Goal: Task Accomplishment & Management: Manage account settings

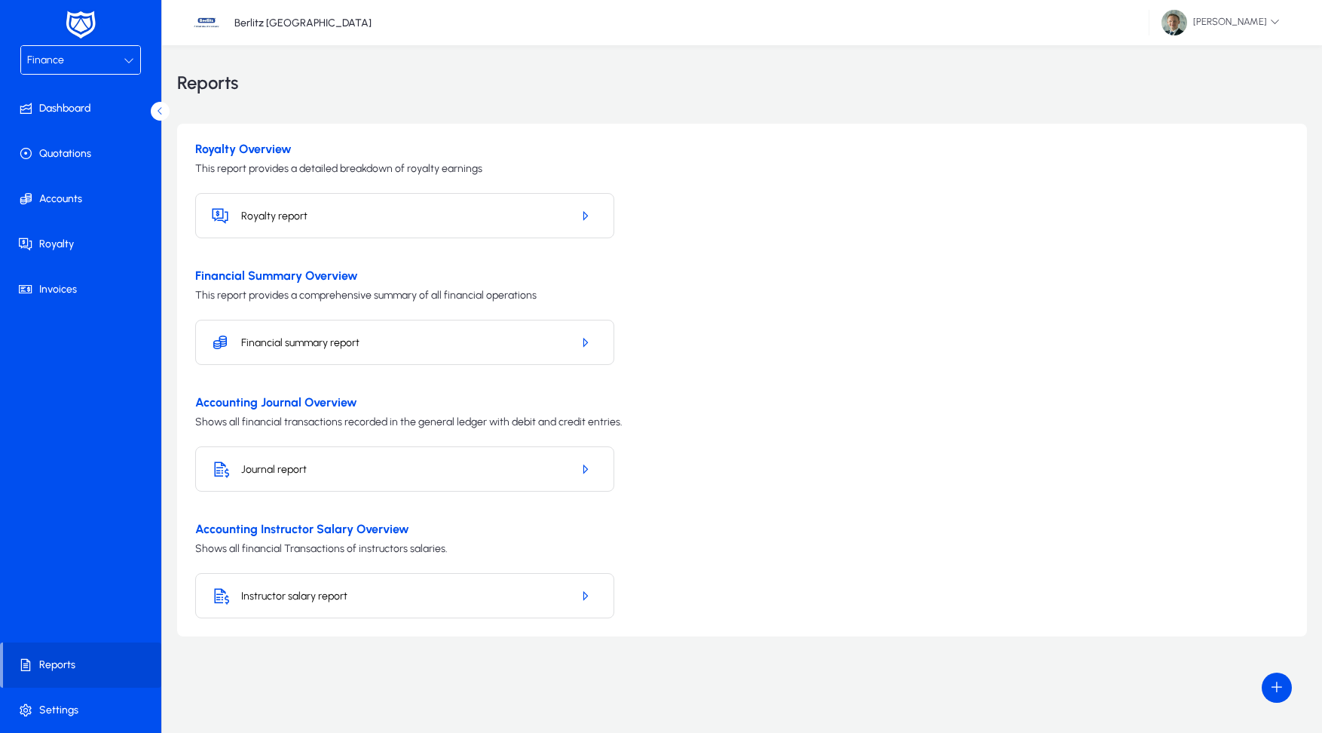
click at [387, 336] on h5 "Financial summary report" at bounding box center [400, 342] width 318 height 13
click at [586, 339] on icon "button" at bounding box center [585, 343] width 14 height 14
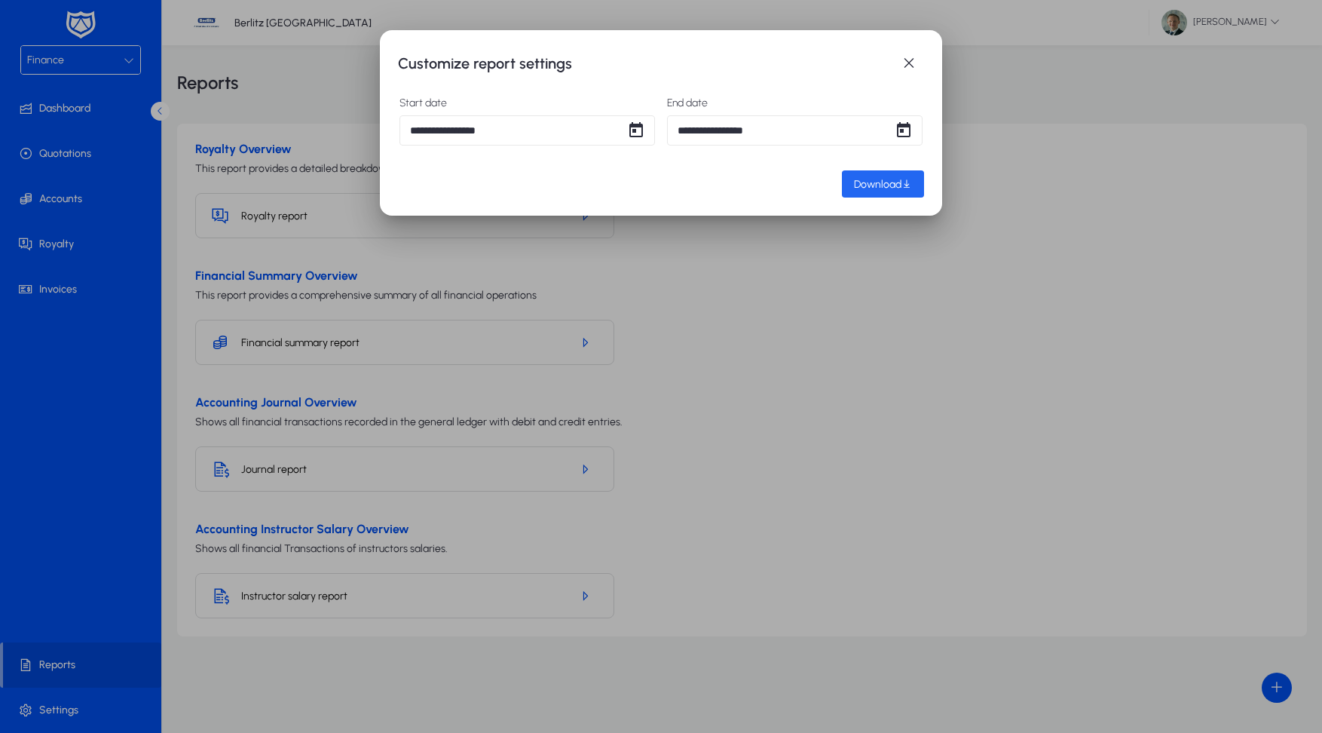
click at [873, 173] on span "button" at bounding box center [883, 184] width 82 height 36
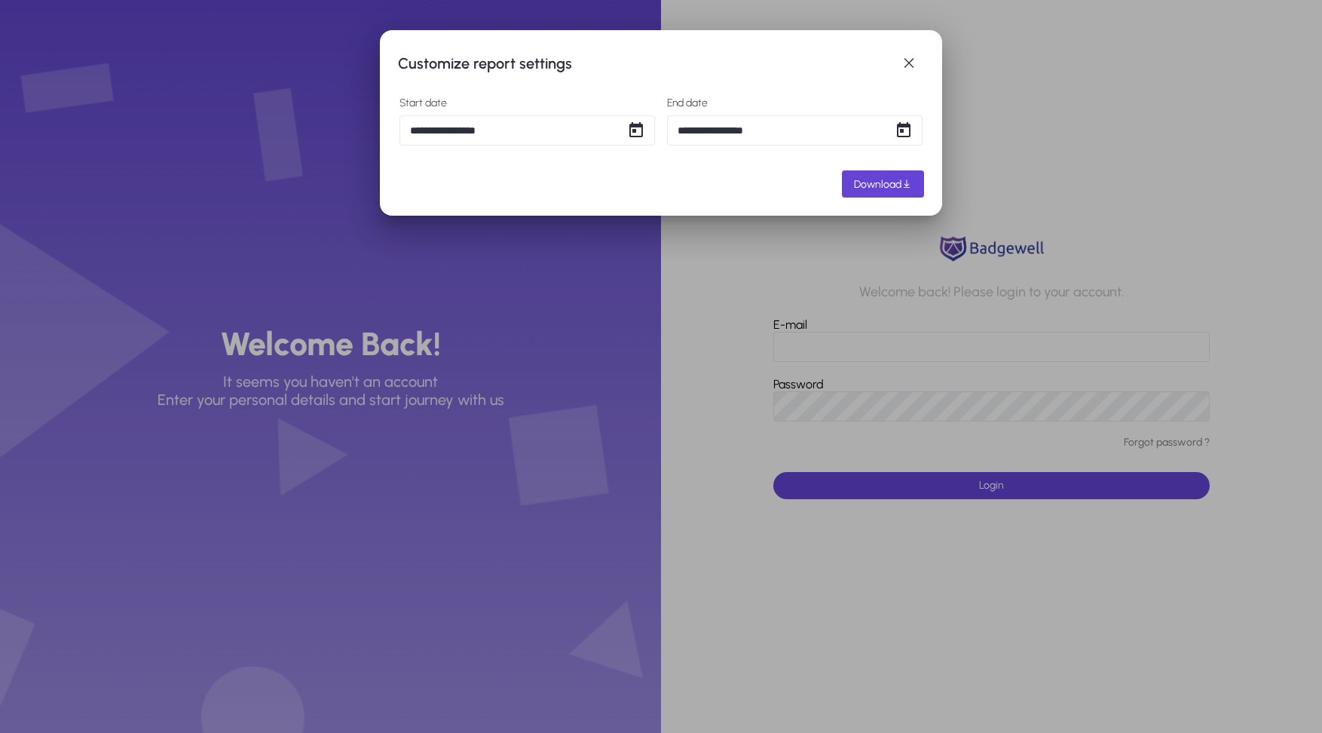
type input "**********"
click at [991, 485] on button "Login" at bounding box center [992, 485] width 437 height 27
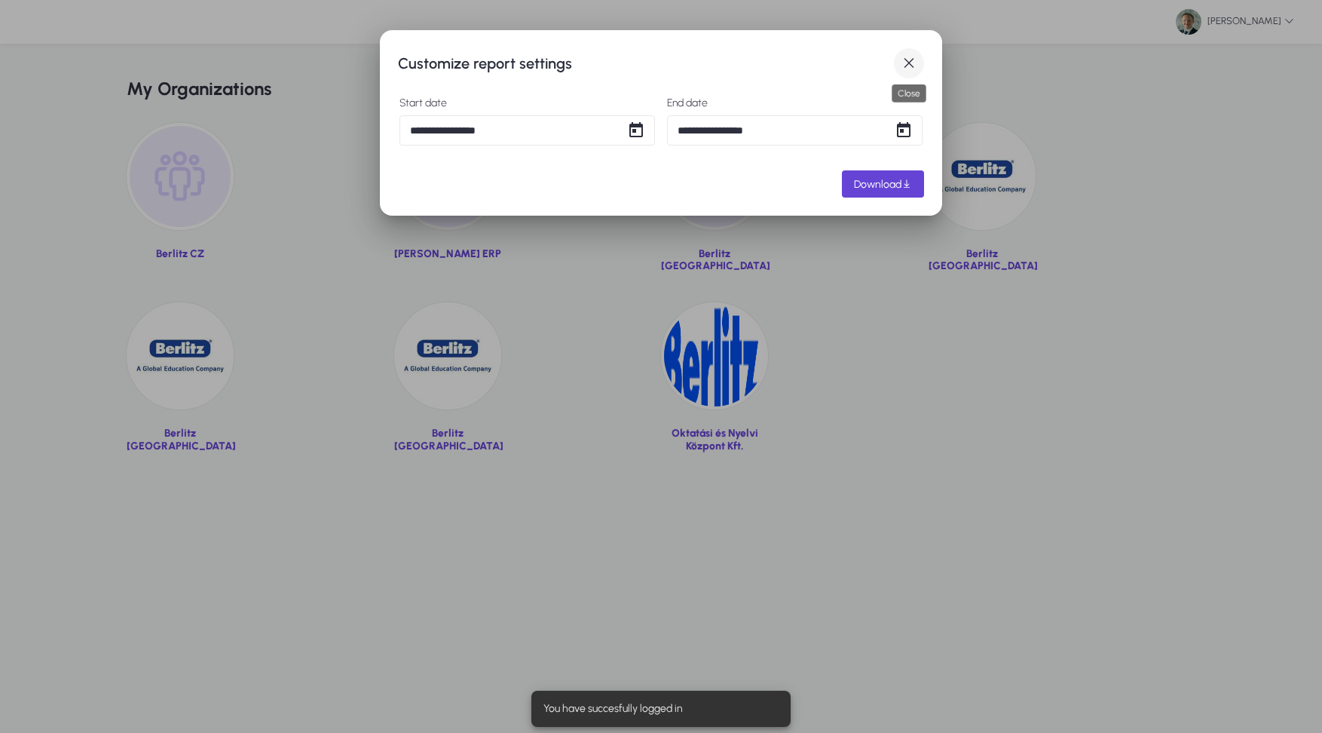
click at [909, 66] on span "button" at bounding box center [909, 63] width 30 height 30
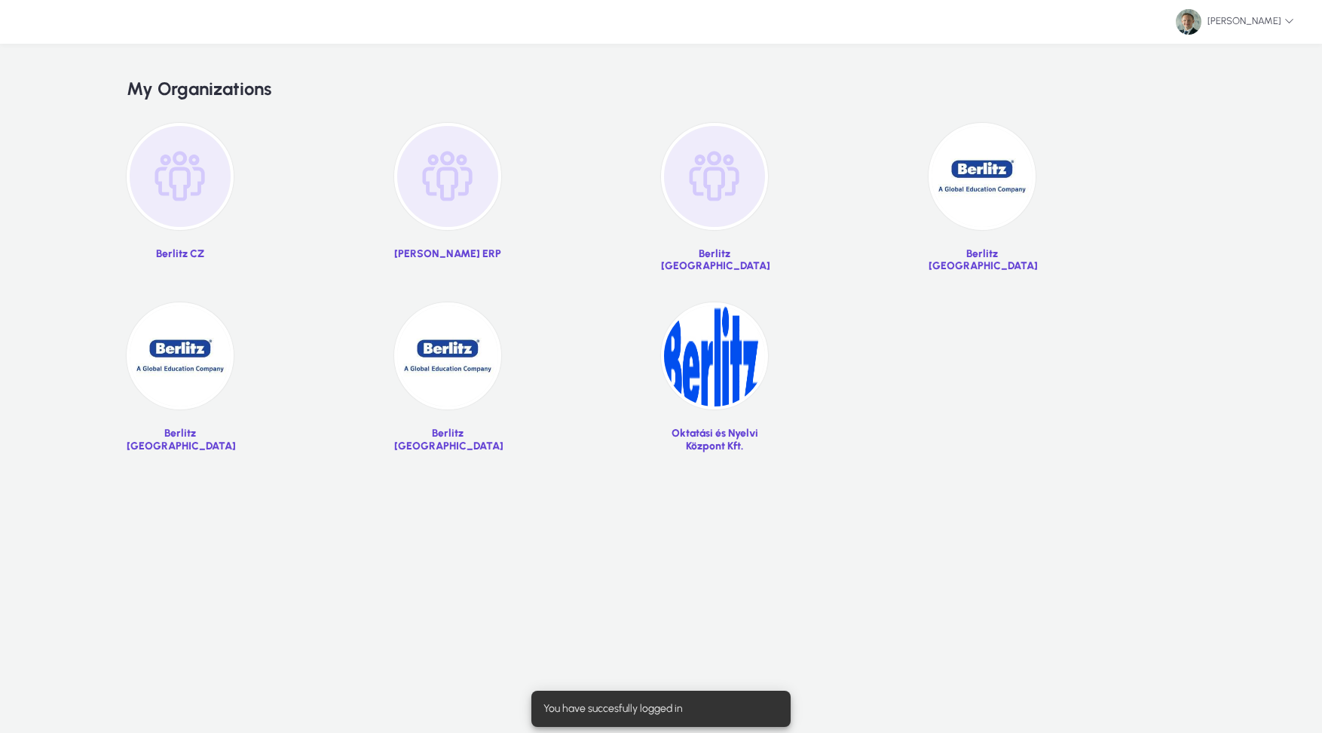
click at [1019, 185] on img at bounding box center [982, 176] width 107 height 107
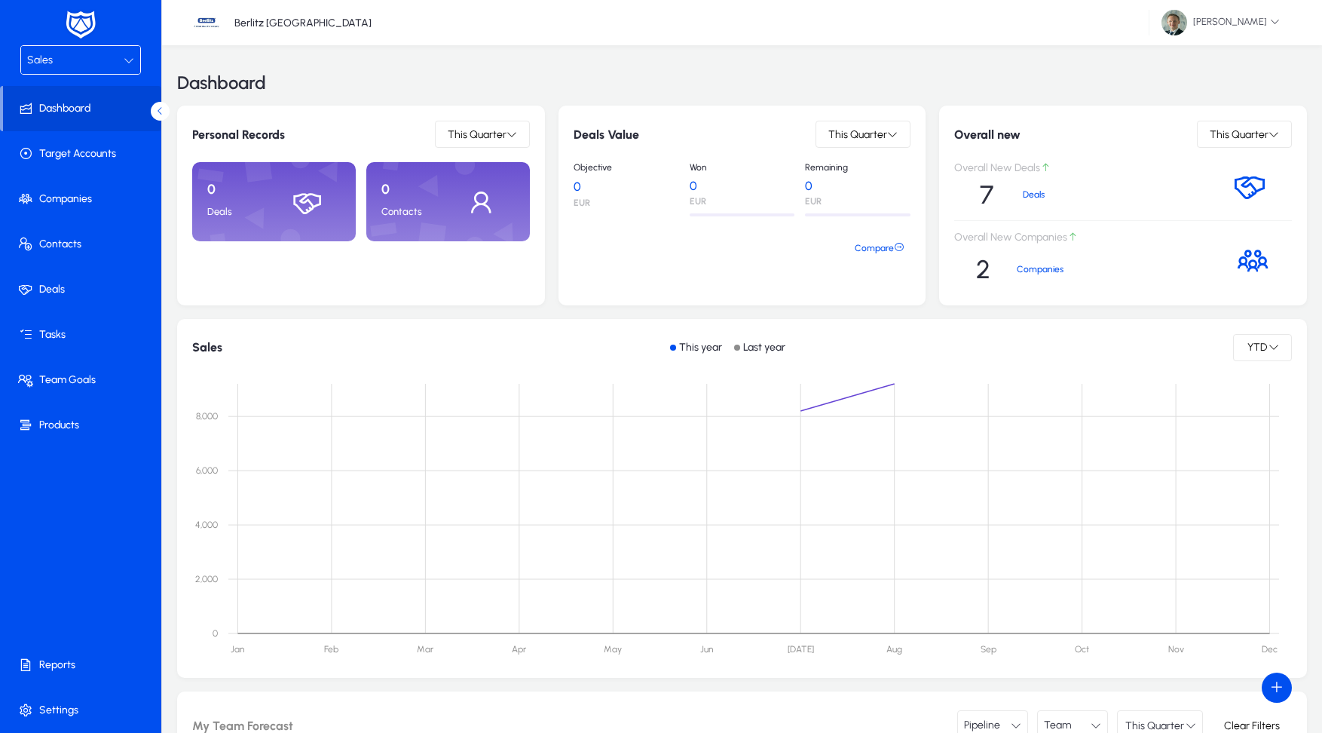
click at [86, 65] on div "Sales" at bounding box center [75, 61] width 97 height 20
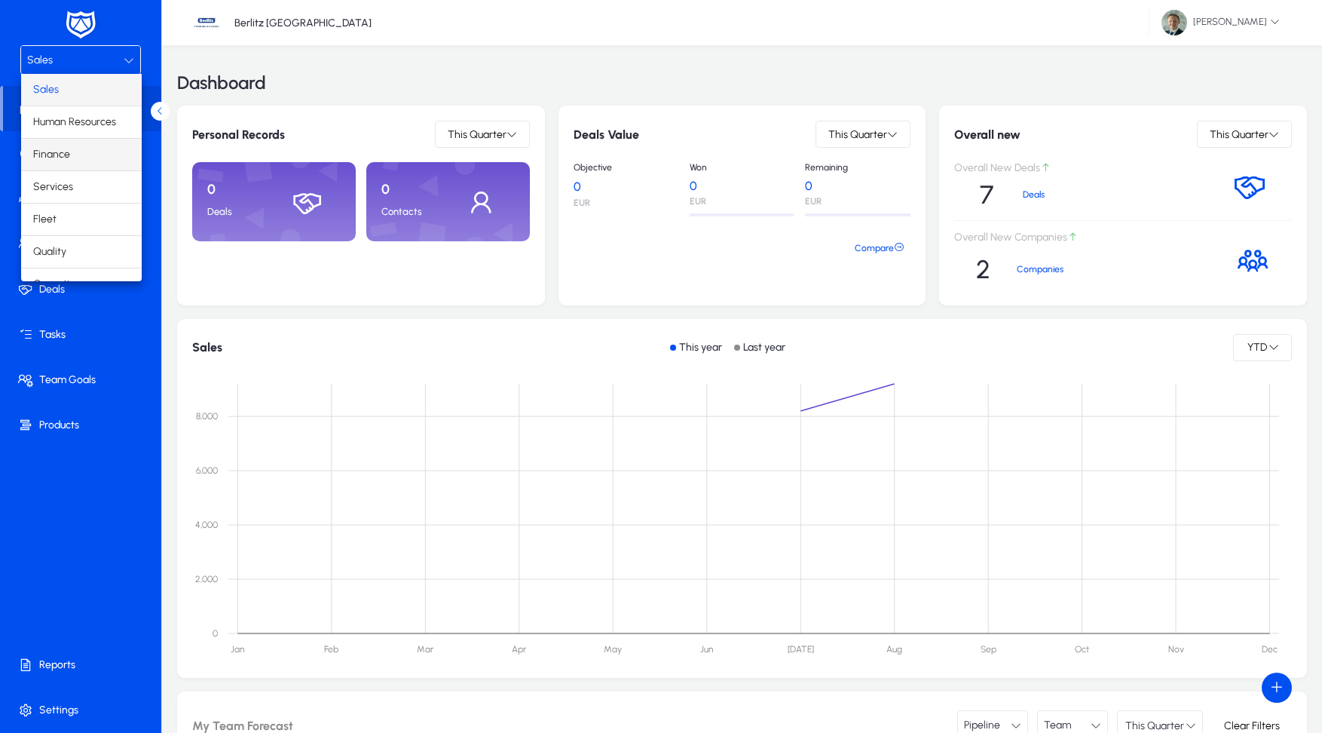
click at [69, 157] on mat-option "Finance" at bounding box center [81, 155] width 121 height 32
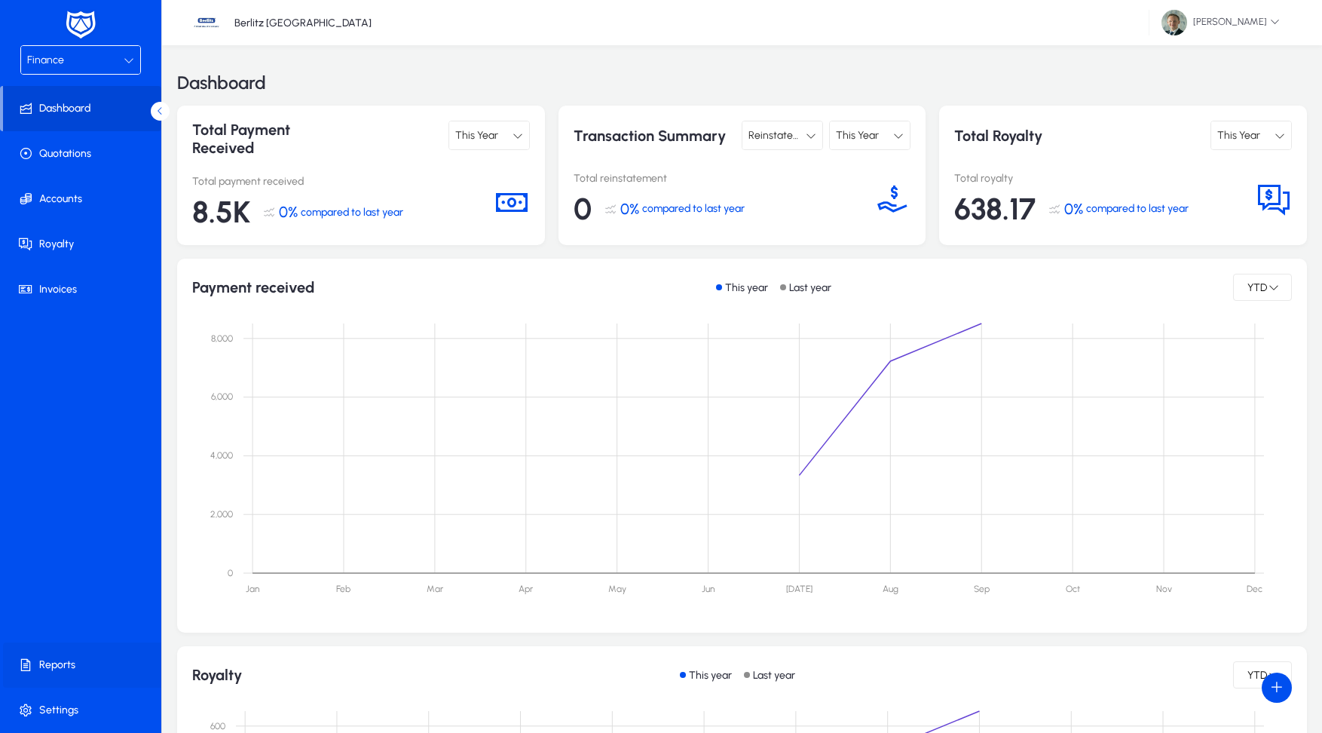
click at [34, 671] on span at bounding box center [83, 665] width 161 height 36
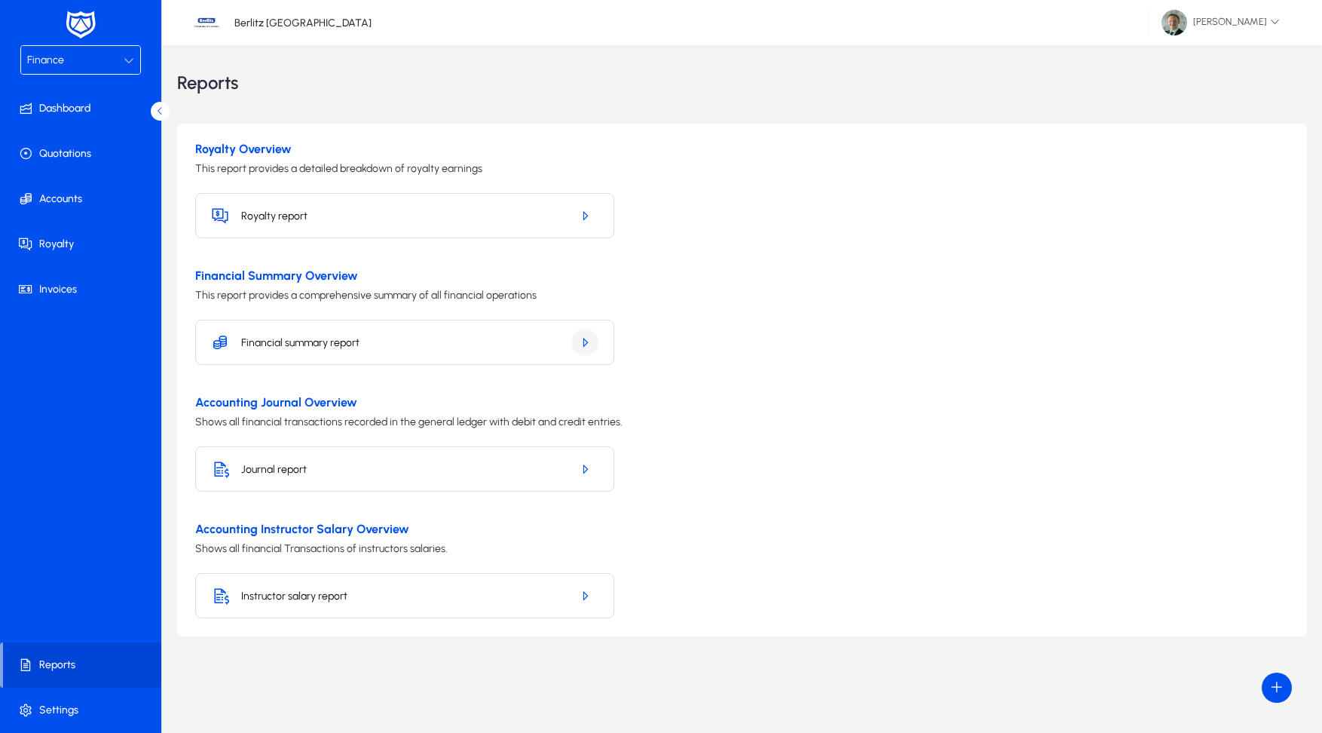
click at [578, 341] on span "button" at bounding box center [585, 342] width 27 height 36
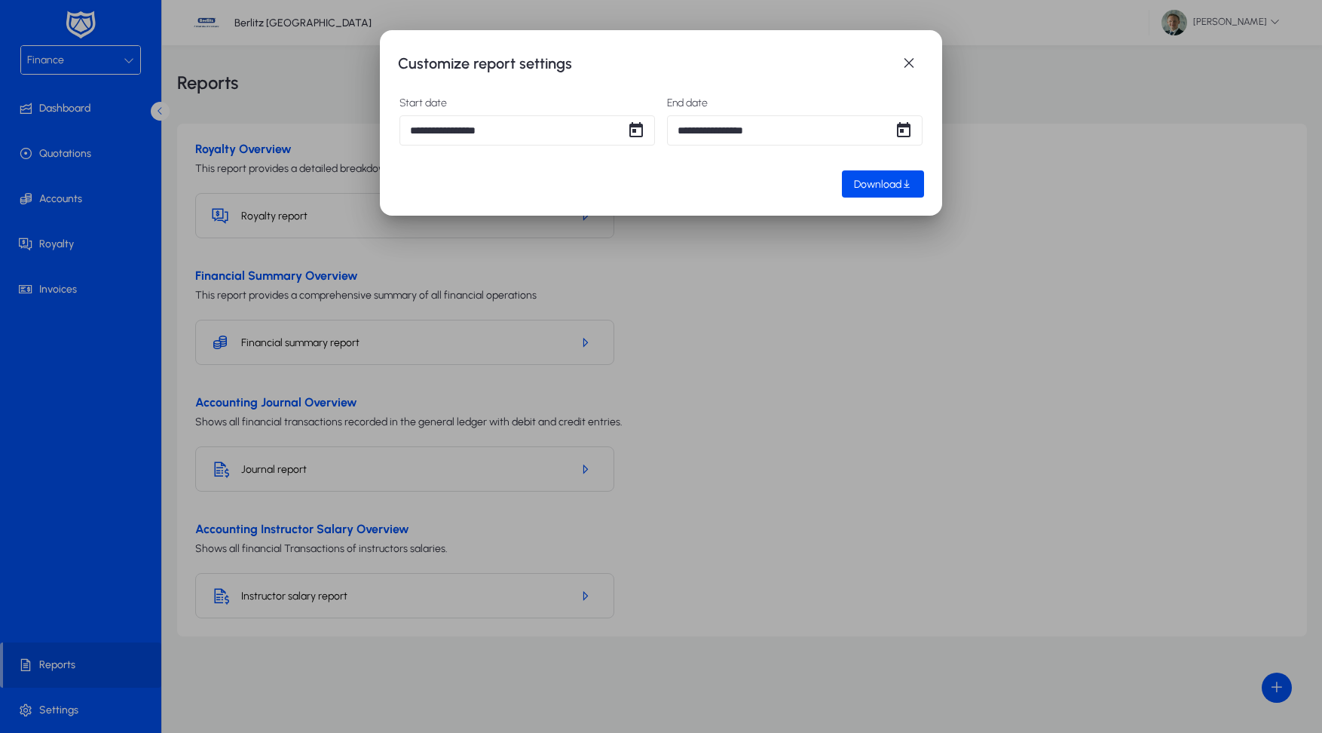
click at [516, 132] on div "**********" at bounding box center [661, 366] width 1322 height 733
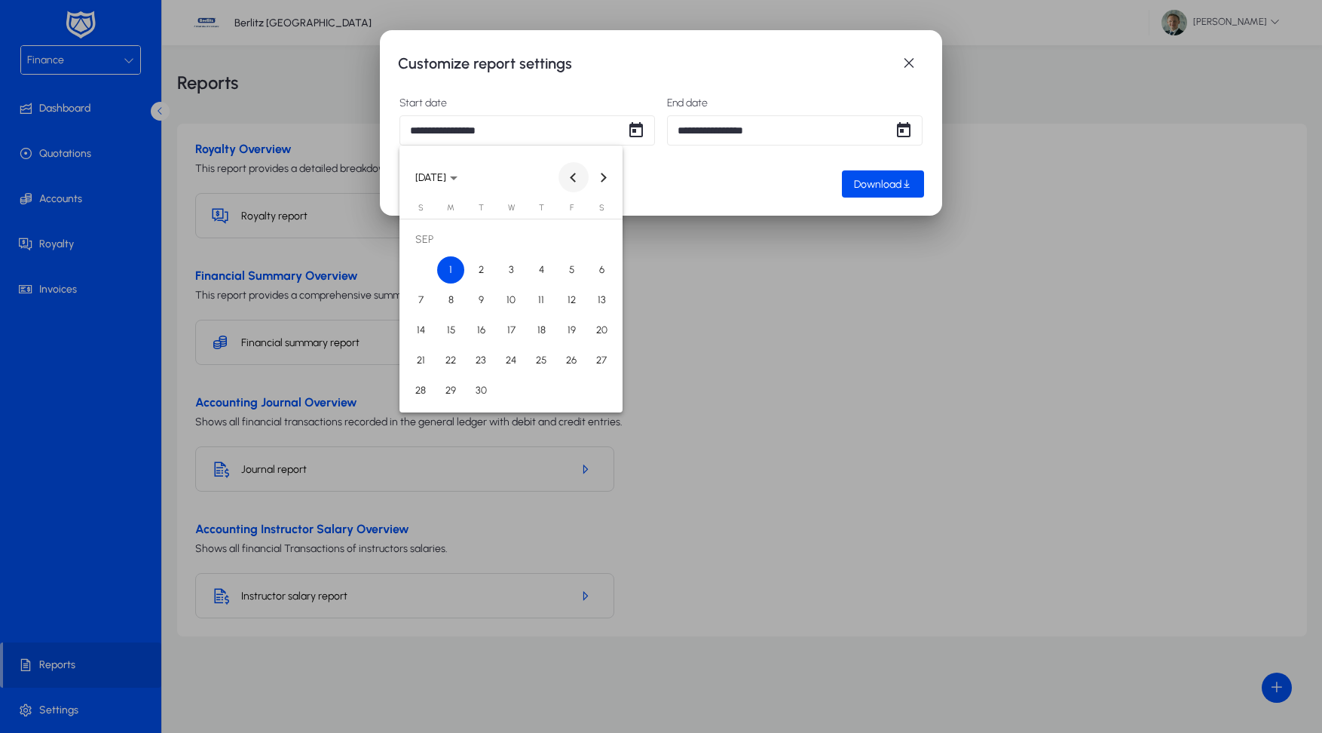
click at [563, 177] on span "Previous month" at bounding box center [574, 177] width 30 height 30
click at [570, 231] on span "1" at bounding box center [571, 239] width 27 height 27
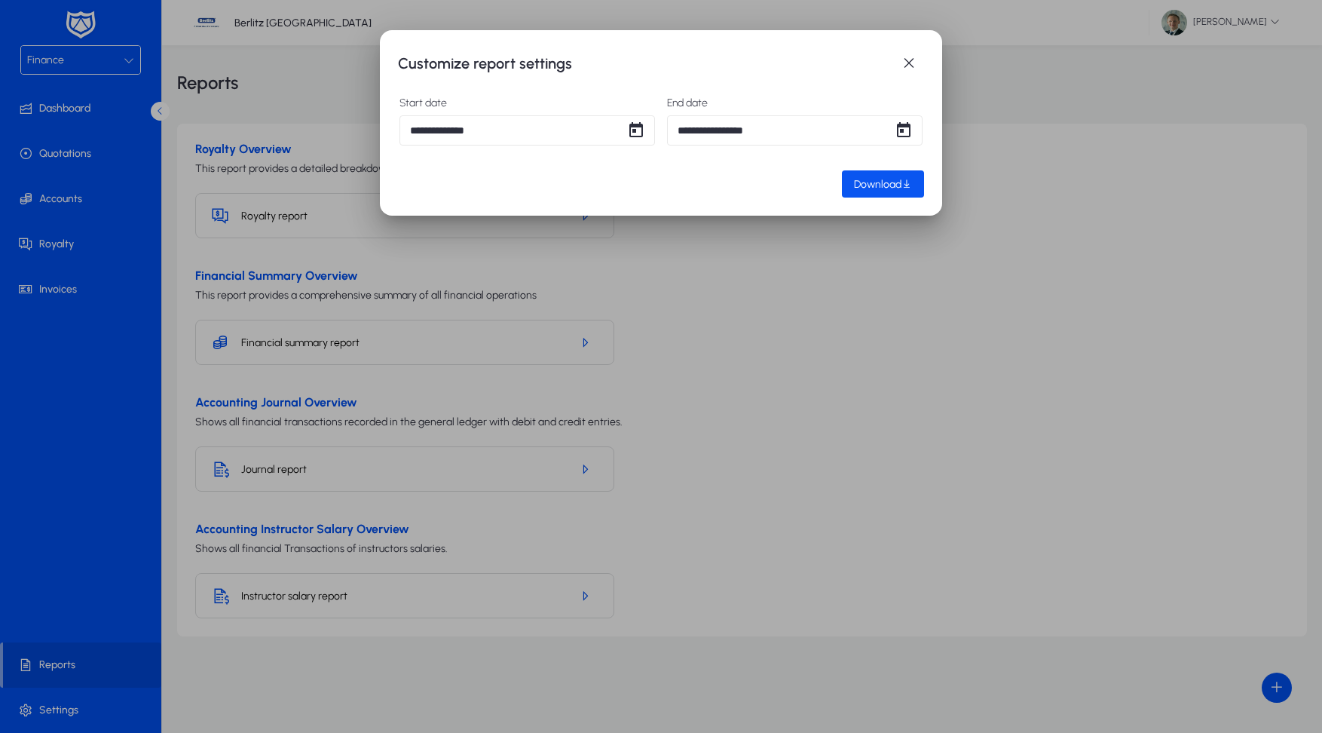
click at [878, 179] on span "Download" at bounding box center [878, 184] width 48 height 13
click at [636, 128] on span "Open calendar" at bounding box center [636, 130] width 30 height 30
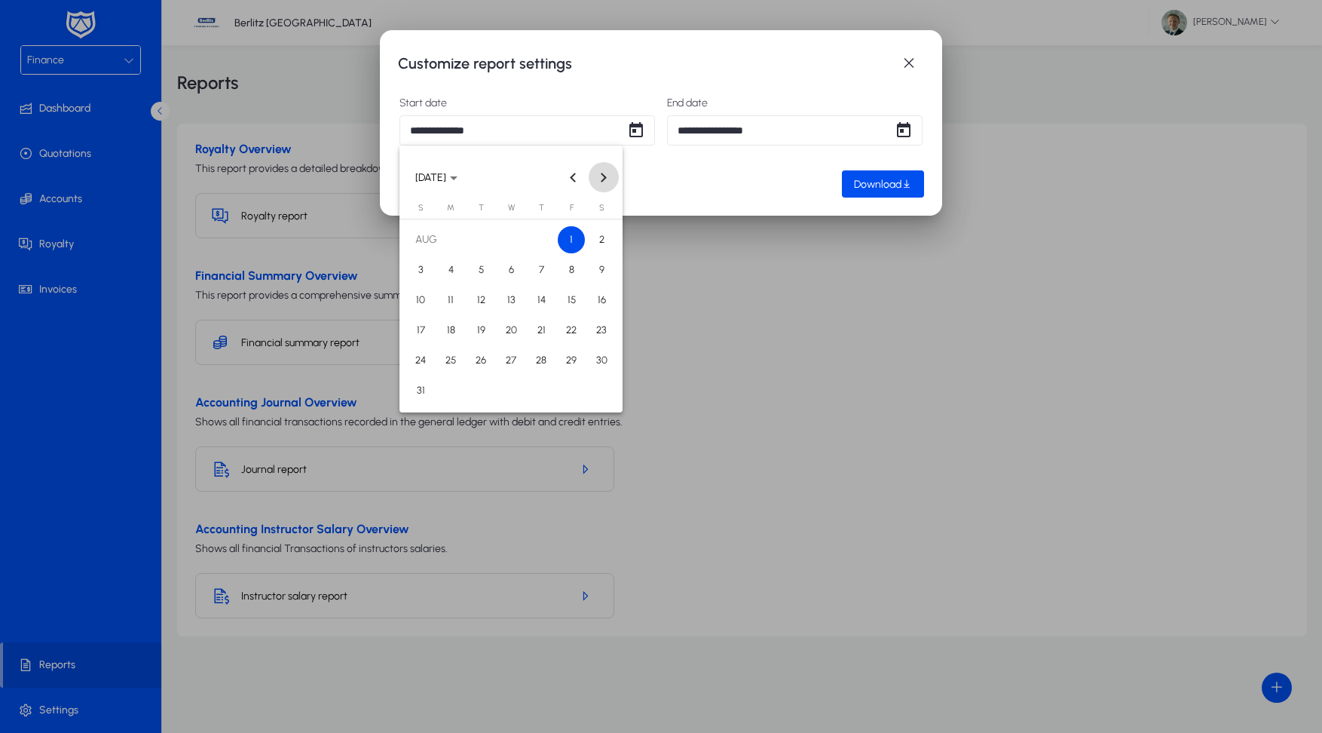
click at [599, 185] on span "Next month" at bounding box center [604, 177] width 30 height 30
click at [454, 274] on span "1" at bounding box center [450, 269] width 27 height 27
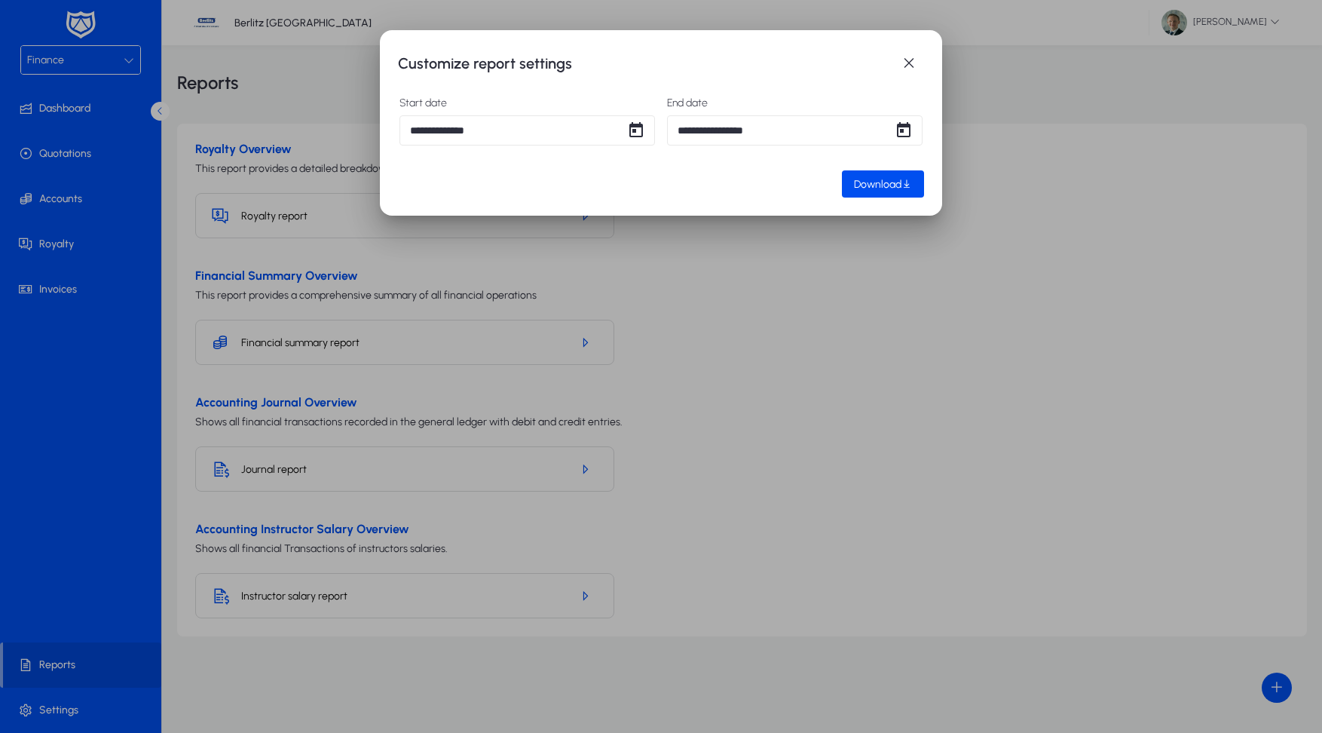
type input "**********"
click at [921, 198] on span "button" at bounding box center [883, 184] width 82 height 36
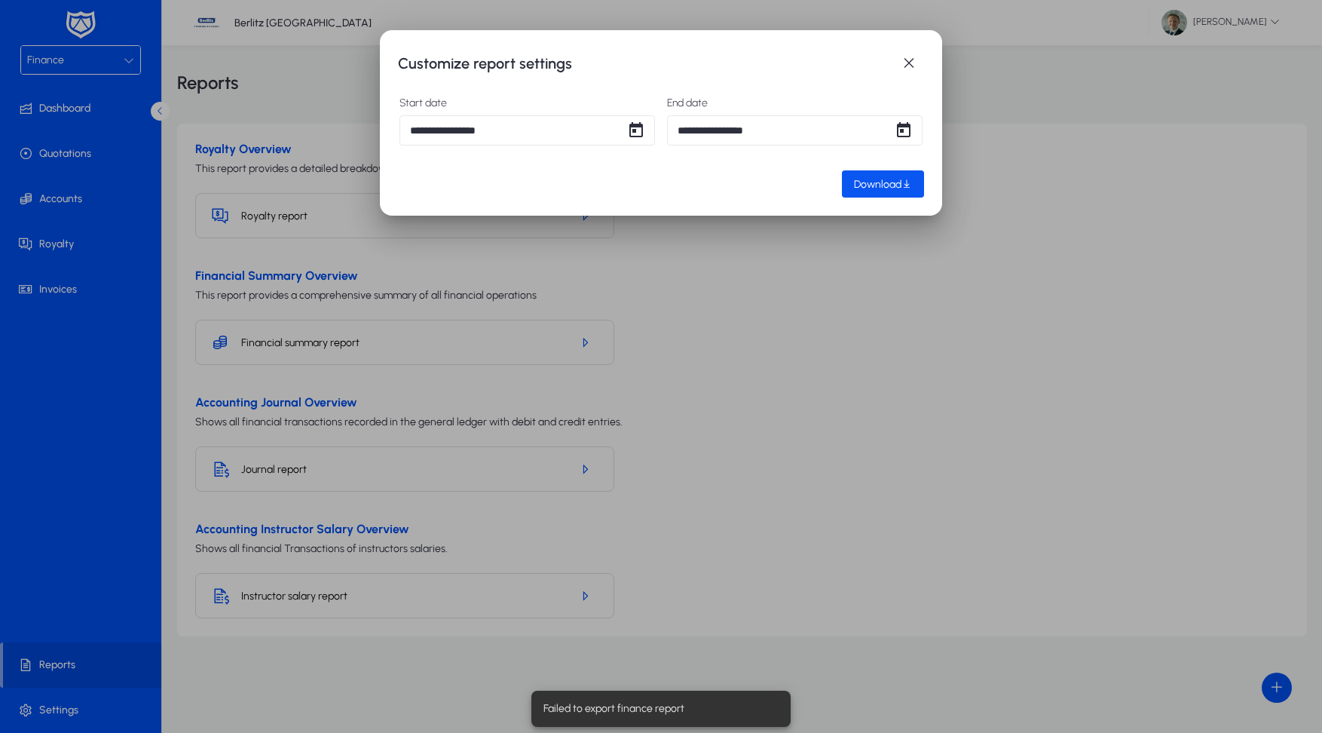
click at [893, 186] on span "Download" at bounding box center [878, 184] width 48 height 13
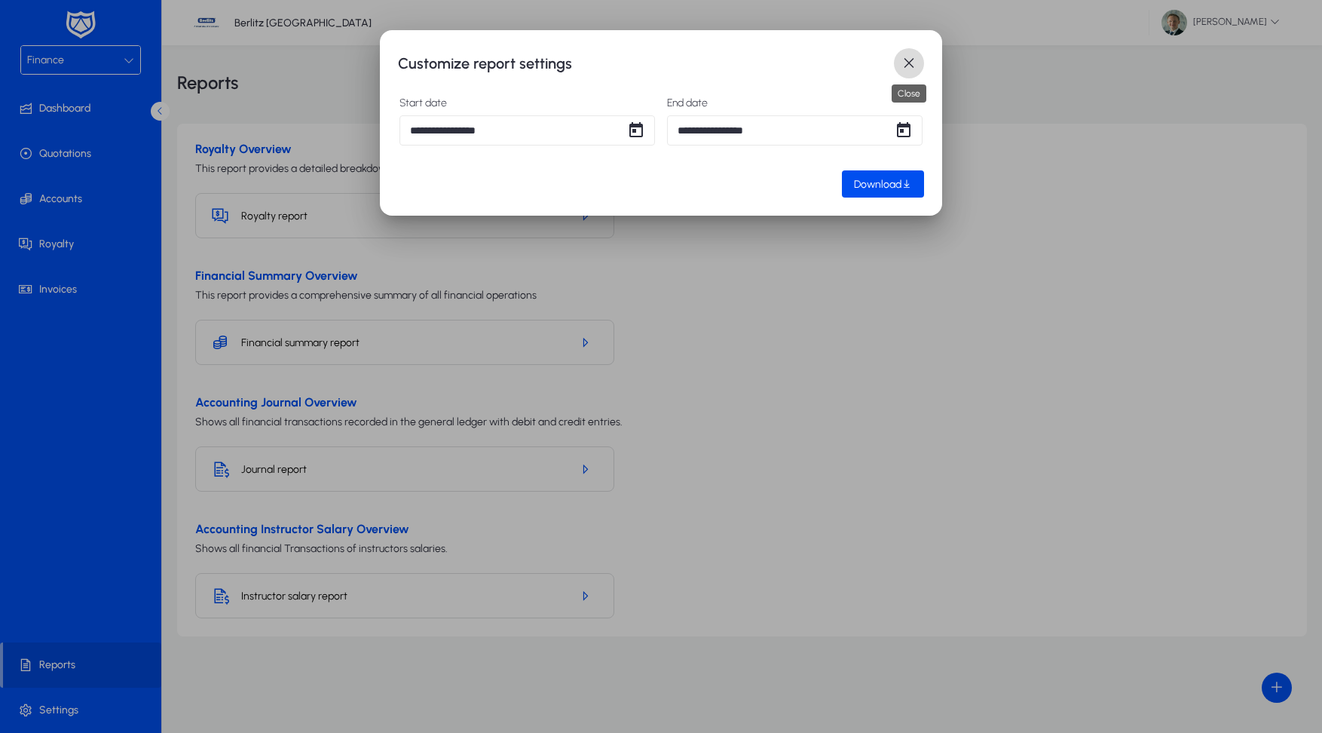
click at [916, 60] on span "button" at bounding box center [909, 63] width 30 height 30
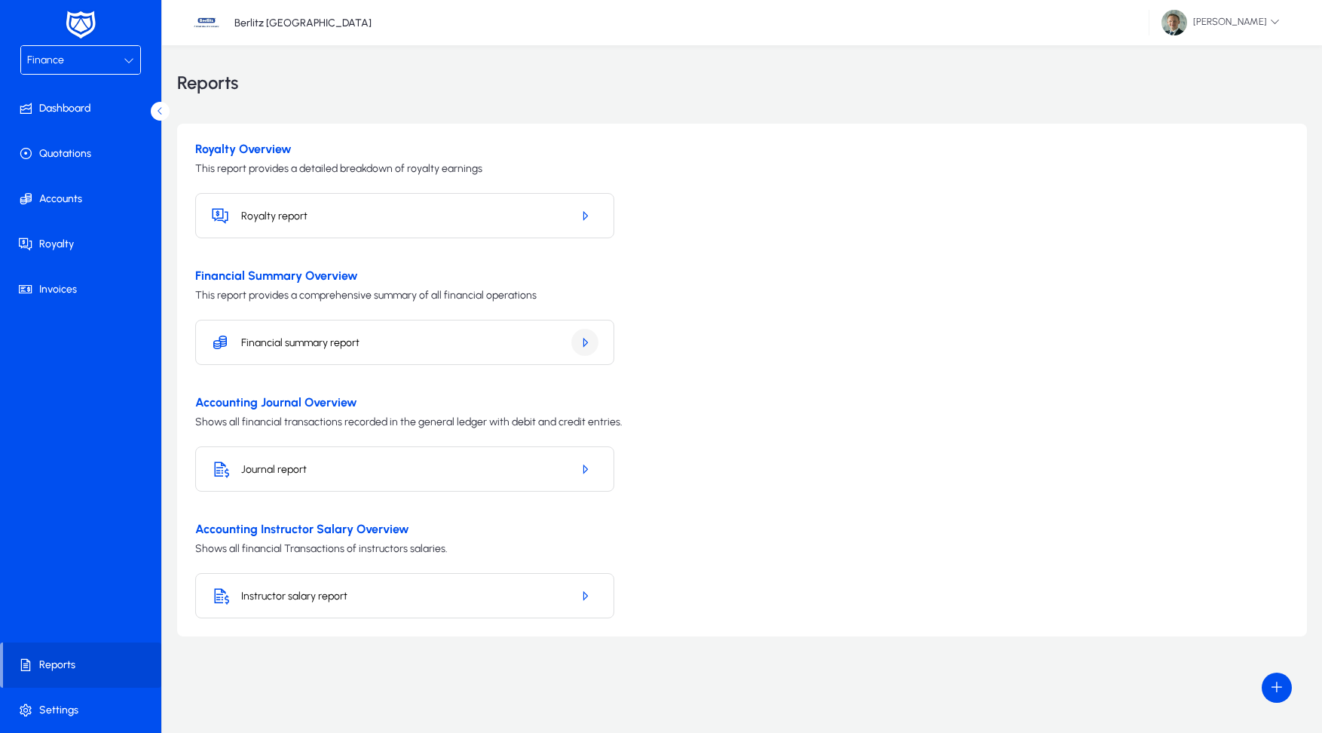
click at [593, 351] on span "button" at bounding box center [585, 342] width 27 height 36
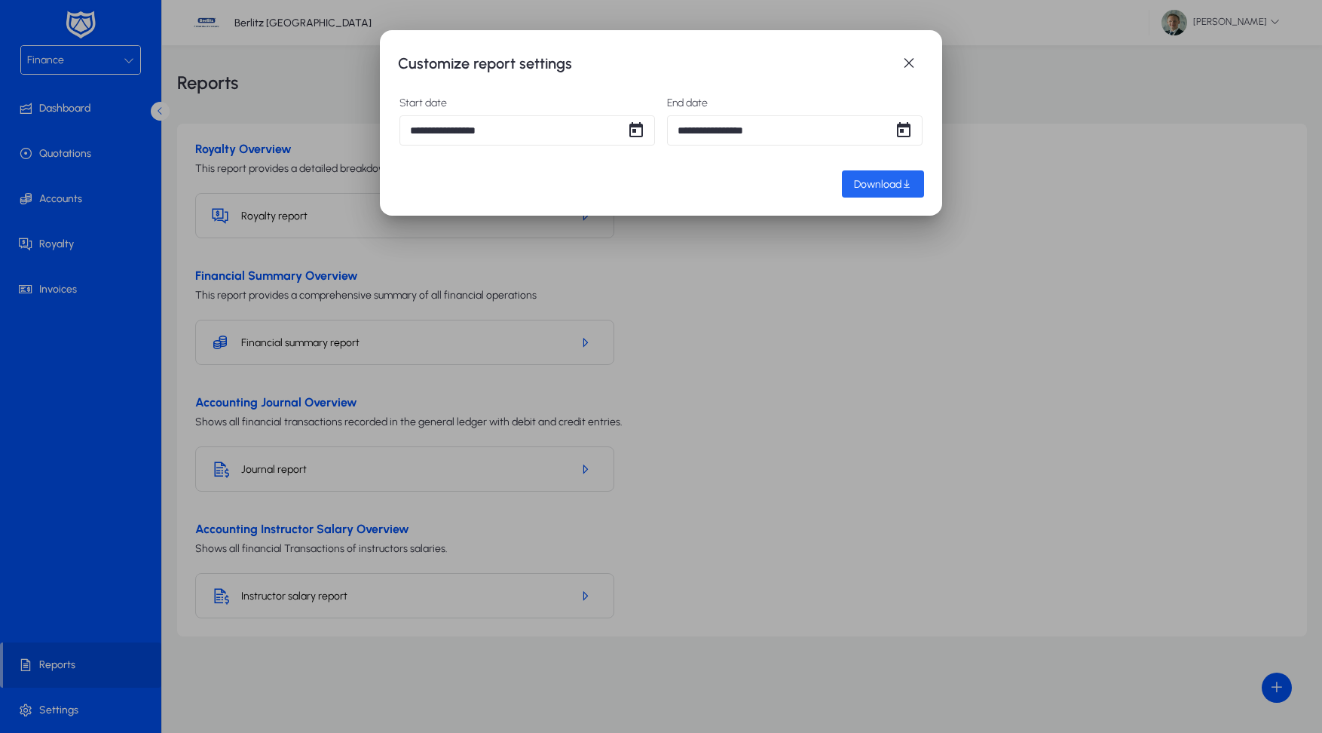
click at [860, 181] on span "Download" at bounding box center [878, 184] width 48 height 13
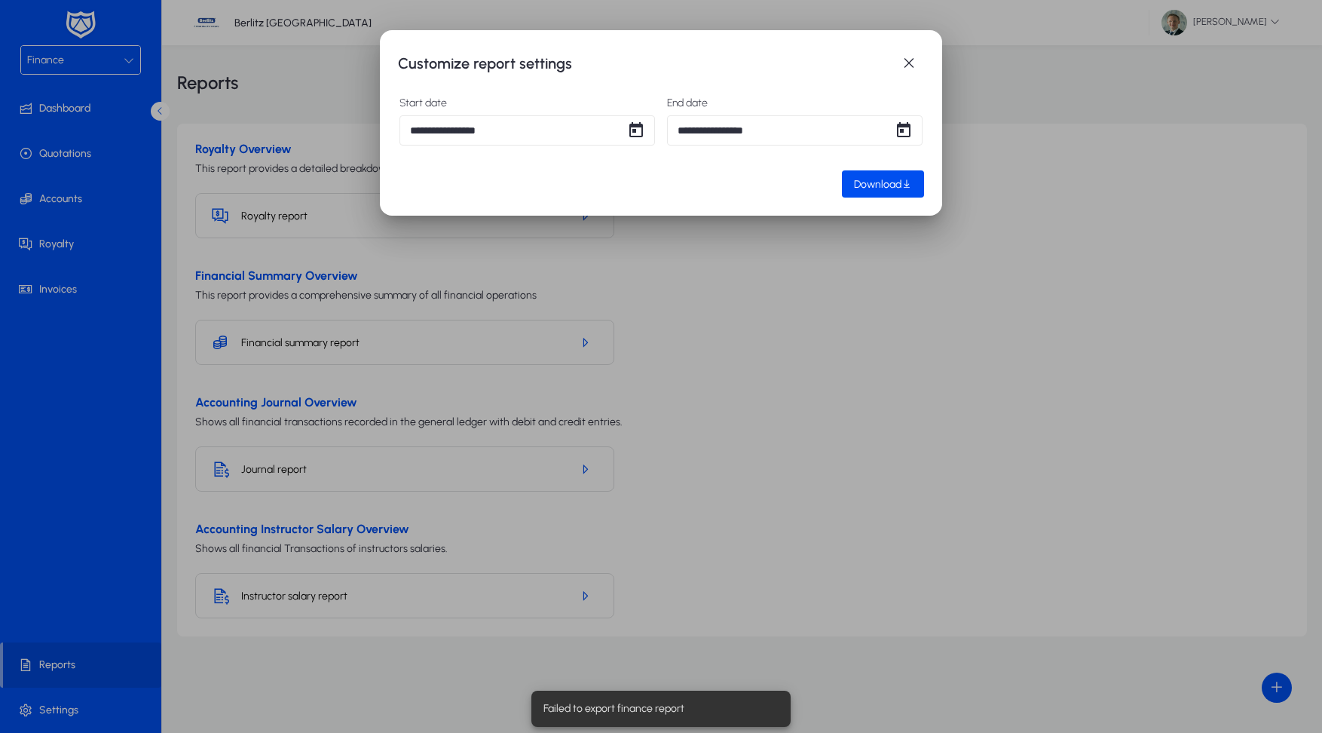
drag, startPoint x: 857, startPoint y: 311, endPoint x: 857, endPoint y: 292, distance: 19.6
click at [857, 311] on div at bounding box center [661, 366] width 1322 height 733
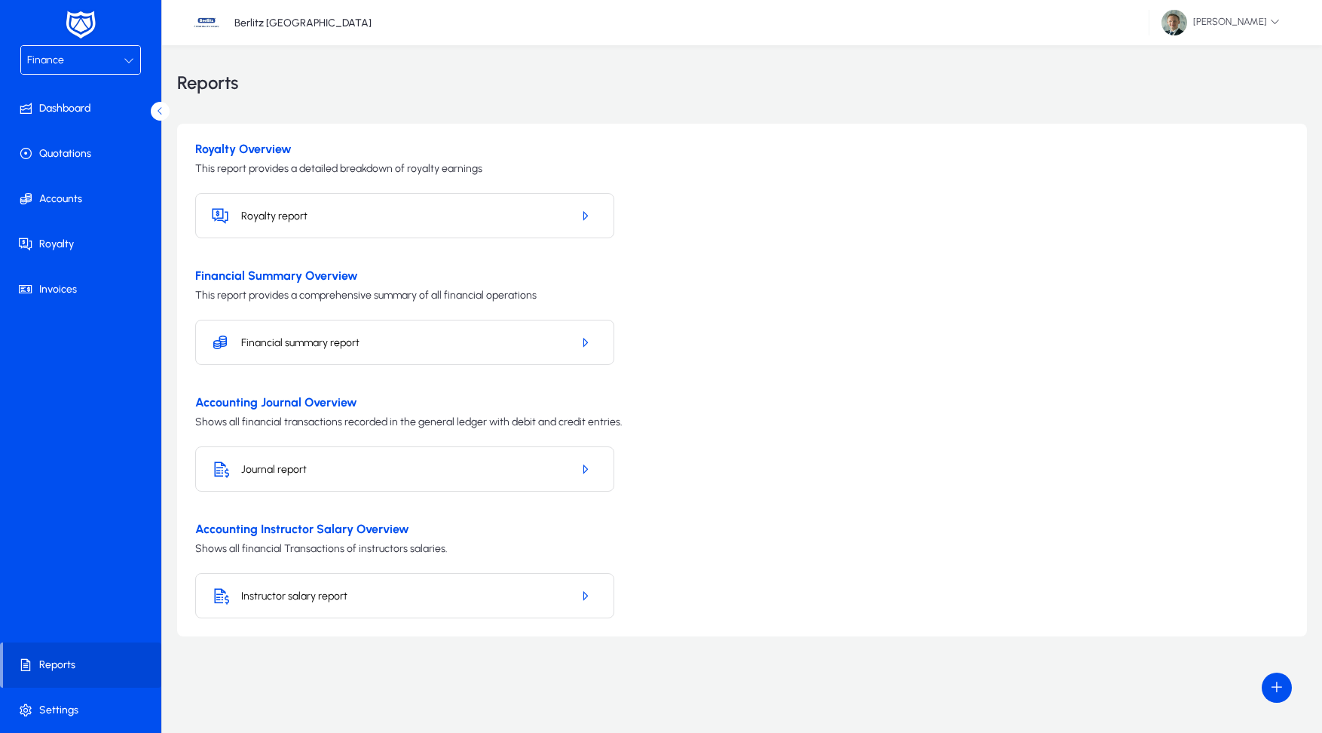
click at [95, 56] on div "Finance" at bounding box center [75, 61] width 97 height 20
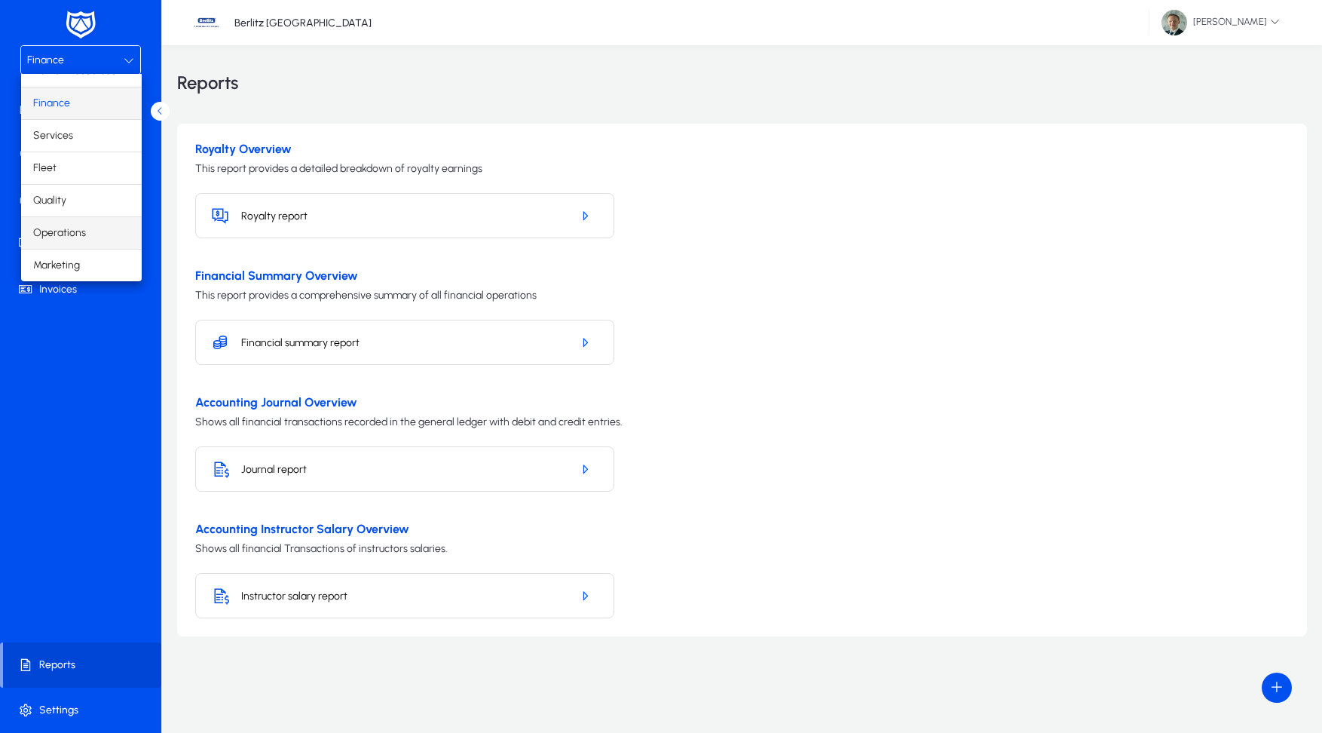
scroll to position [51, 0]
click at [77, 236] on span "Operations" at bounding box center [59, 233] width 53 height 18
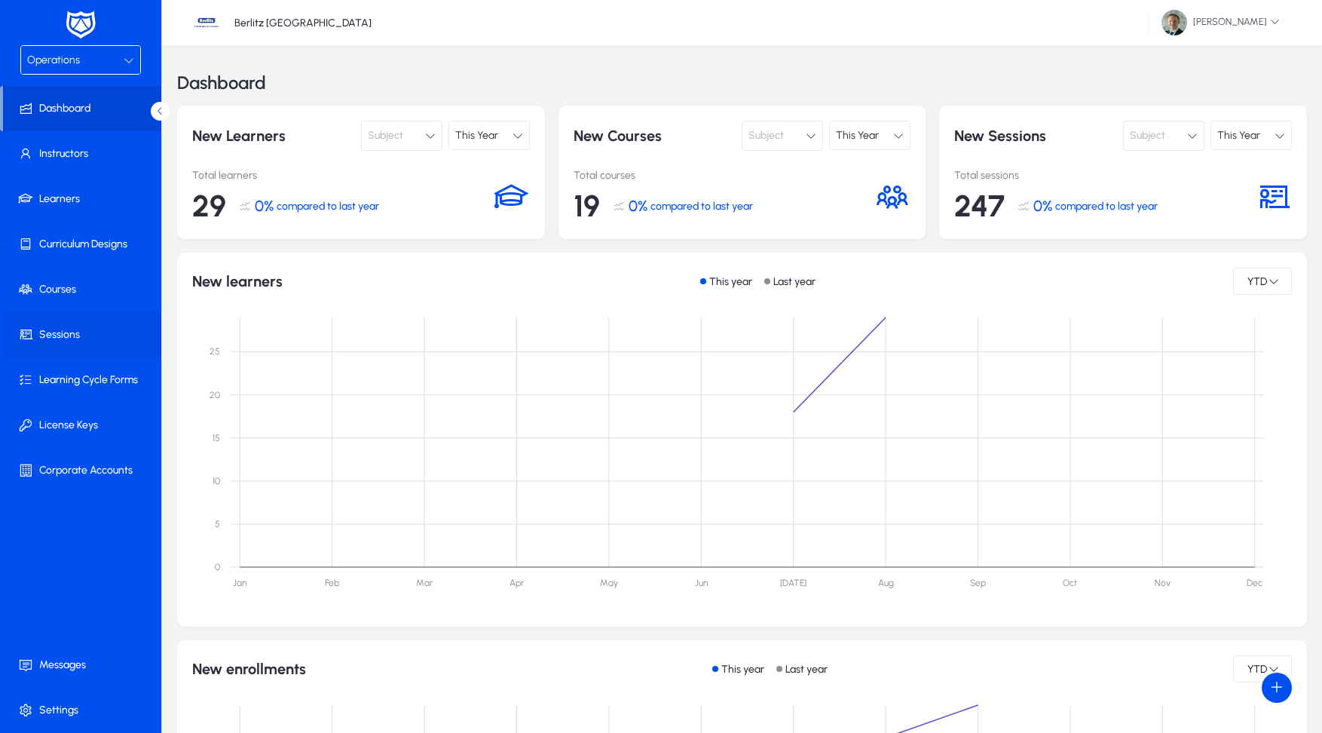
click at [90, 336] on span at bounding box center [83, 335] width 161 height 36
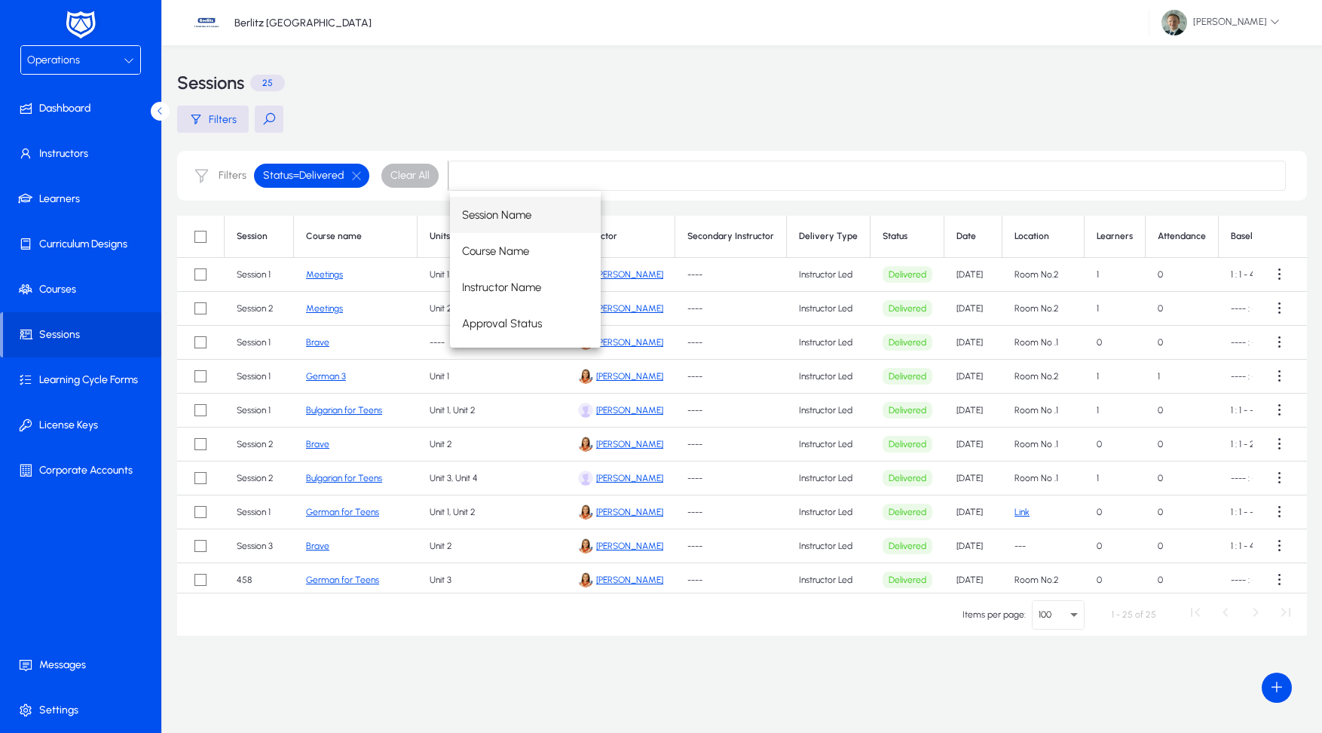
click at [681, 131] on div "Filters" at bounding box center [742, 119] width 1130 height 27
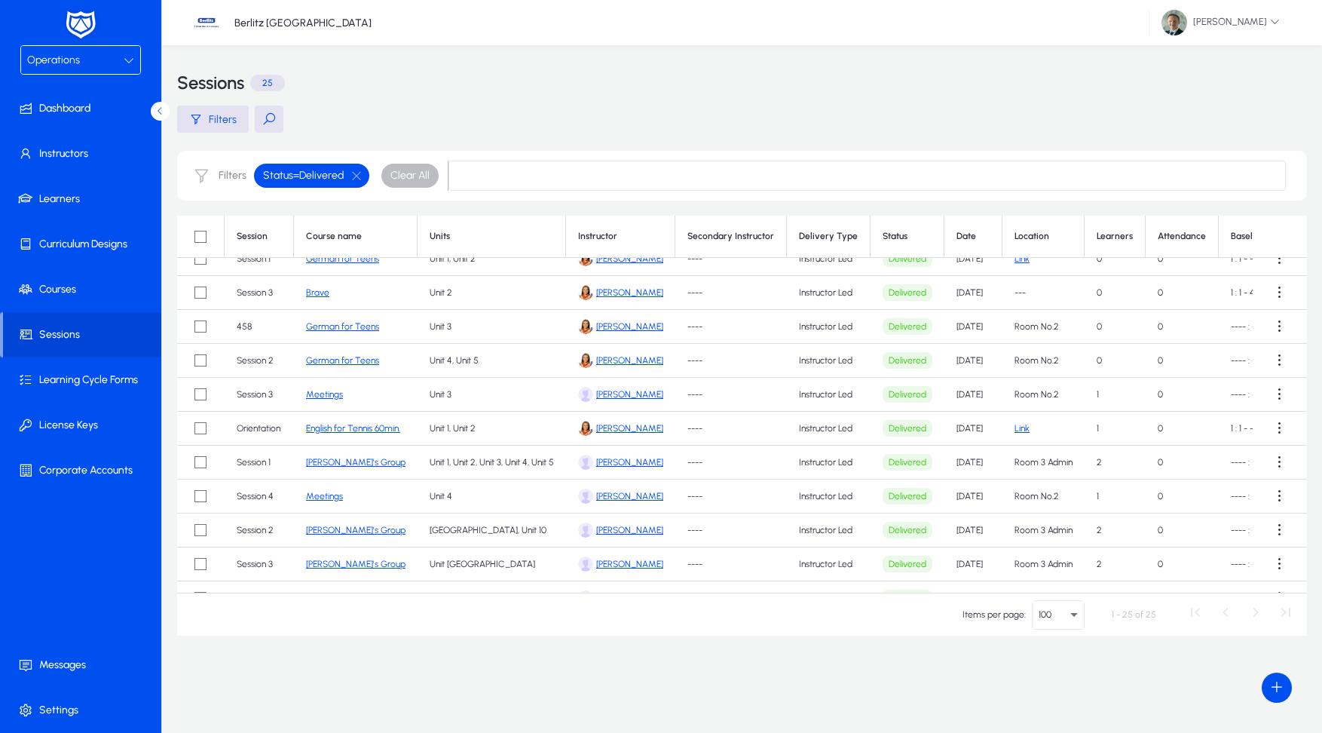
scroll to position [268, 0]
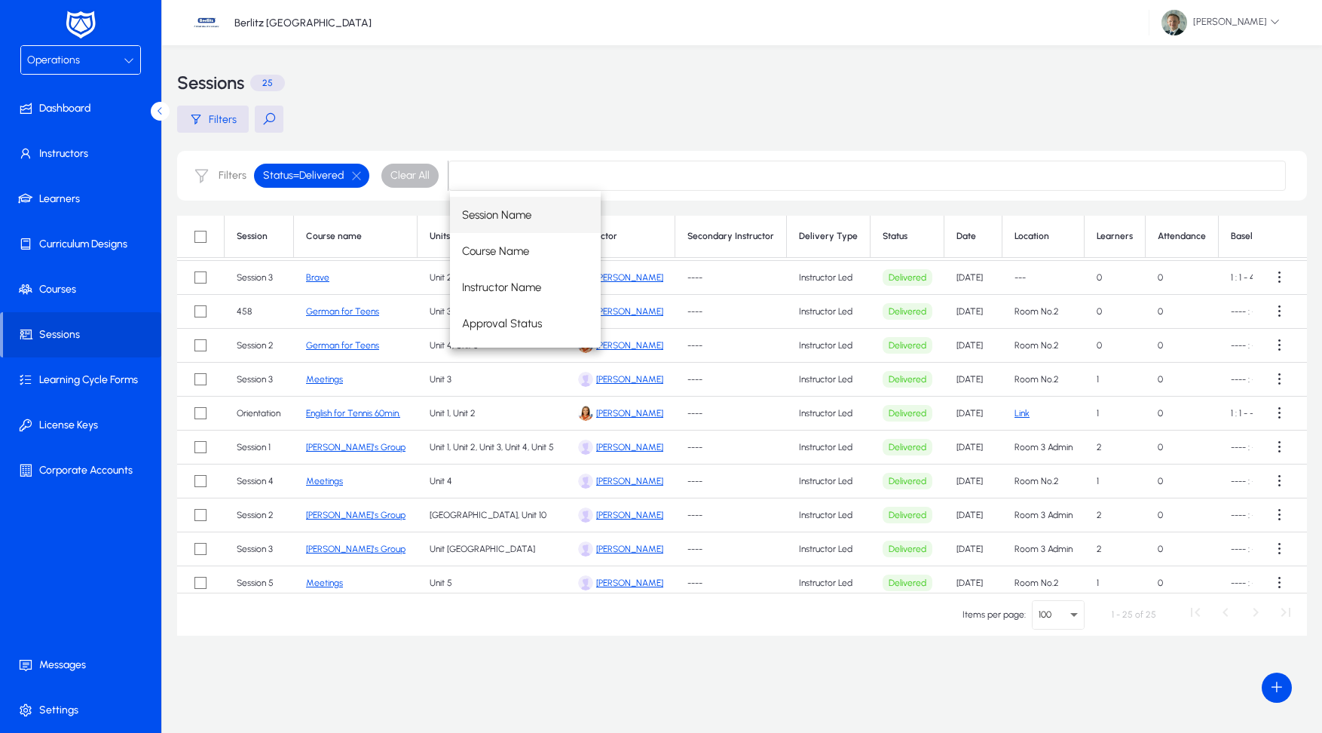
click at [483, 174] on input at bounding box center [868, 176] width 838 height 30
click at [557, 107] on div "Filters" at bounding box center [742, 119] width 1130 height 27
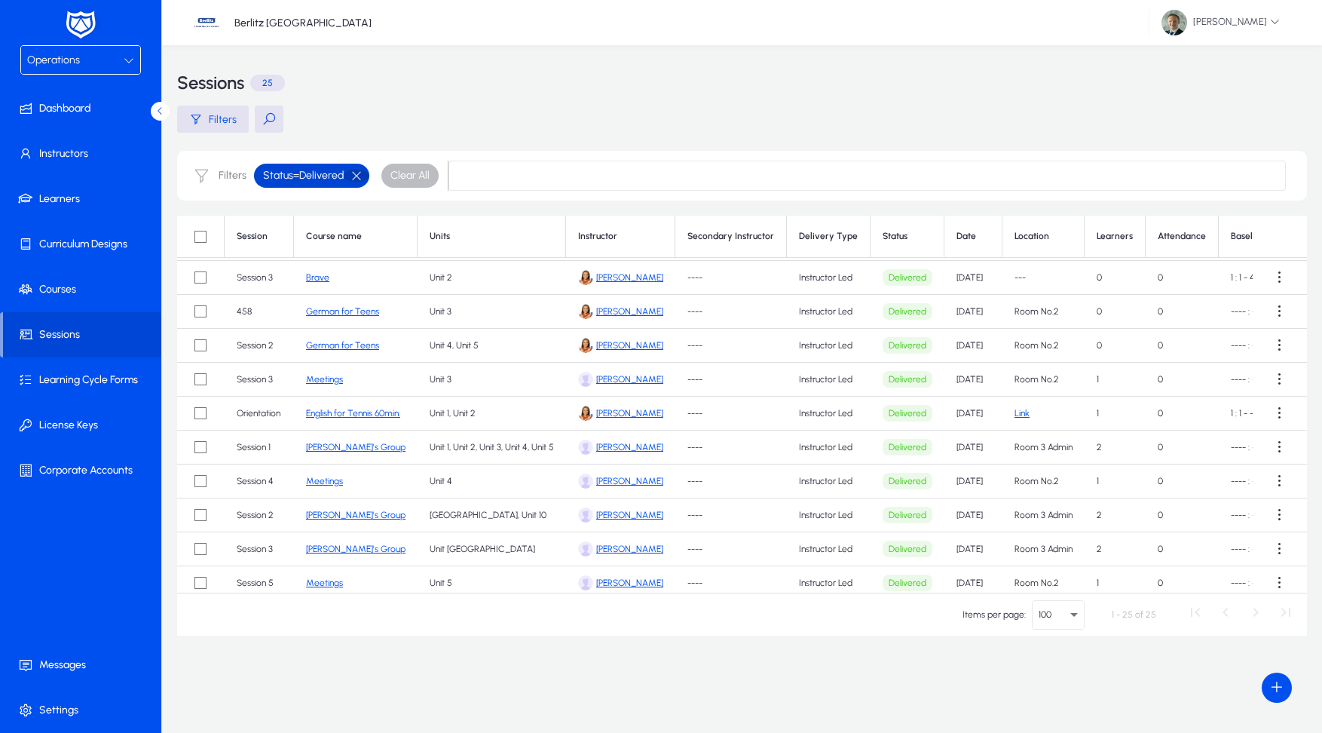
click at [360, 179] on button "button" at bounding box center [357, 176] width 26 height 14
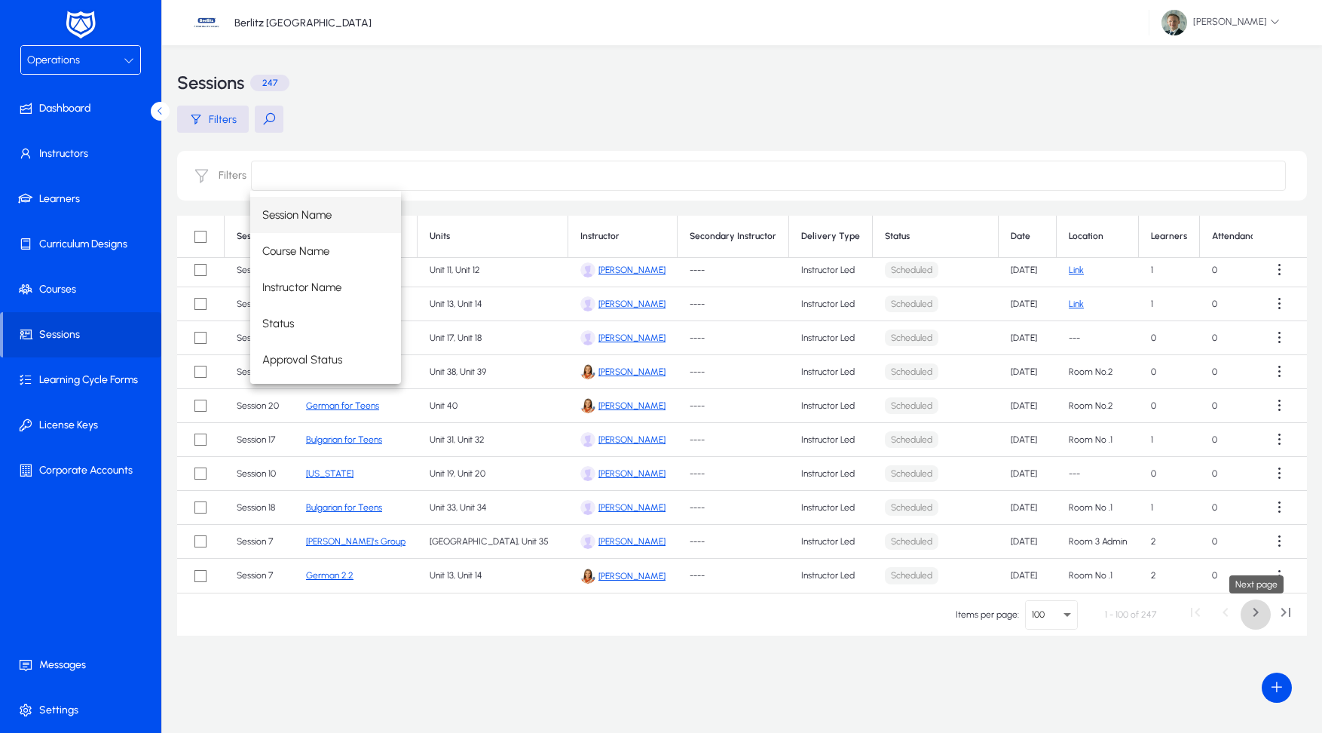
click at [1255, 612] on span "Next page" at bounding box center [1256, 614] width 30 height 30
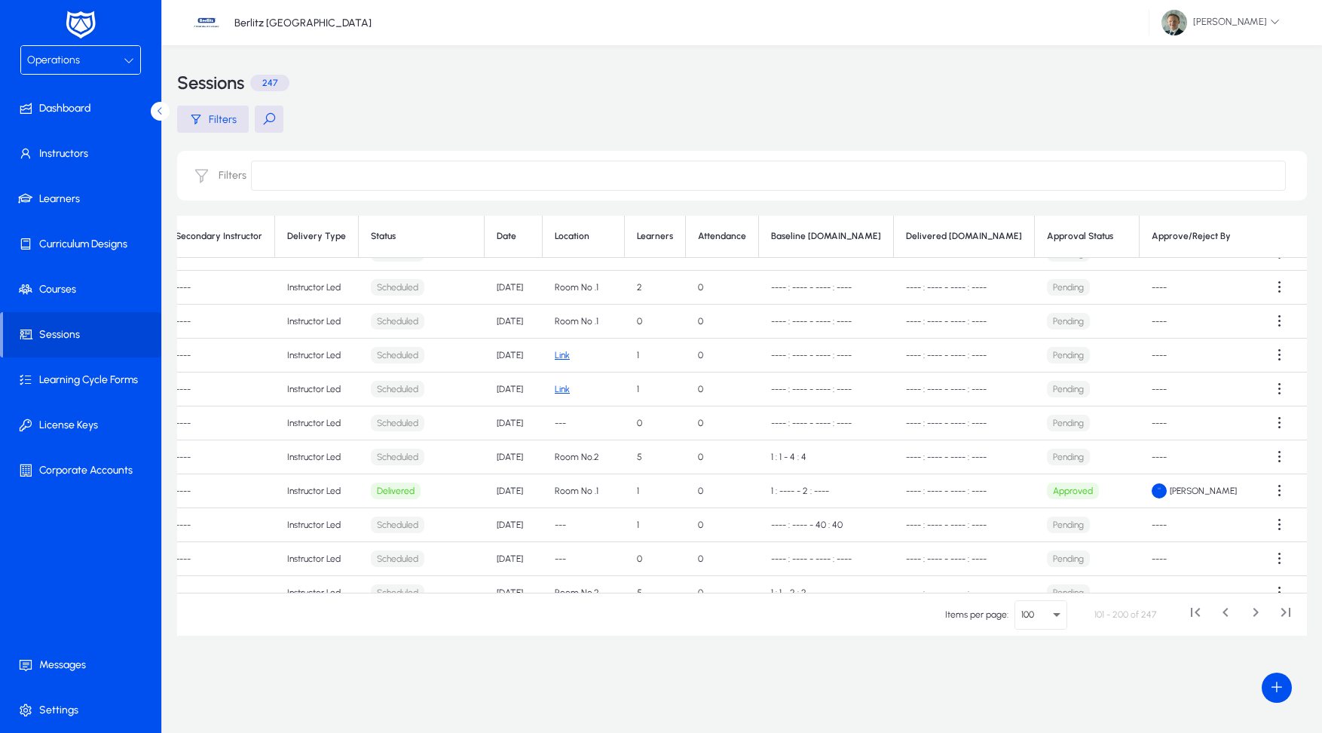
scroll to position [225, 515]
click at [1274, 524] on span at bounding box center [1280, 525] width 30 height 30
click at [1160, 627] on span "Delivered" at bounding box center [1147, 625] width 90 height 14
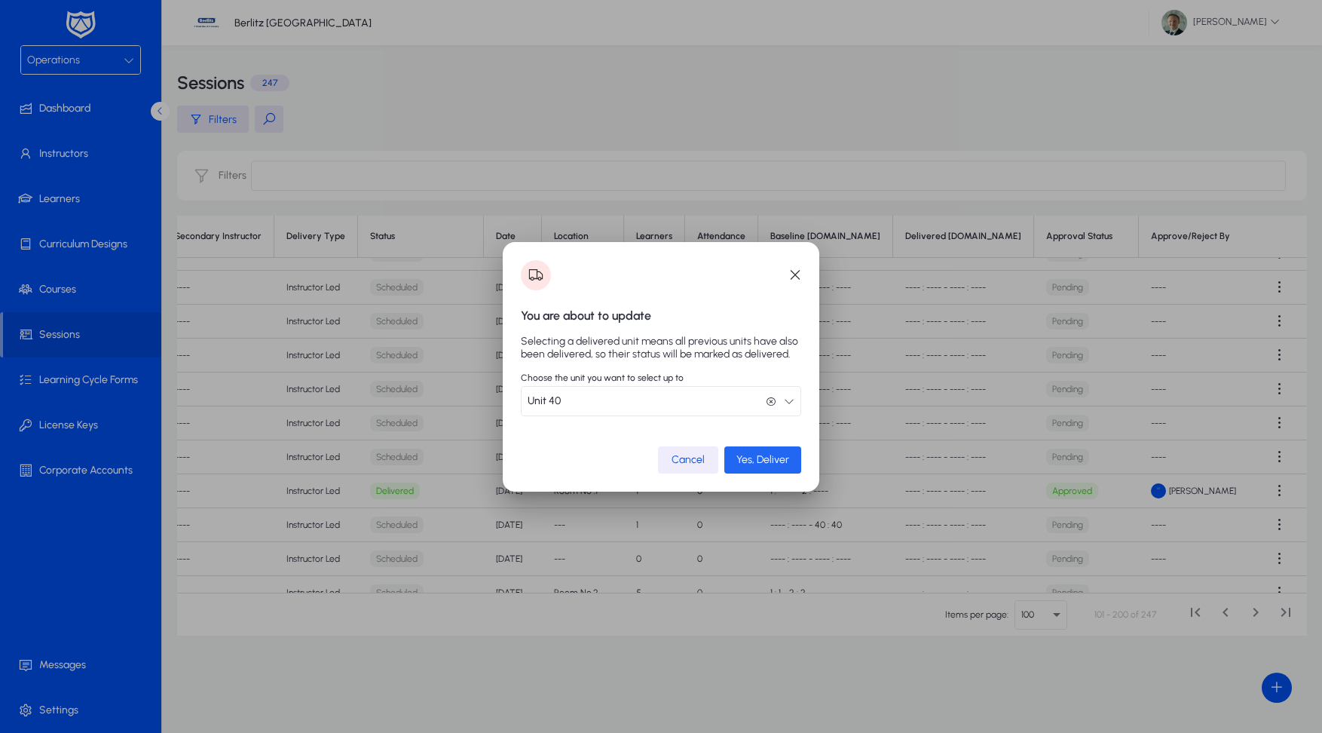
click at [759, 453] on span "Yes, Deliver" at bounding box center [763, 459] width 53 height 13
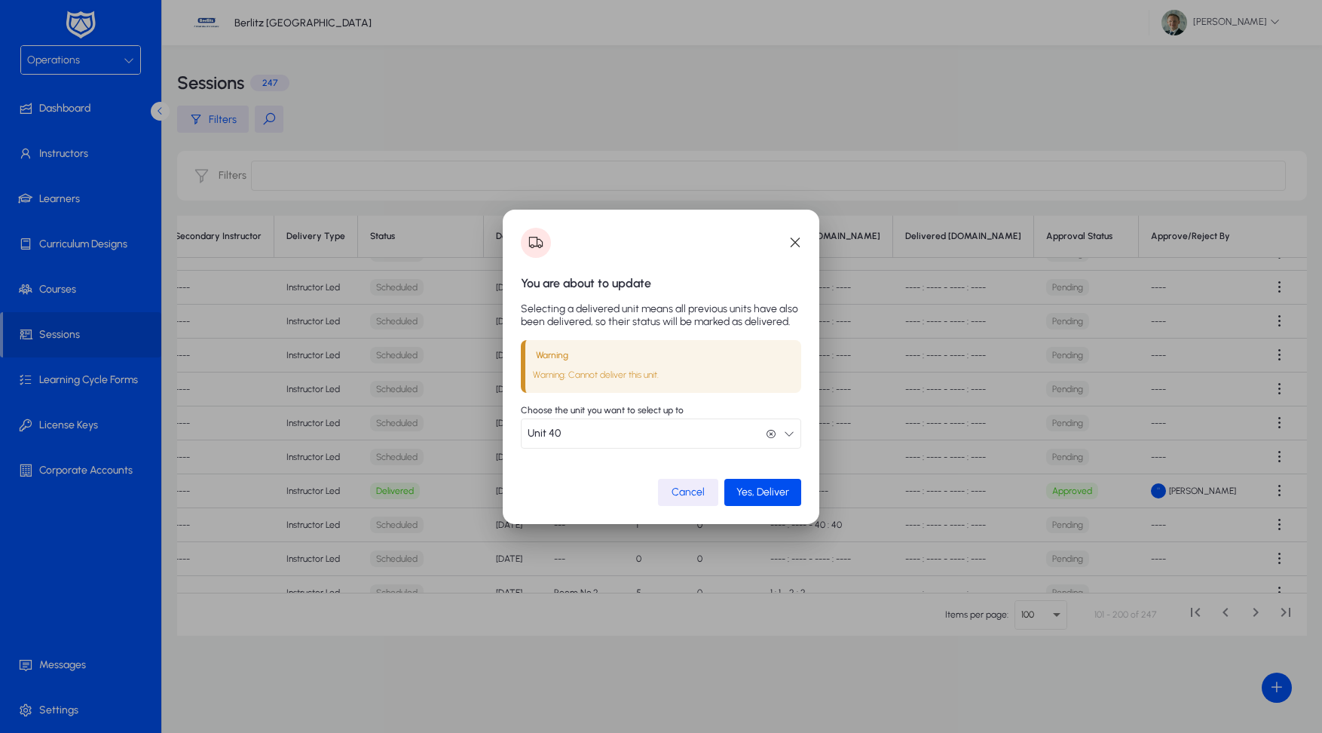
click at [795, 435] on button "Unit 40 Unit 40" at bounding box center [661, 433] width 280 height 30
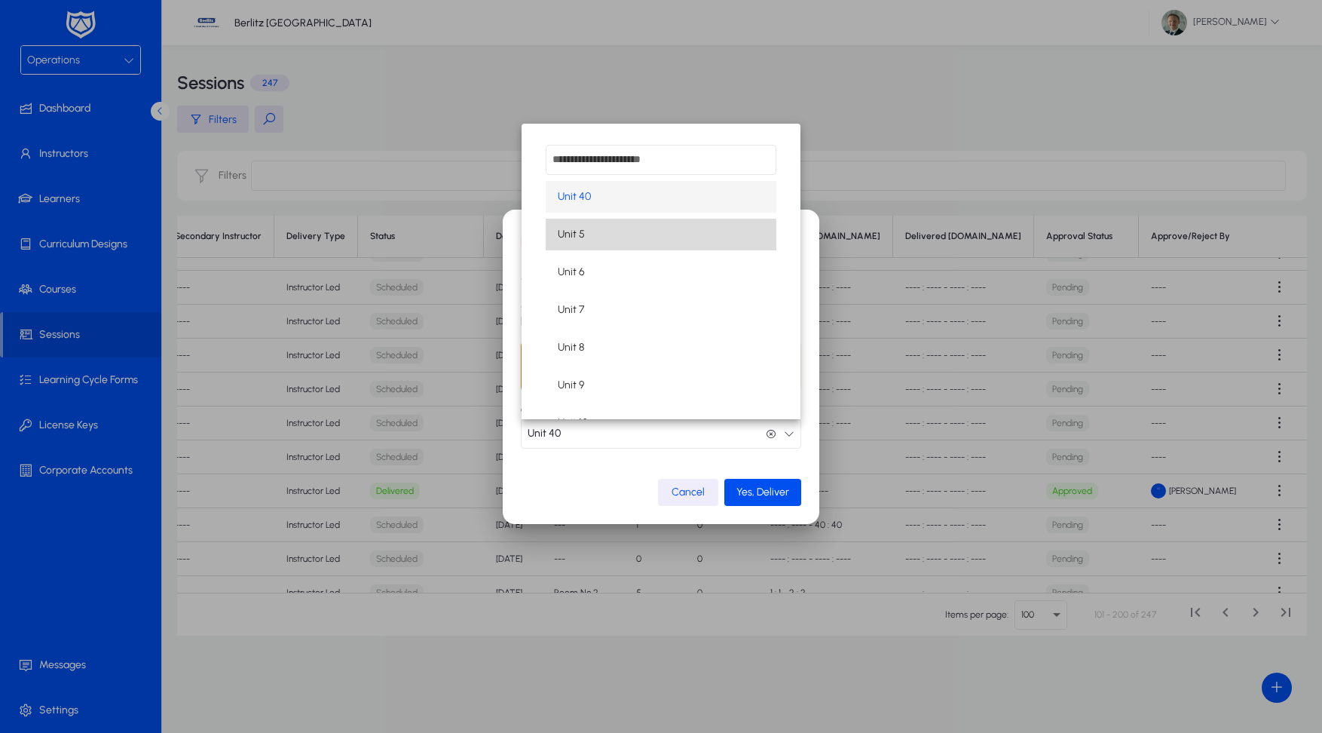
click at [618, 237] on mat-option "Unit 5" at bounding box center [661, 235] width 231 height 32
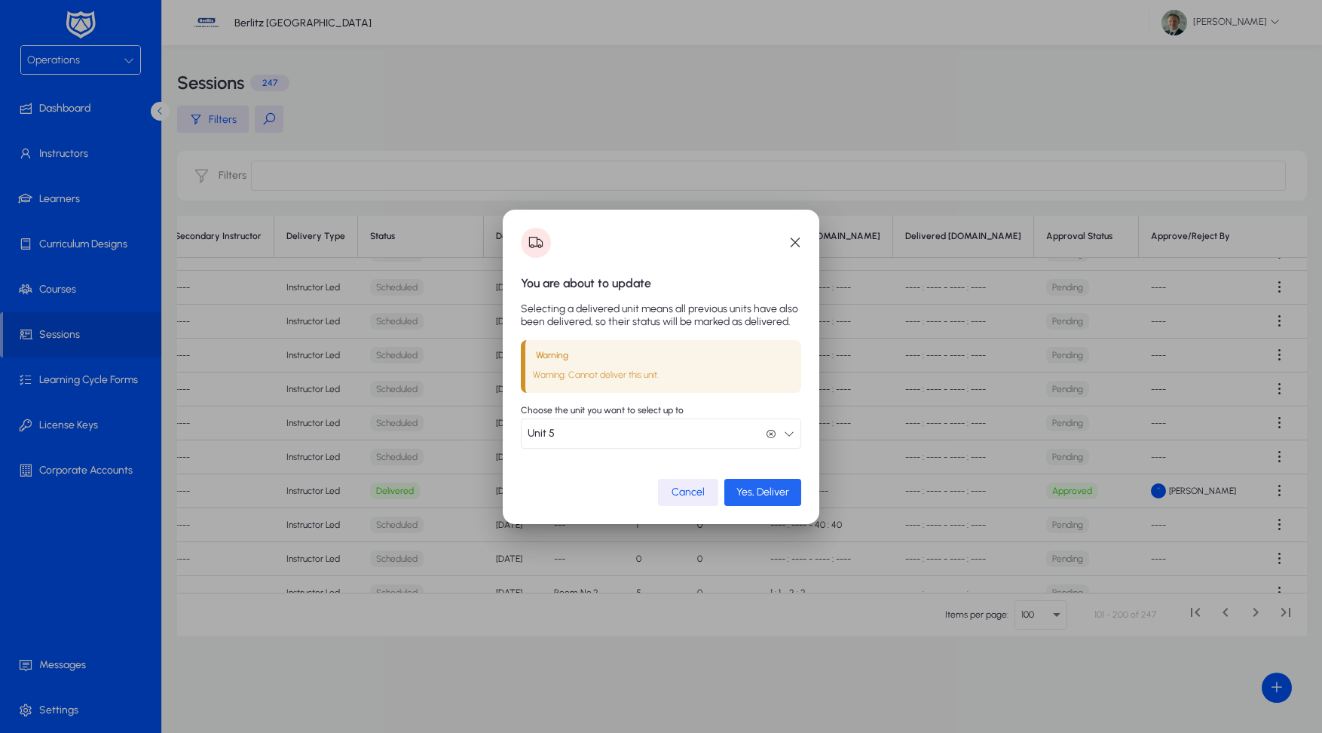
click at [773, 489] on span "Yes, Deliver" at bounding box center [763, 492] width 53 height 13
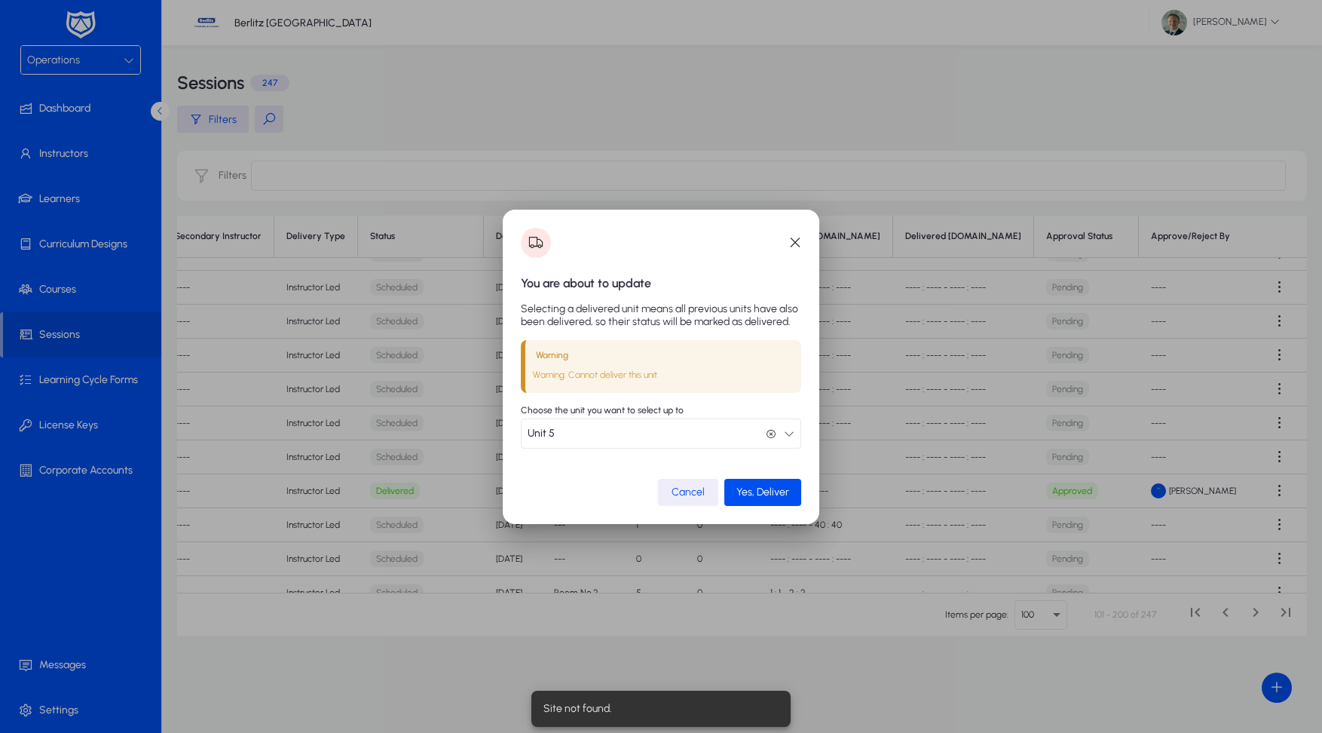
click at [698, 495] on span "Cancel" at bounding box center [688, 492] width 33 height 13
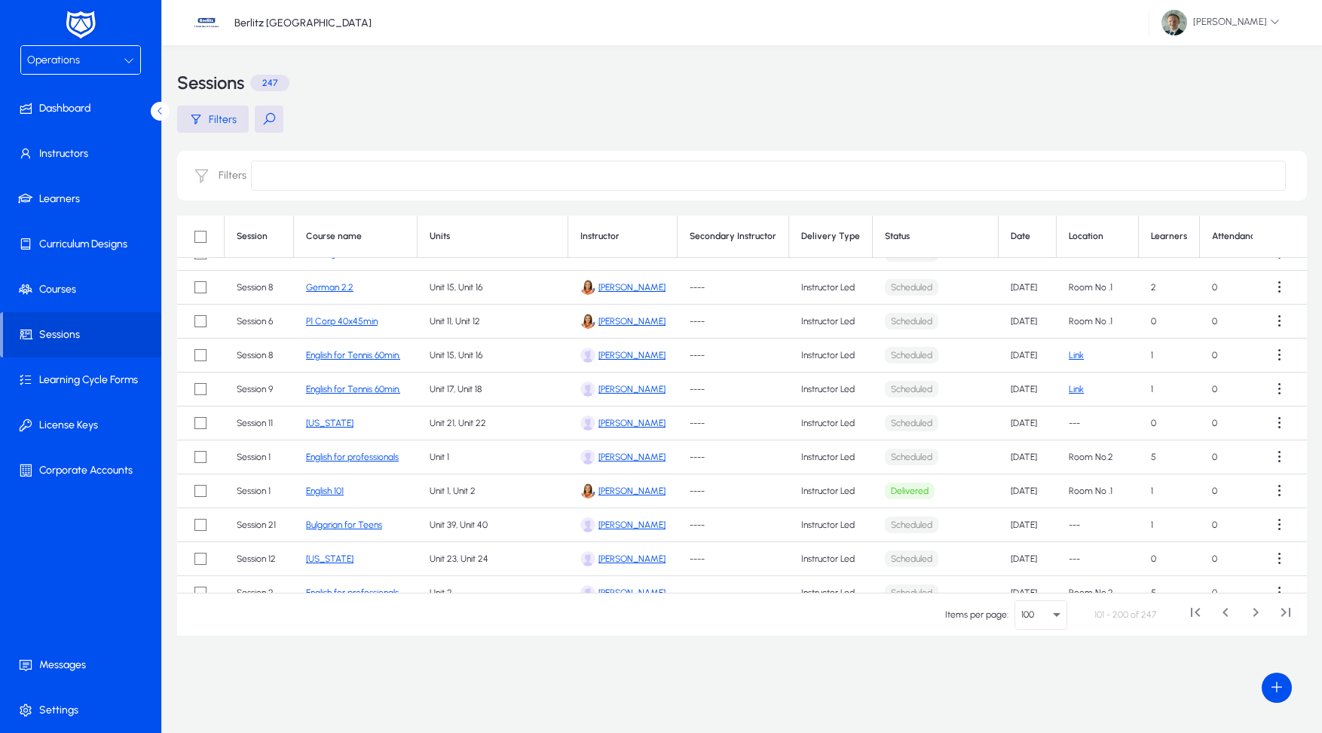
scroll to position [225, 0]
click at [44, 285] on span at bounding box center [83, 289] width 161 height 36
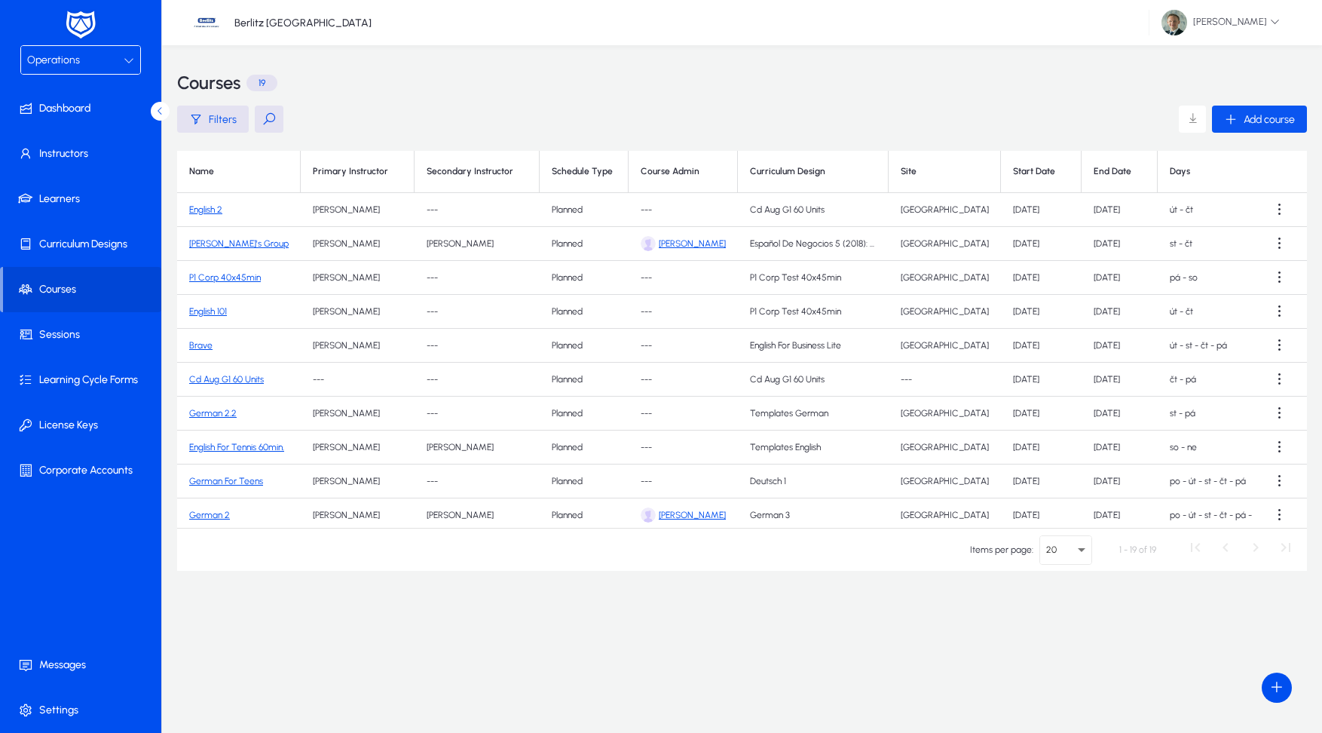
click at [1277, 122] on span "Add course" at bounding box center [1269, 119] width 51 height 13
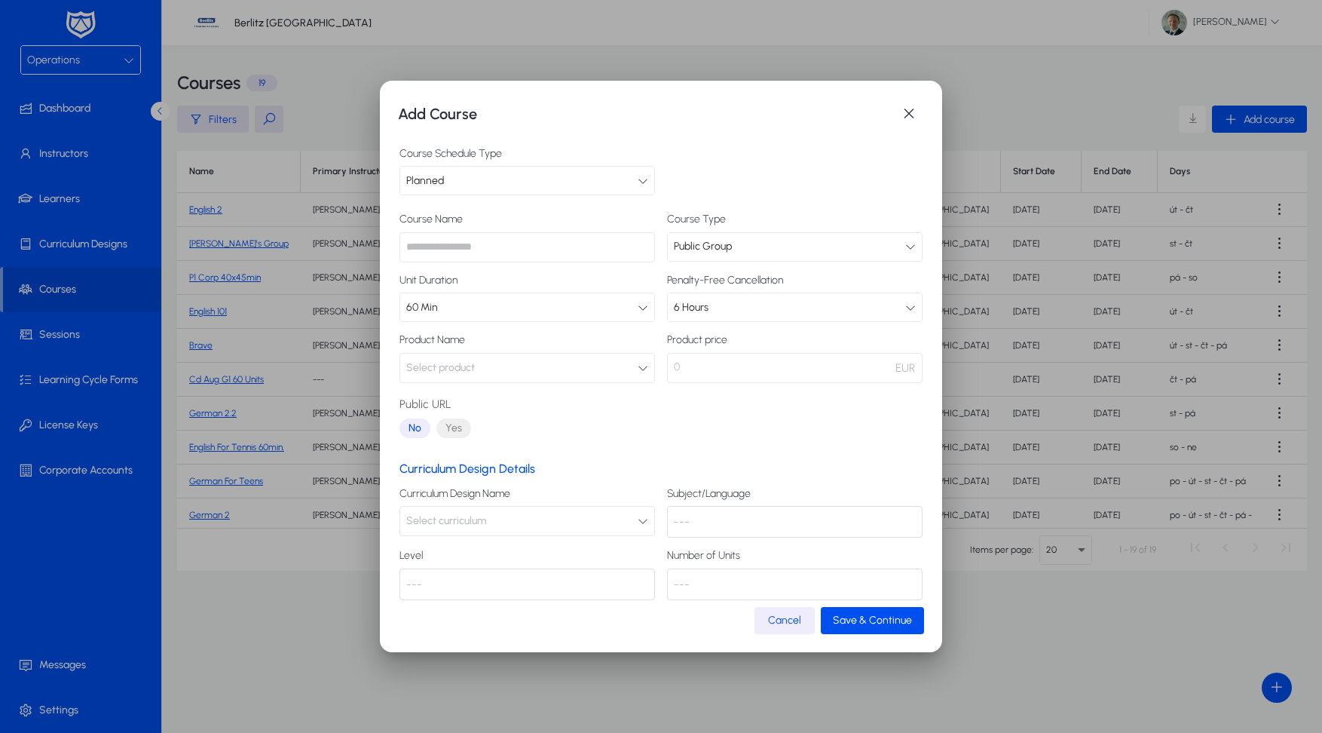
click at [609, 182] on div "Planned" at bounding box center [521, 181] width 231 height 20
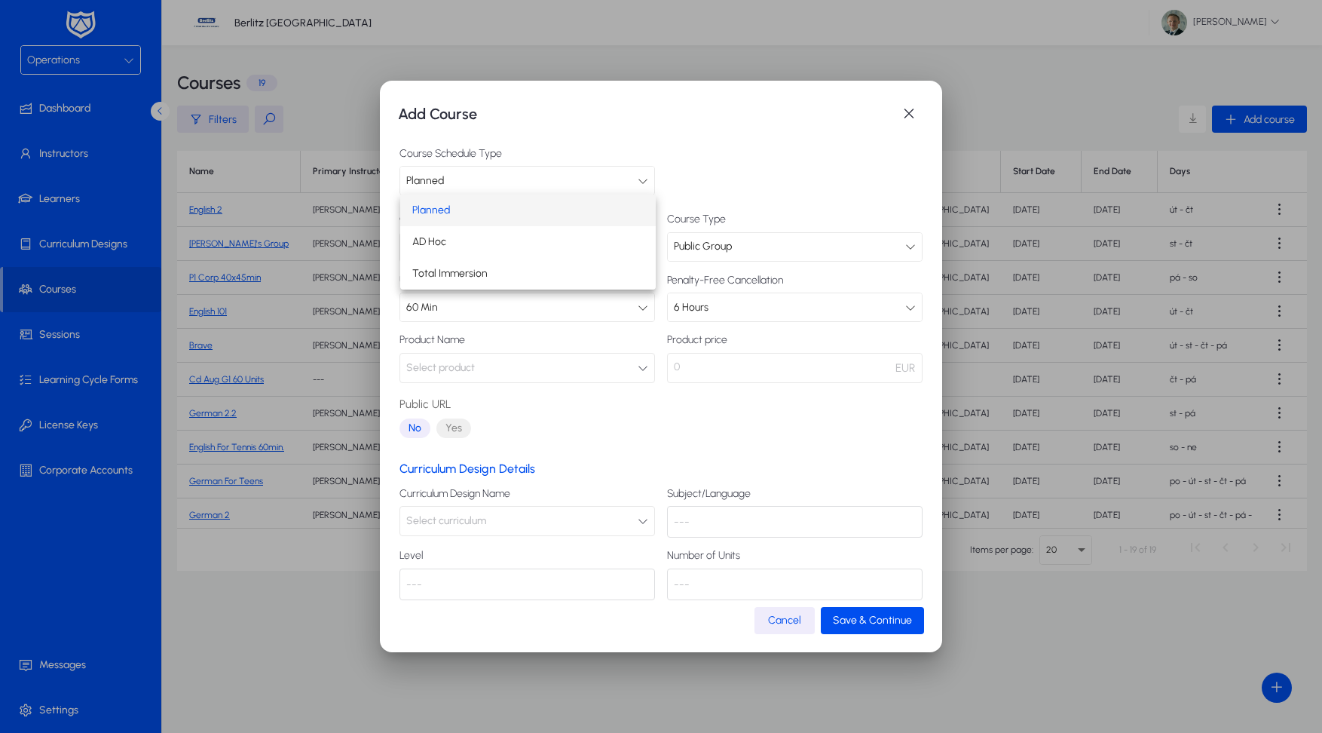
click at [609, 182] on div at bounding box center [661, 366] width 1322 height 733
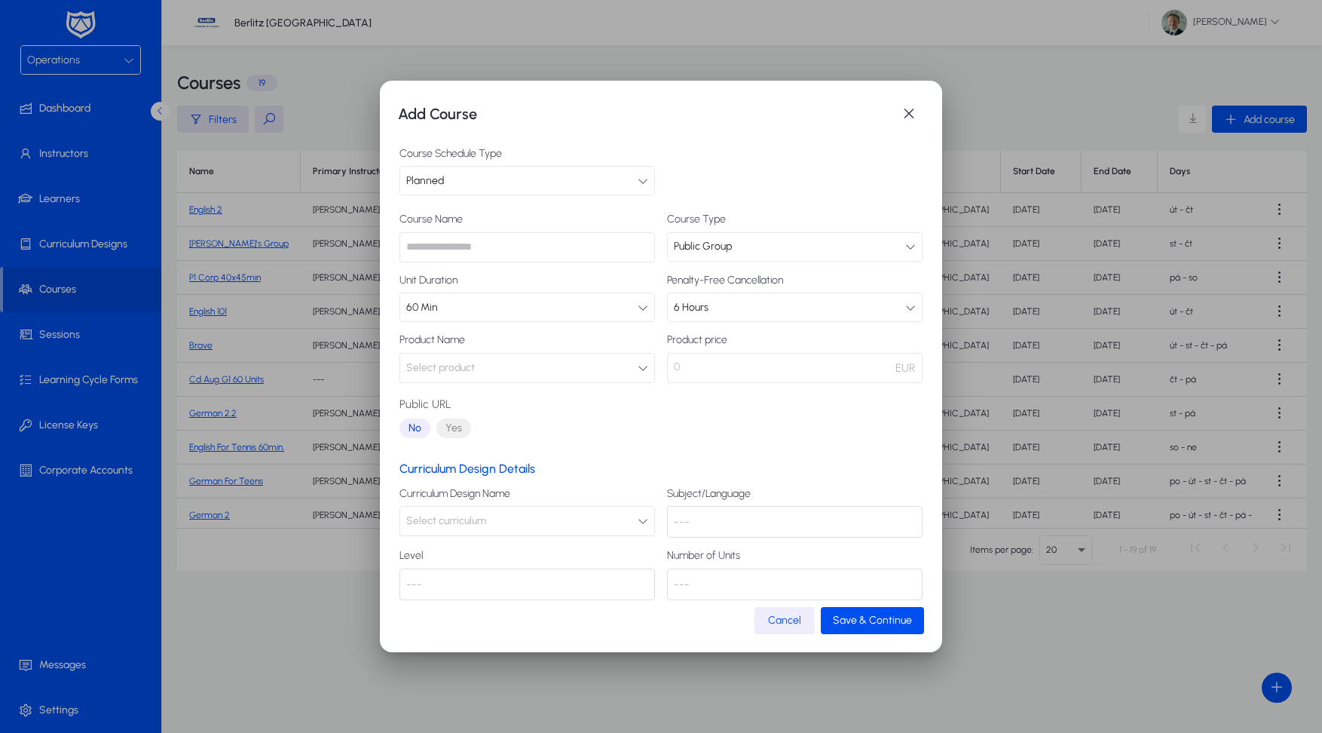
click at [524, 252] on input "text" at bounding box center [528, 247] width 256 height 30
type input "********"
click at [529, 311] on div "60 Min" at bounding box center [521, 308] width 231 height 20
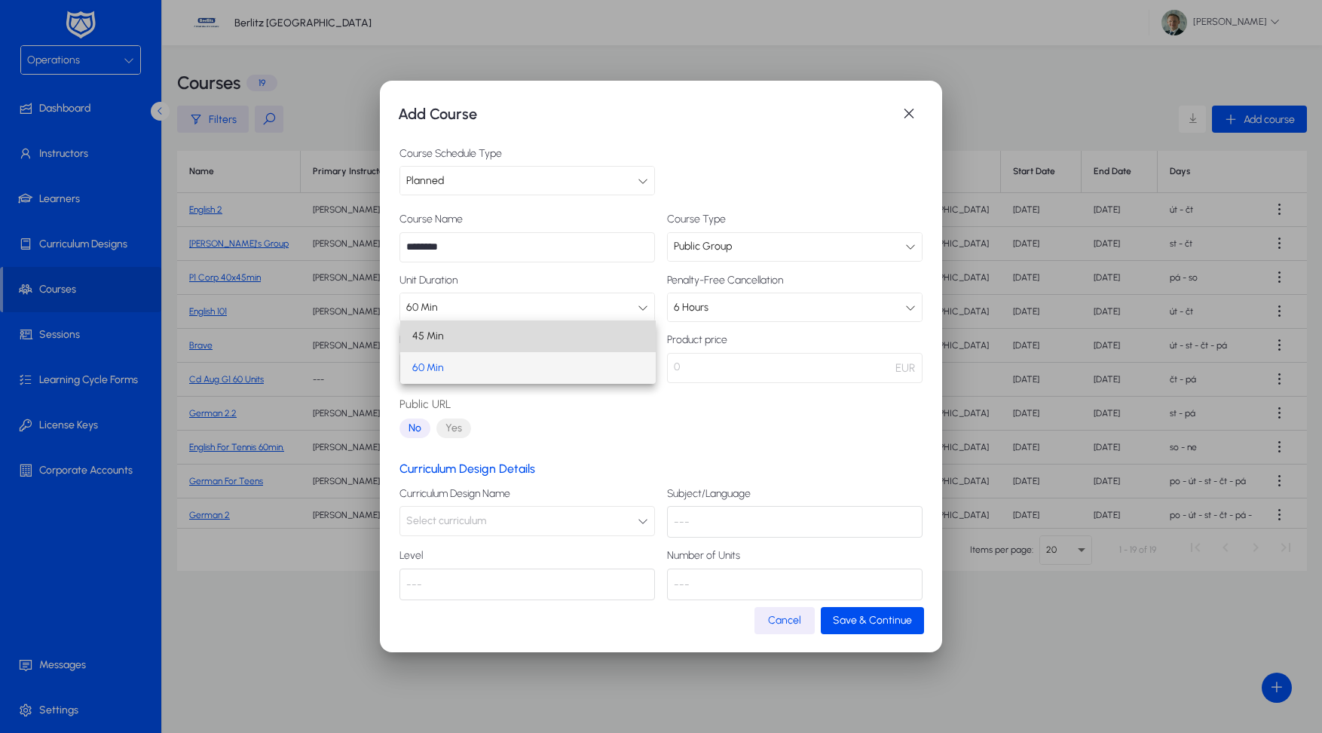
click at [484, 332] on mat-option "45 Min" at bounding box center [528, 336] width 256 height 32
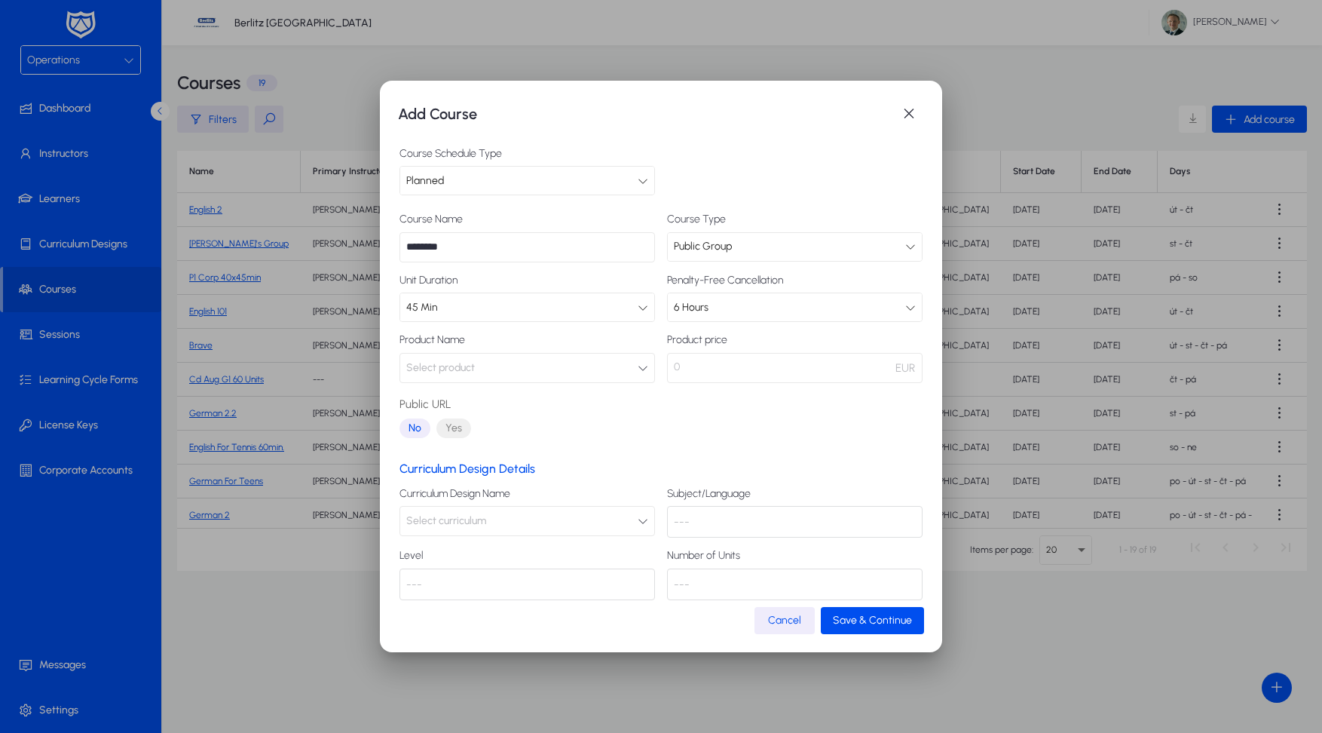
click at [707, 318] on div "6 Hours" at bounding box center [795, 307] width 254 height 28
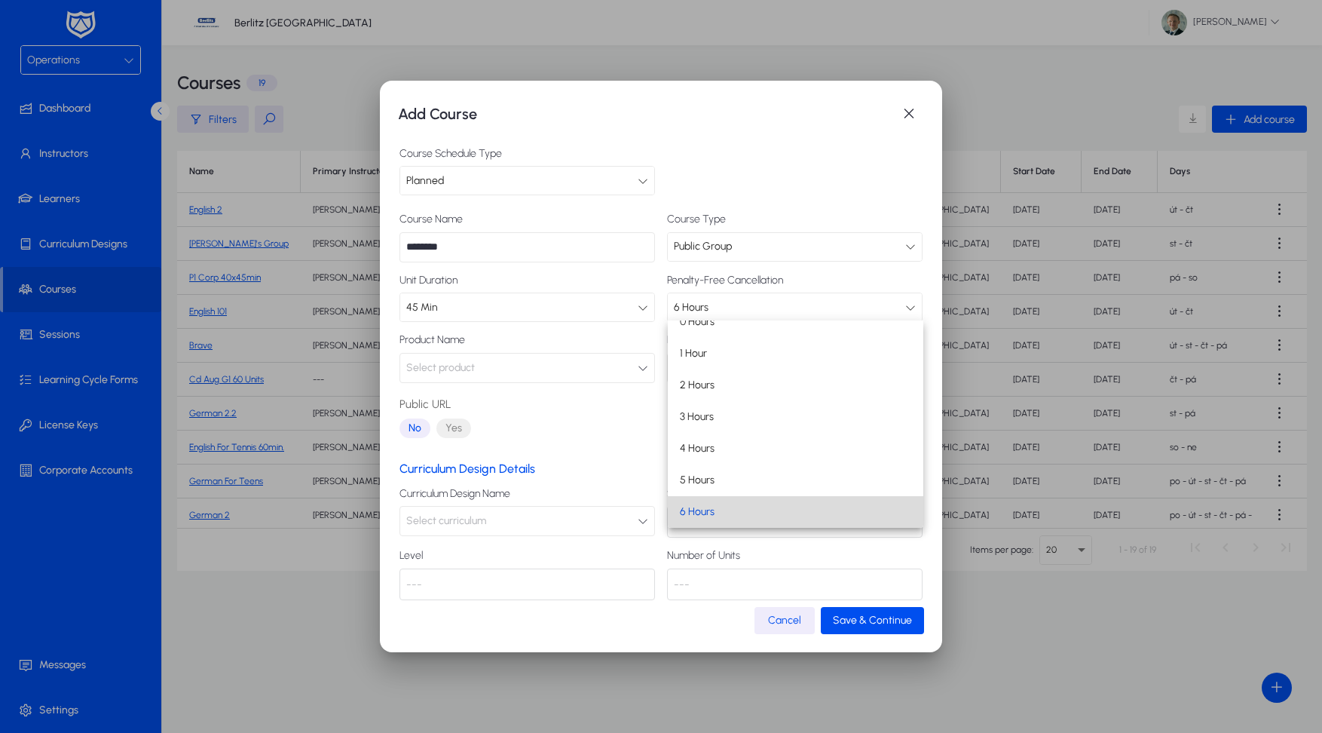
scroll to position [14, 0]
click at [693, 512] on span "6 Hours" at bounding box center [697, 512] width 35 height 18
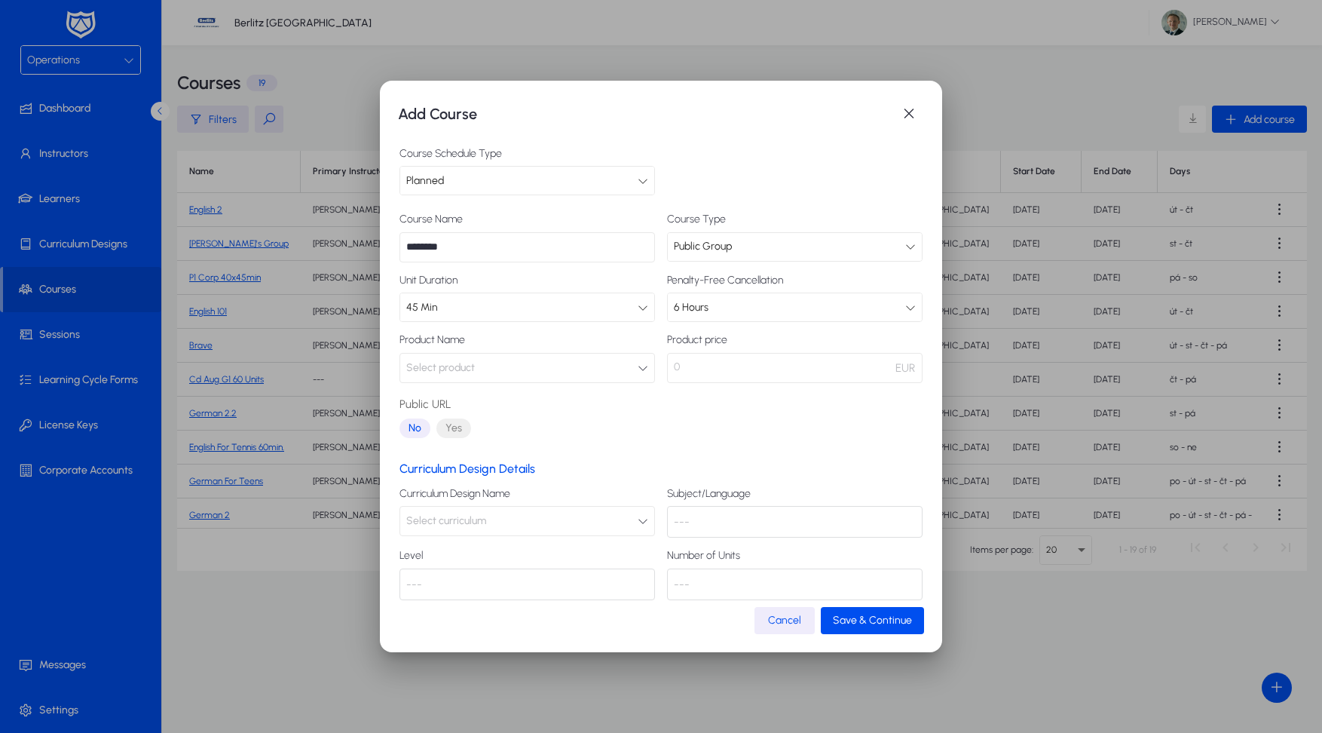
click at [540, 370] on button "Select product" at bounding box center [528, 368] width 256 height 30
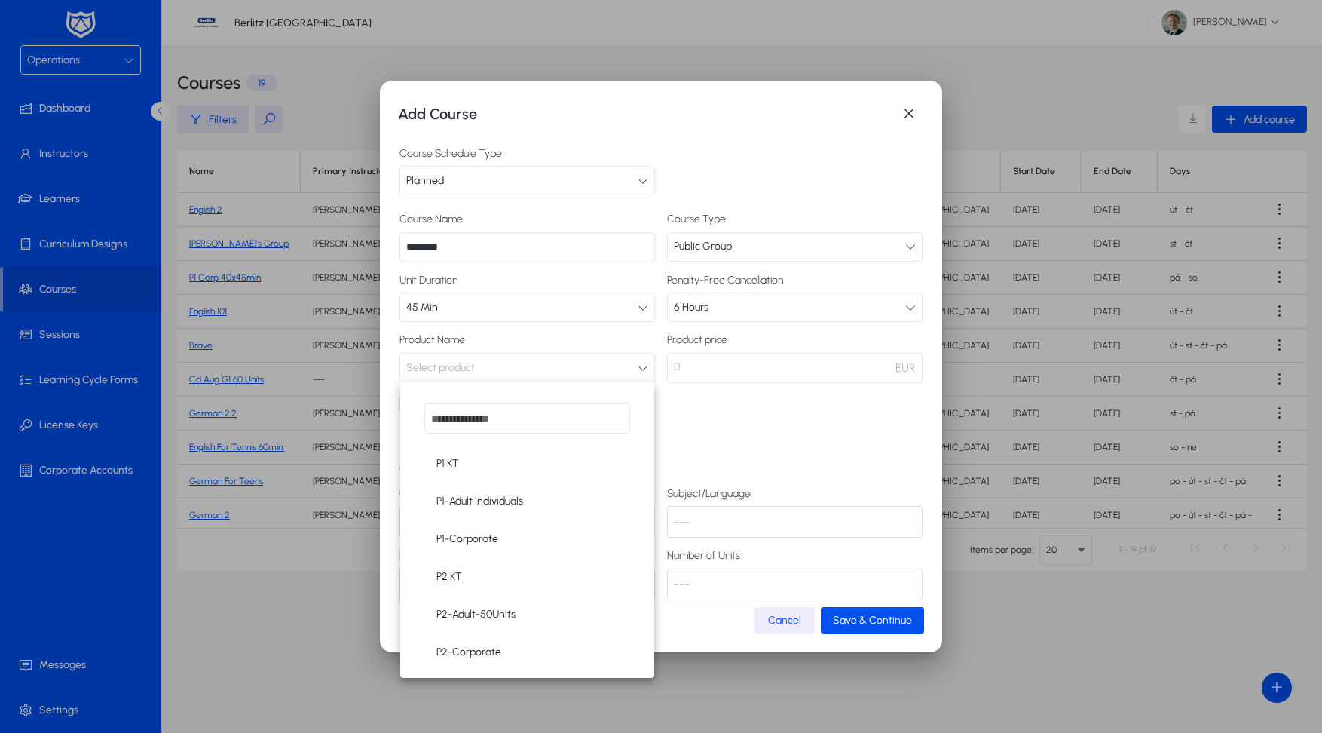
scroll to position [564, 0]
click at [525, 497] on mat-option "P1-Adult Individuals" at bounding box center [527, 495] width 206 height 32
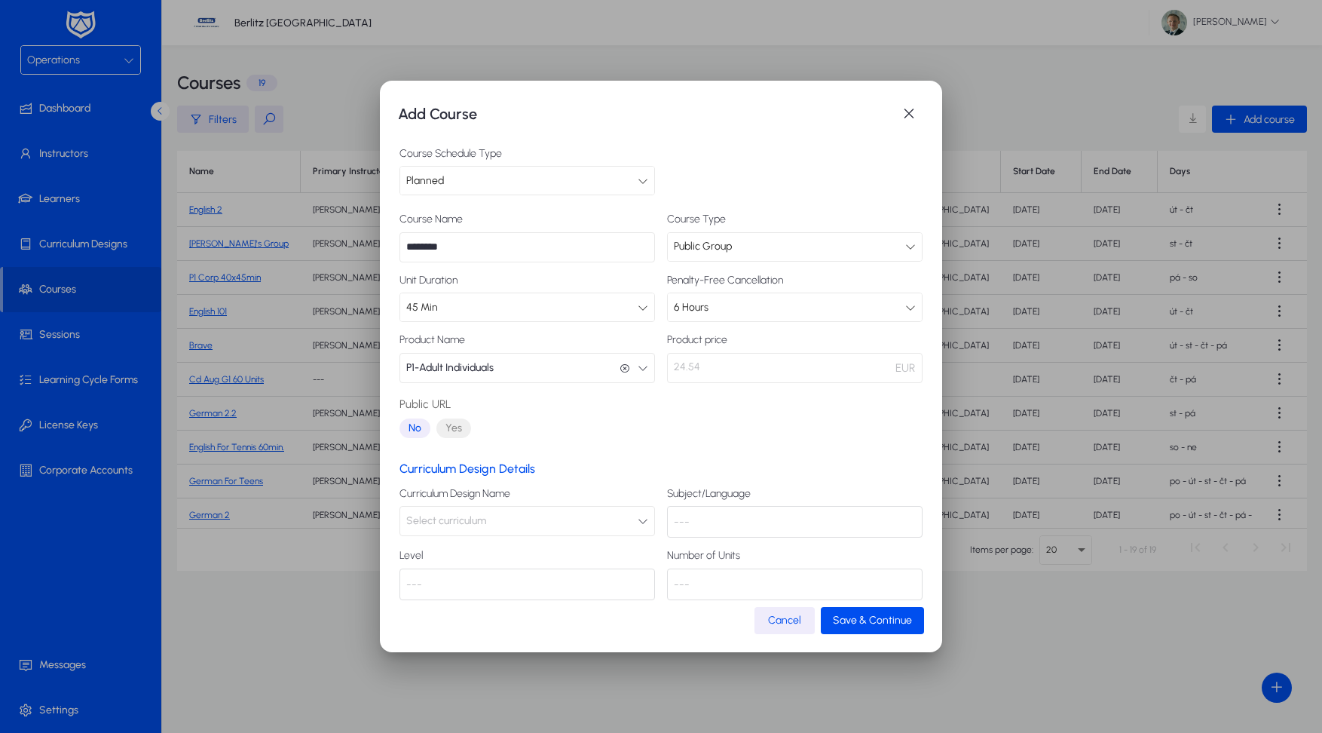
click at [506, 524] on button "Select curriculum" at bounding box center [528, 521] width 256 height 30
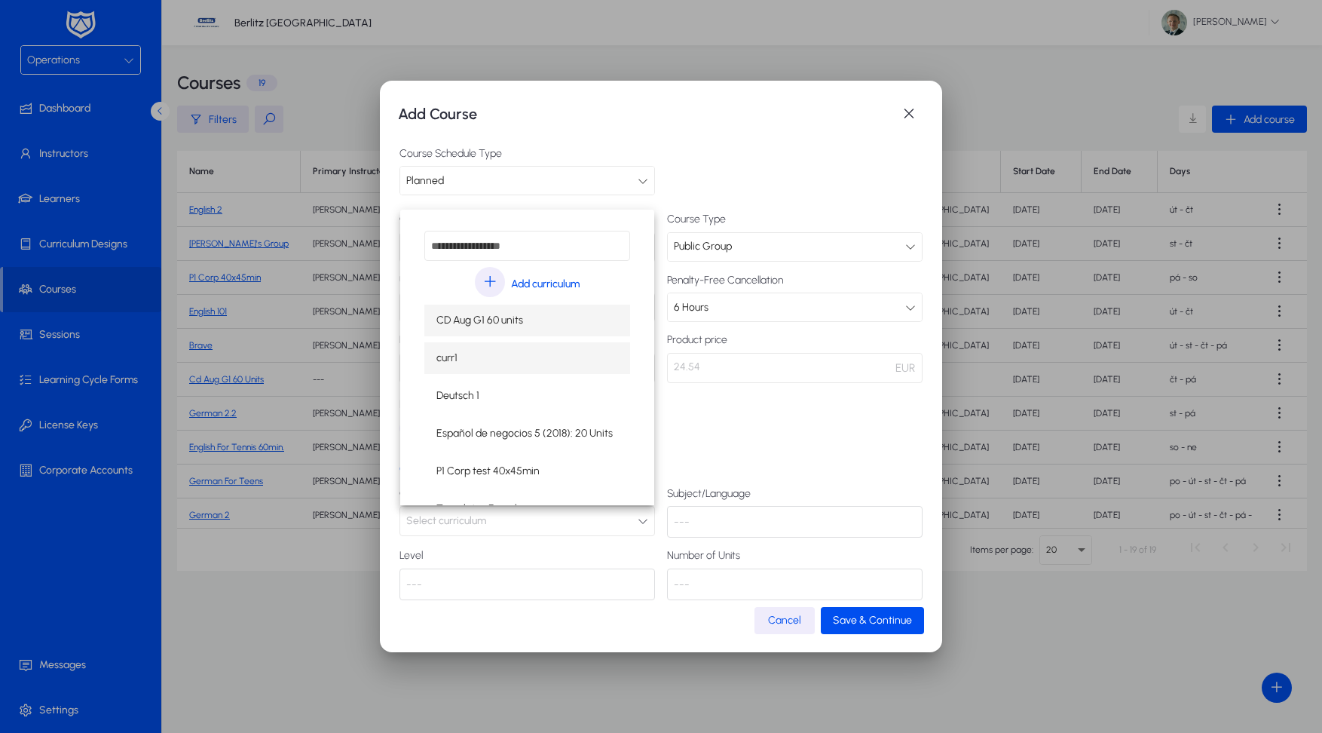
click at [513, 360] on mat-option "curr1" at bounding box center [527, 358] width 206 height 32
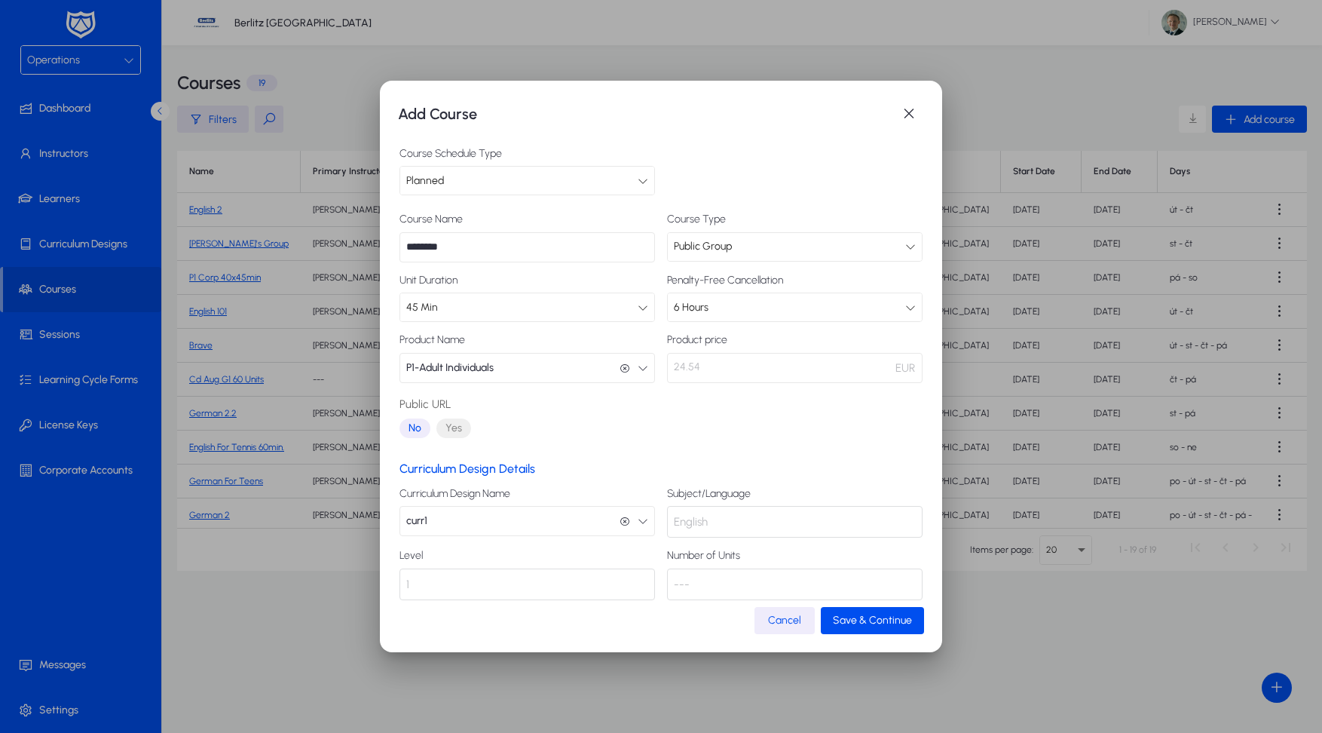
click at [841, 584] on div "---" at bounding box center [795, 585] width 256 height 32
click at [868, 621] on span "Save & Continue" at bounding box center [872, 620] width 79 height 13
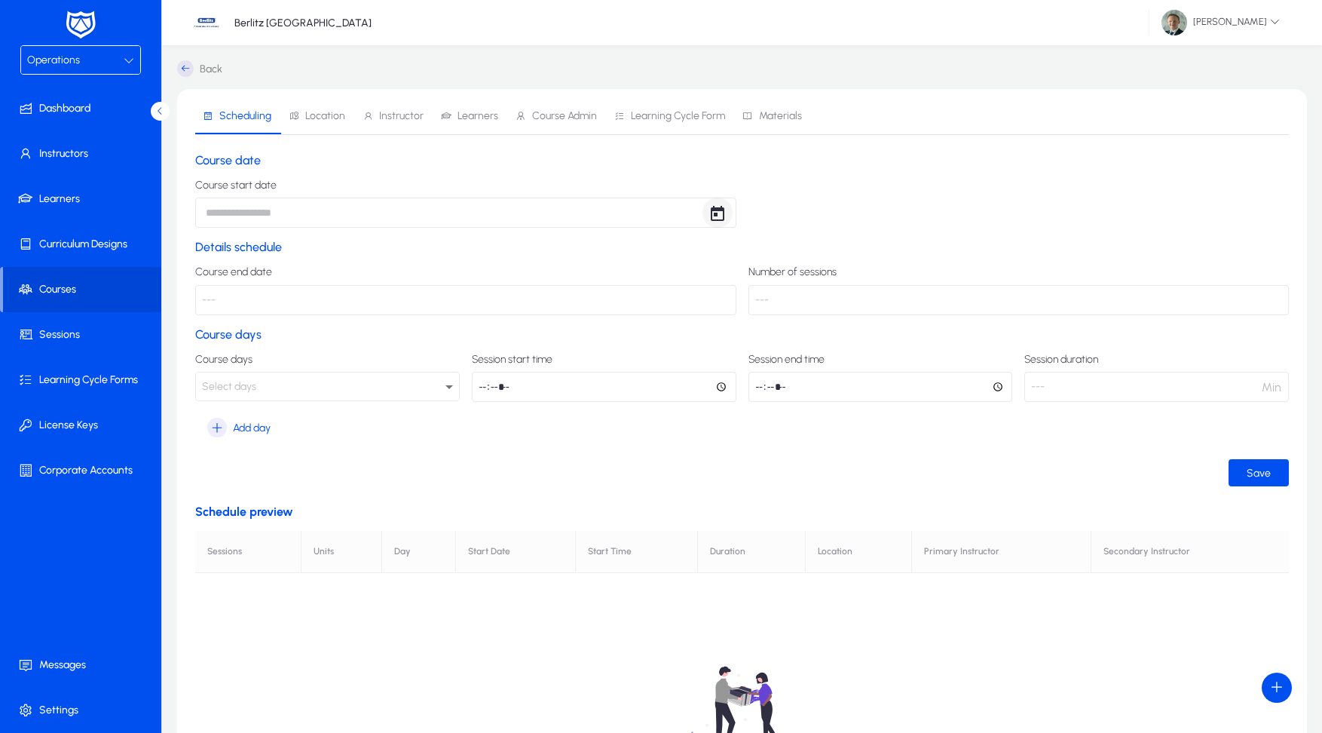
click at [731, 219] on span "Open calendar" at bounding box center [718, 213] width 30 height 30
click at [326, 386] on span "11" at bounding box center [336, 382] width 27 height 27
type input "**********"
click at [472, 305] on p "---" at bounding box center [465, 300] width 541 height 30
click at [534, 296] on p "---" at bounding box center [465, 300] width 541 height 30
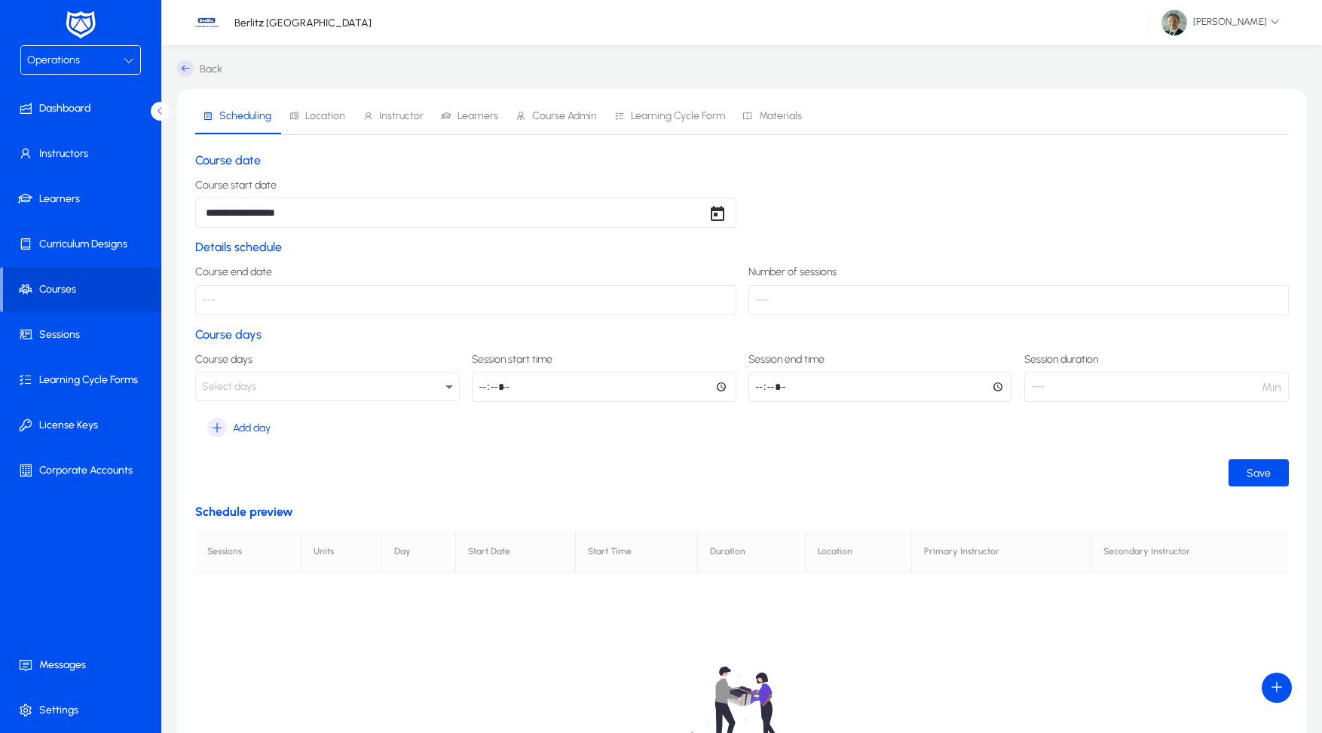
click at [320, 392] on div "Select days" at bounding box center [324, 387] width 244 height 20
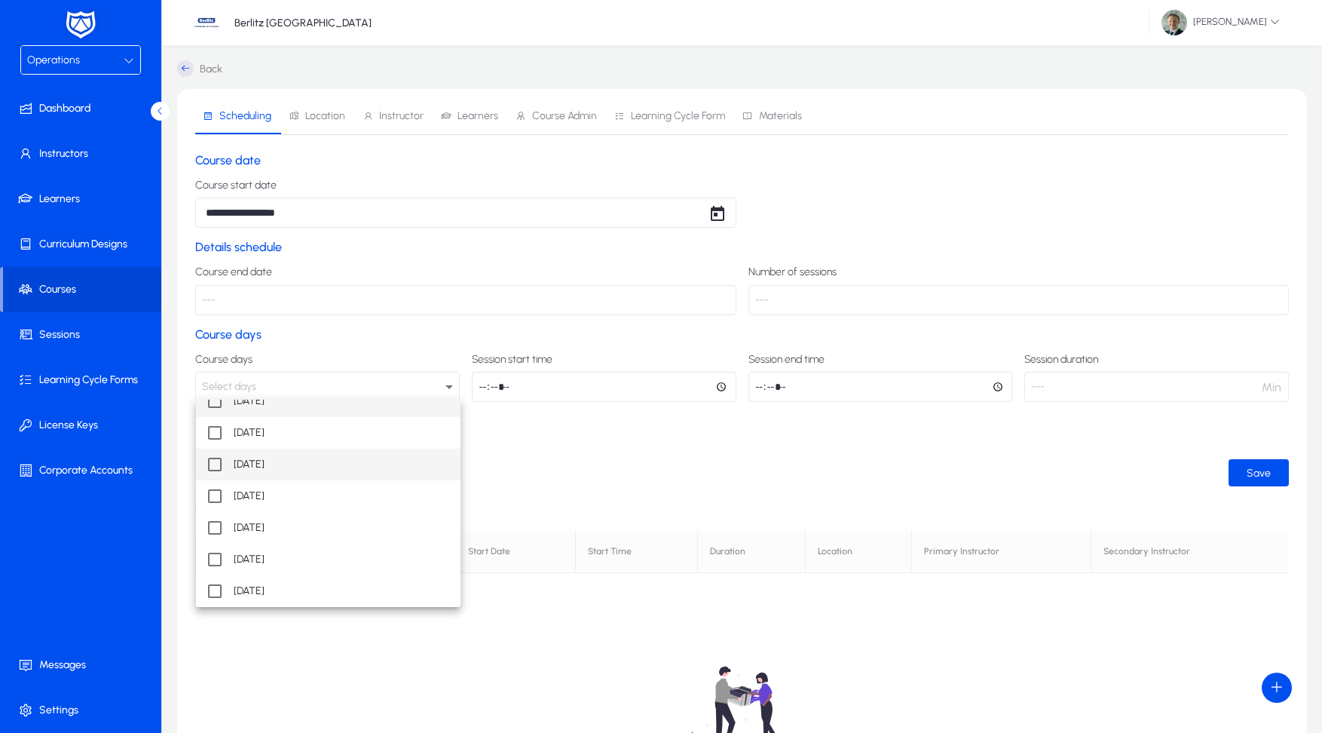
scroll to position [14, 0]
drag, startPoint x: 255, startPoint y: 489, endPoint x: 246, endPoint y: 510, distance: 23.0
click at [253, 492] on span "Thursday" at bounding box center [249, 496] width 31 height 18
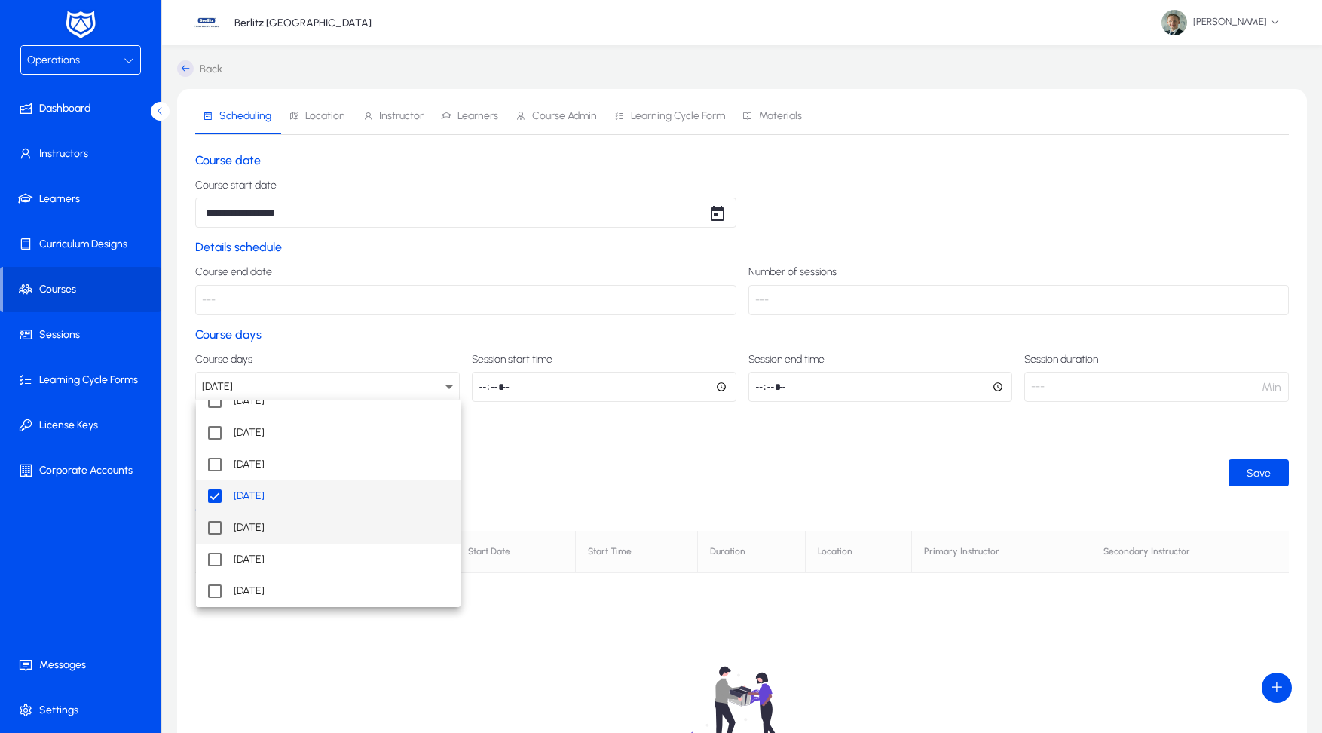
click at [243, 524] on span "Friday" at bounding box center [249, 528] width 31 height 18
click at [845, 387] on div at bounding box center [661, 366] width 1322 height 733
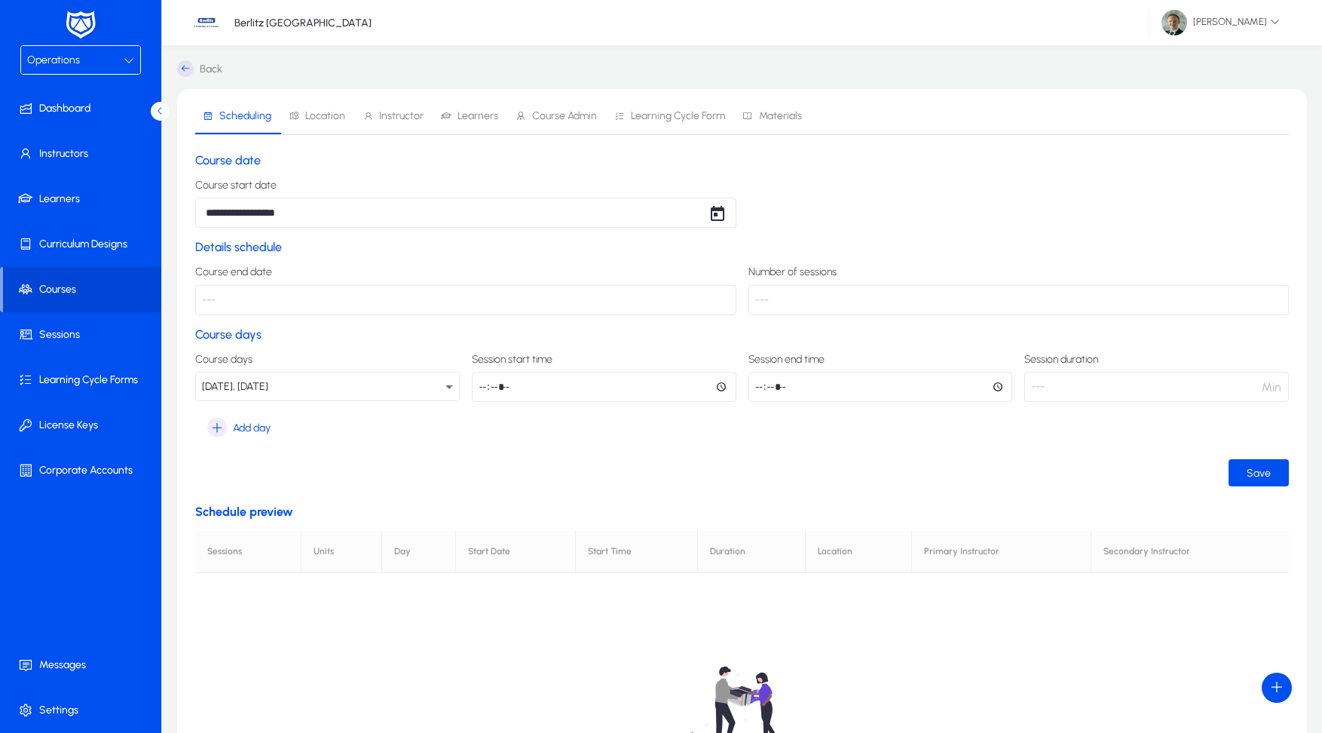
click at [596, 390] on input "time" at bounding box center [604, 387] width 265 height 30
click at [776, 390] on input "time" at bounding box center [881, 387] width 265 height 30
click at [761, 393] on input "time" at bounding box center [881, 387] width 265 height 30
type input "*****"
click at [895, 494] on div "**********" at bounding box center [742, 552] width 1094 height 798
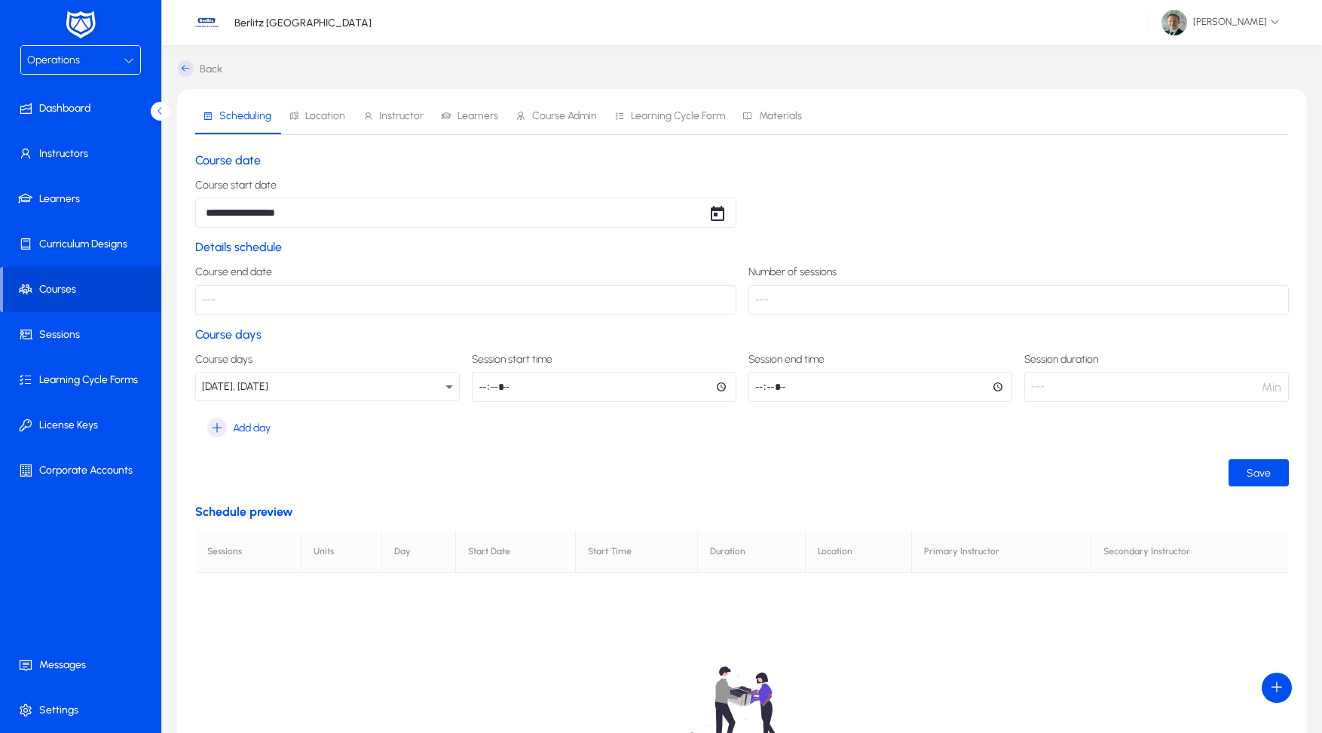
click at [915, 461] on ui-button "Save" at bounding box center [742, 472] width 1094 height 27
click at [633, 293] on p "---" at bounding box center [465, 300] width 541 height 30
drag, startPoint x: 633, startPoint y: 301, endPoint x: 719, endPoint y: 229, distance: 111.9
click at [639, 297] on p "---" at bounding box center [465, 300] width 541 height 30
click at [771, 308] on p "---" at bounding box center [1019, 300] width 541 height 30
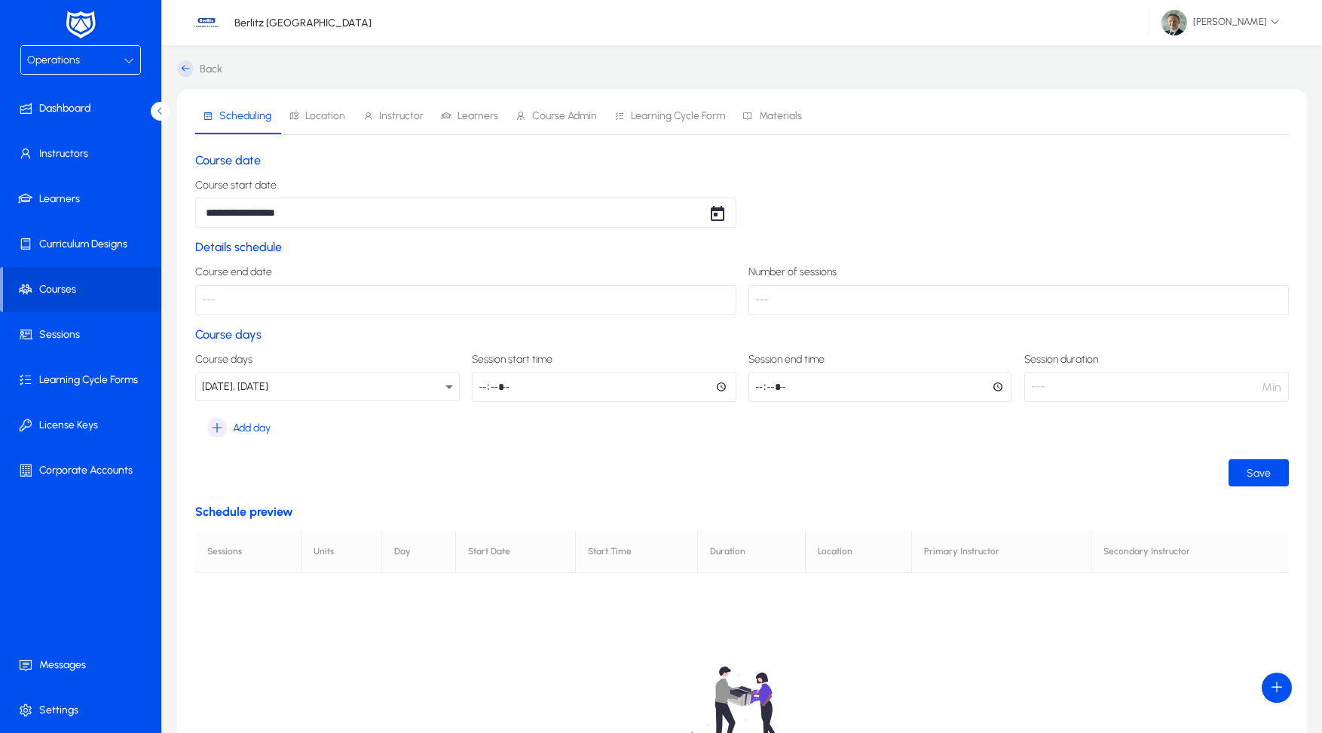
click at [786, 299] on p "---" at bounding box center [1019, 300] width 541 height 30
click at [1242, 469] on span "submit" at bounding box center [1259, 473] width 60 height 36
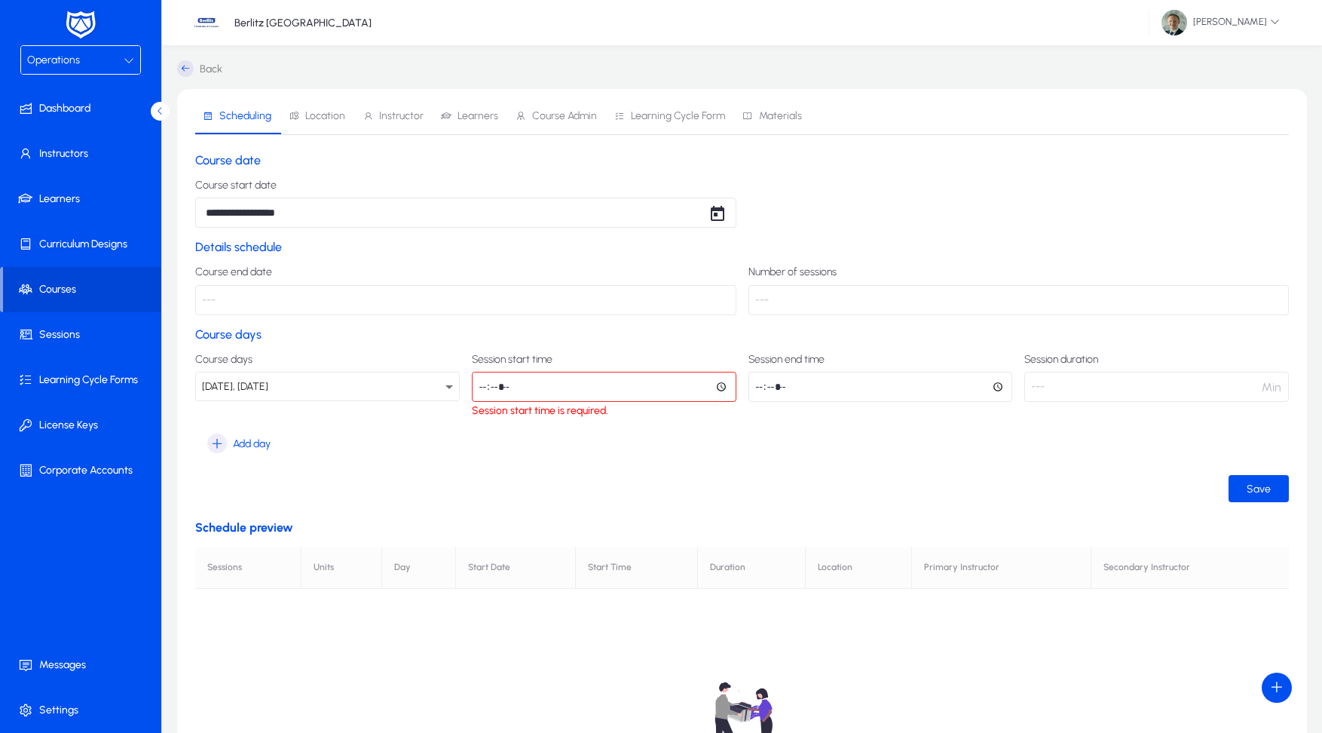
click at [483, 385] on input "time" at bounding box center [604, 387] width 265 height 30
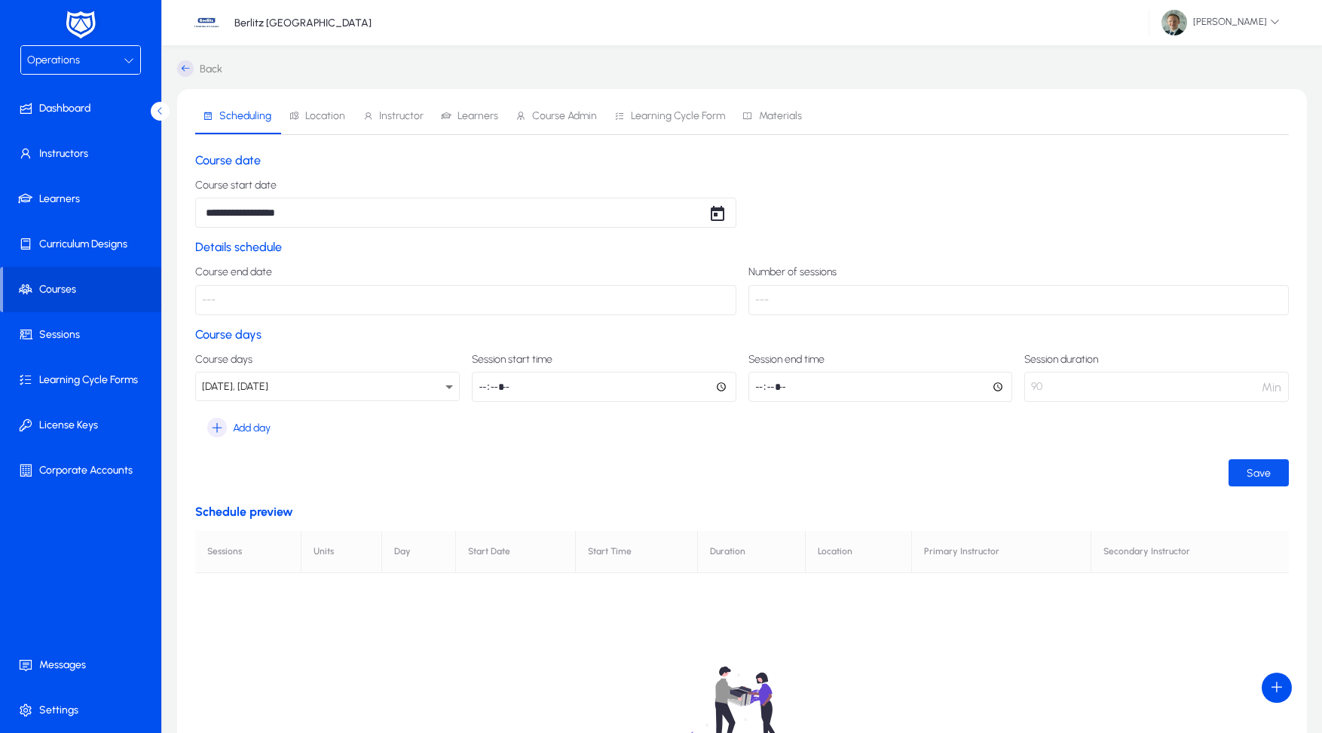
type input "*****"
click at [1265, 475] on span "Save" at bounding box center [1259, 473] width 24 height 13
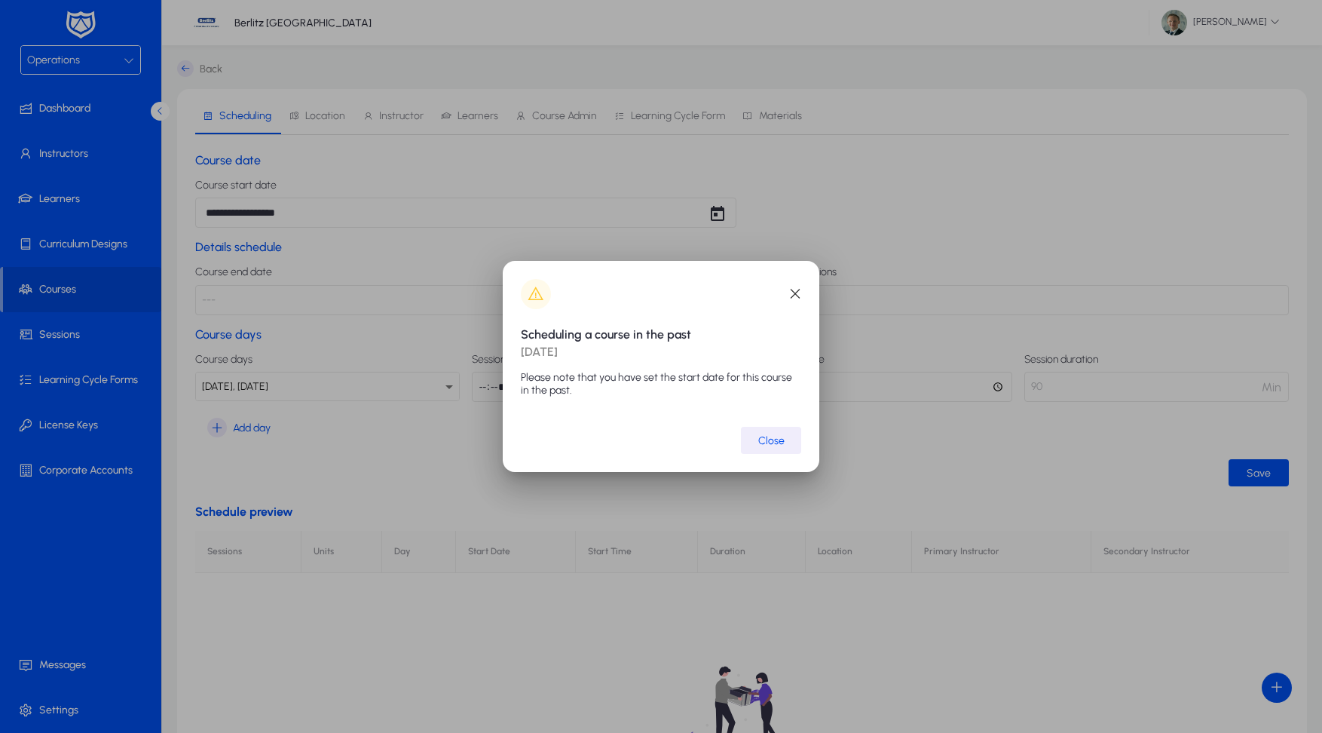
click at [749, 439] on span "submit" at bounding box center [771, 440] width 60 height 36
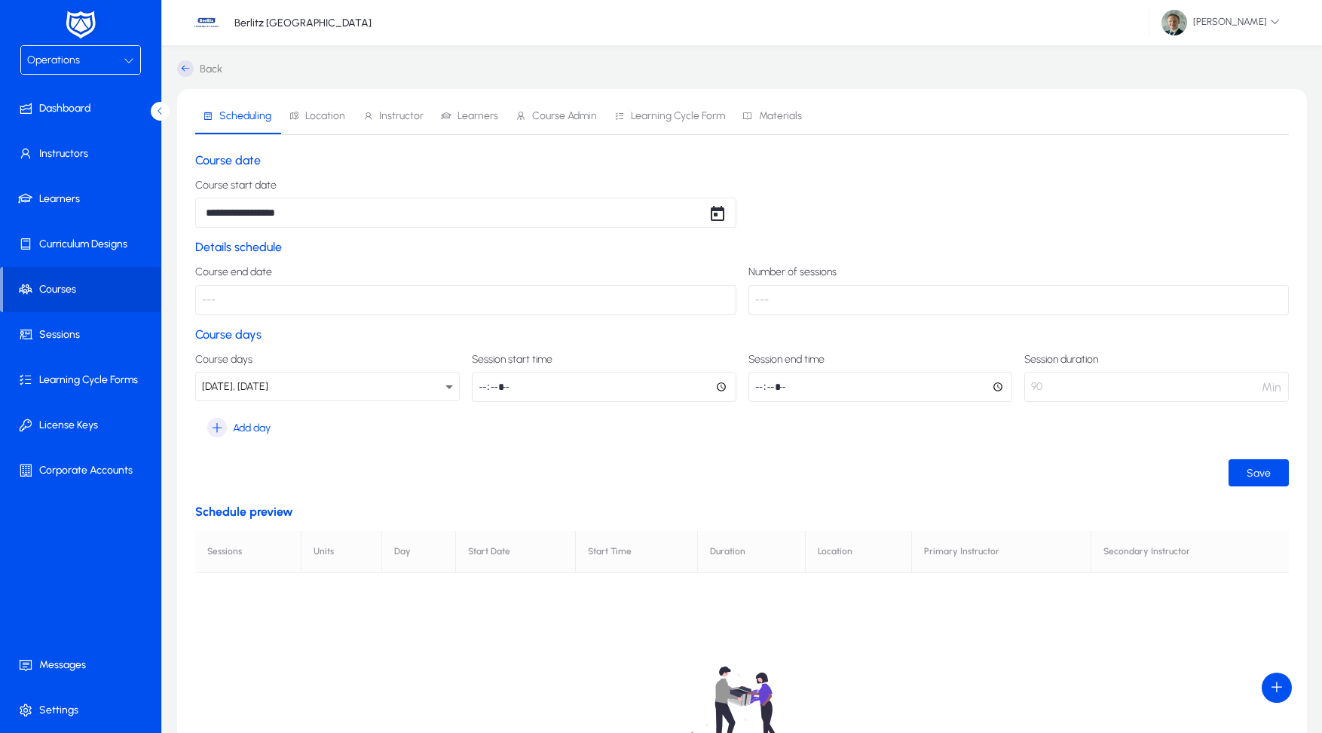
click at [336, 116] on span "Location" at bounding box center [325, 116] width 40 height 11
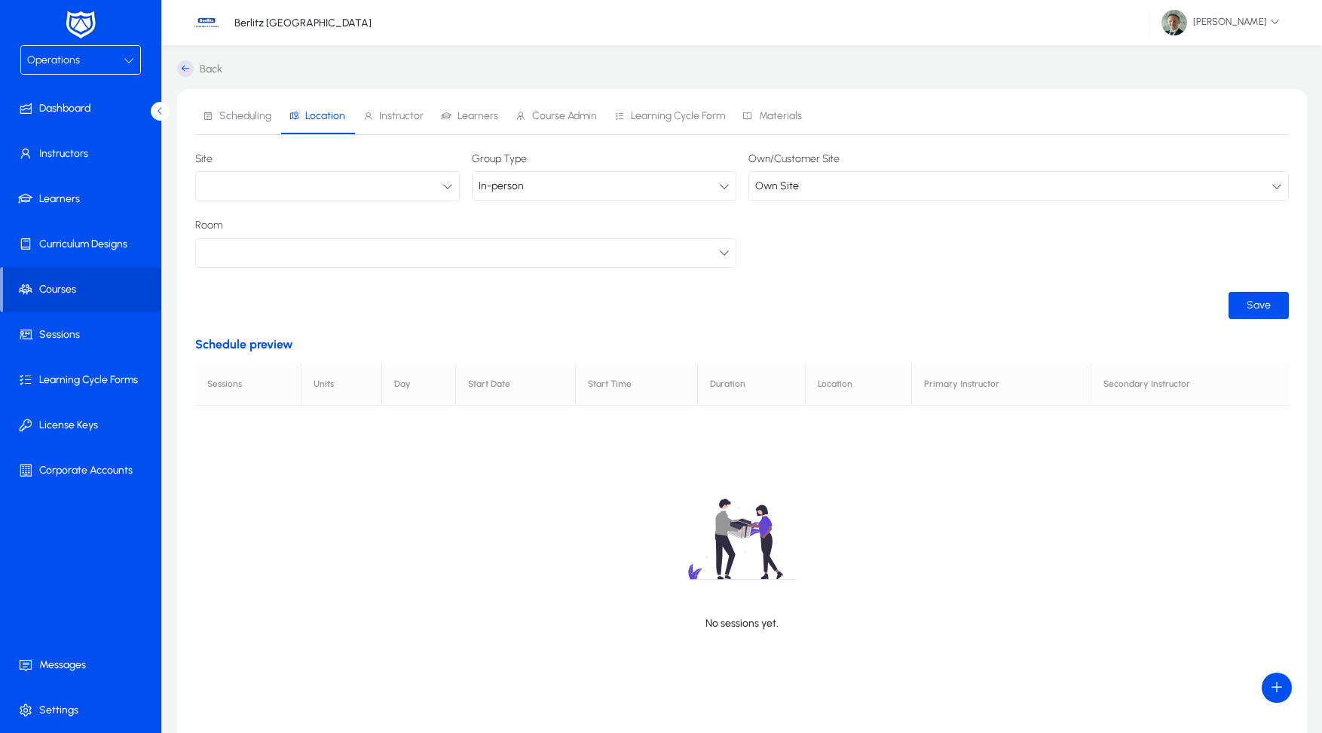
click at [437, 188] on button "button" at bounding box center [327, 186] width 265 height 30
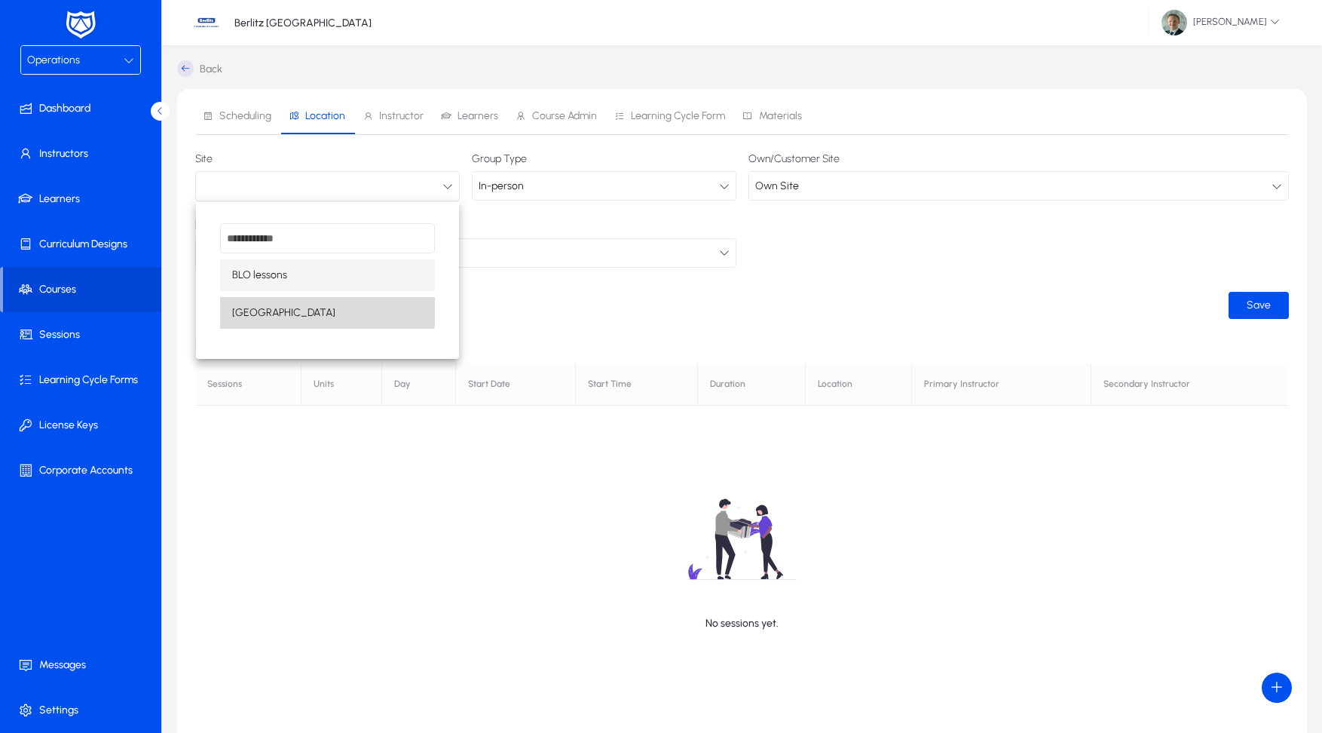
click at [284, 309] on span "[GEOGRAPHIC_DATA]" at bounding box center [283, 313] width 103 height 18
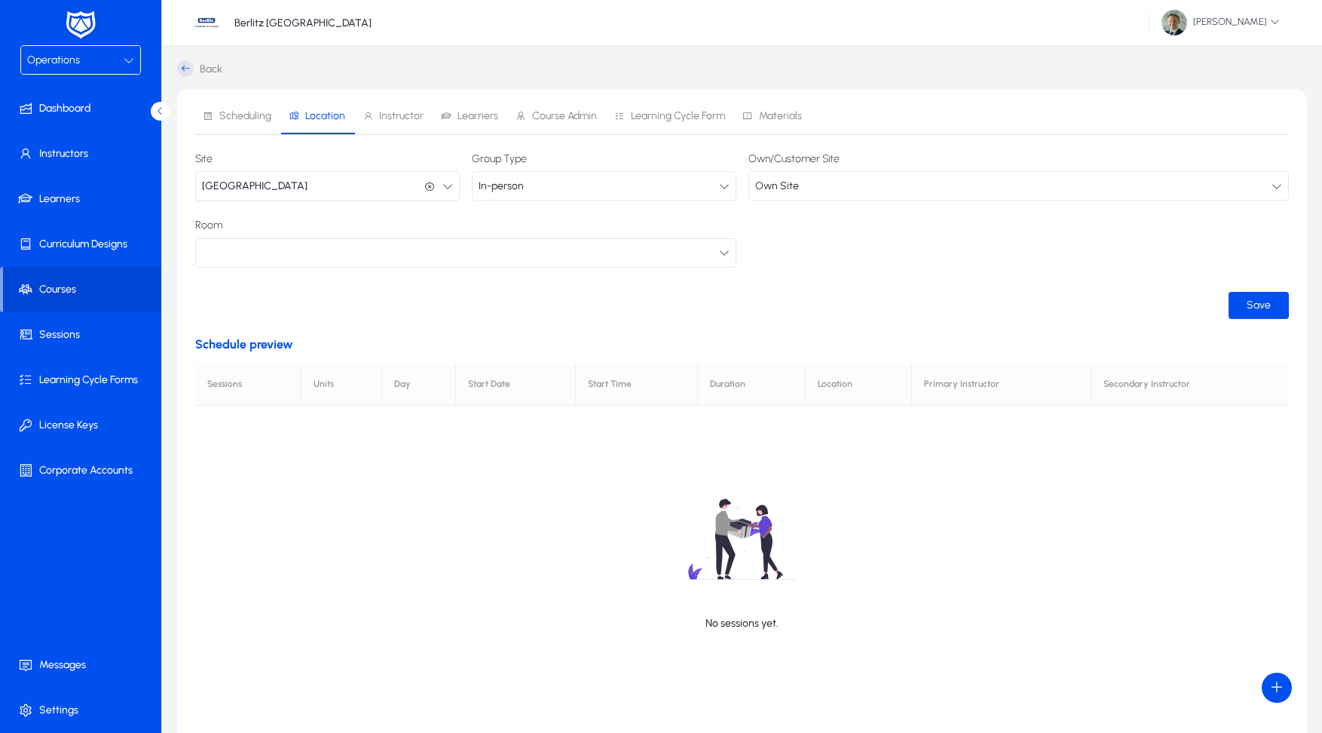
click at [645, 265] on div at bounding box center [466, 253] width 540 height 28
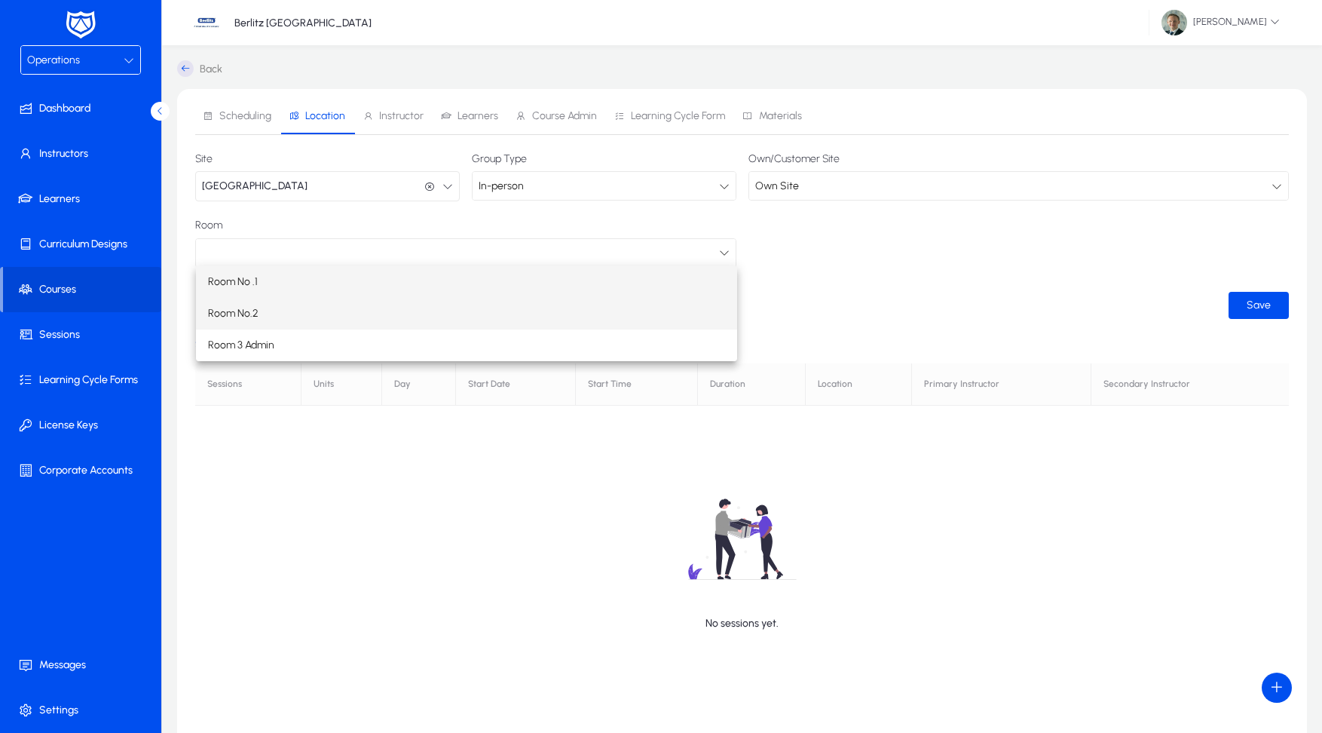
click at [464, 324] on mat-option "Room No.2" at bounding box center [466, 314] width 541 height 32
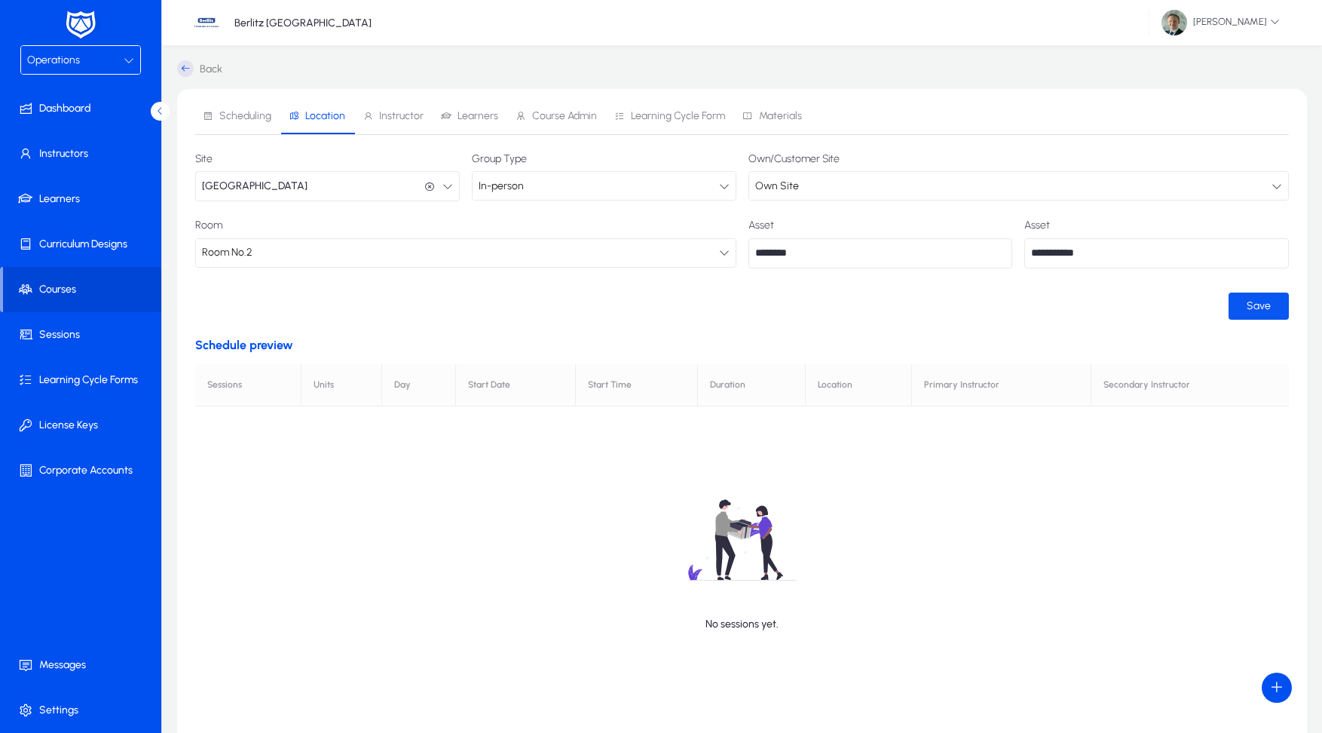
click at [1252, 298] on span "submit" at bounding box center [1259, 306] width 60 height 36
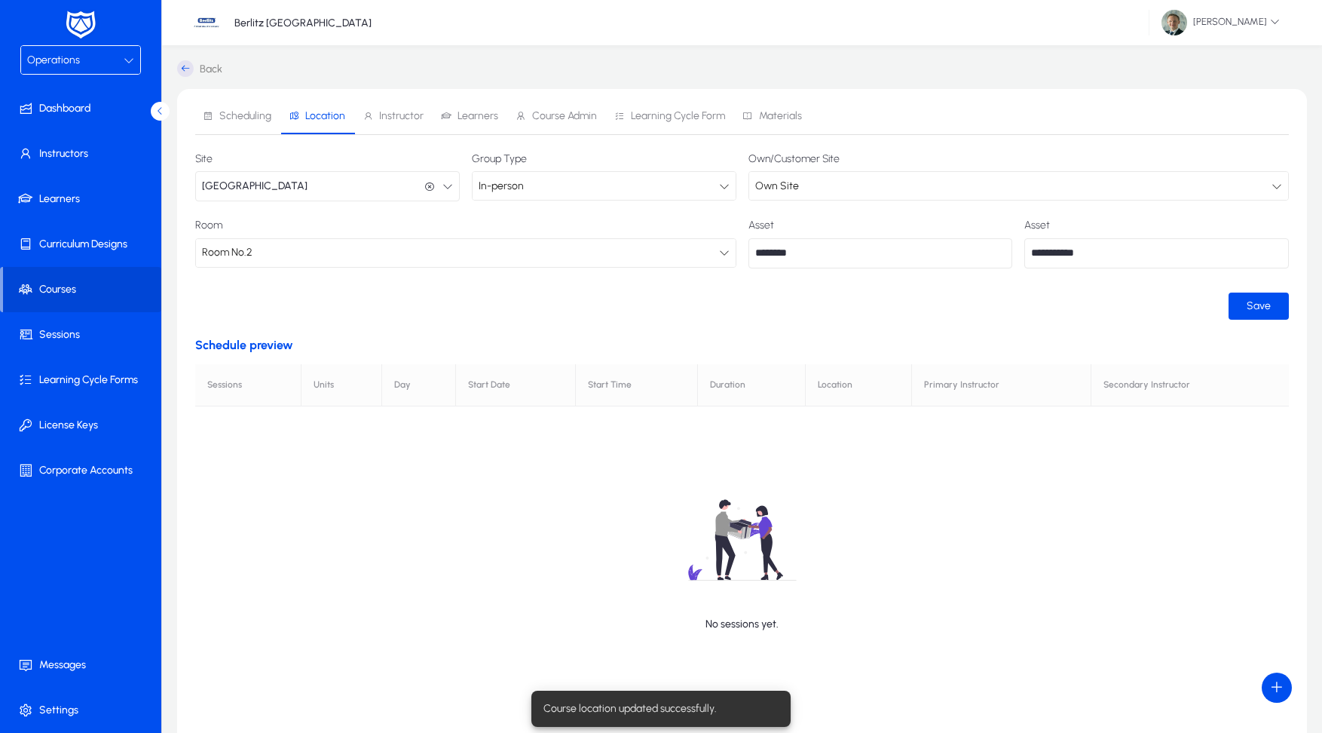
click at [388, 117] on span "Instructor" at bounding box center [401, 116] width 44 height 11
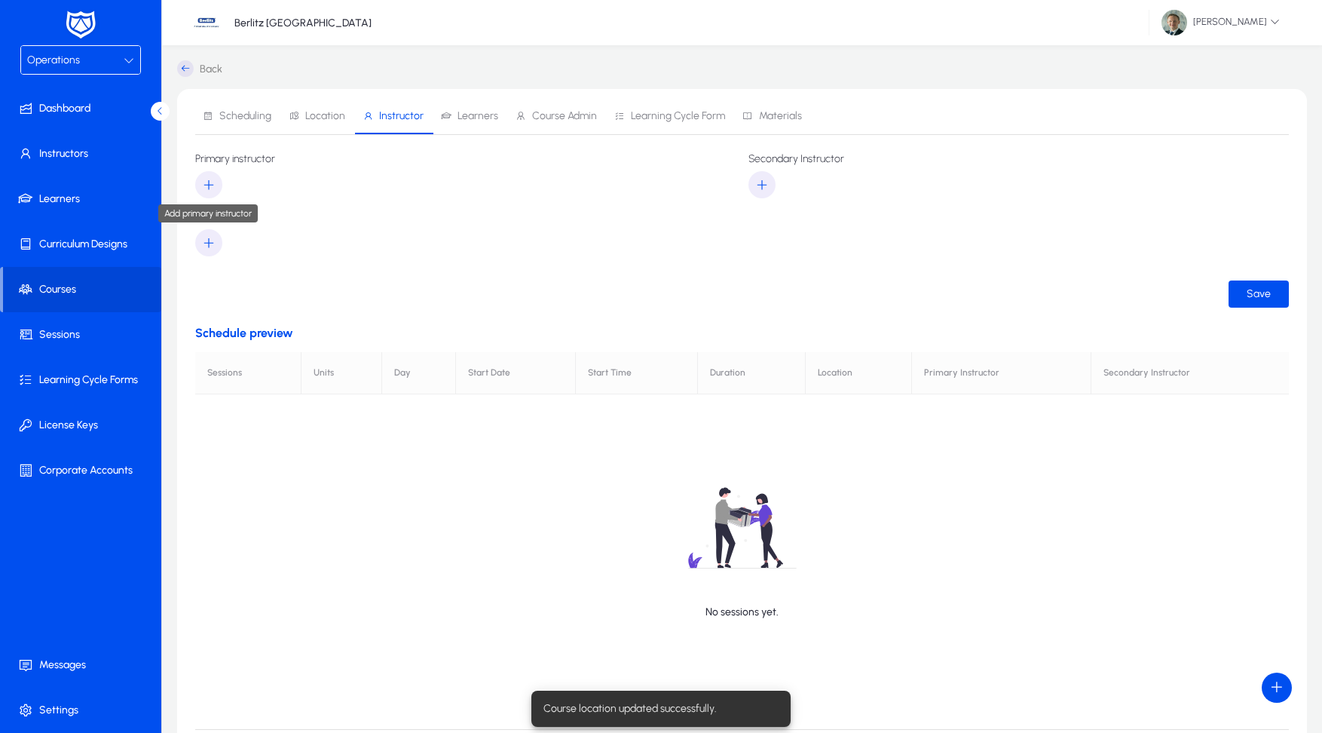
click at [202, 181] on icon "button" at bounding box center [209, 185] width 14 height 14
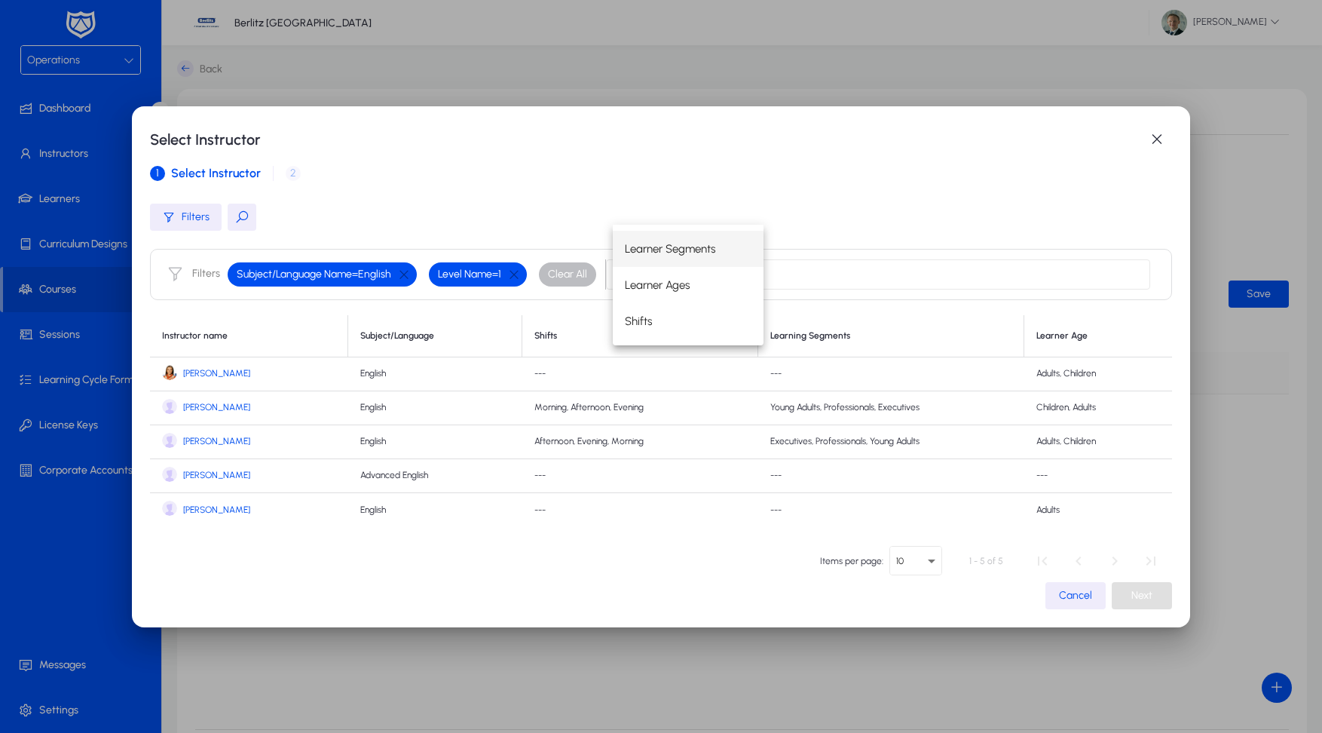
click at [208, 376] on span "Alina Kabaeva" at bounding box center [216, 373] width 67 height 11
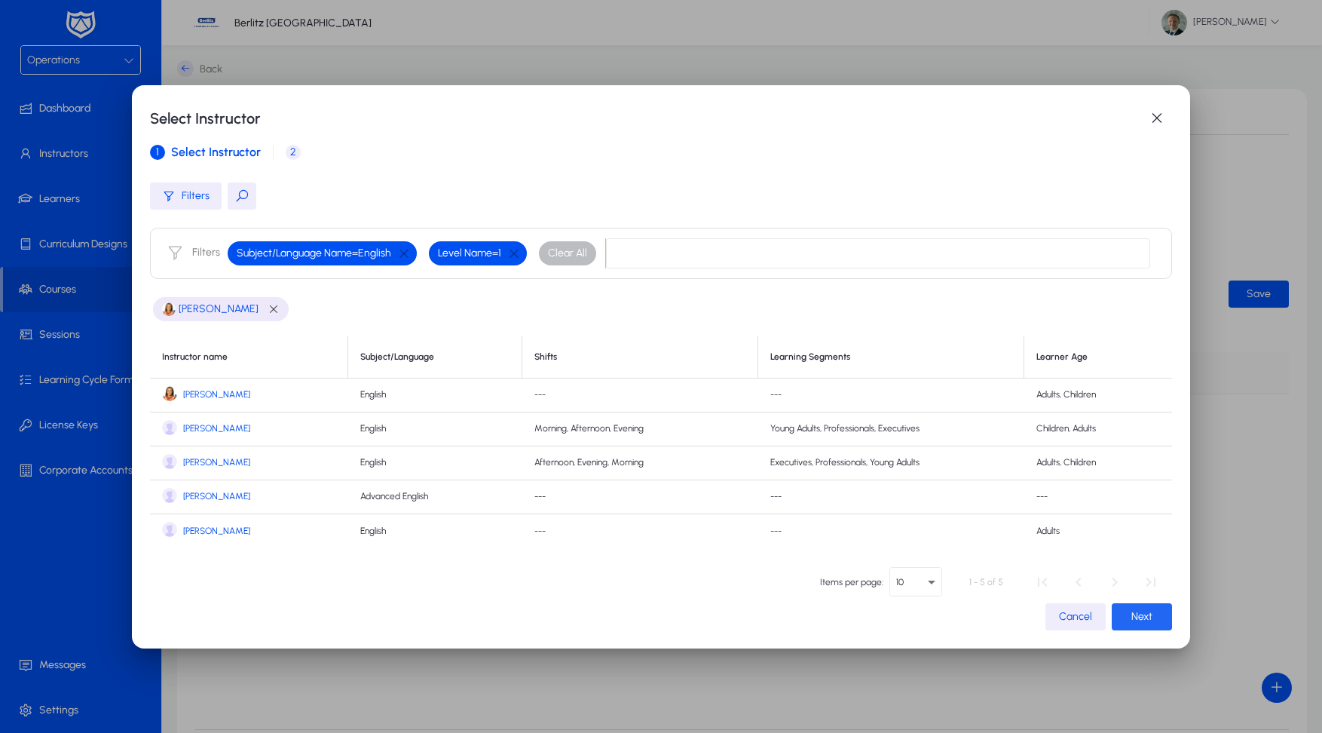
click at [1135, 614] on span "Next" at bounding box center [1142, 616] width 21 height 13
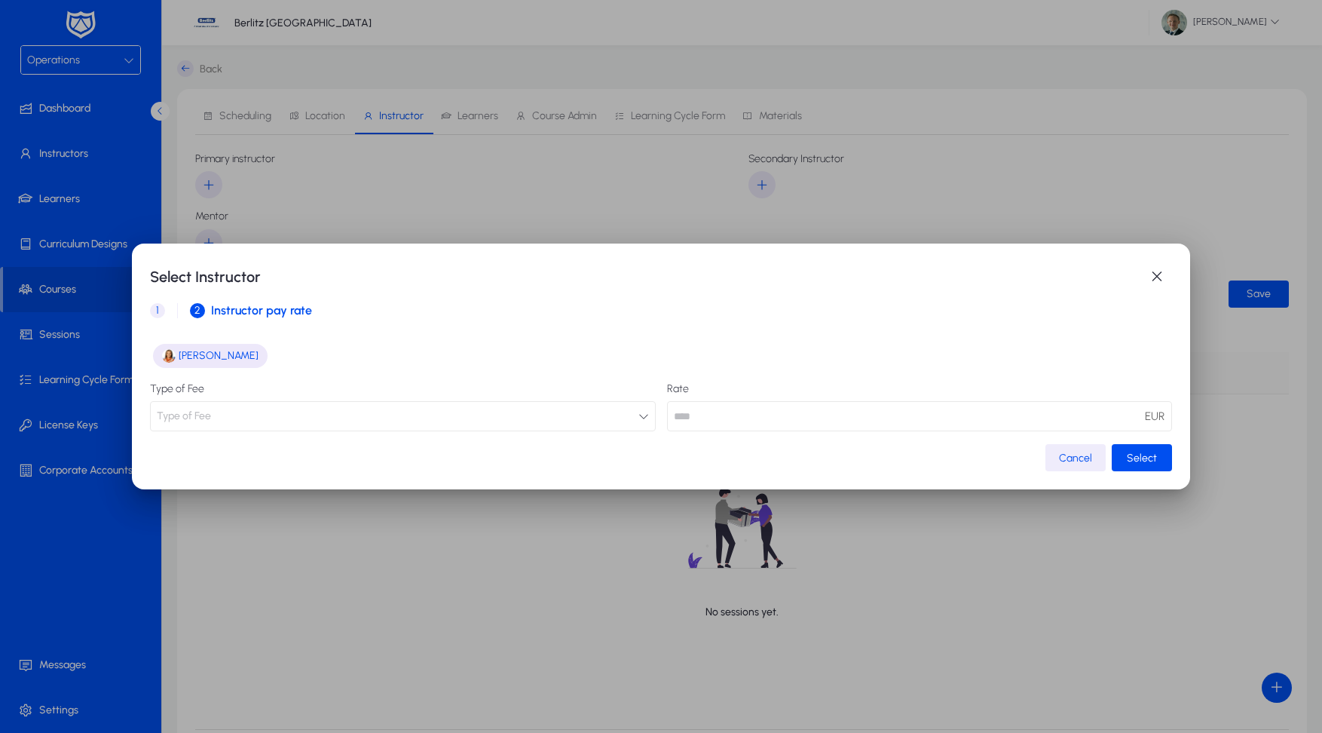
click at [636, 425] on button "Type of Fee" at bounding box center [402, 416] width 505 height 30
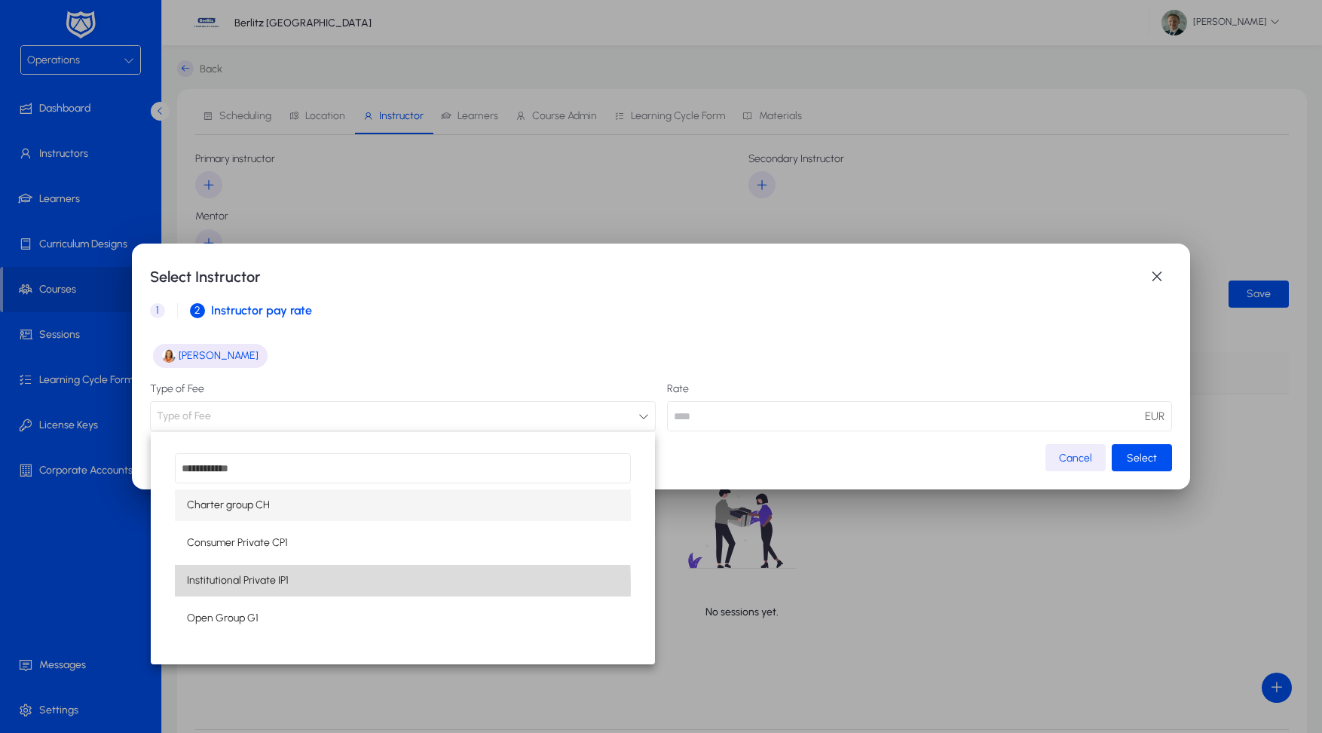
click at [309, 587] on mat-option "Institutional Private IP1" at bounding box center [402, 581] width 455 height 32
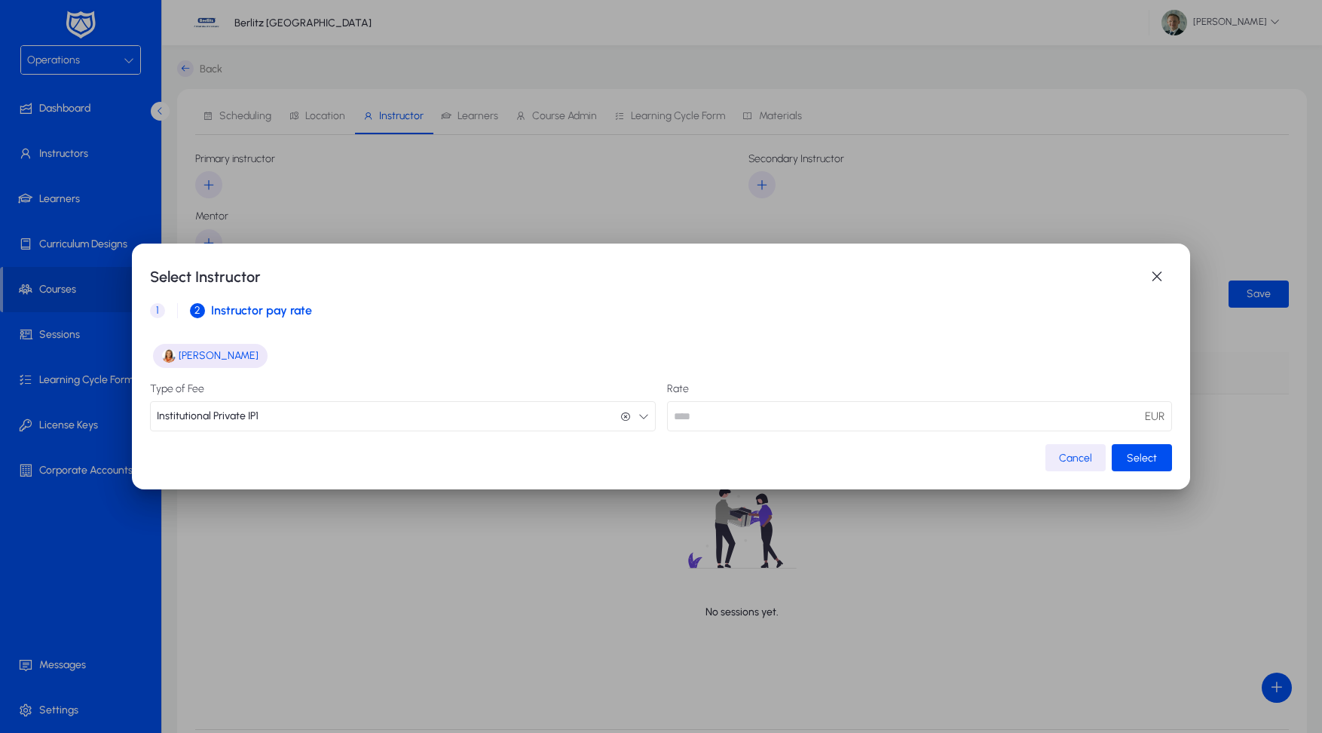
click at [1094, 426] on input "**" at bounding box center [919, 416] width 505 height 30
type input "*****"
click at [1160, 461] on span "button" at bounding box center [1142, 458] width 60 height 36
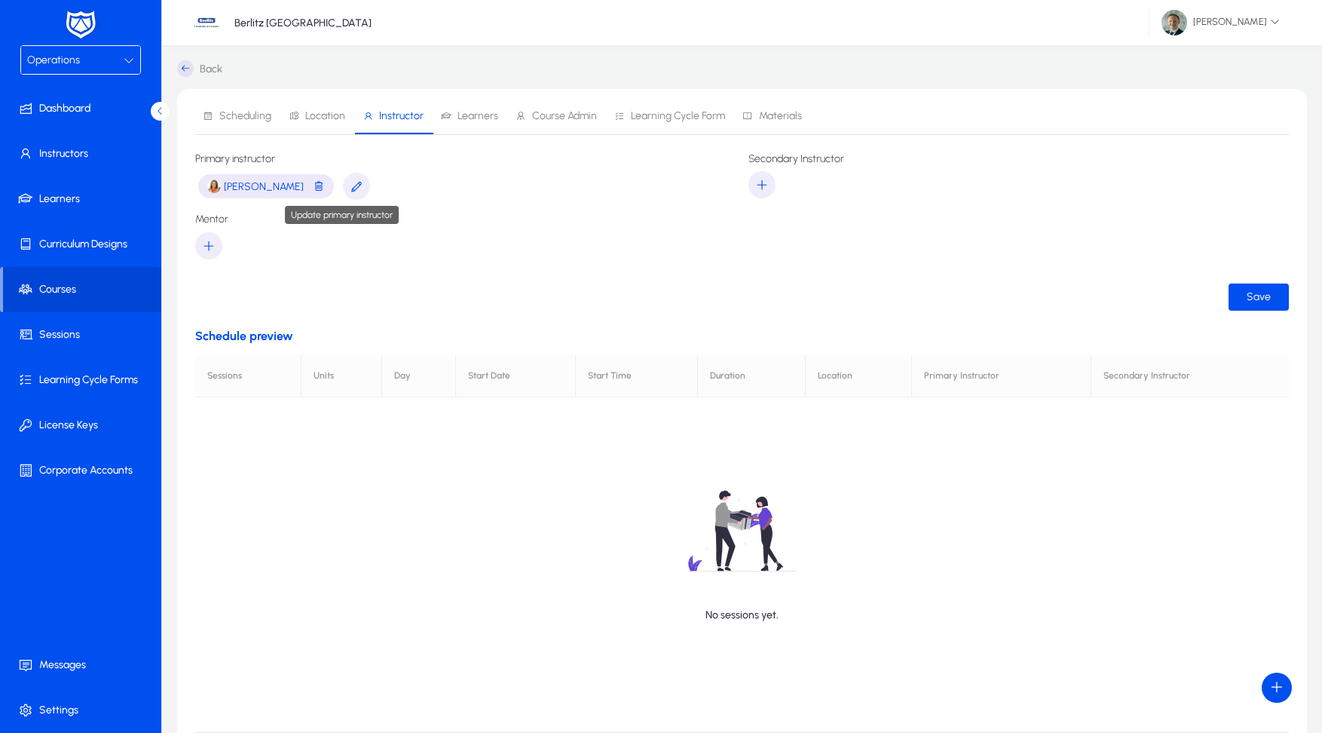
click at [350, 185] on icon "button" at bounding box center [357, 186] width 14 height 14
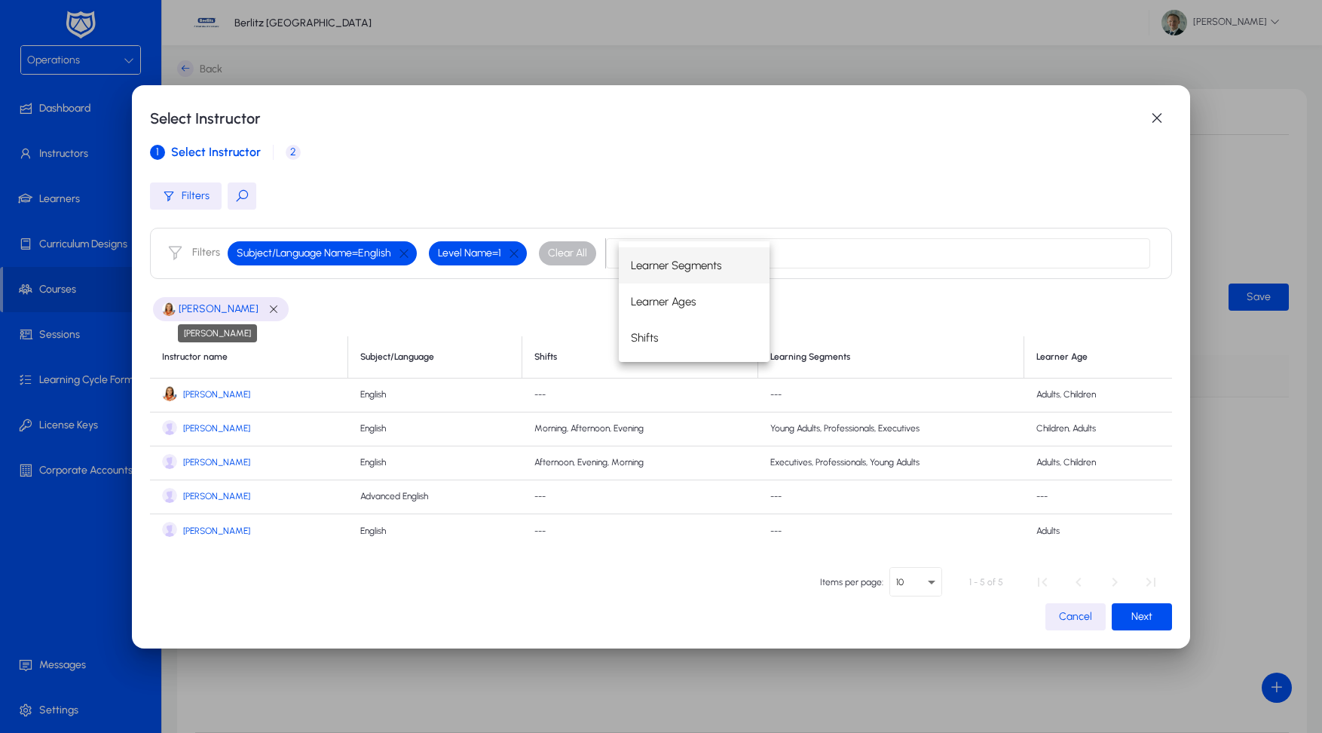
click at [222, 314] on span "Alina Kabaeva" at bounding box center [219, 309] width 80 height 18
click at [1054, 611] on span "button" at bounding box center [1076, 617] width 60 height 36
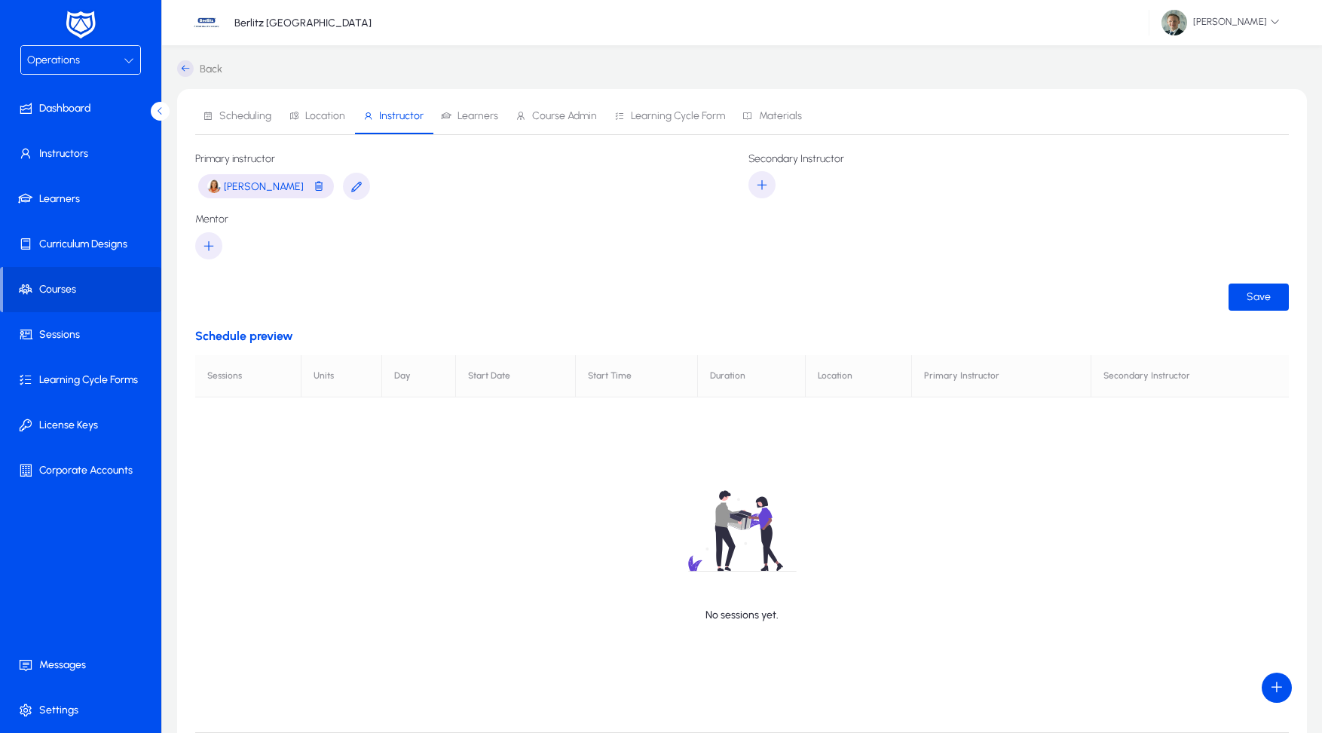
click at [473, 116] on span "Learners" at bounding box center [478, 116] width 41 height 11
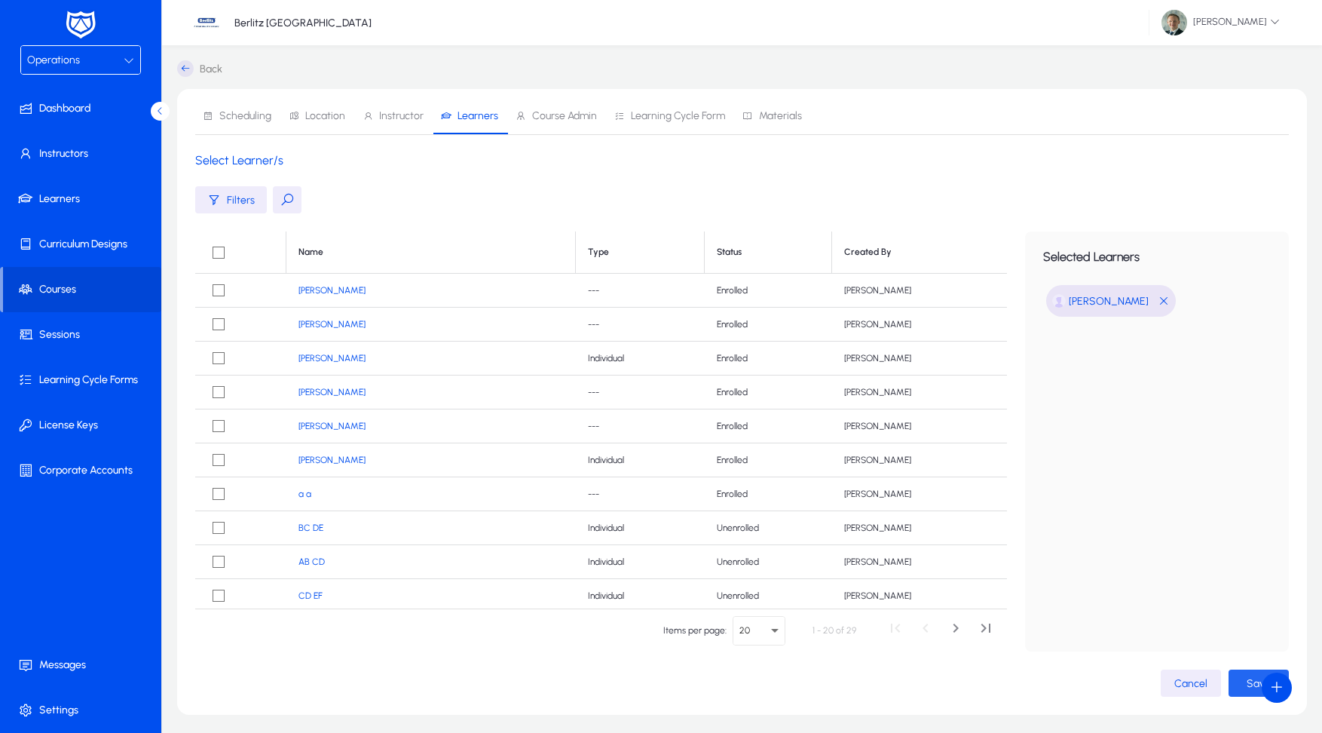
click at [1242, 677] on span "button" at bounding box center [1259, 683] width 60 height 36
click at [539, 119] on span "Course Admin" at bounding box center [564, 116] width 65 height 11
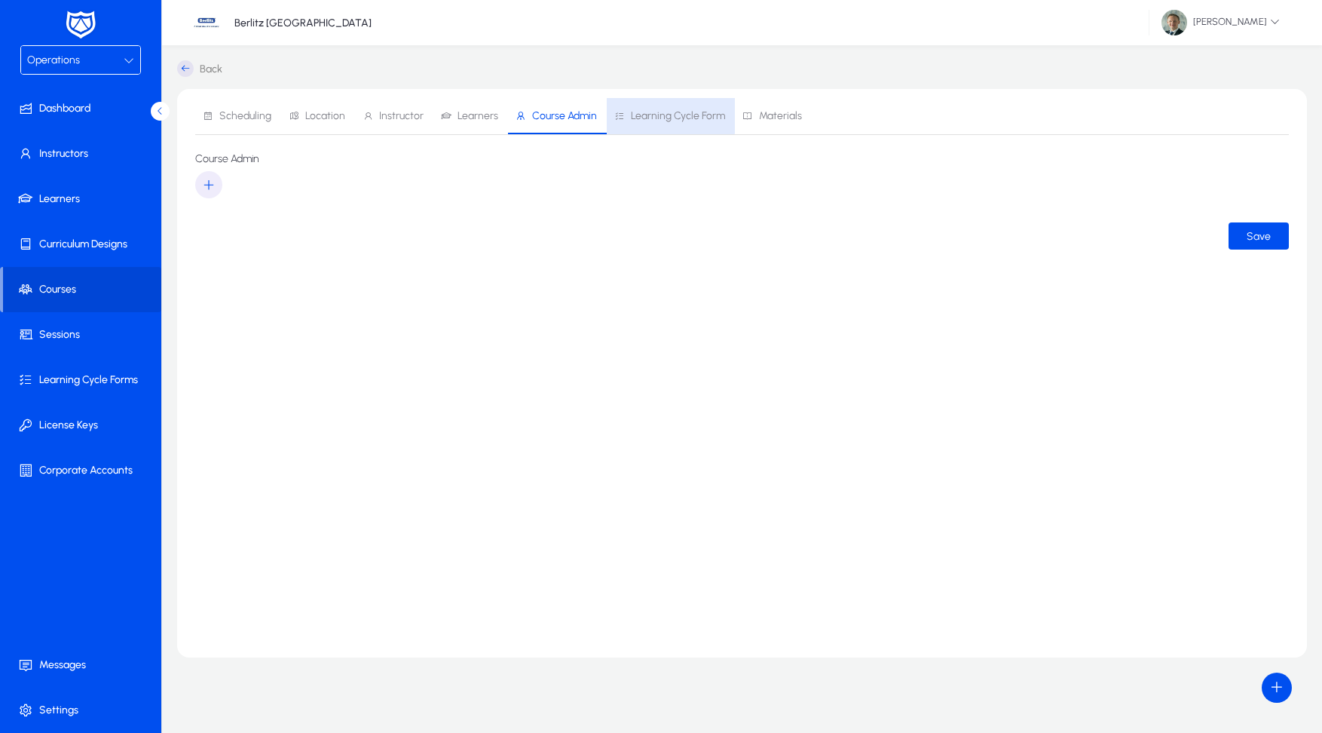
click at [654, 112] on span "Learning Cycle Form" at bounding box center [678, 116] width 94 height 11
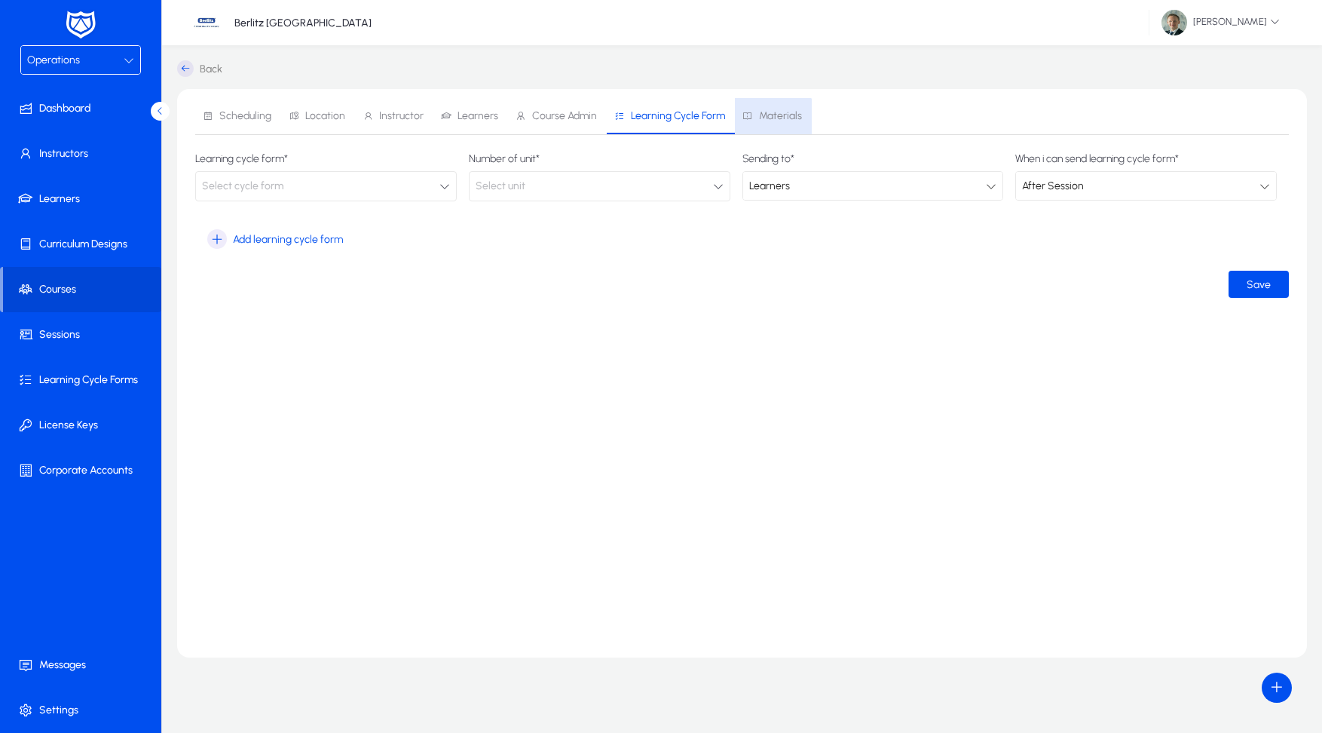
click at [768, 127] on span "Materials" at bounding box center [773, 116] width 60 height 36
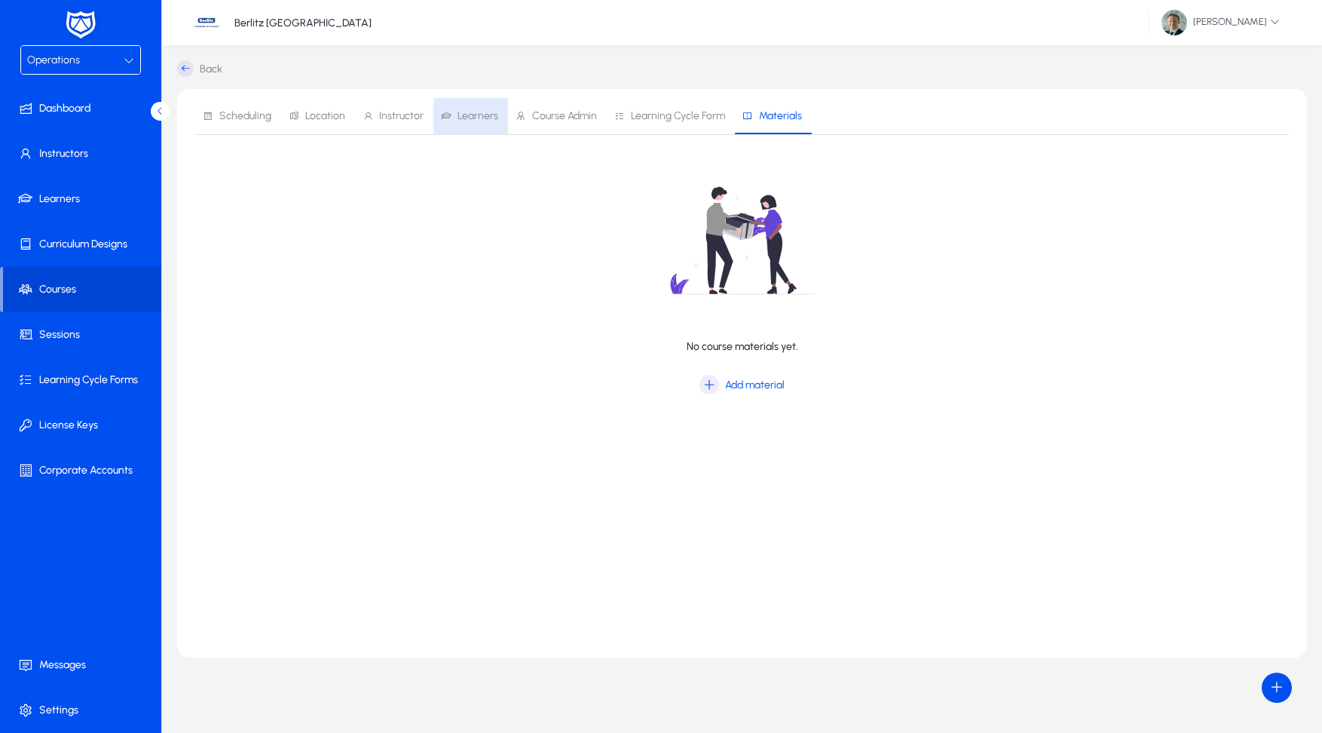
click at [474, 121] on span "Learners" at bounding box center [478, 116] width 41 height 11
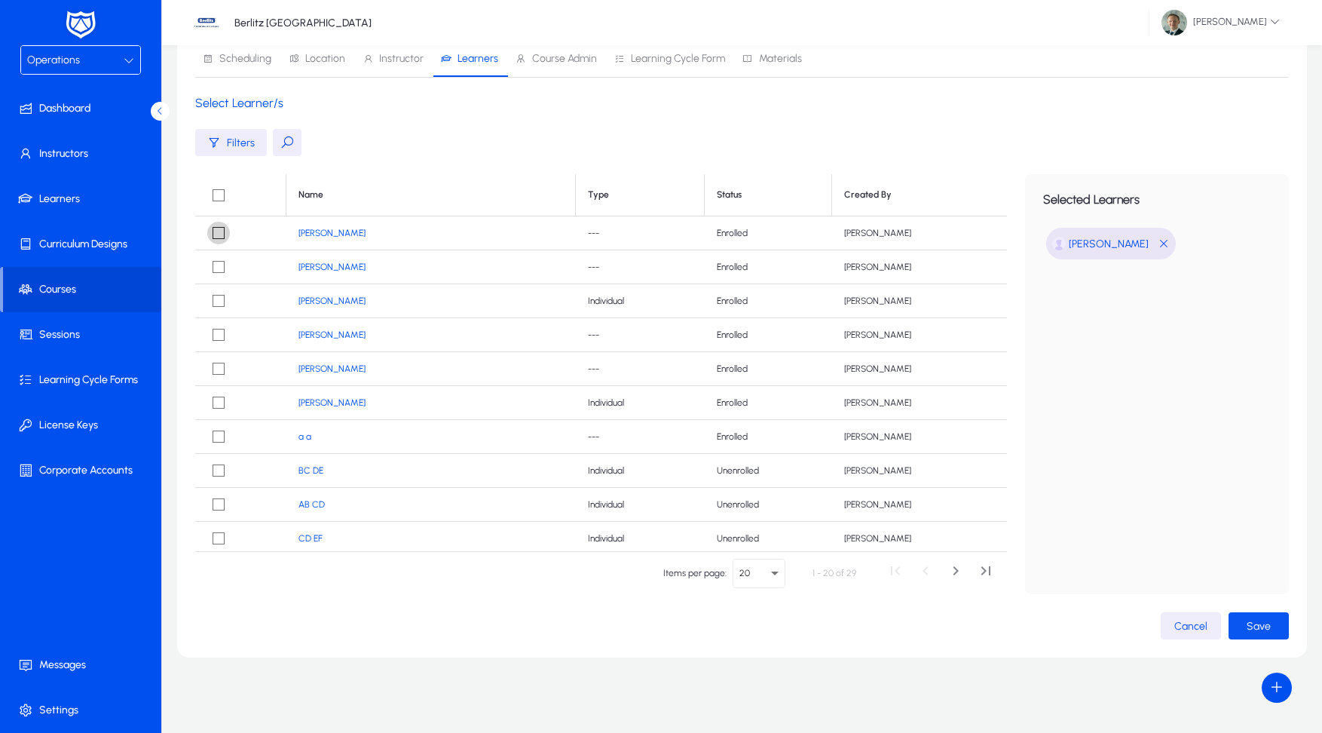
scroll to position [57, 0]
click at [1252, 621] on span "Save" at bounding box center [1259, 626] width 24 height 13
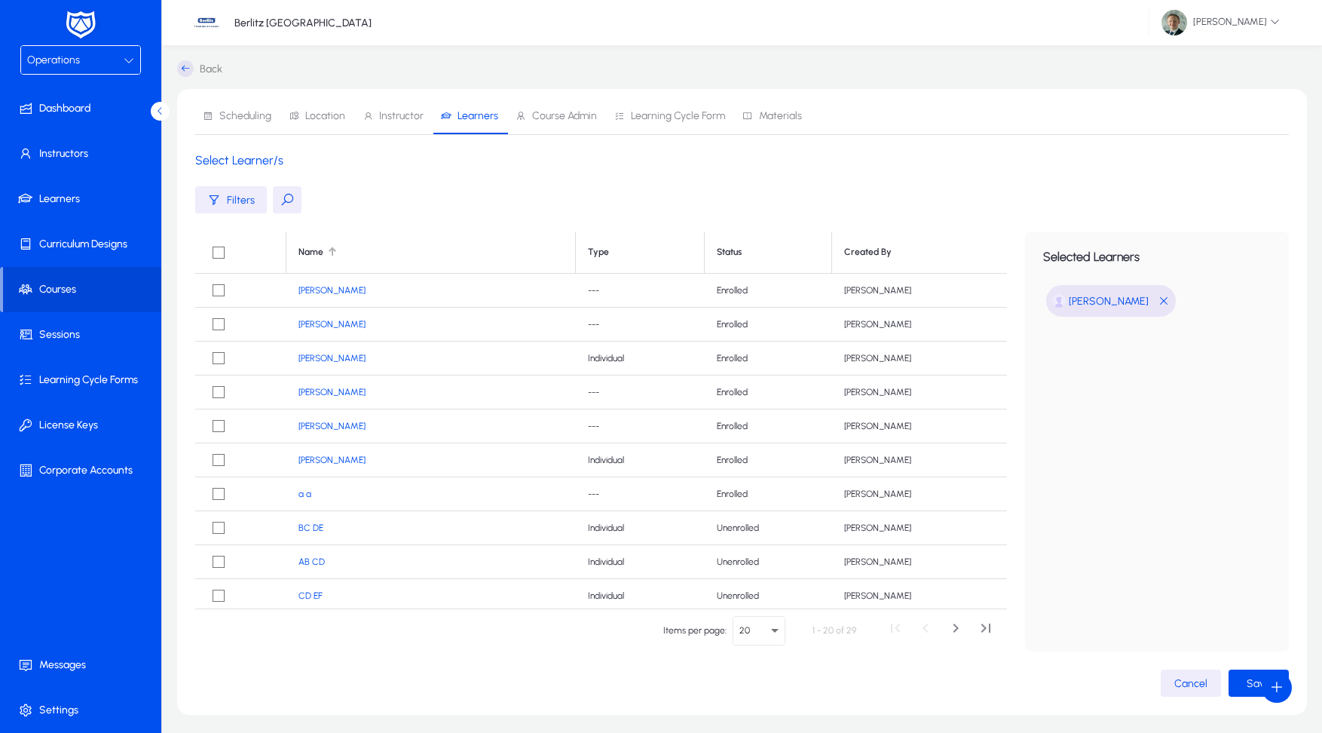
scroll to position [0, 0]
click at [190, 67] on icon at bounding box center [185, 68] width 17 height 17
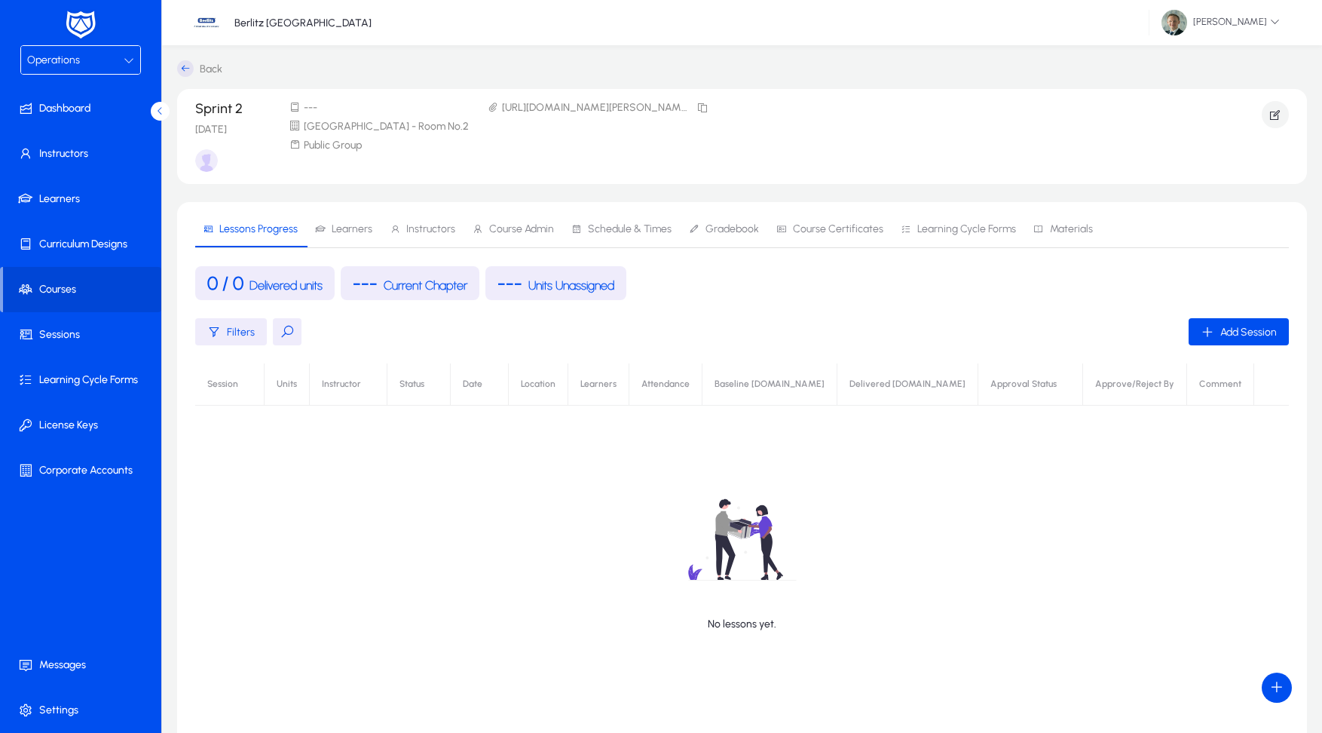
click at [345, 222] on span "Learners" at bounding box center [343, 229] width 57 height 36
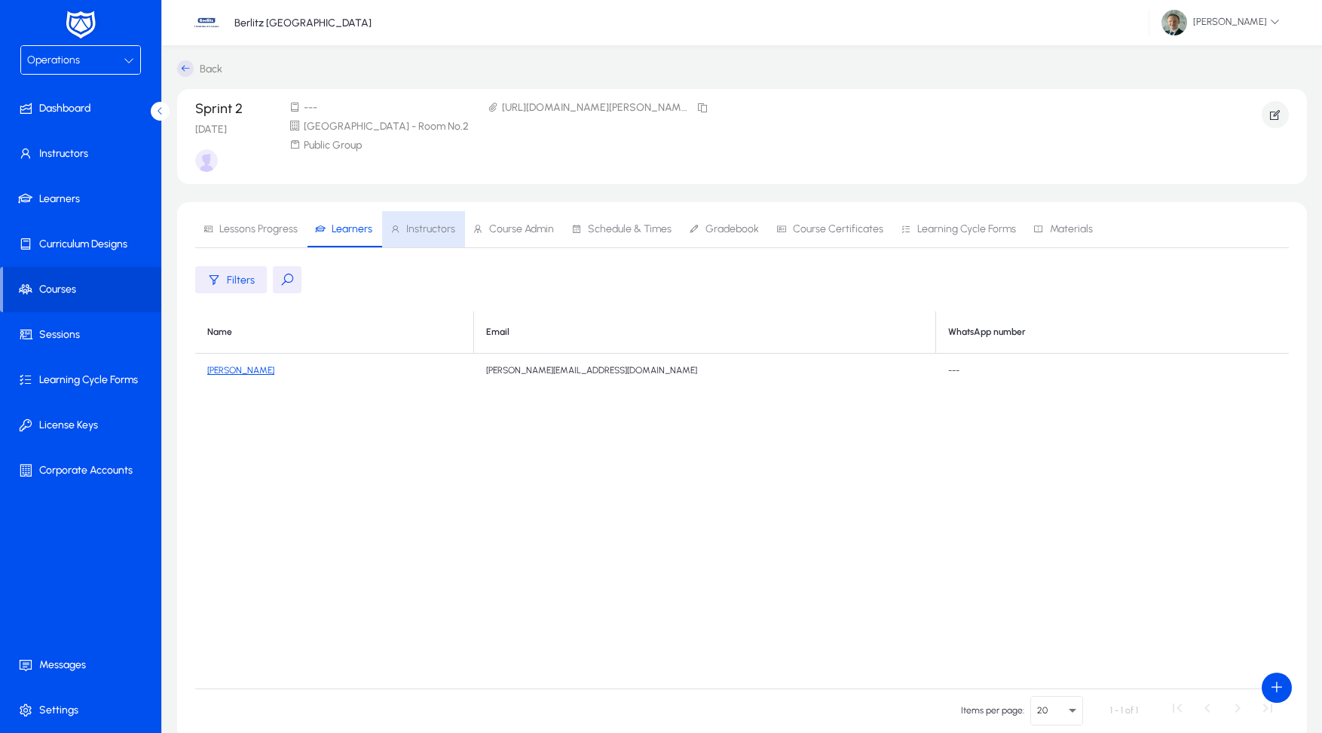
click at [446, 232] on span "Instructors" at bounding box center [430, 229] width 49 height 11
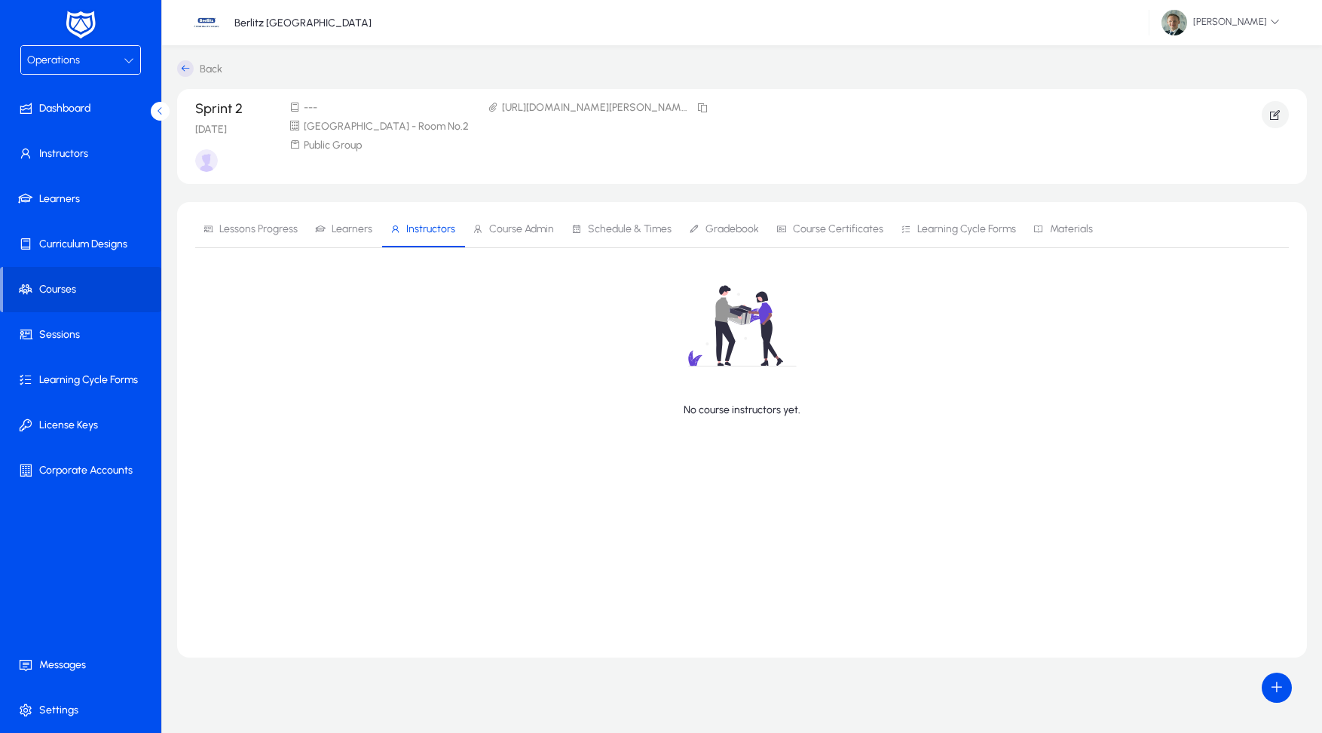
click at [324, 216] on span "Learners" at bounding box center [343, 229] width 57 height 36
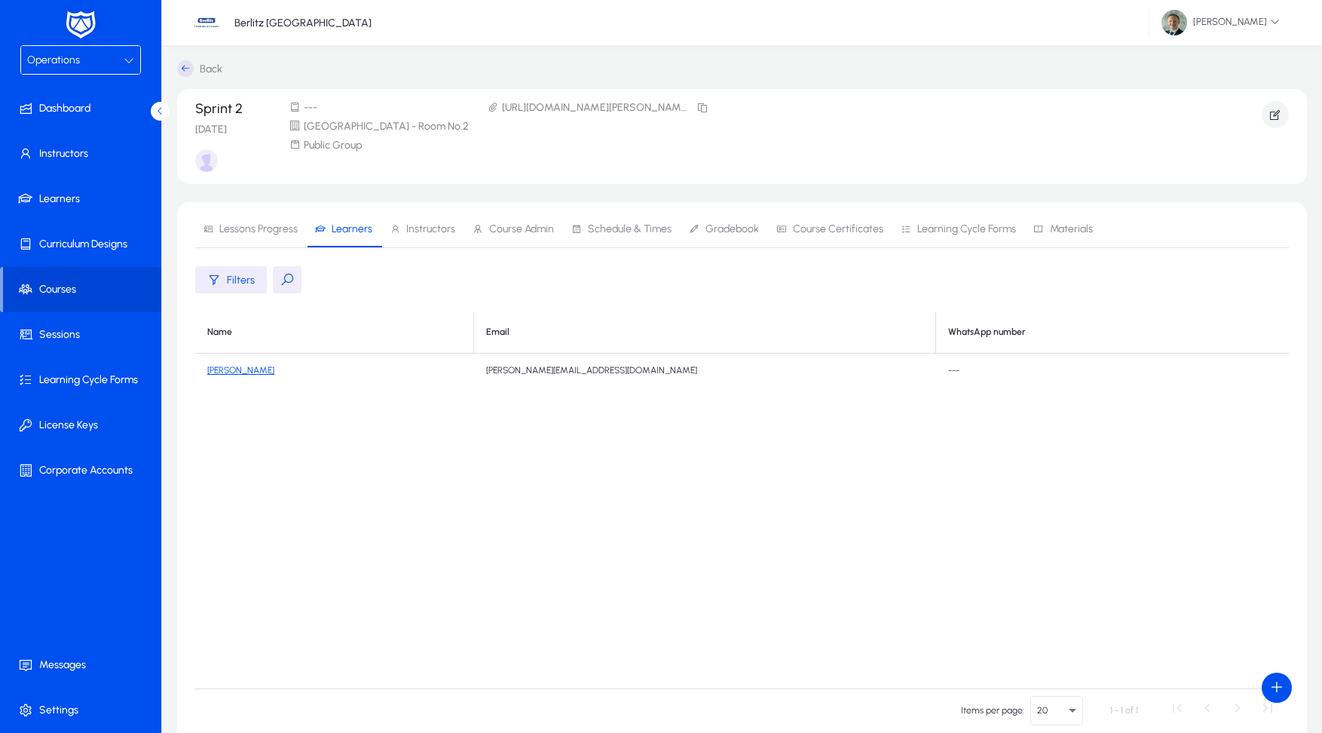
click at [268, 232] on span "Lessons Progress" at bounding box center [258, 229] width 78 height 11
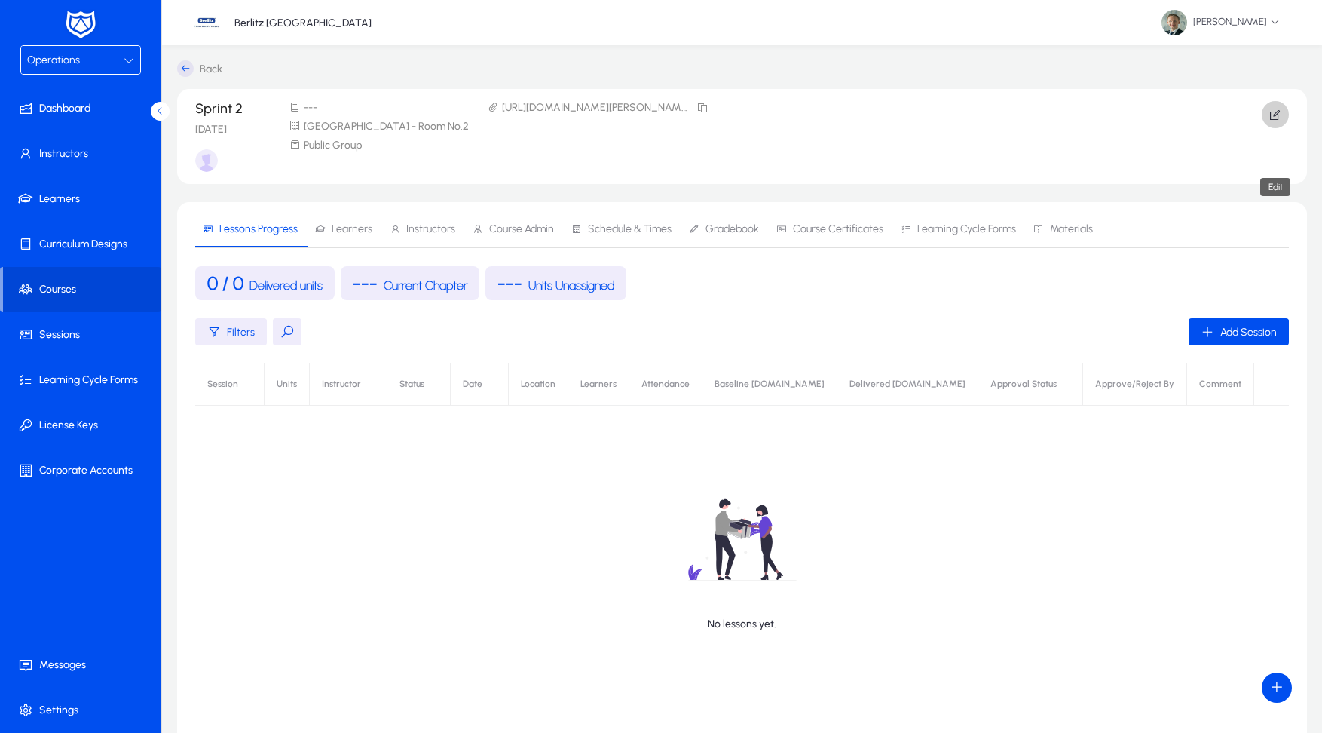
click at [1280, 113] on icon "button" at bounding box center [1276, 115] width 14 height 14
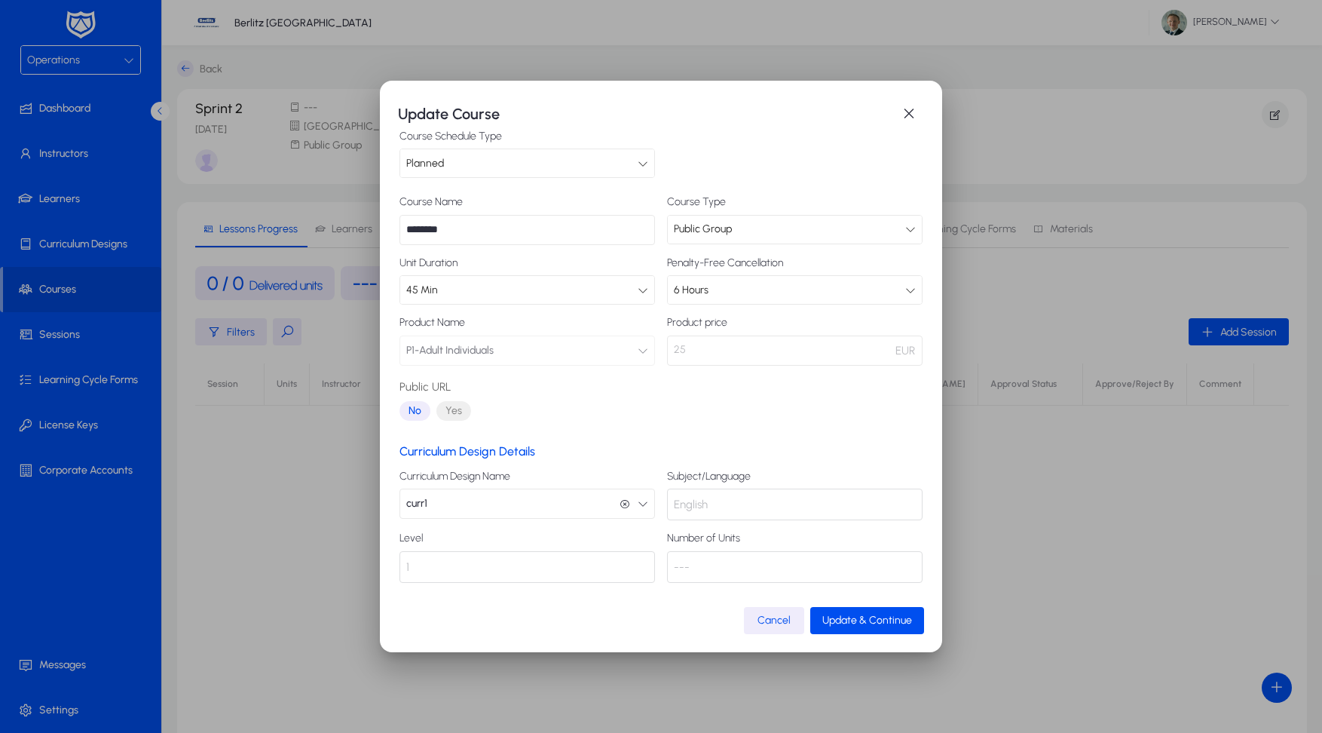
scroll to position [16, 0]
click at [773, 624] on span "Cancel" at bounding box center [774, 620] width 33 height 13
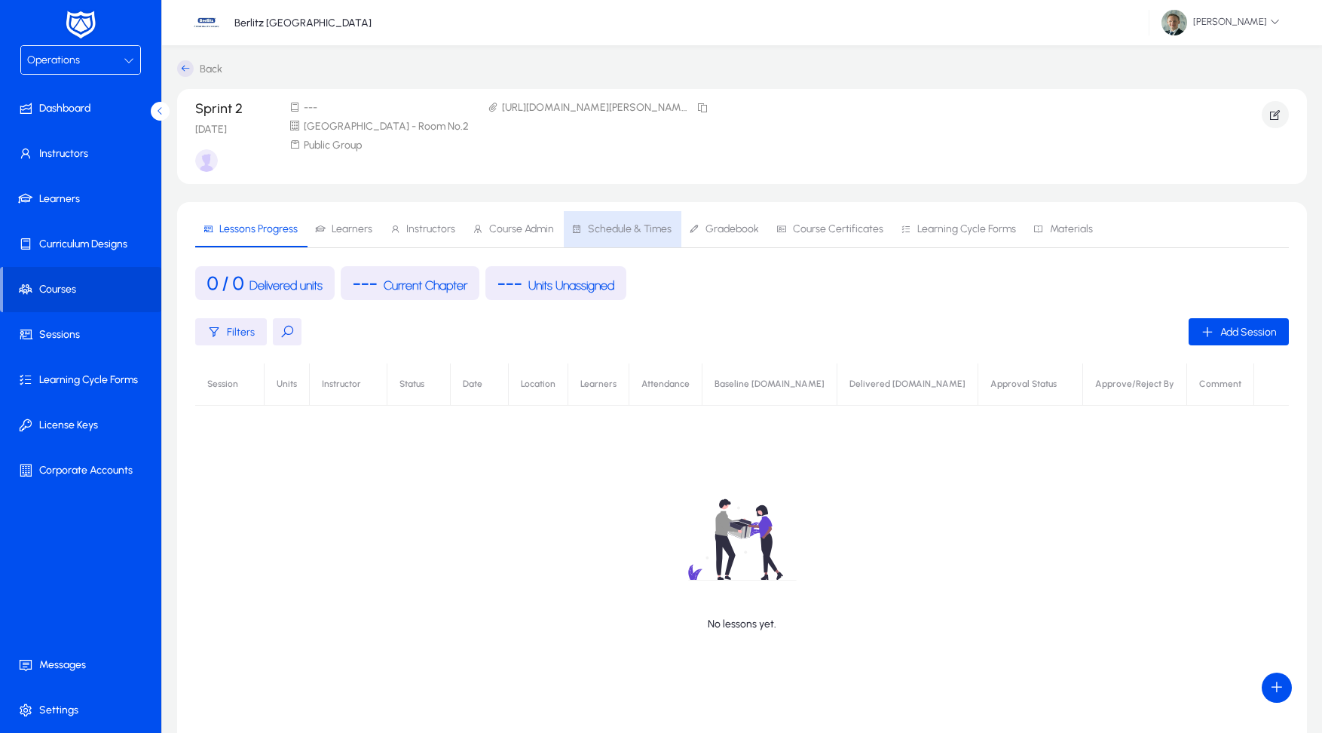
click at [653, 228] on span "Schedule & Times" at bounding box center [630, 229] width 84 height 11
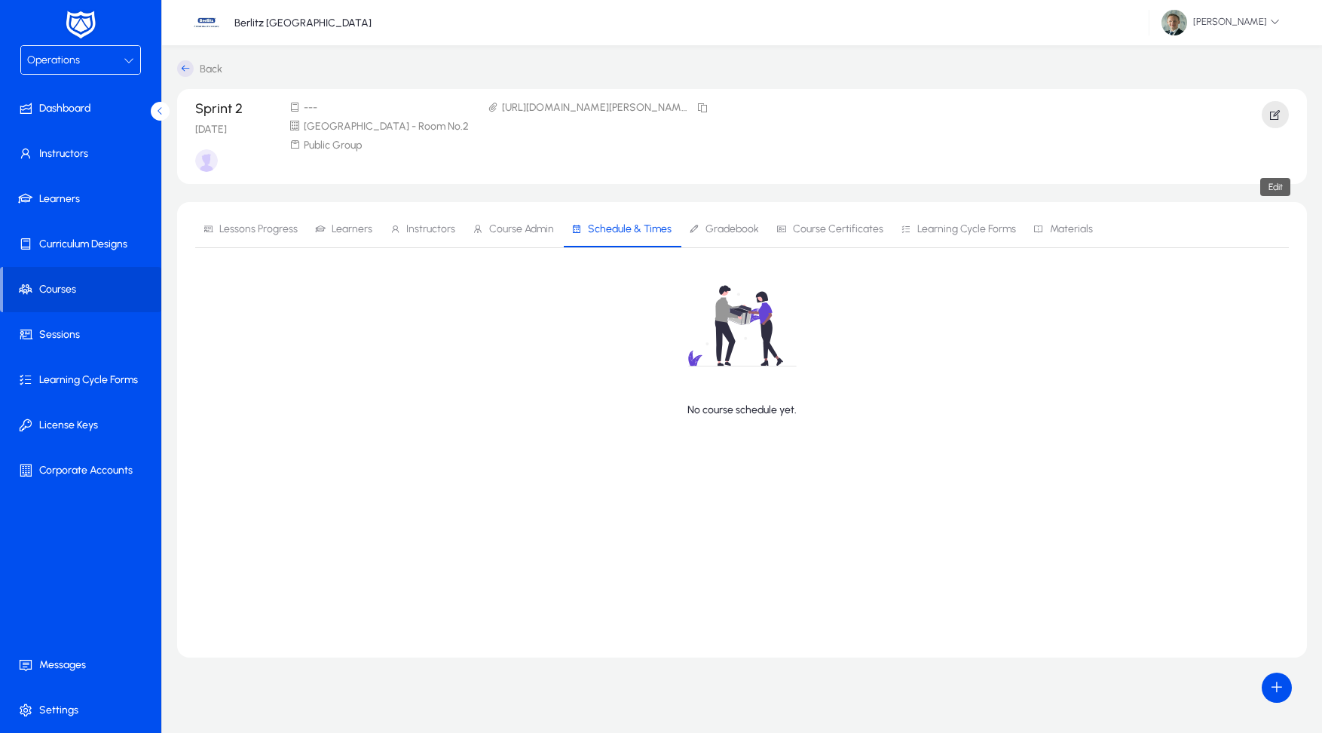
click at [1277, 113] on icon "button" at bounding box center [1276, 115] width 14 height 14
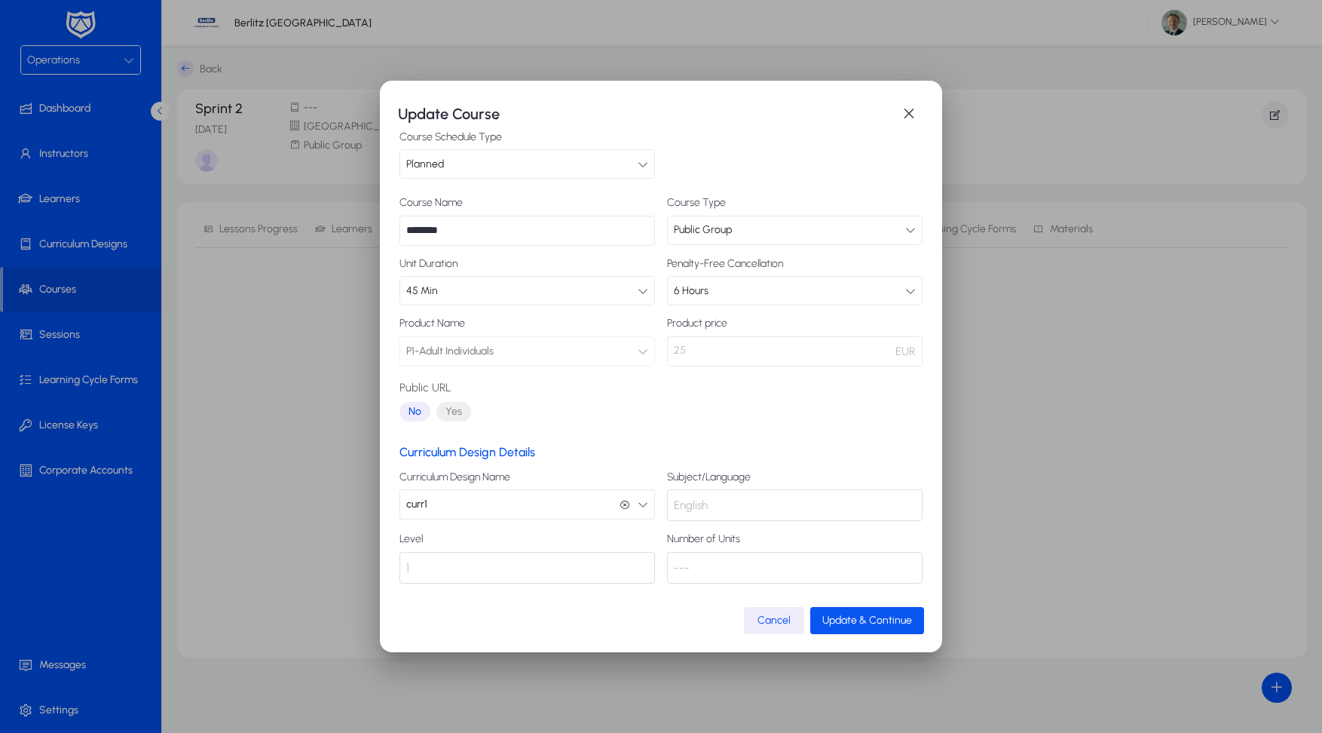
scroll to position [16, 0]
click at [841, 616] on span "Update & Continue" at bounding box center [868, 620] width 90 height 13
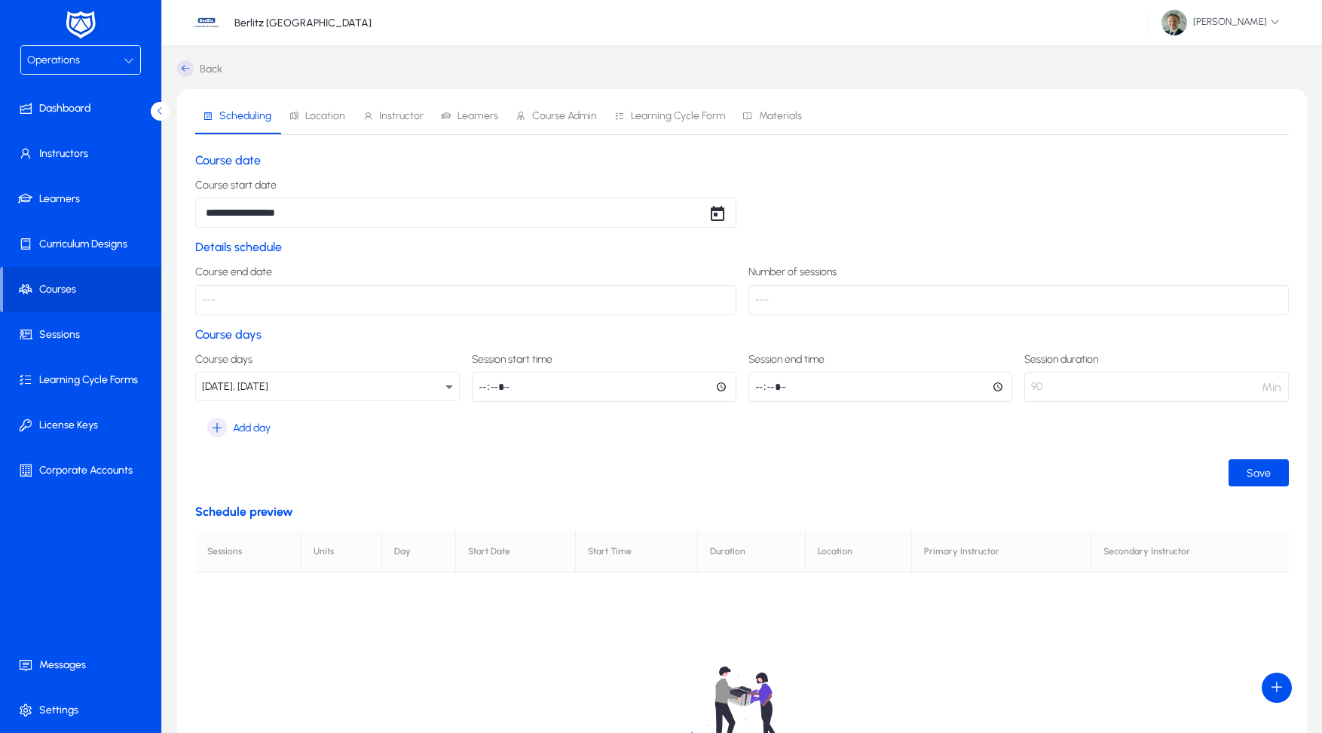
click at [478, 302] on p "---" at bounding box center [465, 300] width 541 height 30
click at [493, 294] on p "---" at bounding box center [465, 300] width 541 height 30
drag, startPoint x: 493, startPoint y: 294, endPoint x: 709, endPoint y: 247, distance: 221.5
click at [500, 289] on p "---" at bounding box center [465, 300] width 541 height 30
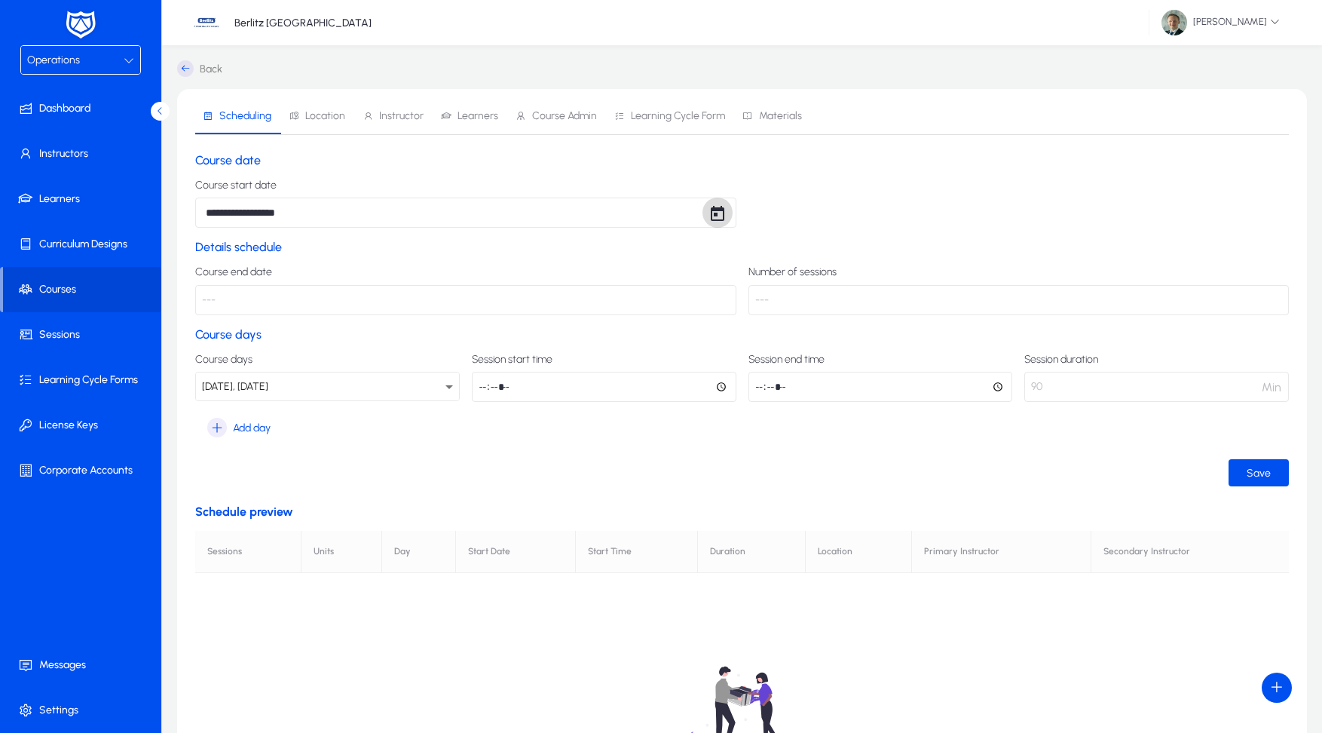
click at [714, 215] on span "Open calendar" at bounding box center [718, 213] width 30 height 30
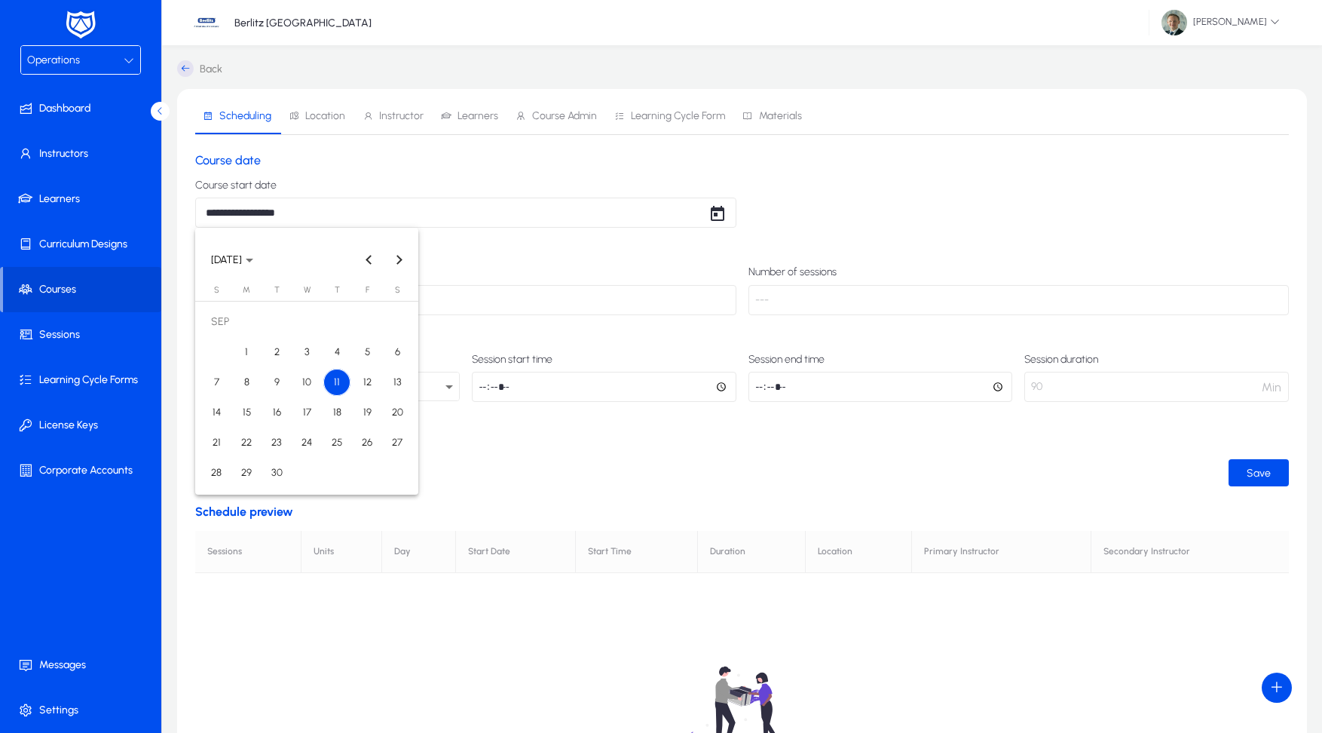
click at [659, 309] on div at bounding box center [661, 366] width 1322 height 733
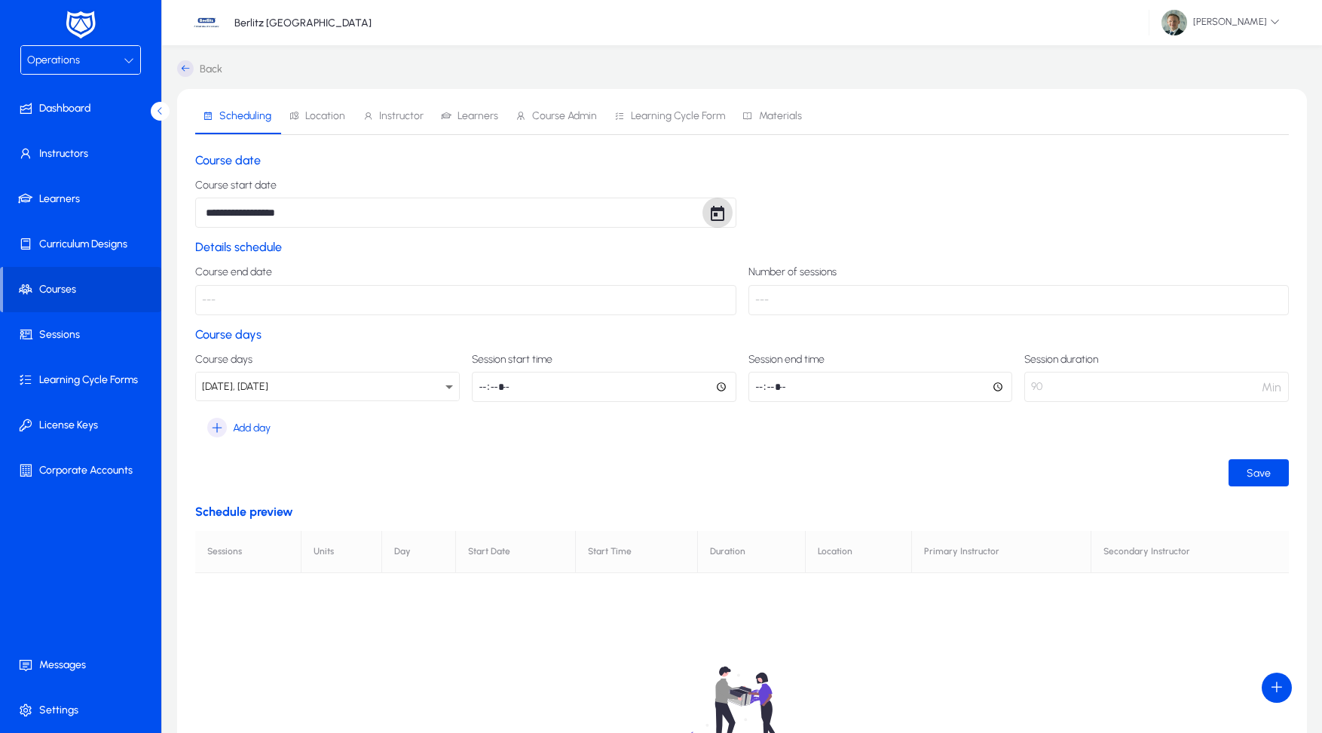
click at [658, 299] on p "---" at bounding box center [465, 300] width 541 height 30
click at [180, 66] on icon at bounding box center [185, 68] width 17 height 17
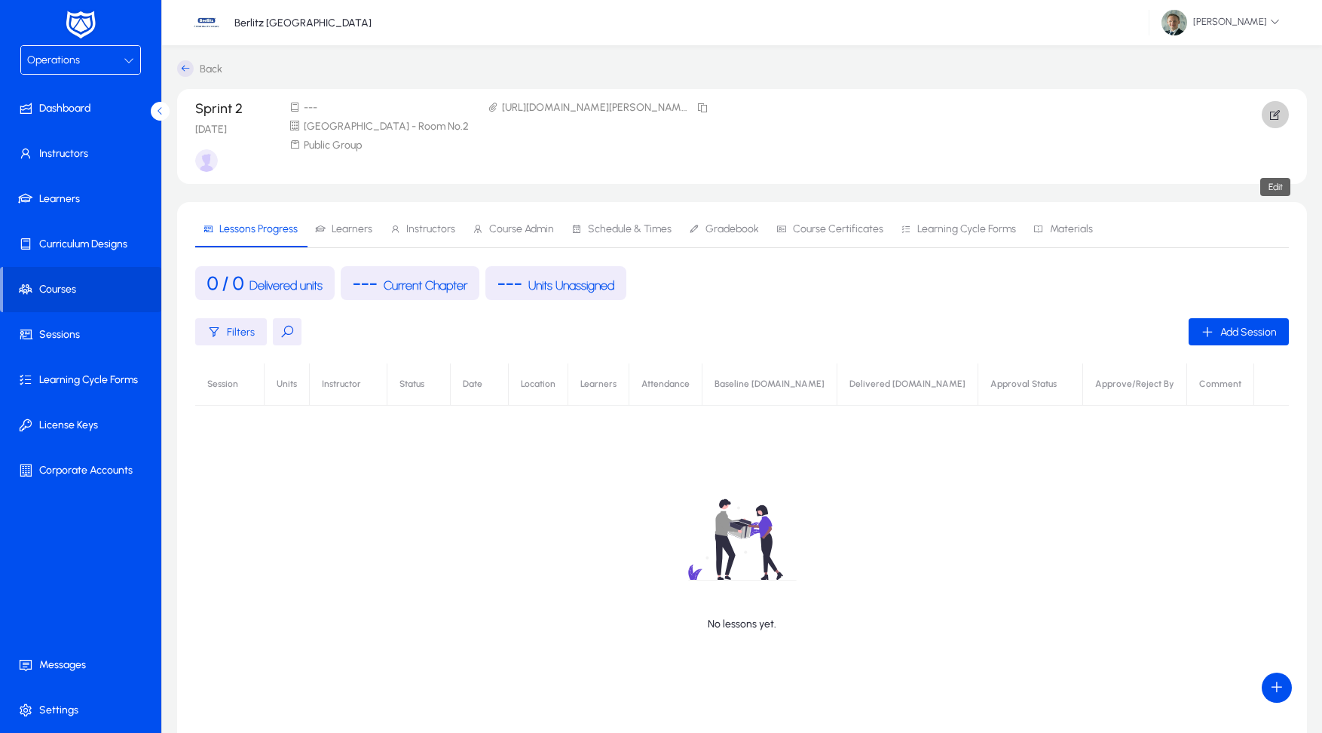
click at [1275, 118] on icon "button" at bounding box center [1276, 115] width 14 height 14
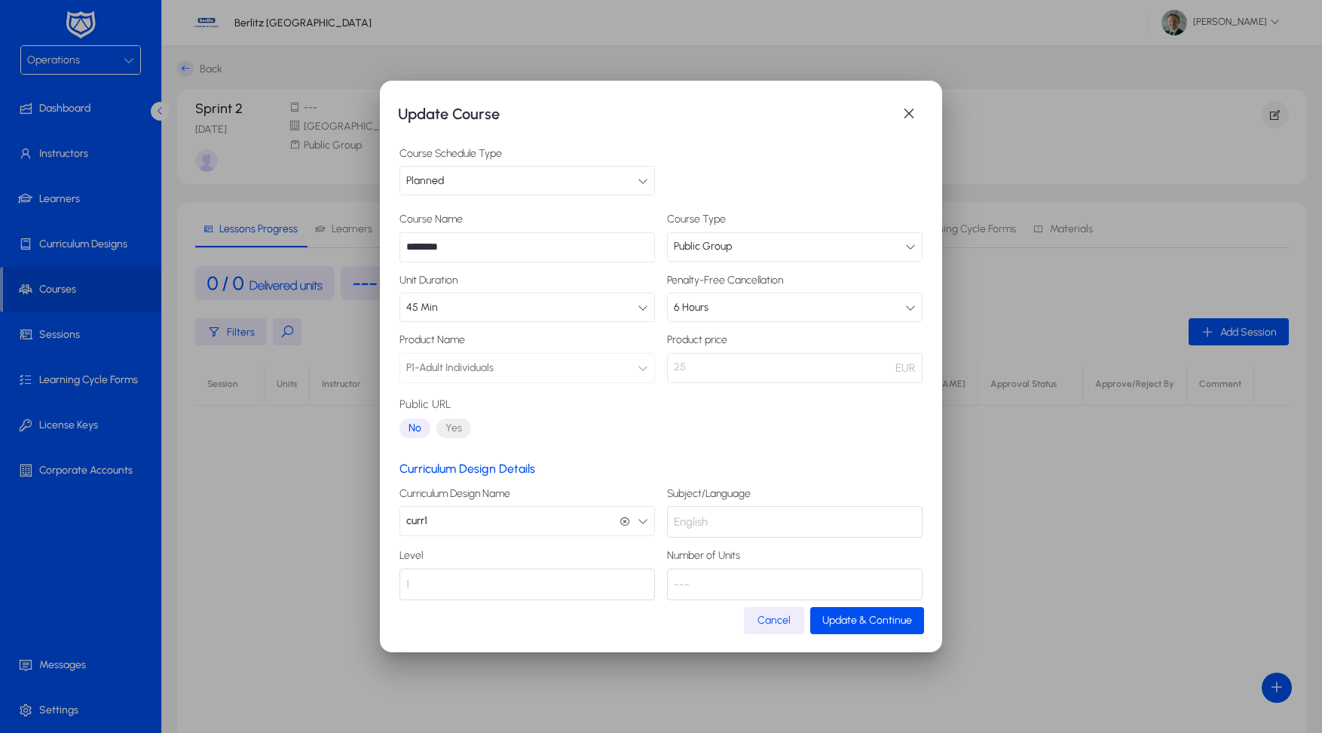
click at [685, 580] on span "---" at bounding box center [682, 584] width 16 height 18
drag, startPoint x: 685, startPoint y: 580, endPoint x: 704, endPoint y: 583, distance: 19.1
click at [689, 580] on div "---" at bounding box center [795, 585] width 256 height 32
drag, startPoint x: 762, startPoint y: 618, endPoint x: 804, endPoint y: 591, distance: 49.6
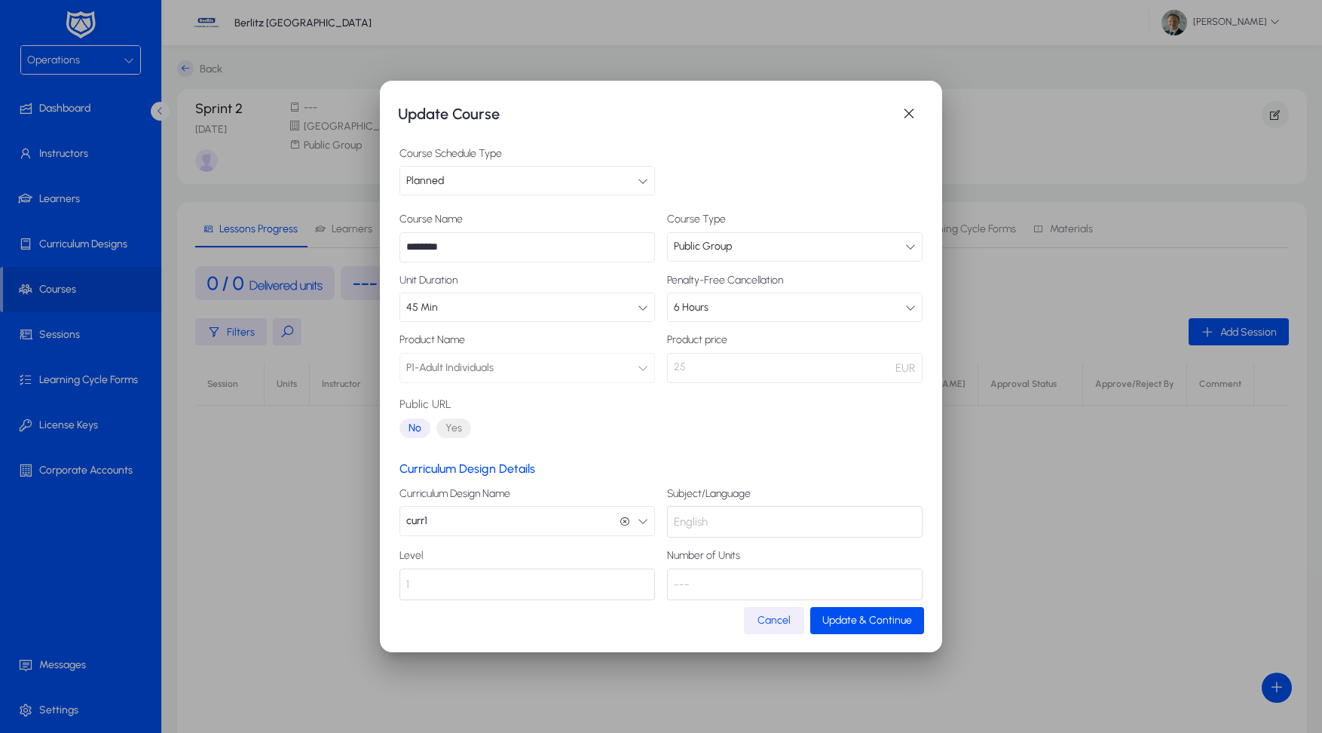
click at [762, 618] on span "Cancel" at bounding box center [774, 620] width 33 height 13
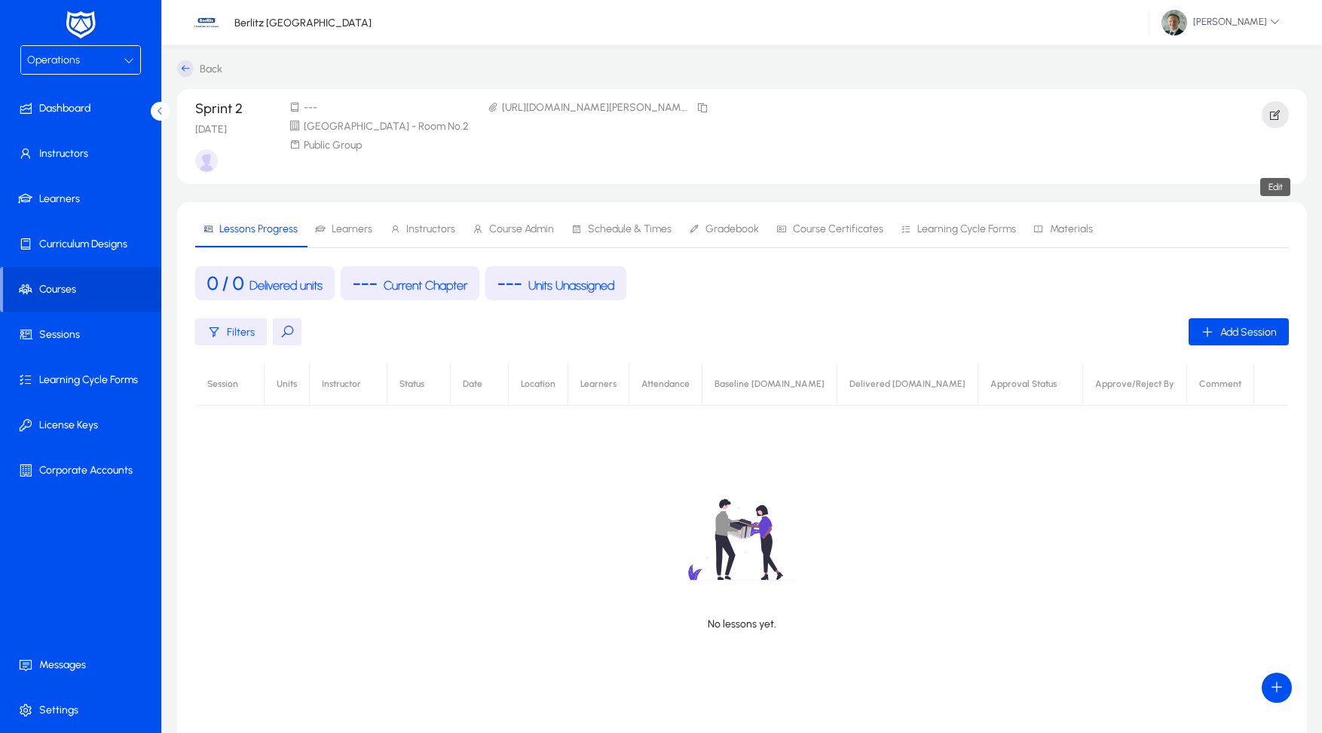
click at [1279, 111] on icon "button" at bounding box center [1276, 115] width 14 height 14
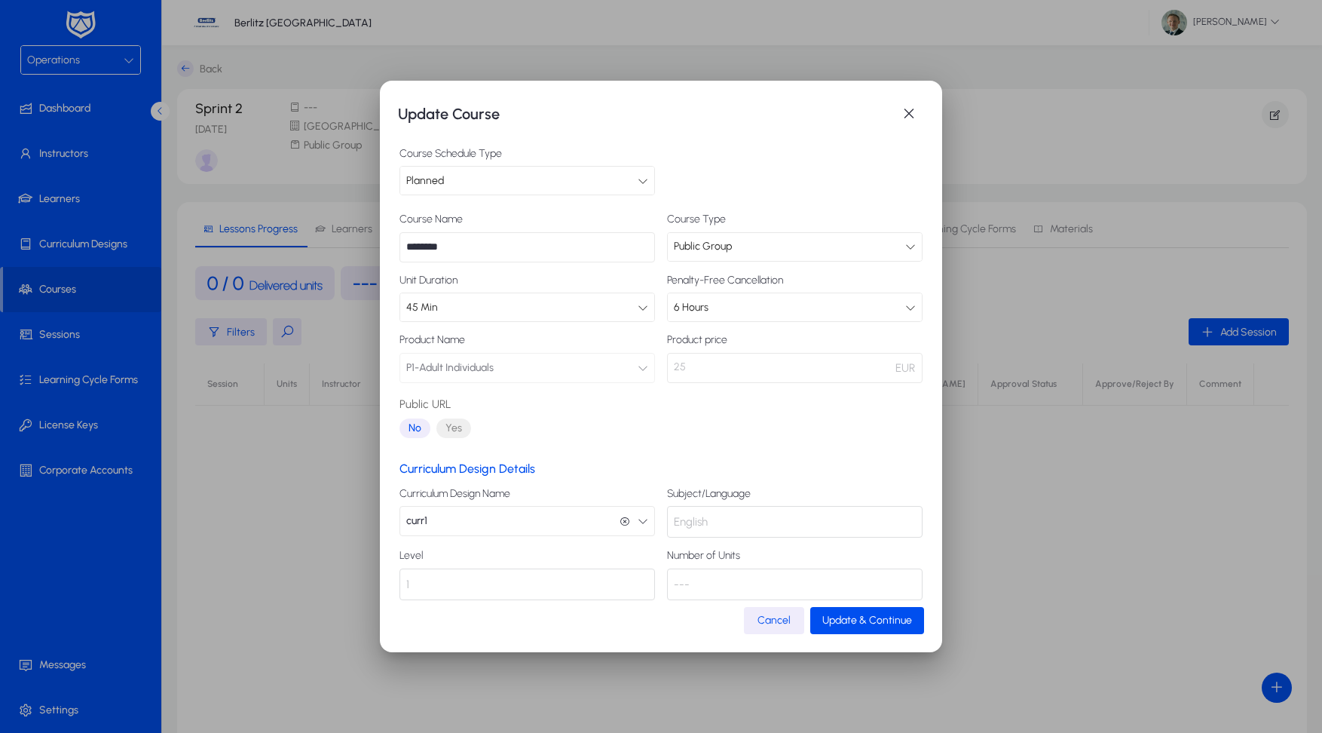
click at [645, 519] on icon "button" at bounding box center [643, 521] width 11 height 11
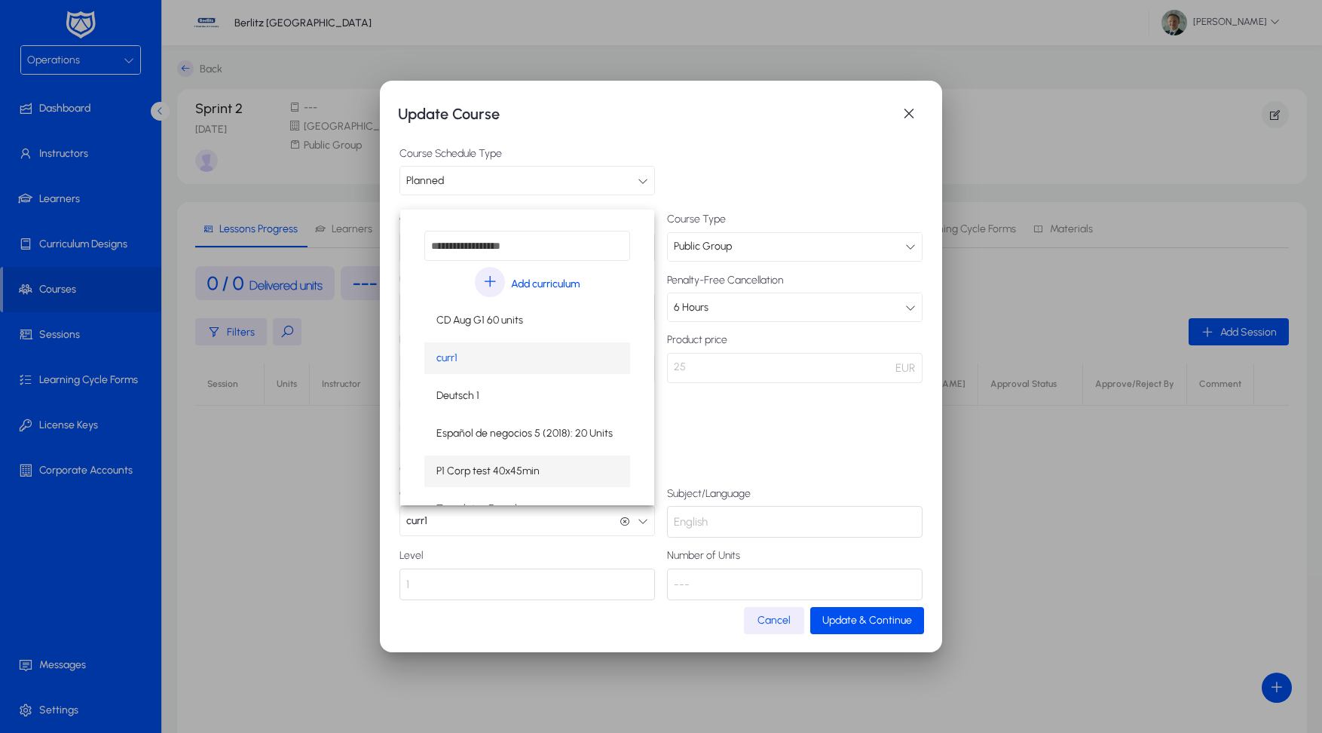
click at [569, 476] on mat-option "P1 Corp test 40x45min" at bounding box center [527, 471] width 206 height 32
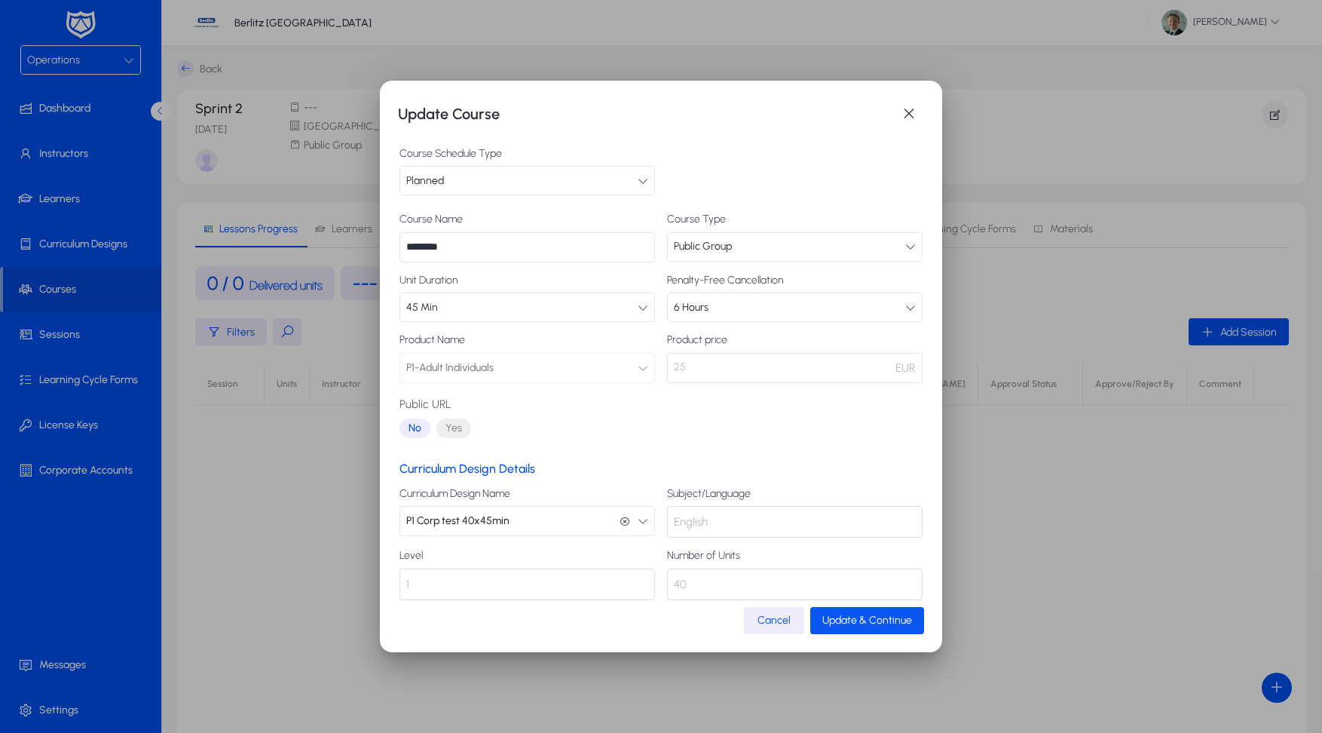
click at [859, 618] on span "Update & Continue" at bounding box center [868, 620] width 90 height 13
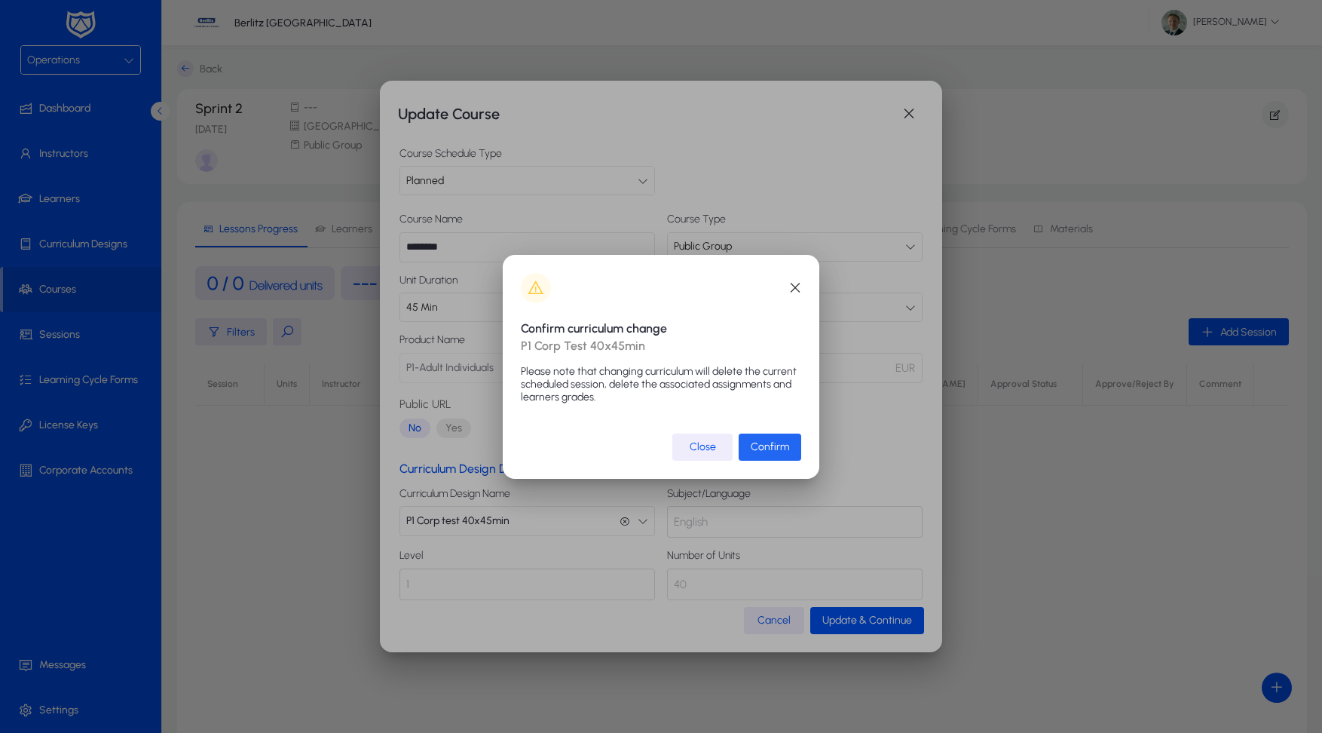
click at [776, 451] on span "Confirm" at bounding box center [770, 446] width 38 height 13
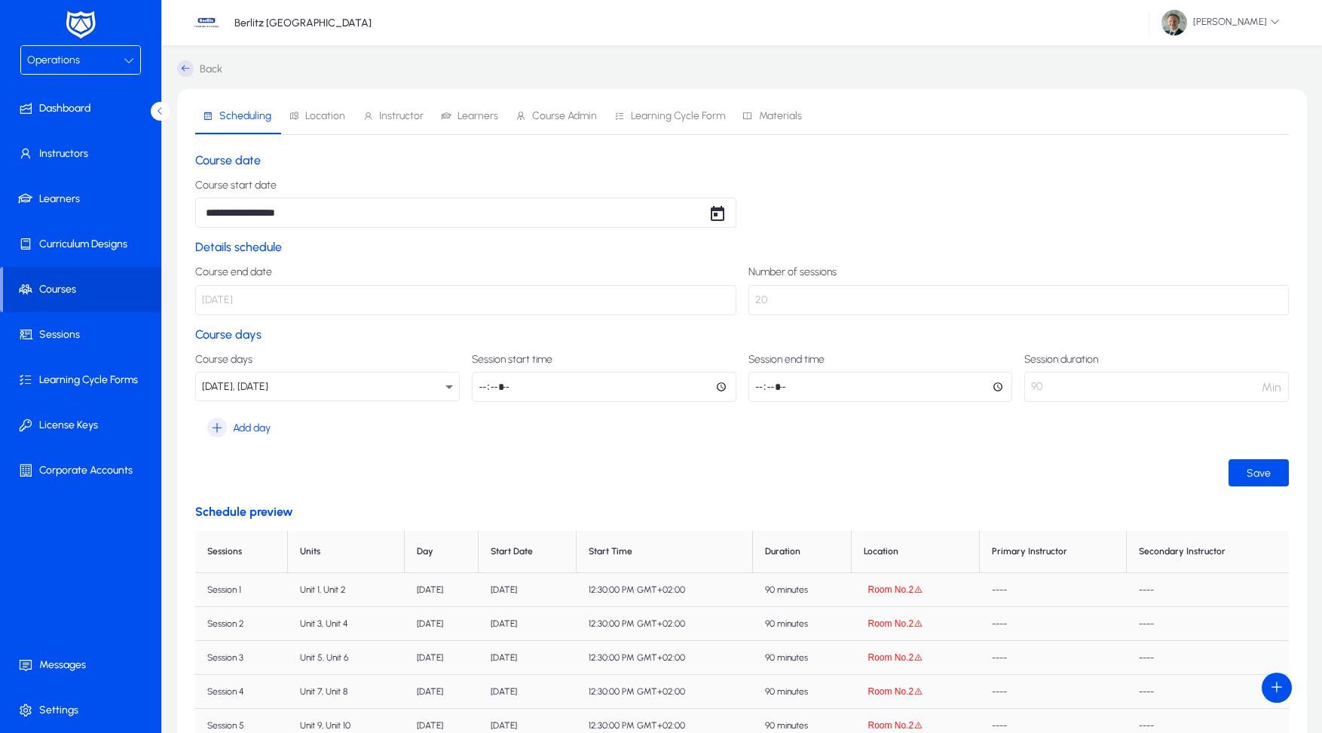
click at [923, 592] on icon "button" at bounding box center [918, 589] width 9 height 9
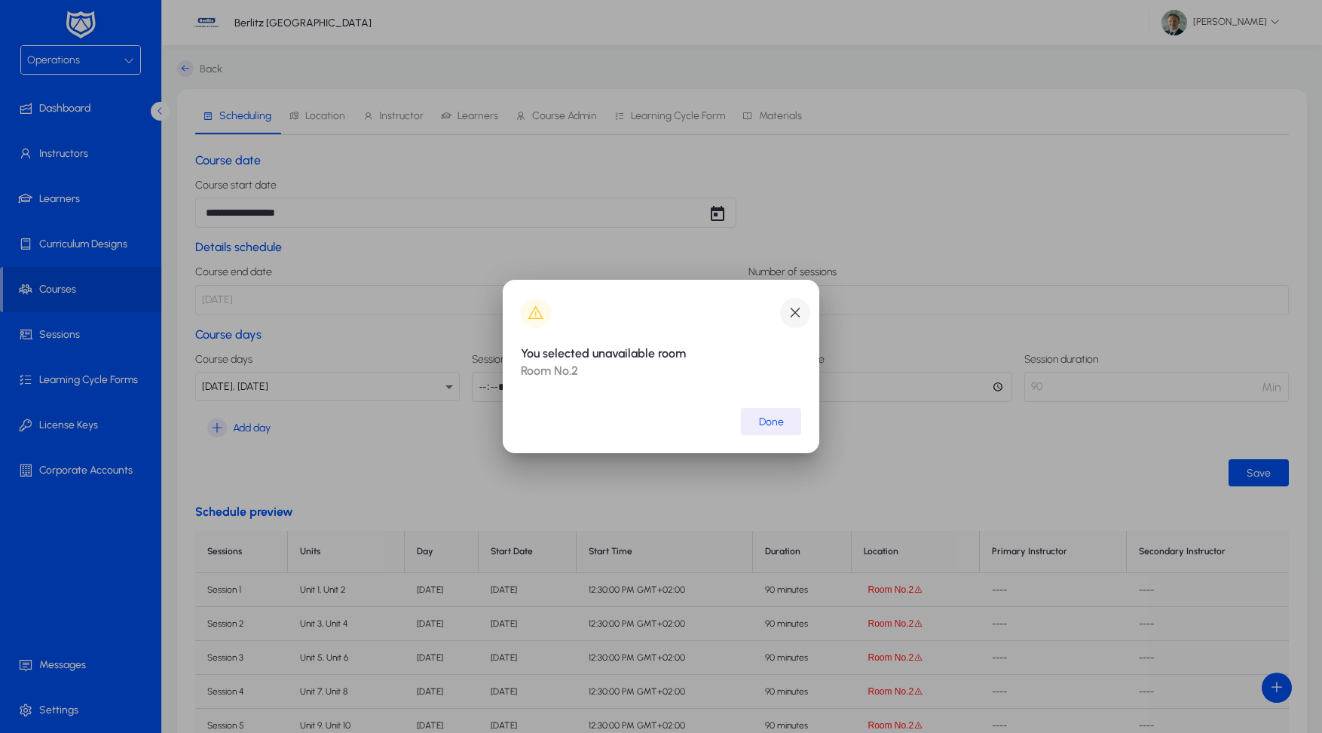
click at [793, 314] on span "button" at bounding box center [795, 313] width 30 height 30
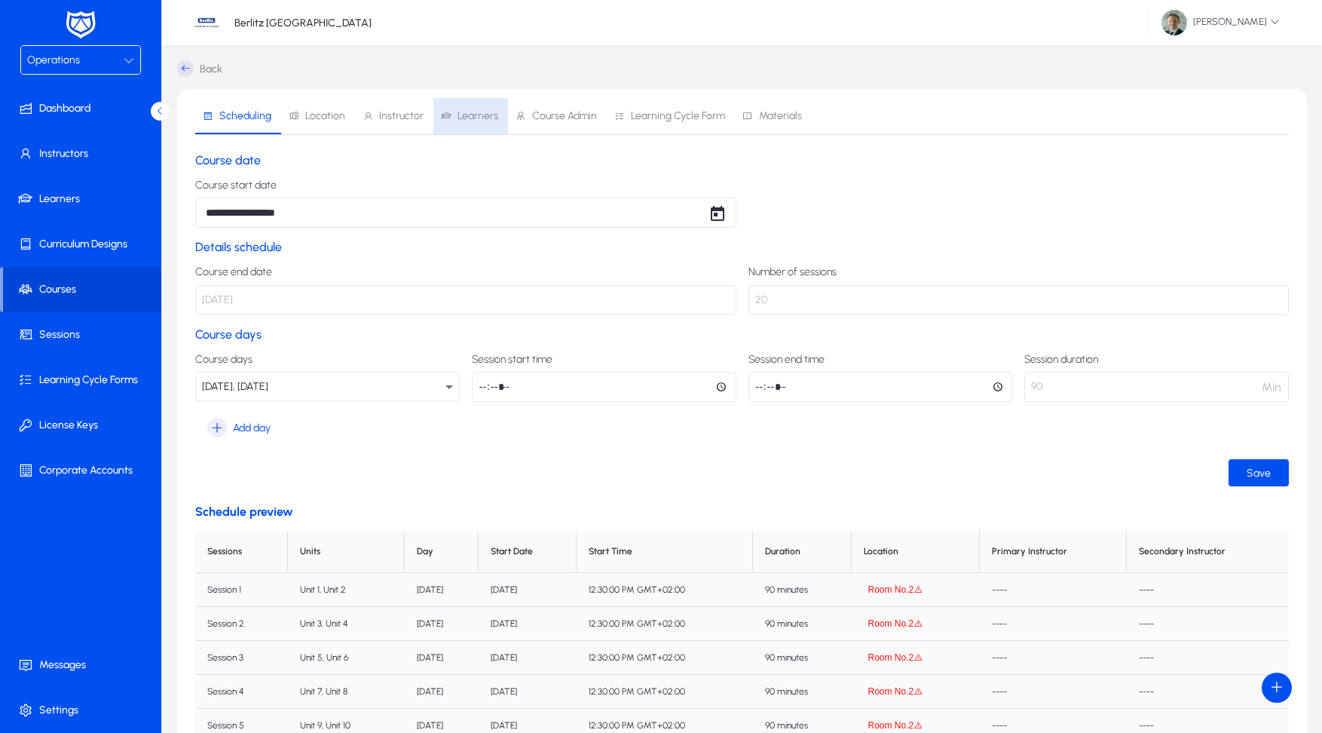
click at [483, 117] on span "Learners" at bounding box center [478, 116] width 41 height 11
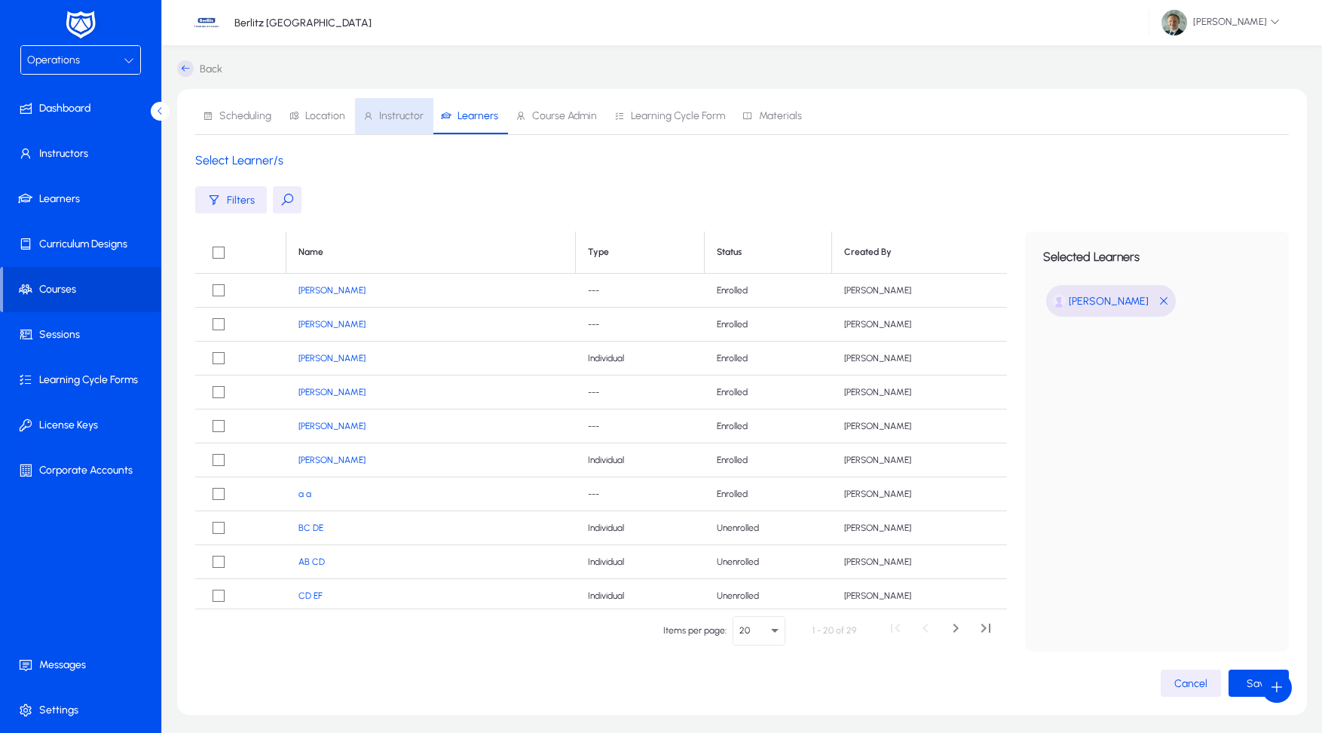
click at [418, 118] on span "Instructor" at bounding box center [401, 116] width 44 height 11
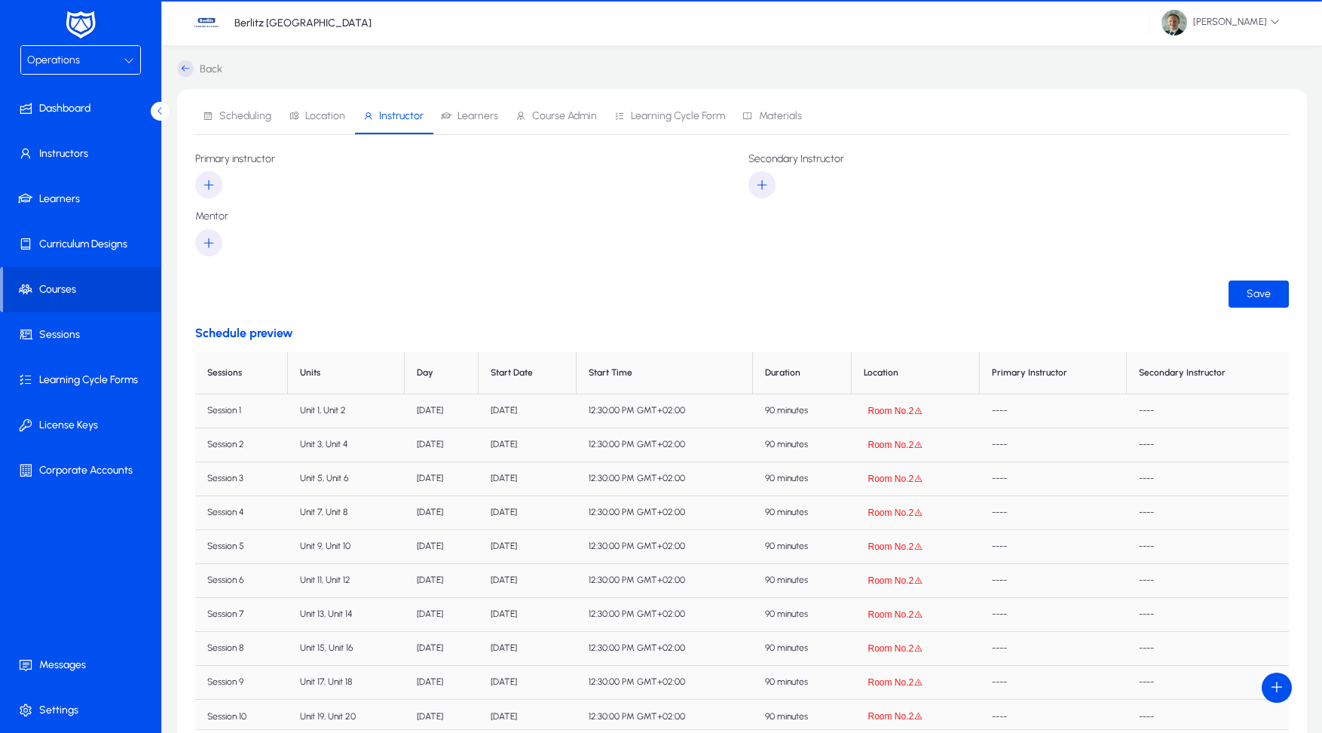
click at [323, 118] on span "Location" at bounding box center [325, 116] width 40 height 11
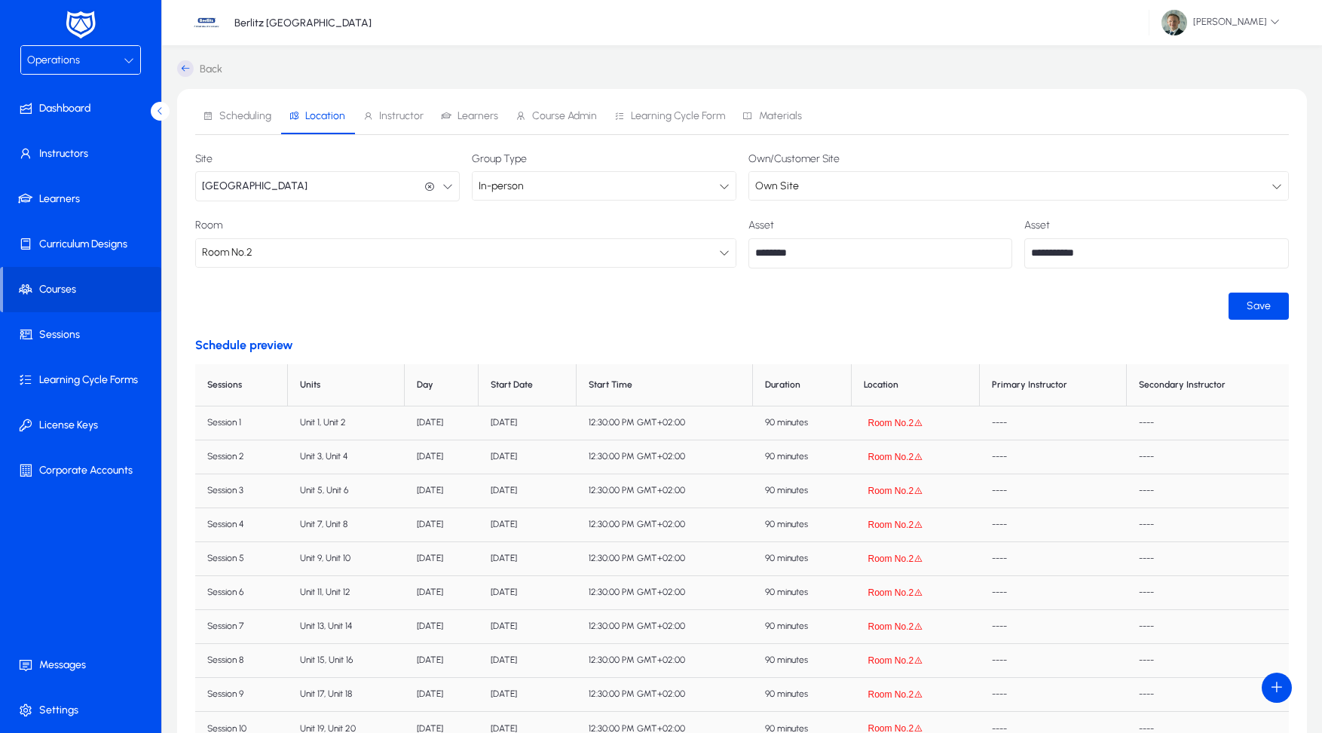
click at [188, 69] on icon at bounding box center [185, 68] width 17 height 17
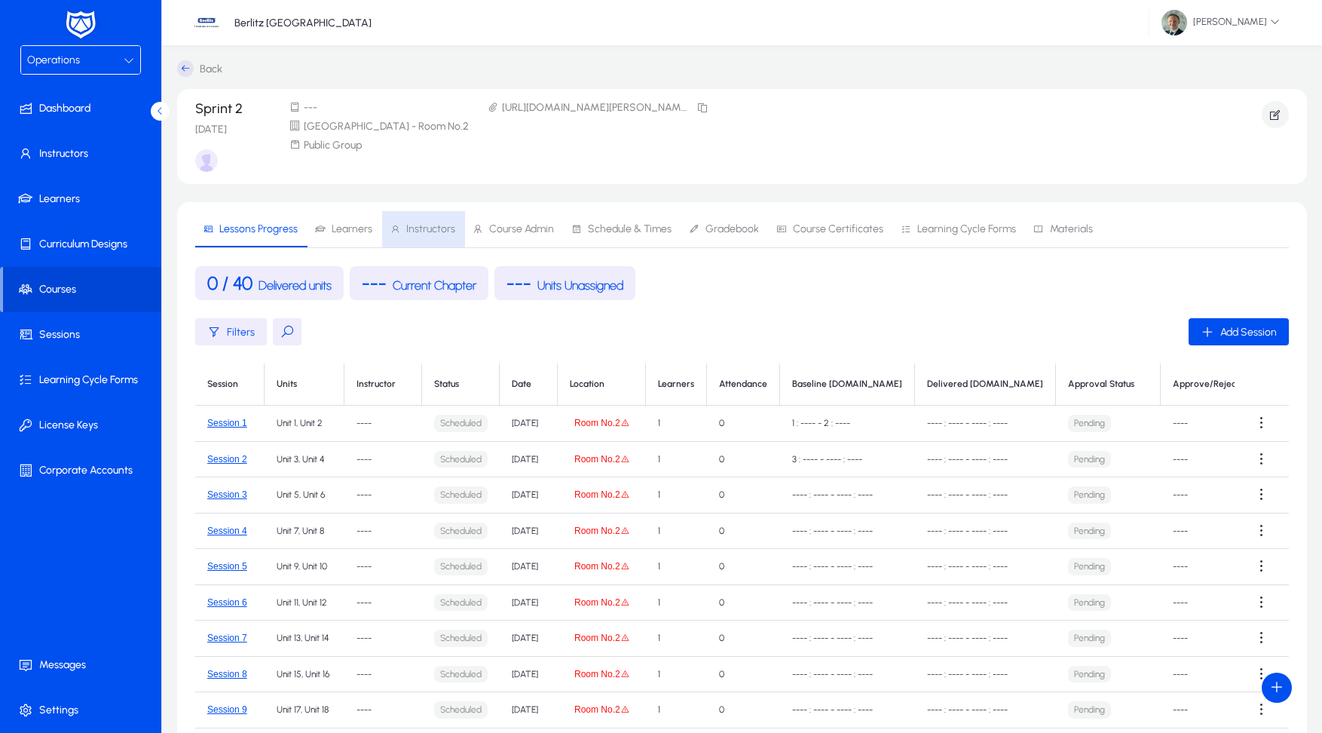
click at [422, 221] on span "Instructors" at bounding box center [423, 229] width 66 height 36
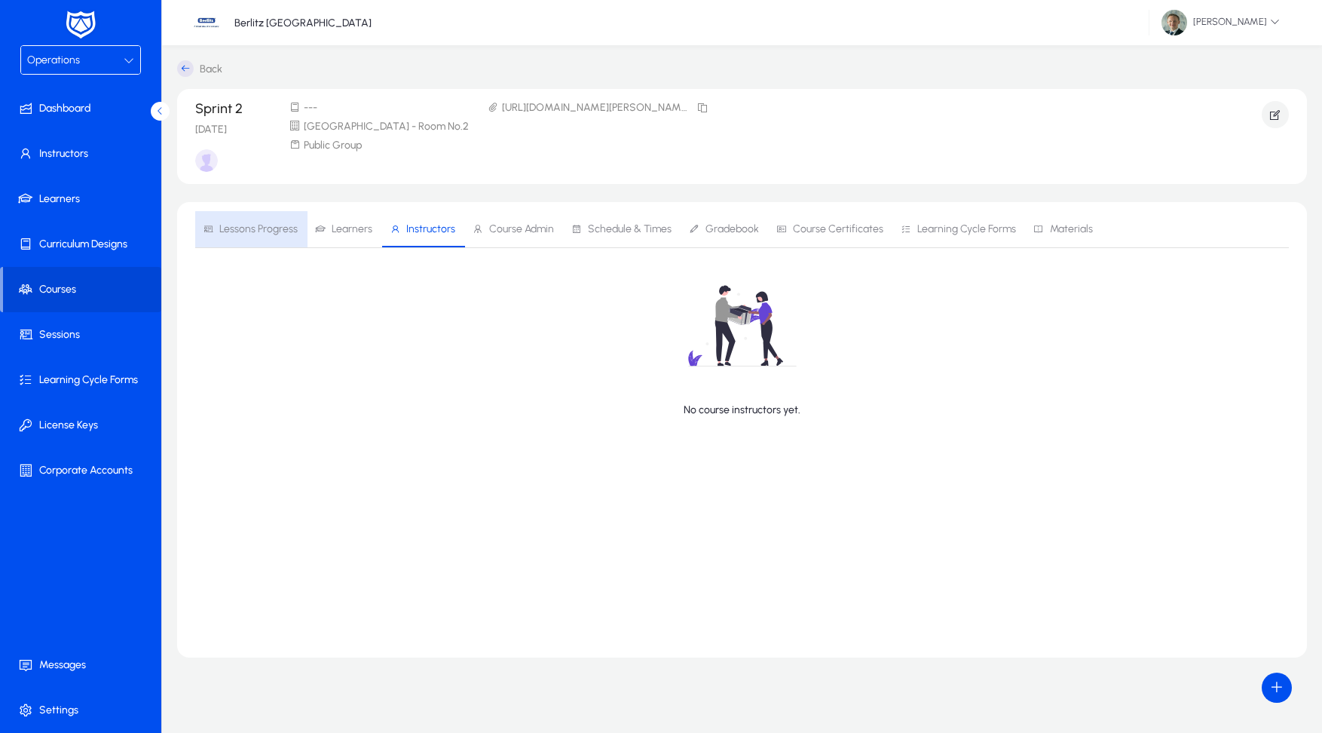
click at [283, 234] on span "Lessons Progress" at bounding box center [258, 229] width 78 height 11
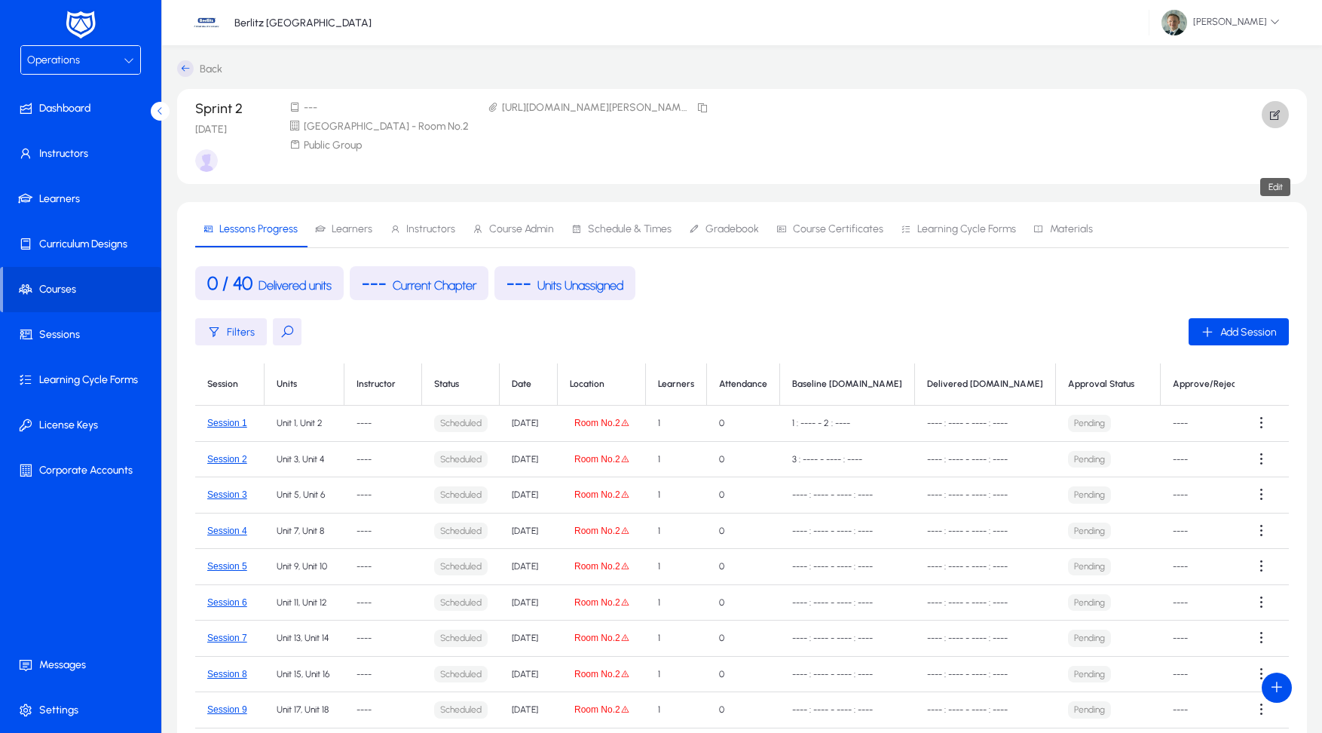
click at [1274, 116] on icon "button" at bounding box center [1276, 115] width 14 height 14
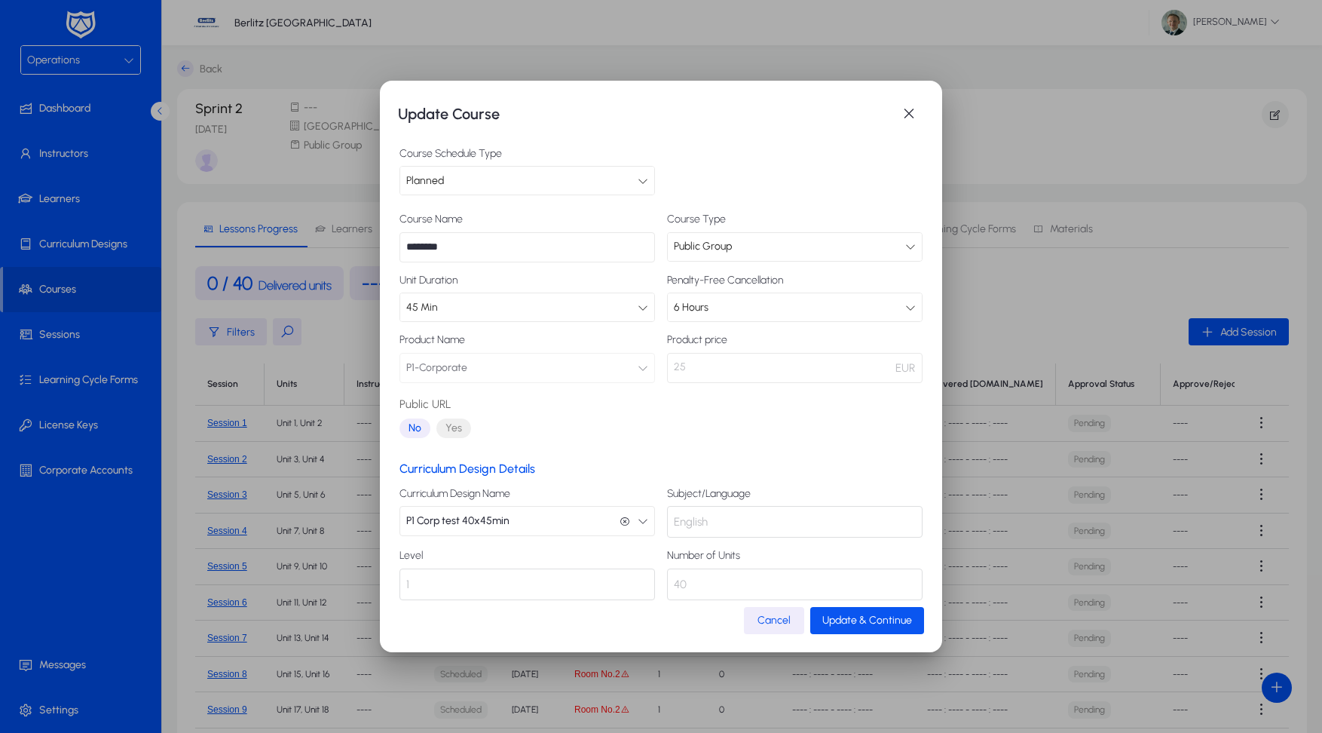
click at [841, 615] on span "Update & Continue" at bounding box center [868, 620] width 90 height 13
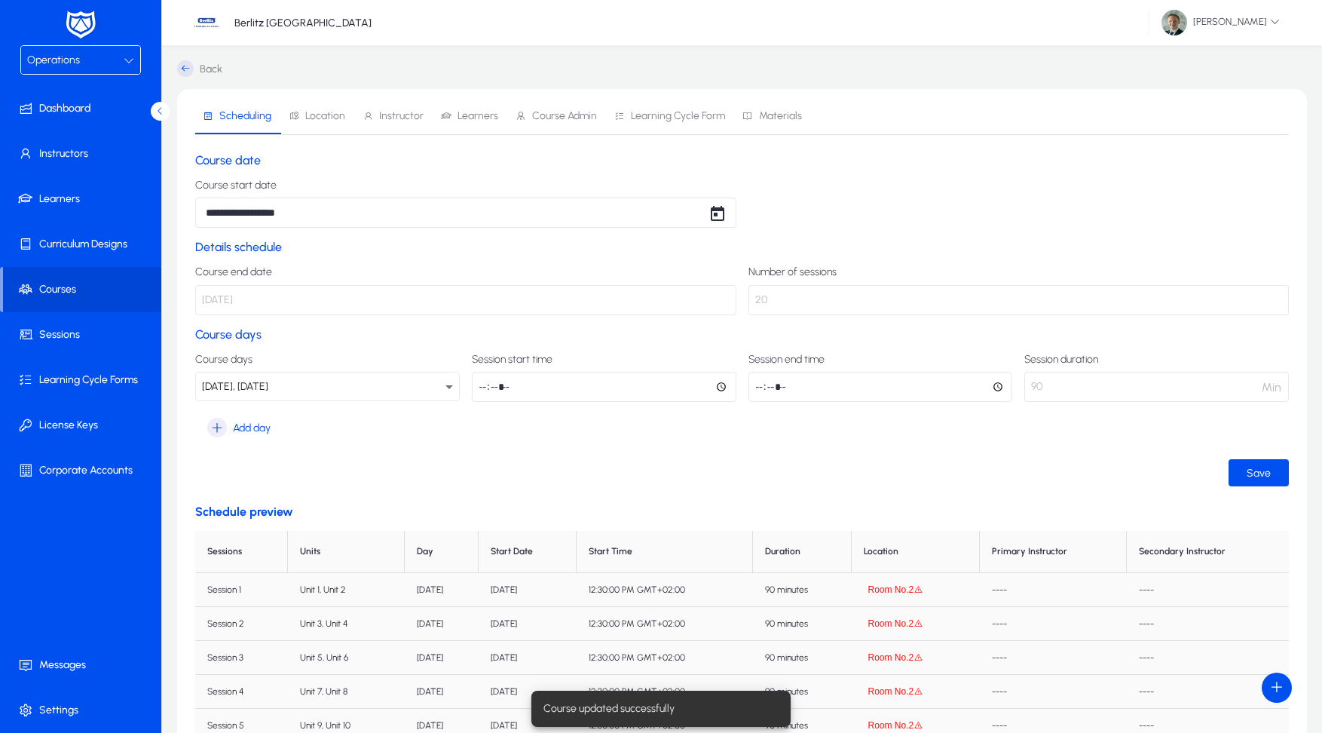
click at [387, 118] on span "Instructor" at bounding box center [401, 116] width 44 height 11
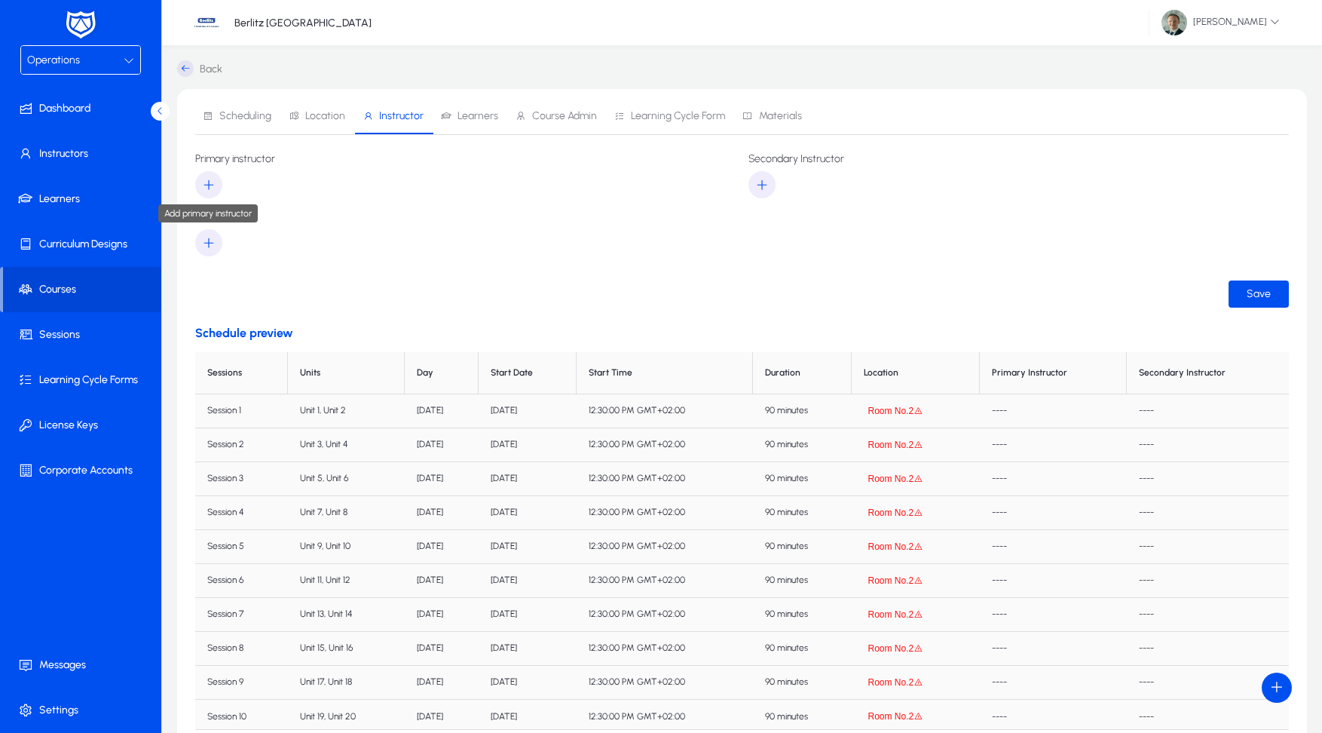
click at [209, 185] on icon "button" at bounding box center [209, 185] width 14 height 14
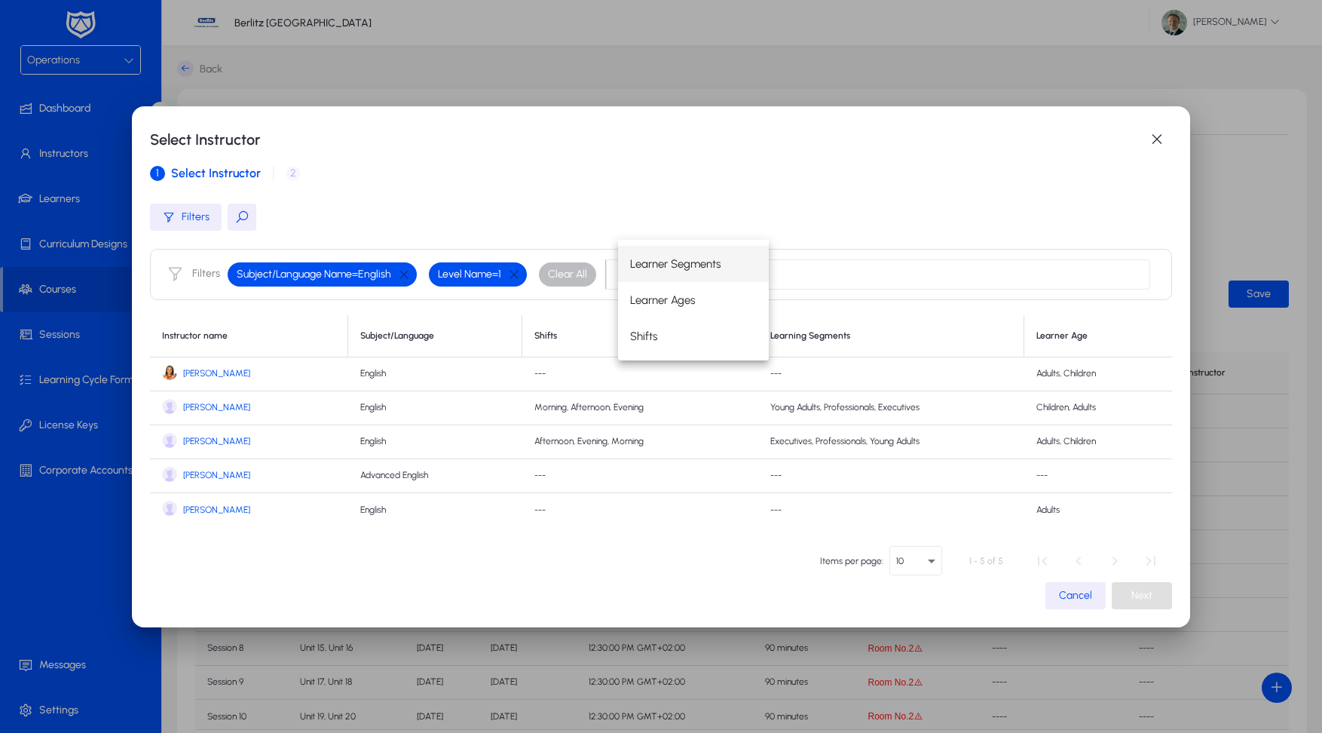
click at [230, 375] on span "Alina Kabaeva" at bounding box center [216, 373] width 67 height 11
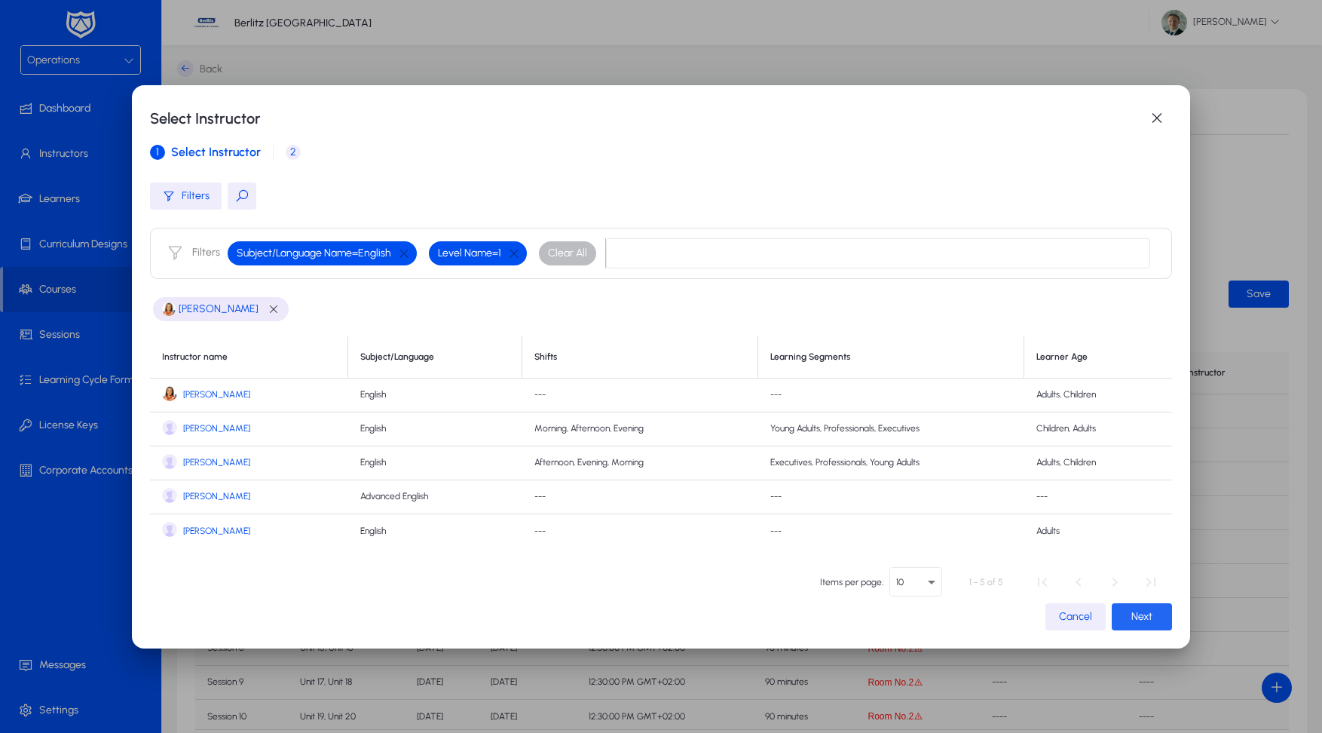
click at [1132, 616] on span "Next" at bounding box center [1142, 616] width 21 height 13
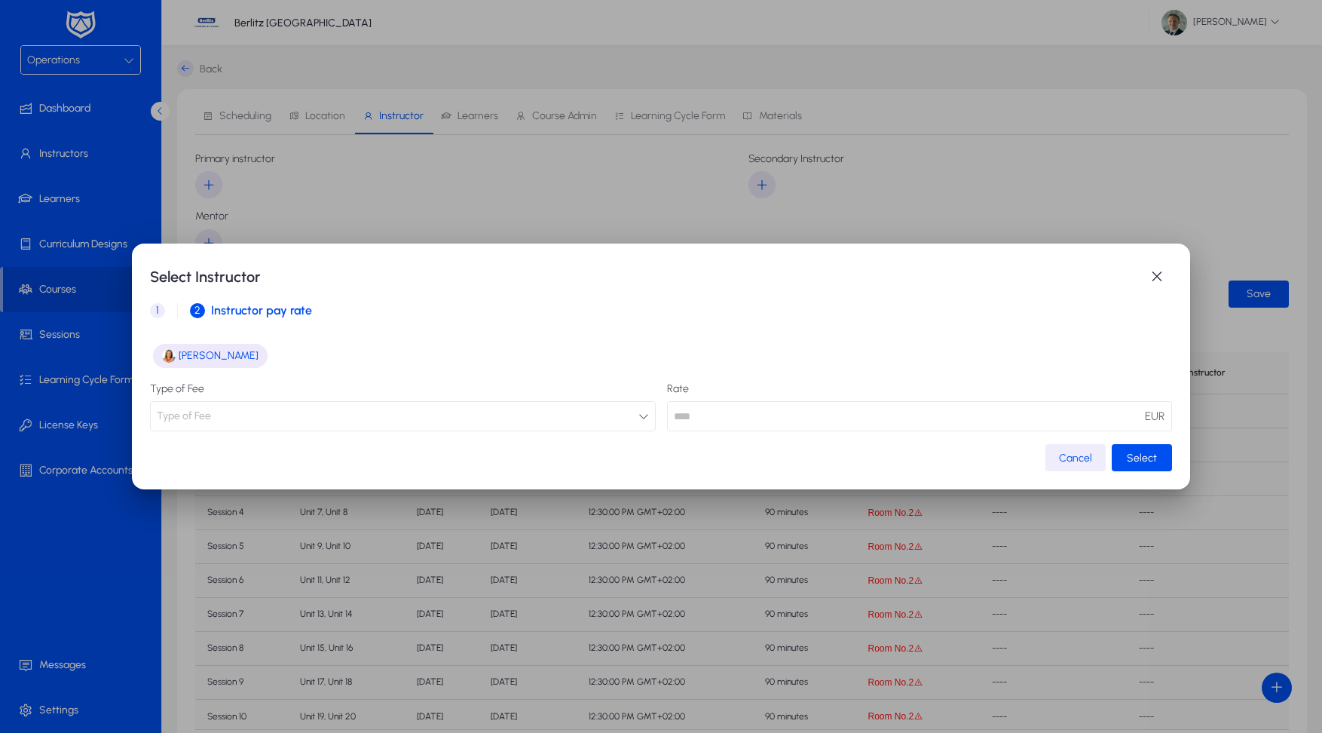
click at [434, 427] on button "Type of Fee" at bounding box center [402, 416] width 505 height 30
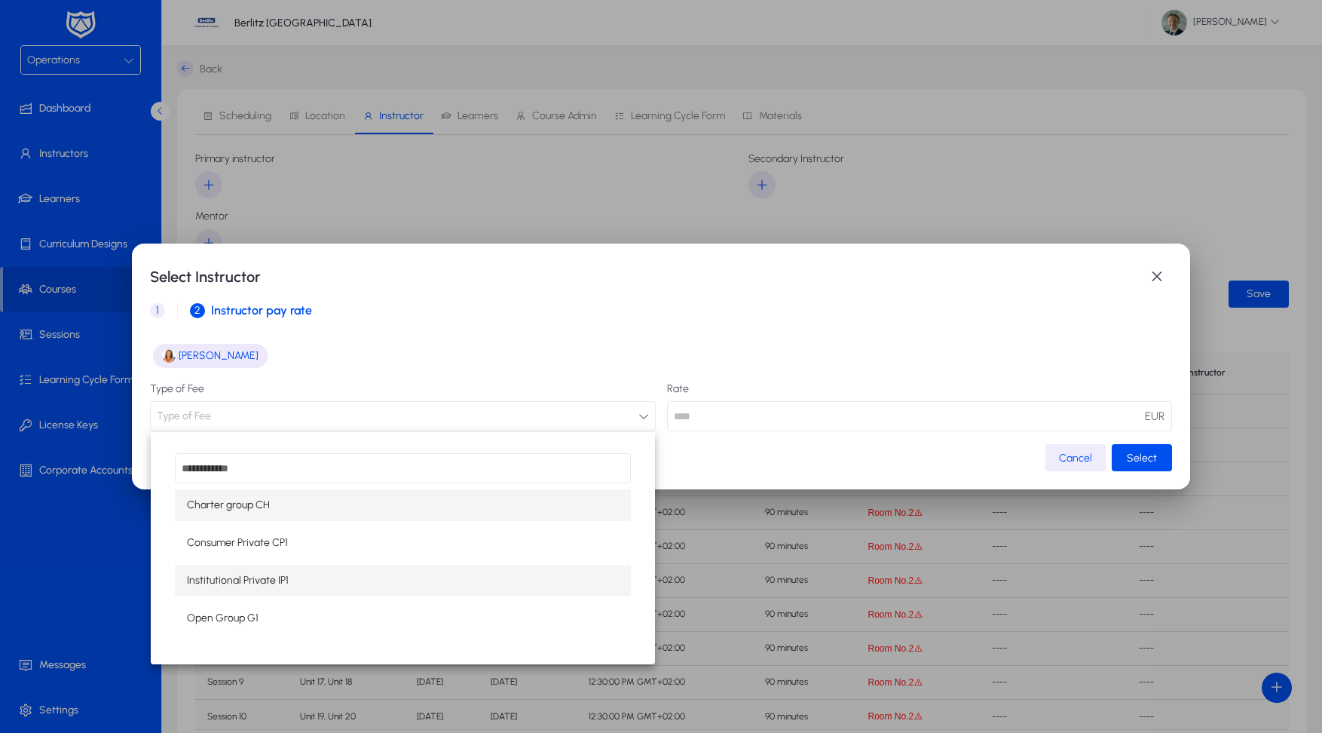
click at [329, 575] on mat-option "Institutional Private IP1" at bounding box center [402, 581] width 455 height 32
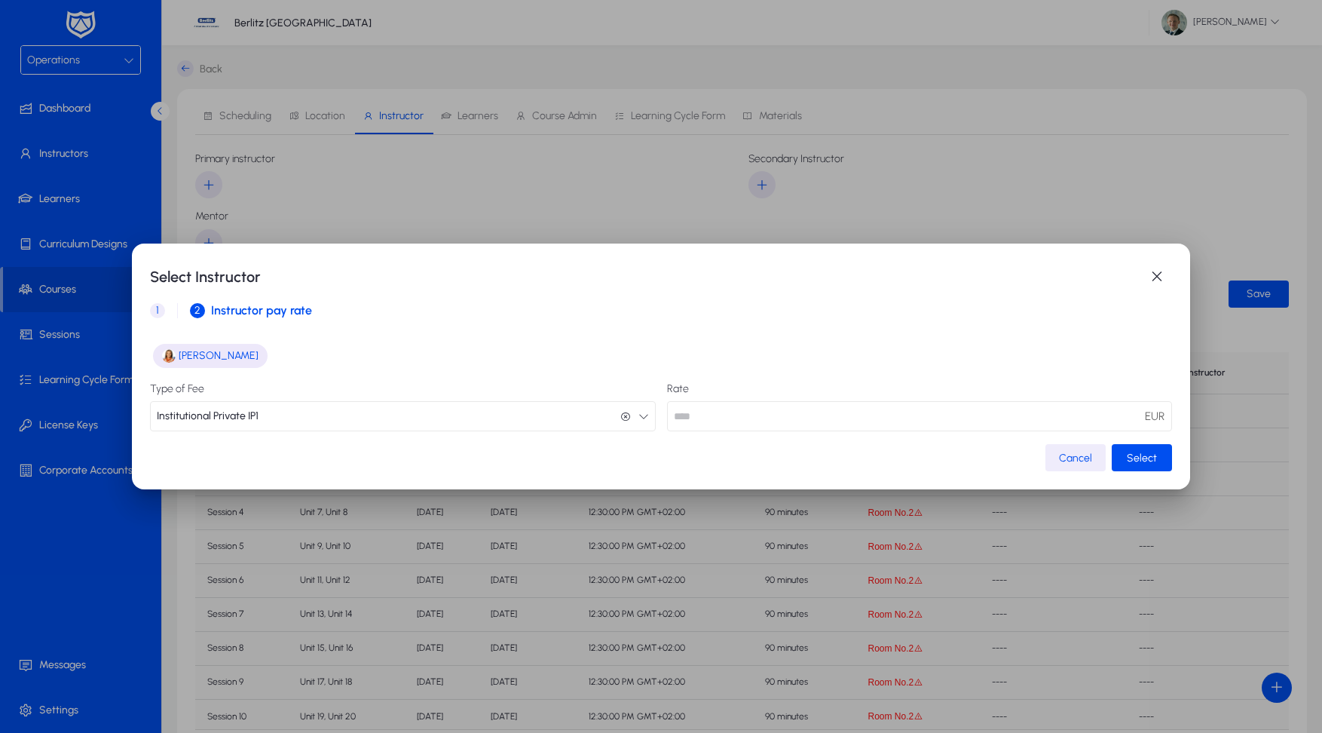
click at [738, 412] on input "**" at bounding box center [919, 416] width 505 height 30
type input "*****"
click at [1123, 459] on span "button" at bounding box center [1142, 458] width 60 height 36
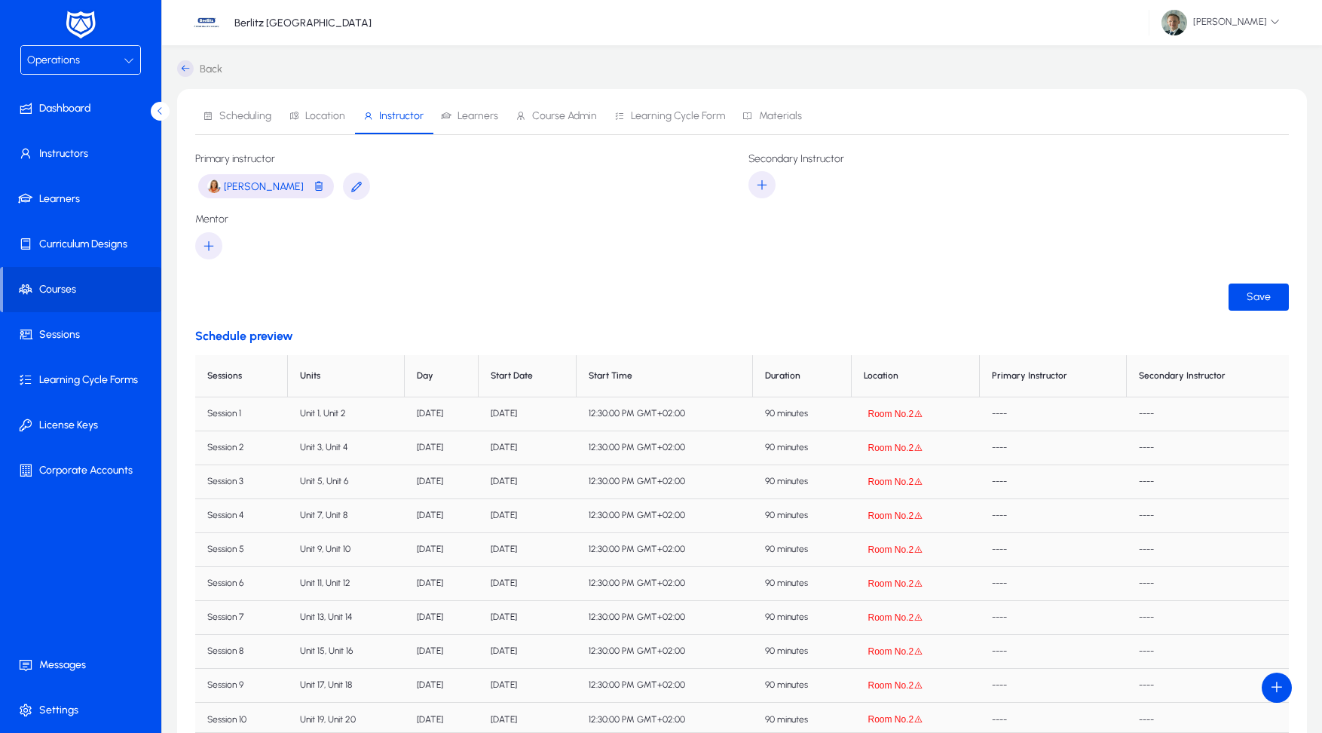
click at [201, 69] on link "Back" at bounding box center [199, 68] width 45 height 17
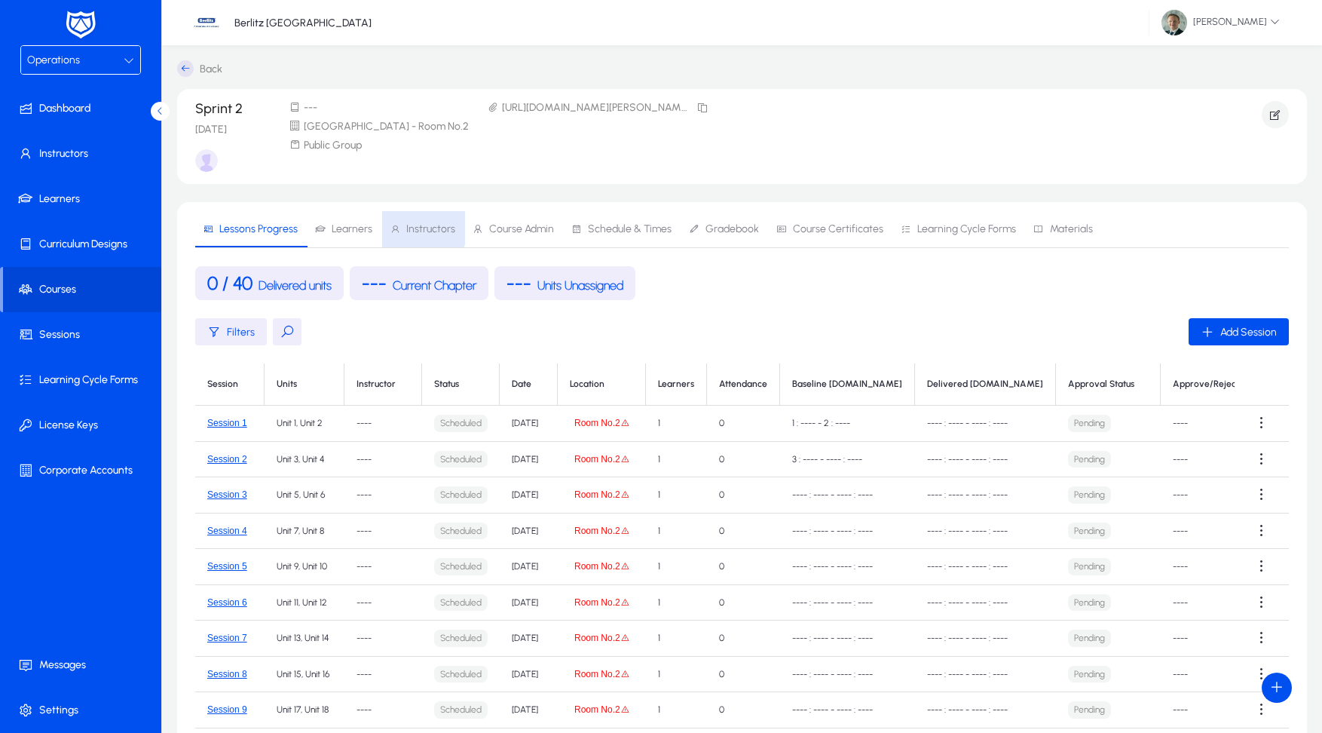
click at [406, 228] on span "Instructors" at bounding box center [430, 229] width 49 height 11
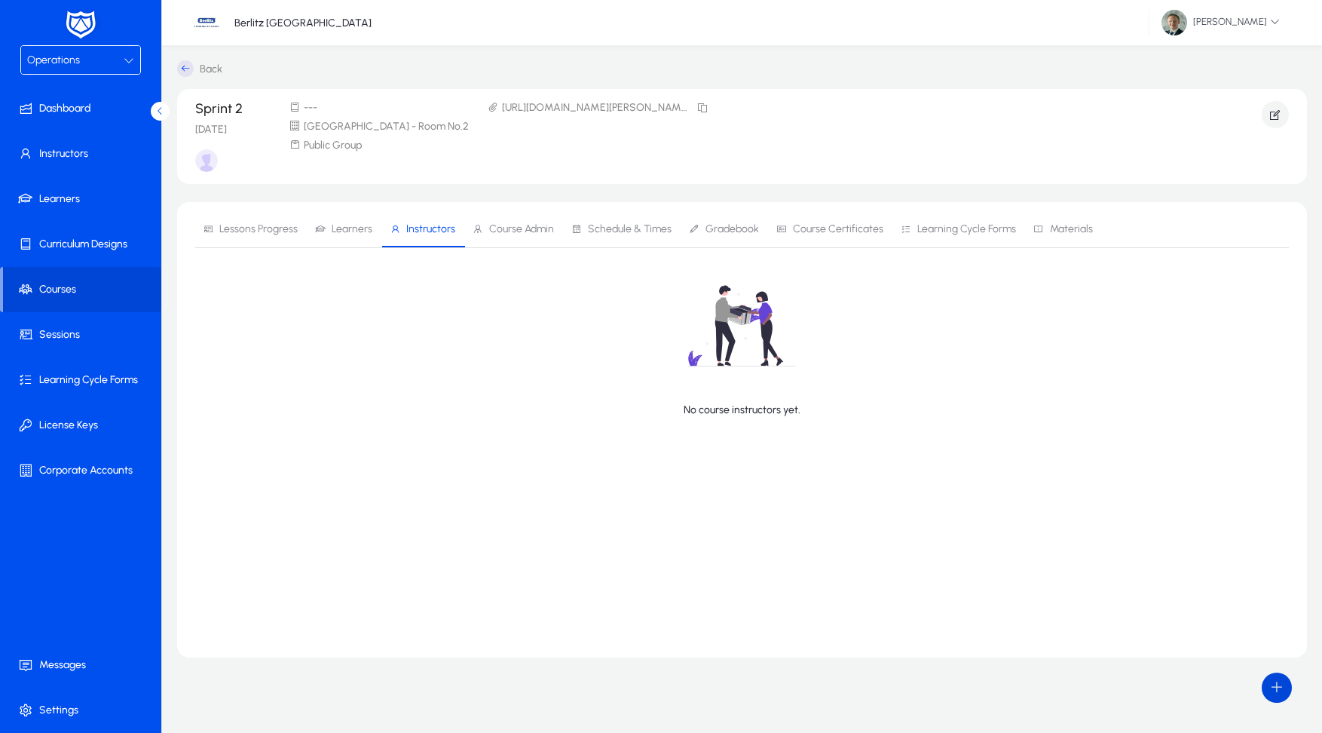
click at [1276, 688] on span at bounding box center [1277, 688] width 30 height 30
click at [927, 487] on div at bounding box center [661, 366] width 1322 height 733
click at [1271, 113] on icon "button" at bounding box center [1276, 115] width 14 height 14
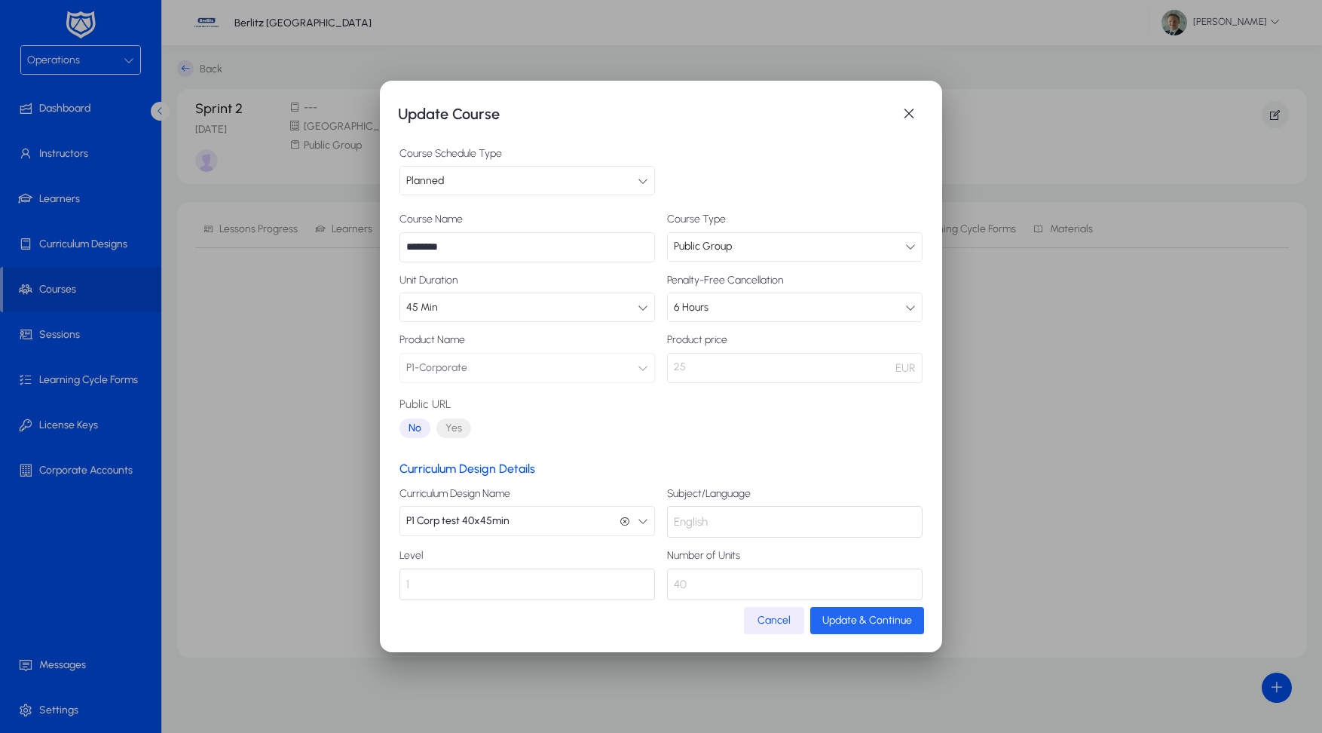
click at [865, 615] on span "Update & Continue" at bounding box center [868, 620] width 90 height 13
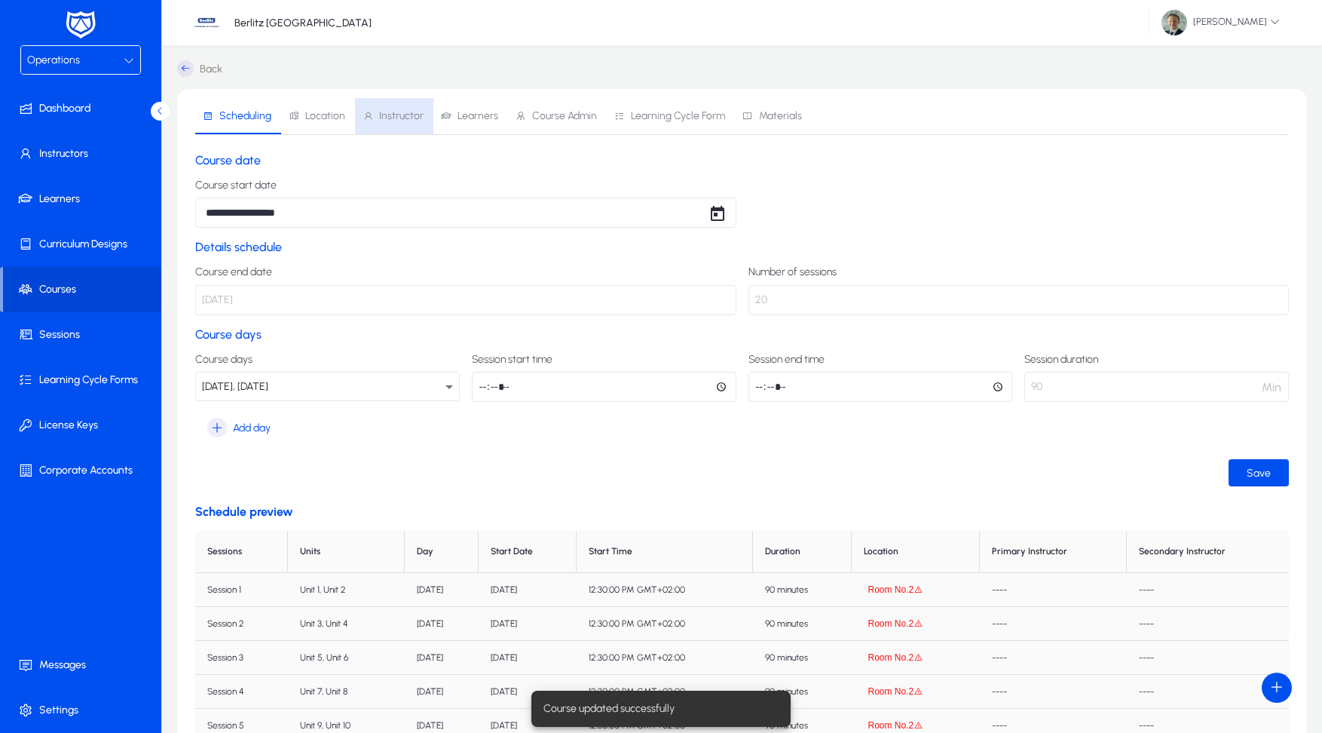
click at [397, 113] on span "Instructor" at bounding box center [401, 116] width 44 height 11
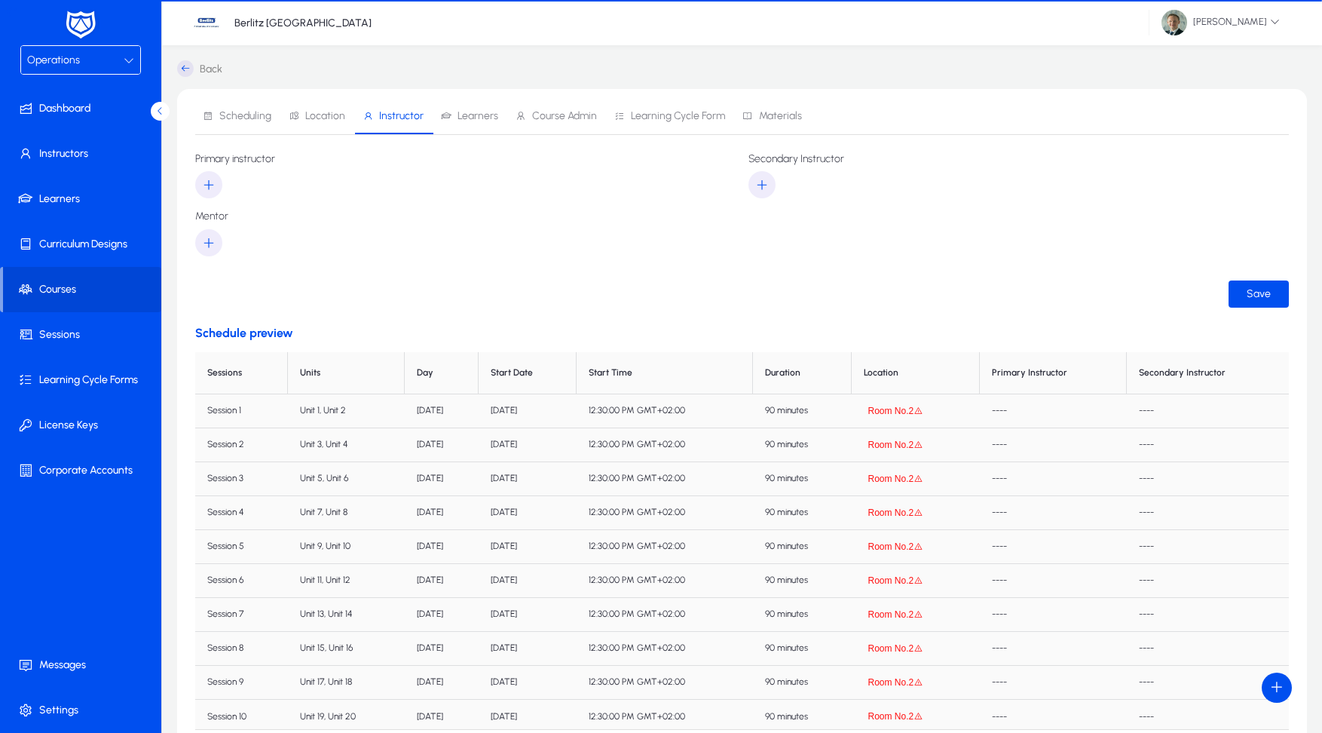
click at [325, 120] on span "Location" at bounding box center [325, 116] width 40 height 11
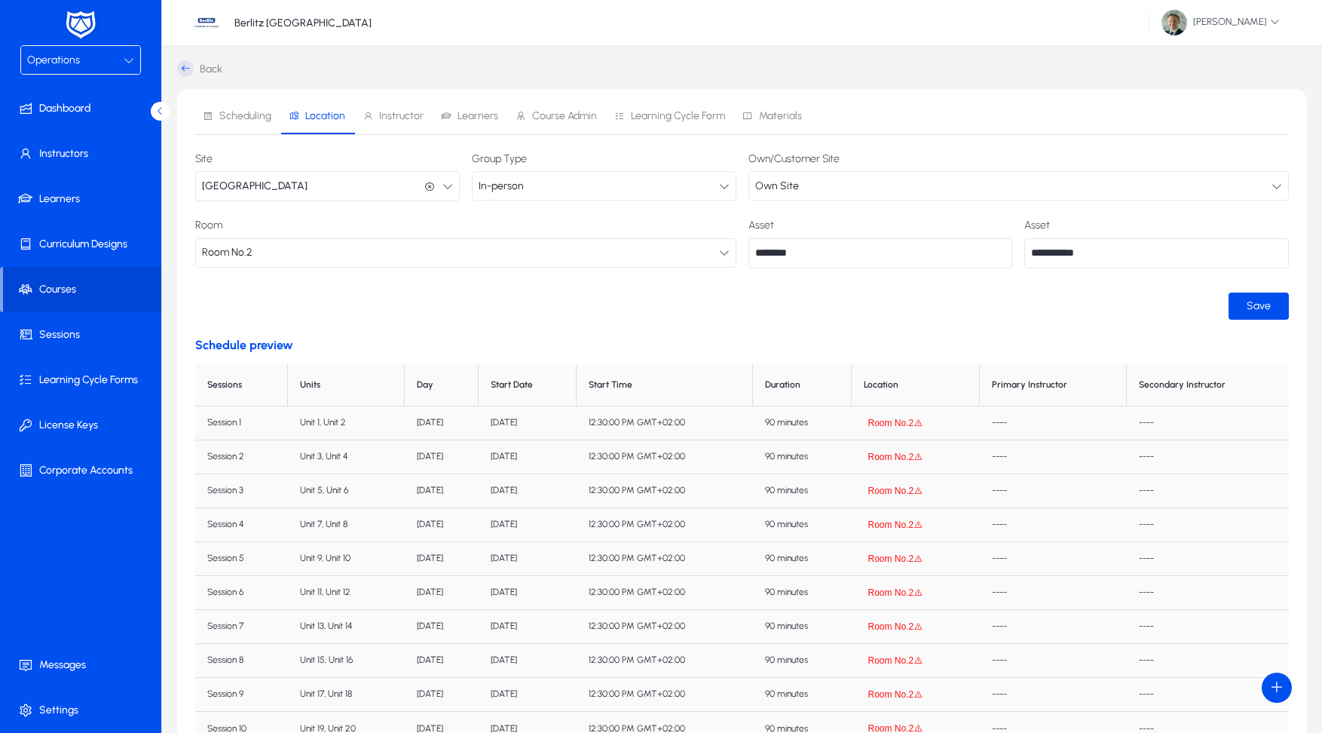
drag, startPoint x: 359, startPoint y: 120, endPoint x: 325, endPoint y: 141, distance: 40.0
click at [308, 252] on div "Room No.2" at bounding box center [460, 253] width 517 height 20
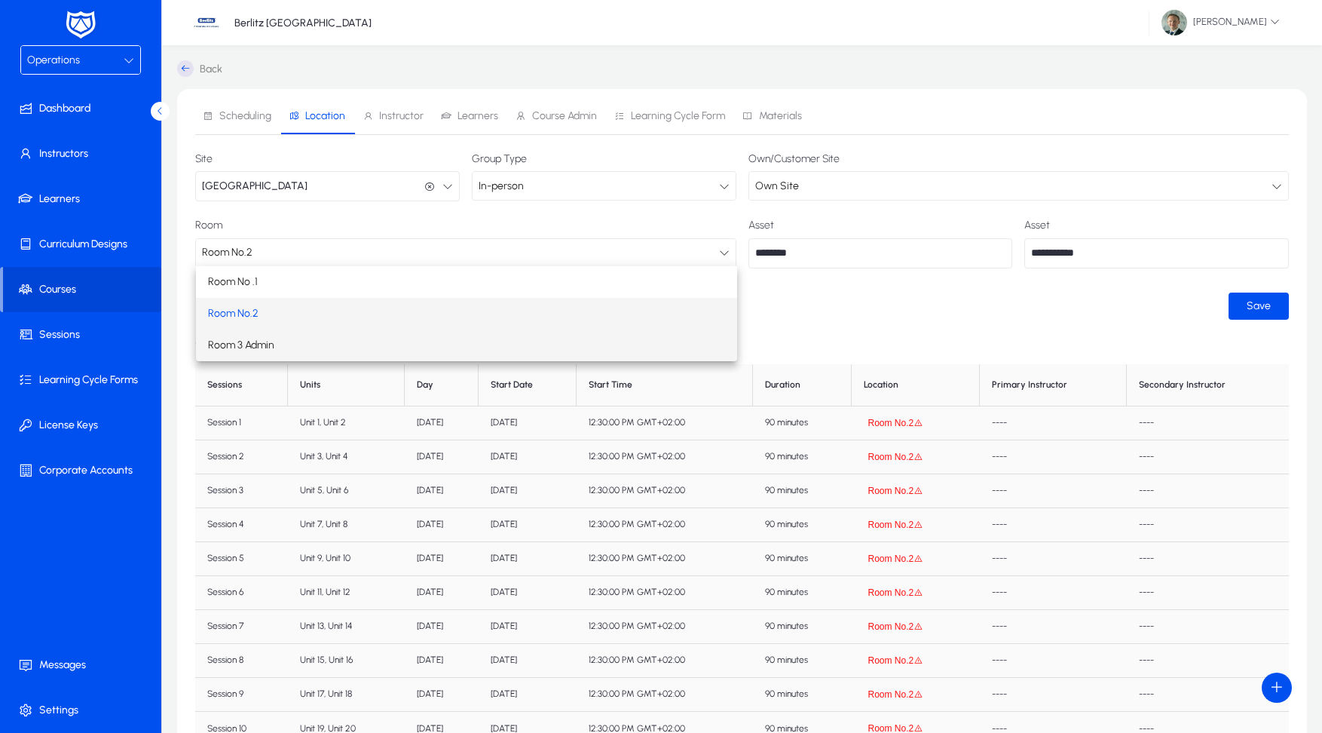
click at [265, 344] on span "Room 3 Admin" at bounding box center [241, 345] width 66 height 18
type input "*******"
type input "********"
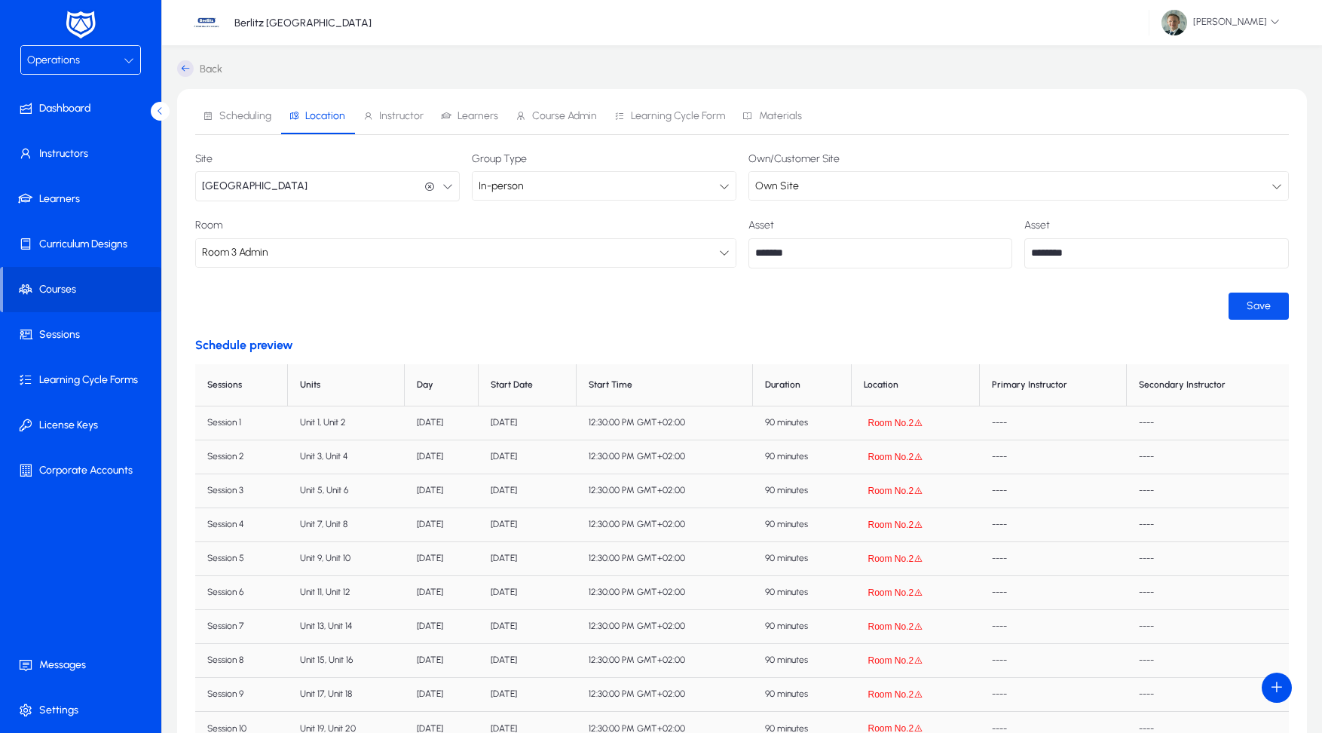
click at [1252, 308] on span "Save" at bounding box center [1259, 305] width 24 height 13
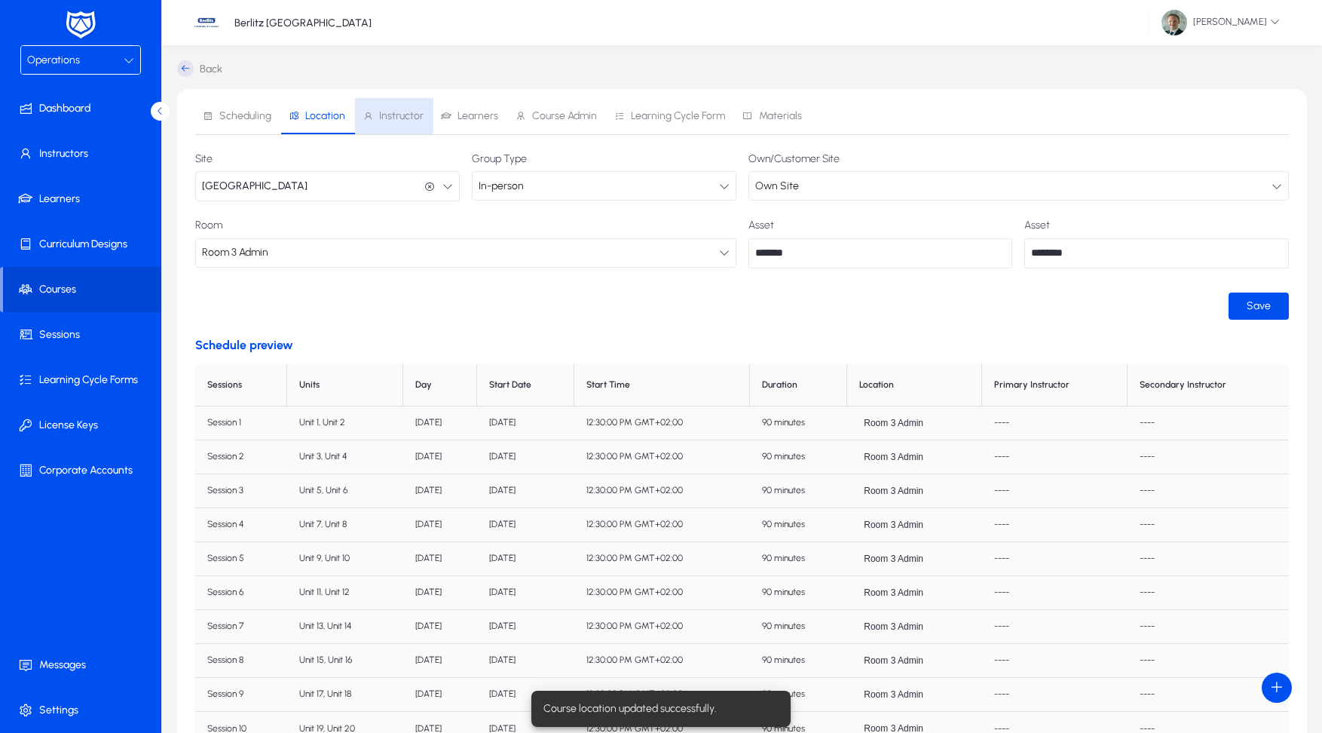
click at [400, 119] on span "Instructor" at bounding box center [401, 116] width 44 height 11
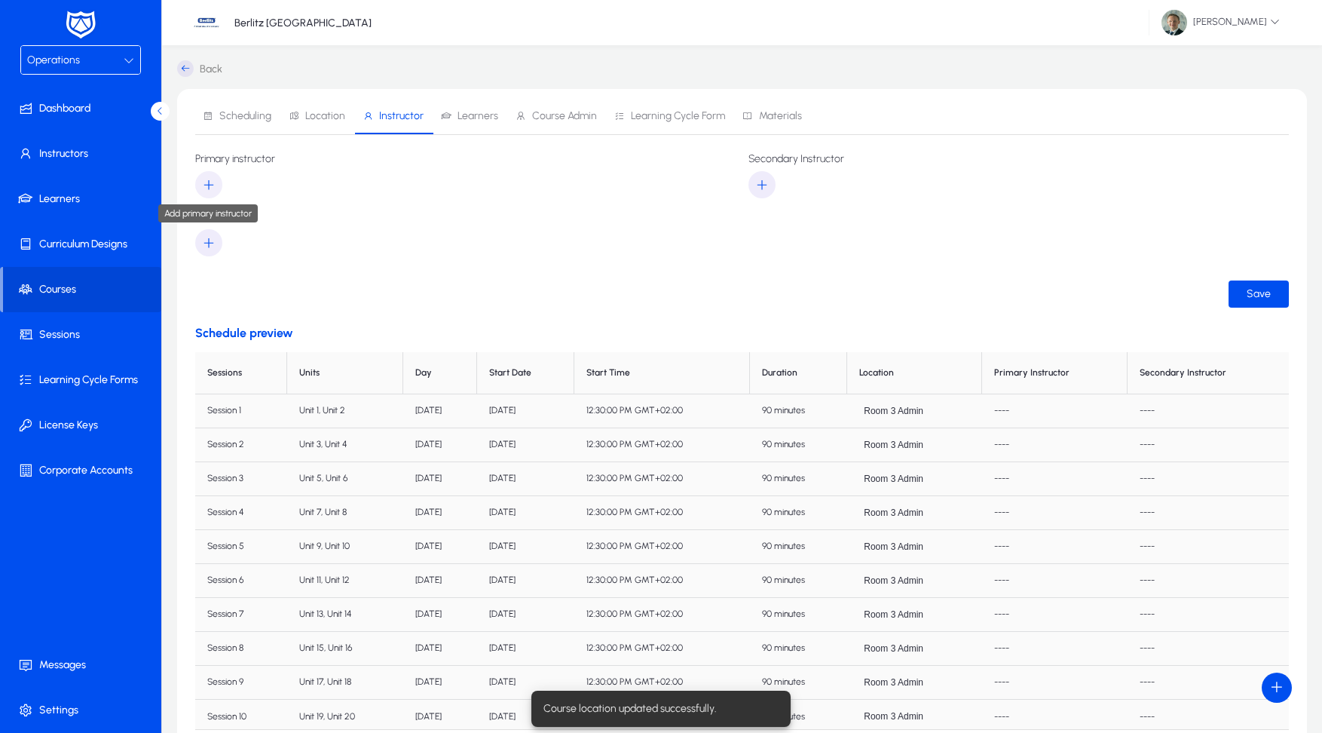
click at [201, 182] on span "button" at bounding box center [208, 185] width 27 height 36
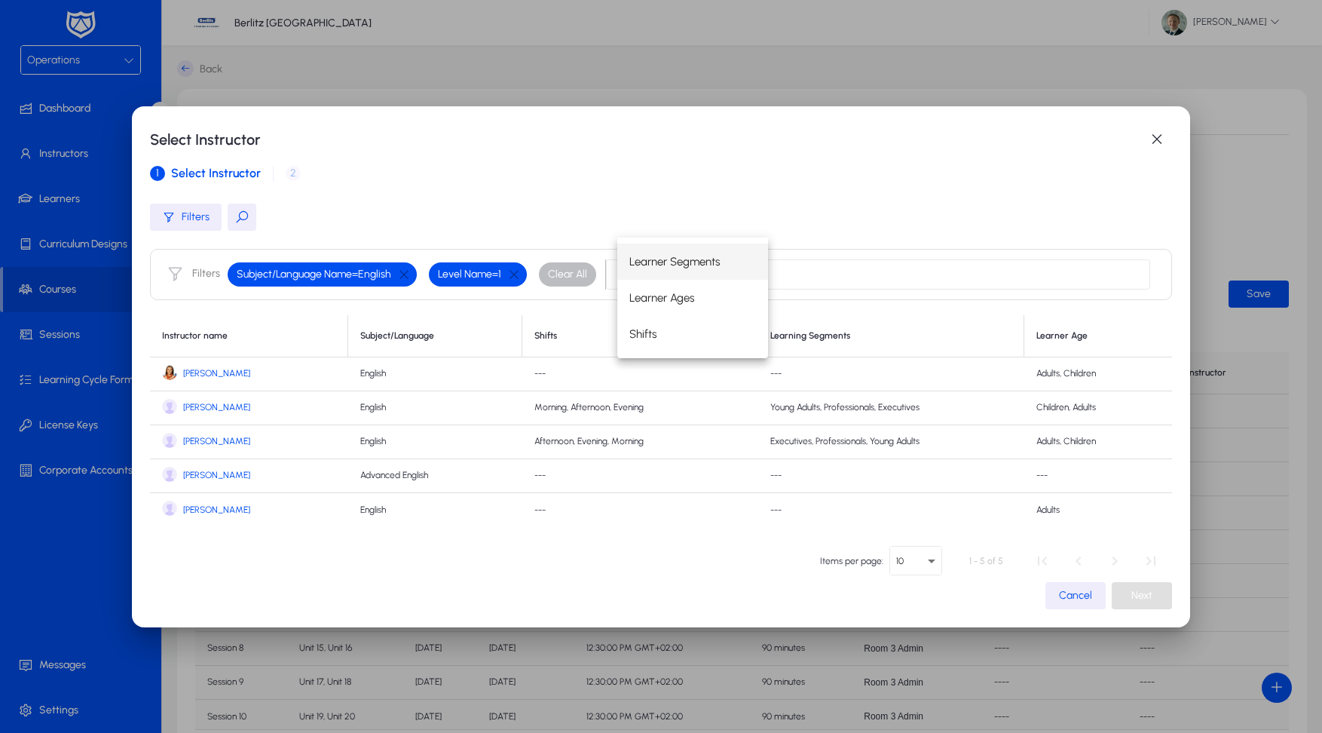
click at [187, 371] on span "Alina Kabaeva" at bounding box center [216, 373] width 67 height 11
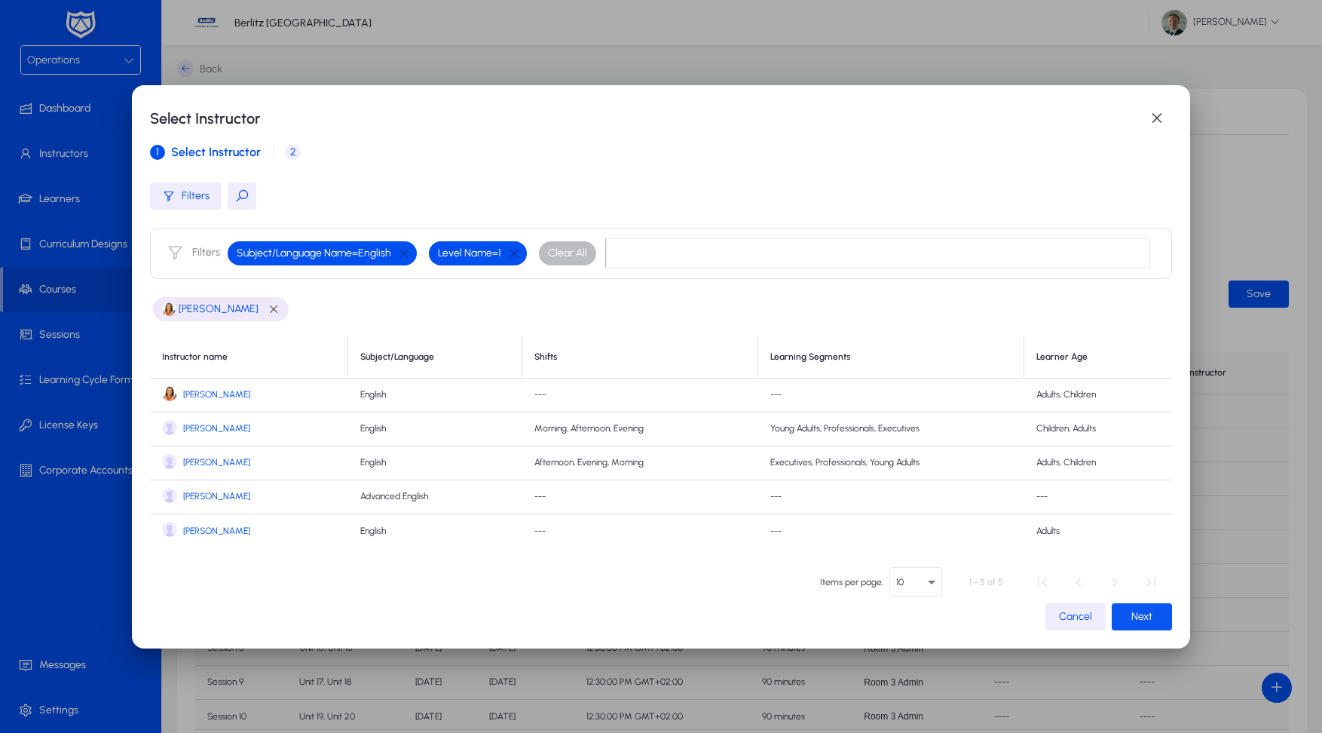
click at [1148, 613] on span "Next" at bounding box center [1142, 616] width 21 height 13
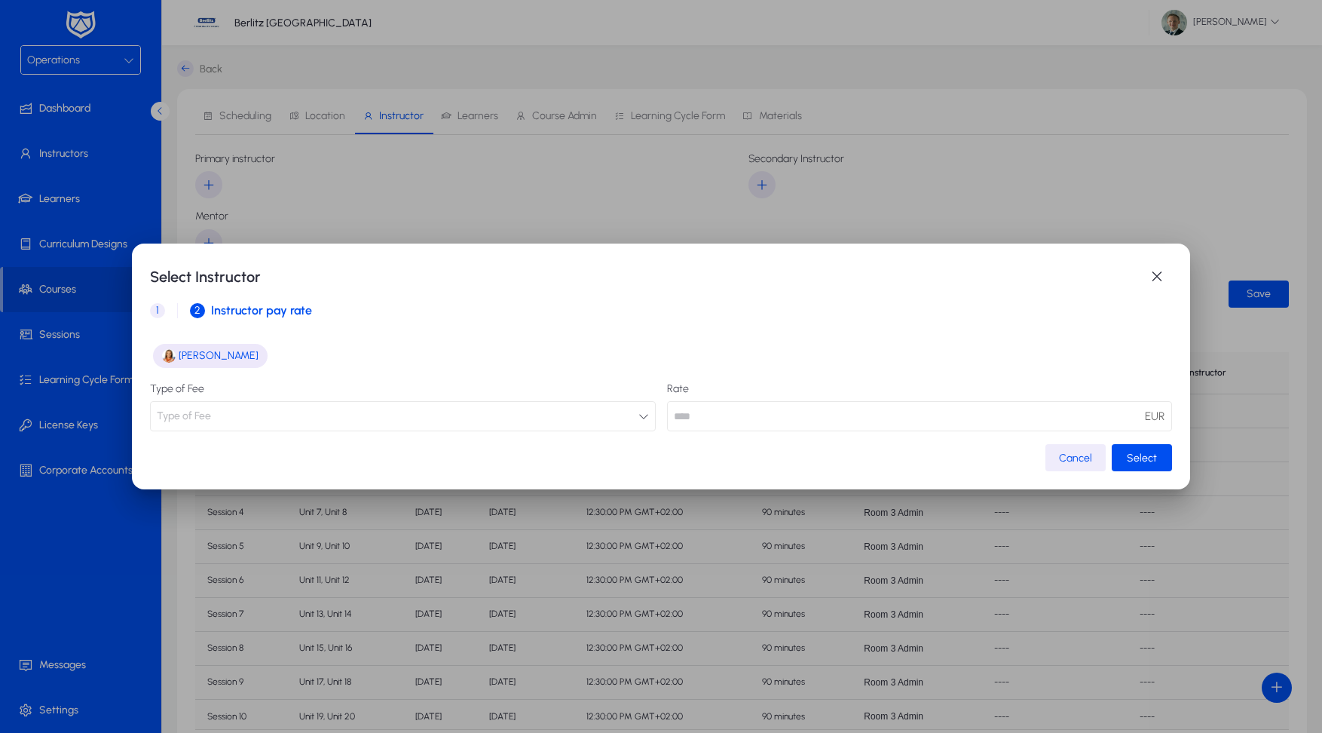
click at [791, 411] on input "number" at bounding box center [919, 416] width 505 height 30
click at [640, 418] on icon "button" at bounding box center [644, 416] width 11 height 11
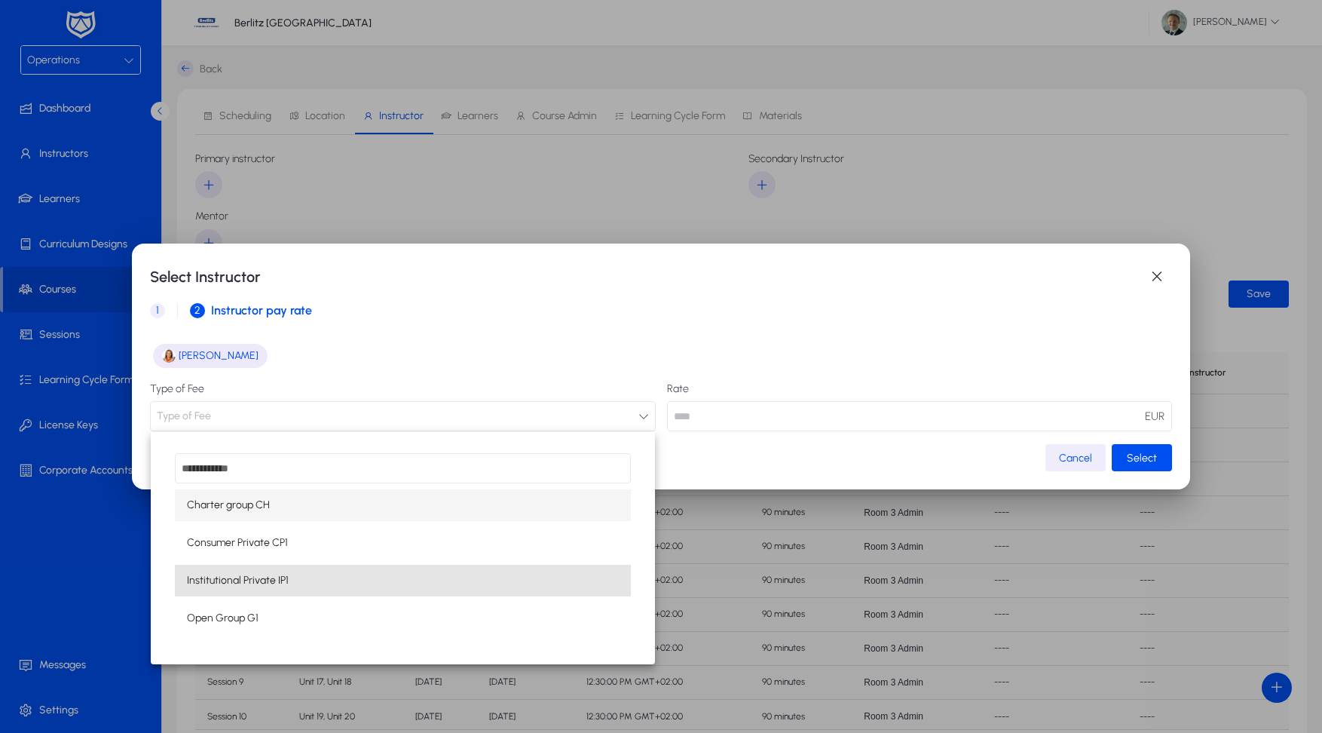
click at [361, 568] on mat-option "Institutional Private IP1" at bounding box center [402, 581] width 455 height 32
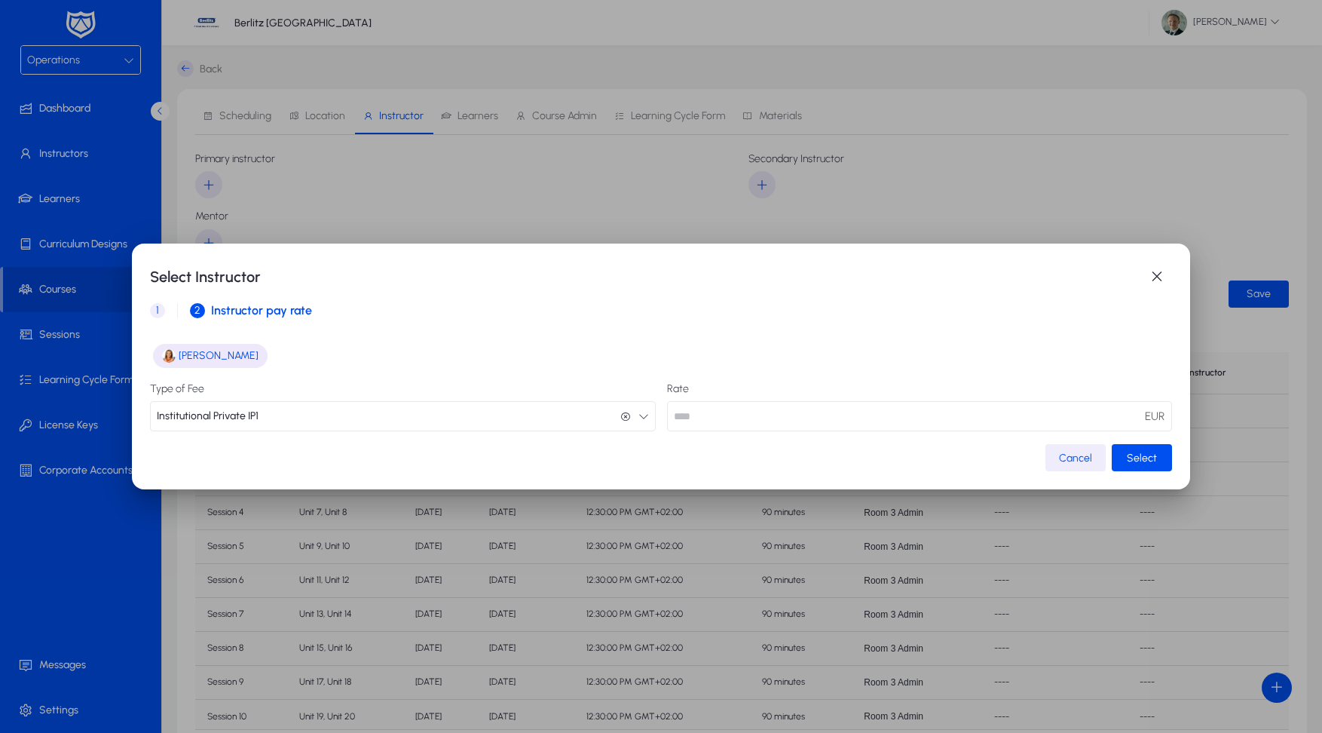
click at [739, 418] on input "**" at bounding box center [919, 416] width 505 height 30
type input "**"
click at [1148, 454] on span "Select" at bounding box center [1142, 458] width 30 height 13
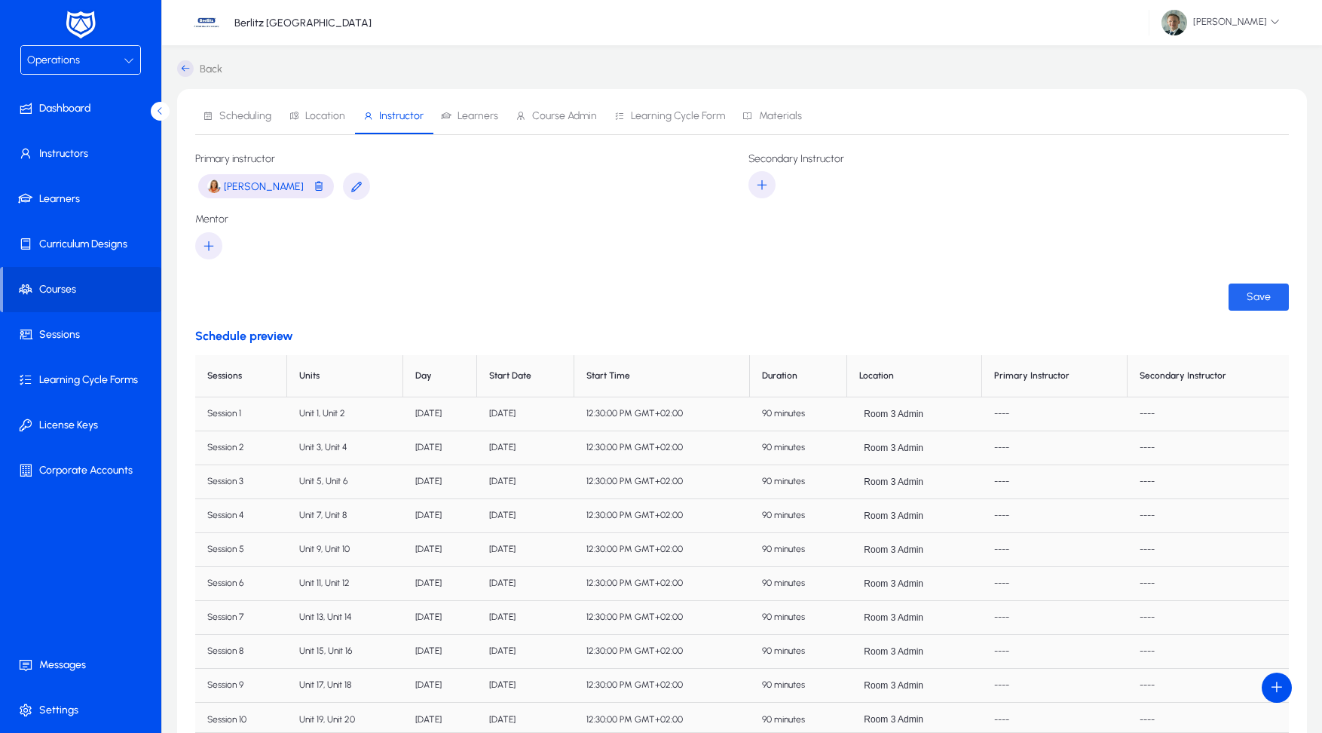
click at [1258, 299] on span "Save" at bounding box center [1259, 296] width 24 height 13
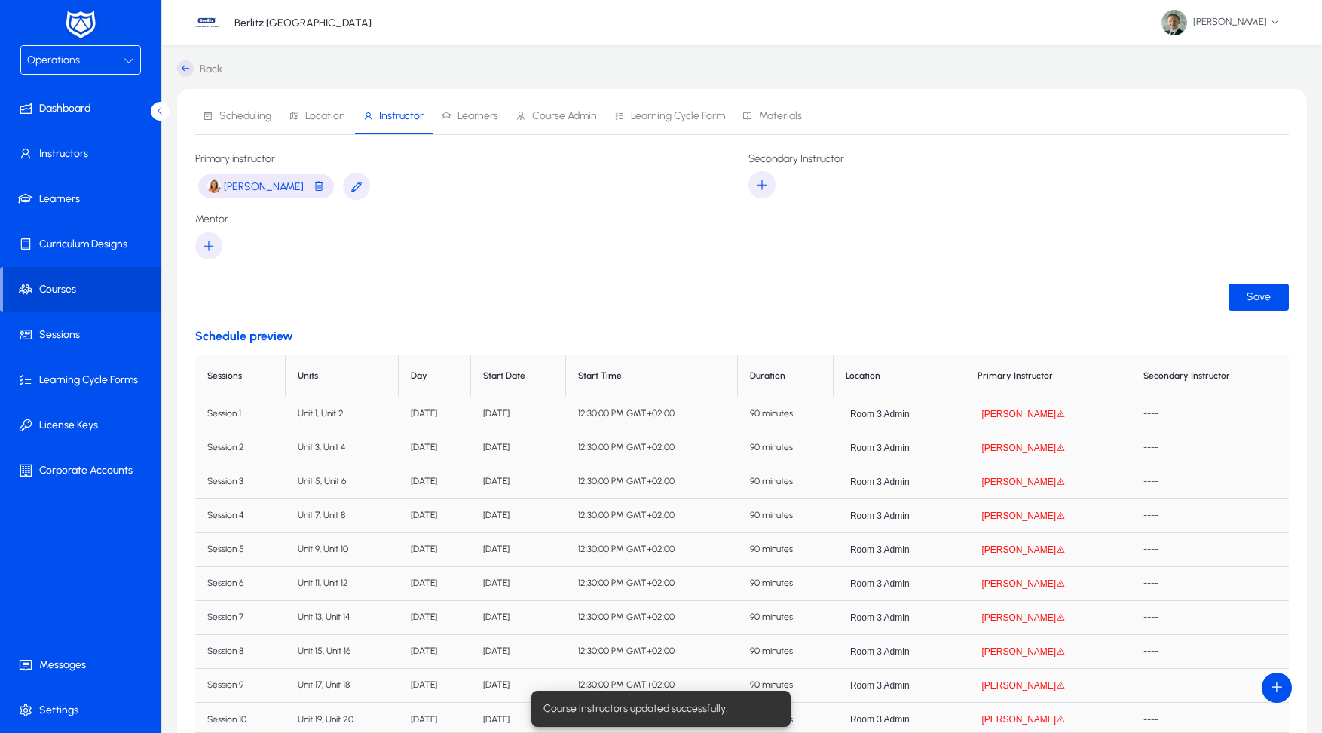
click at [189, 70] on icon at bounding box center [185, 68] width 17 height 17
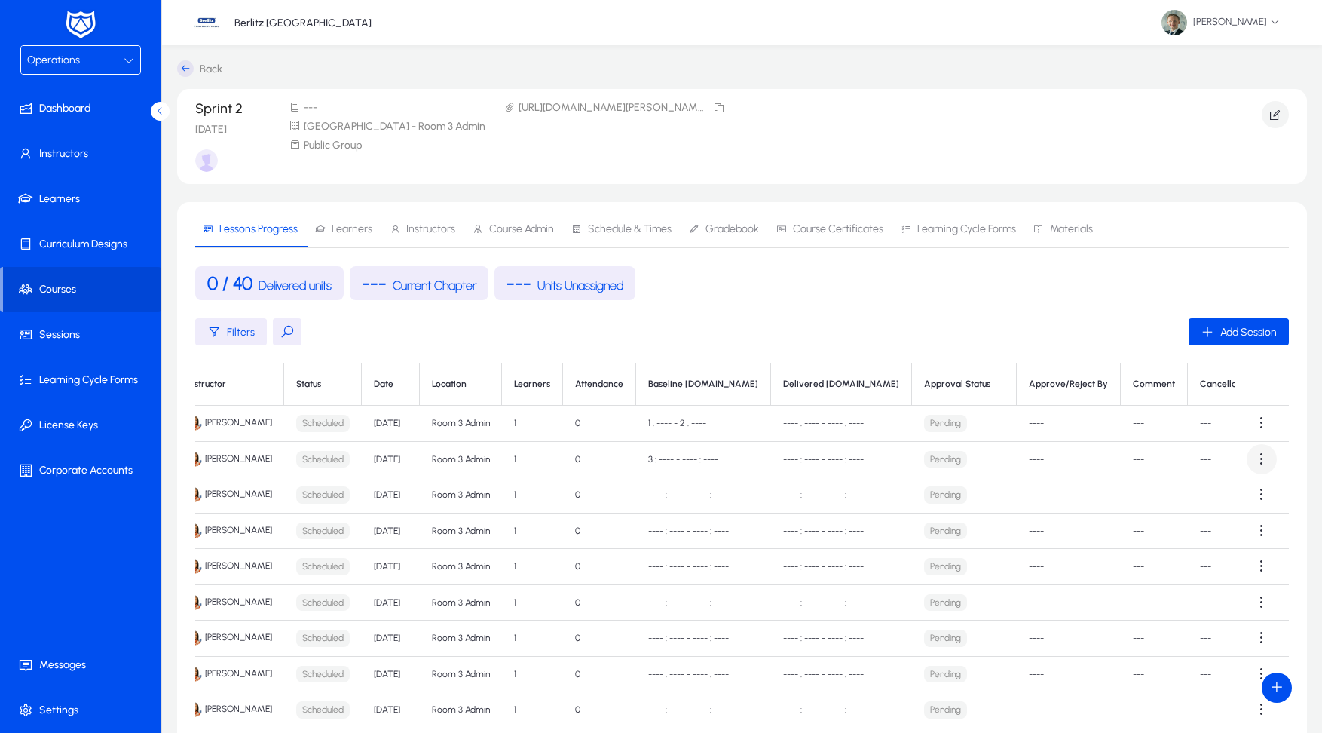
scroll to position [0, 169]
click at [1250, 430] on span at bounding box center [1262, 423] width 30 height 30
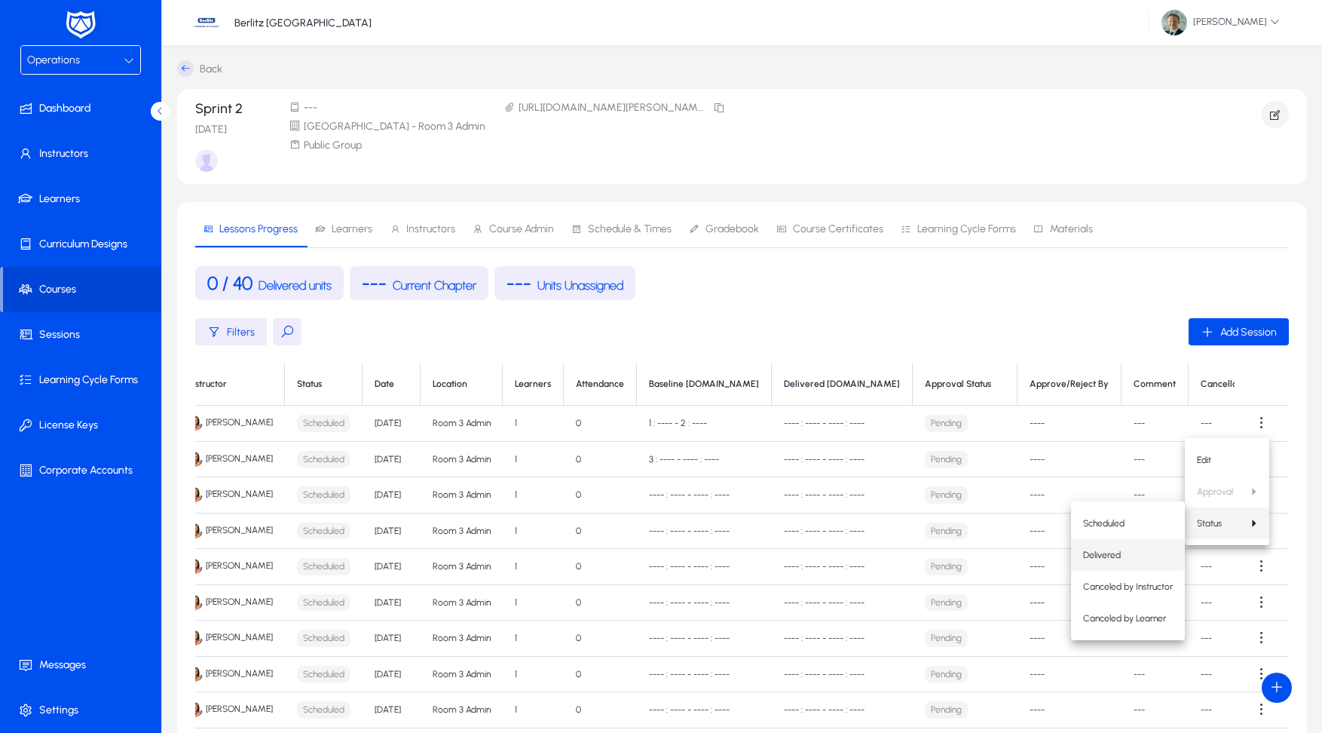
click at [1120, 553] on span "Delivered" at bounding box center [1128, 555] width 90 height 14
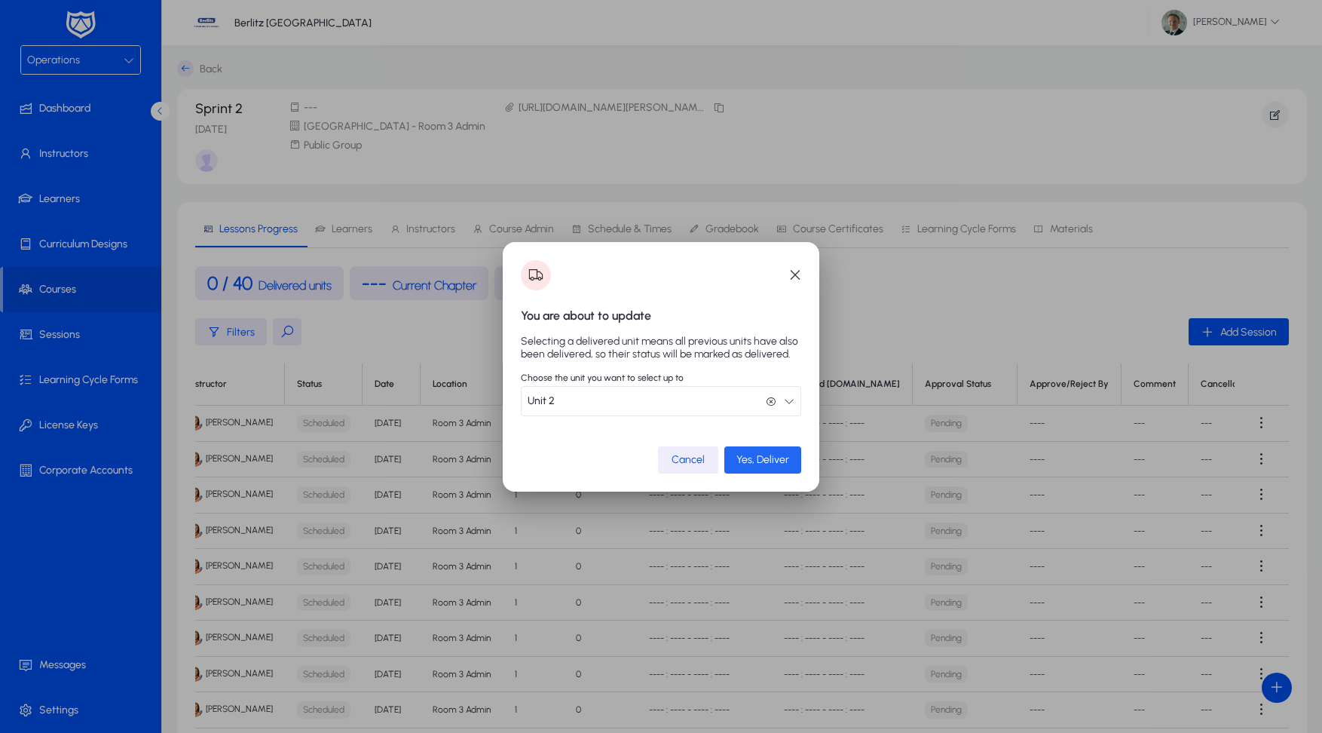
click at [760, 464] on span "Yes, Deliver" at bounding box center [763, 459] width 53 height 13
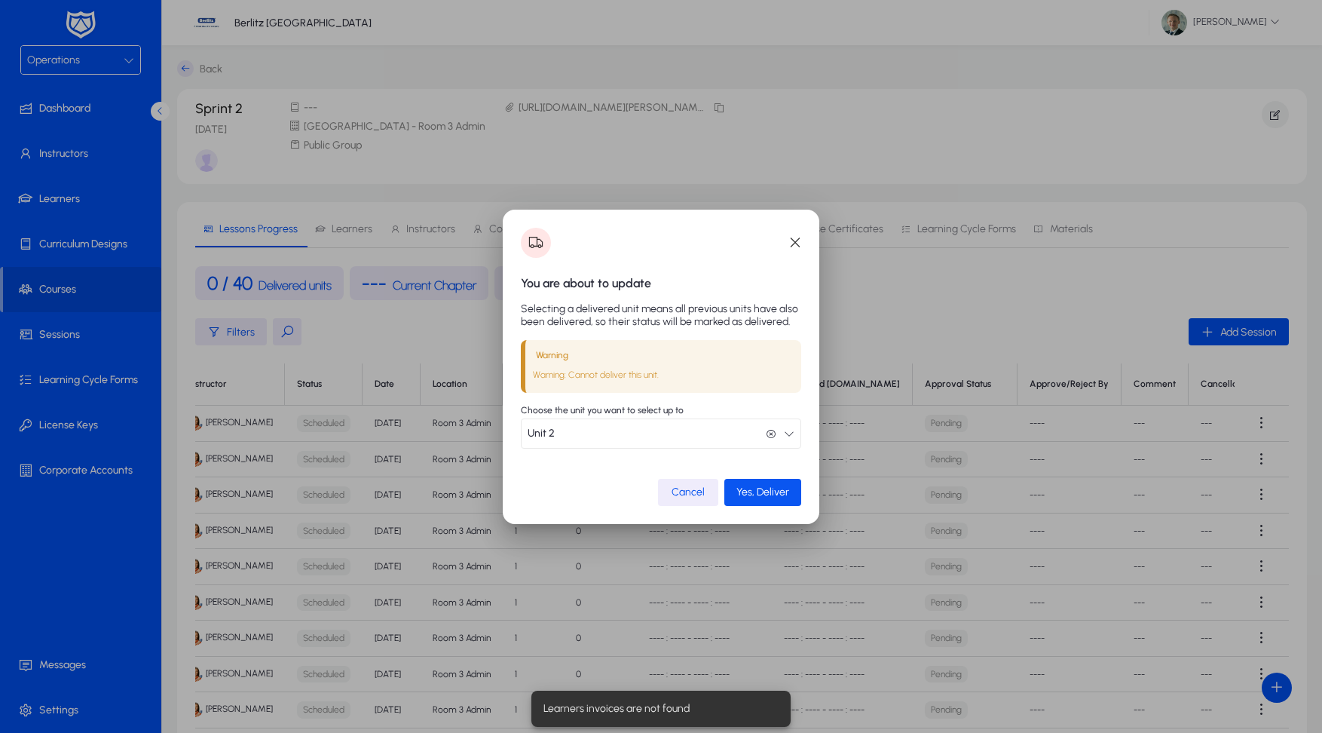
click at [758, 489] on span "Yes, Deliver" at bounding box center [763, 492] width 53 height 13
click at [699, 489] on span "Cancel" at bounding box center [688, 492] width 33 height 13
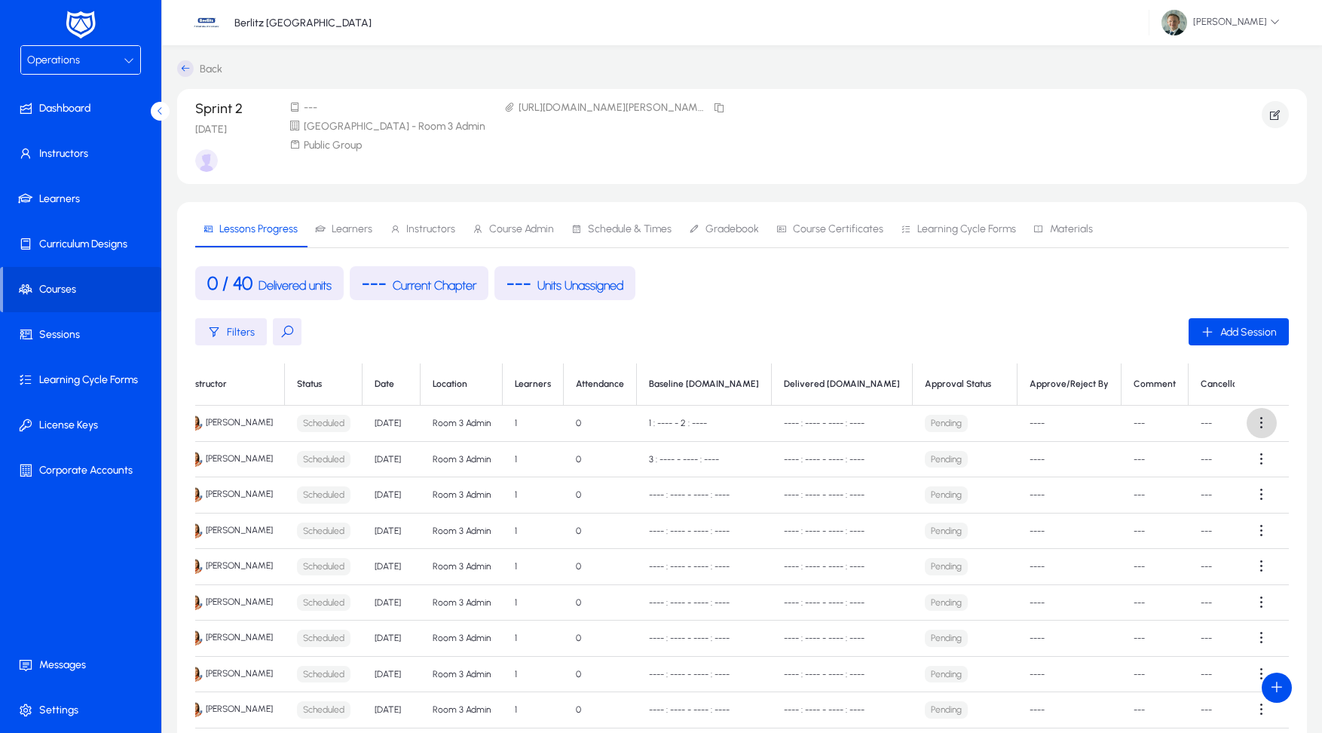
click at [1255, 425] on span at bounding box center [1262, 423] width 30 height 30
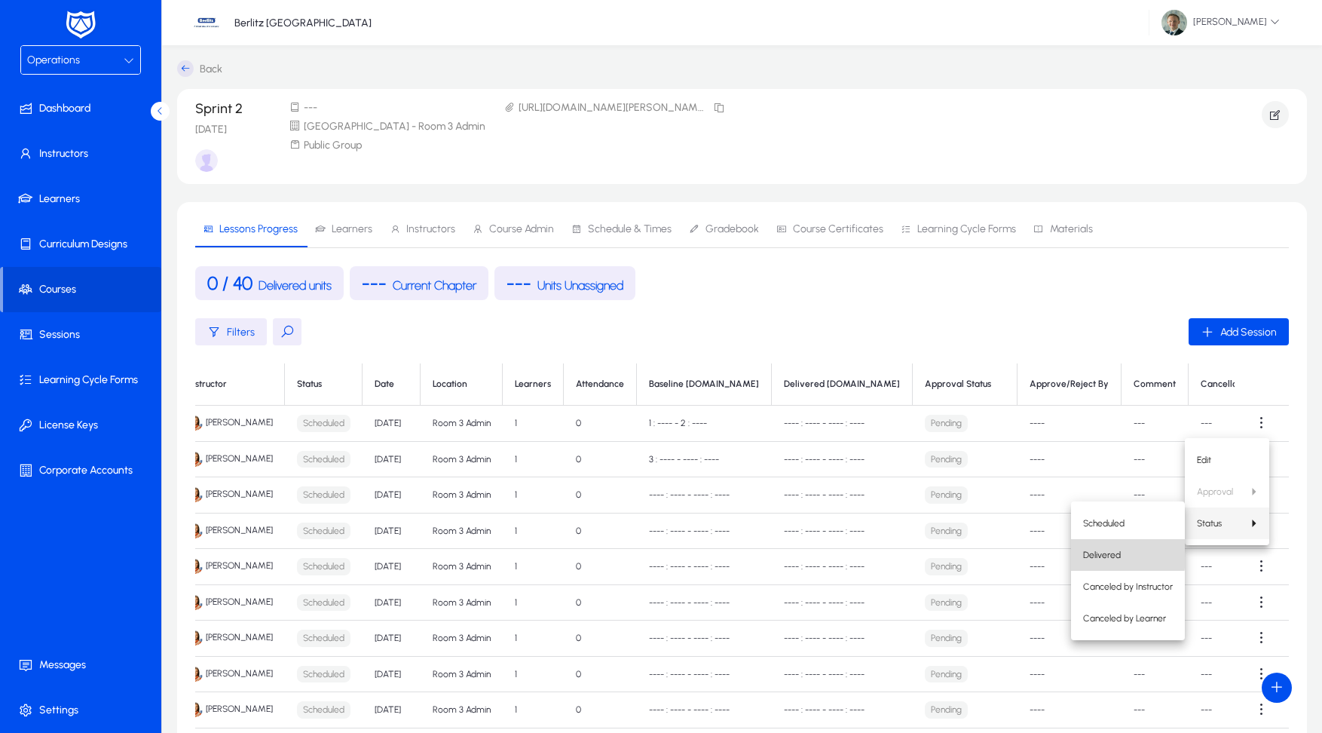
click at [1091, 551] on span "Delivered" at bounding box center [1128, 555] width 90 height 14
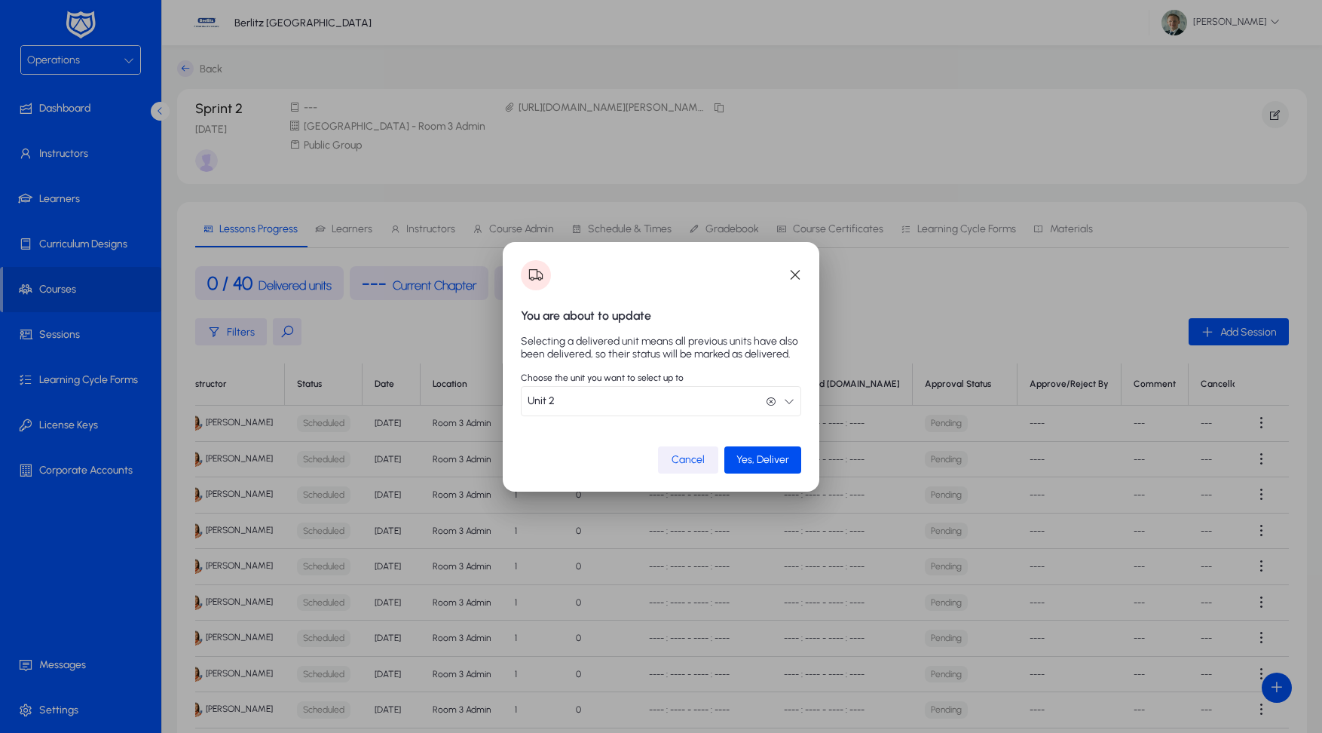
click at [688, 452] on span "button" at bounding box center [688, 460] width 60 height 36
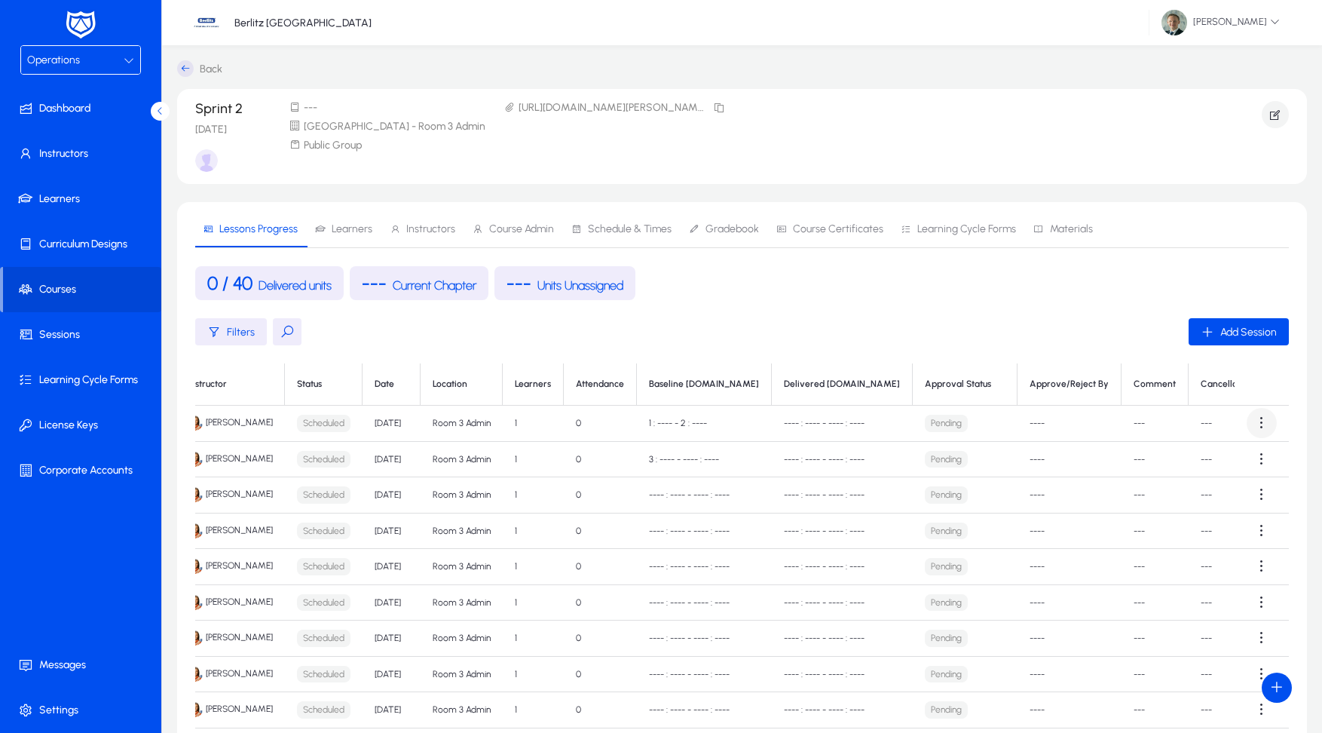
click at [1251, 424] on span at bounding box center [1262, 423] width 30 height 30
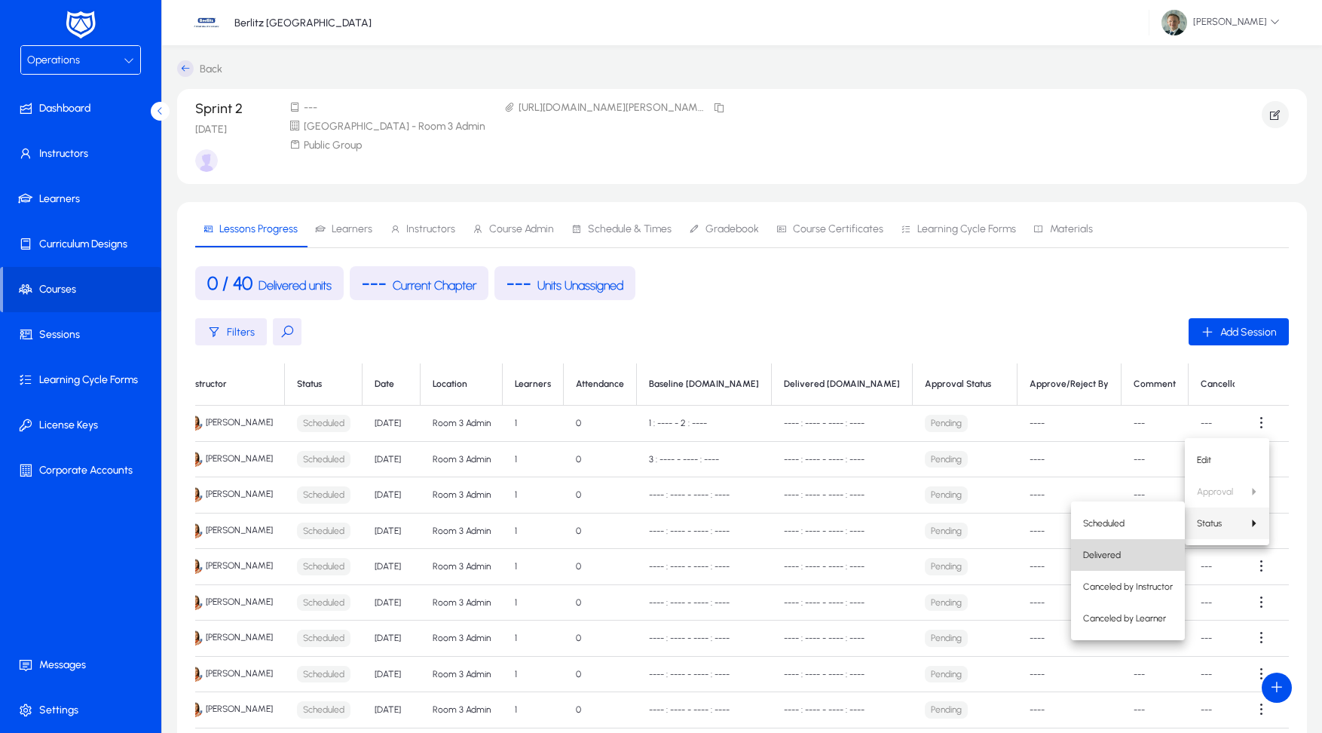
click at [1133, 550] on span "Delivered" at bounding box center [1128, 555] width 90 height 14
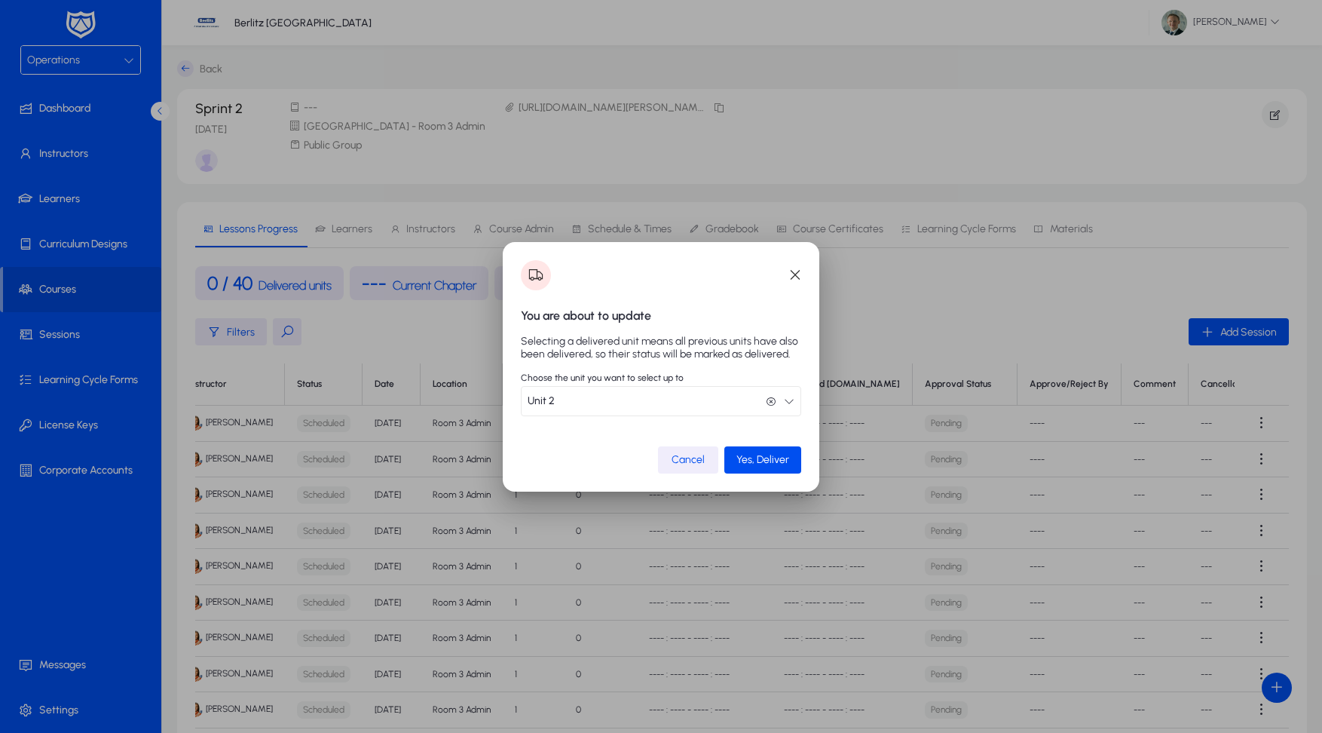
click at [694, 474] on span "button" at bounding box center [688, 460] width 60 height 36
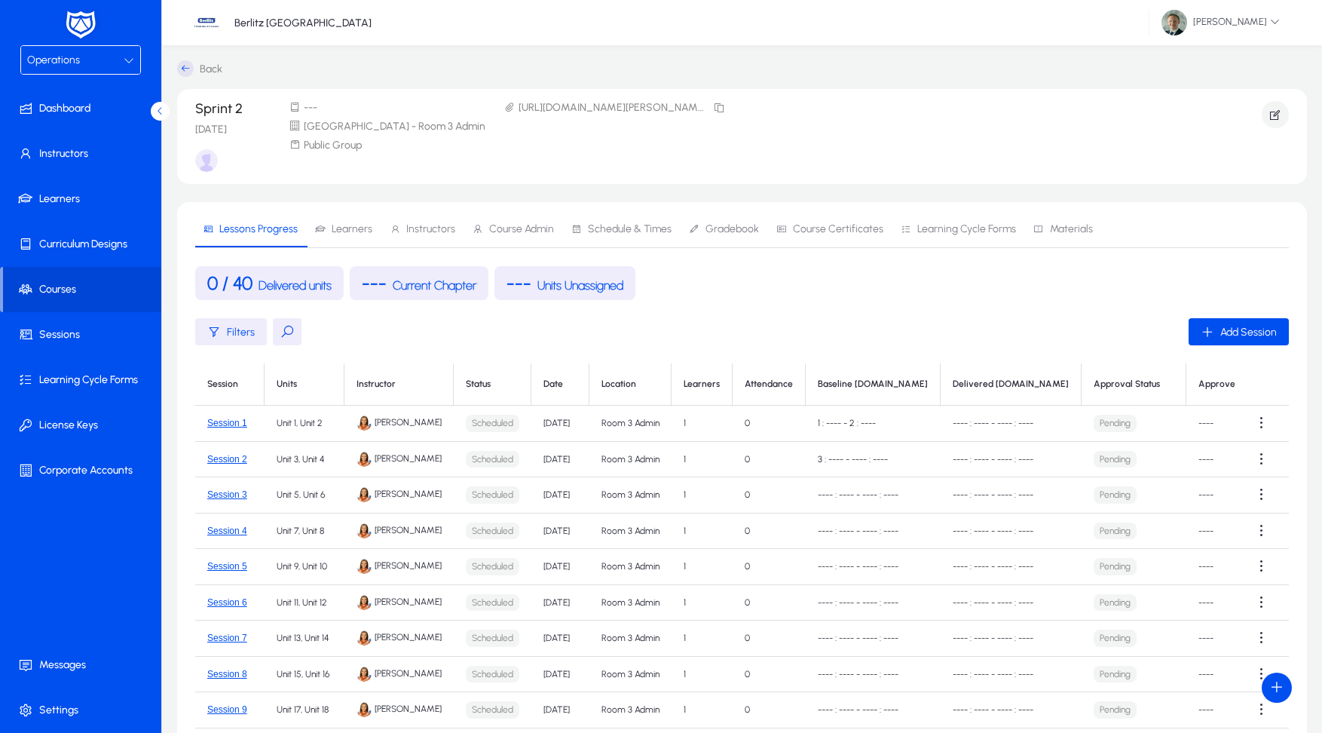
scroll to position [0, 0]
click at [369, 229] on span "Learners" at bounding box center [352, 229] width 41 height 11
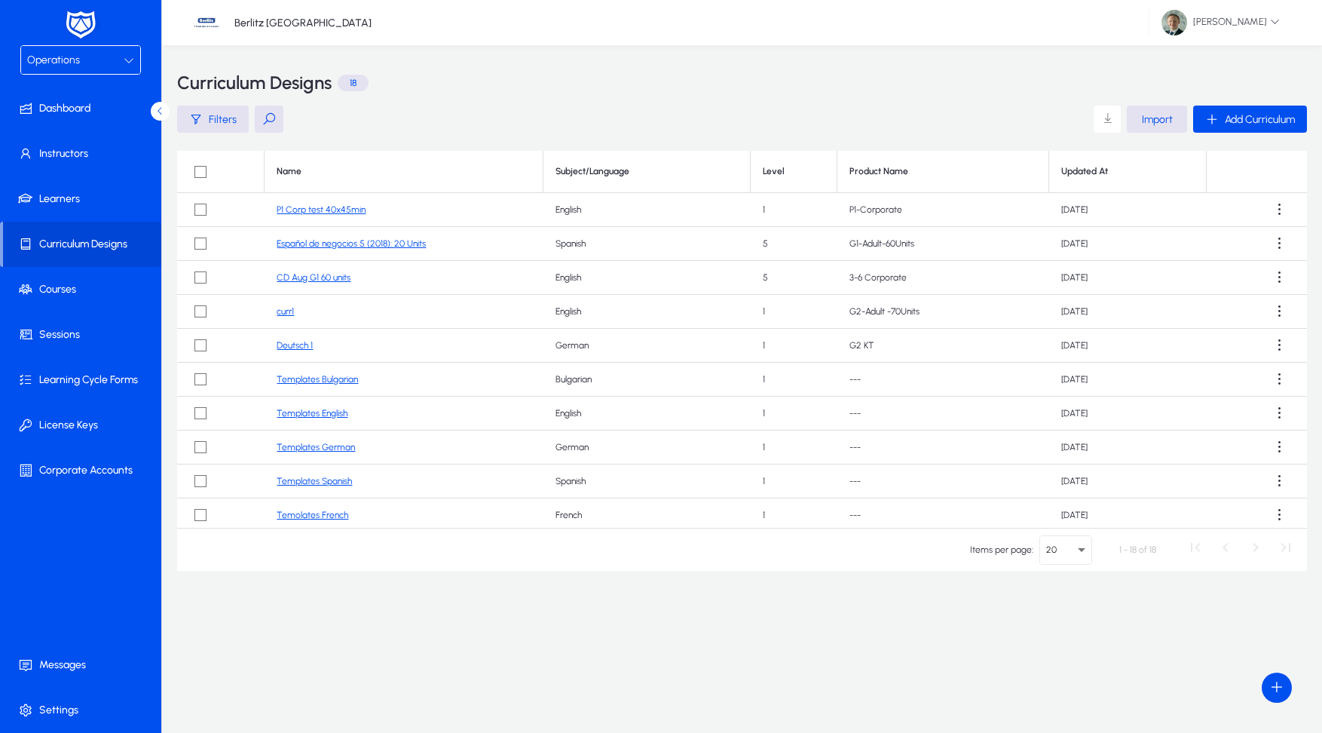
click at [40, 63] on span "Operations" at bounding box center [53, 60] width 53 height 13
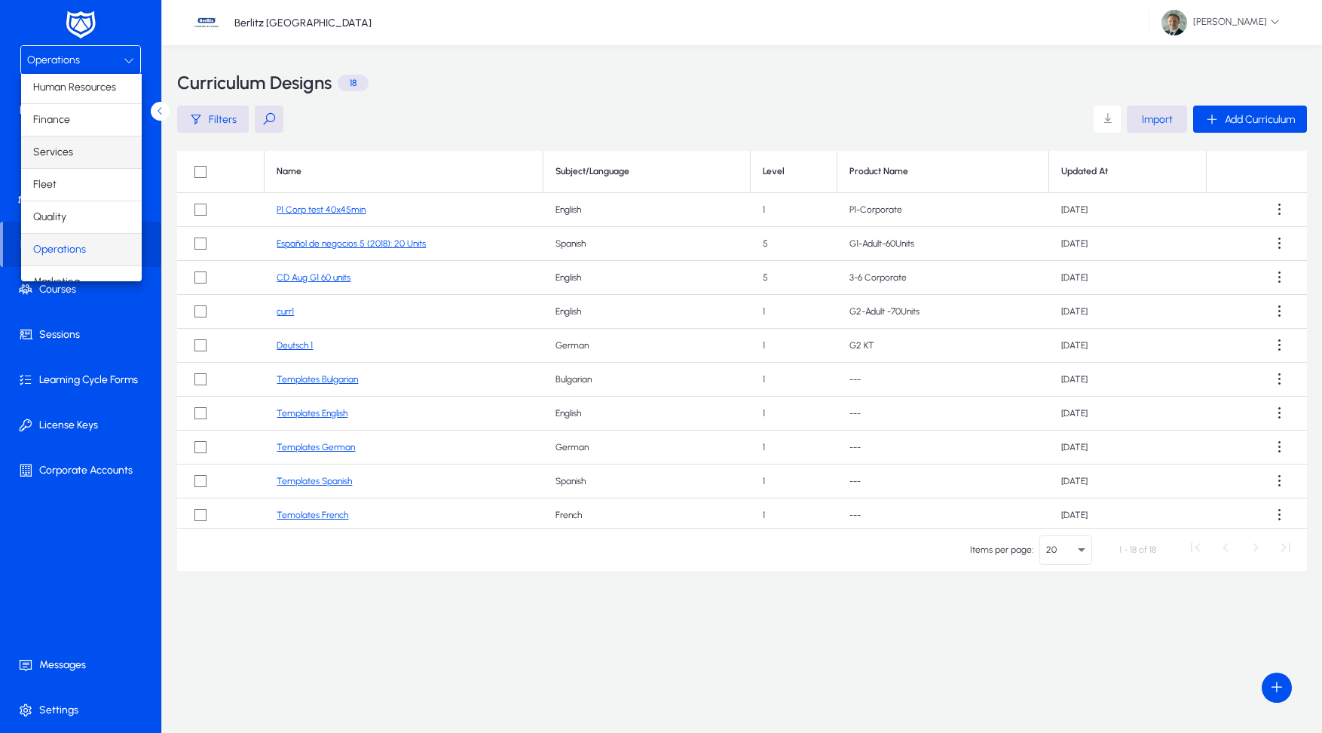
scroll to position [35, 0]
click at [69, 119] on mat-option "Finance" at bounding box center [81, 119] width 121 height 32
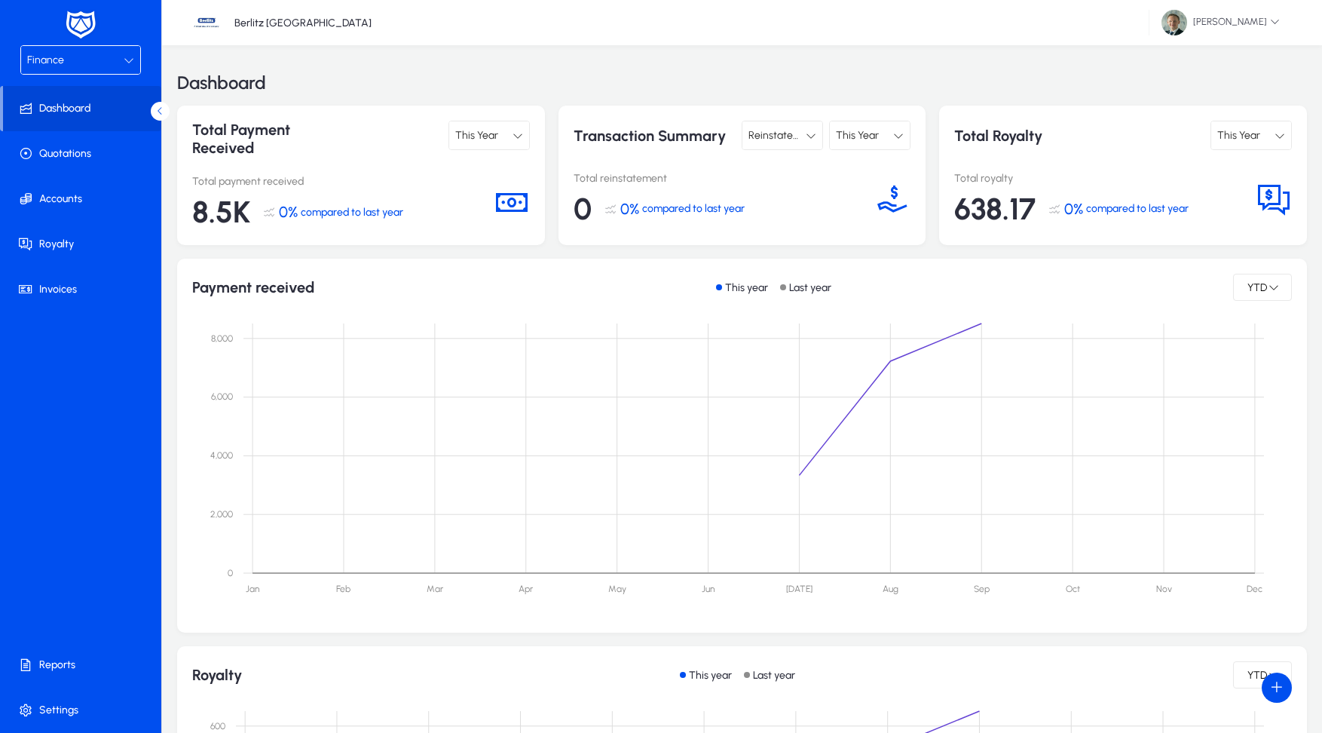
click at [95, 59] on div "Finance" at bounding box center [75, 61] width 97 height 20
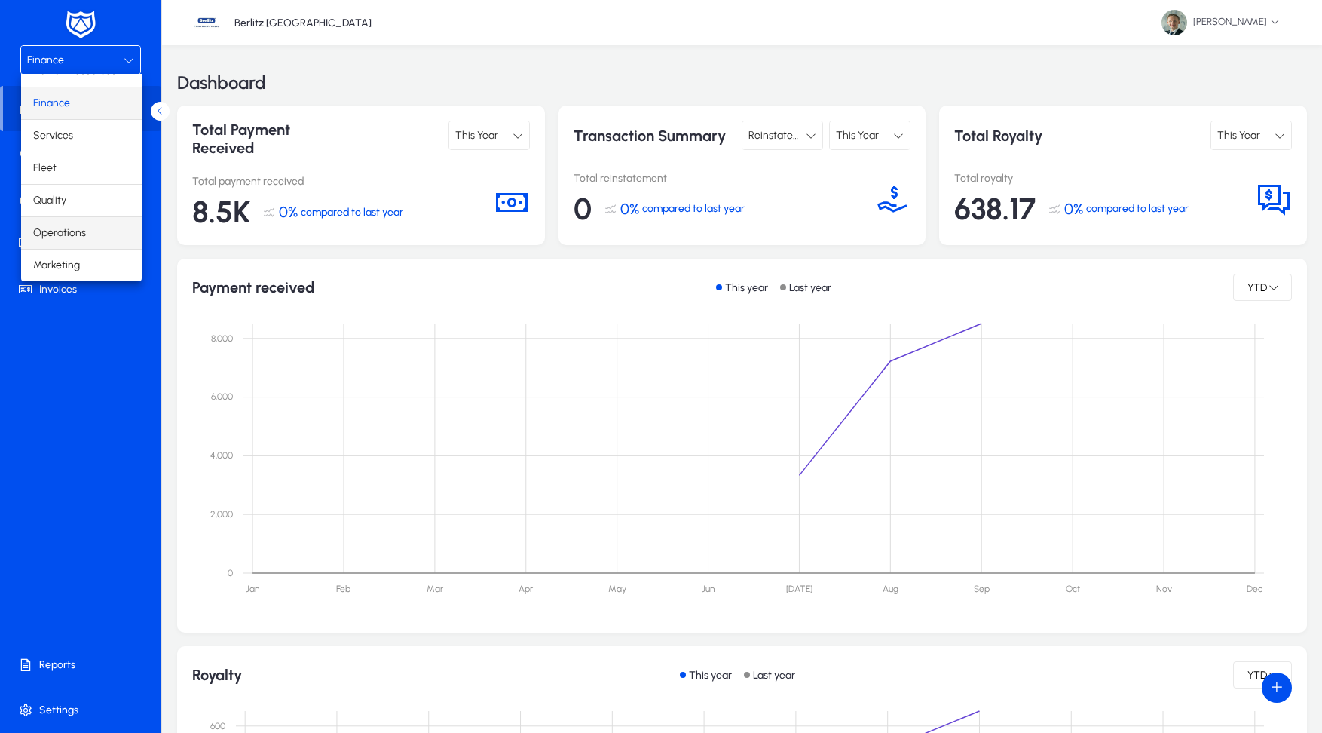
scroll to position [51, 0]
click at [72, 234] on span "Operations" at bounding box center [59, 233] width 53 height 18
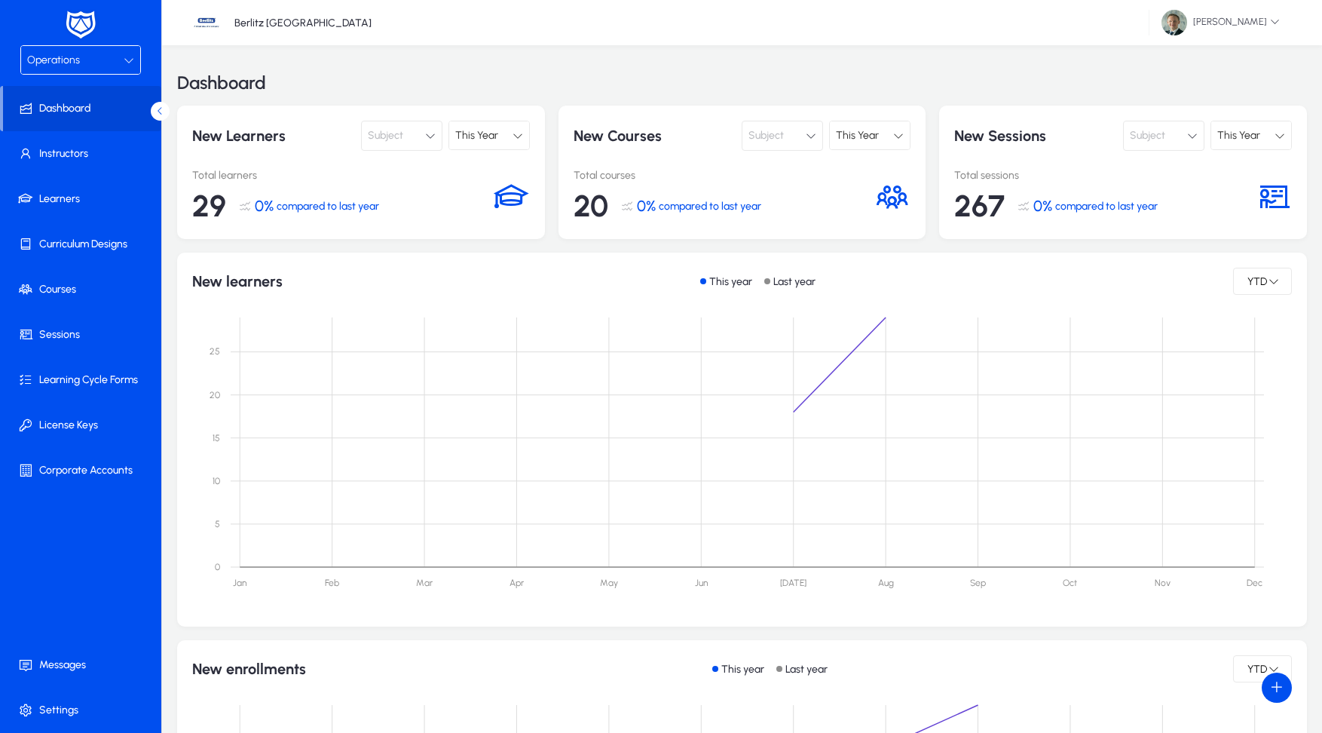
click at [92, 53] on div "Operations" at bounding box center [75, 61] width 97 height 20
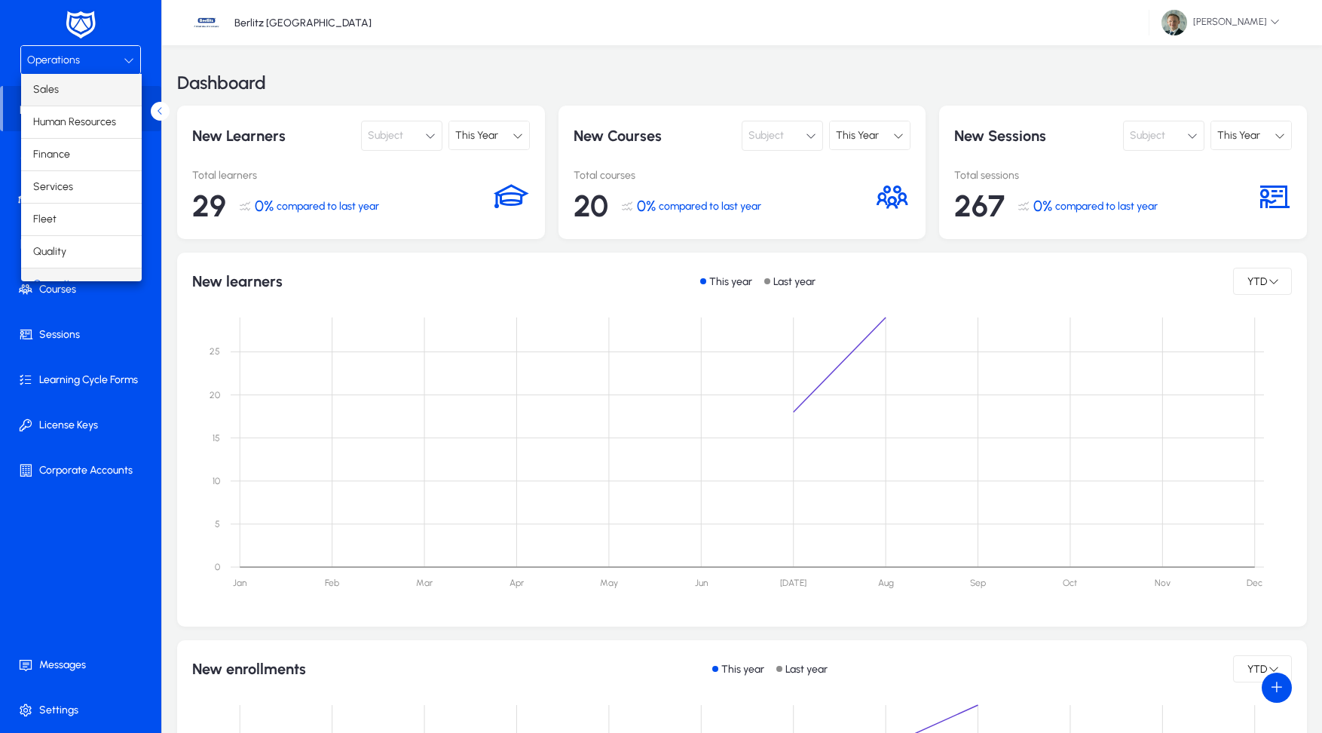
click at [84, 88] on mat-option "Sales" at bounding box center [81, 90] width 121 height 32
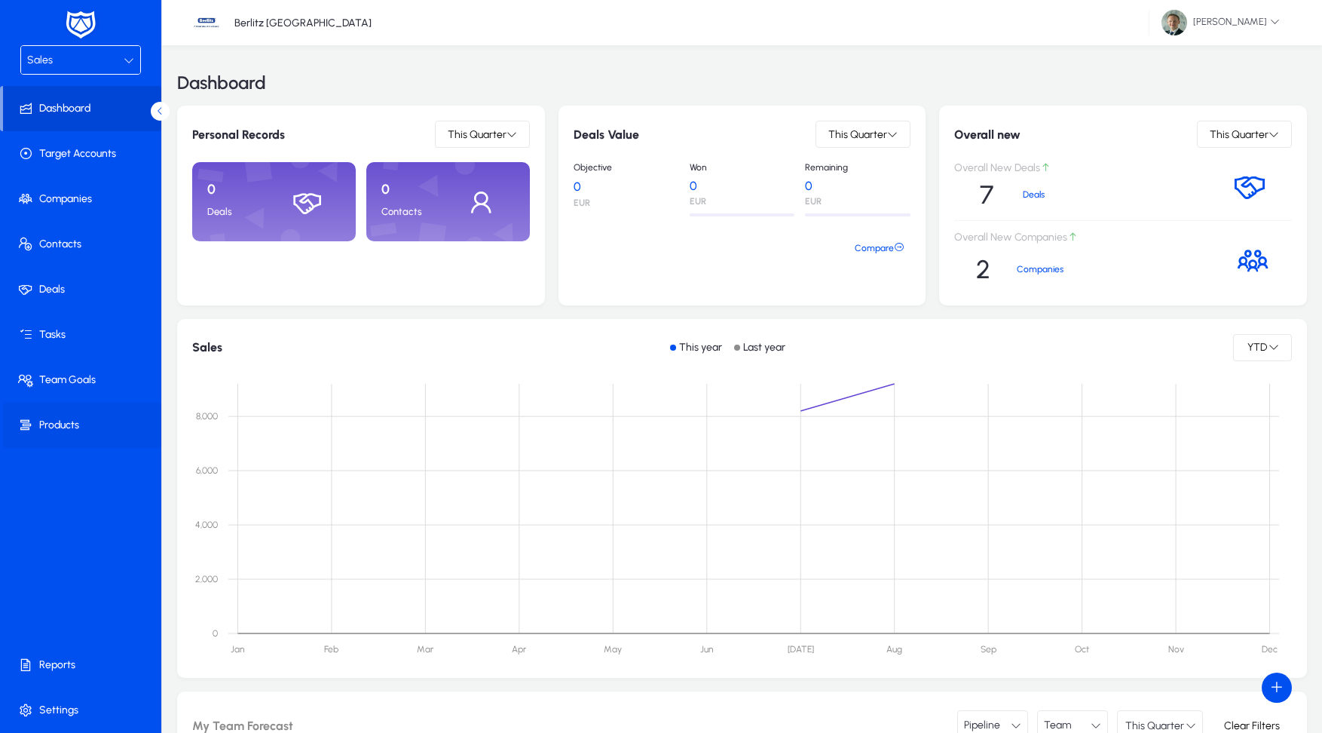
click at [48, 412] on span at bounding box center [83, 425] width 161 height 36
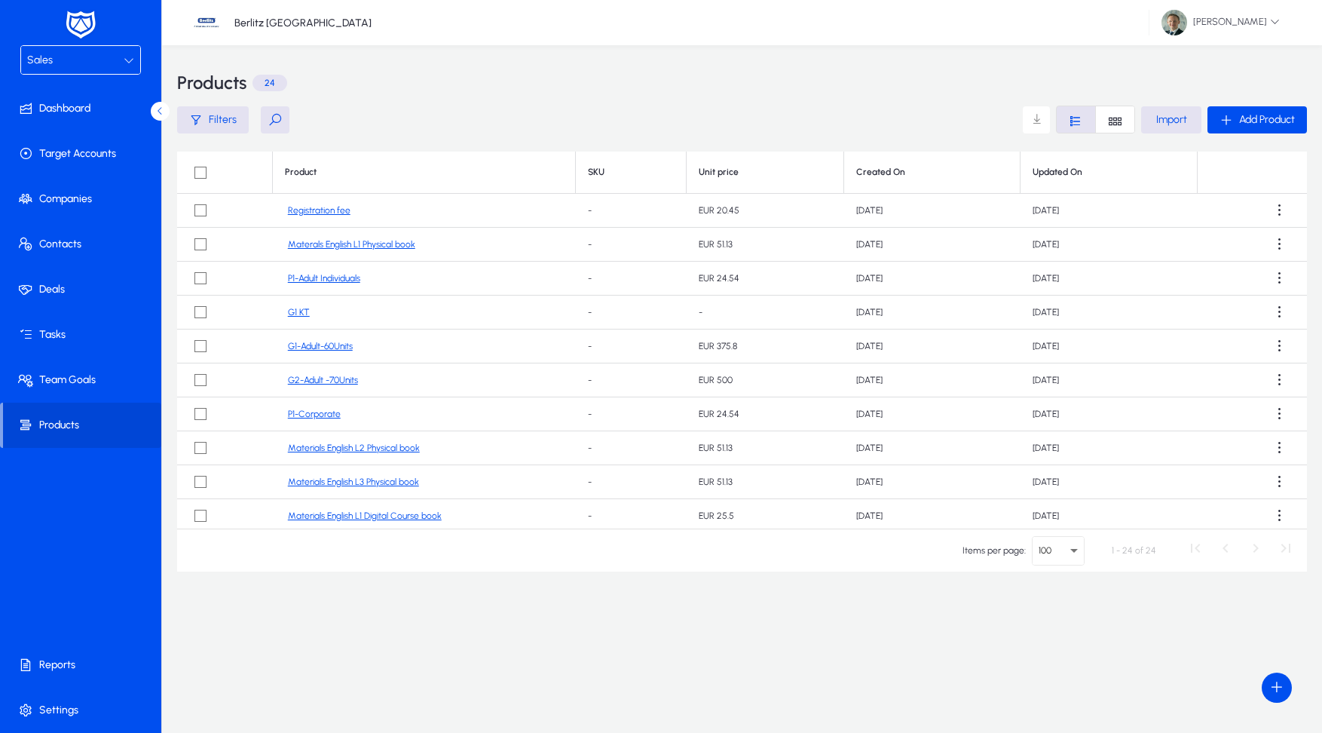
click at [340, 279] on link "P1-Adult Individuals" at bounding box center [324, 278] width 72 height 11
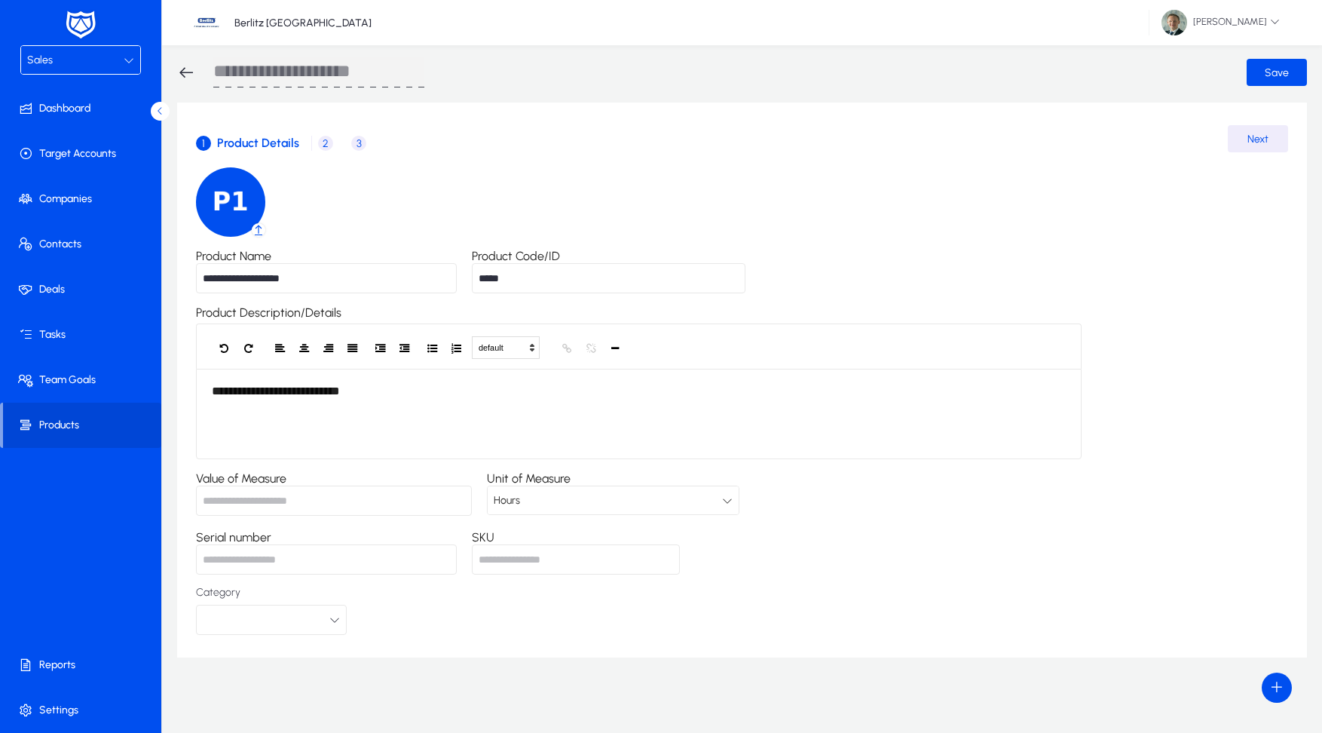
scroll to position [5, 0]
click at [326, 143] on span "2" at bounding box center [325, 143] width 15 height 15
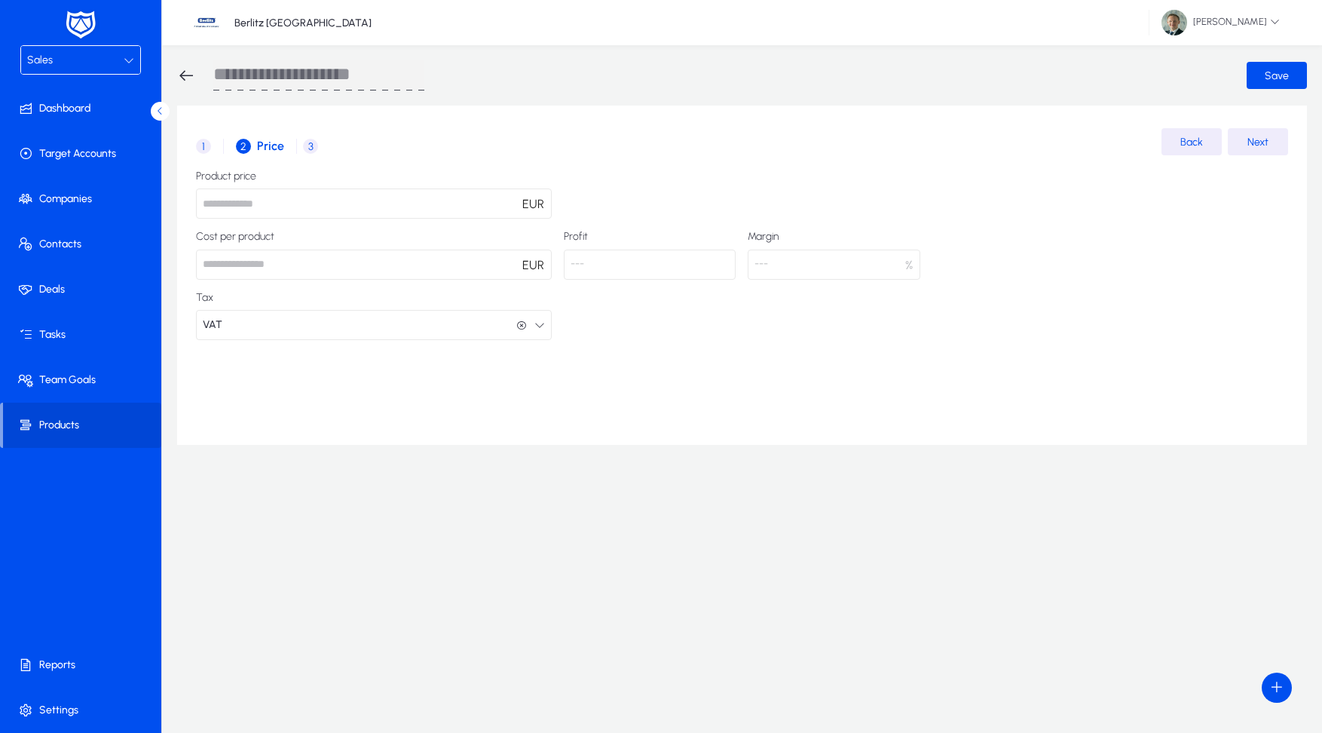
click at [69, 70] on div "Sales" at bounding box center [80, 60] width 119 height 28
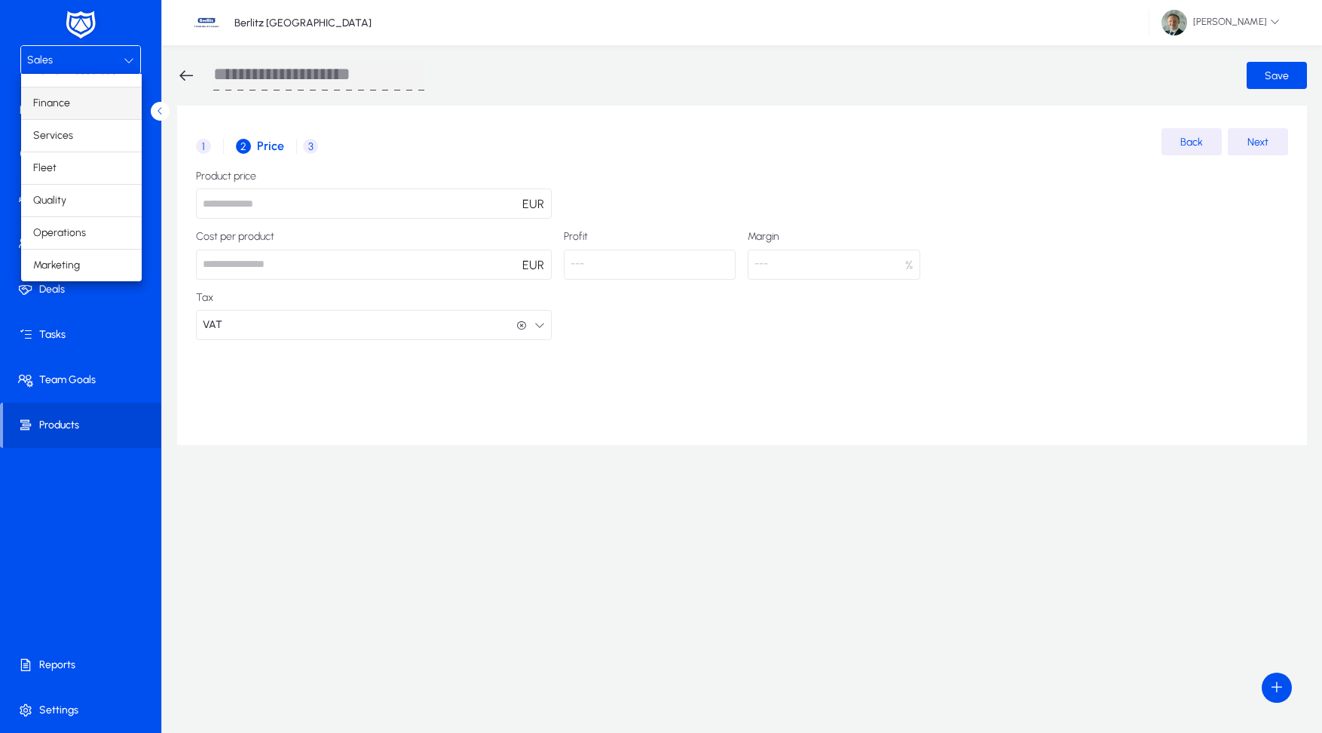
scroll to position [51, 0]
click at [51, 234] on span "Operations" at bounding box center [59, 233] width 53 height 18
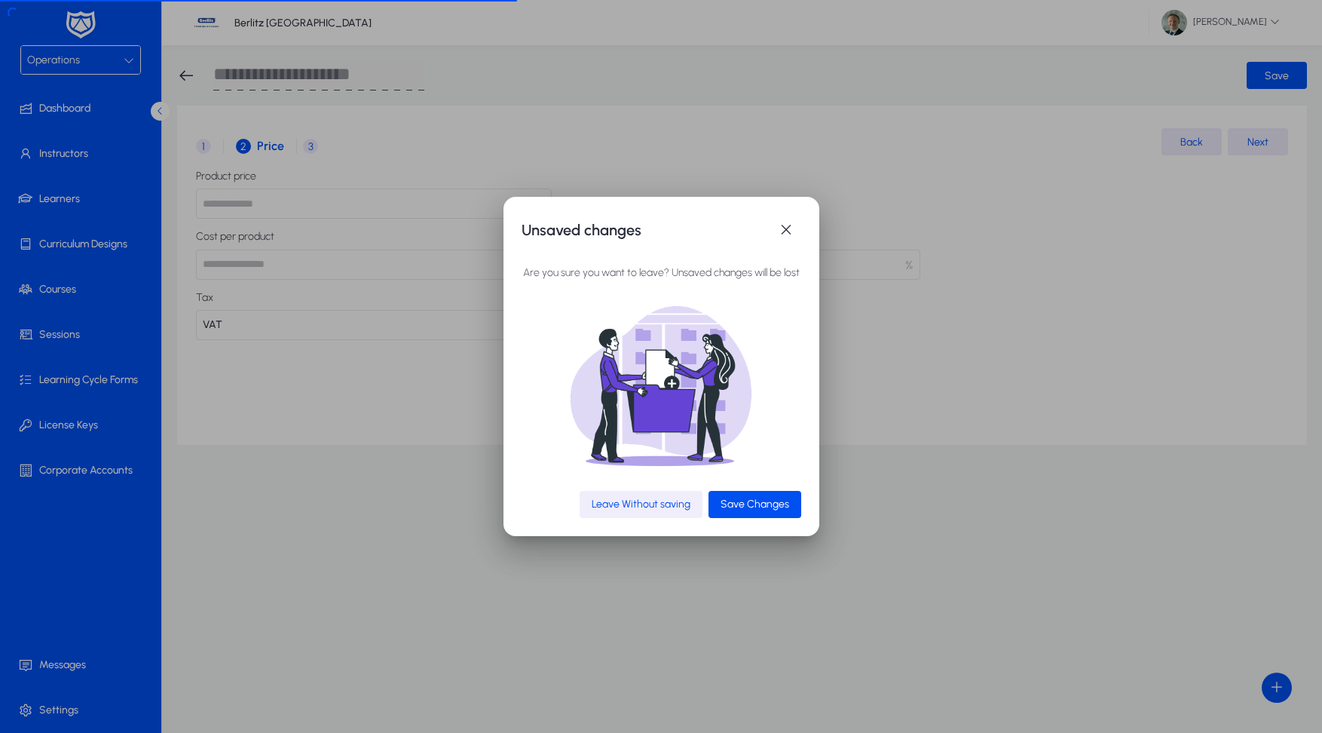
drag, startPoint x: 674, startPoint y: 507, endPoint x: 666, endPoint y: 507, distance: 8.3
click at [674, 507] on span "Leave Without saving" at bounding box center [641, 504] width 99 height 13
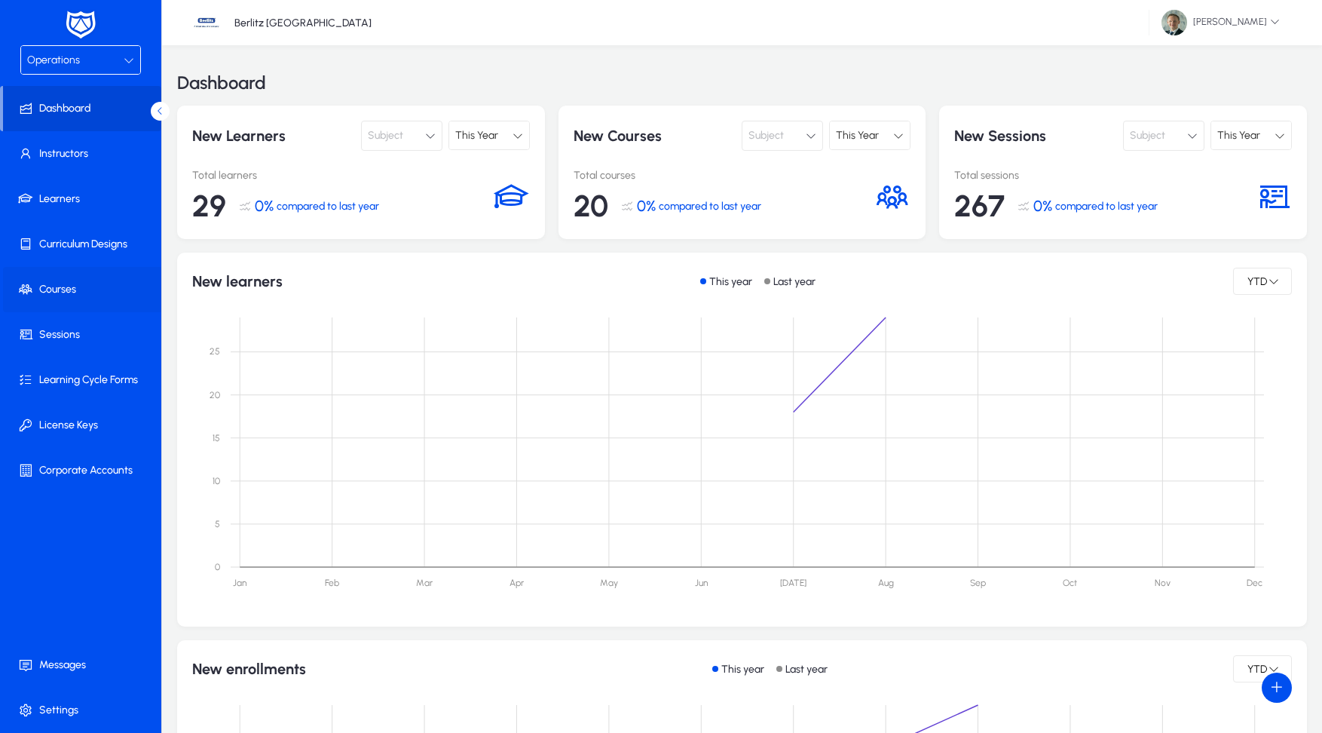
click at [64, 278] on span at bounding box center [83, 289] width 161 height 36
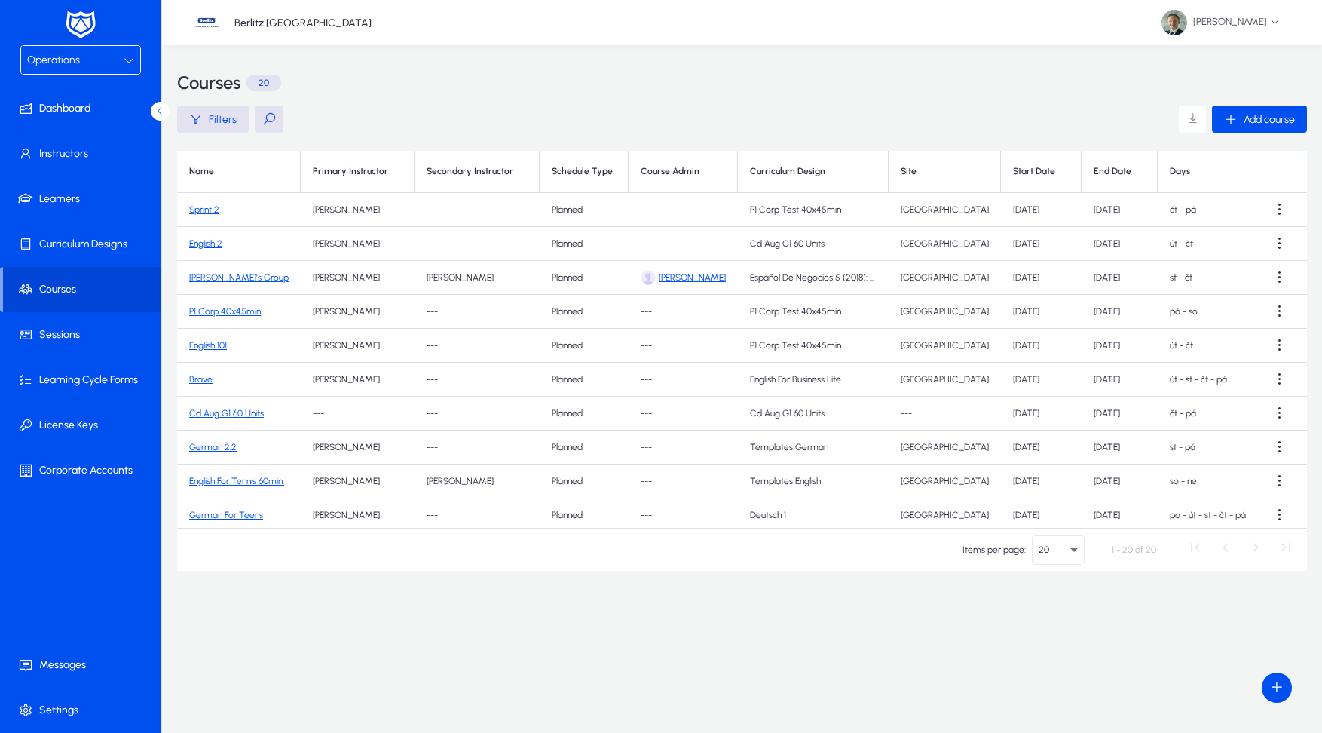
click at [207, 206] on link "Sprint 2" at bounding box center [204, 209] width 30 height 11
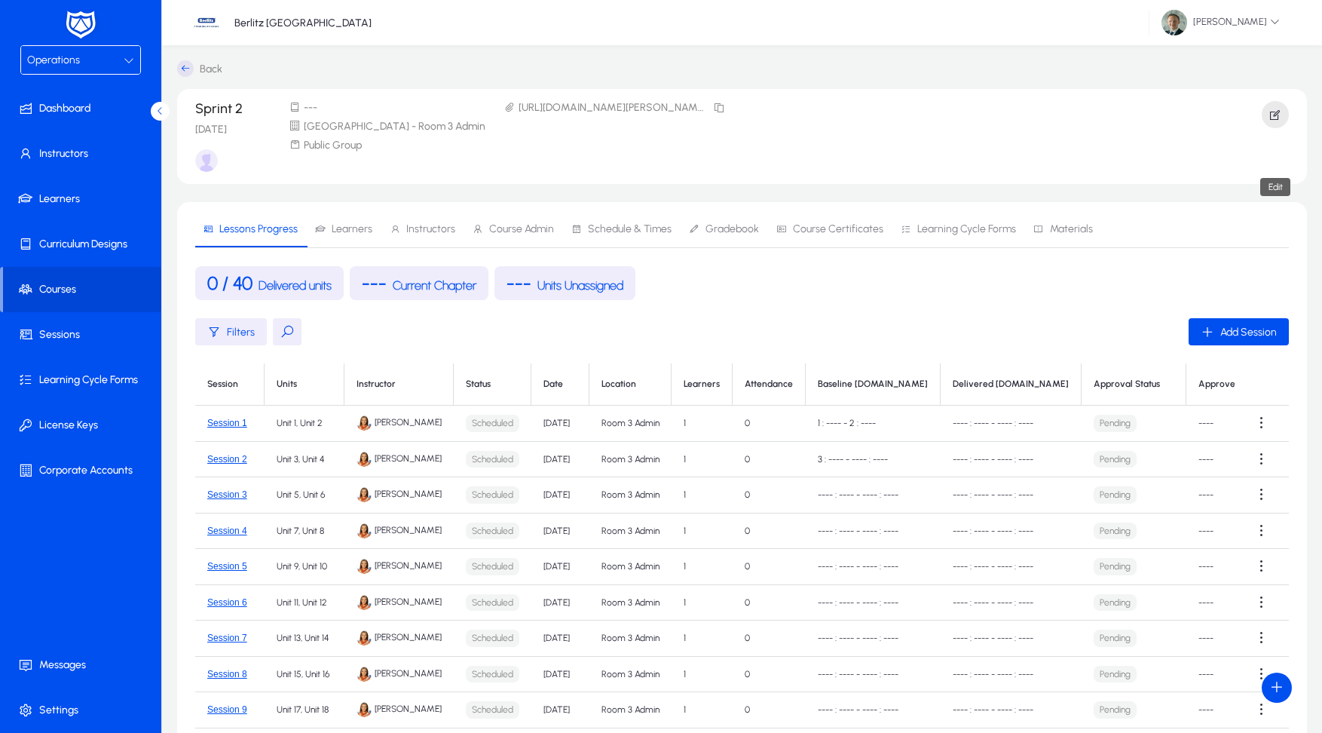
click at [1273, 115] on icon "button" at bounding box center [1276, 115] width 14 height 14
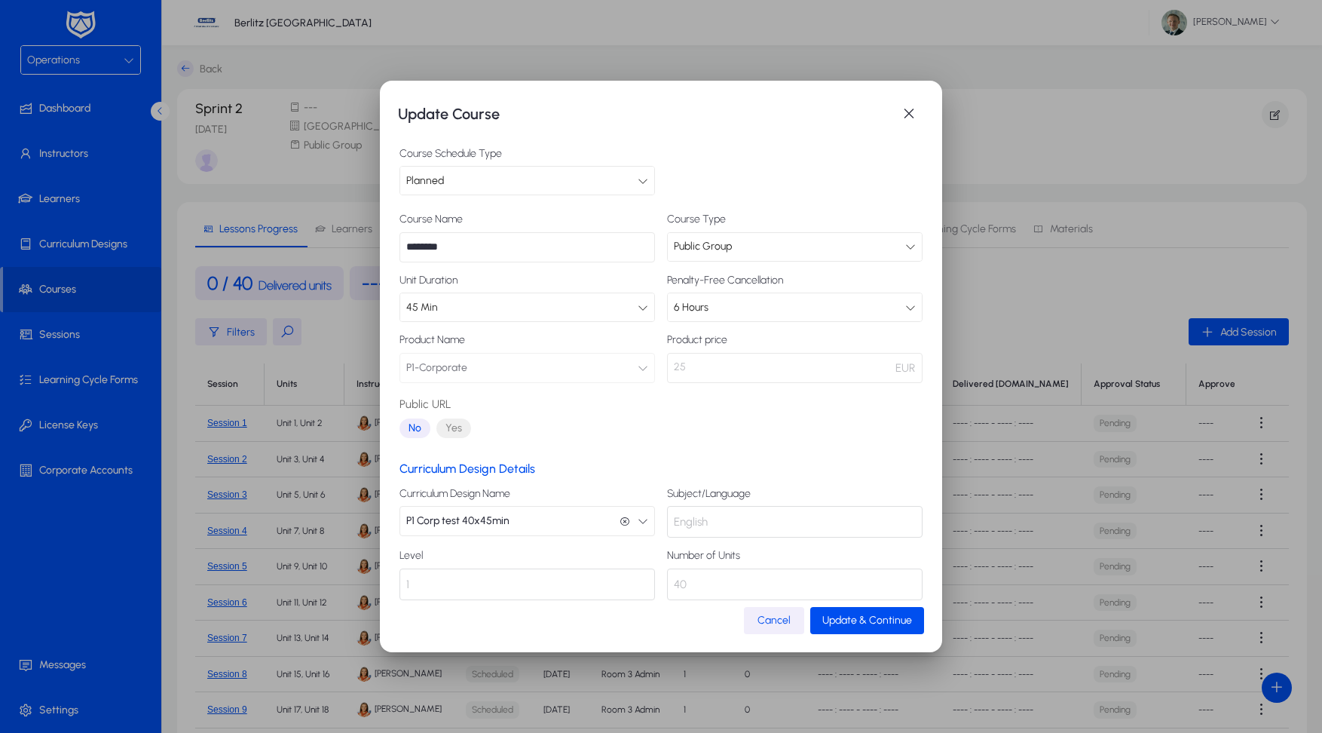
click at [780, 623] on span "Cancel" at bounding box center [774, 620] width 33 height 13
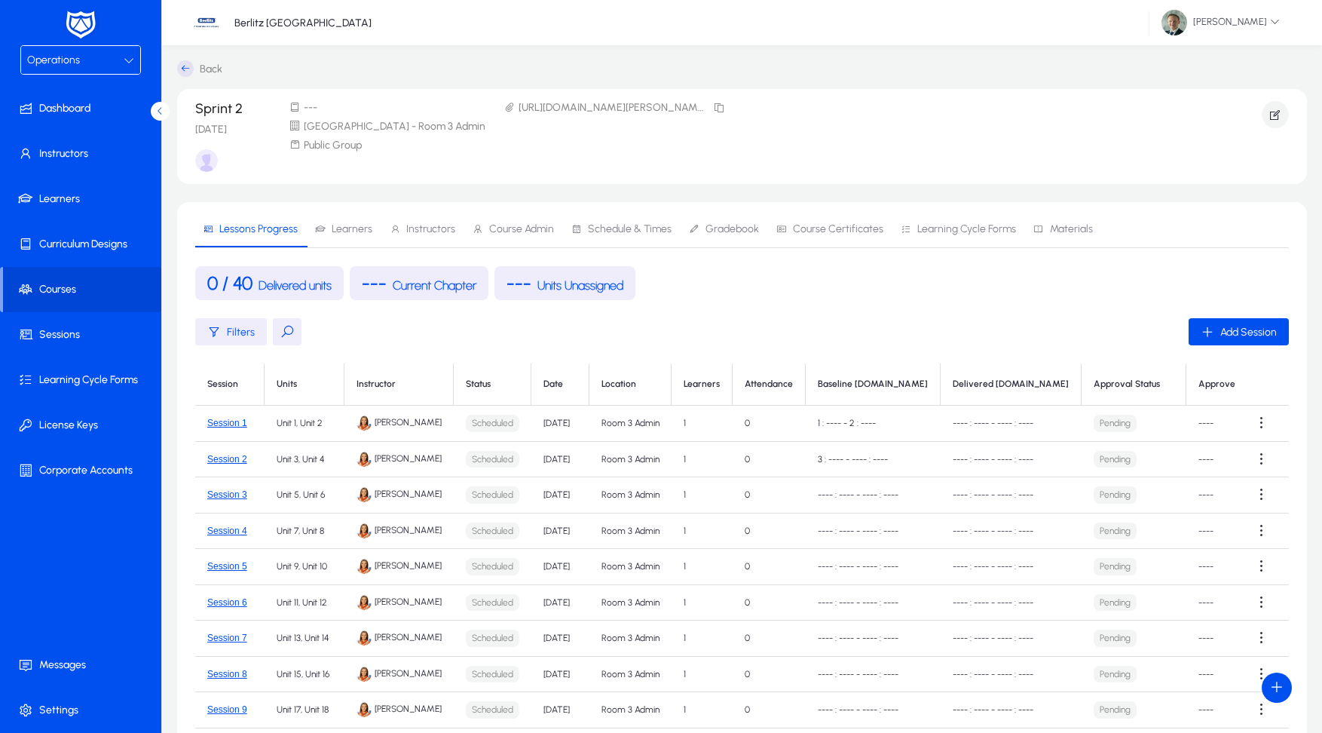
click at [119, 63] on div "Operations" at bounding box center [75, 61] width 97 height 20
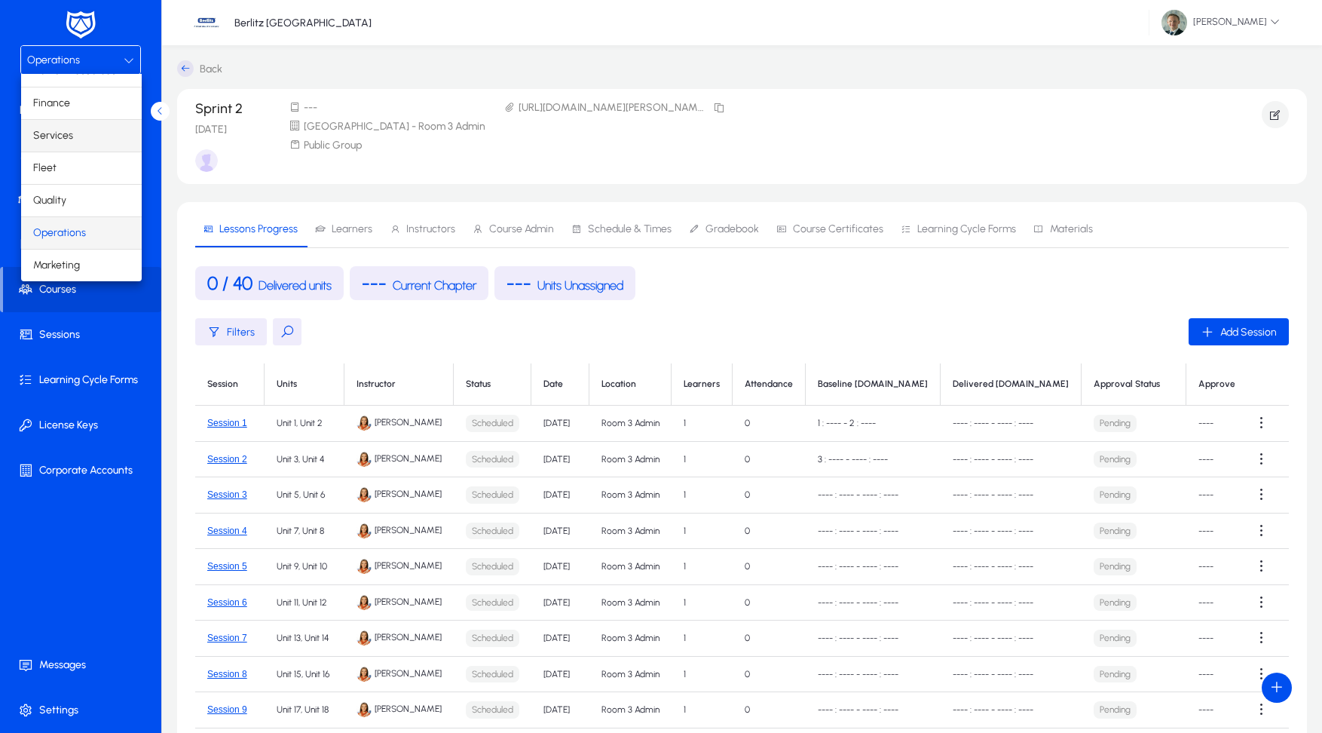
scroll to position [51, 0]
click at [81, 103] on mat-option "Finance" at bounding box center [81, 103] width 121 height 32
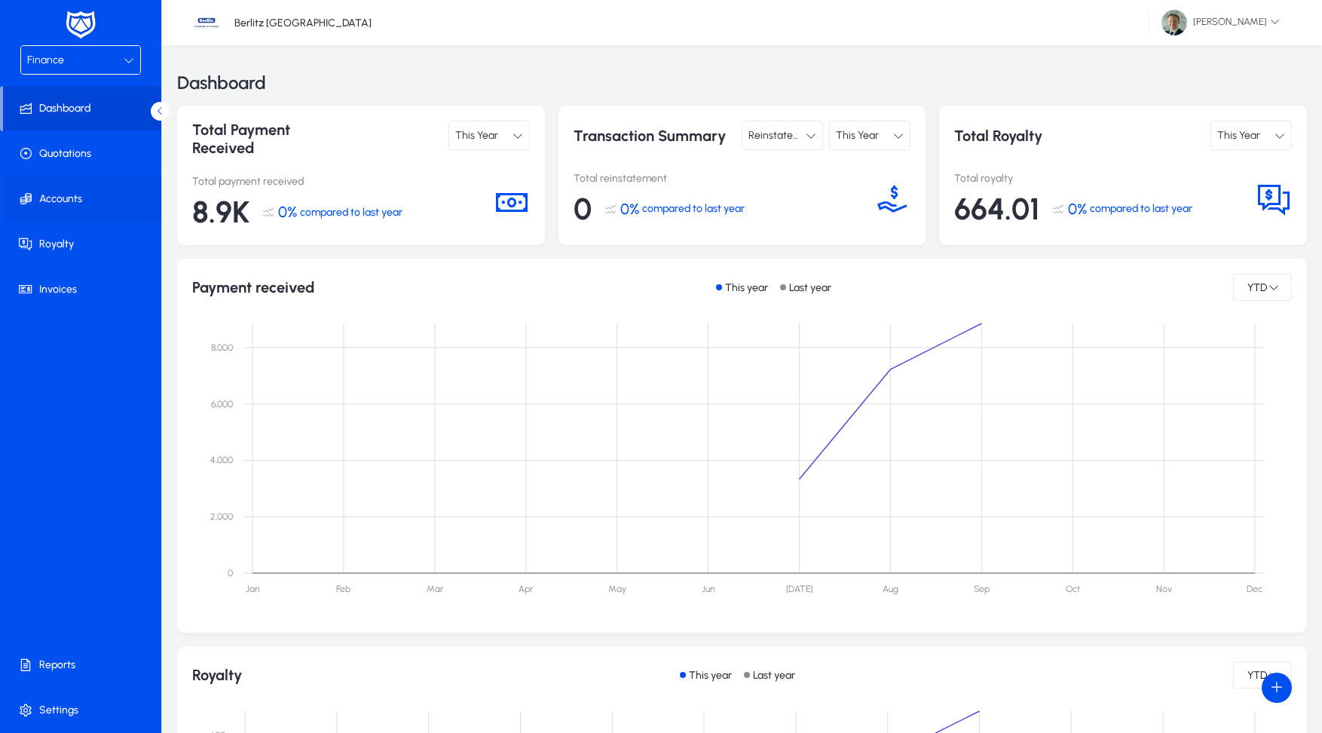
click at [83, 199] on span at bounding box center [83, 199] width 161 height 36
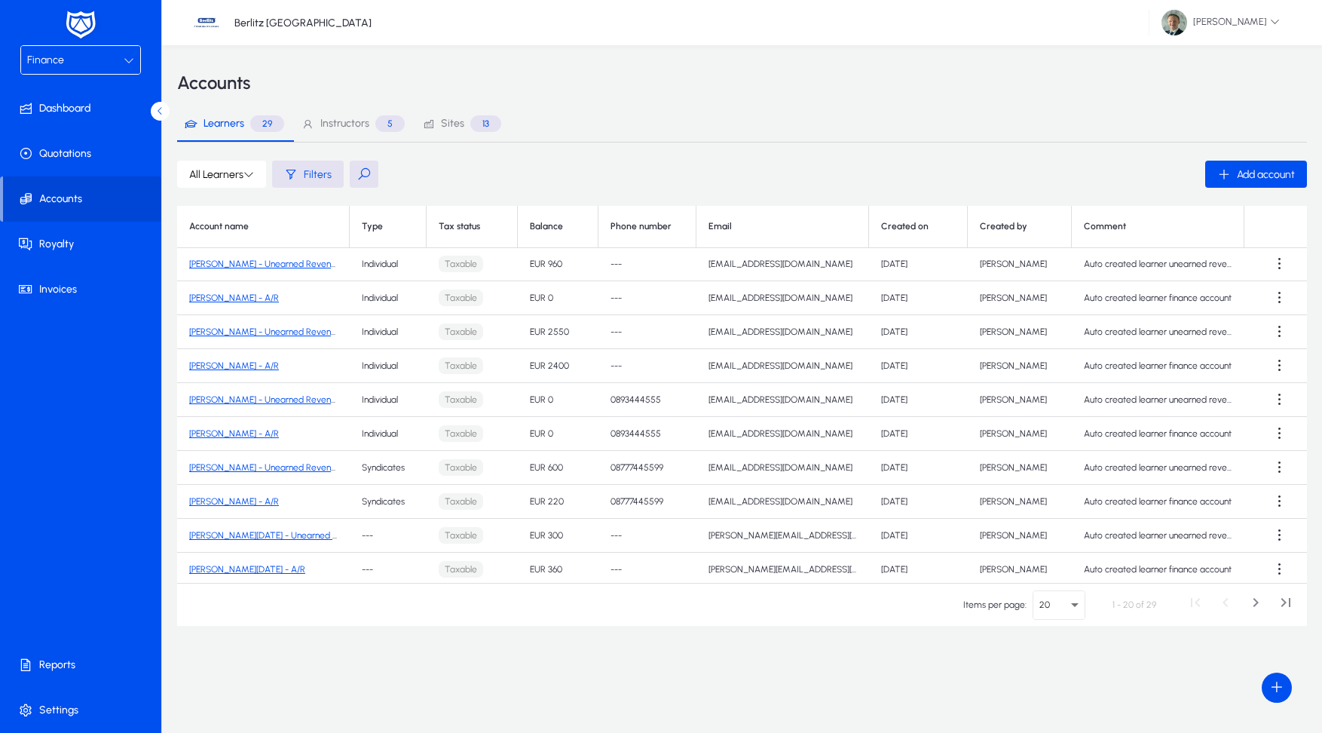
scroll to position [72, 0]
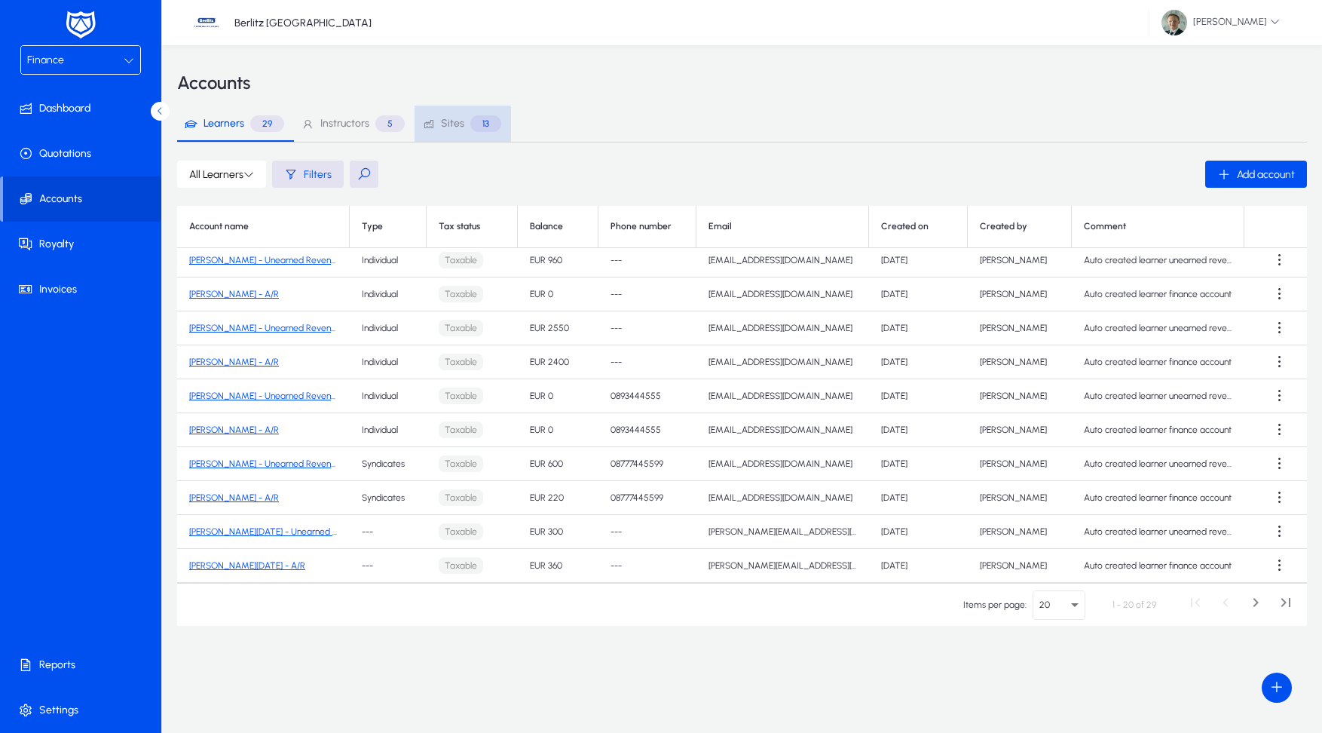
click at [436, 126] on span "Sites 13" at bounding box center [461, 123] width 79 height 17
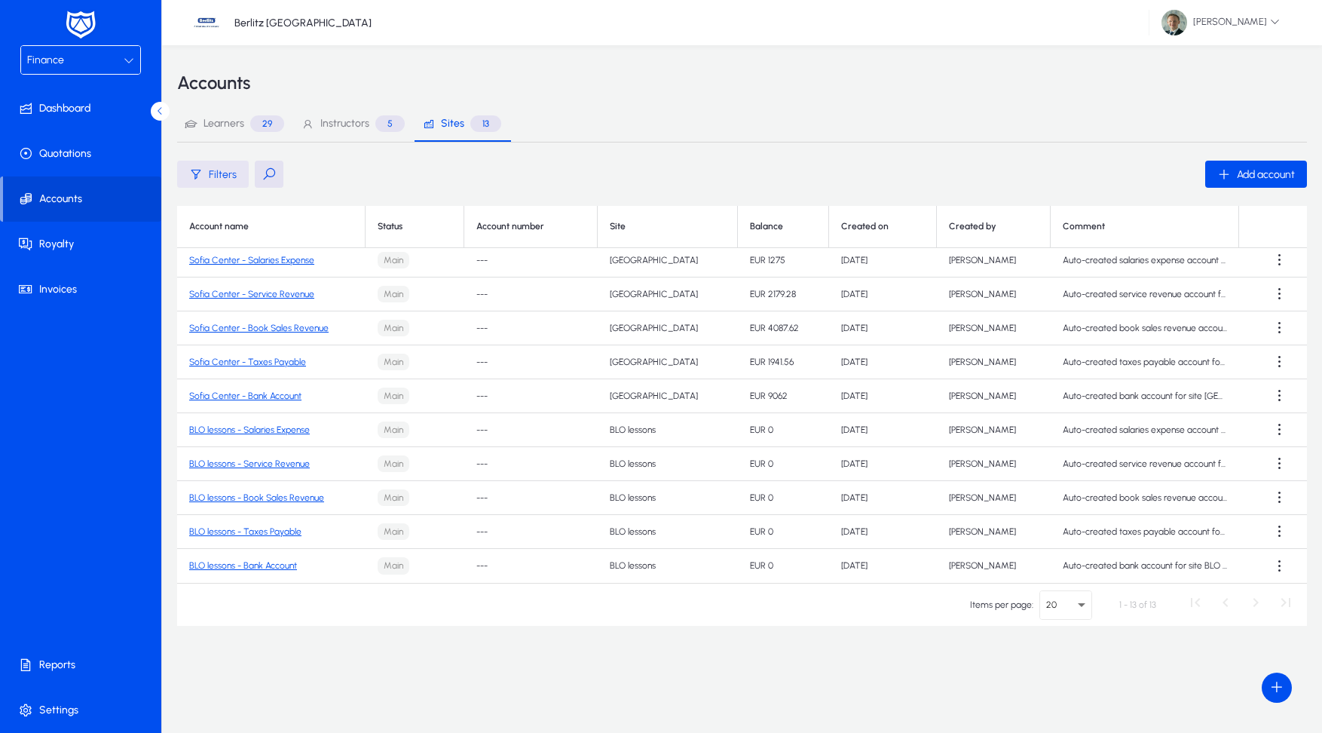
click at [233, 175] on span "Filters" at bounding box center [223, 174] width 28 height 13
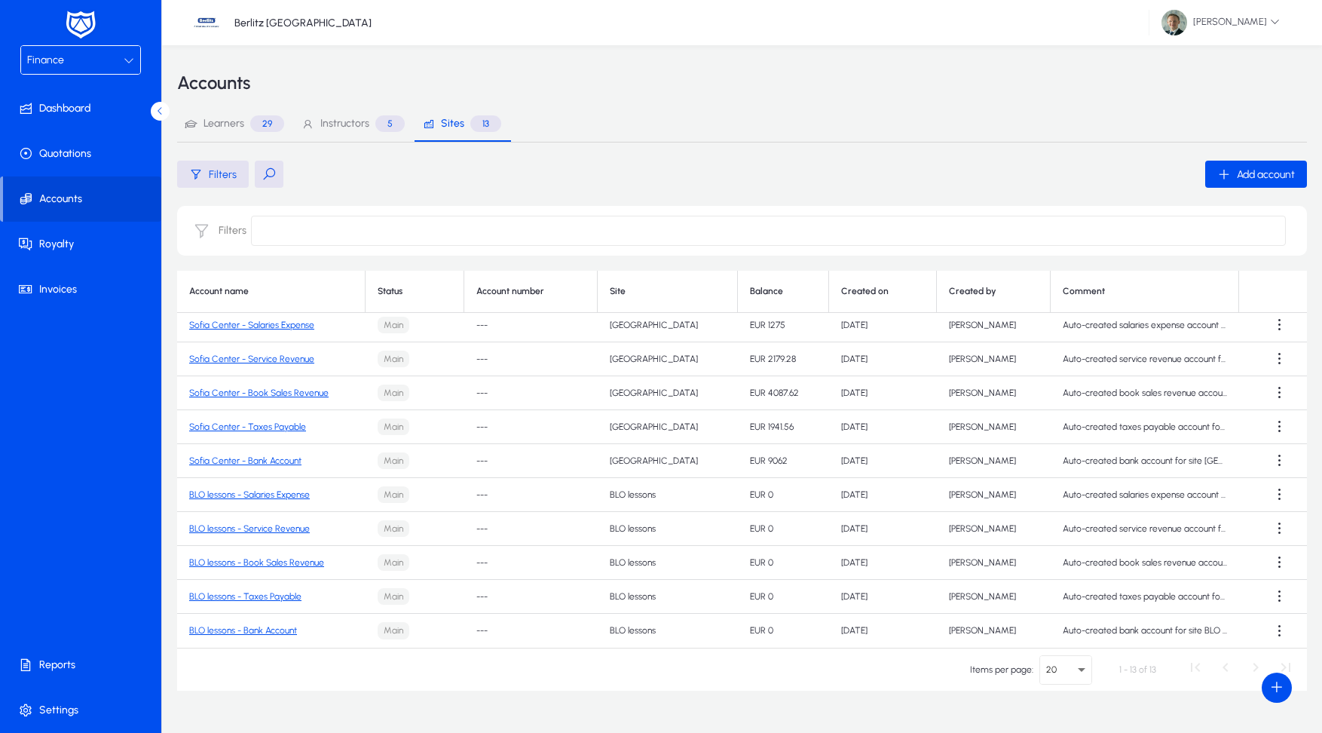
click at [287, 225] on input at bounding box center [768, 231] width 1035 height 30
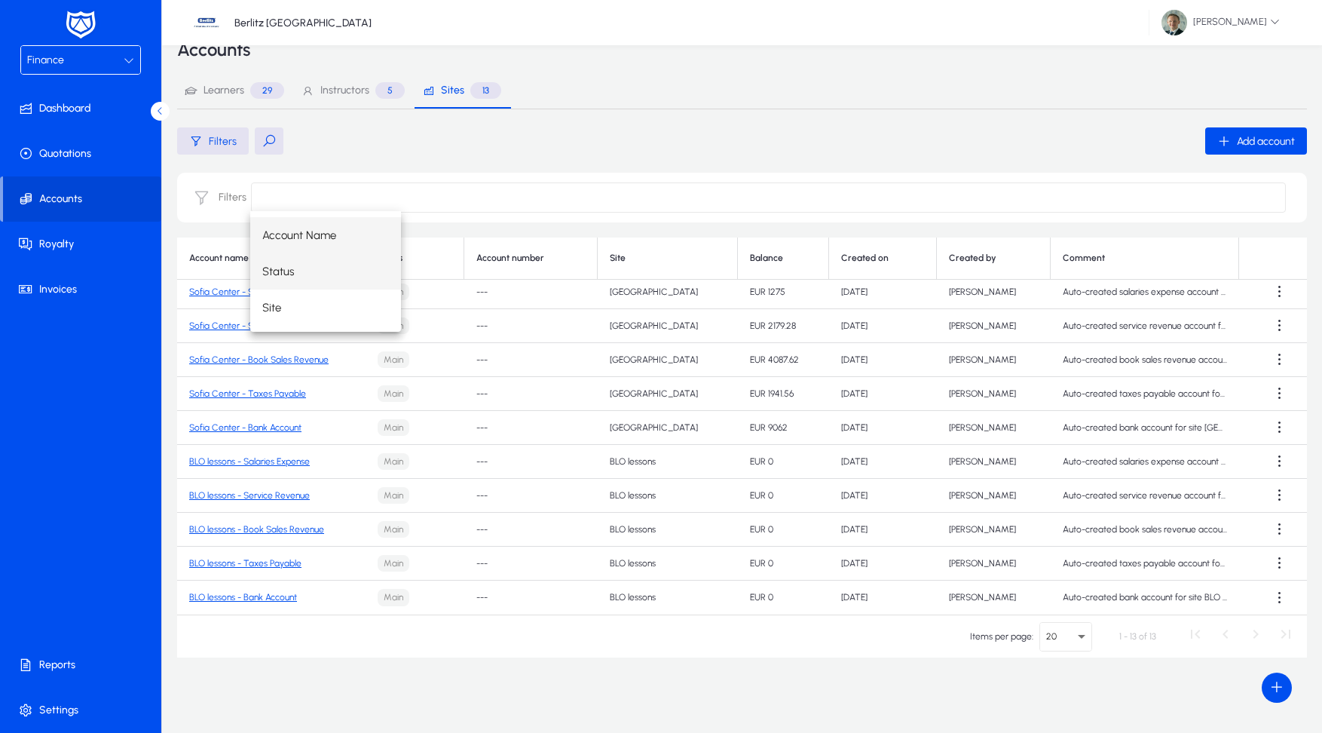
scroll to position [33, 0]
click at [500, 104] on span "Sites 13" at bounding box center [461, 90] width 79 height 36
click at [484, 152] on div "Filters Add account" at bounding box center [742, 140] width 1130 height 27
click at [353, 90] on span "Instructors" at bounding box center [344, 90] width 49 height 11
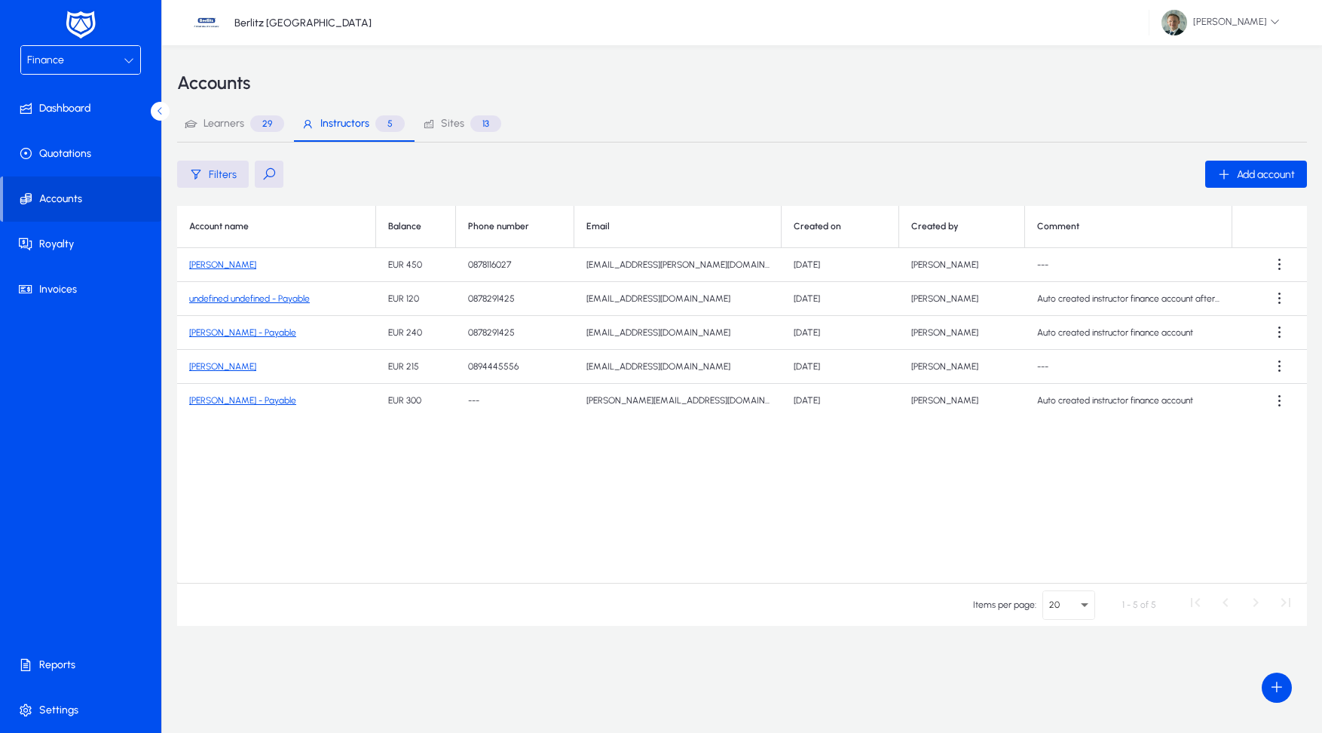
click at [233, 366] on link "[PERSON_NAME]" at bounding box center [222, 366] width 67 height 11
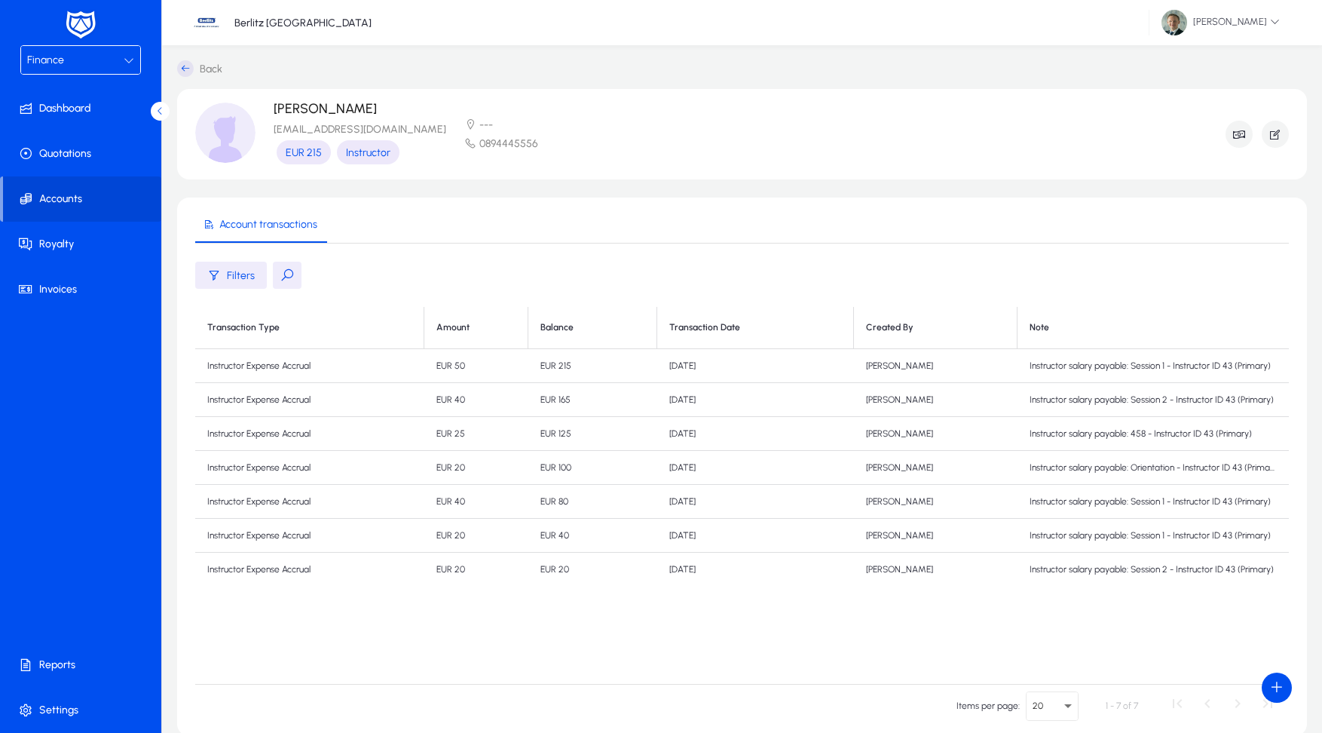
drag, startPoint x: 421, startPoint y: 366, endPoint x: 870, endPoint y: 369, distance: 448.6
click at [870, 369] on tr "Instructor Expense Accrual EUR 50 EUR 215 2 Sep 2025 Vera Frengova Instructor s…" at bounding box center [742, 366] width 1094 height 34
drag, startPoint x: 816, startPoint y: 369, endPoint x: 759, endPoint y: 376, distance: 57.0
click at [815, 369] on td "[DATE]" at bounding box center [755, 366] width 197 height 34
drag, startPoint x: 686, startPoint y: 369, endPoint x: 375, endPoint y: 360, distance: 311.5
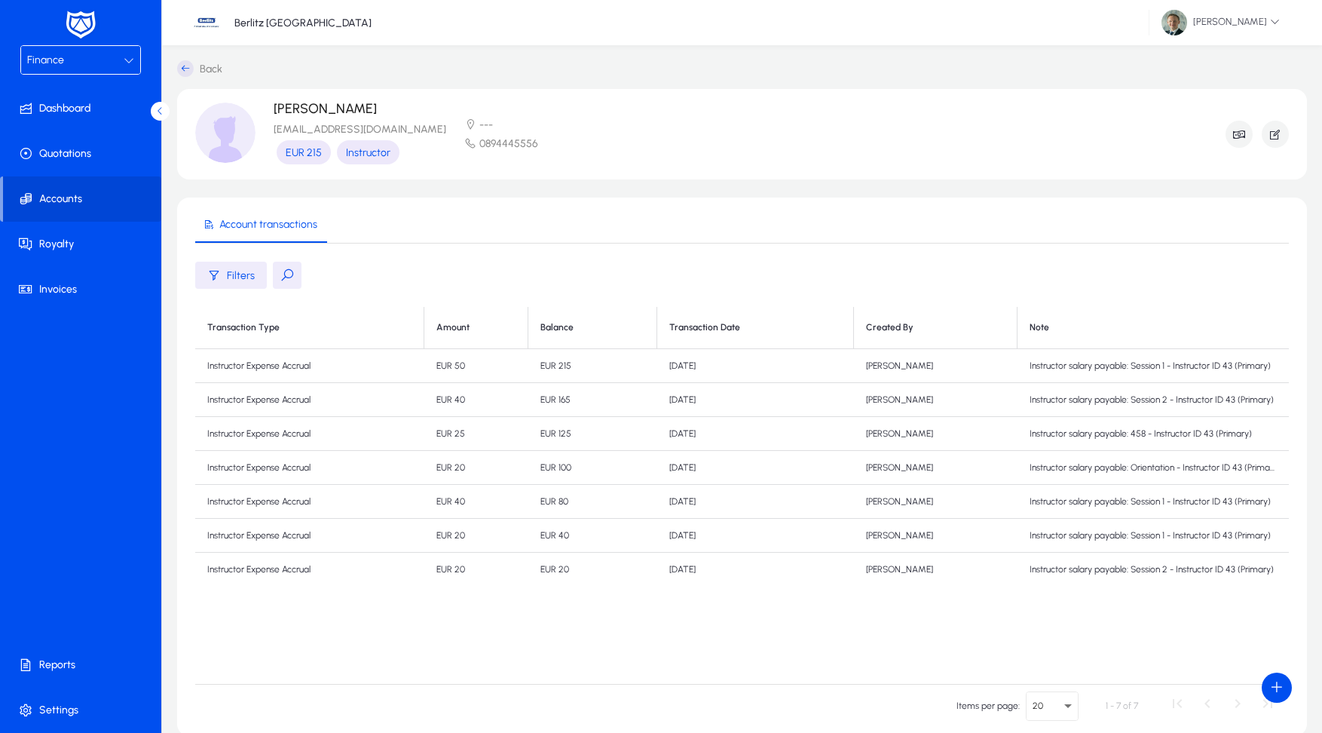
click at [375, 360] on tr "Instructor Expense Accrual EUR 50 EUR 215 2 Sep 2025 Vera Frengova Instructor s…" at bounding box center [742, 366] width 1094 height 34
click at [372, 361] on td "Instructor Expense Accrual" at bounding box center [309, 366] width 229 height 34
click at [1280, 133] on icon "button" at bounding box center [1276, 134] width 14 height 14
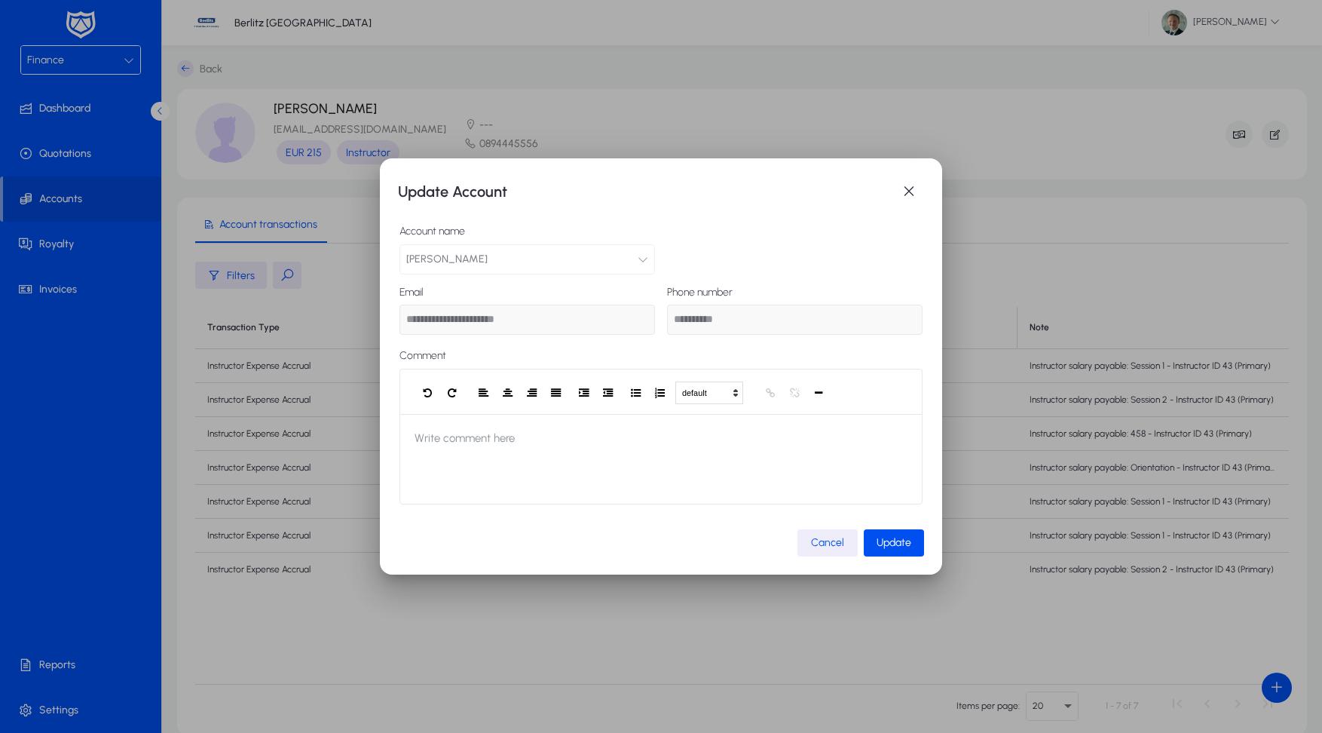
click at [825, 542] on span "Cancel" at bounding box center [827, 542] width 33 height 13
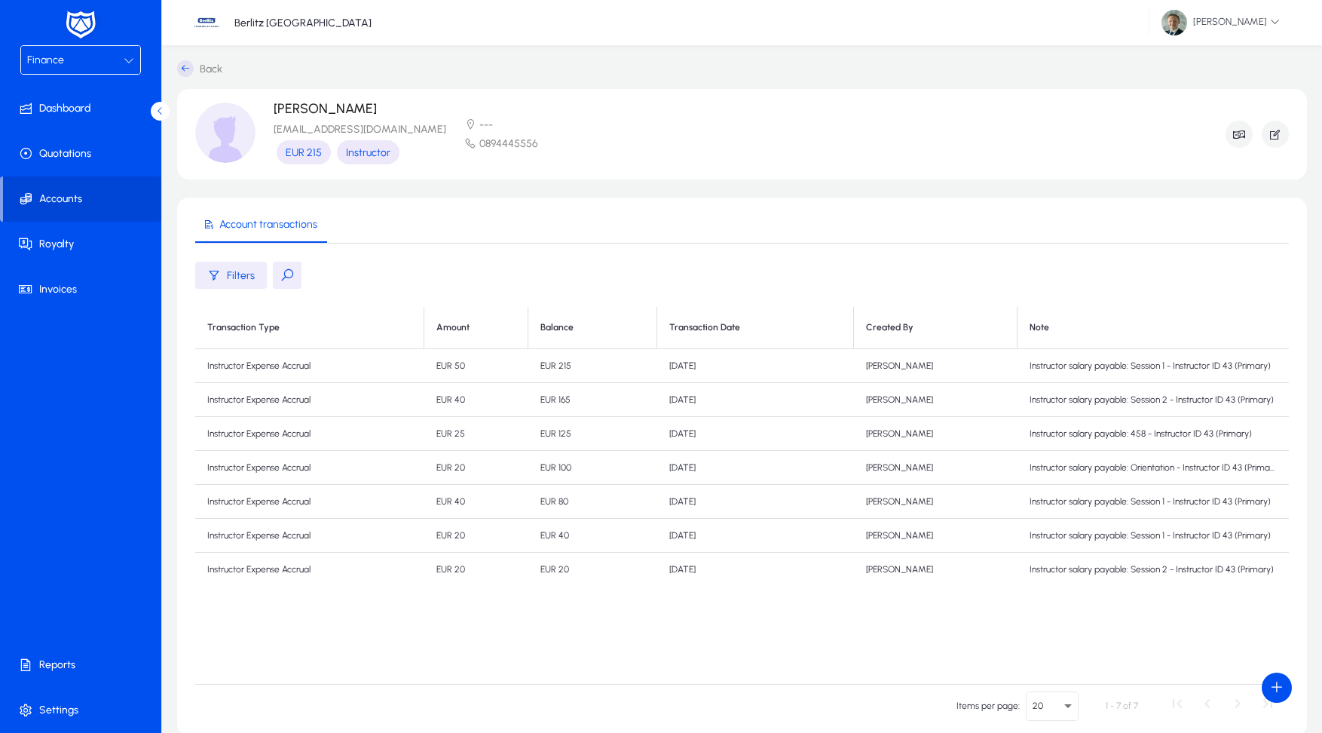
click at [63, 55] on div "Finance" at bounding box center [75, 61] width 97 height 20
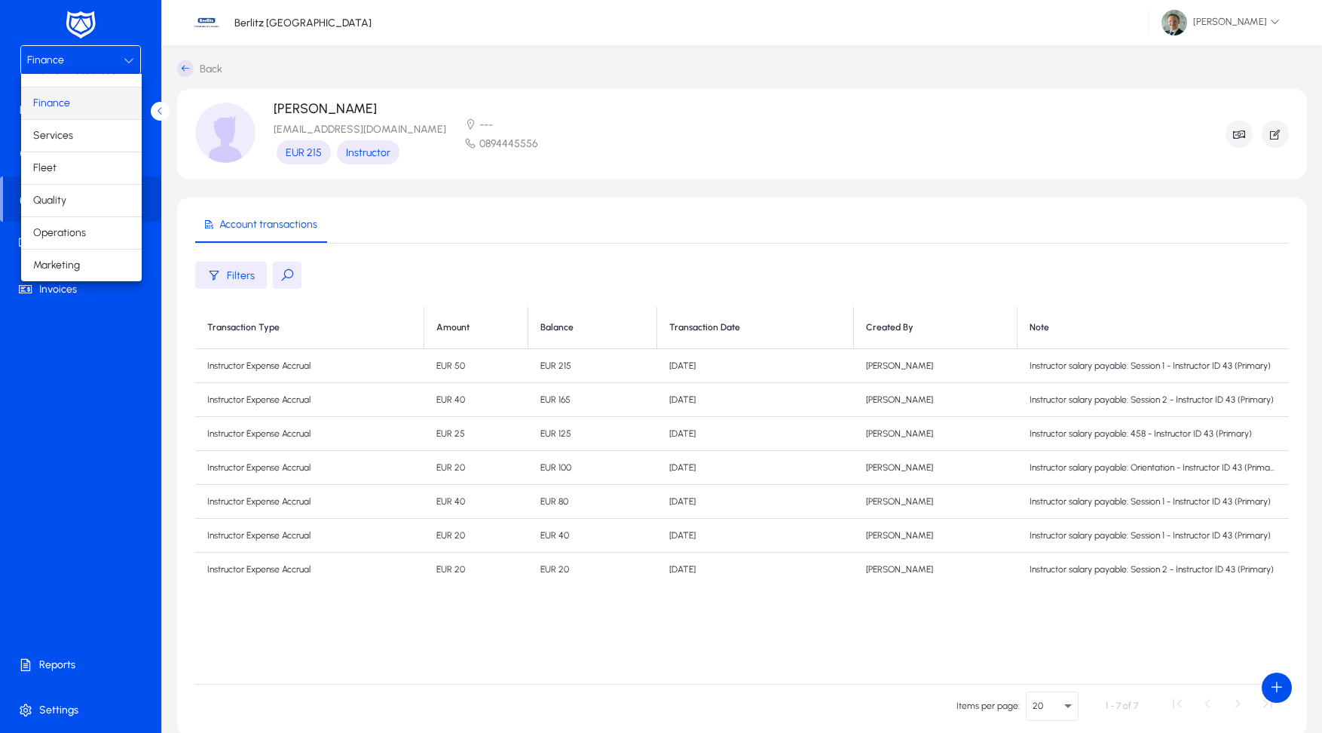
scroll to position [51, 0]
click at [70, 233] on span "Operations" at bounding box center [59, 233] width 53 height 18
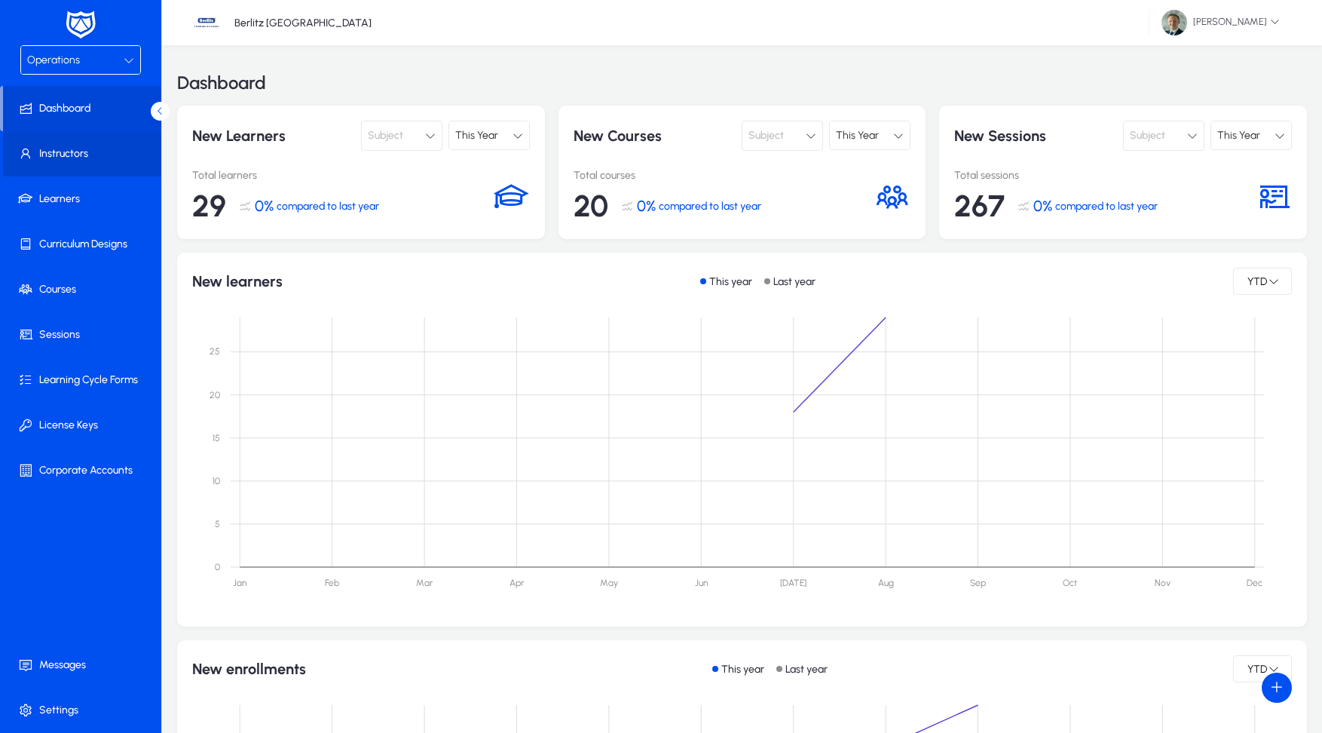
click at [72, 165] on span at bounding box center [83, 154] width 161 height 36
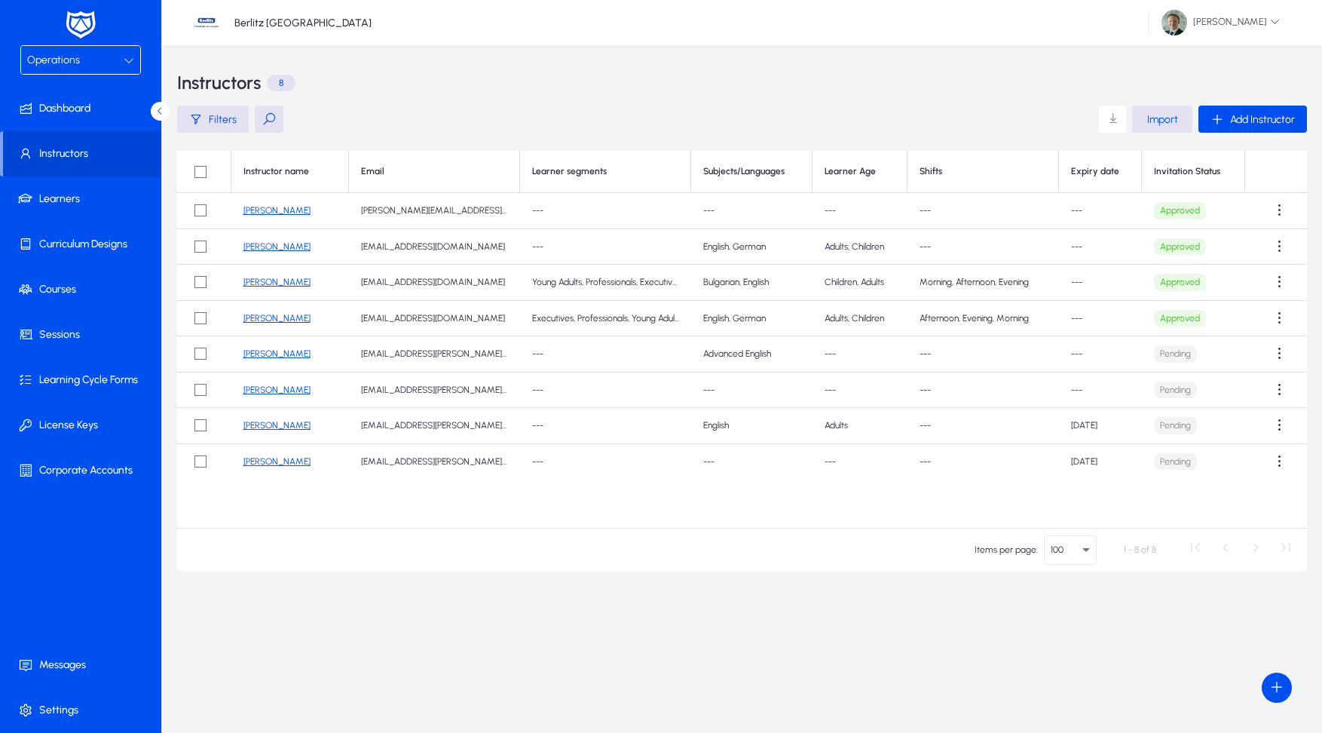
click at [272, 245] on link "[PERSON_NAME]" at bounding box center [277, 246] width 67 height 11
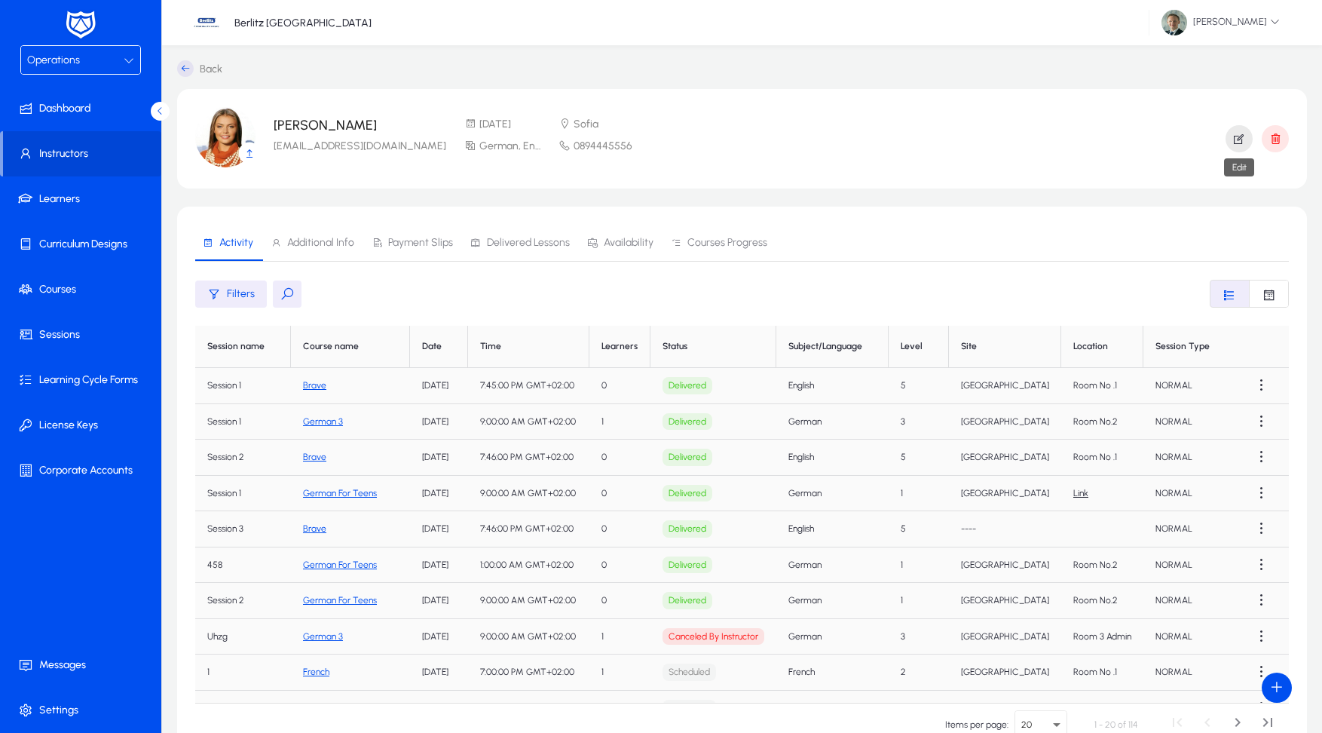
click at [1237, 134] on icon "button" at bounding box center [1240, 139] width 14 height 14
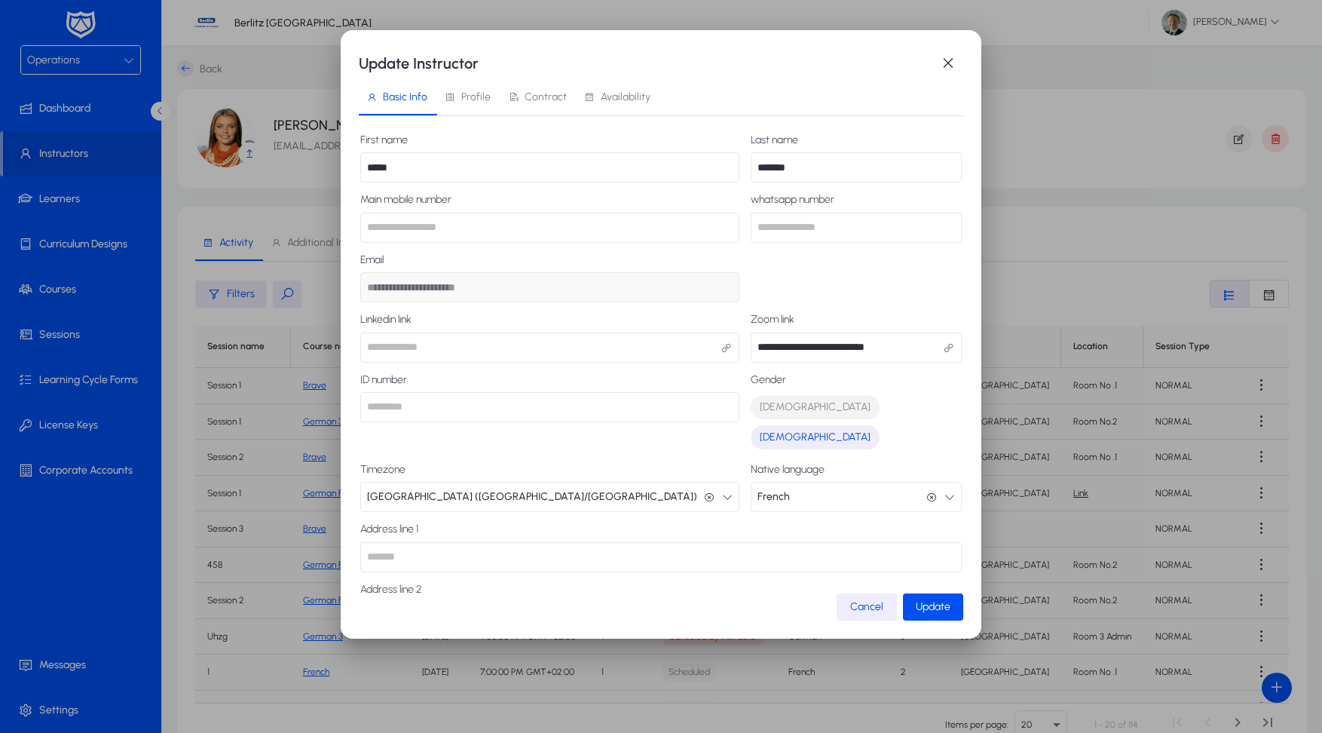
click at [481, 96] on span "Profile" at bounding box center [475, 97] width 29 height 11
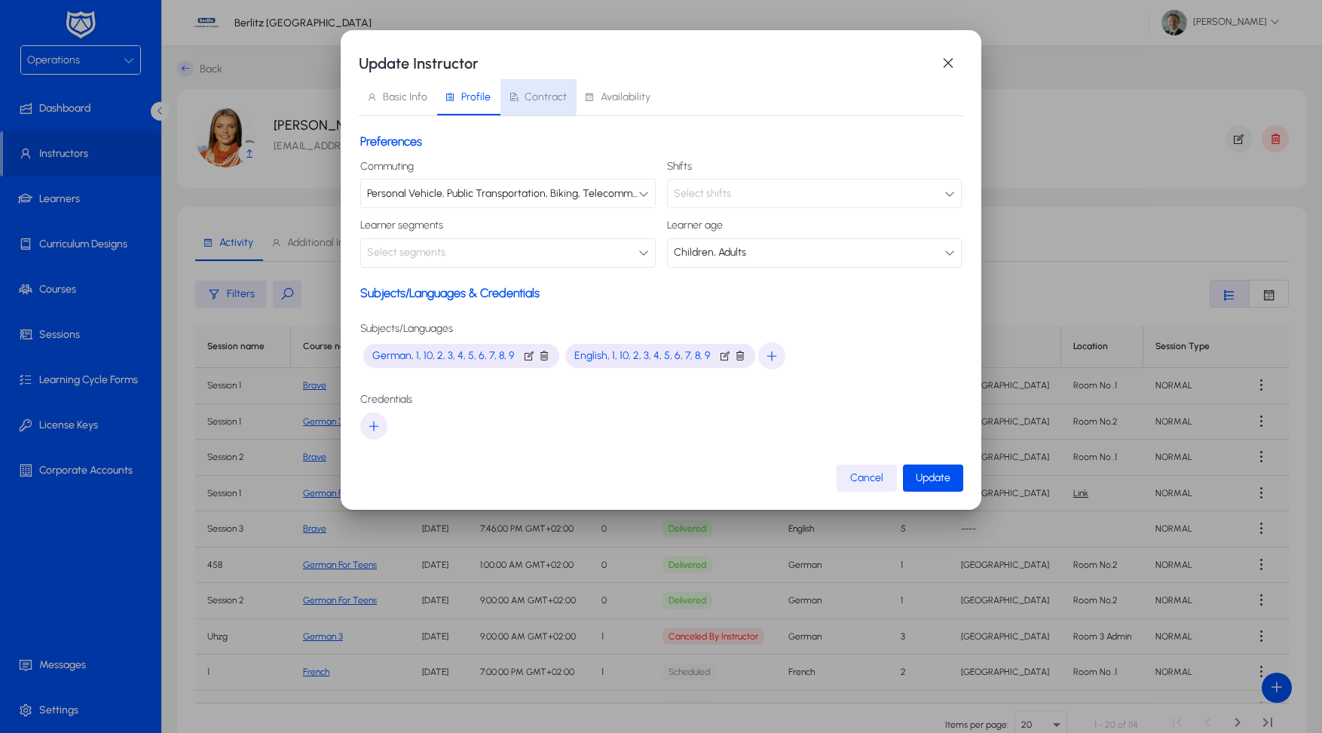
click at [531, 96] on span "Contract" at bounding box center [546, 97] width 42 height 11
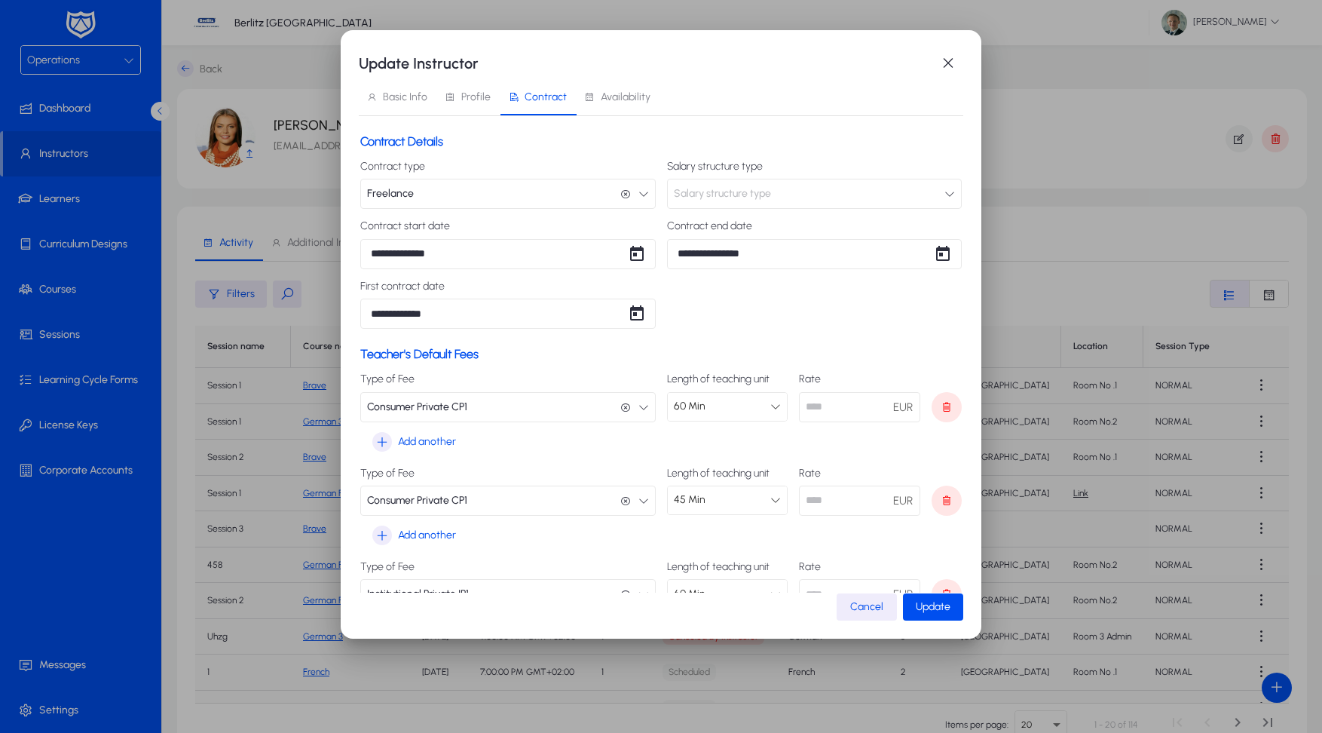
drag, startPoint x: 827, startPoint y: 500, endPoint x: 784, endPoint y: 496, distance: 43.1
click at [784, 496] on div "Length of teaching unit 45 Min Rate ** EUR" at bounding box center [815, 491] width 296 height 48
type input "*****"
drag, startPoint x: 836, startPoint y: 401, endPoint x: 795, endPoint y: 400, distance: 40.7
click at [795, 400] on div "Length of teaching unit 60 Min Rate ***** EUR" at bounding box center [815, 397] width 296 height 48
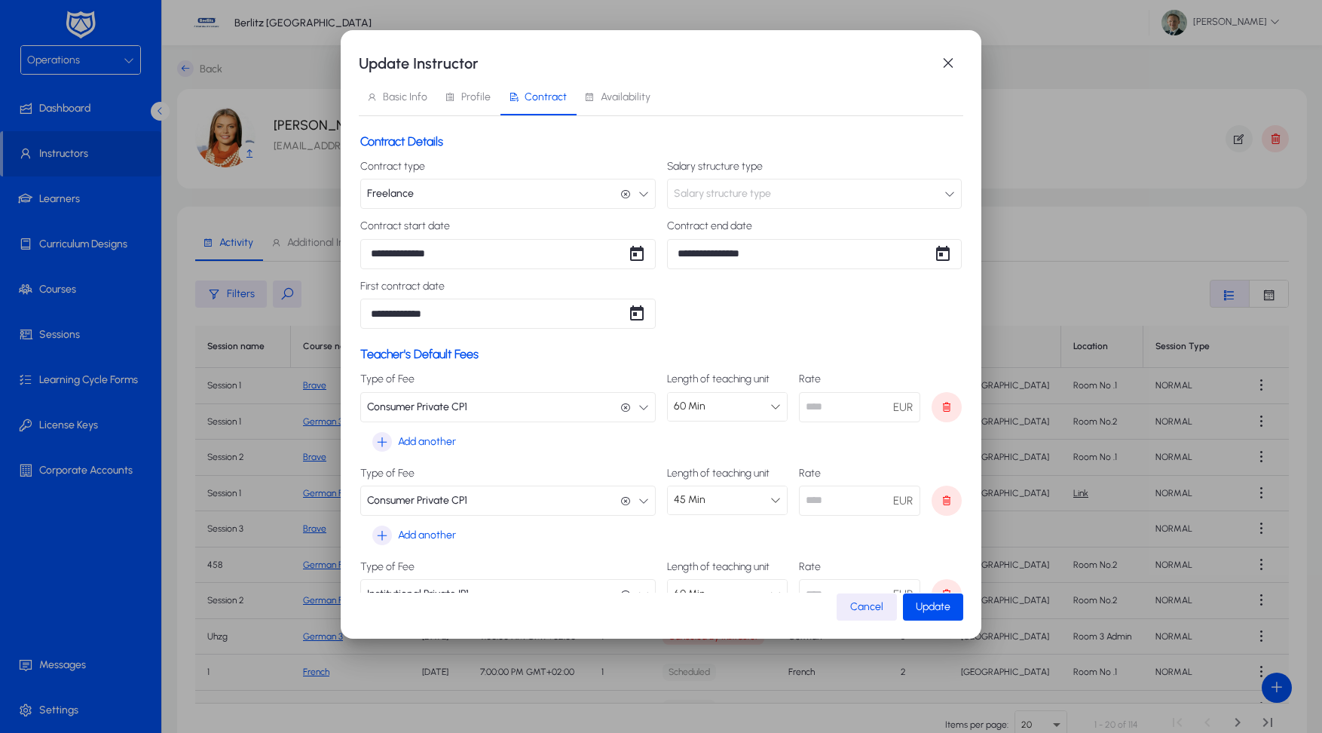
type input "*****"
click at [795, 532] on div "Type of Fee Consumer Private CP1 Consumer Private CP1 Length of teaching unit 4…" at bounding box center [661, 507] width 602 height 81
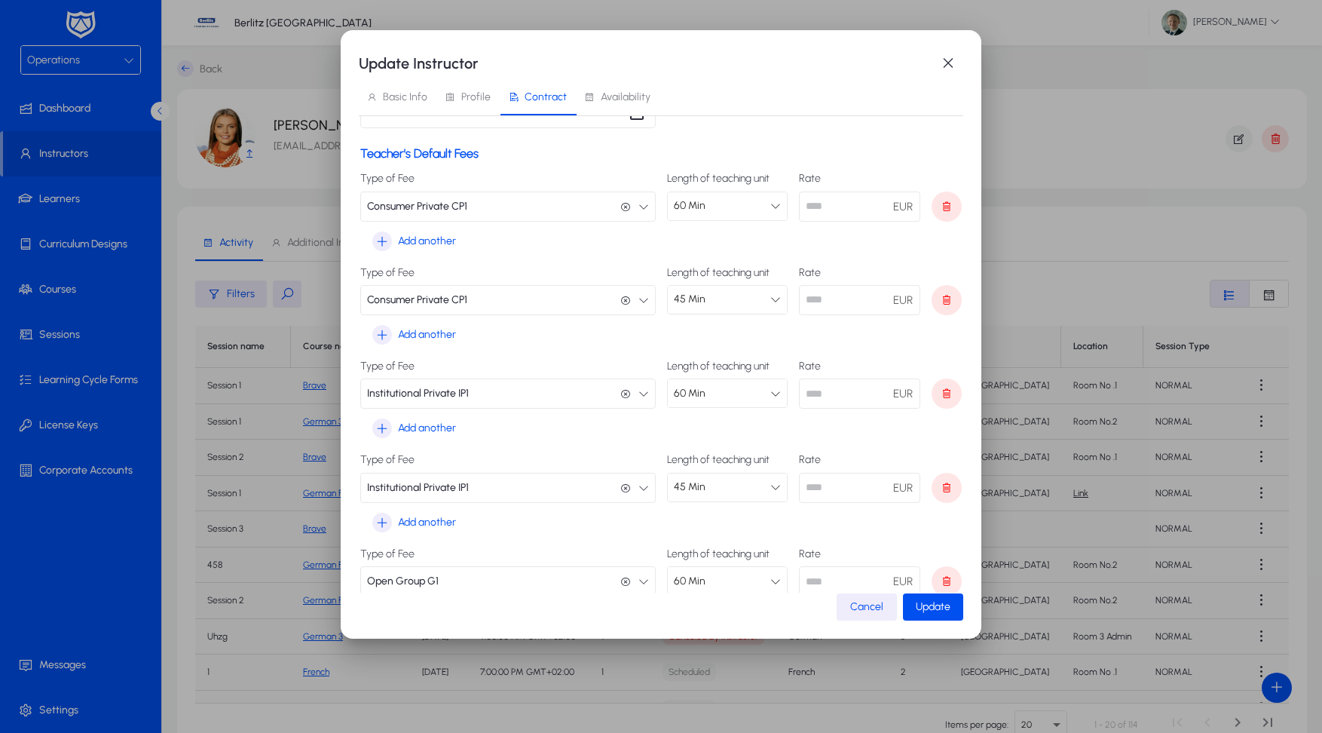
scroll to position [203, 0]
drag, startPoint x: 849, startPoint y: 387, endPoint x: 710, endPoint y: 382, distance: 138.8
click at [710, 382] on div "Length of teaching unit 60 Min Rate ***** EUR" at bounding box center [815, 382] width 296 height 48
type input "*****"
click at [826, 491] on input "**" at bounding box center [859, 485] width 121 height 30
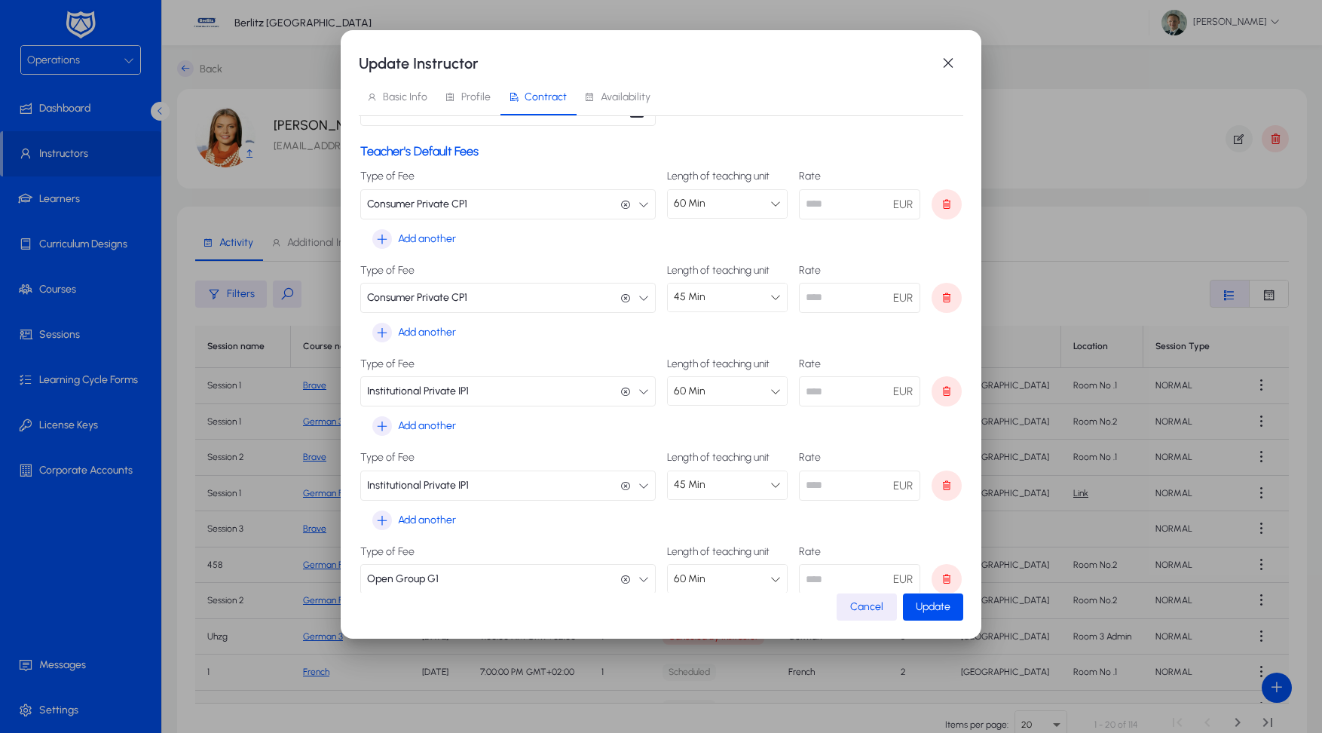
drag, startPoint x: 829, startPoint y: 484, endPoint x: 770, endPoint y: 483, distance: 59.6
click at [770, 483] on div "Length of teaching unit 45 Min Rate ** EUR" at bounding box center [815, 476] width 296 height 48
type input "*****"
drag, startPoint x: 836, startPoint y: 576, endPoint x: 792, endPoint y: 575, distance: 43.7
click at [792, 575] on div "Length of teaching unit 60 Min Rate ***** EUR" at bounding box center [815, 570] width 296 height 48
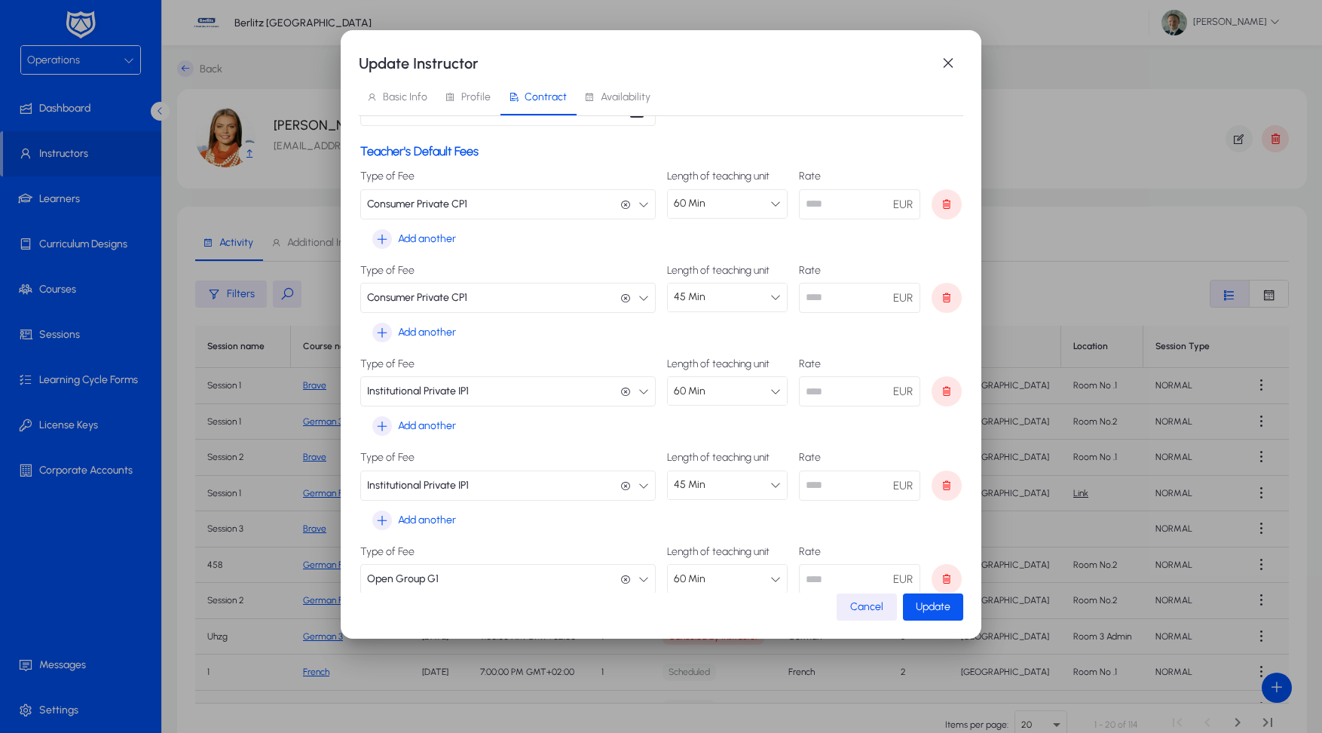
type input "*****"
click at [953, 612] on span "submit" at bounding box center [933, 607] width 60 height 36
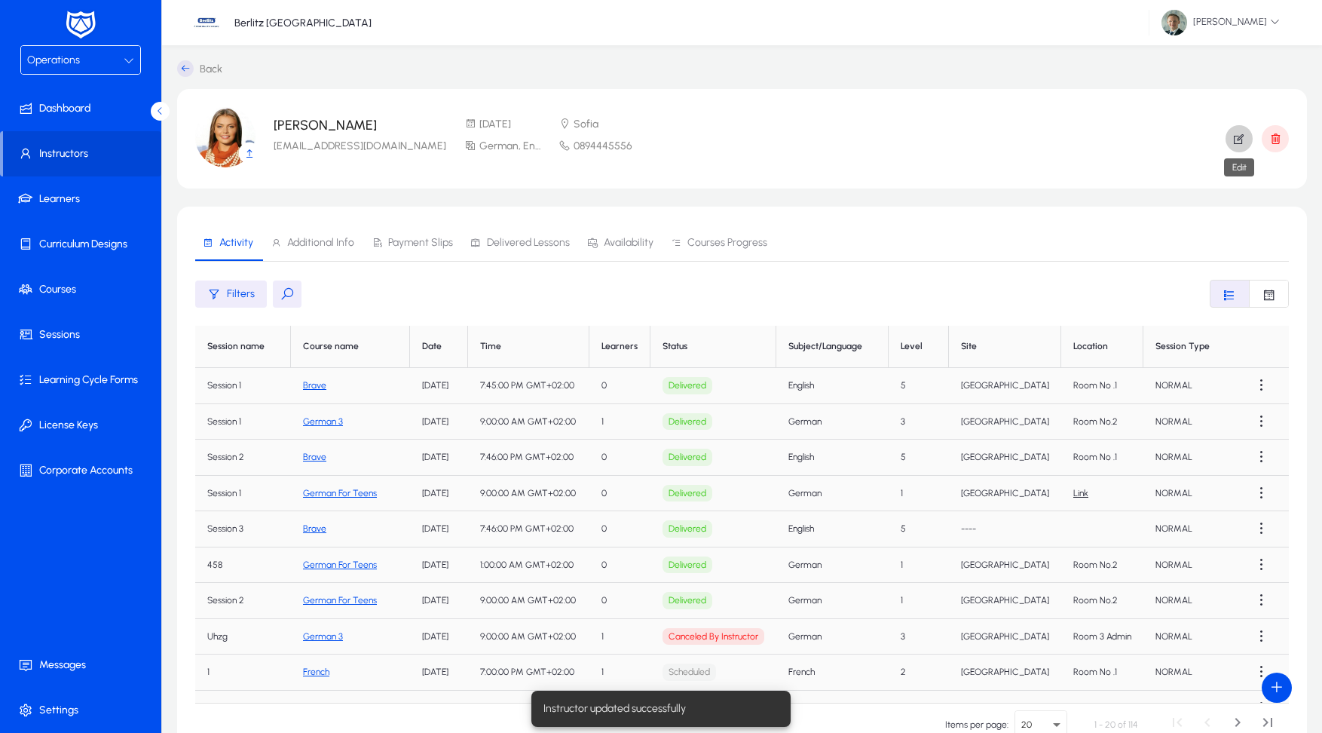
click at [1239, 147] on span "button" at bounding box center [1239, 139] width 27 height 36
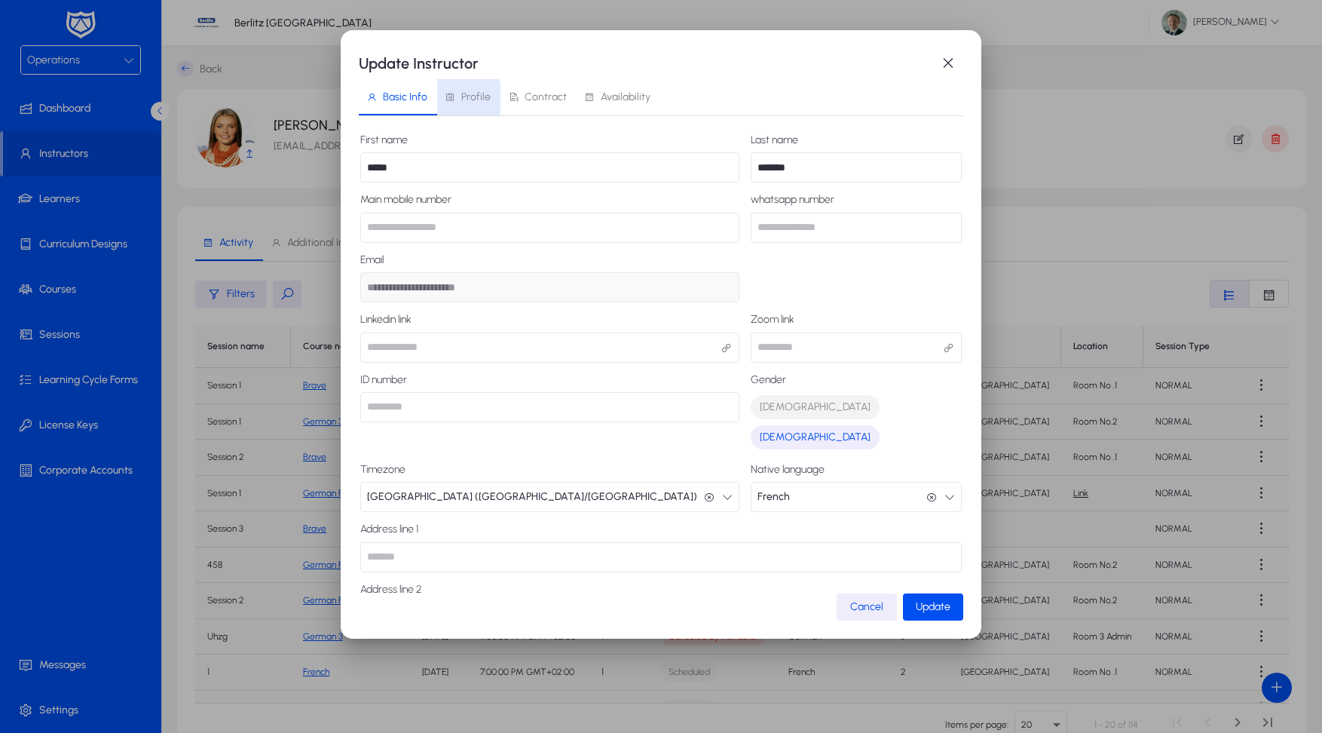
drag, startPoint x: 461, startPoint y: 98, endPoint x: 519, endPoint y: 98, distance: 58.1
click at [462, 98] on span "Profile" at bounding box center [475, 97] width 29 height 11
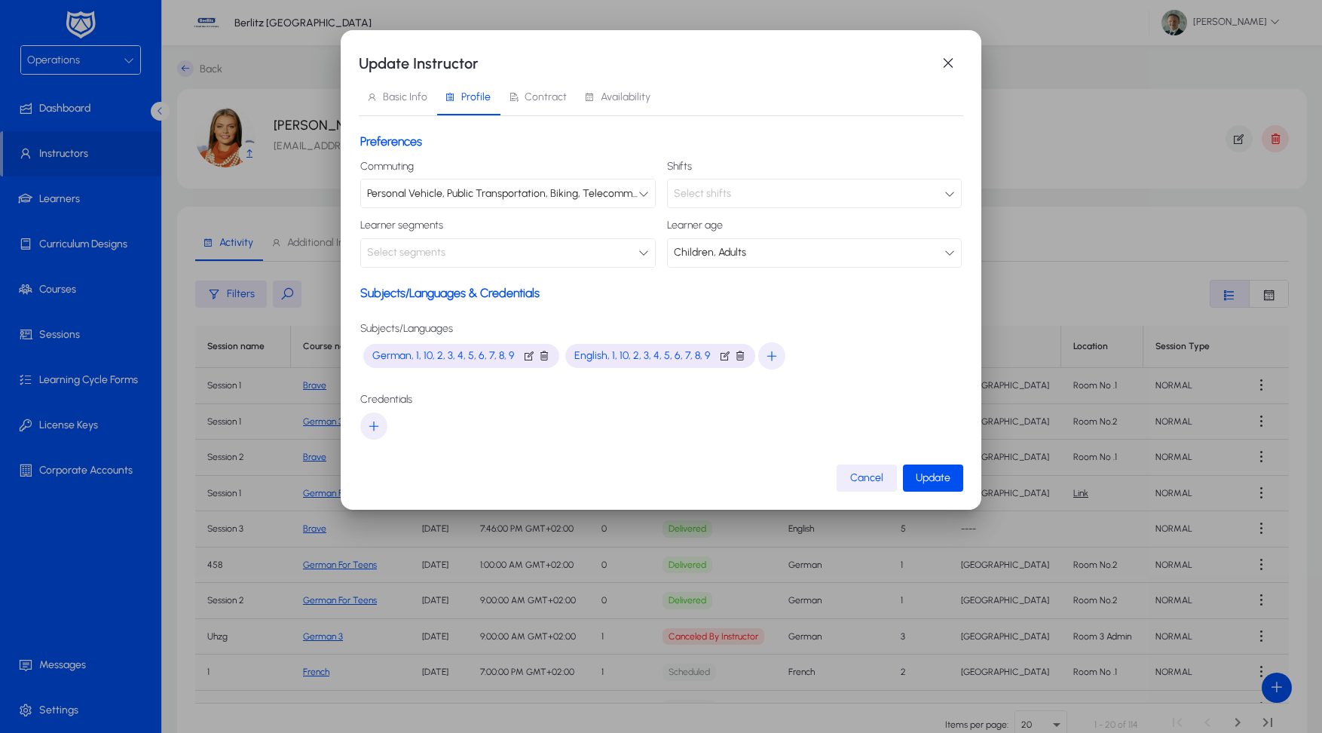
click at [525, 99] on span "Contract" at bounding box center [546, 97] width 42 height 11
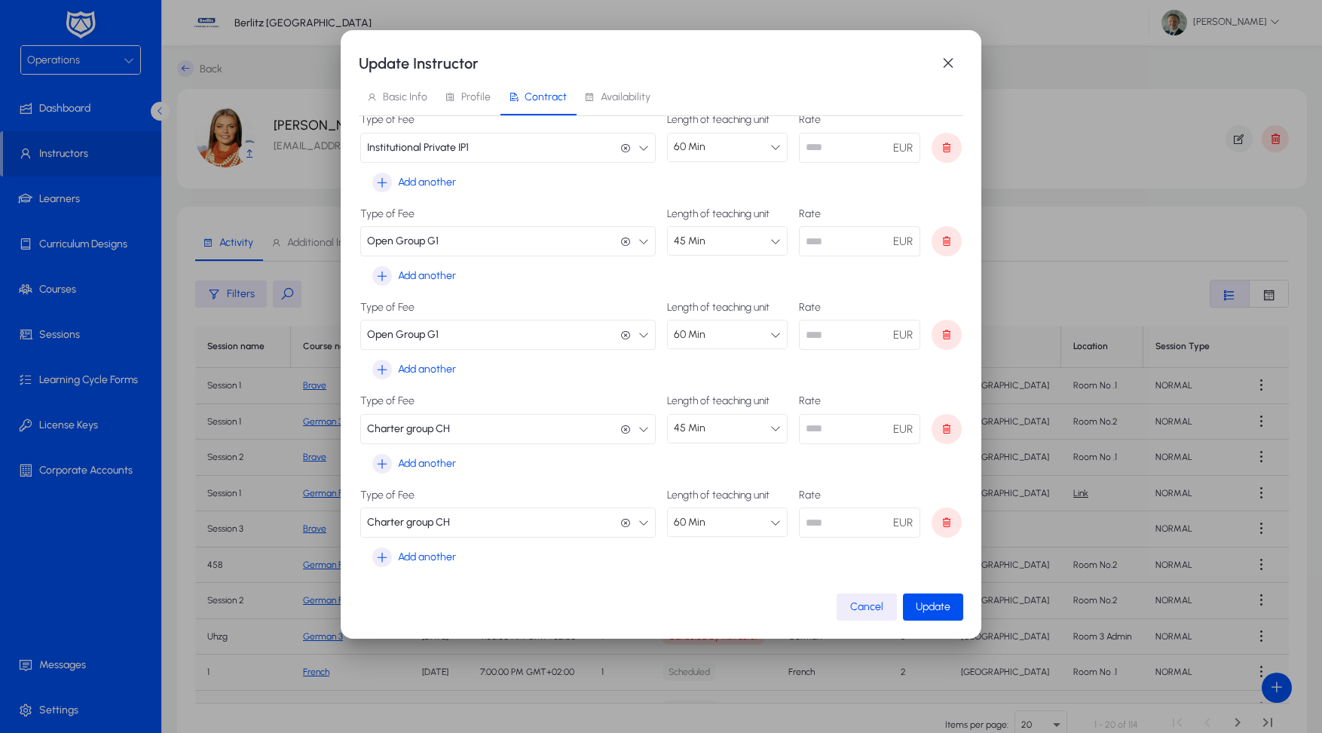
scroll to position [540, 0]
drag, startPoint x: 846, startPoint y: 233, endPoint x: 768, endPoint y: 235, distance: 77.7
click at [768, 235] on div "Length of teaching unit 45 Min Rate ** EUR" at bounding box center [815, 233] width 296 height 48
drag, startPoint x: 854, startPoint y: 241, endPoint x: 786, endPoint y: 238, distance: 67.9
click at [786, 238] on div "Length of teaching unit 45 Min Rate ** EUR" at bounding box center [815, 233] width 296 height 48
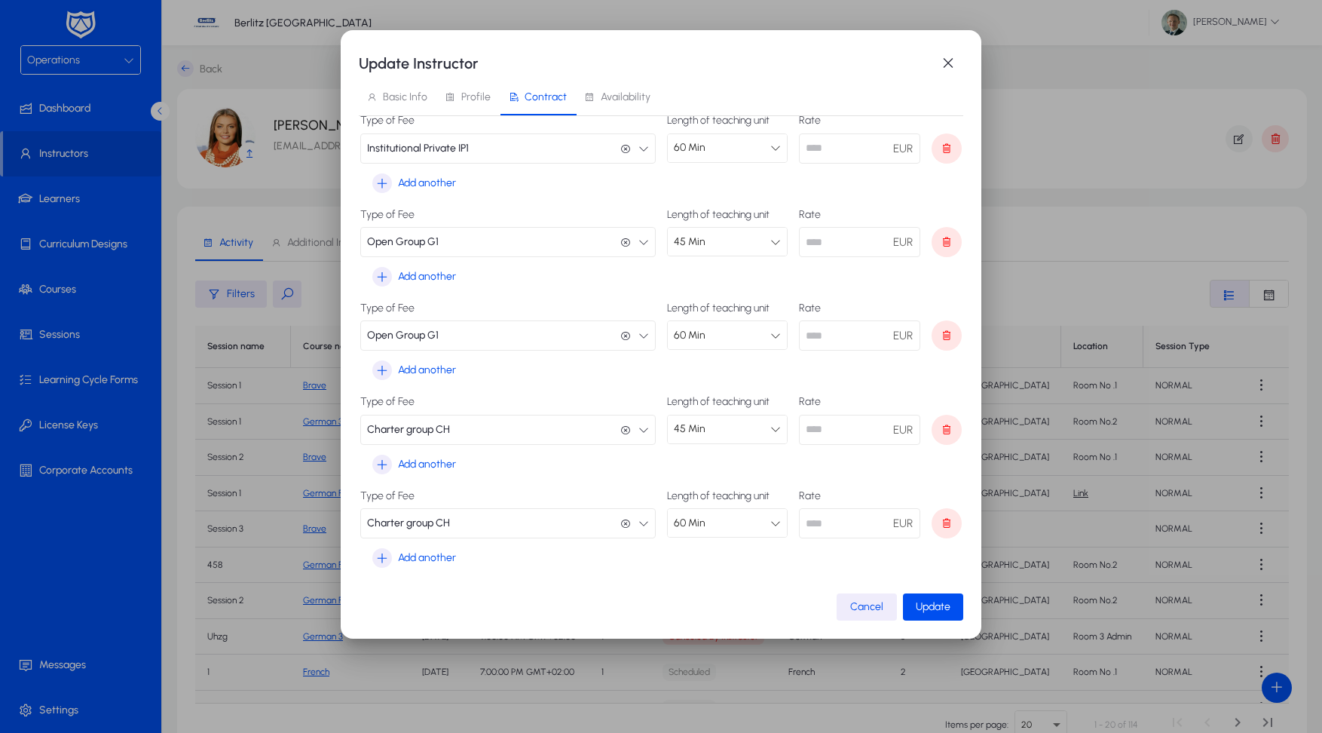
type input "*****"
drag, startPoint x: 847, startPoint y: 425, endPoint x: 798, endPoint y: 423, distance: 48.3
click at [798, 423] on div "Length of teaching unit 45 Min Rate ** EUR" at bounding box center [815, 420] width 296 height 48
type input "*****"
drag, startPoint x: 850, startPoint y: 519, endPoint x: 774, endPoint y: 519, distance: 76.2
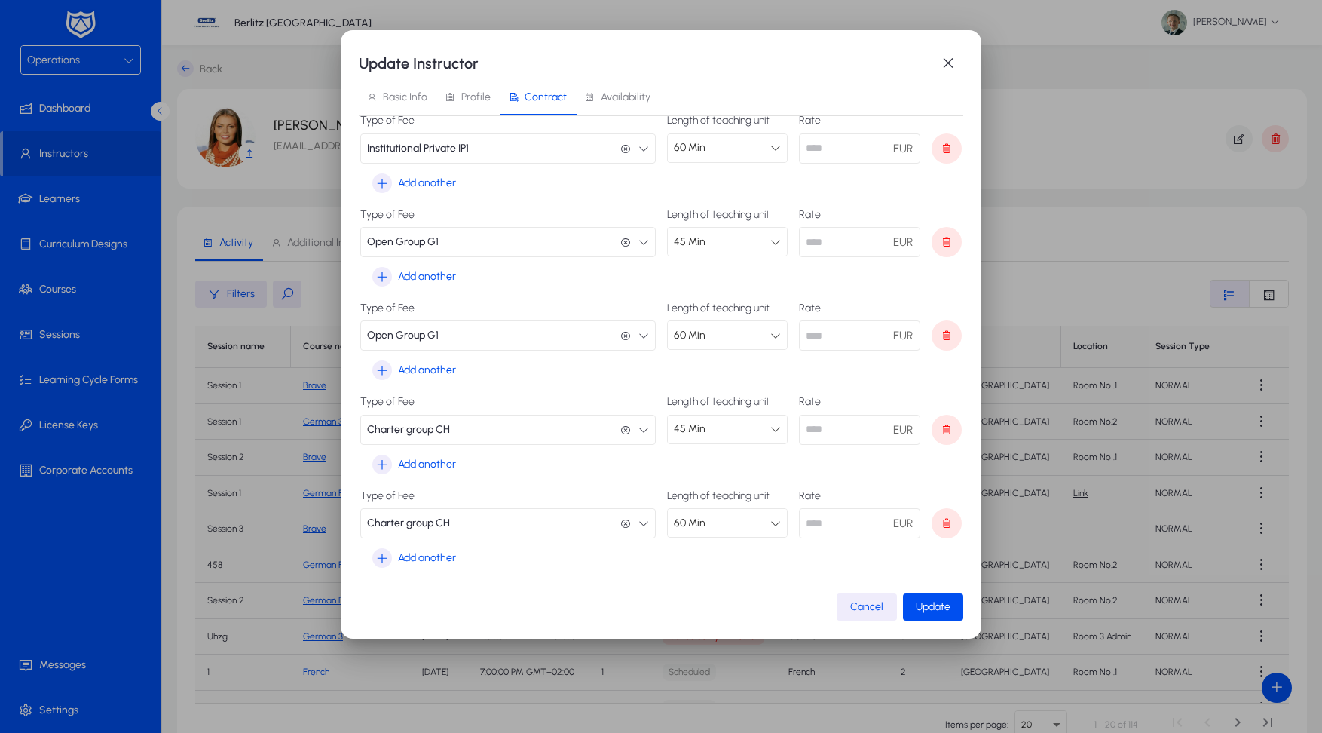
click at [774, 519] on div "Length of teaching unit 60 Min Rate ***** EUR" at bounding box center [815, 514] width 296 height 48
type input "*****"
click at [928, 600] on span "Update" at bounding box center [933, 606] width 35 height 13
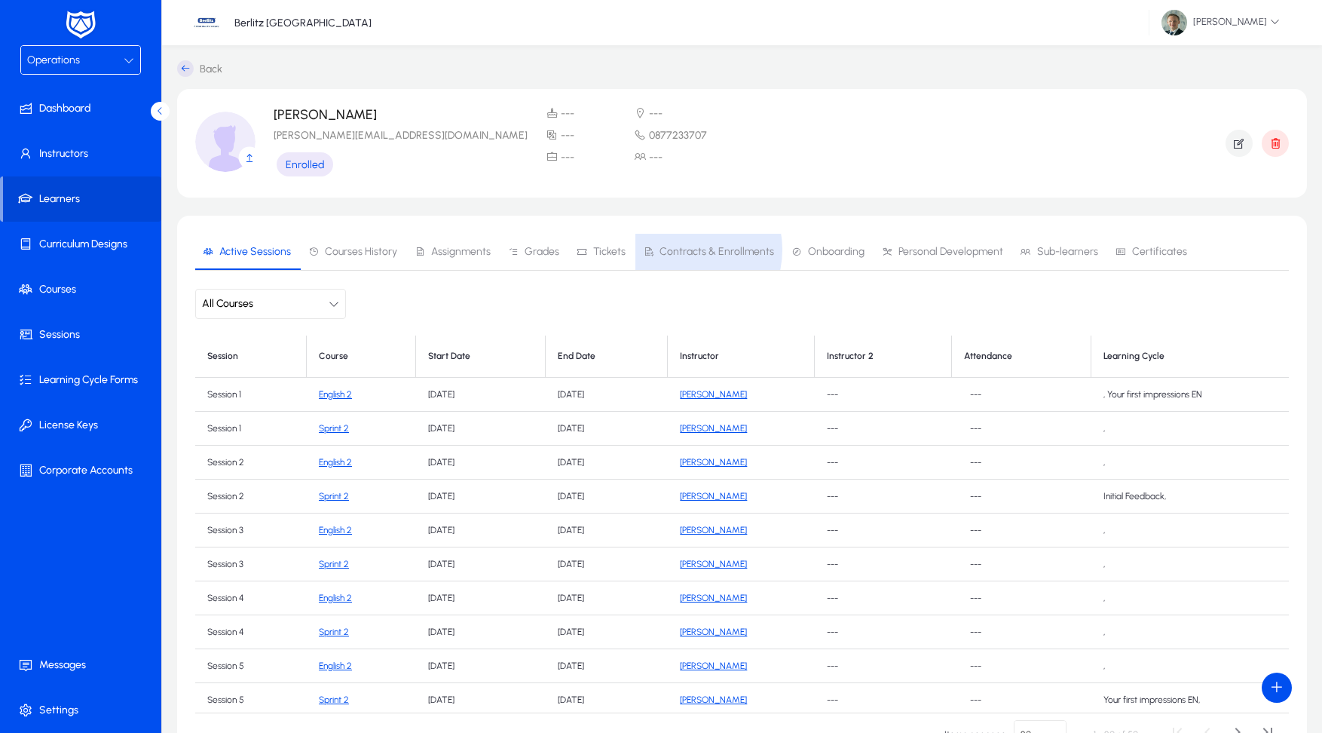
click at [680, 250] on span "Contracts & Enrollments" at bounding box center [717, 252] width 115 height 11
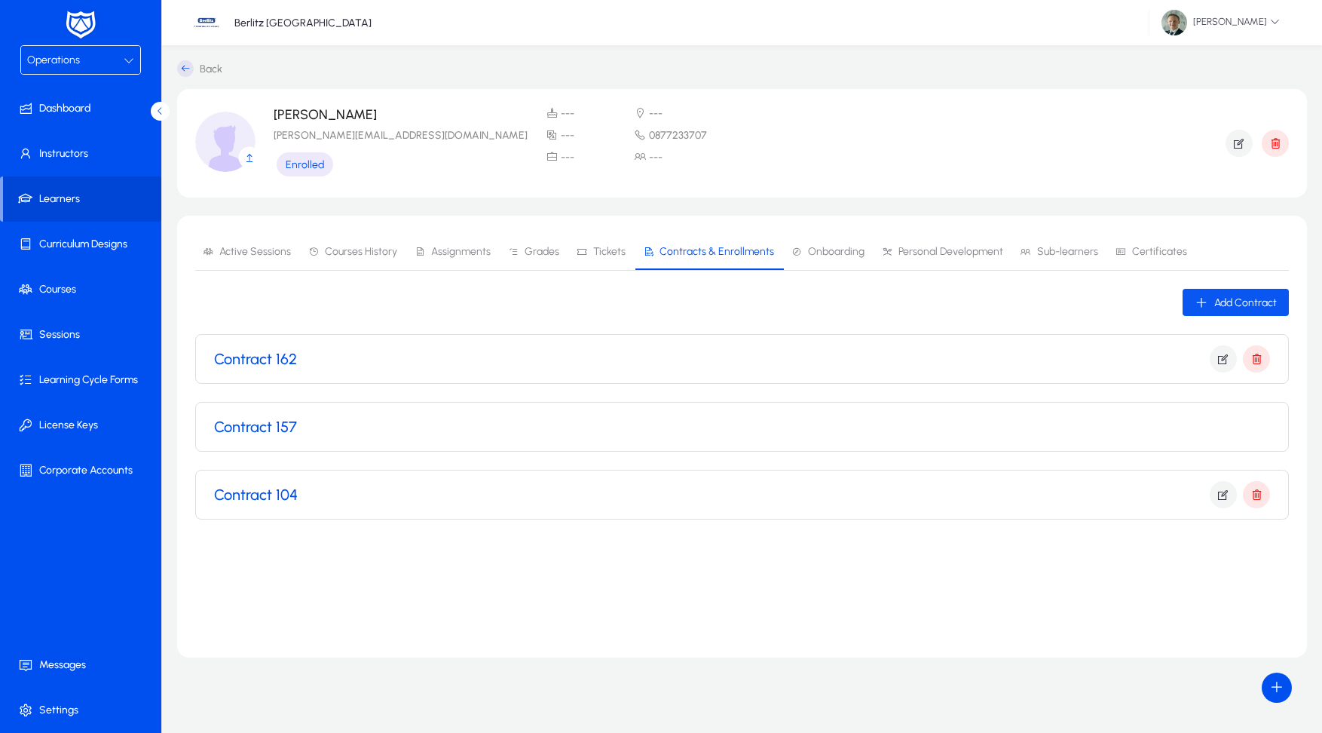
click at [1219, 302] on span "Add Contract" at bounding box center [1246, 302] width 63 height 13
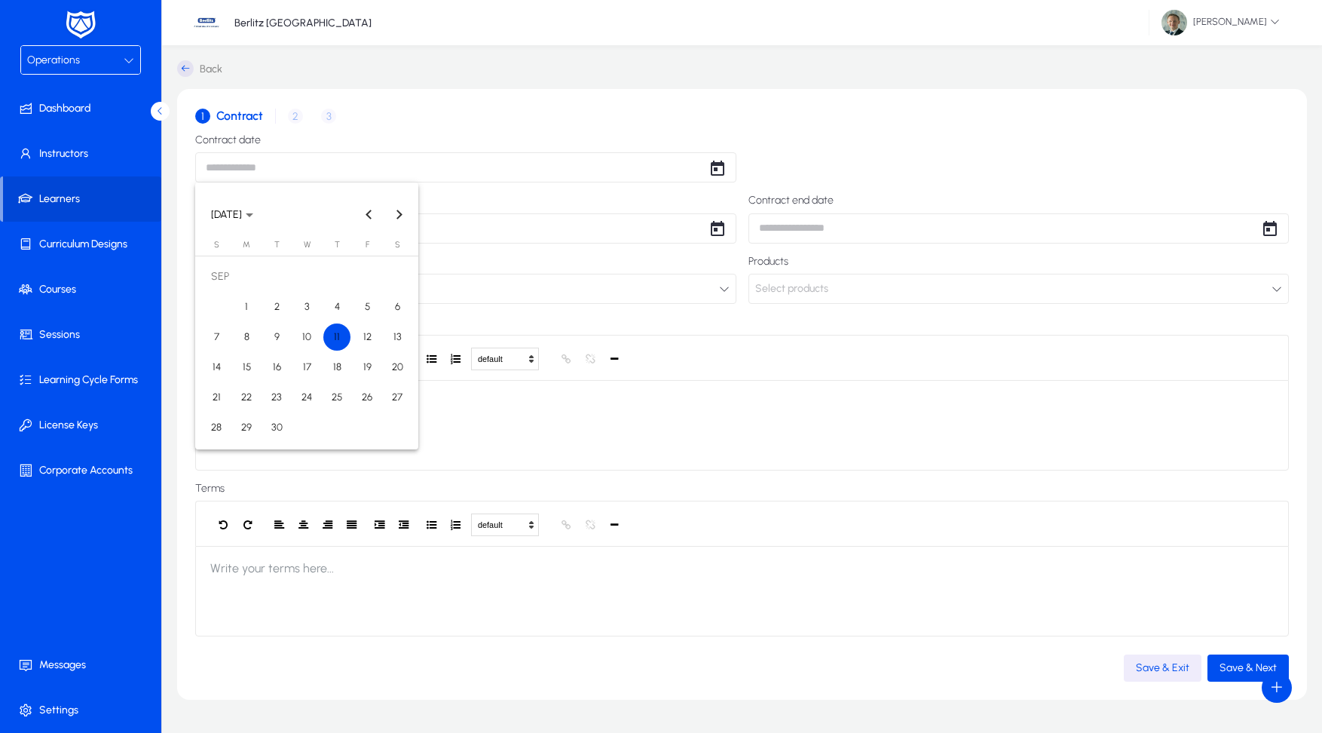
click at [691, 169] on body "Operations Dashboard Instructors Learners Curriculum Designs Courses Sessions L…" at bounding box center [661, 366] width 1322 height 733
click at [329, 338] on span "11" at bounding box center [336, 336] width 27 height 27
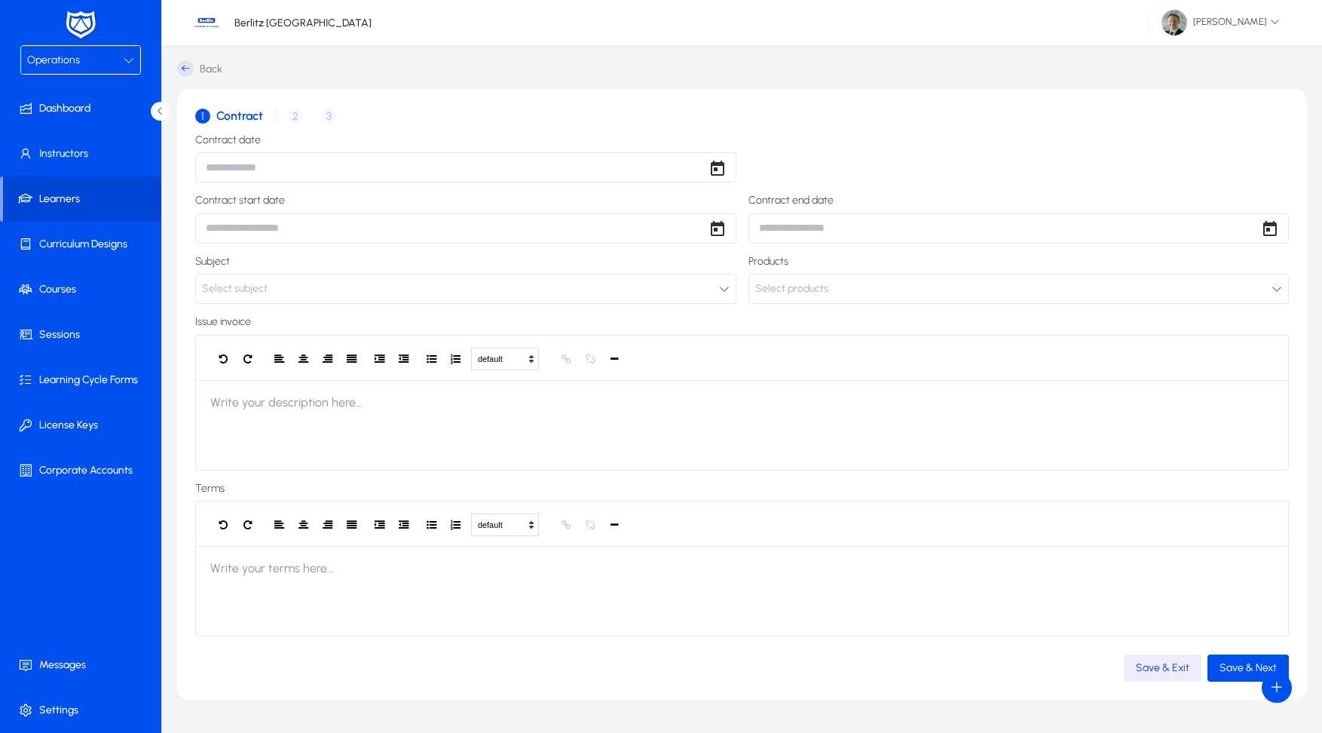
type input "**********"
click at [599, 226] on body "**********" at bounding box center [661, 366] width 1322 height 733
click at [333, 396] on span "11" at bounding box center [336, 397] width 27 height 27
type input "**********"
click at [541, 281] on button "Select subject" at bounding box center [465, 289] width 541 height 30
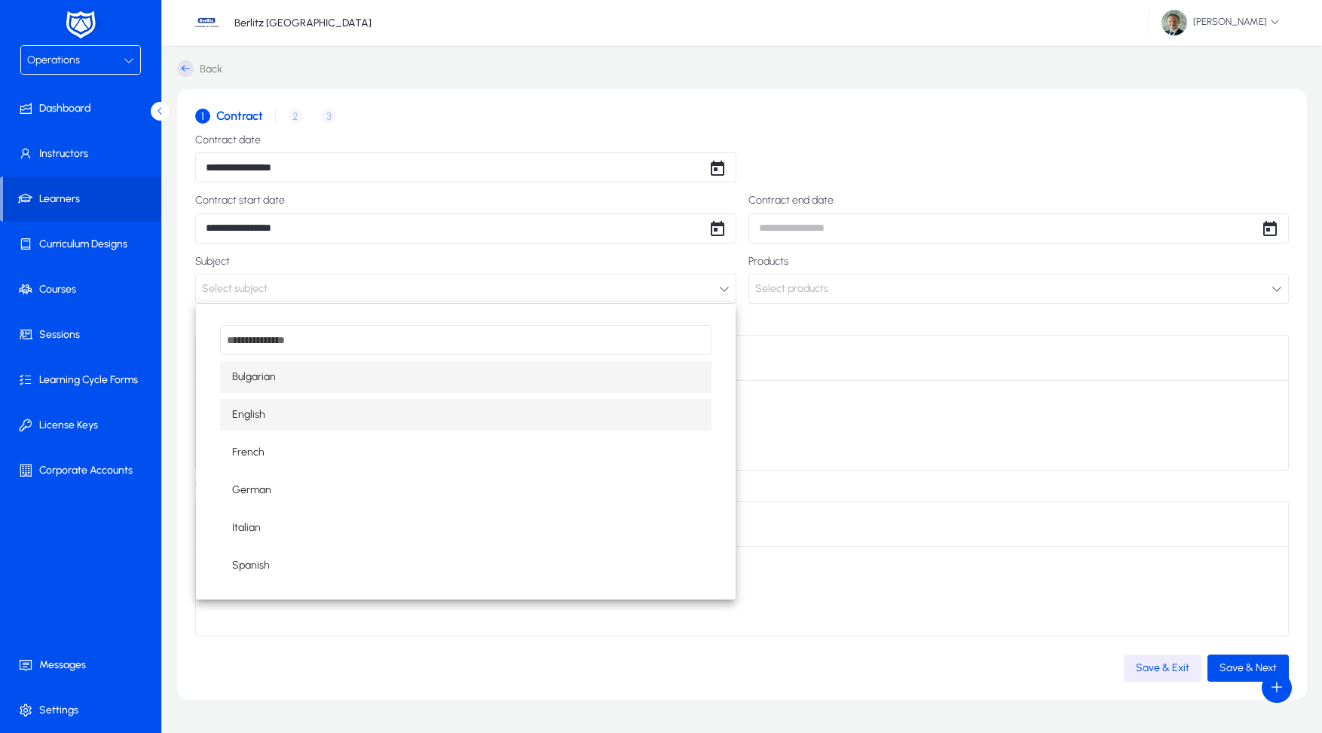
click at [244, 419] on span "English" at bounding box center [248, 415] width 33 height 18
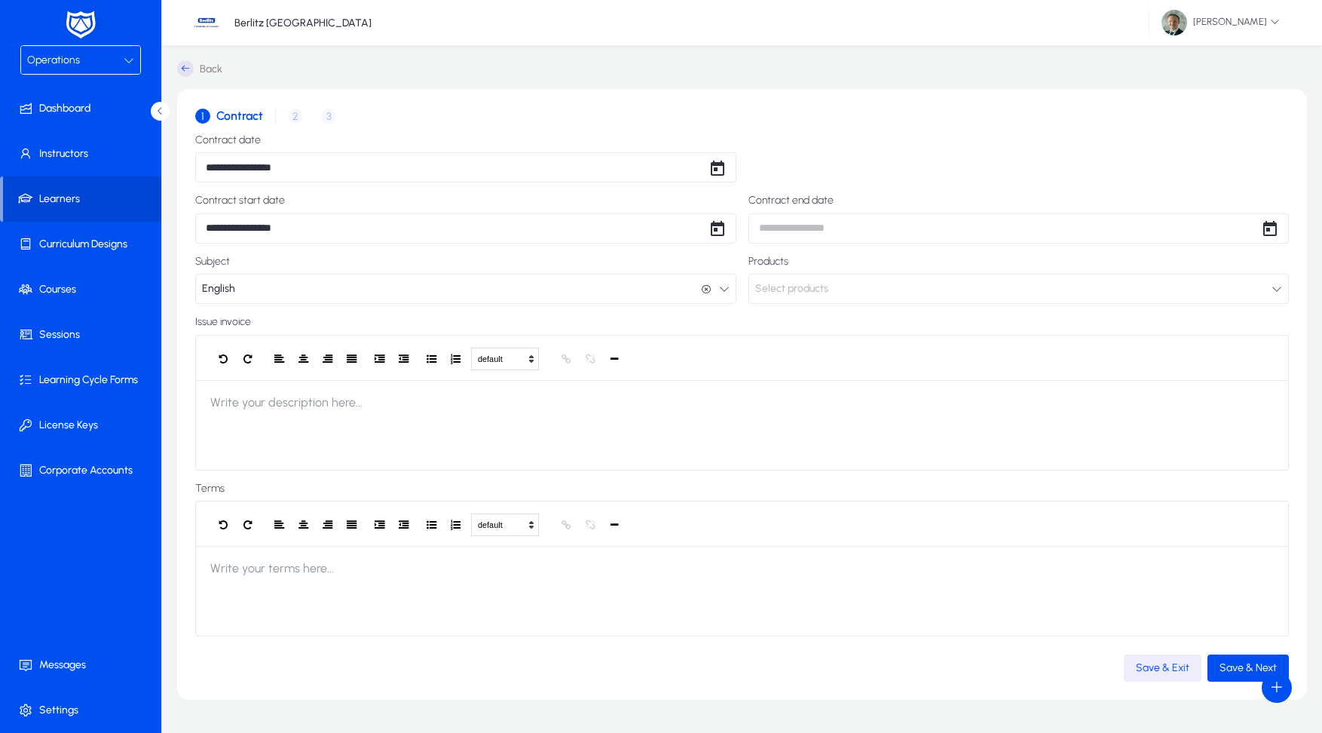
click at [814, 285] on span "Select products" at bounding box center [791, 289] width 73 height 30
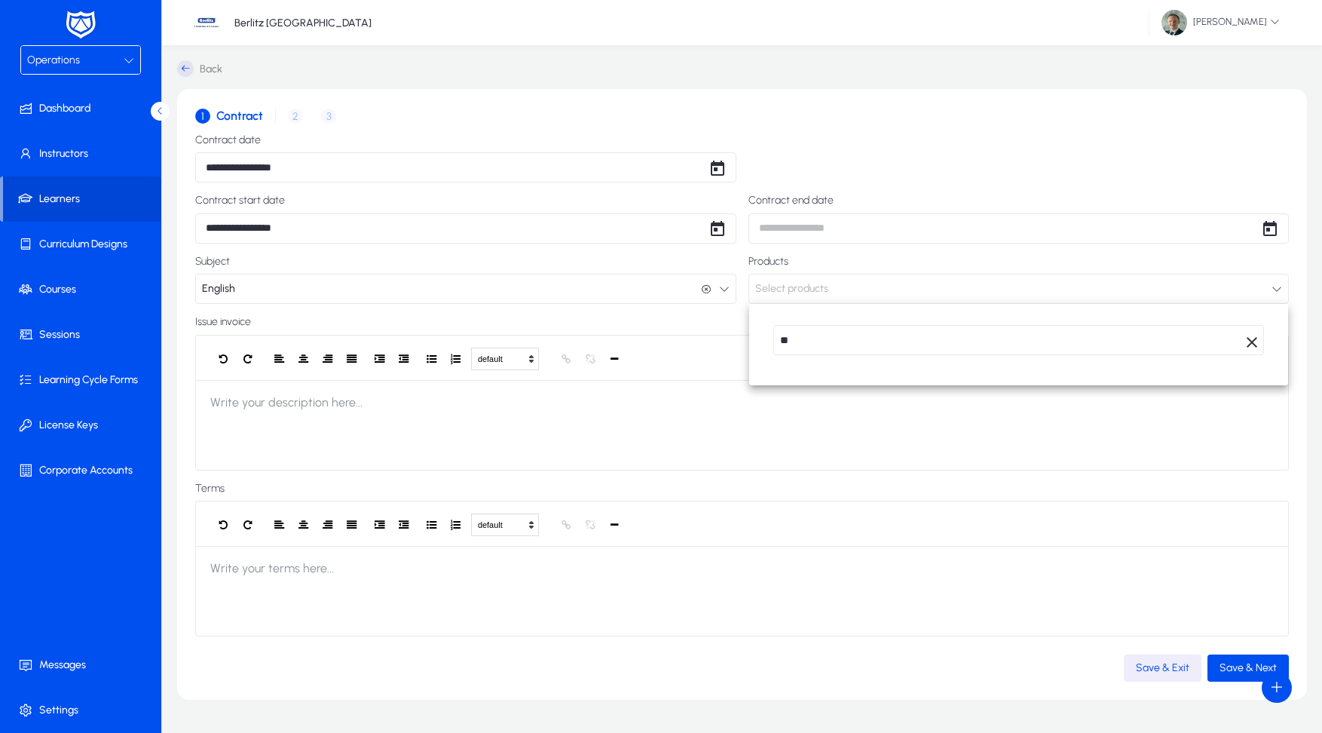
type input "*"
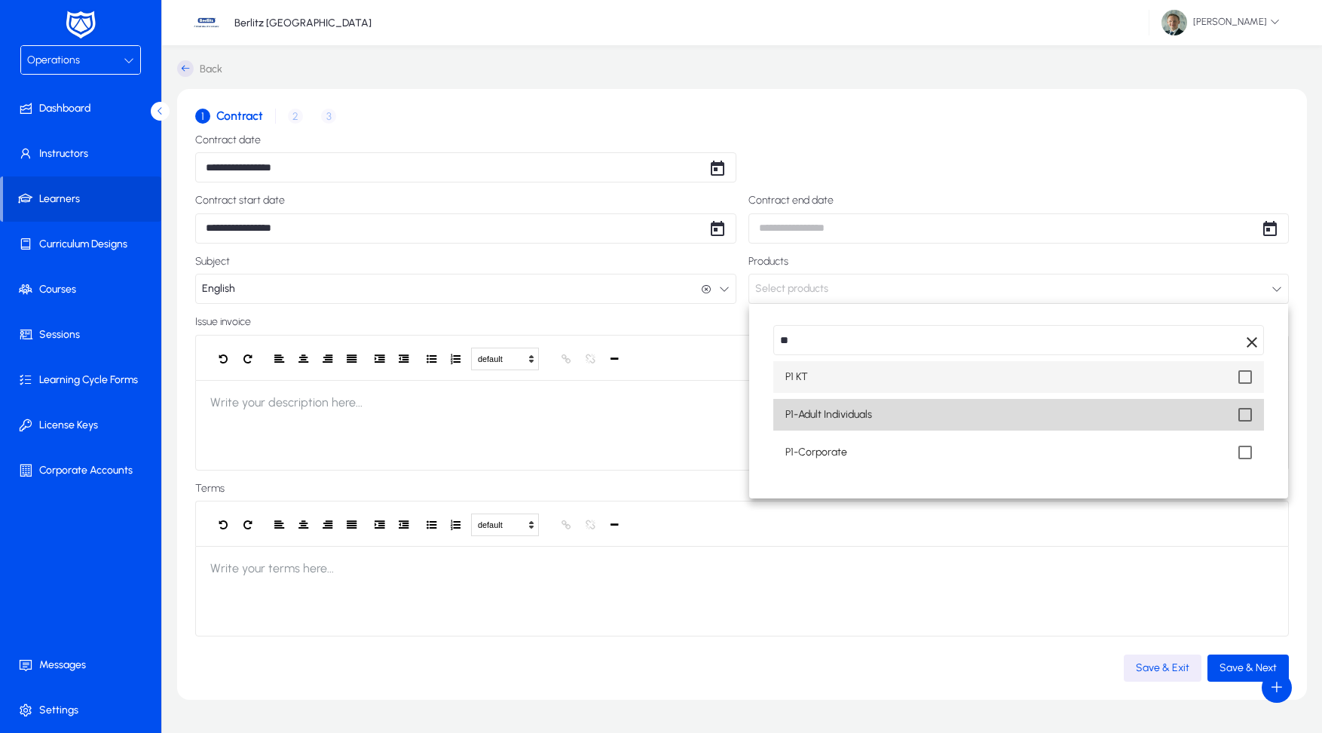
click at [884, 420] on mat-option "P1-Adult Individuals" at bounding box center [1020, 415] width 492 height 32
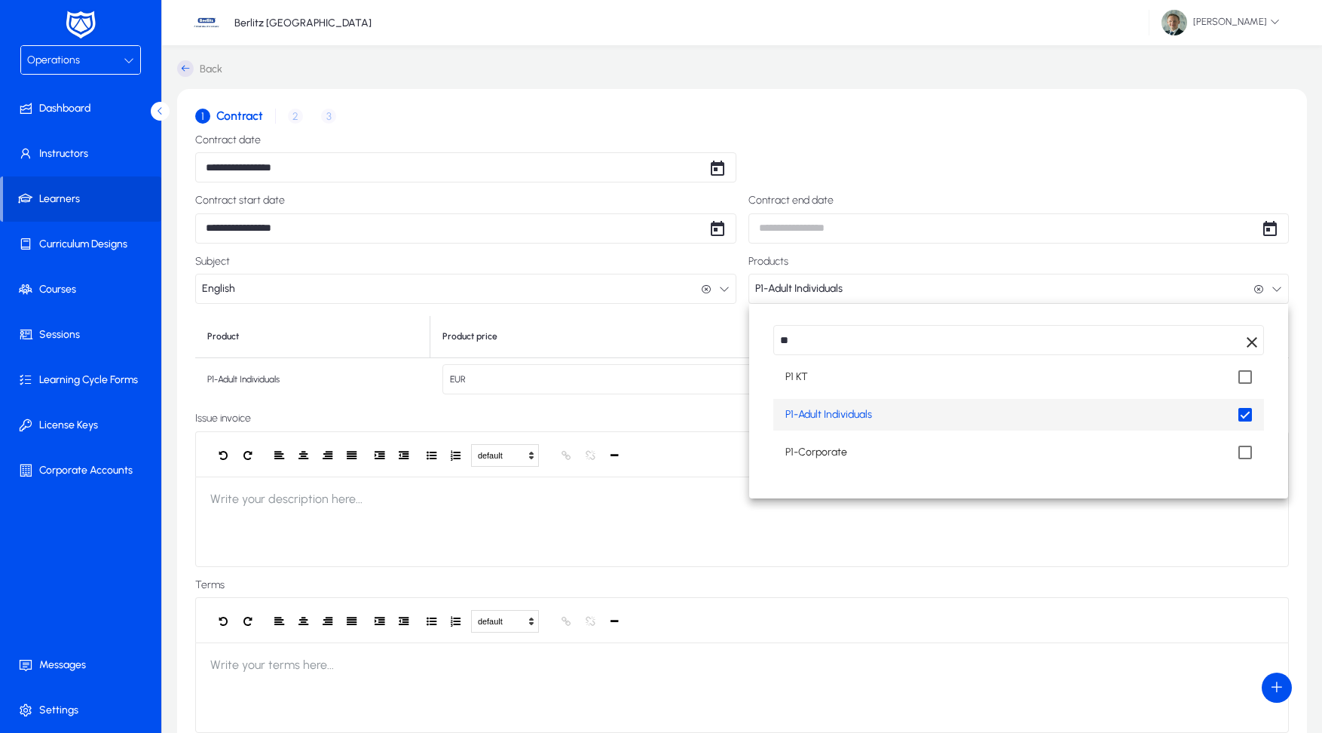
click at [897, 342] on input "**" at bounding box center [1020, 340] width 492 height 30
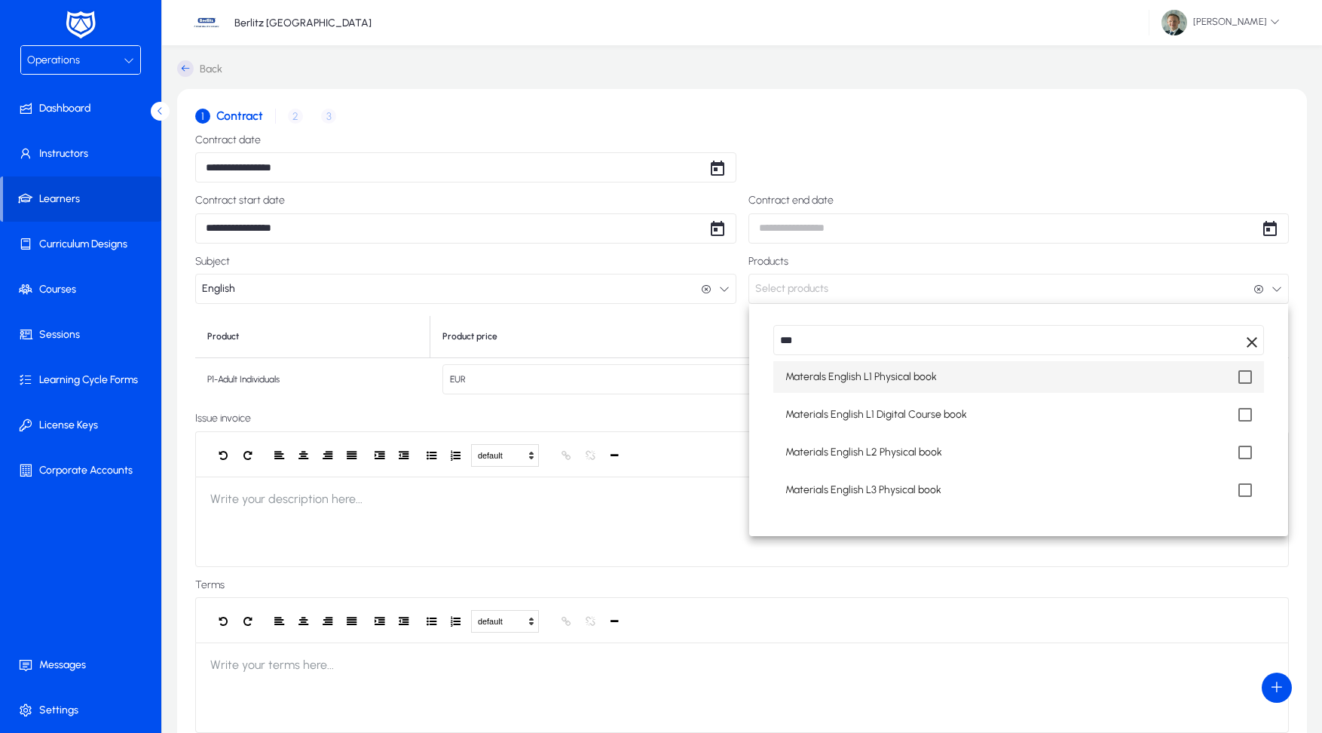
type input "***"
click at [973, 378] on mat-option "Materals English L1 Physical book" at bounding box center [1020, 377] width 492 height 32
type input "*****"
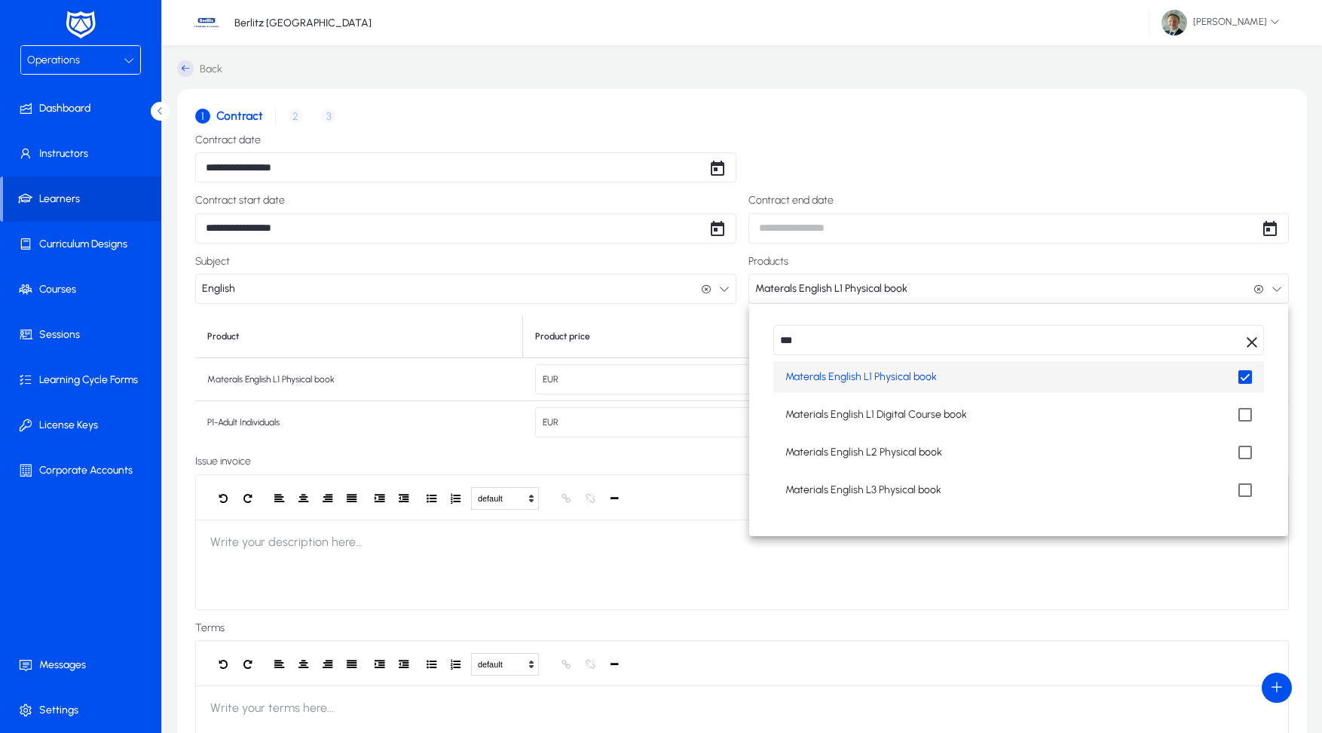
click at [911, 341] on input "***" at bounding box center [1020, 340] width 492 height 30
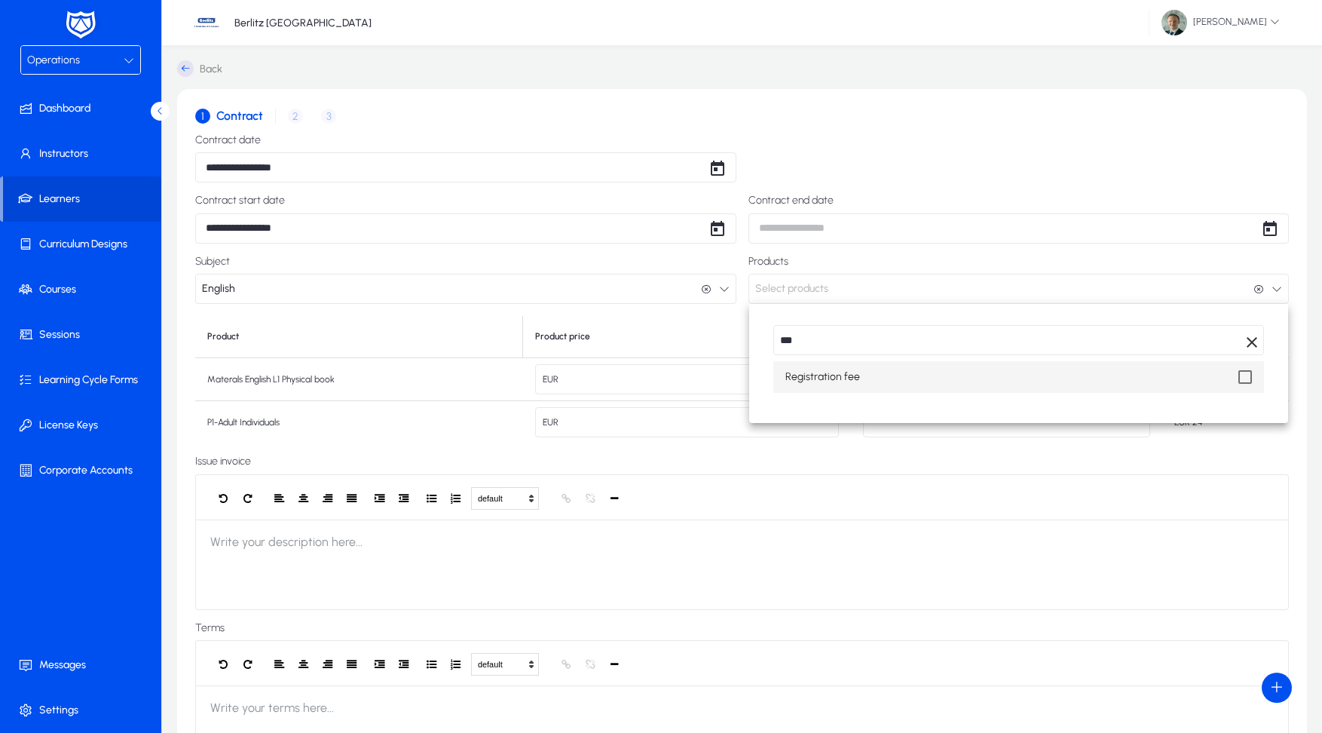
type input "***"
click at [873, 378] on mat-option "Registration fee" at bounding box center [1020, 377] width 492 height 32
type input "*****"
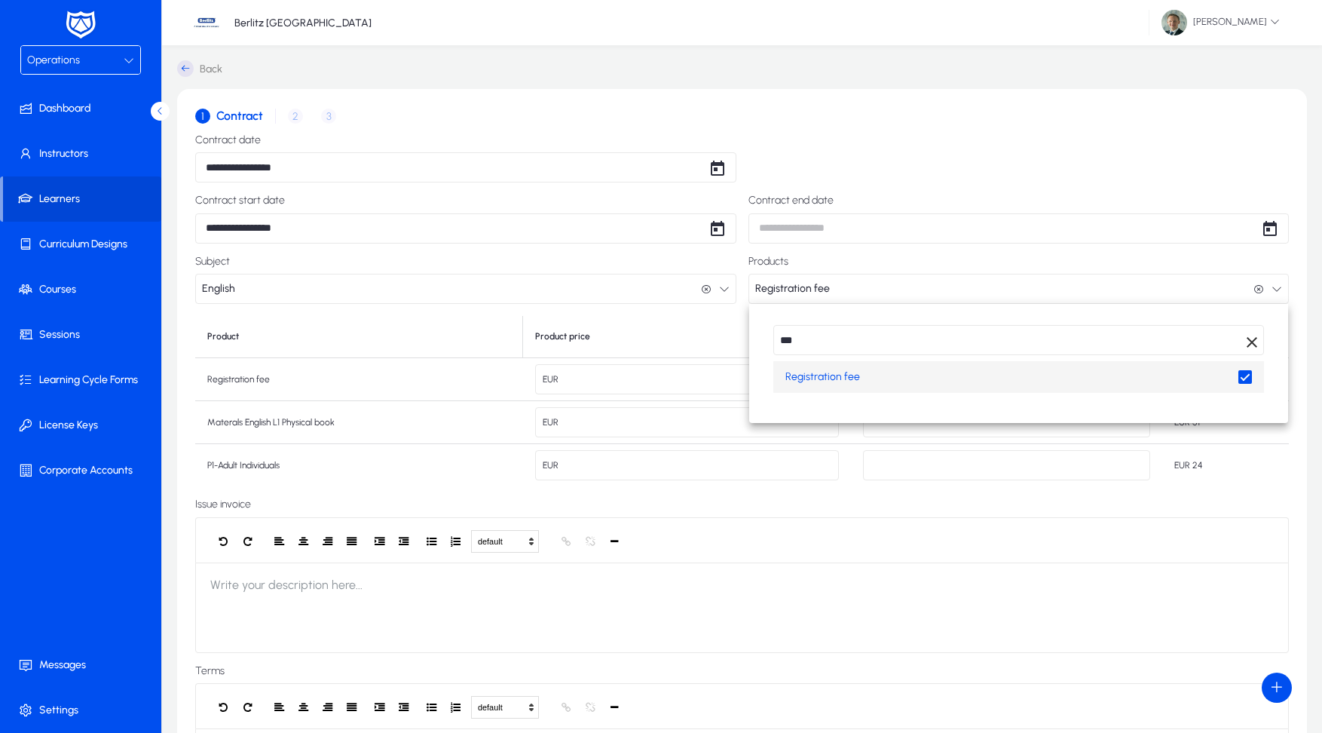
click at [905, 558] on div at bounding box center [661, 366] width 1322 height 733
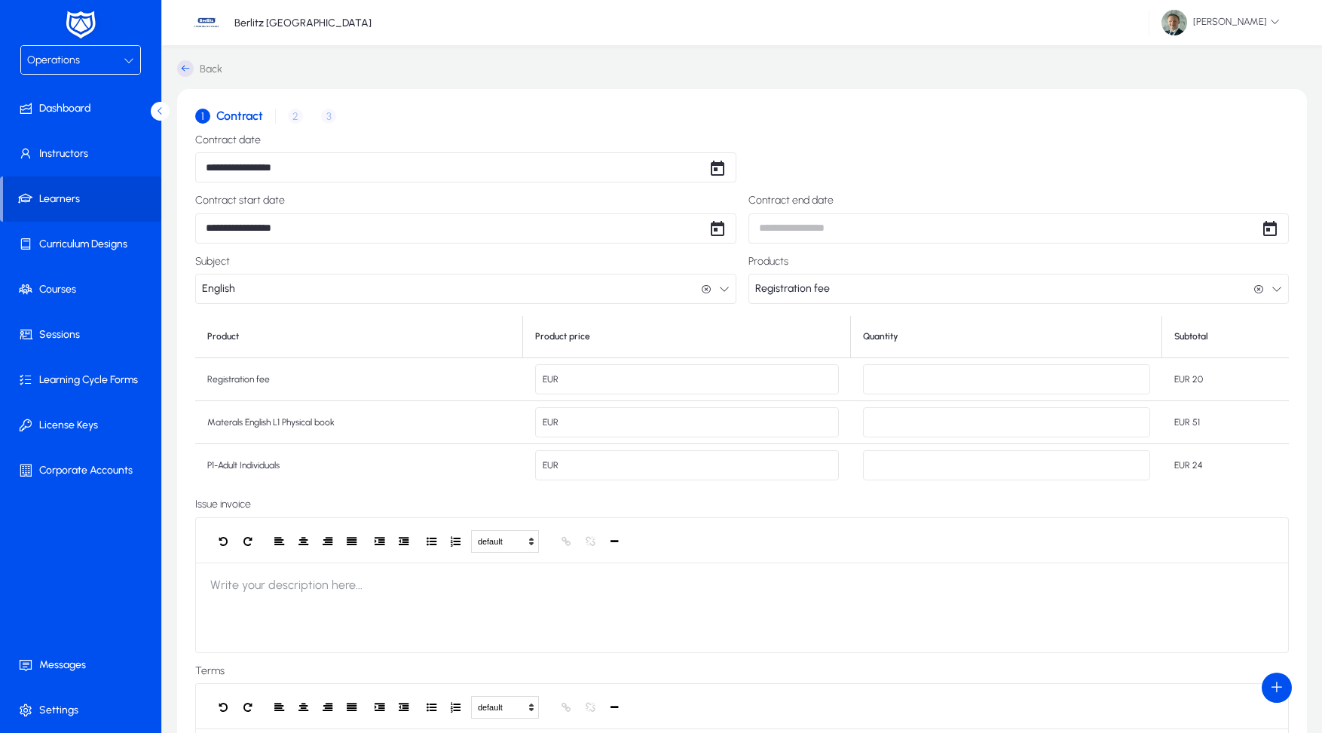
click at [927, 458] on input "*" at bounding box center [1006, 465] width 287 height 30
type input "**"
click at [805, 508] on label "Issue invoice" at bounding box center [742, 504] width 1094 height 12
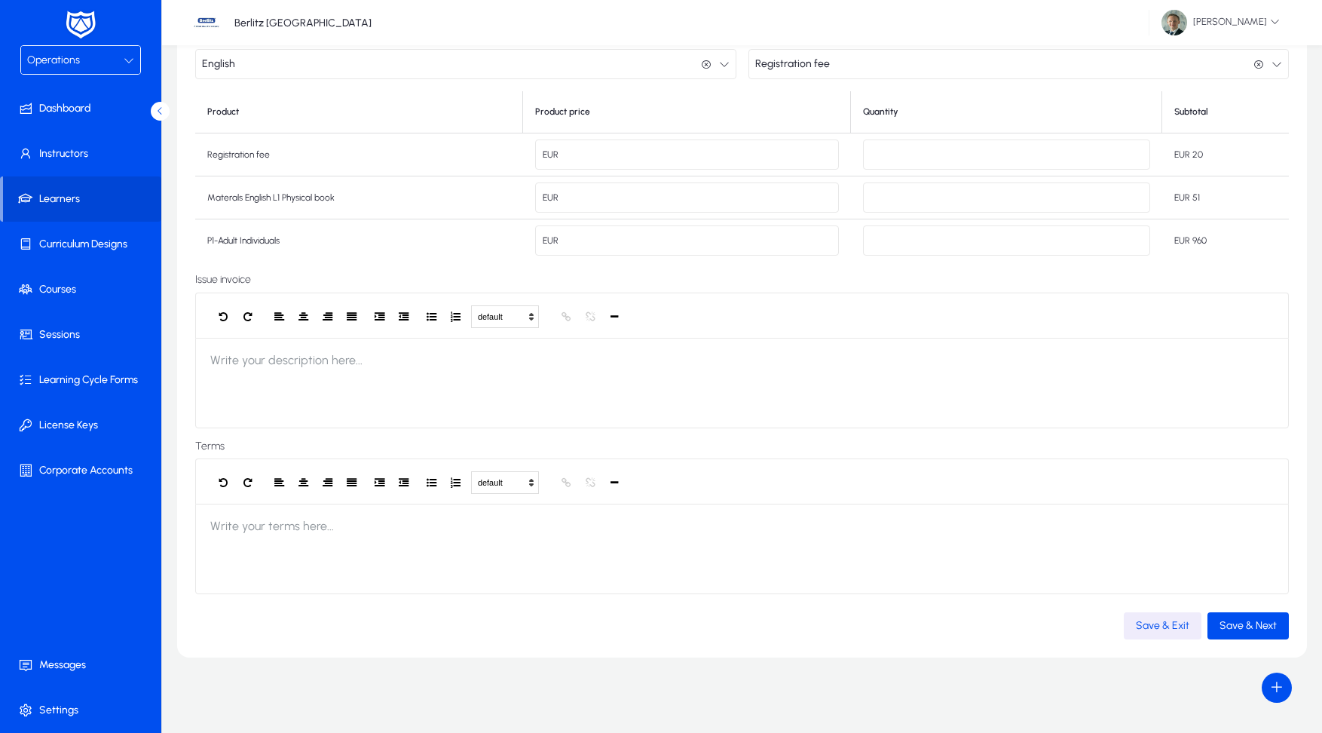
scroll to position [228, 0]
click at [1261, 624] on span "Save & Next" at bounding box center [1248, 625] width 57 height 13
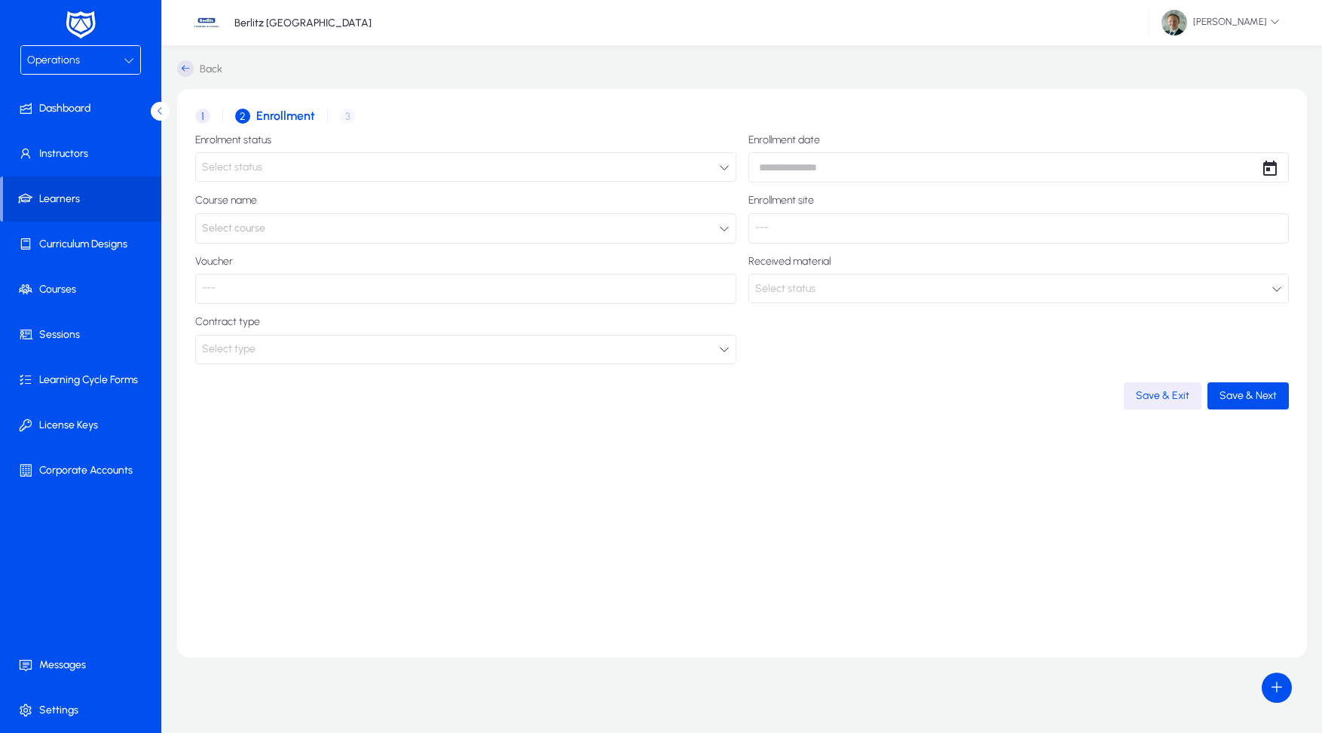
click at [295, 163] on div "Select status" at bounding box center [460, 168] width 517 height 20
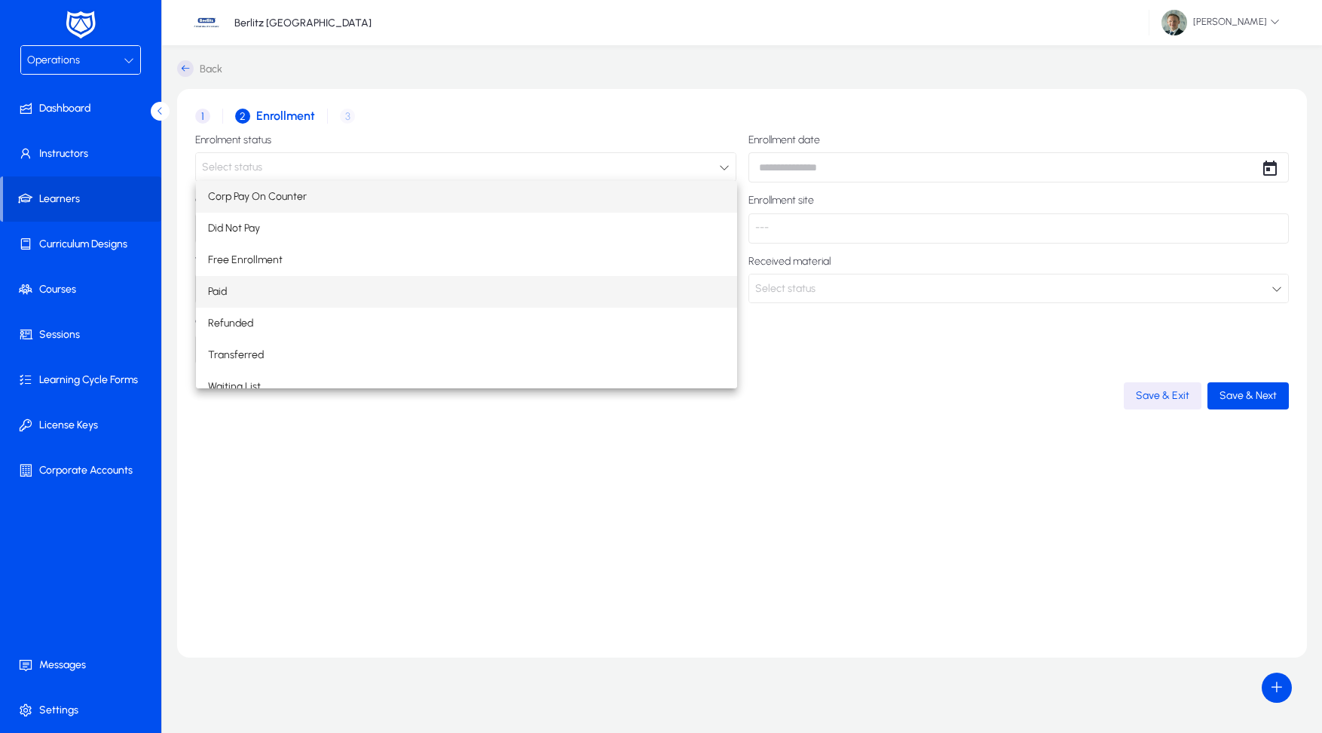
click at [292, 298] on mat-option "Paid" at bounding box center [466, 292] width 541 height 32
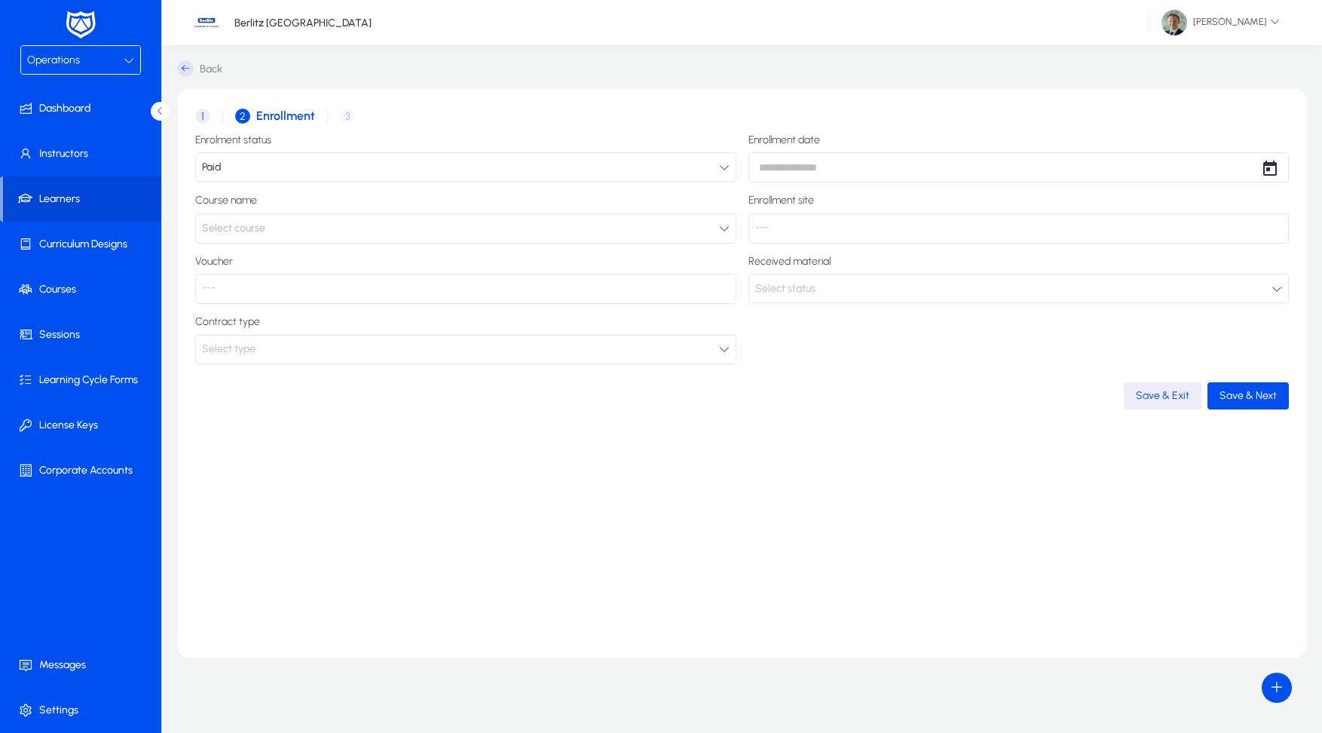
click at [333, 216] on button "Select course" at bounding box center [465, 228] width 541 height 30
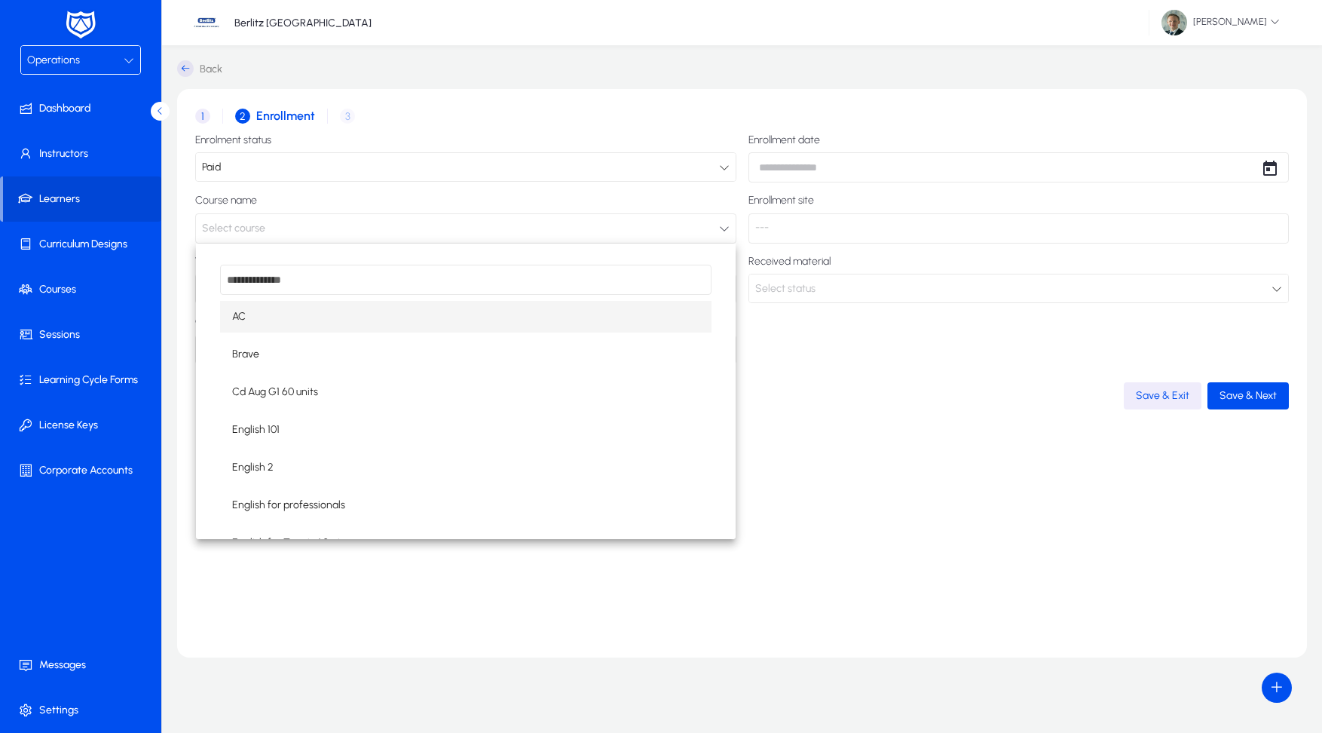
click at [281, 283] on input "dropdown search" at bounding box center [466, 280] width 492 height 30
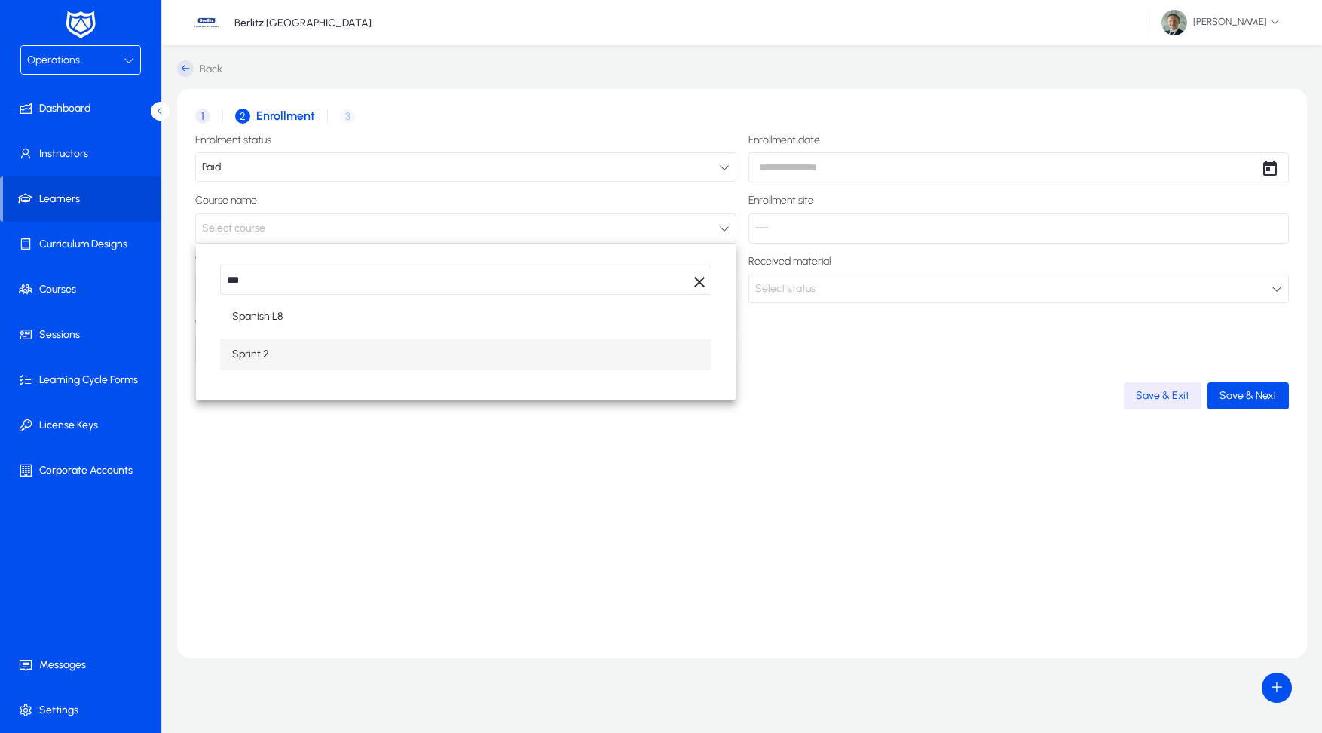
type input "***"
click at [261, 352] on span "Sprint 2" at bounding box center [250, 354] width 37 height 18
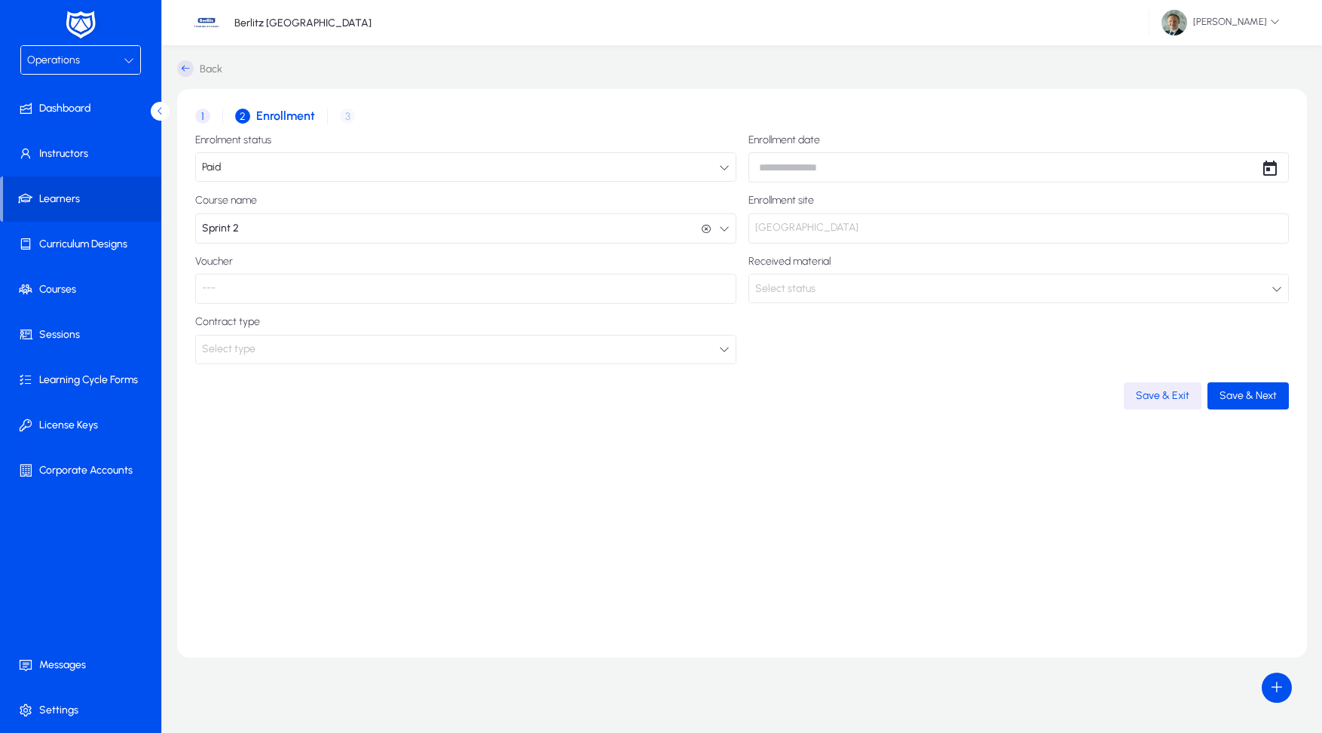
click at [811, 283] on span "Select status" at bounding box center [785, 288] width 60 height 13
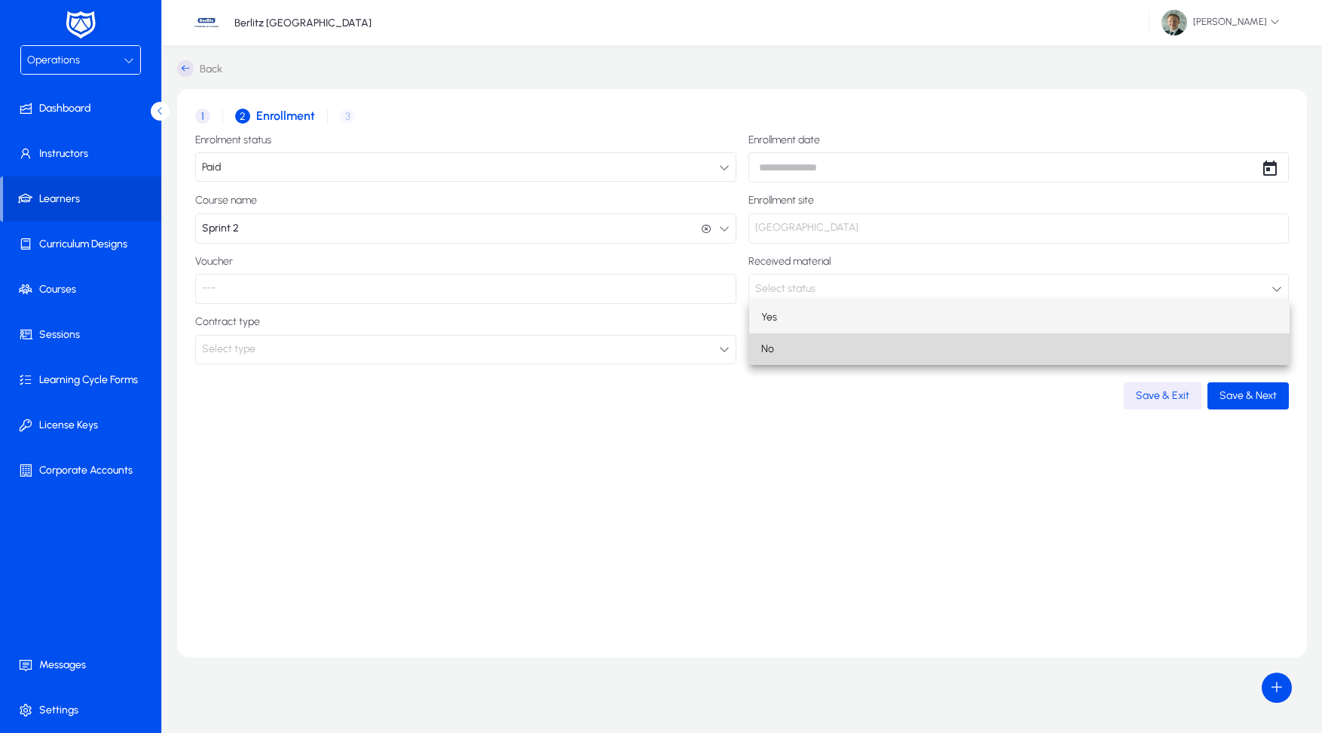
click at [774, 343] on mat-option "No" at bounding box center [1019, 349] width 541 height 32
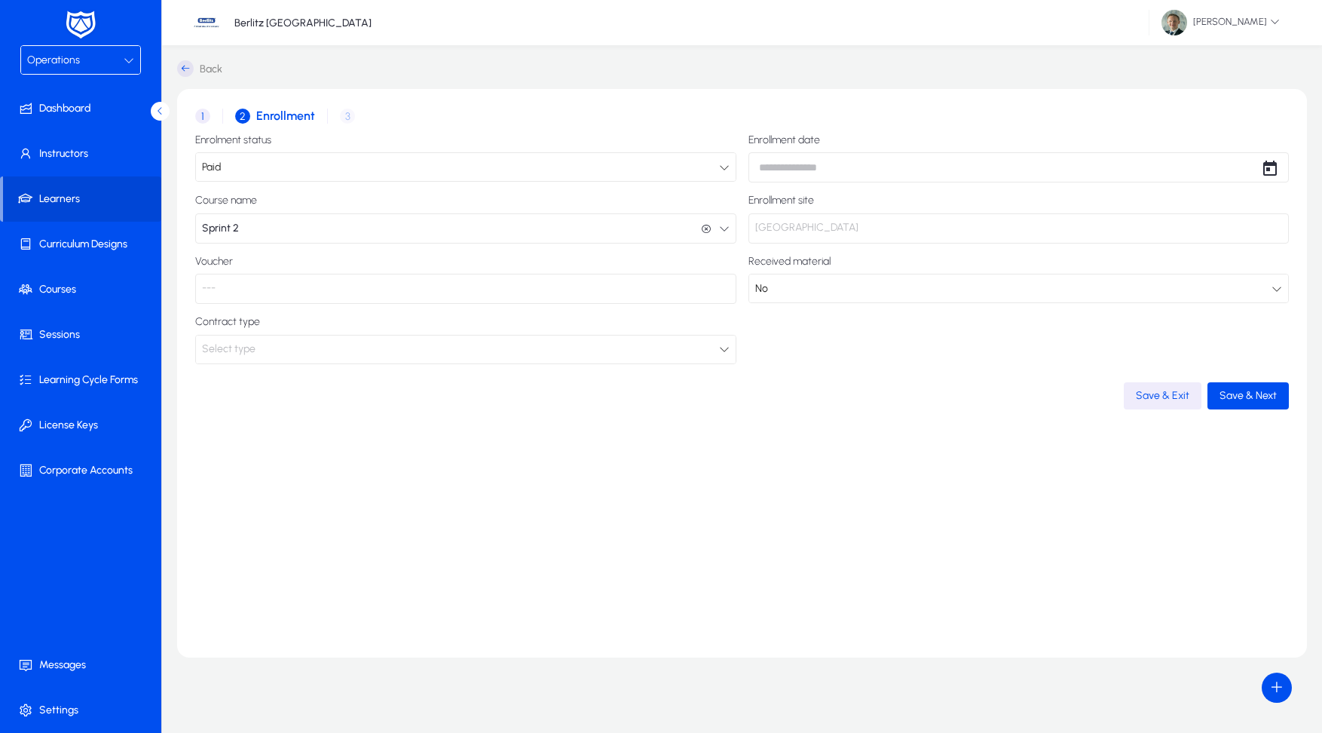
click at [629, 293] on p "---" at bounding box center [465, 289] width 541 height 30
click at [579, 352] on div "Select type" at bounding box center [460, 349] width 517 height 20
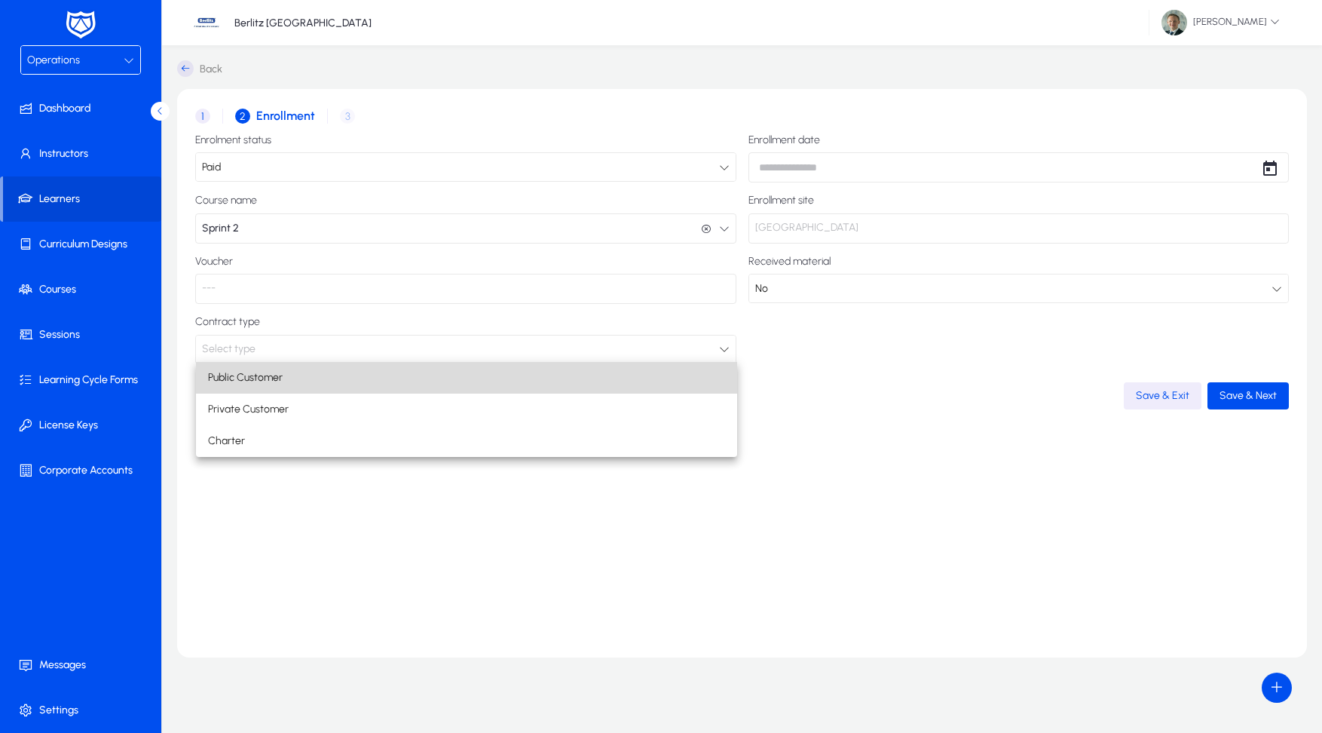
click at [562, 372] on mat-option "Public Customer" at bounding box center [466, 378] width 541 height 32
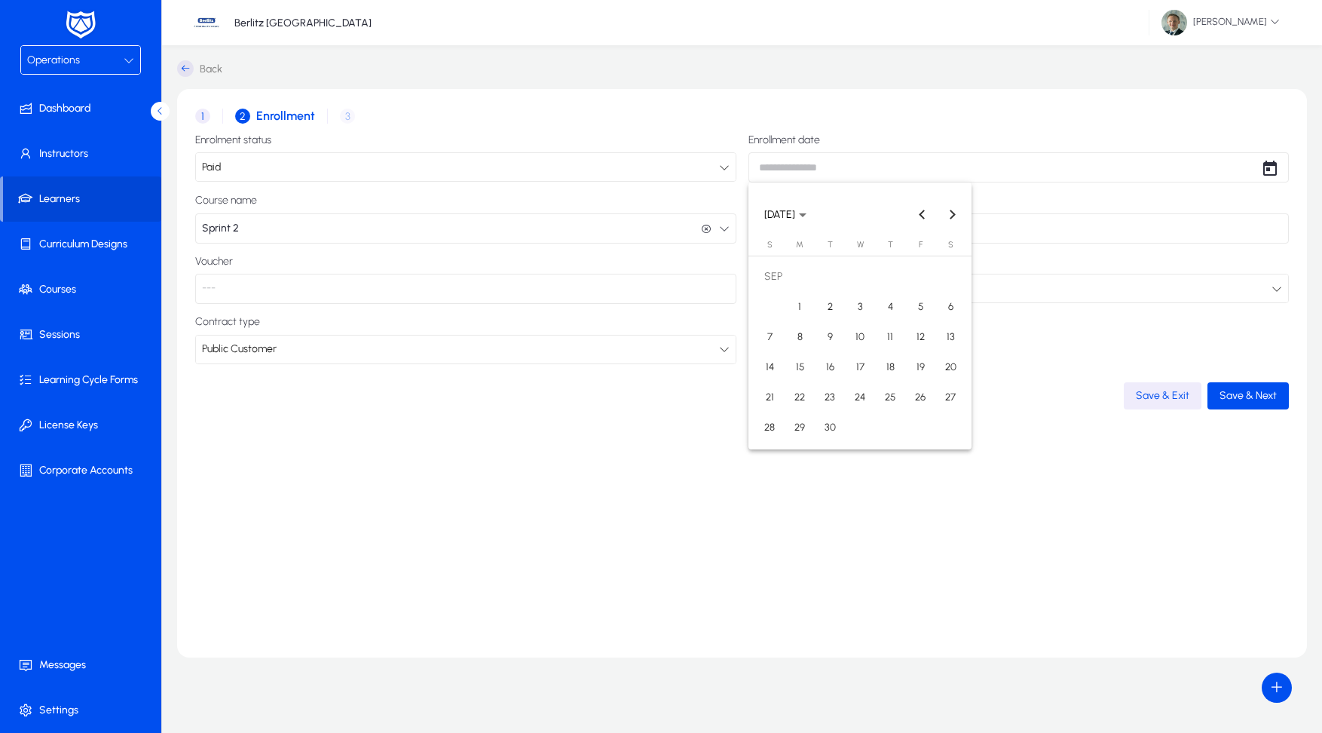
click at [866, 168] on body "Operations Dashboard Instructors Learners Curriculum Designs Courses Sessions L…" at bounding box center [661, 366] width 1322 height 733
click at [889, 339] on span "11" at bounding box center [890, 336] width 27 height 27
type input "**********"
click at [1237, 403] on span "button" at bounding box center [1248, 396] width 81 height 36
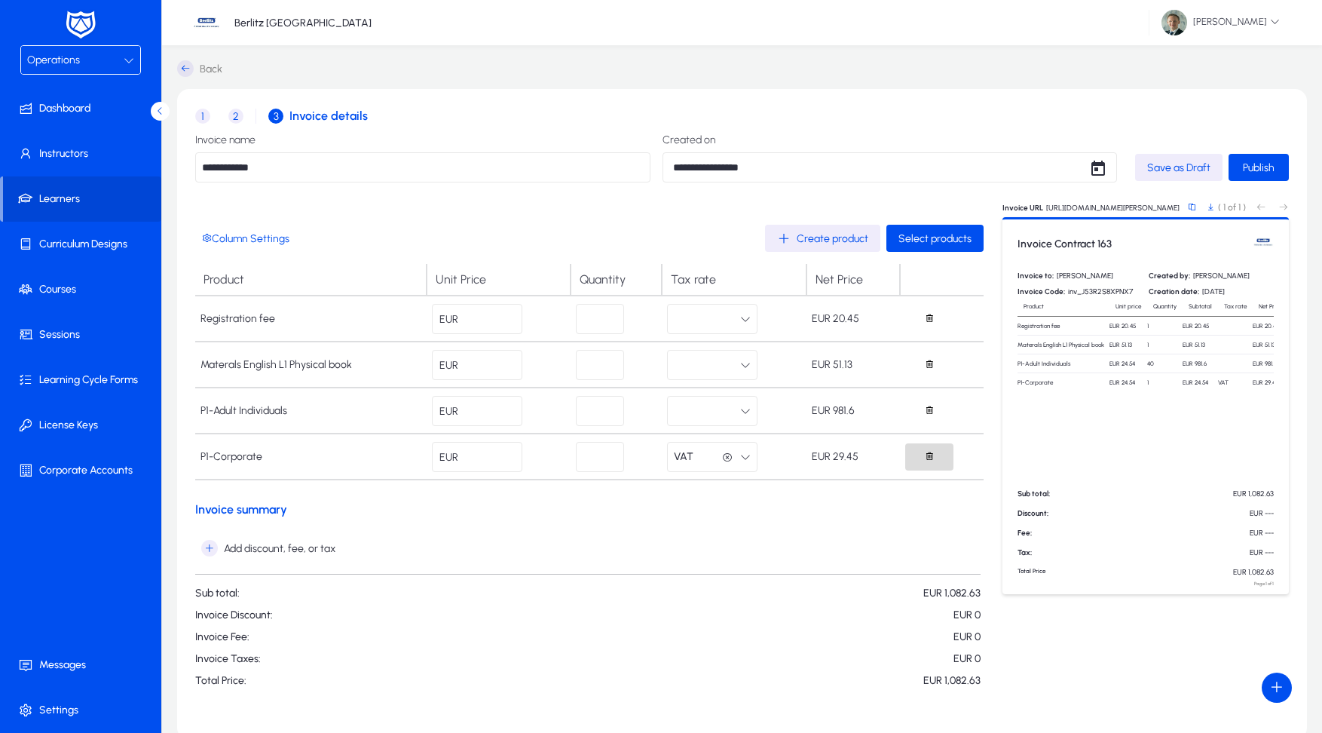
click at [930, 456] on icon "button" at bounding box center [929, 456] width 11 height 11
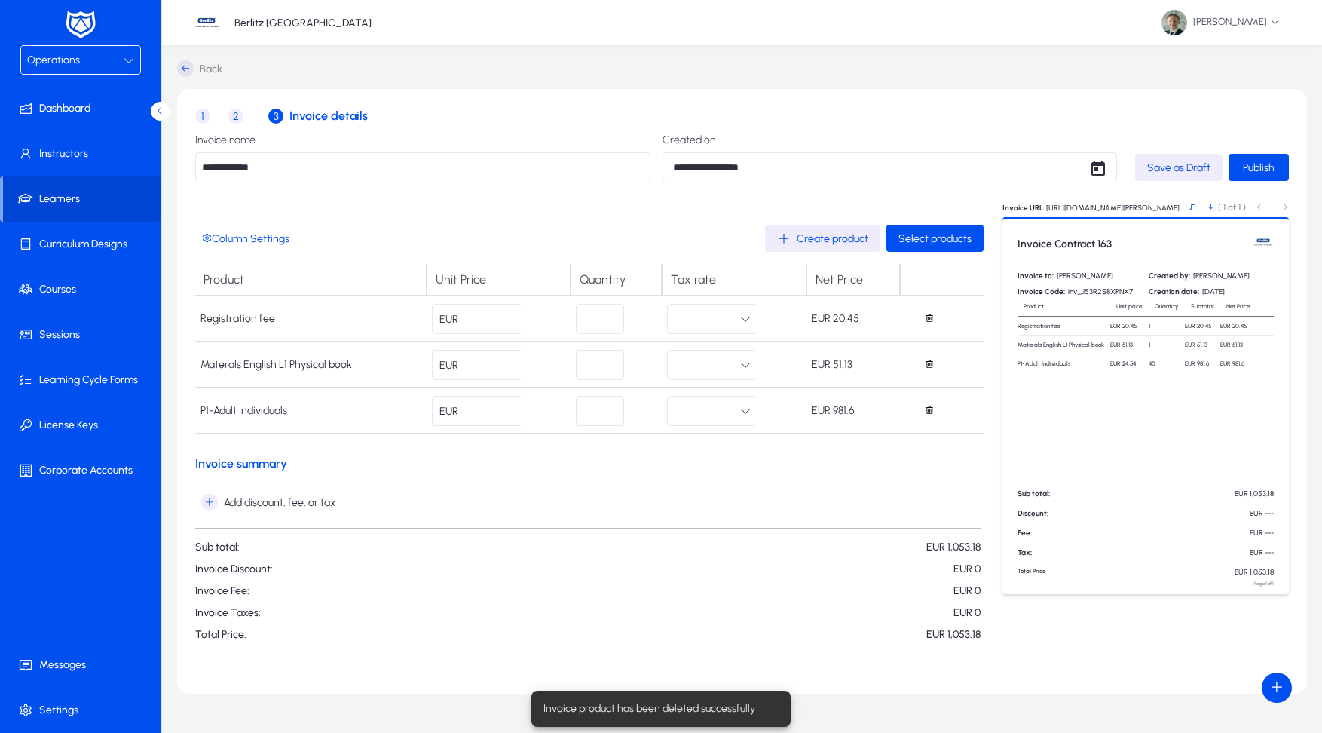
click at [746, 324] on button "button" at bounding box center [712, 319] width 90 height 30
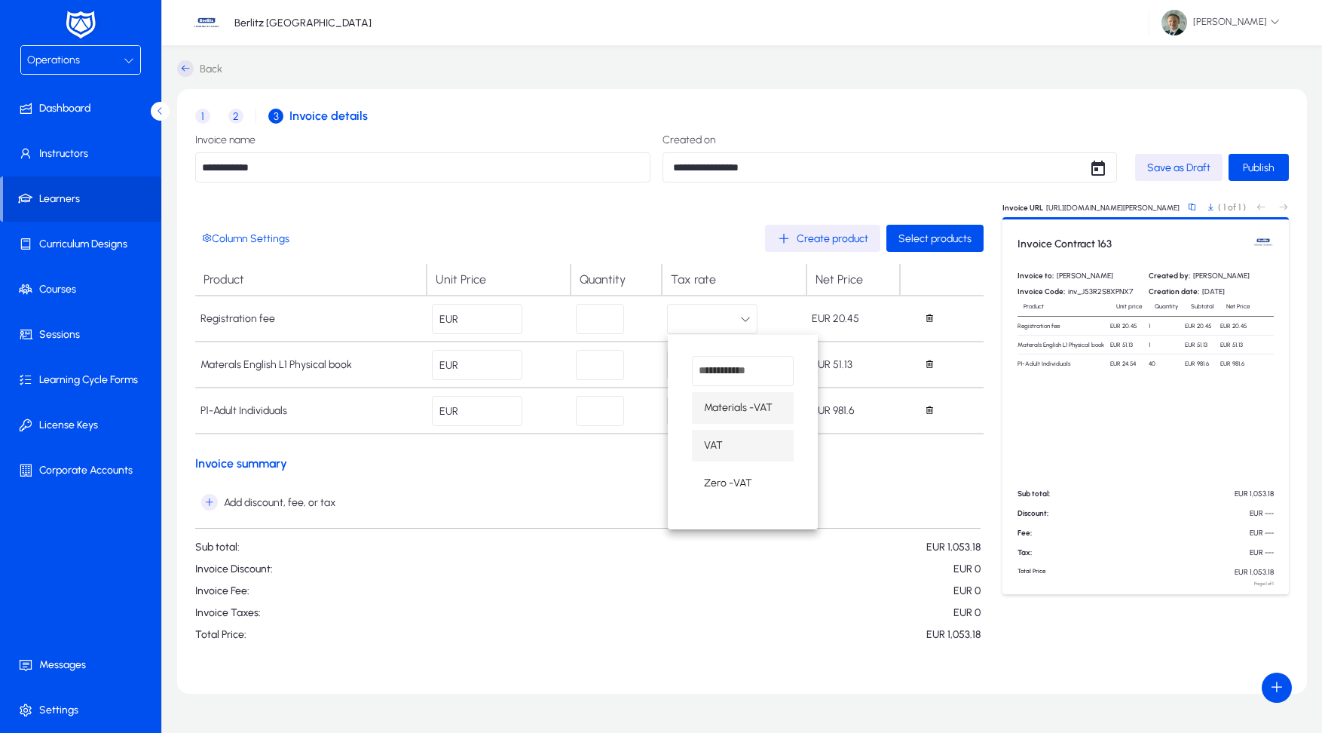
click at [729, 452] on mat-option "VAT" at bounding box center [743, 446] width 102 height 32
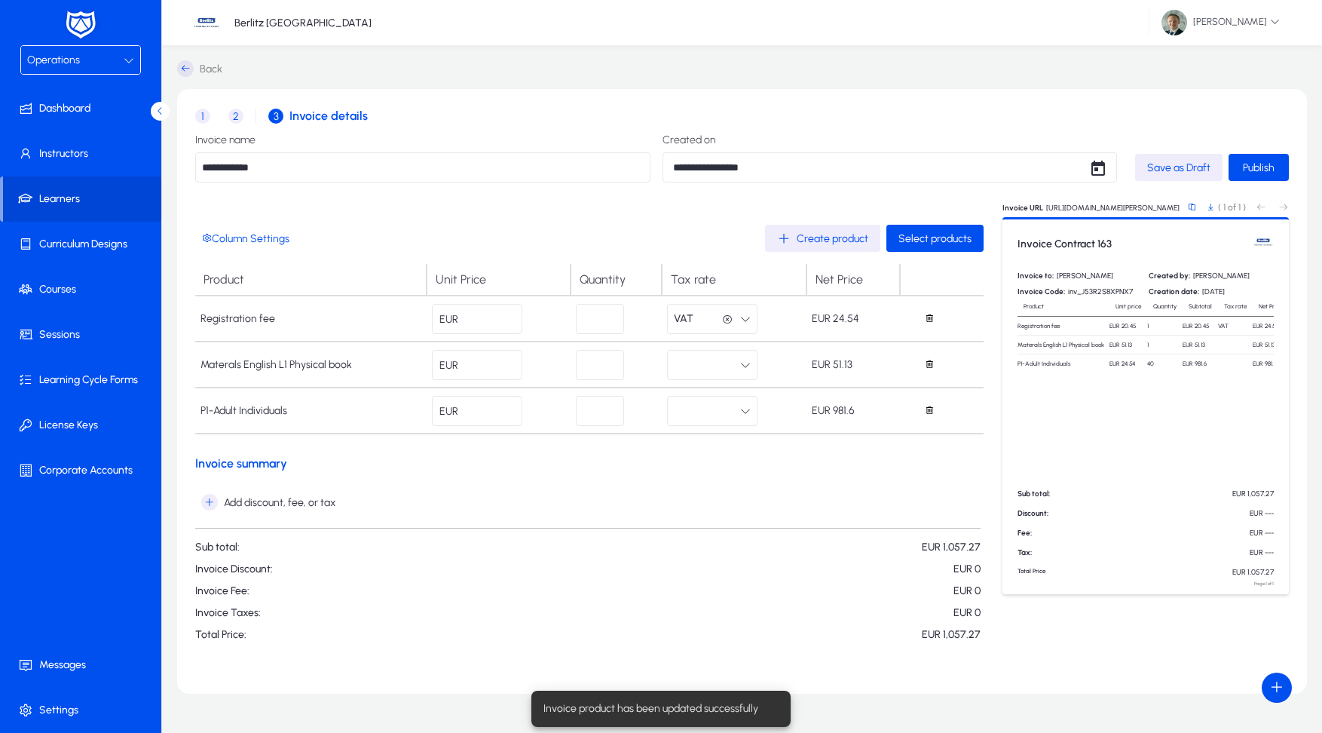
click at [749, 369] on icon "button" at bounding box center [745, 365] width 11 height 11
click at [743, 460] on span "Materials -VAT" at bounding box center [738, 454] width 69 height 18
click at [742, 409] on icon "button" at bounding box center [745, 411] width 11 height 11
click at [718, 547] on mat-option "VAT" at bounding box center [743, 538] width 102 height 32
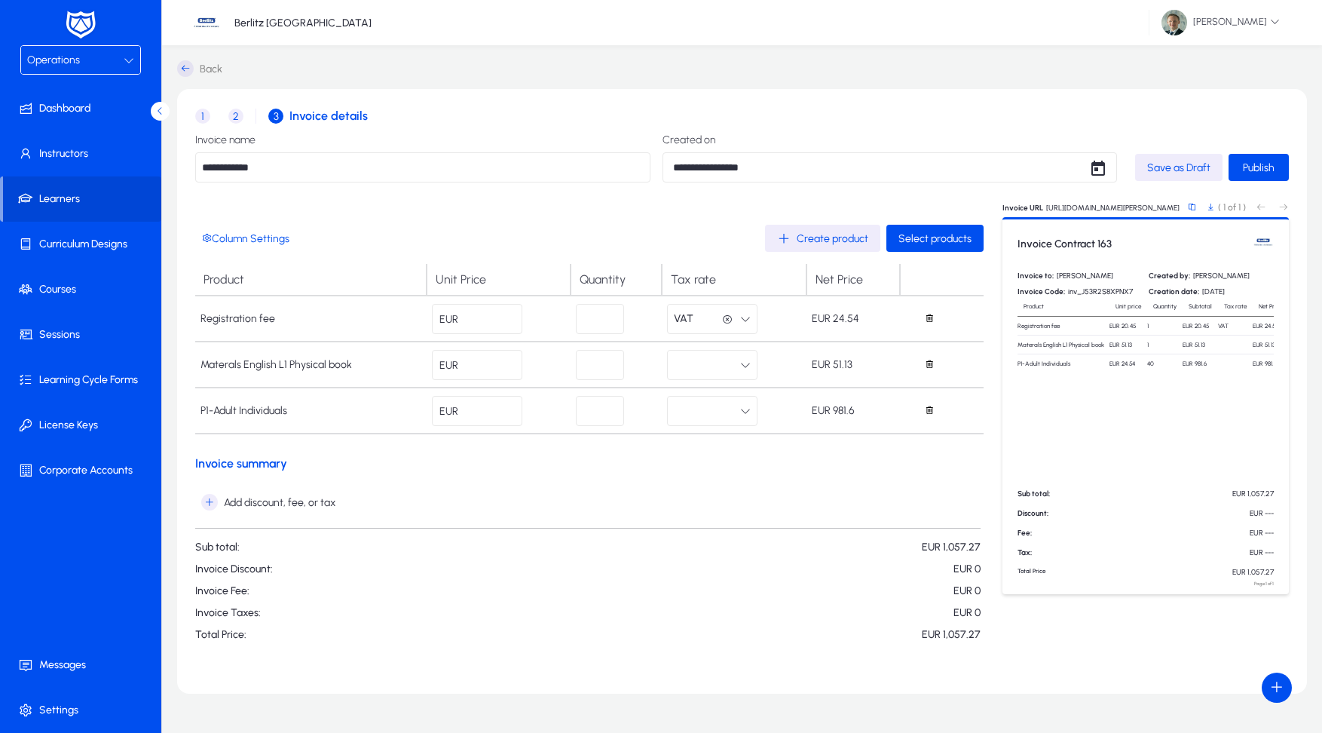
click at [742, 368] on icon "button" at bounding box center [745, 365] width 11 height 11
click at [737, 458] on span "Materials -VAT" at bounding box center [738, 454] width 69 height 18
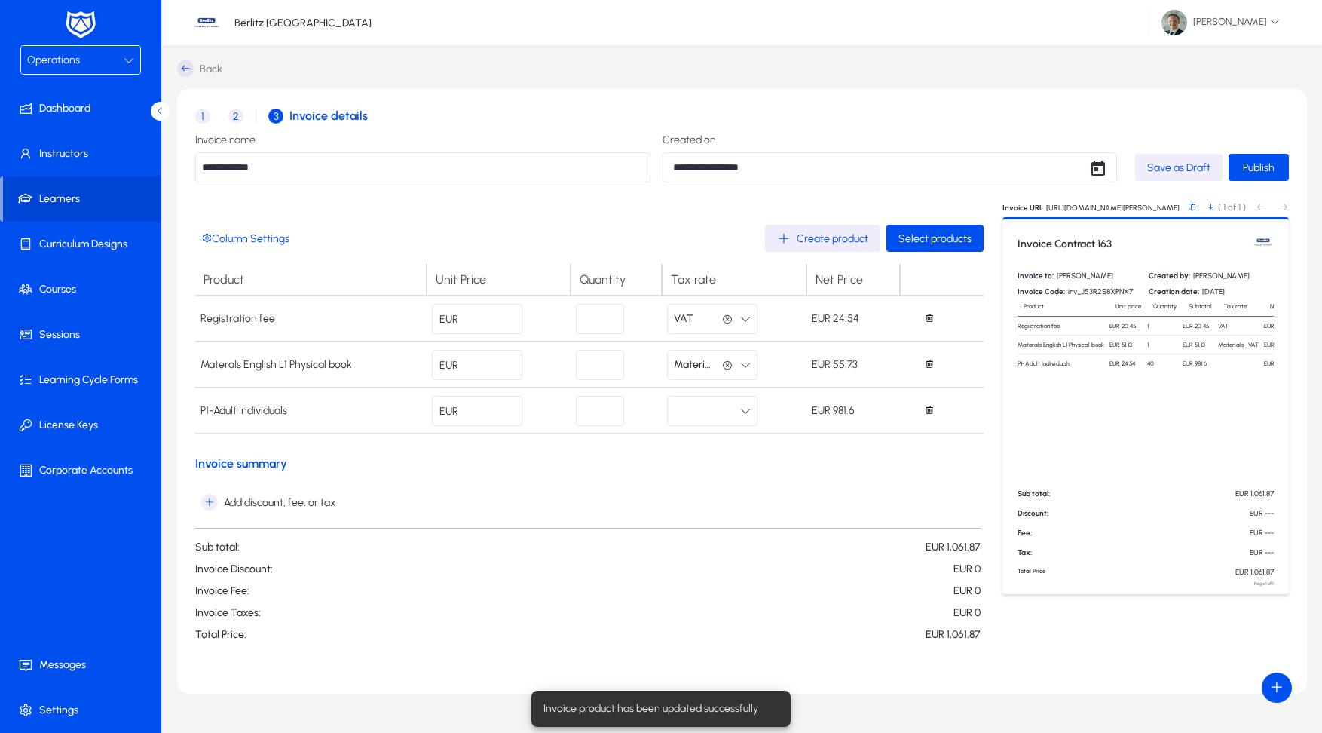
click at [752, 413] on button "button" at bounding box center [712, 411] width 90 height 30
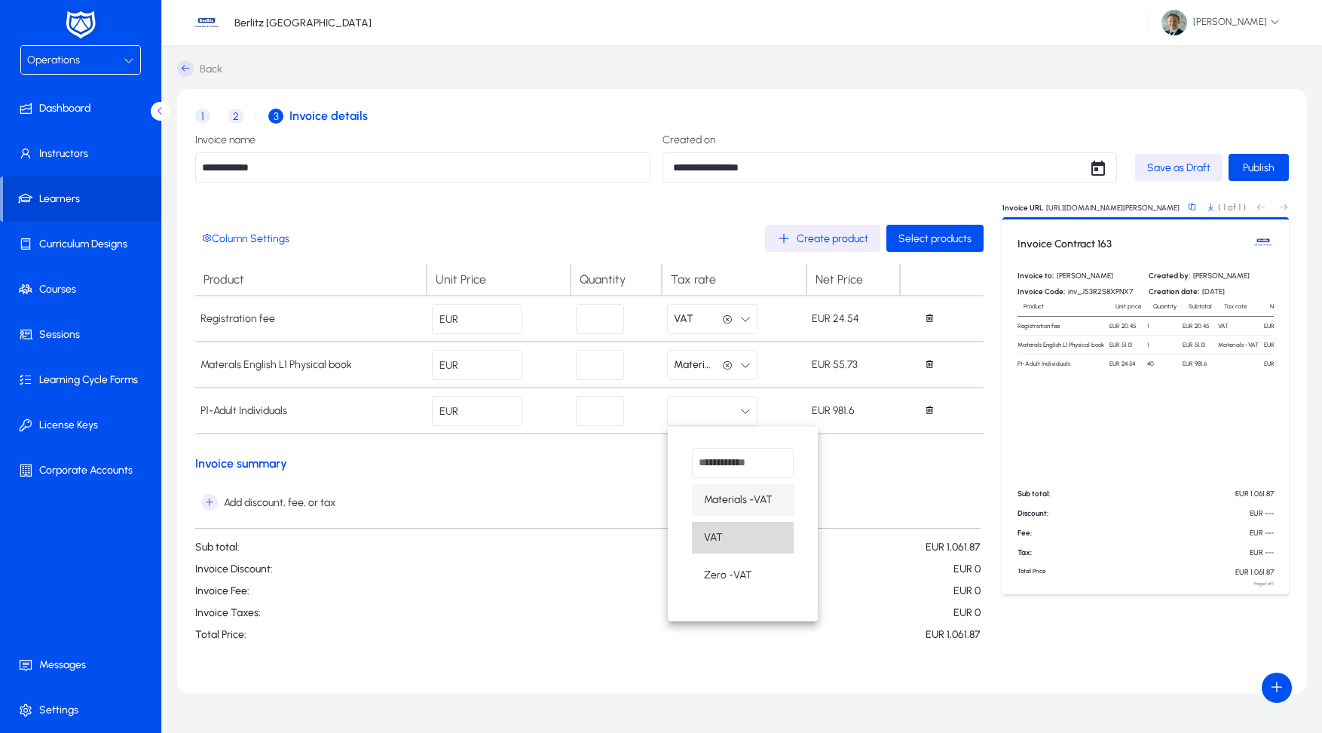
click at [716, 538] on span "VAT" at bounding box center [713, 538] width 19 height 18
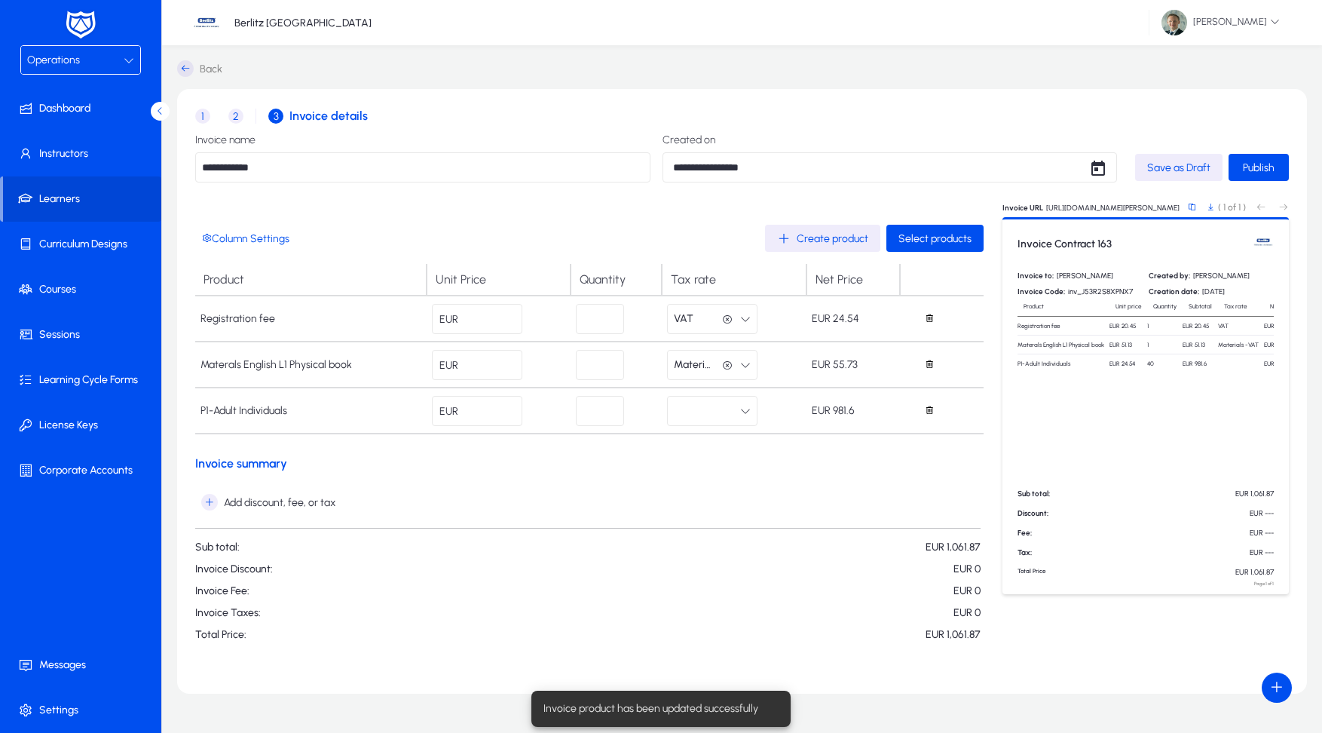
click at [744, 410] on icon "button" at bounding box center [745, 411] width 11 height 11
click at [716, 529] on span "VAT" at bounding box center [713, 538] width 19 height 18
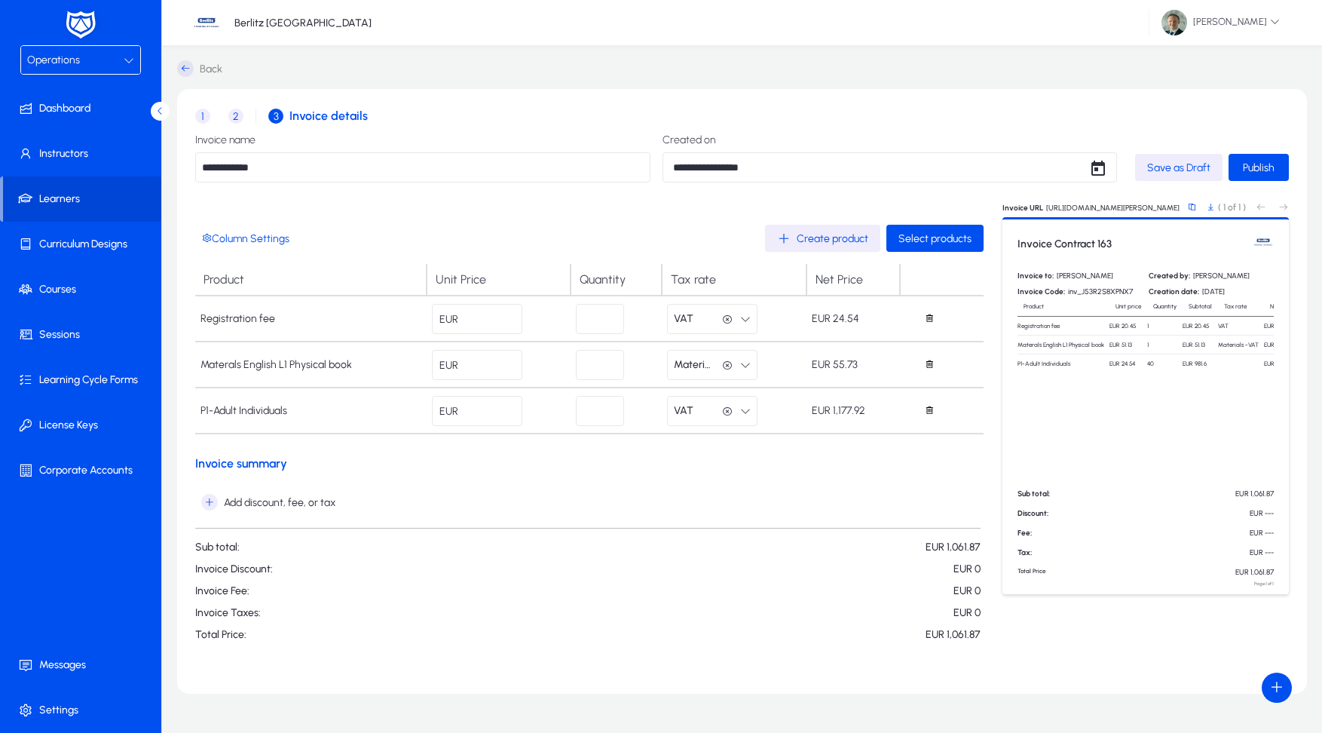
click at [751, 594] on p "Invoice Fee: EUR 0" at bounding box center [588, 590] width 786 height 13
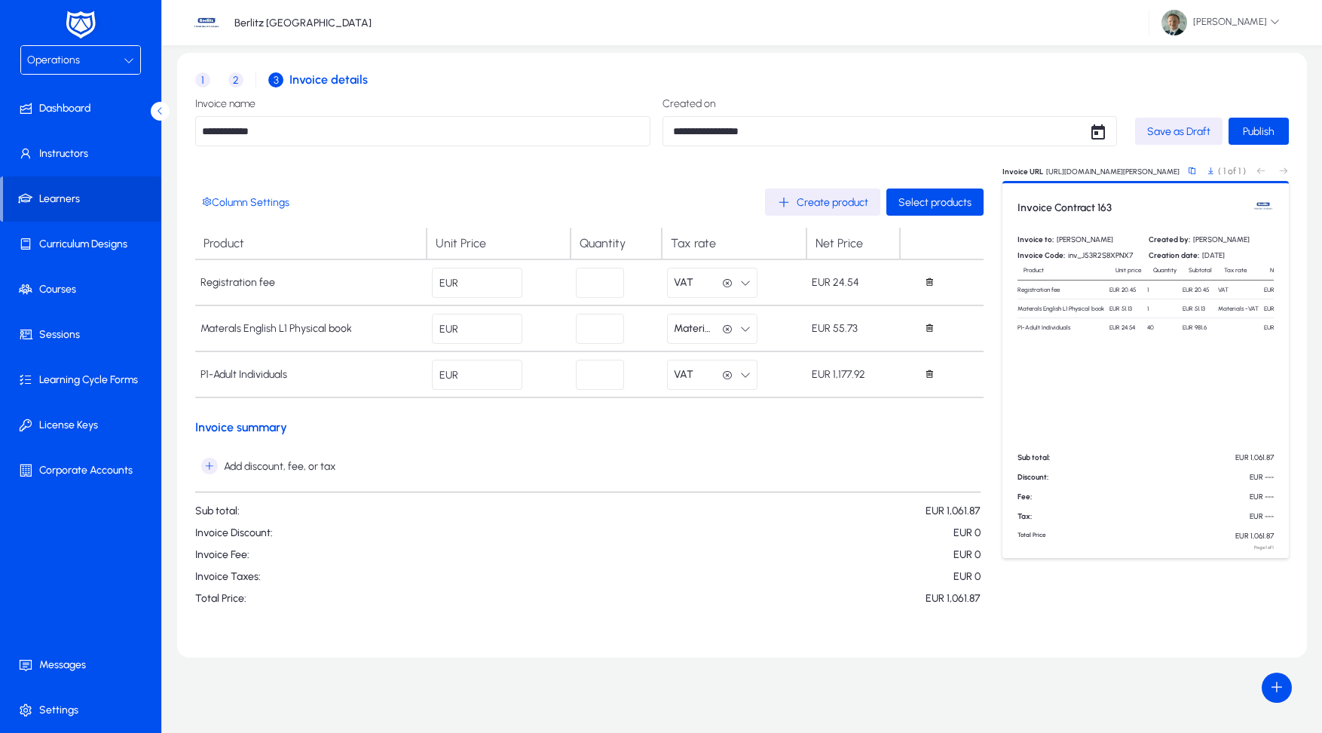
scroll to position [36, 0]
click at [1170, 133] on span "Save as Draft" at bounding box center [1179, 131] width 63 height 13
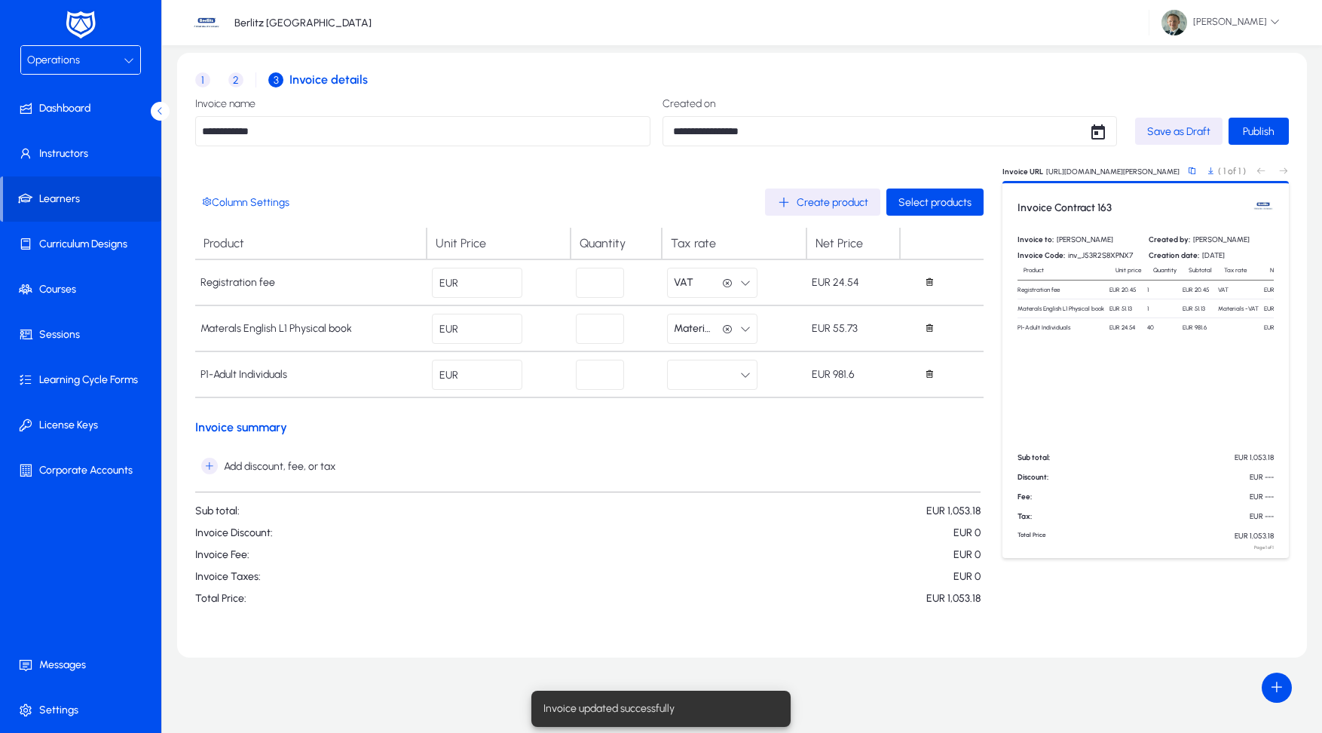
click at [707, 377] on button "button" at bounding box center [712, 375] width 90 height 30
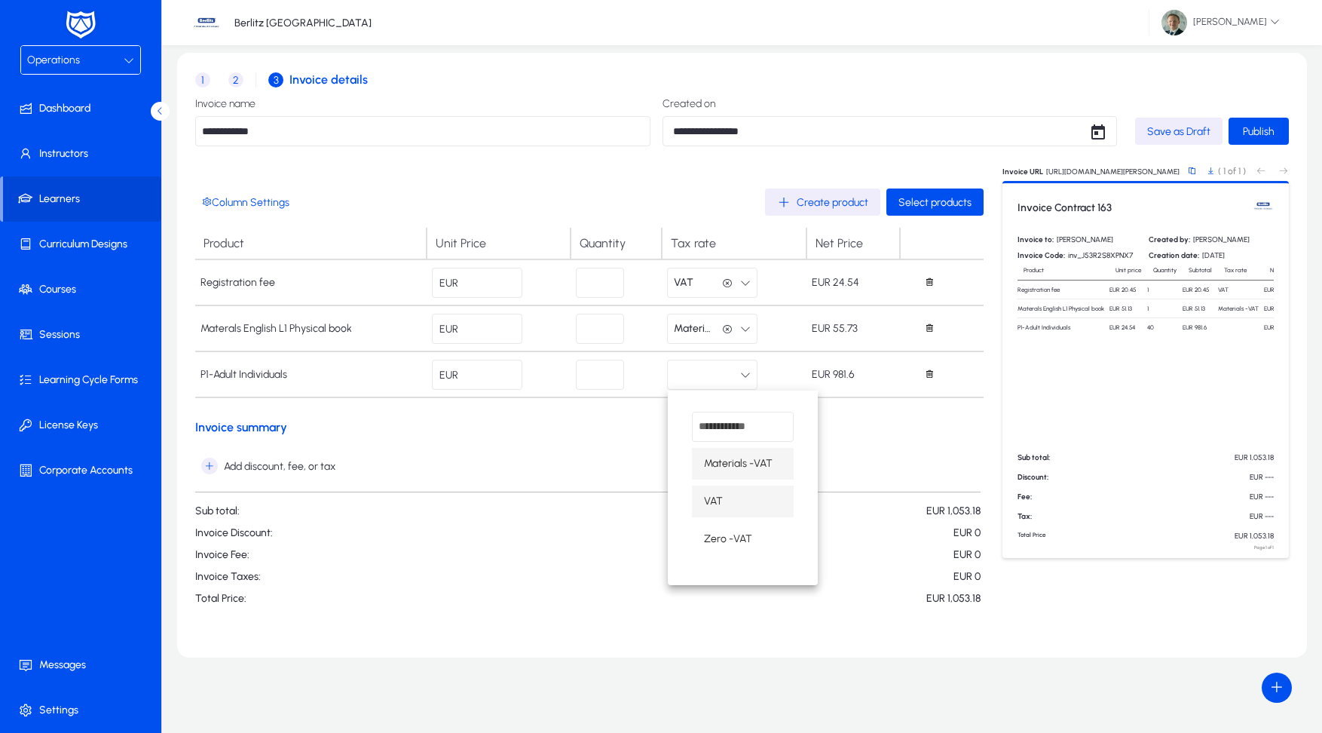
click at [720, 499] on span "VAT" at bounding box center [713, 501] width 19 height 18
click at [1163, 129] on span "Save as Draft" at bounding box center [1179, 131] width 63 height 13
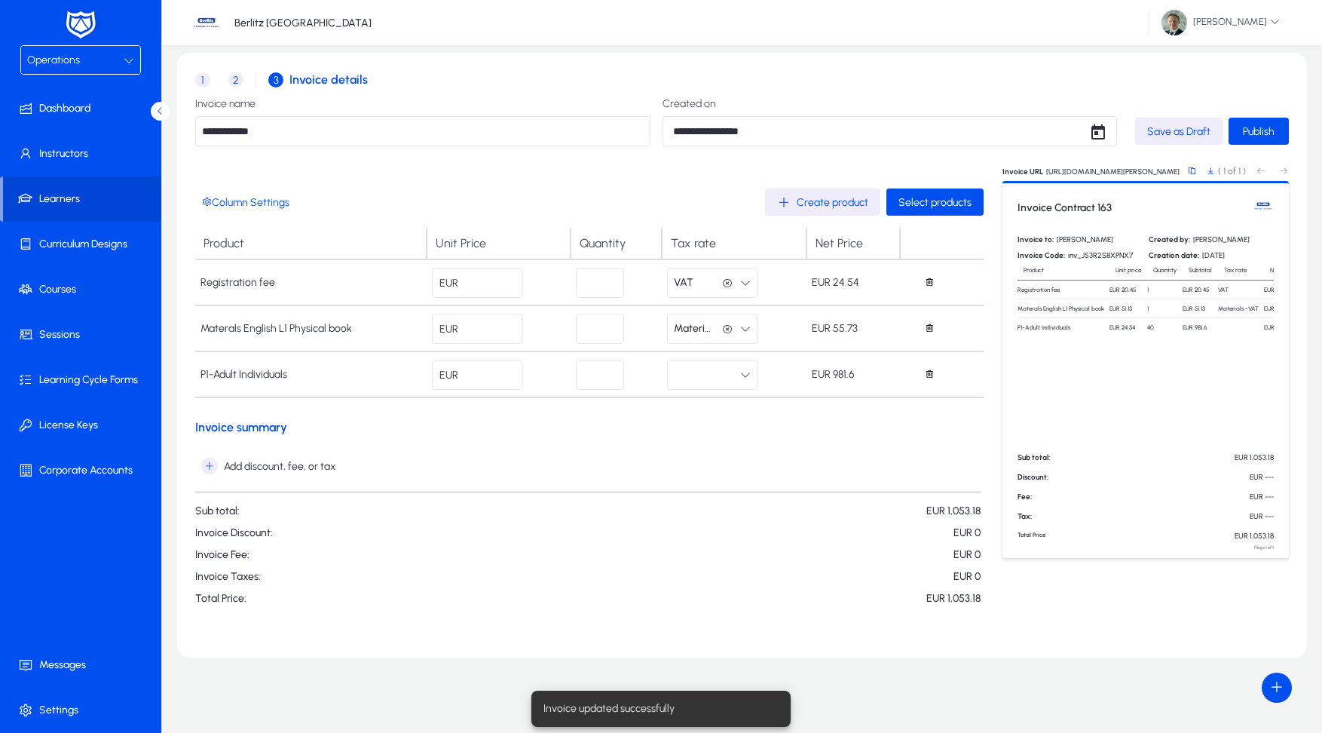
scroll to position [35, 0]
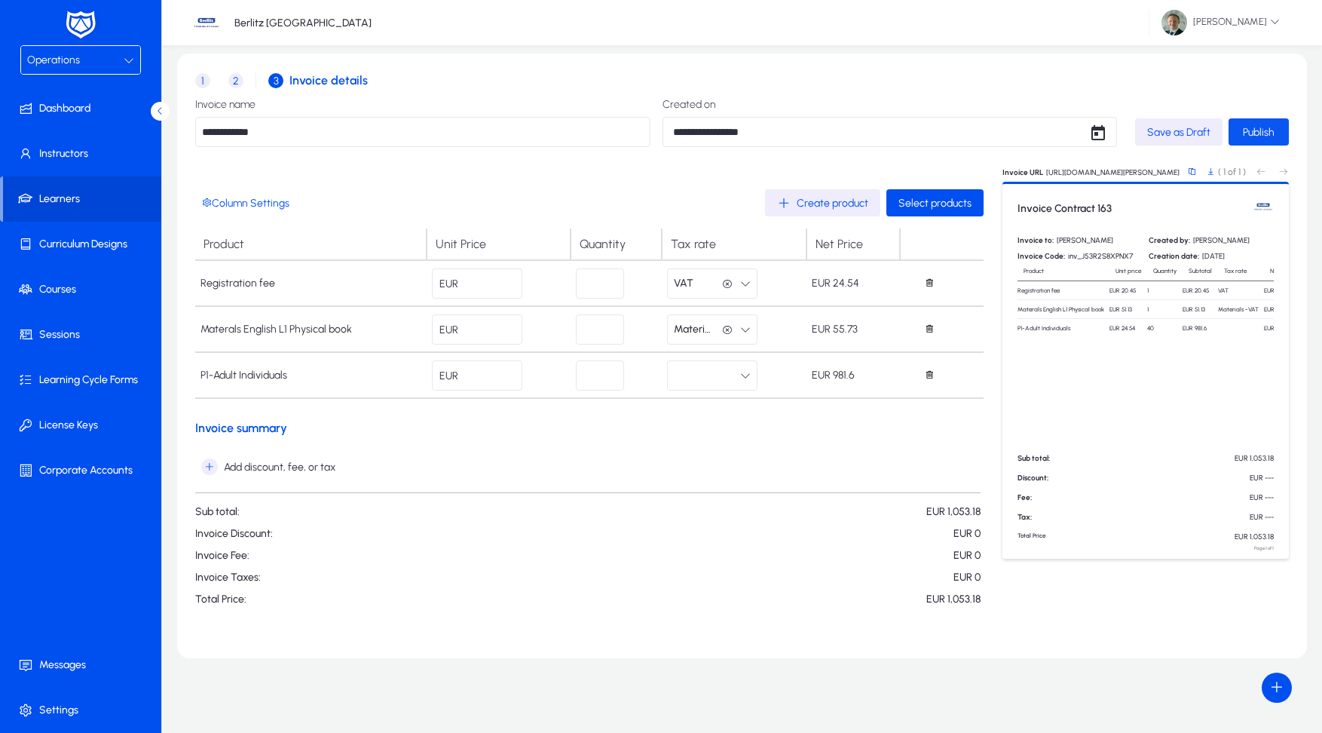
click at [1273, 135] on span "Publish" at bounding box center [1259, 132] width 32 height 13
click at [1272, 135] on span "Publish" at bounding box center [1259, 132] width 32 height 13
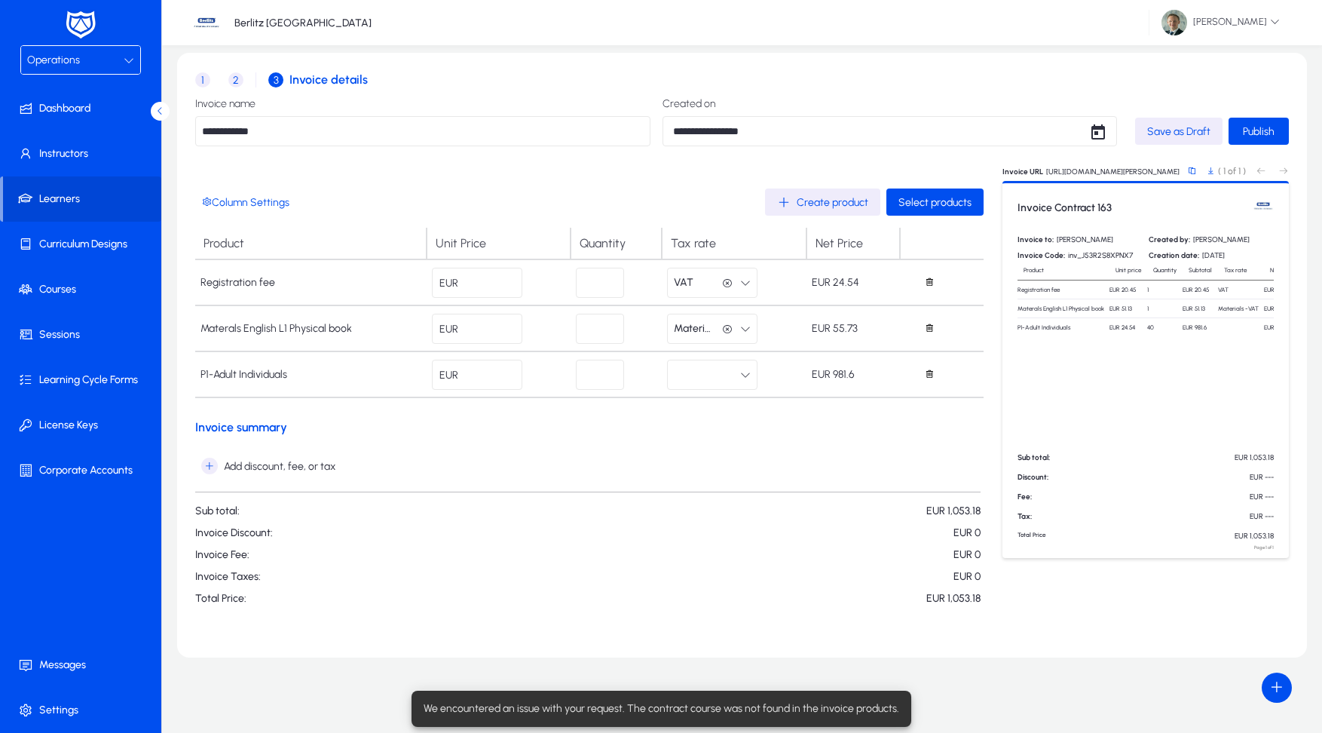
scroll to position [36, 0]
click at [756, 378] on button "button" at bounding box center [712, 375] width 90 height 30
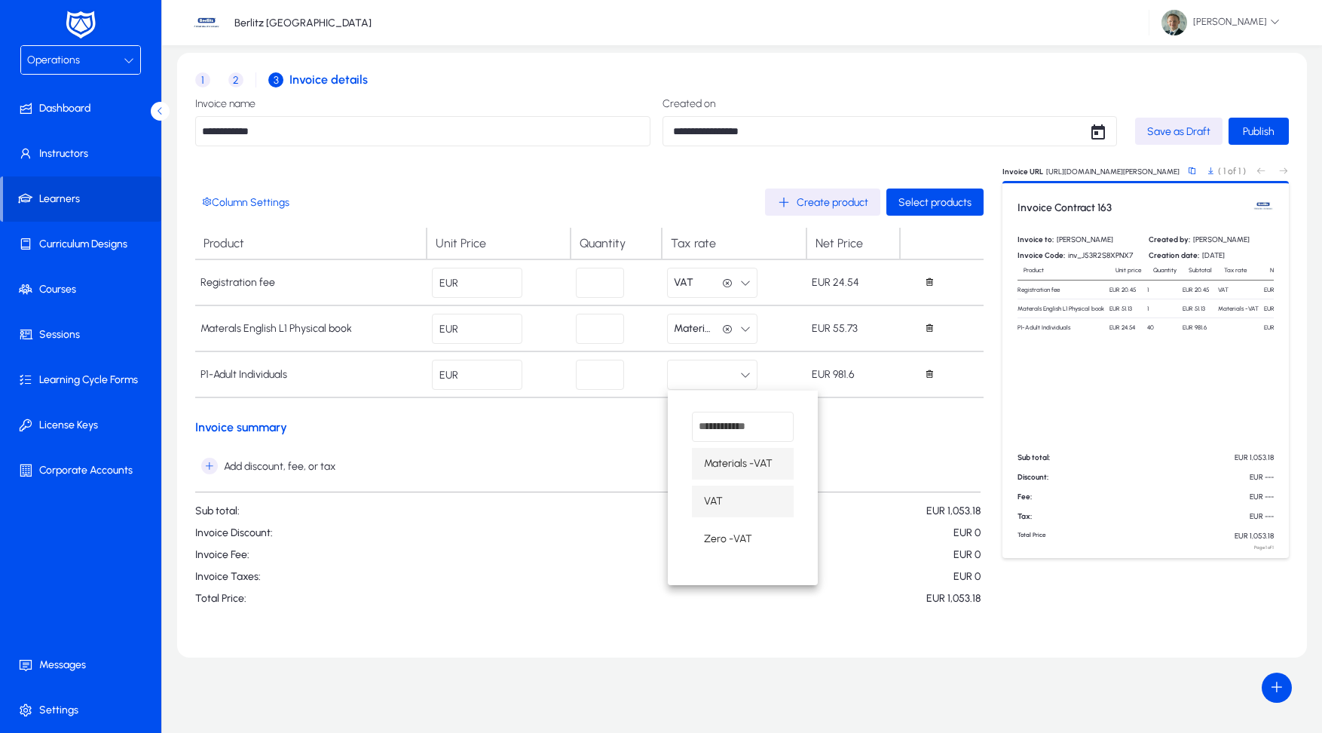
click at [716, 504] on span "VAT" at bounding box center [713, 501] width 19 height 18
click at [1252, 131] on span "Publish" at bounding box center [1259, 131] width 32 height 13
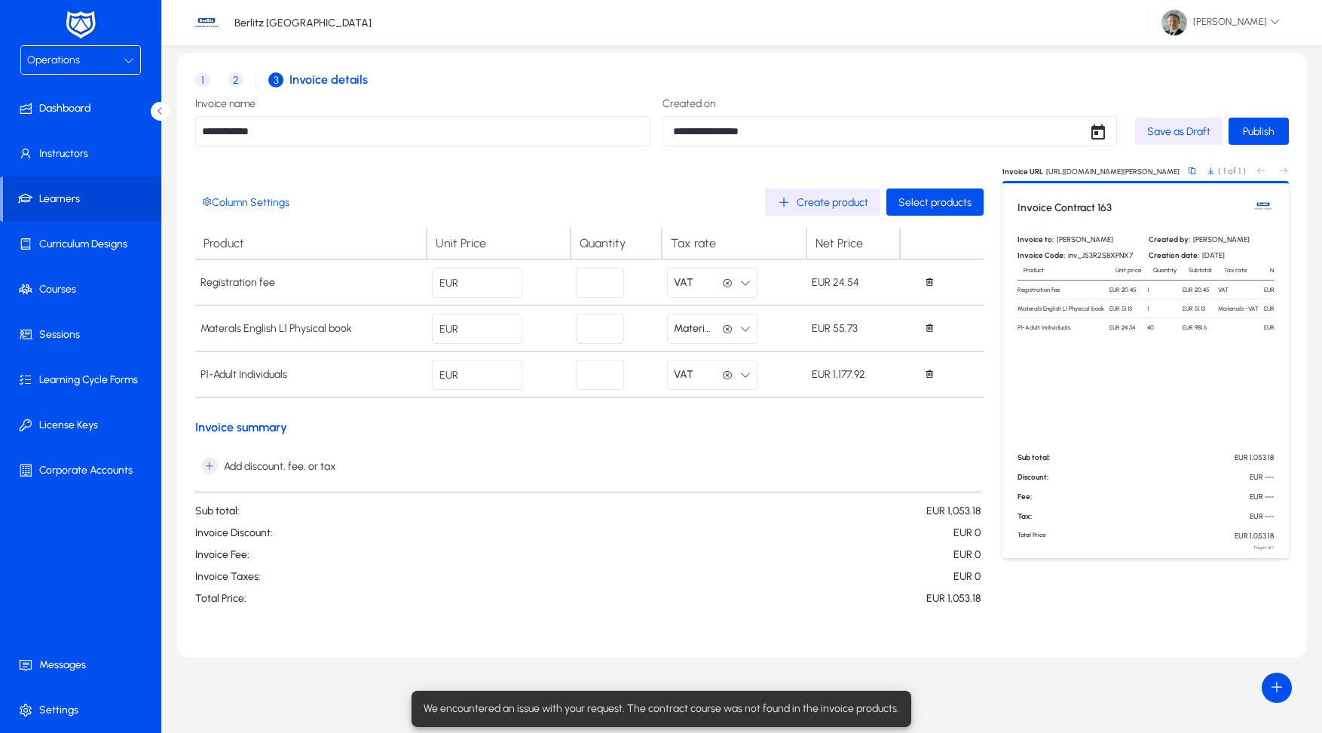
click at [1178, 136] on span "Save as Draft" at bounding box center [1179, 131] width 63 height 13
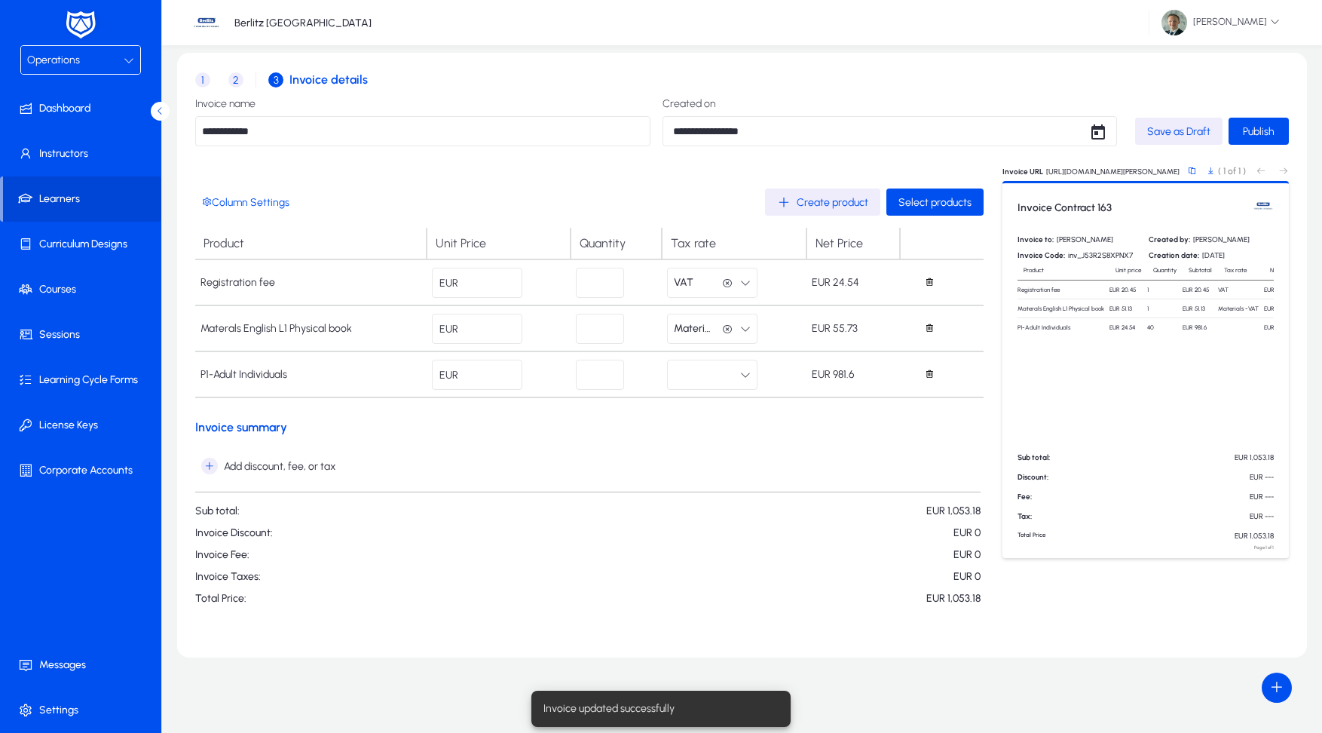
click at [724, 366] on button "button" at bounding box center [712, 375] width 90 height 30
click at [714, 503] on span "VAT" at bounding box center [713, 501] width 19 height 18
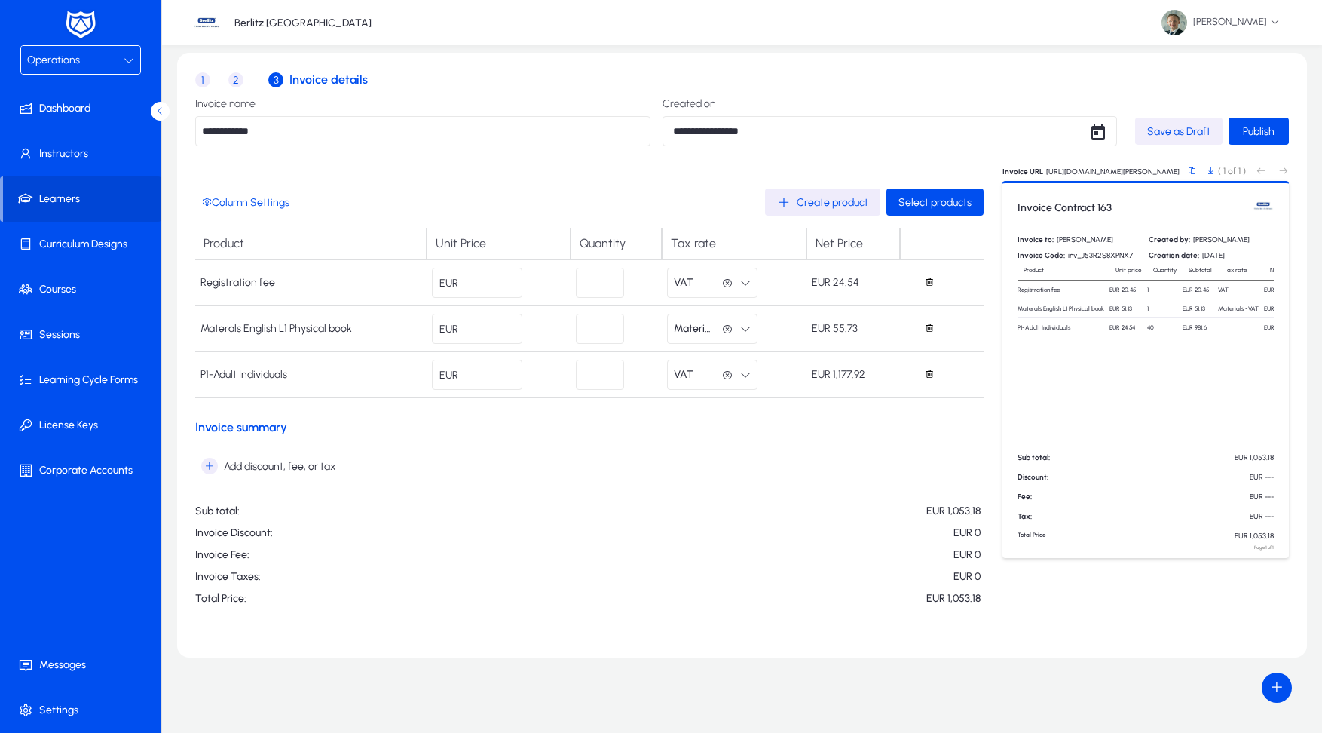
click at [1163, 124] on span "button" at bounding box center [1178, 131] width 87 height 36
click at [1249, 133] on span "Publish" at bounding box center [1259, 131] width 32 height 13
click at [235, 83] on span "2" at bounding box center [235, 79] width 15 height 15
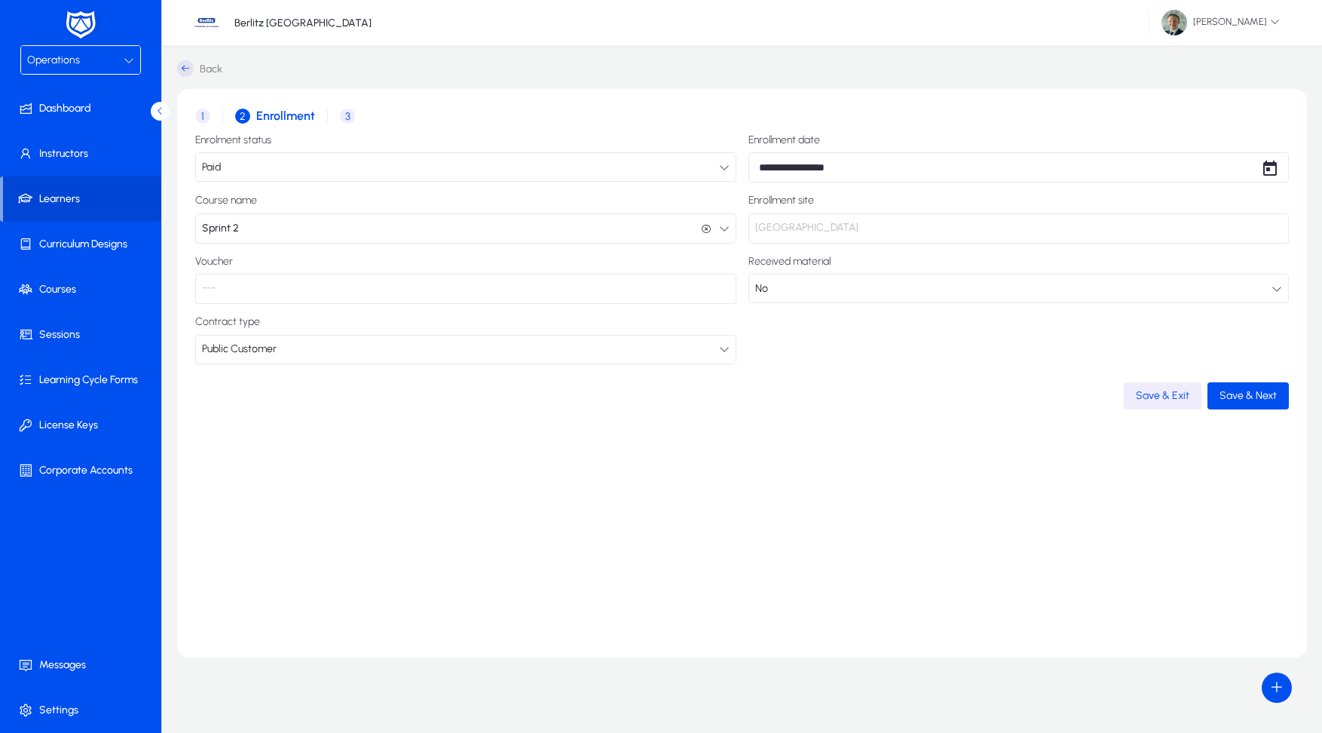
click at [199, 112] on span "1" at bounding box center [202, 116] width 15 height 15
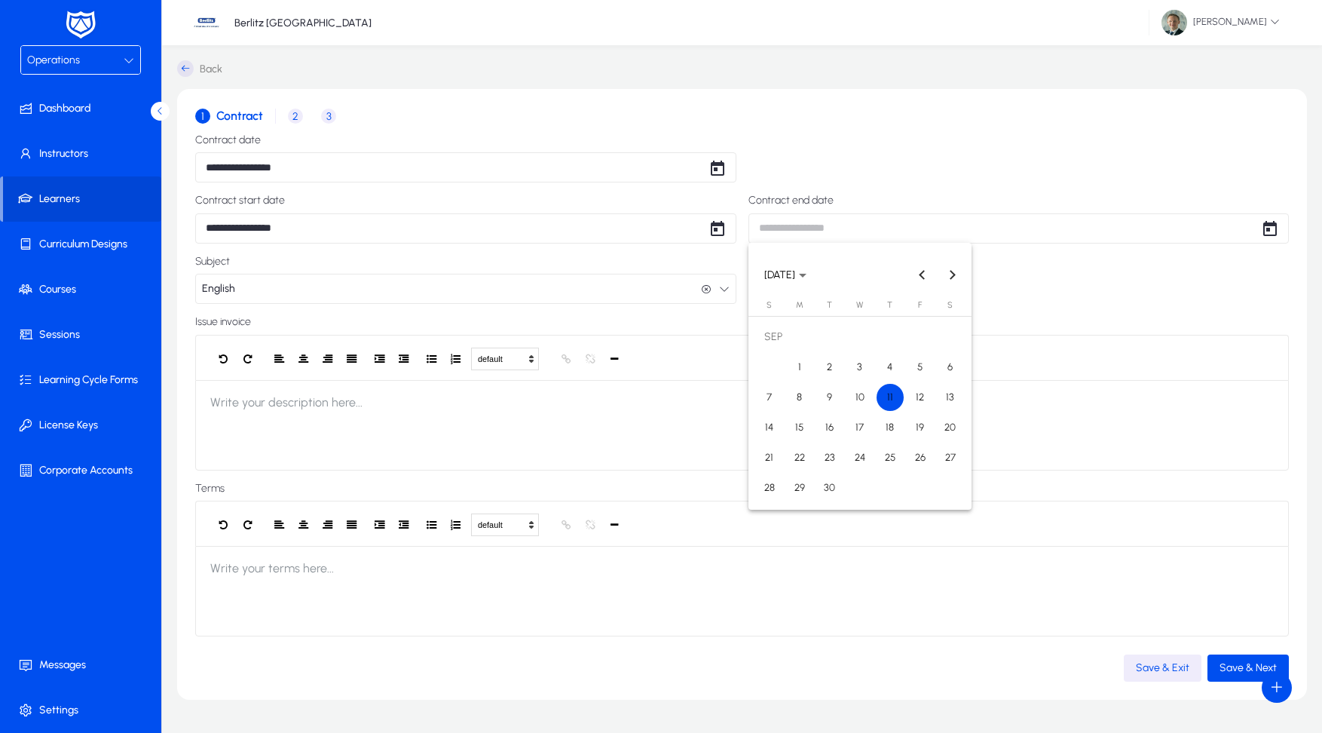
click at [915, 229] on body "**********" at bounding box center [661, 366] width 1322 height 733
click at [795, 277] on span "SEPTEMBER 2025" at bounding box center [780, 274] width 31 height 13
click at [896, 383] on span "2026" at bounding box center [887, 381] width 48 height 27
click at [789, 357] on span "JAN" at bounding box center [781, 351] width 48 height 27
click at [948, 463] on span "31" at bounding box center [950, 457] width 27 height 27
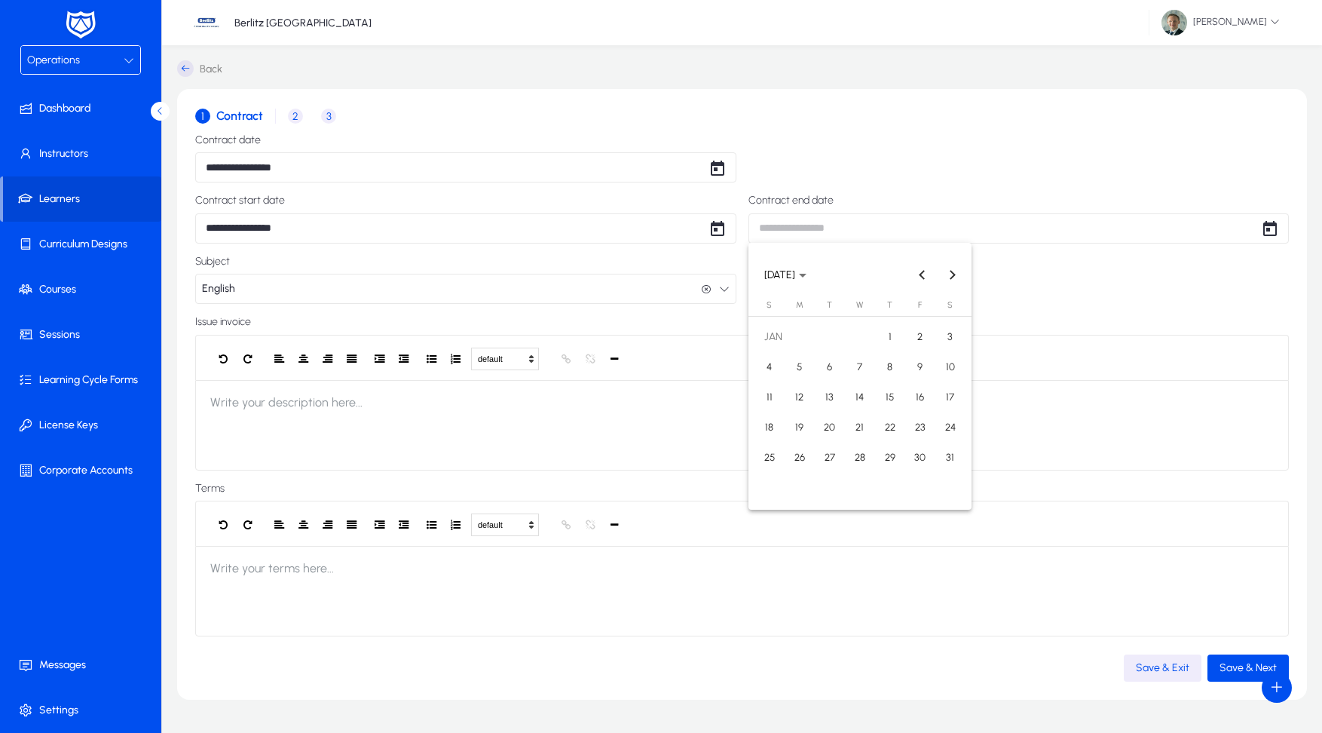
type input "**********"
click at [1231, 670] on span "Save & Next" at bounding box center [1248, 667] width 57 height 13
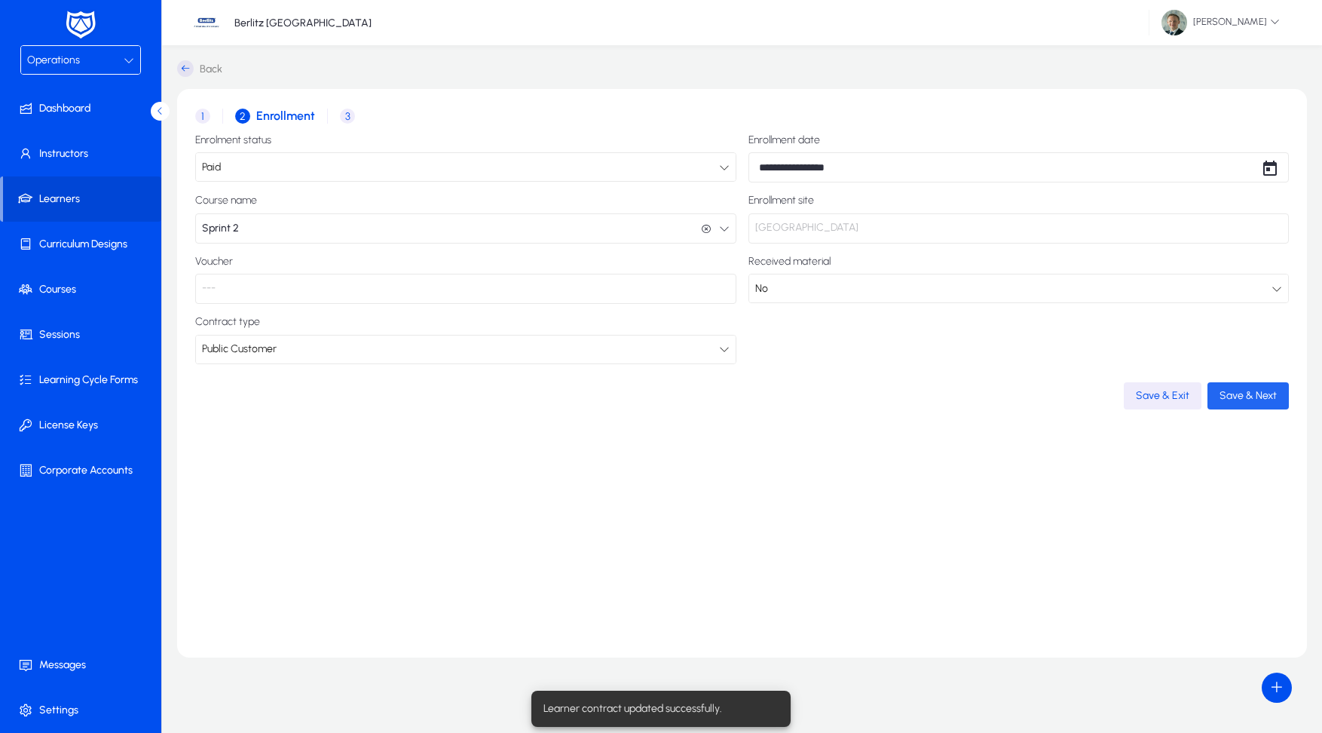
click at [1240, 392] on span "Save & Next" at bounding box center [1248, 395] width 57 height 13
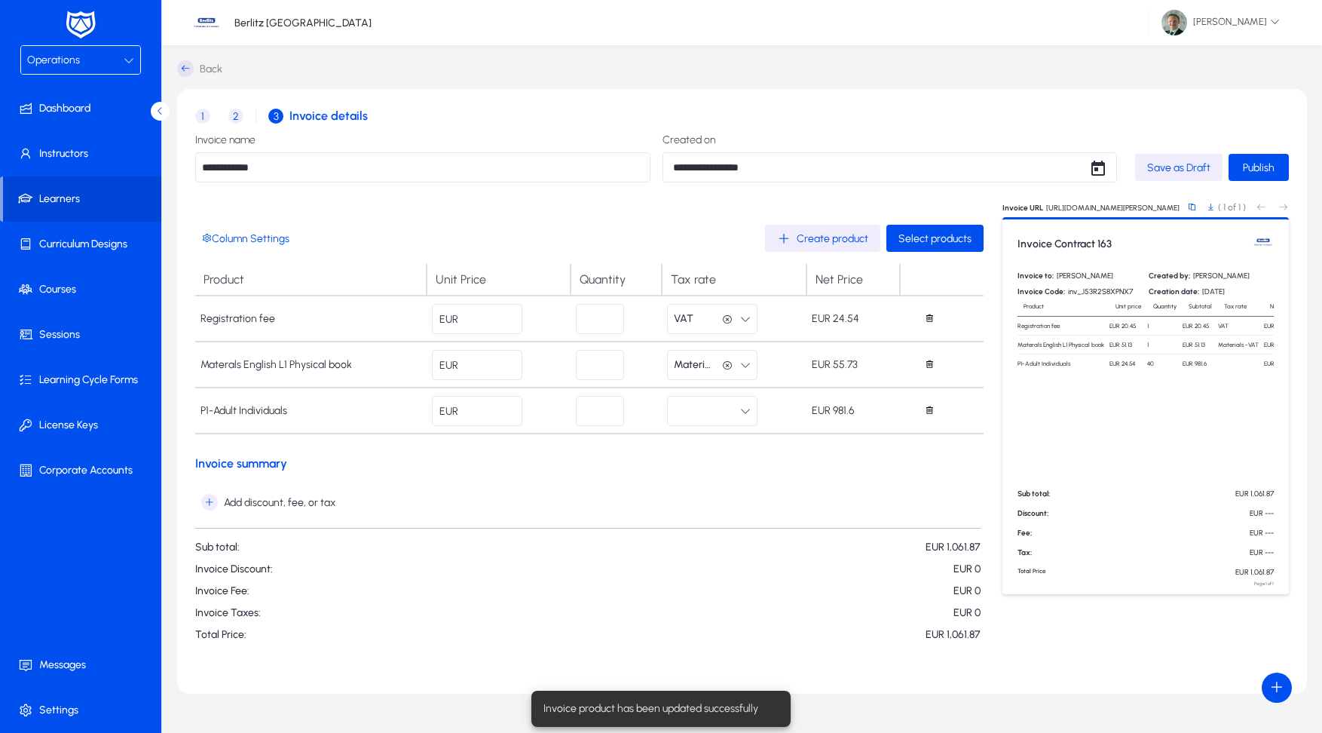
click at [727, 414] on button "button" at bounding box center [712, 411] width 90 height 30
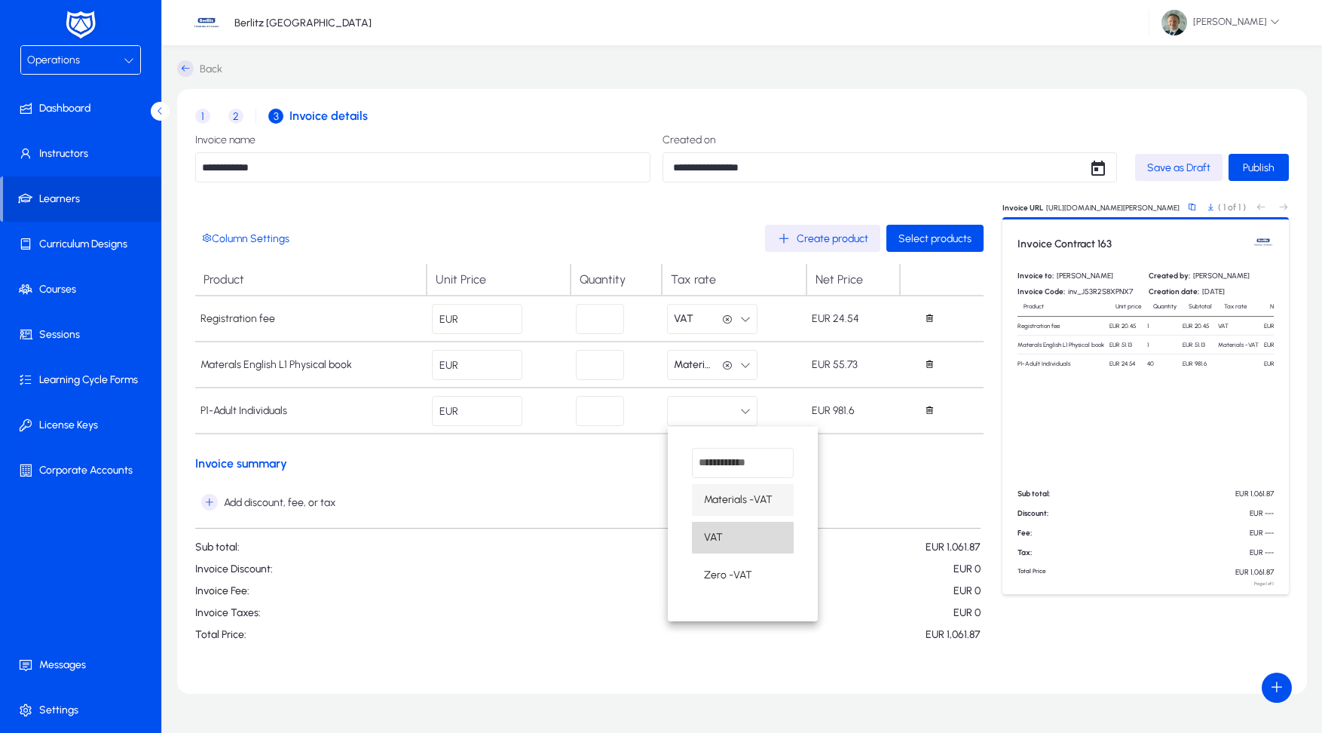
click at [715, 533] on span "VAT" at bounding box center [713, 538] width 19 height 18
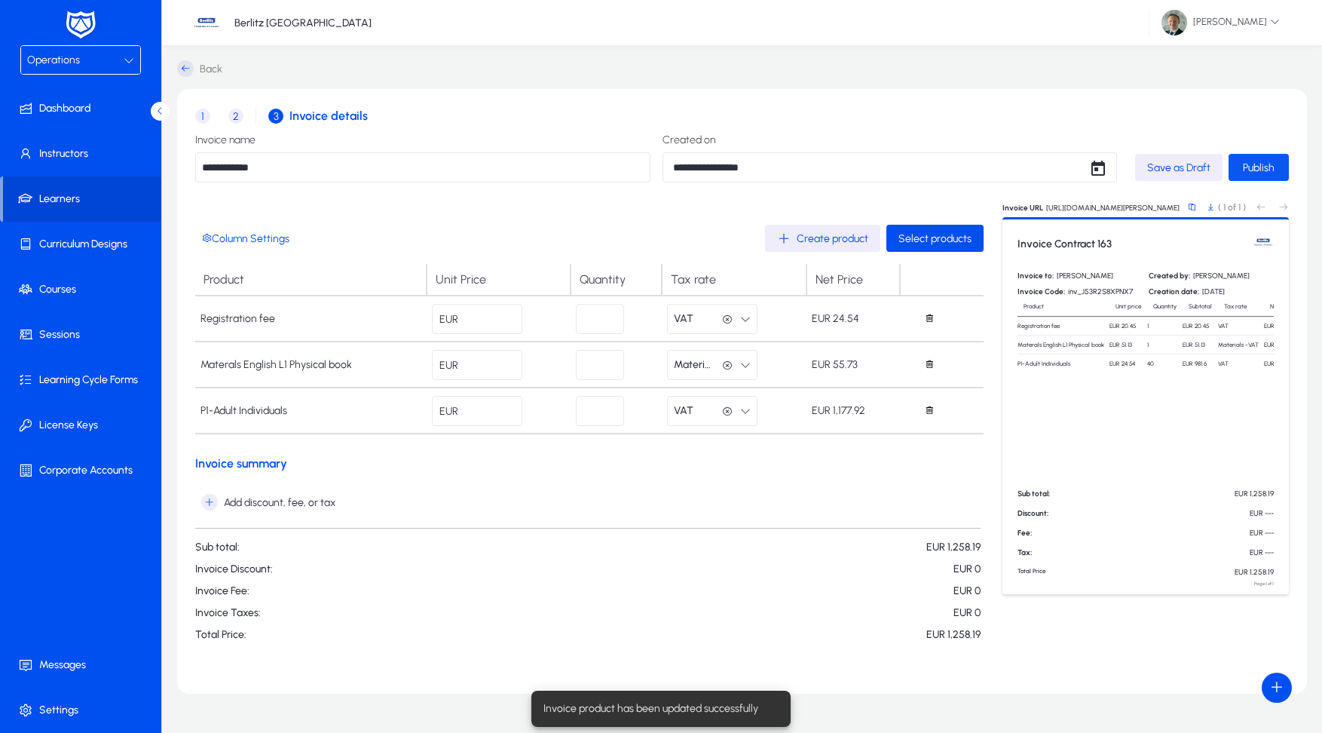
click at [1267, 165] on span "Publish" at bounding box center [1259, 167] width 32 height 13
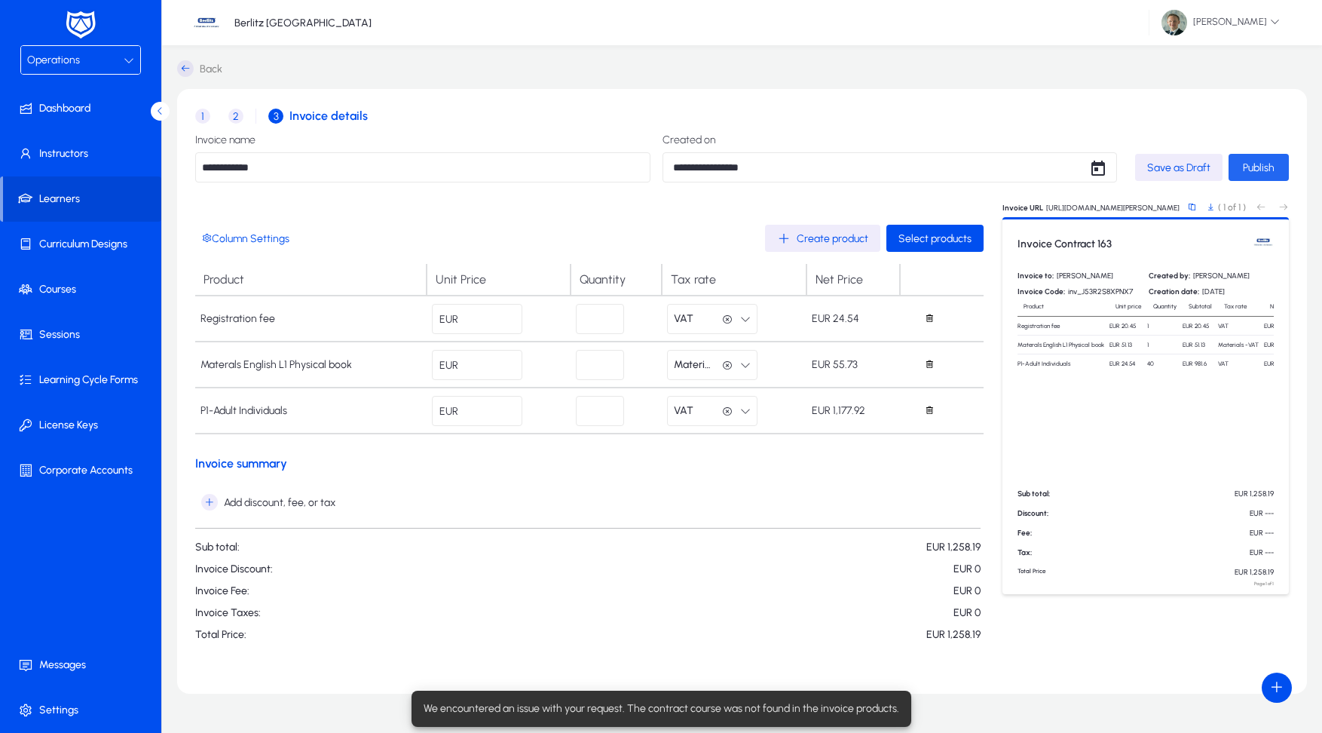
click at [1258, 167] on span "Publish" at bounding box center [1259, 167] width 32 height 13
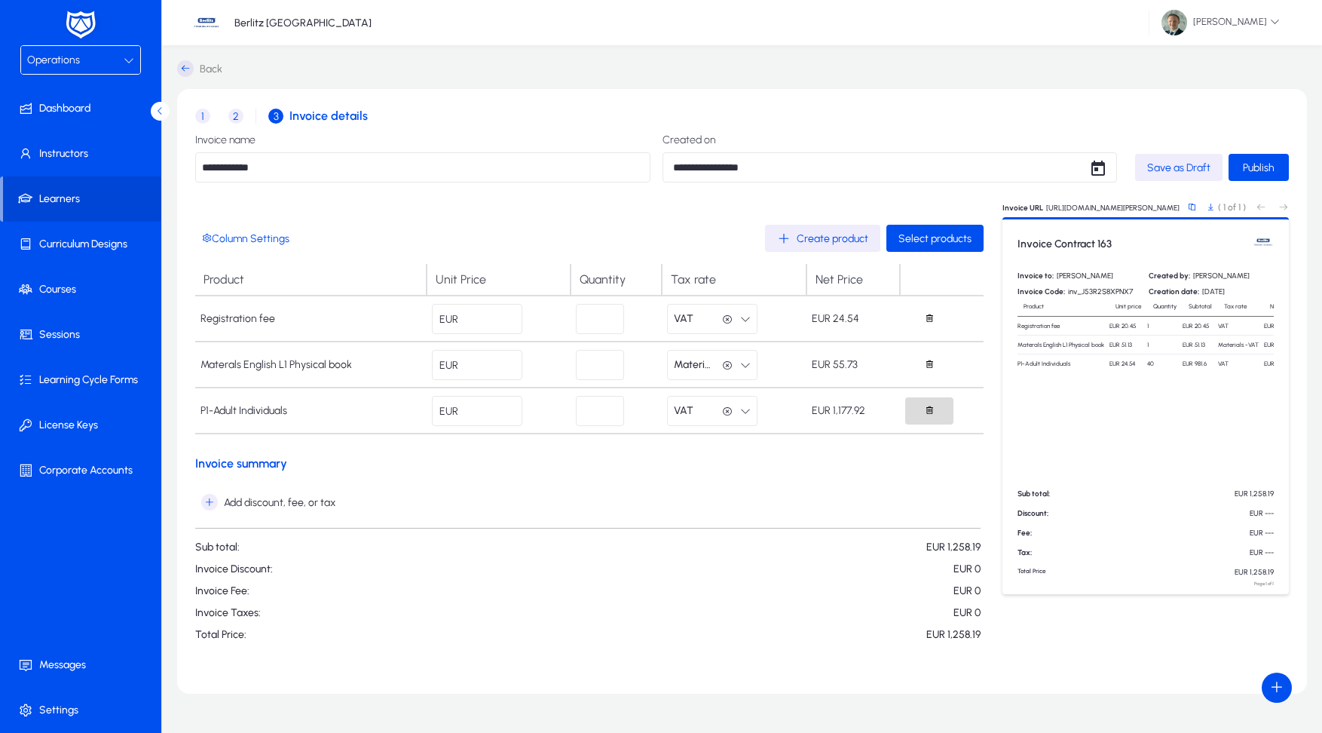
click at [931, 409] on icon "button" at bounding box center [929, 410] width 11 height 11
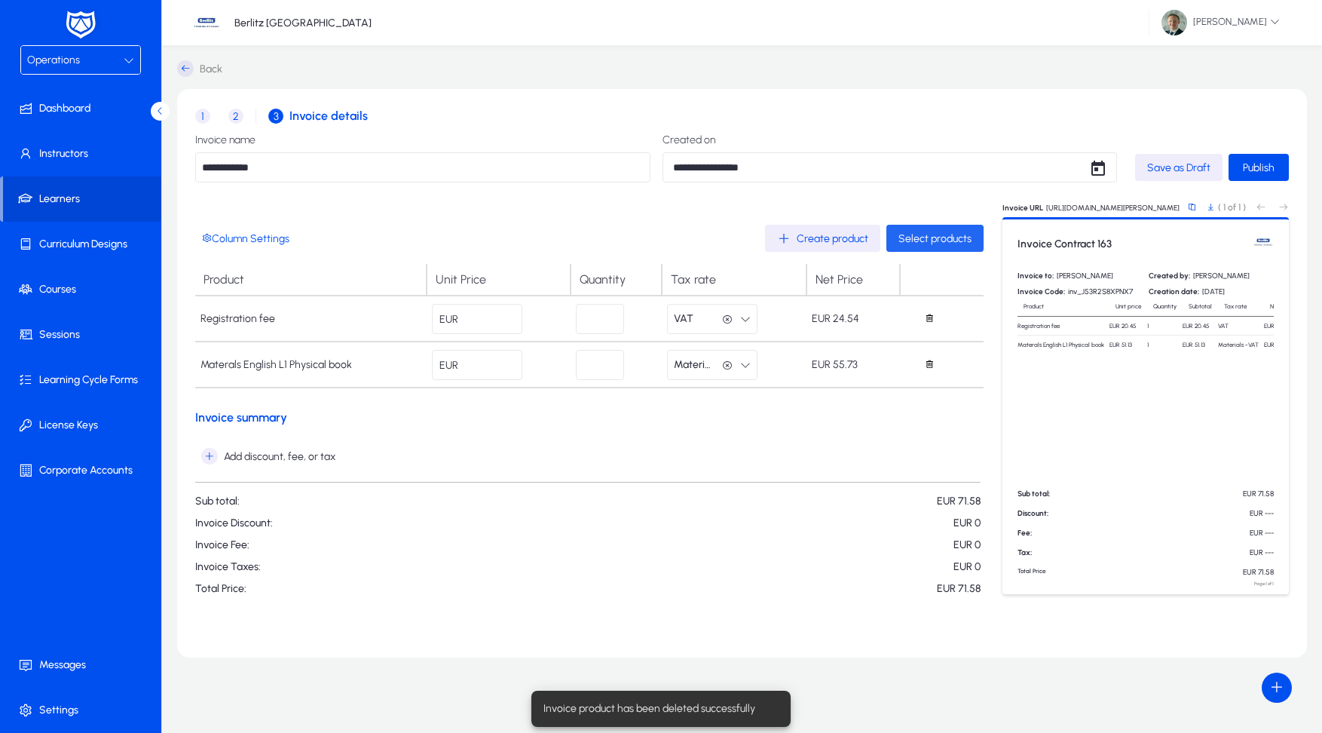
click at [924, 239] on span "Select products" at bounding box center [935, 238] width 73 height 13
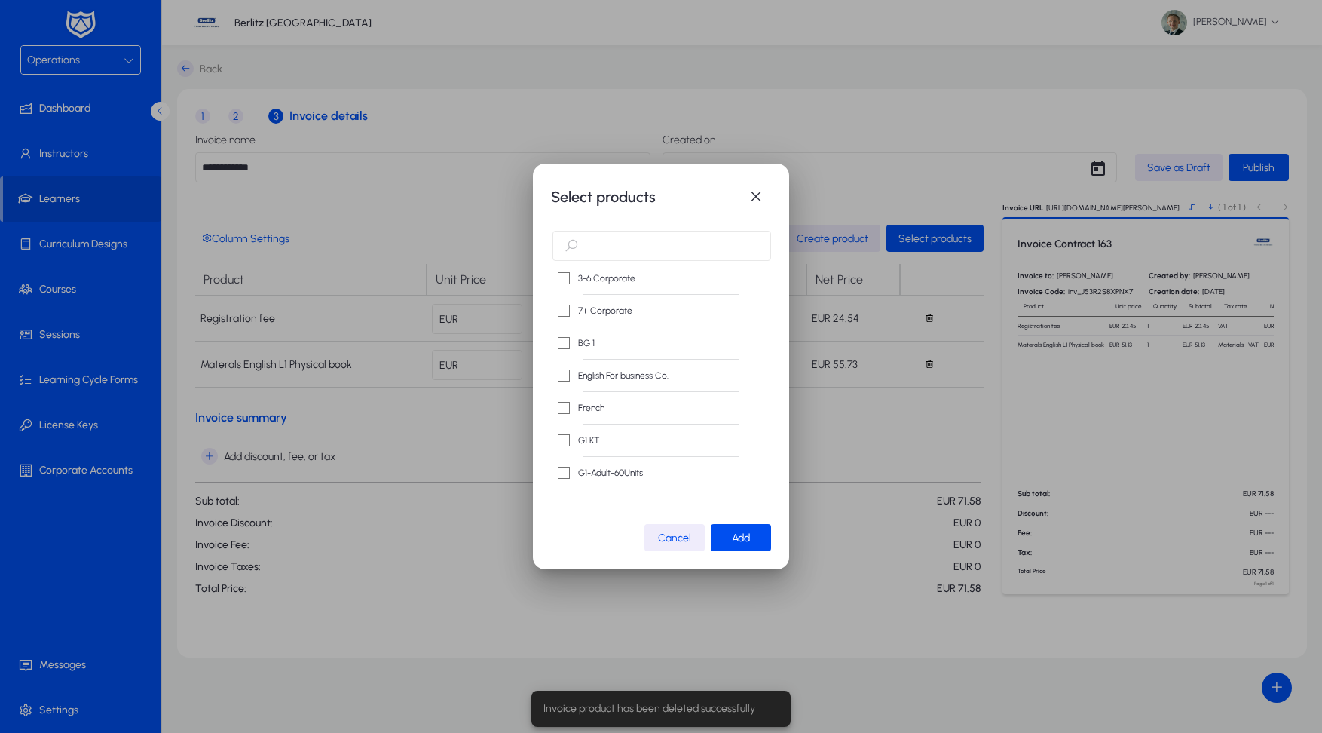
click at [626, 244] on input "text" at bounding box center [662, 246] width 219 height 30
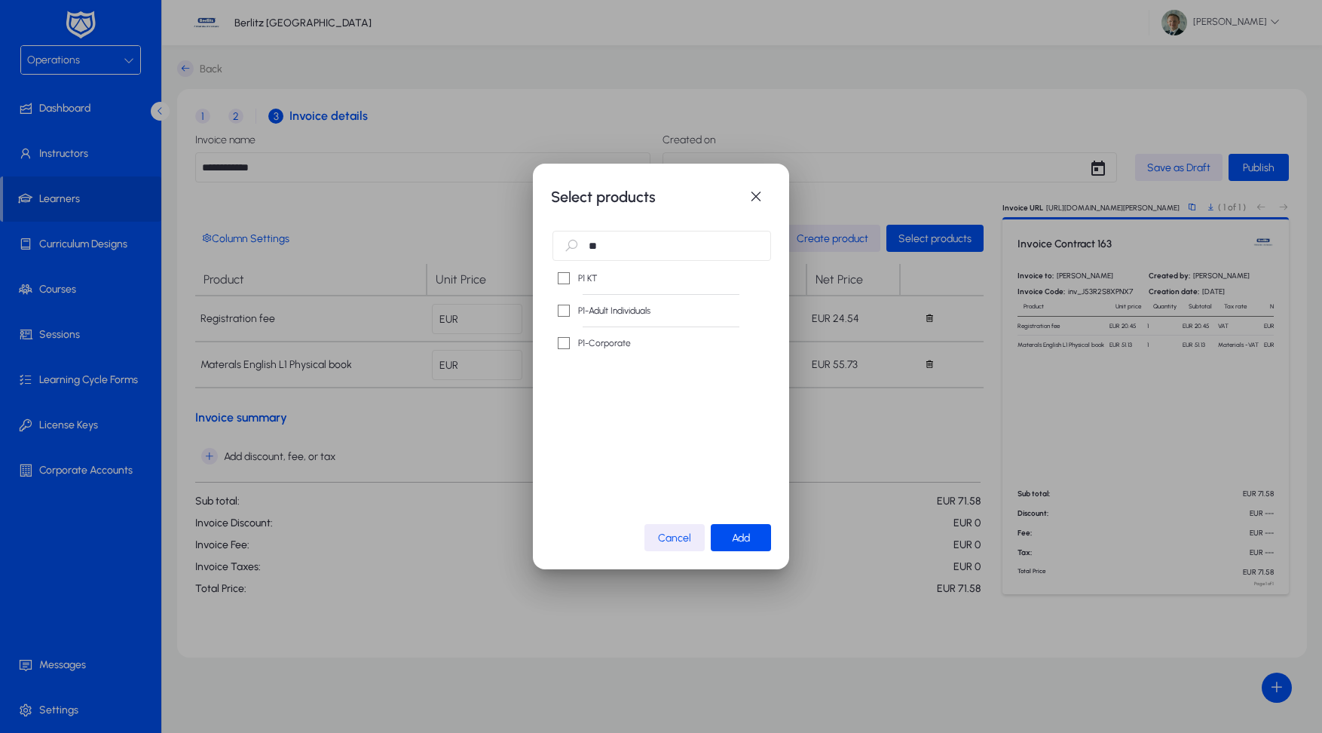
type input "**"
click at [597, 347] on label "P1-Corporate" at bounding box center [603, 343] width 56 height 15
click at [736, 537] on span "Add" at bounding box center [741, 538] width 18 height 13
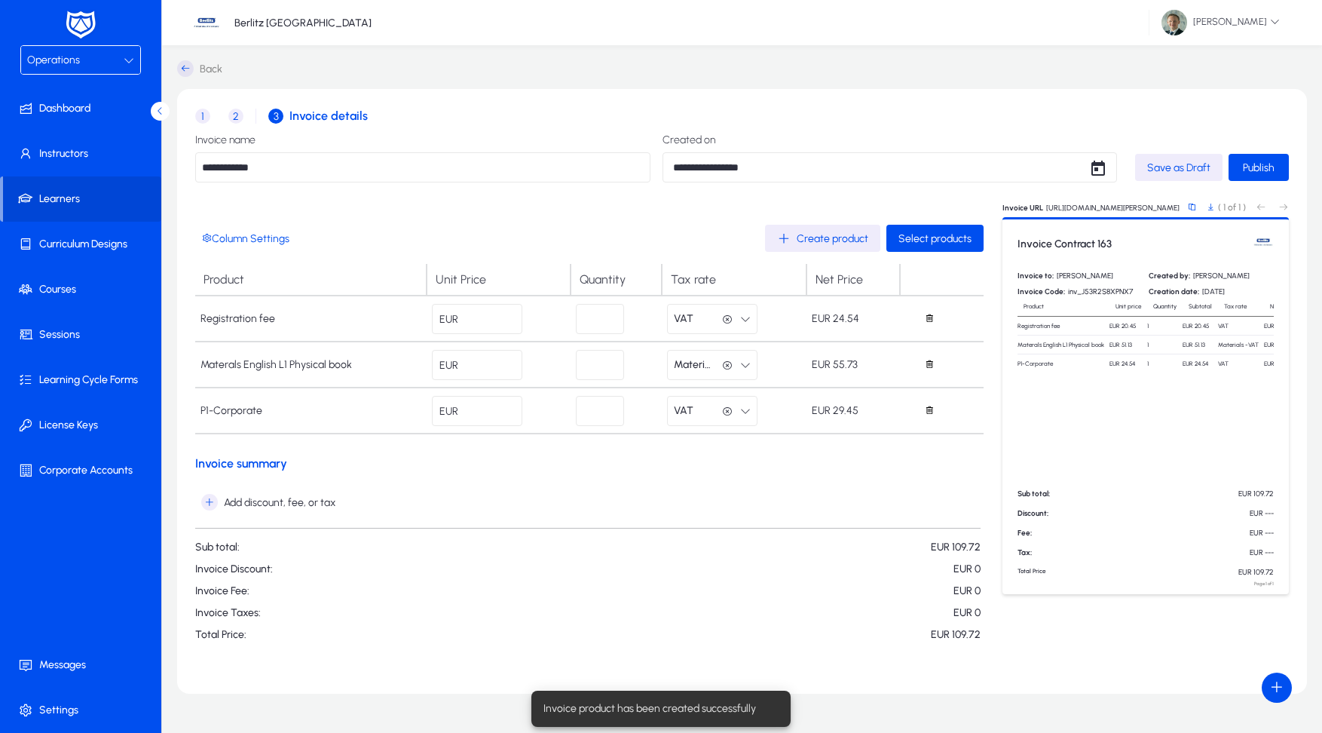
click at [596, 412] on input "*" at bounding box center [600, 411] width 48 height 30
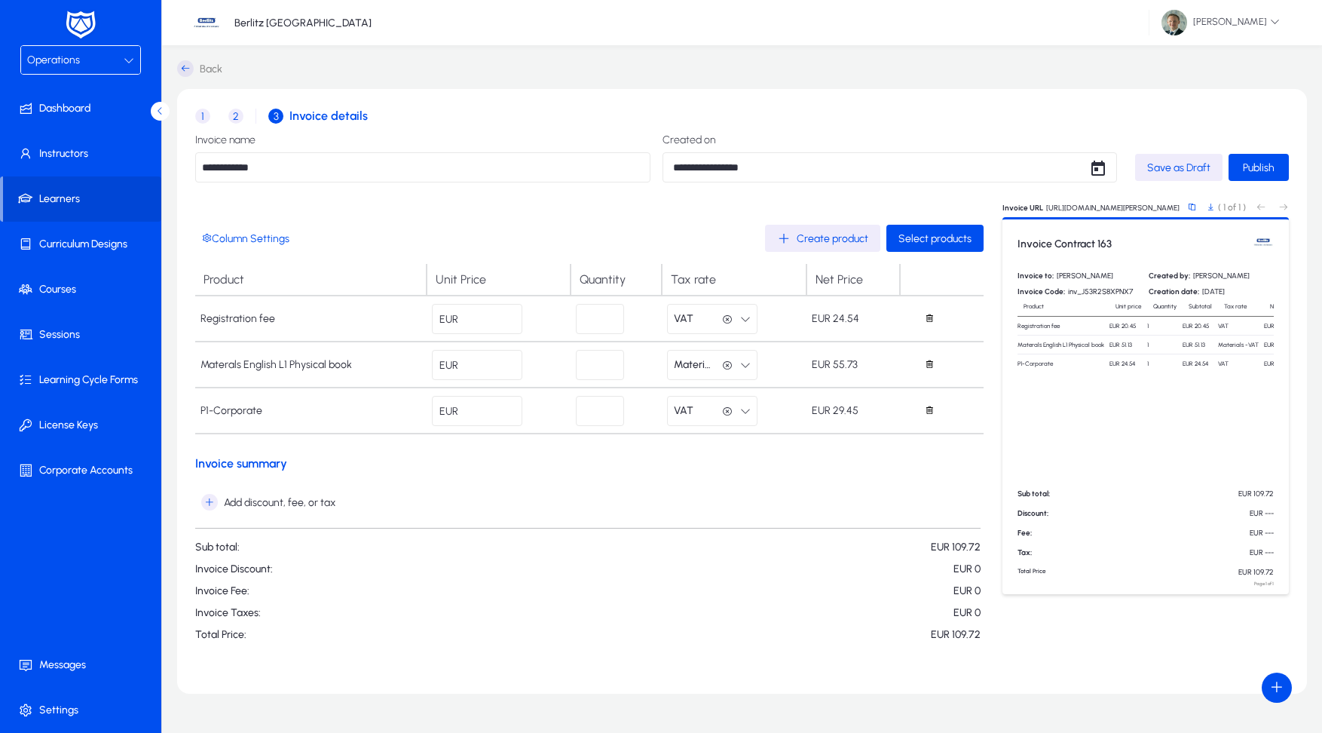
type input "**"
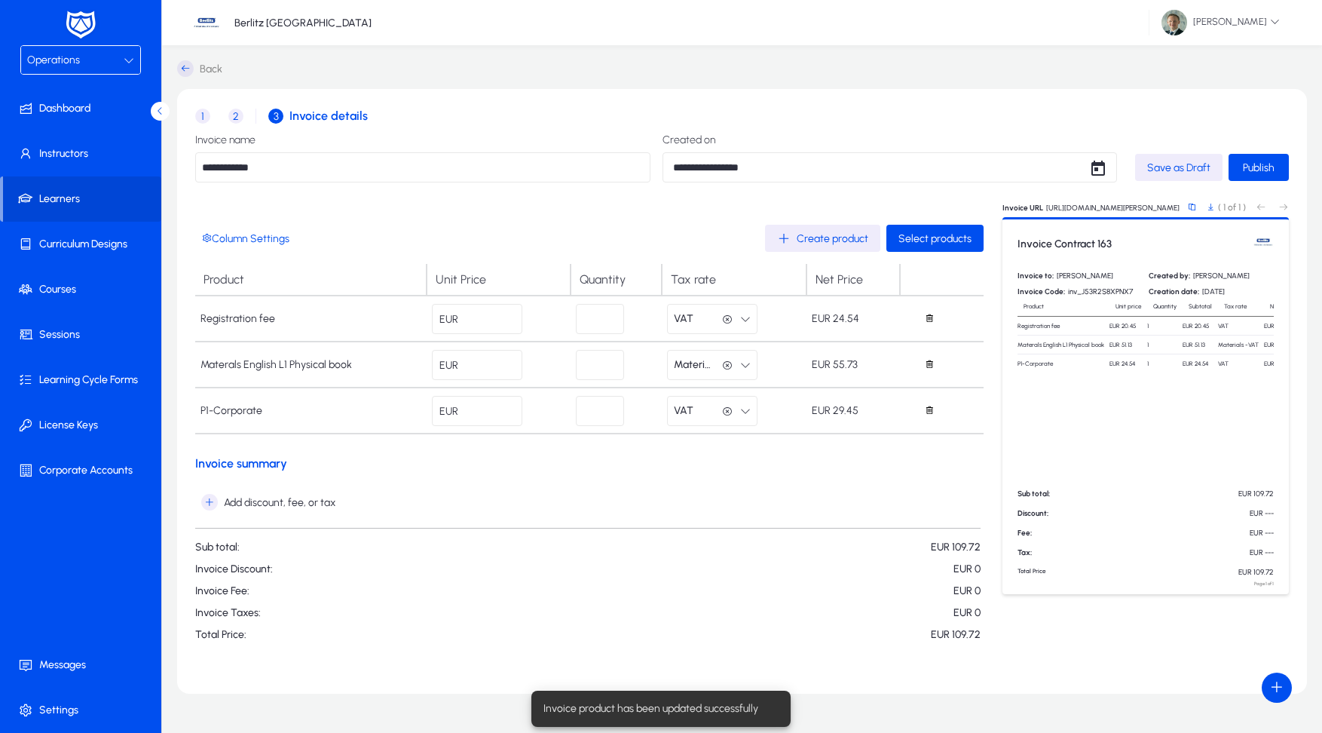
click at [667, 475] on form "Column Settings Create product Select products Product Unit Price Quantity Tax …" at bounding box center [589, 433] width 789 height 416
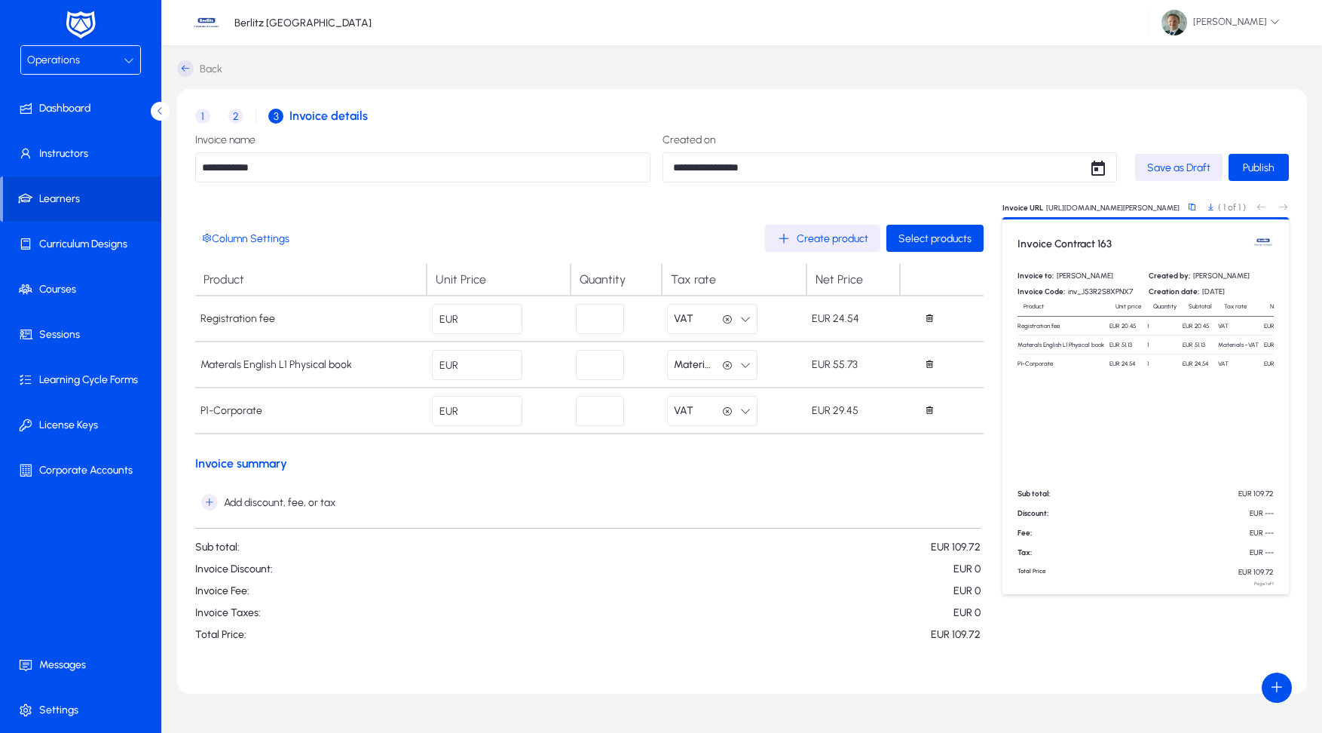
click at [605, 415] on input "*" at bounding box center [600, 411] width 48 height 30
type input "**"
click at [685, 224] on div "Column Settings Create product Select products Product Unit Price Quantity Tax …" at bounding box center [589, 438] width 789 height 473
click at [1264, 168] on span "Publish" at bounding box center [1259, 167] width 32 height 13
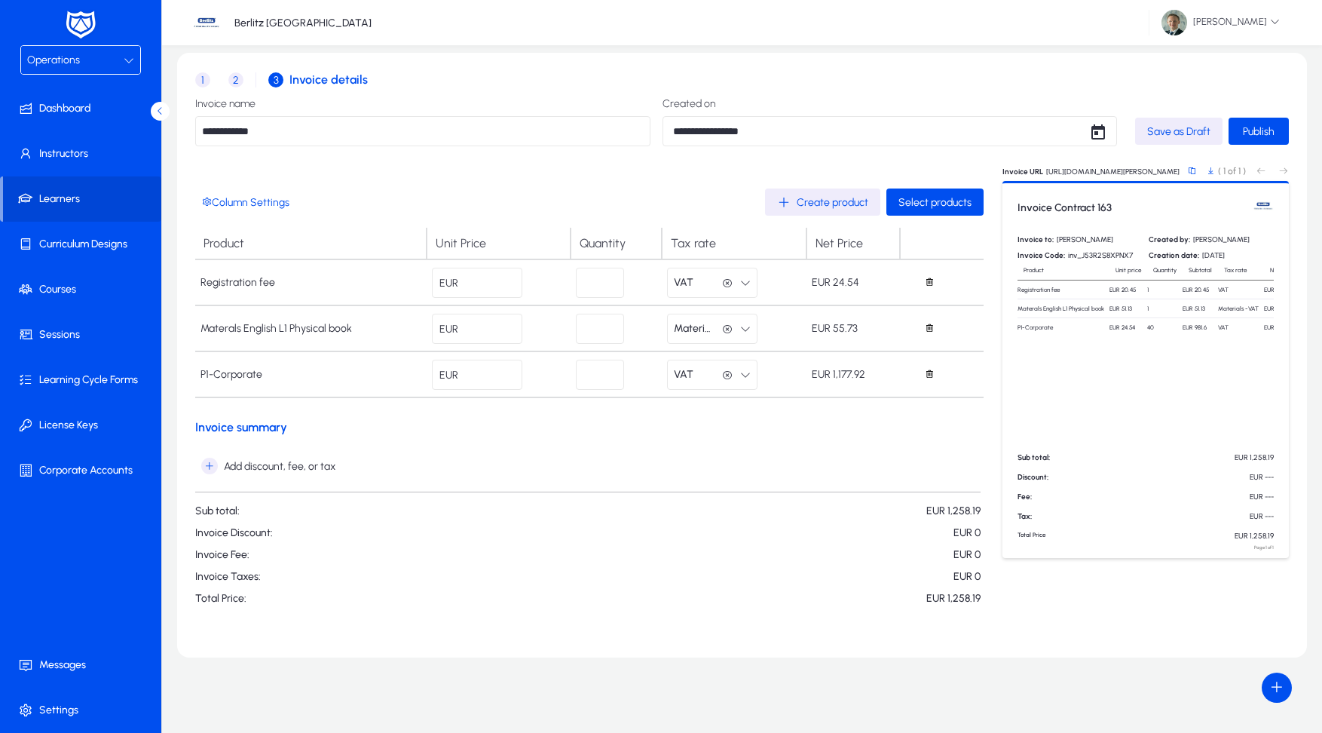
scroll to position [36, 0]
click at [1264, 130] on span "Publish" at bounding box center [1259, 131] width 32 height 13
click at [676, 360] on span "VAT" at bounding box center [684, 375] width 20 height 30
click at [489, 287] on div at bounding box center [661, 366] width 1322 height 733
click at [492, 280] on input "*****" at bounding box center [477, 283] width 90 height 30
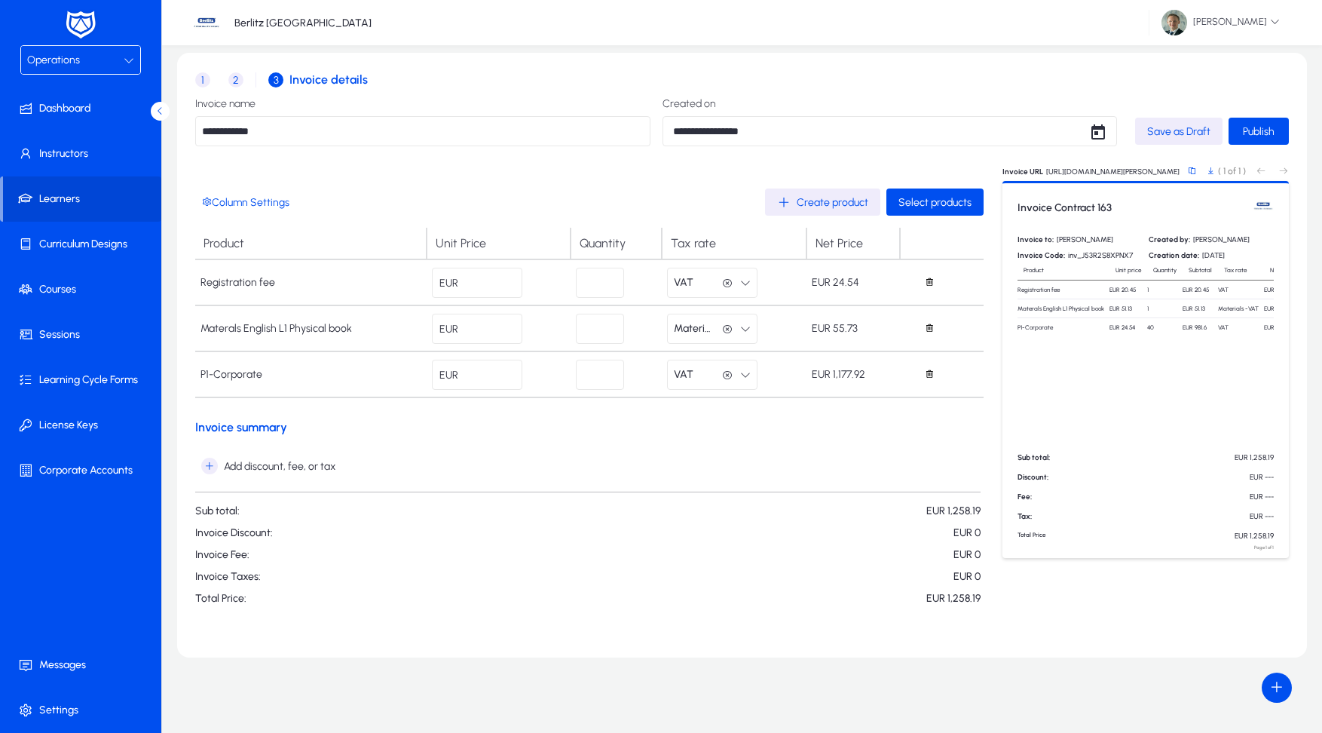
click at [492, 280] on input "*****" at bounding box center [477, 283] width 90 height 30
type input "**"
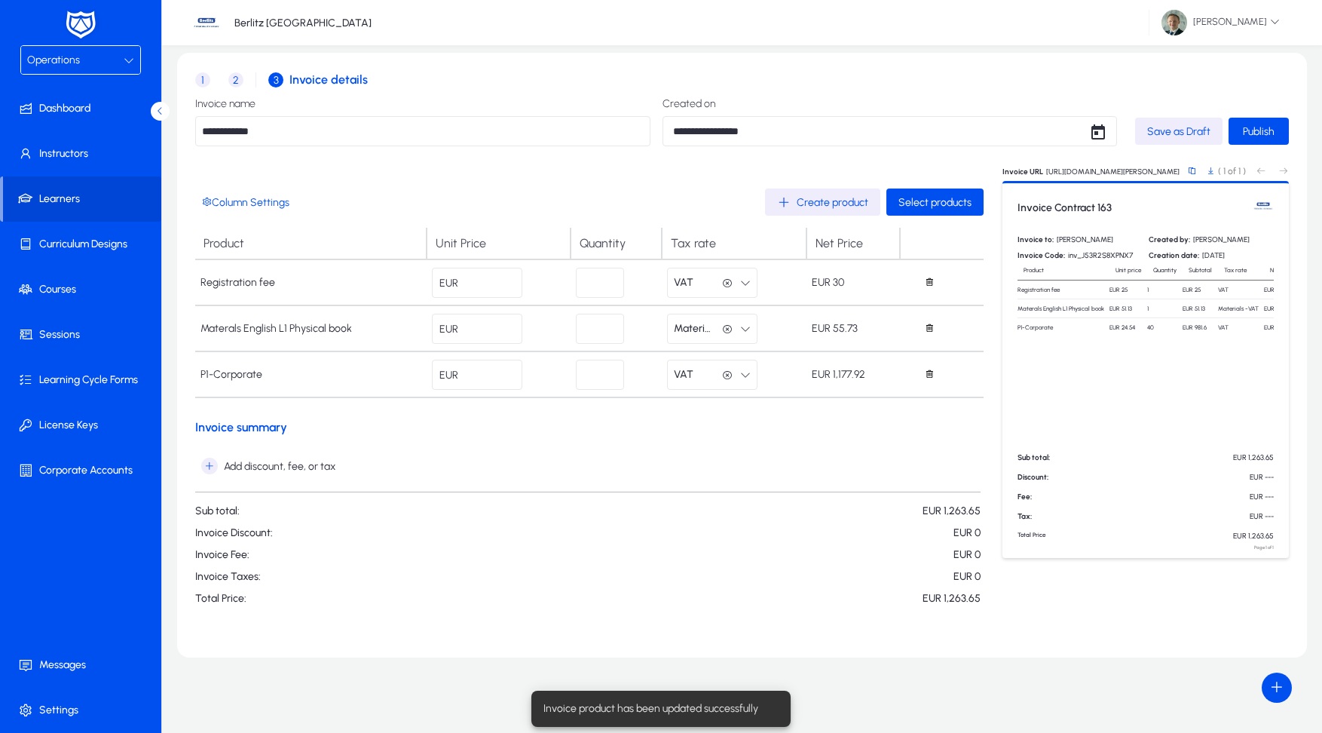
click at [492, 326] on input "*****" at bounding box center [477, 329] width 90 height 30
type input "**"
click at [493, 374] on input "*****" at bounding box center [477, 375] width 90 height 30
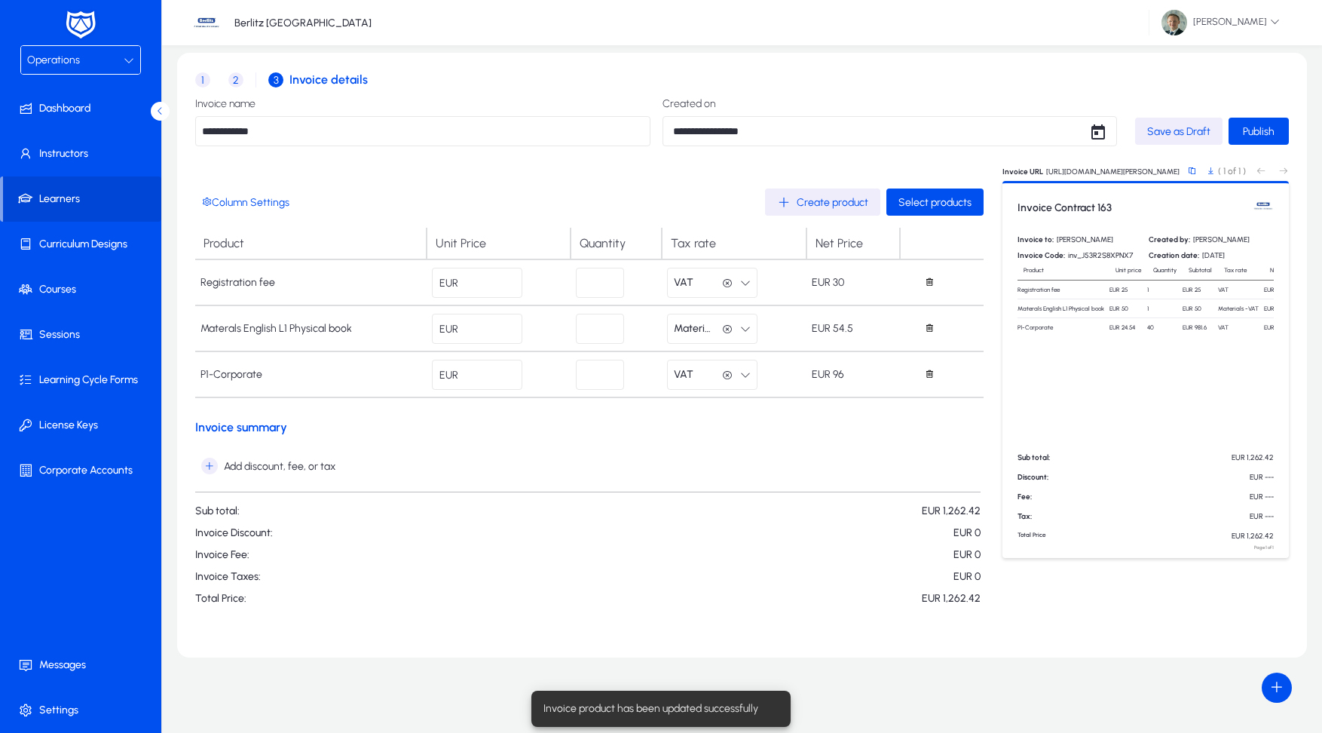
type input "**"
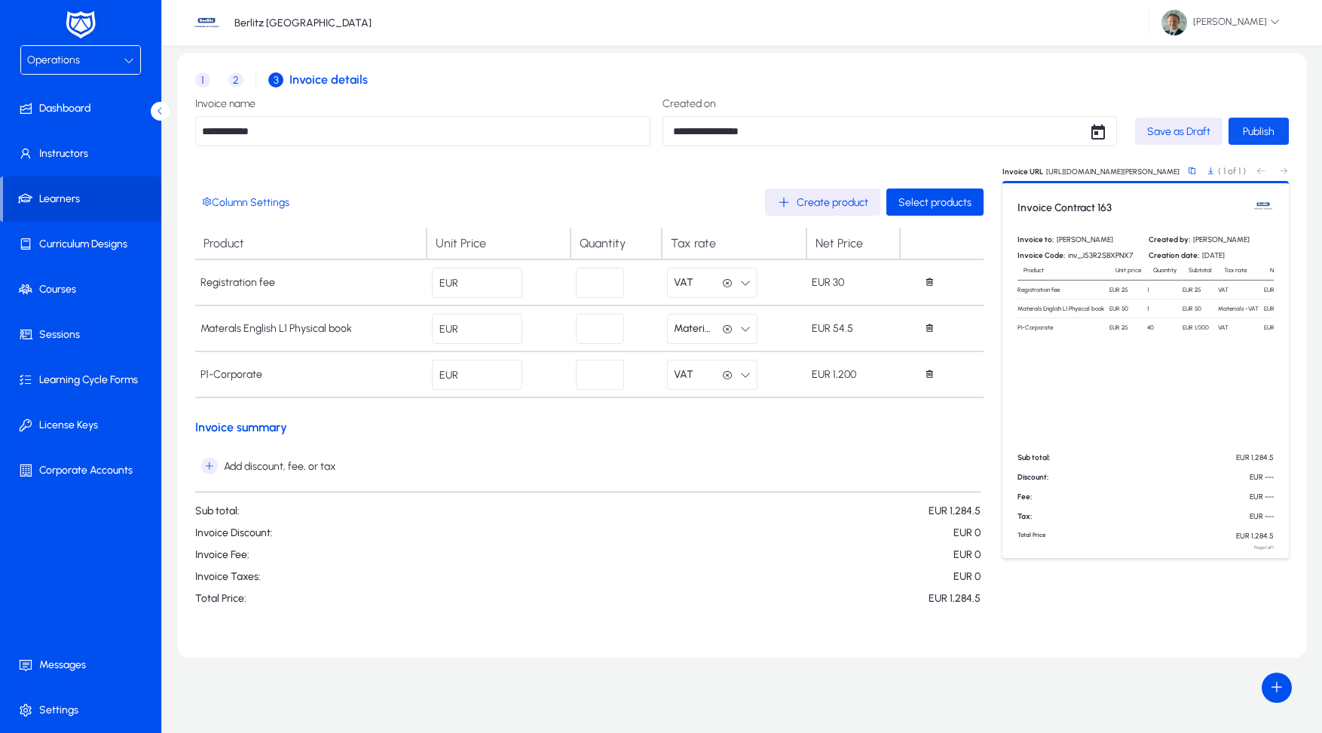
click at [1255, 125] on span "Publish" at bounding box center [1259, 131] width 32 height 13
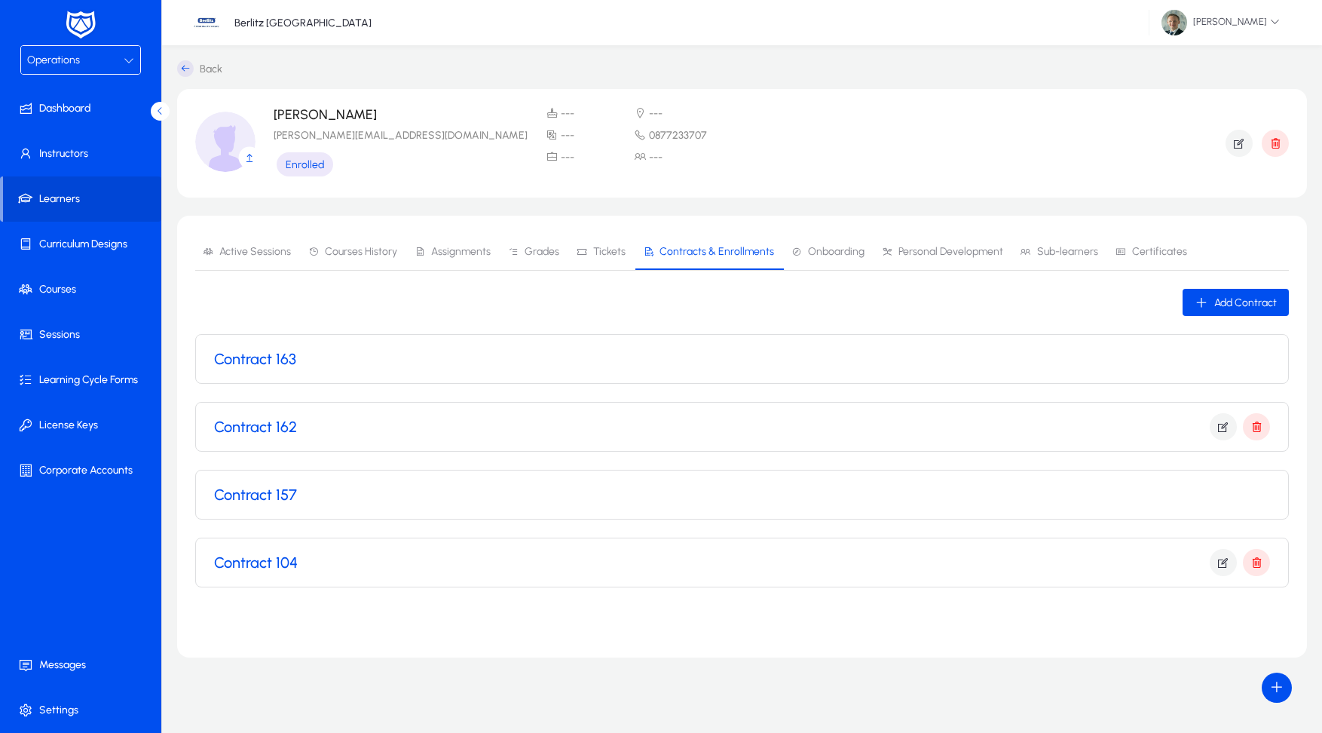
click at [283, 361] on h3 "Contract 163" at bounding box center [255, 359] width 82 height 18
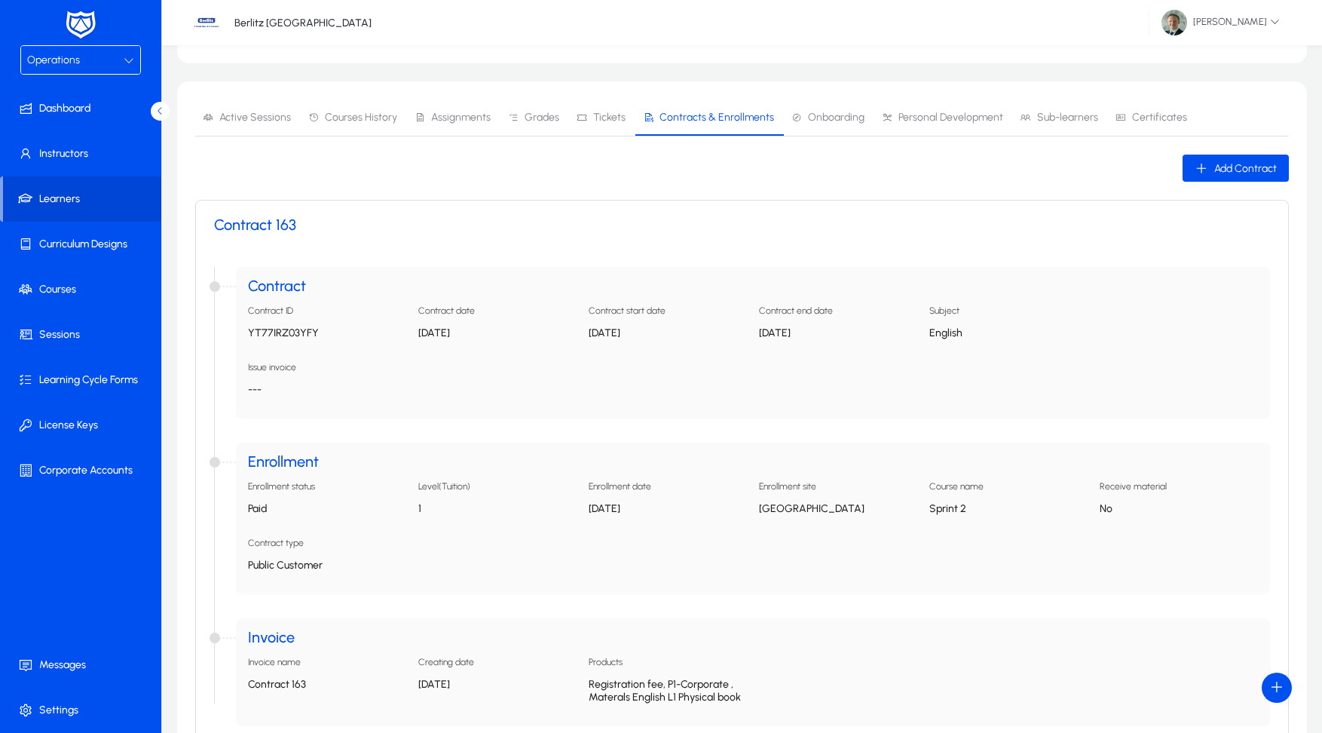
scroll to position [136, 0]
click at [71, 287] on span at bounding box center [83, 289] width 161 height 36
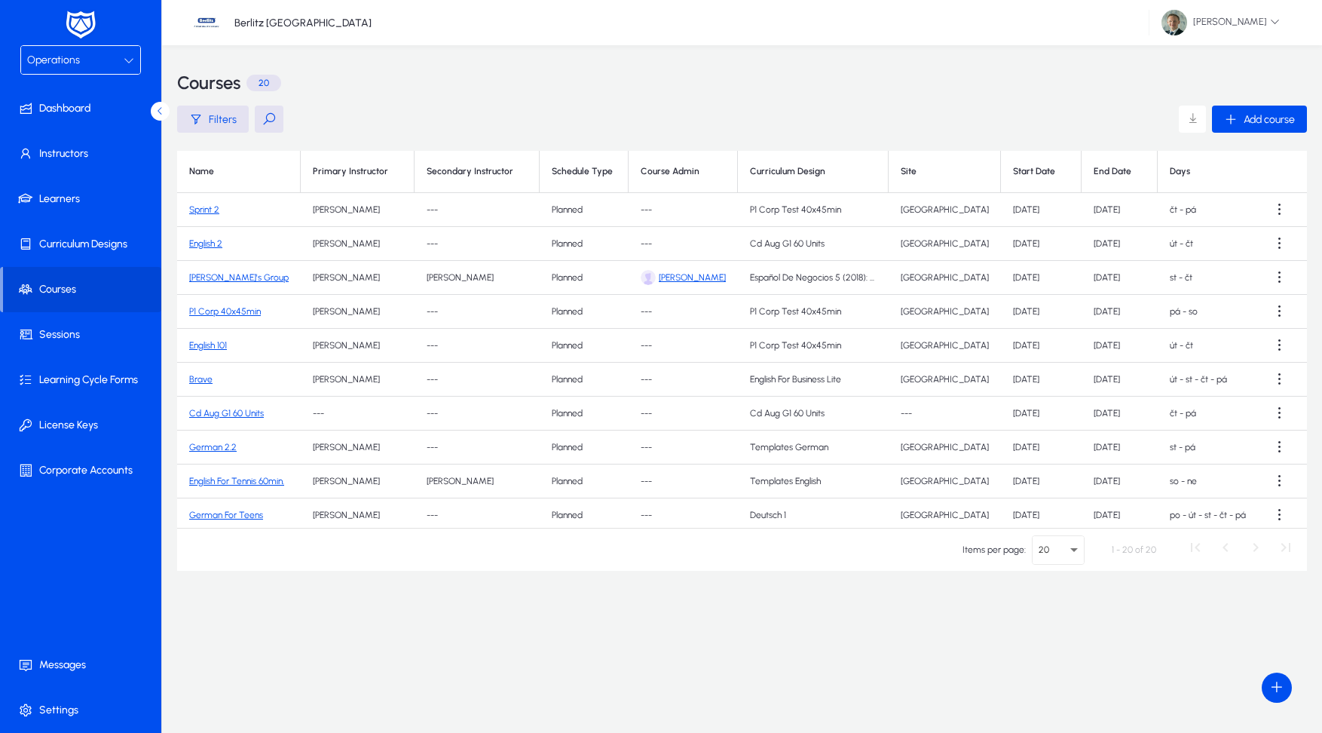
click at [206, 207] on link "Sprint 2" at bounding box center [204, 209] width 30 height 11
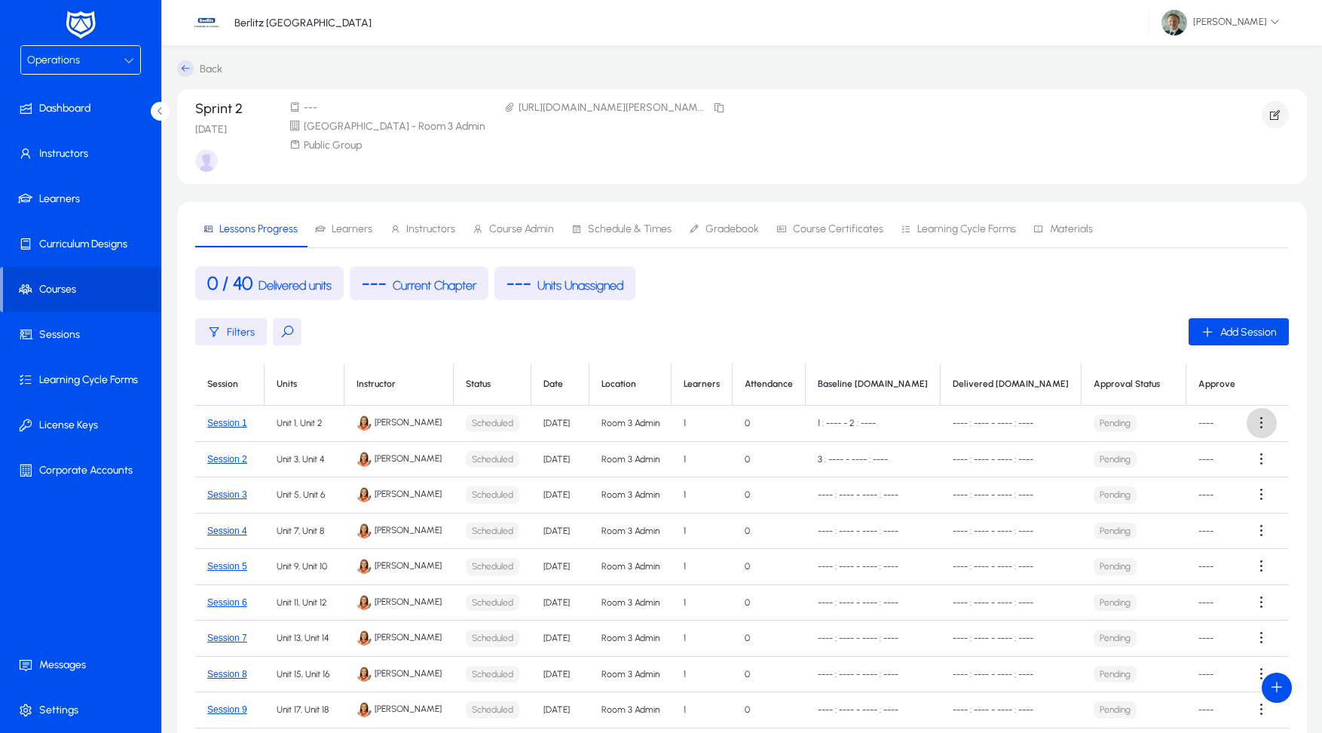
click at [1255, 424] on span at bounding box center [1262, 423] width 30 height 30
click at [427, 225] on div at bounding box center [661, 366] width 1322 height 733
click at [424, 231] on span "Instructors" at bounding box center [430, 229] width 49 height 11
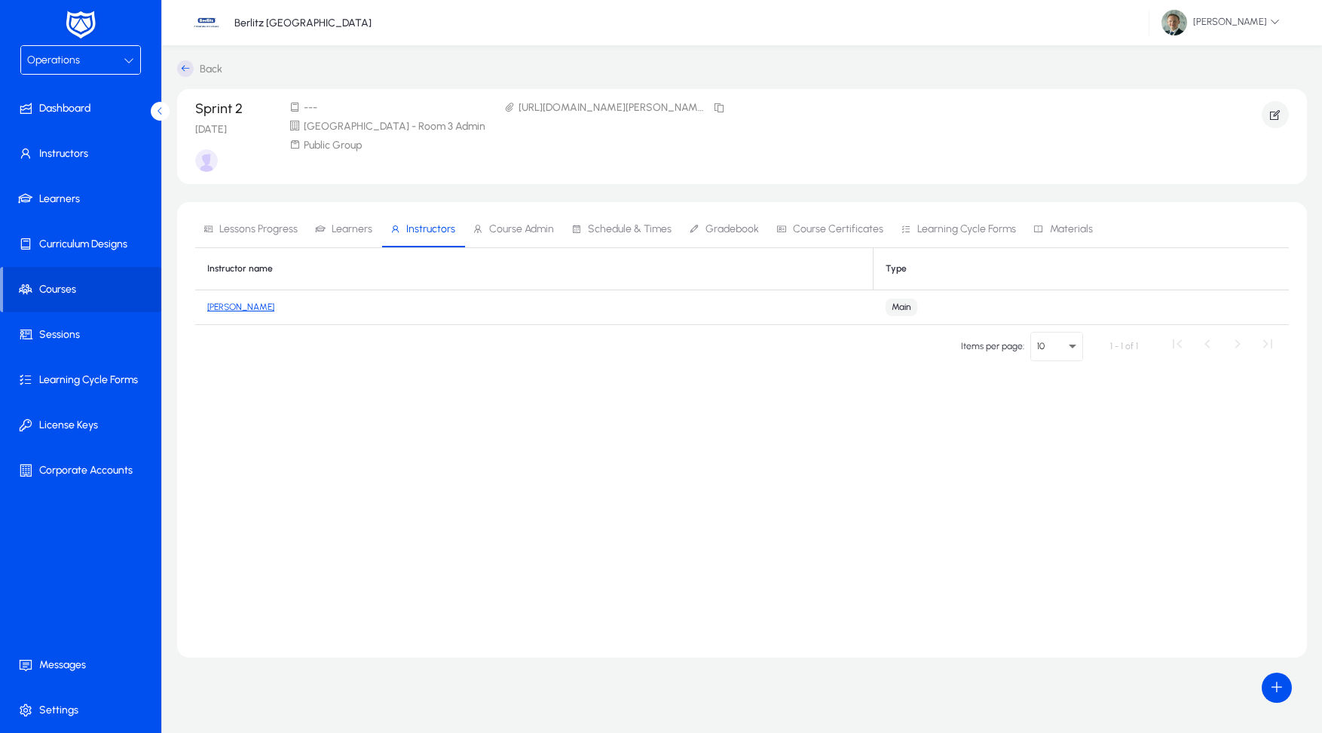
click at [228, 305] on link "Alina Kabaeva" at bounding box center [240, 307] width 67 height 11
click at [1271, 117] on icon "button" at bounding box center [1276, 115] width 14 height 14
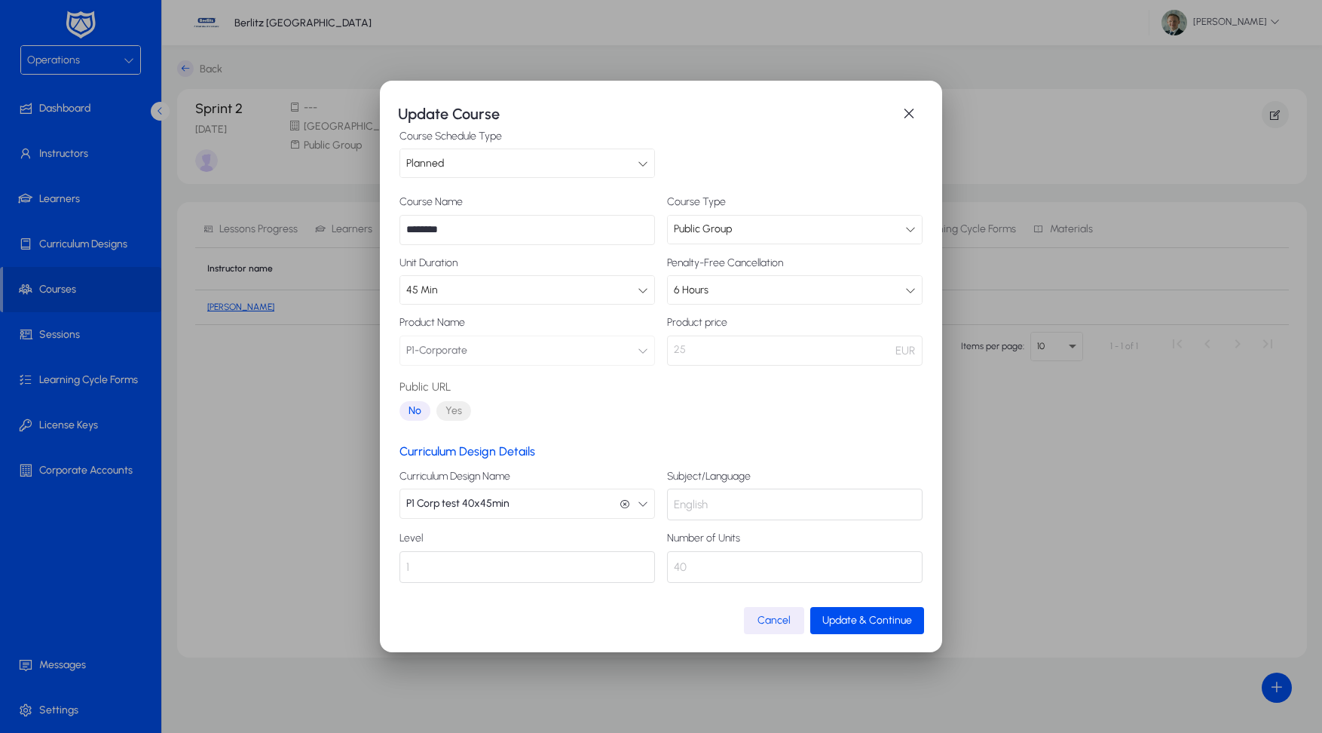
scroll to position [16, 0]
click at [870, 621] on span "Update & Continue" at bounding box center [868, 620] width 90 height 13
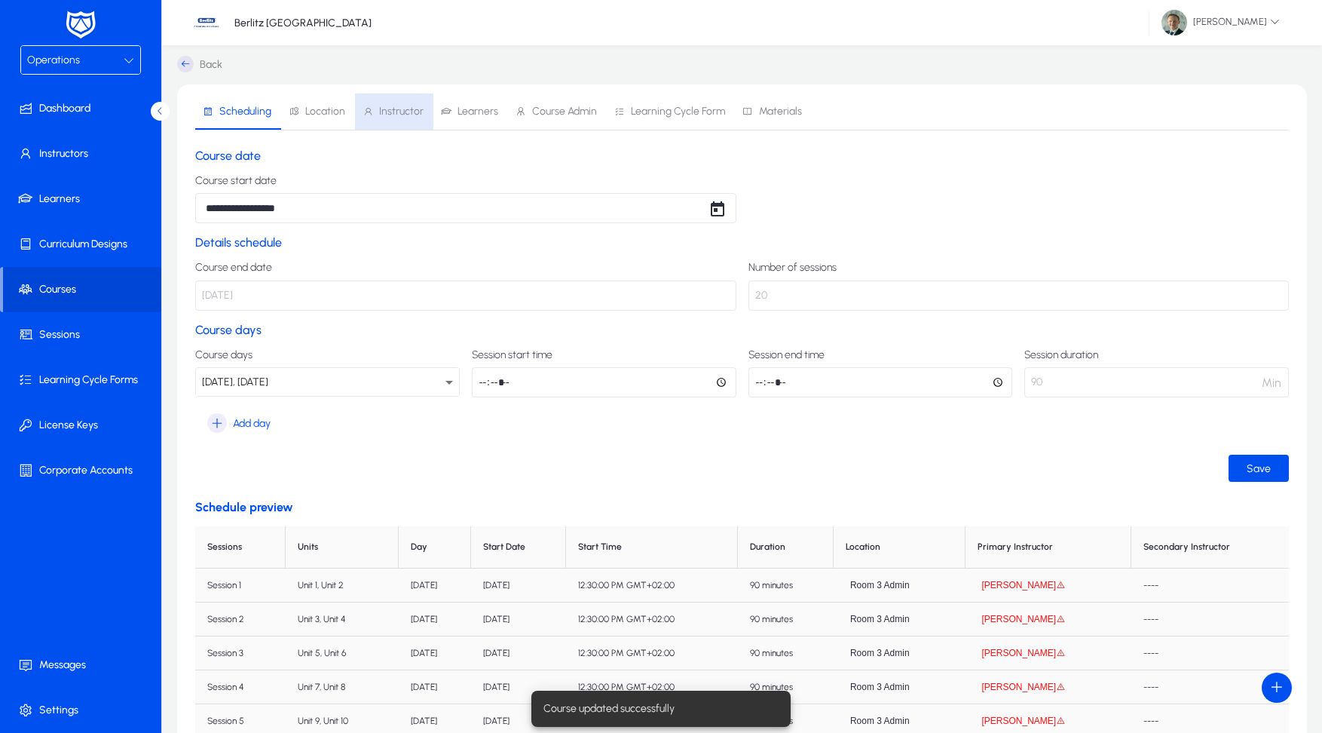
click at [389, 109] on span "Instructor" at bounding box center [401, 111] width 44 height 11
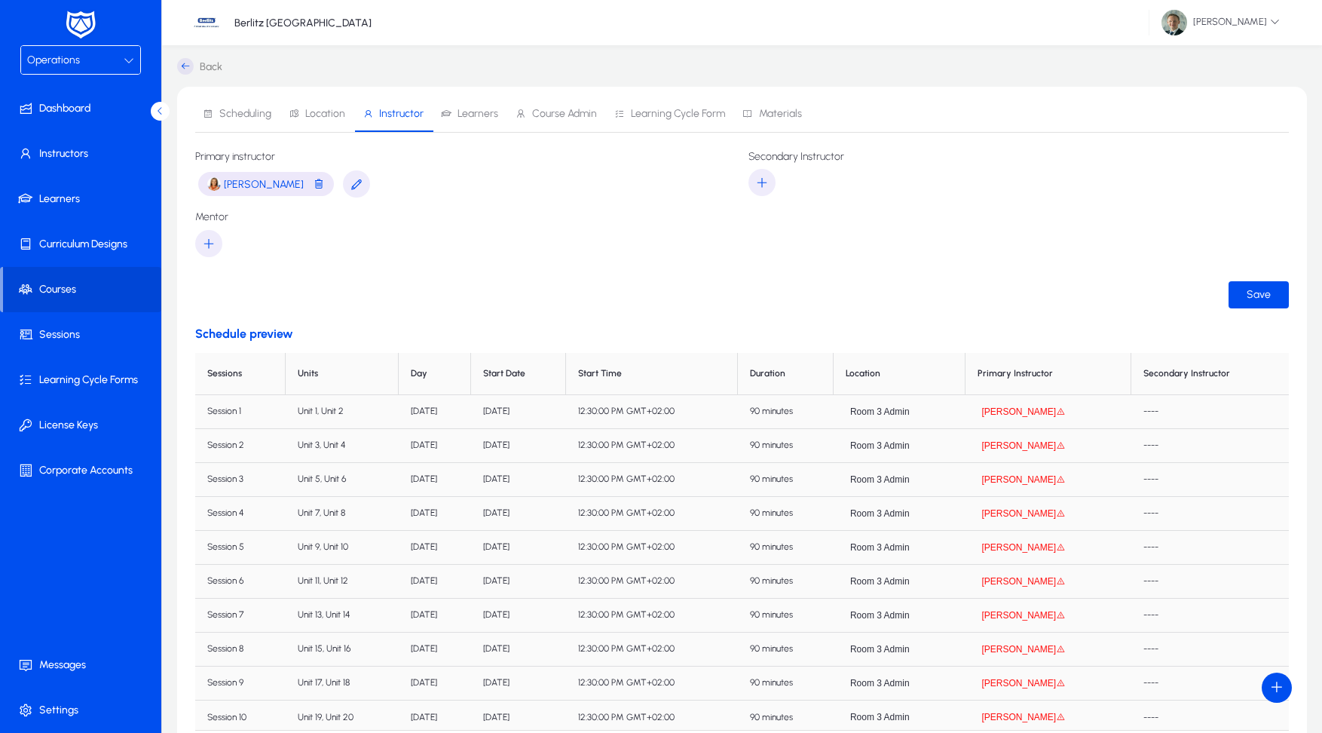
scroll to position [1, 0]
click at [350, 185] on icon "button" at bounding box center [357, 186] width 14 height 14
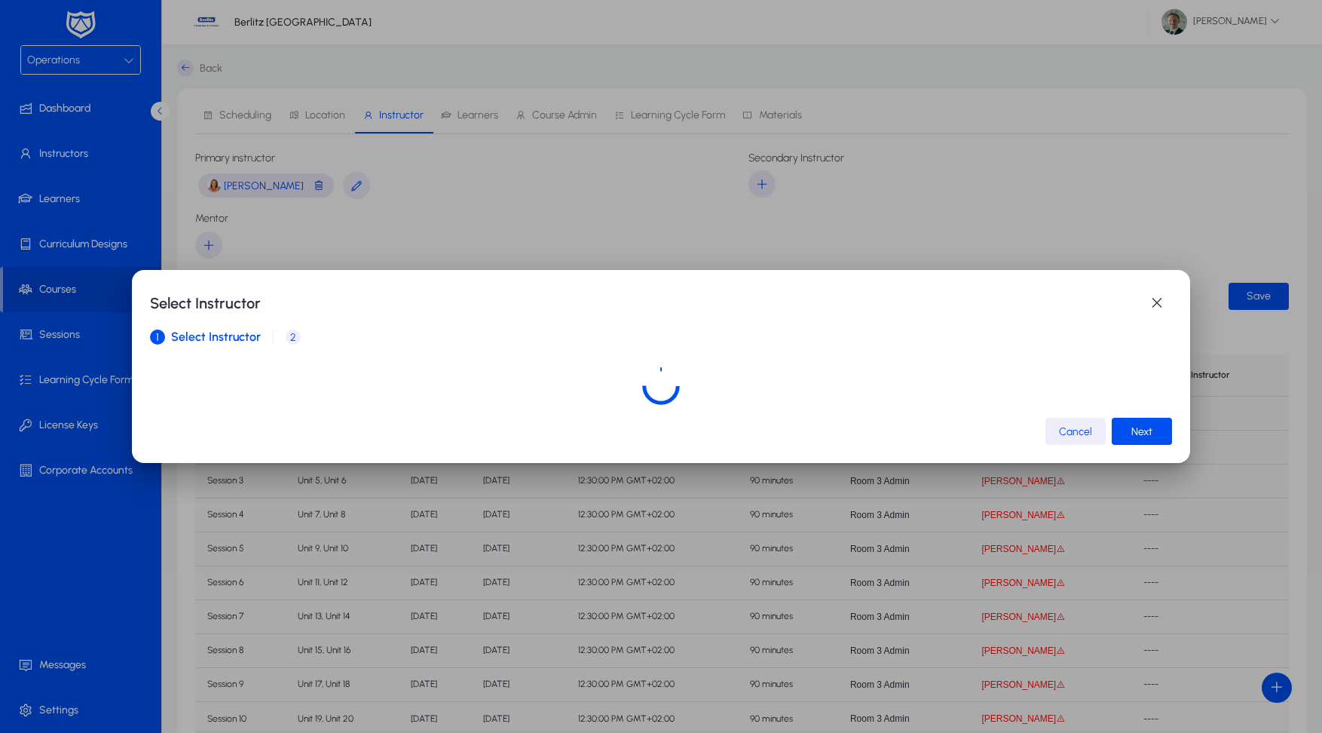
scroll to position [0, 0]
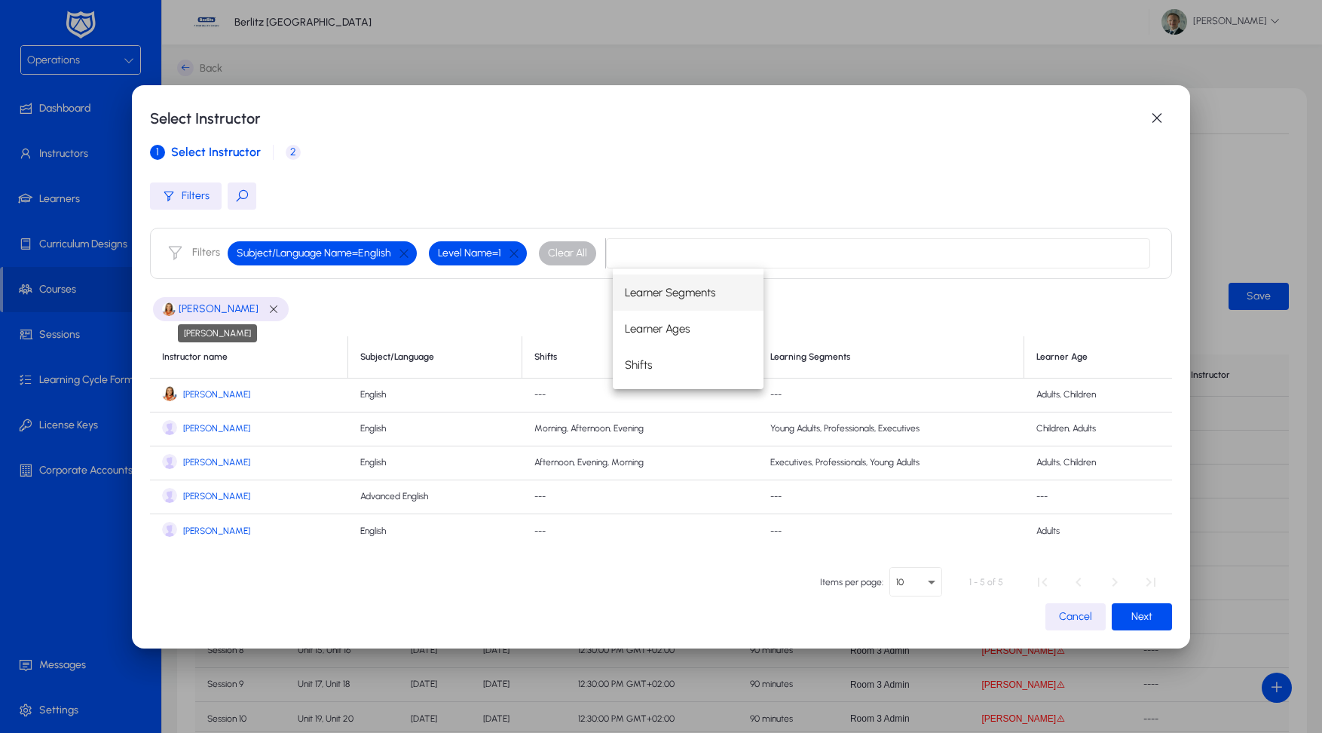
click at [225, 311] on span "Alina Kabaeva" at bounding box center [219, 309] width 80 height 18
click at [1088, 622] on span "Cancel" at bounding box center [1075, 616] width 33 height 13
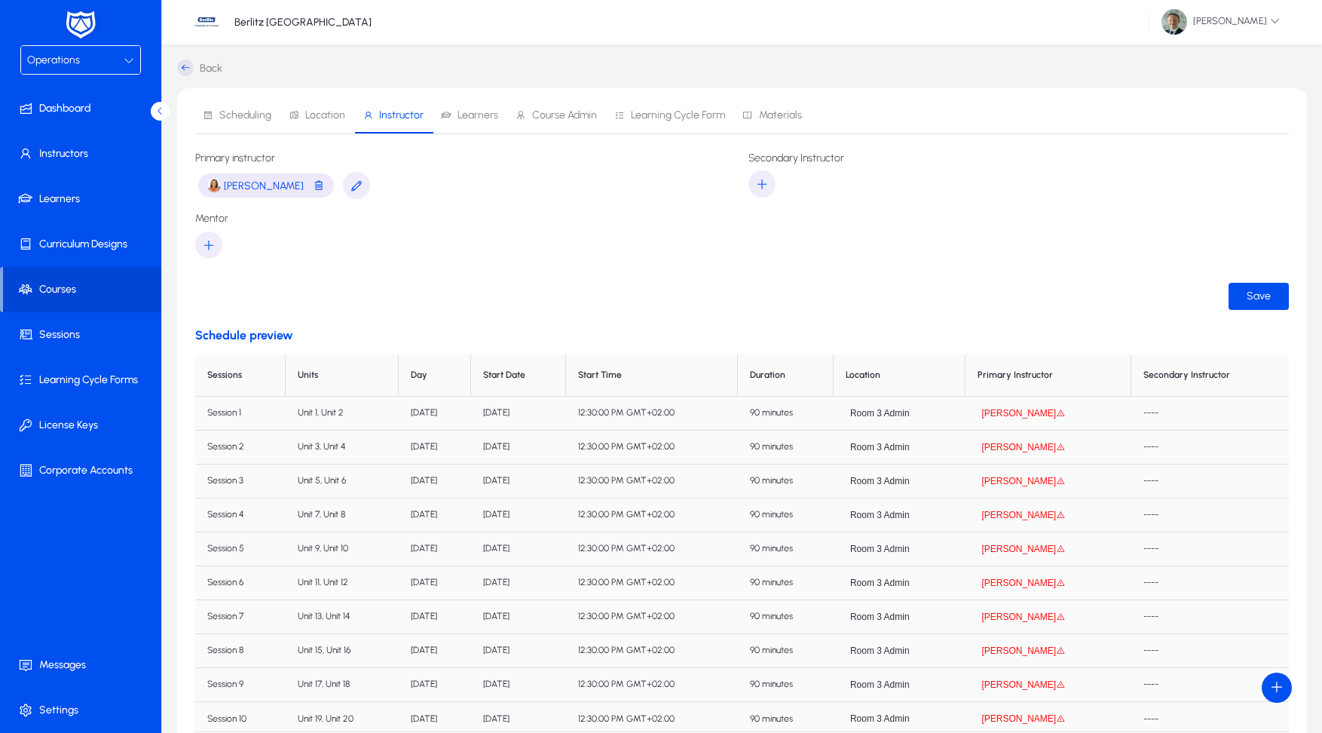
scroll to position [1, 0]
click at [188, 65] on icon at bounding box center [185, 68] width 17 height 17
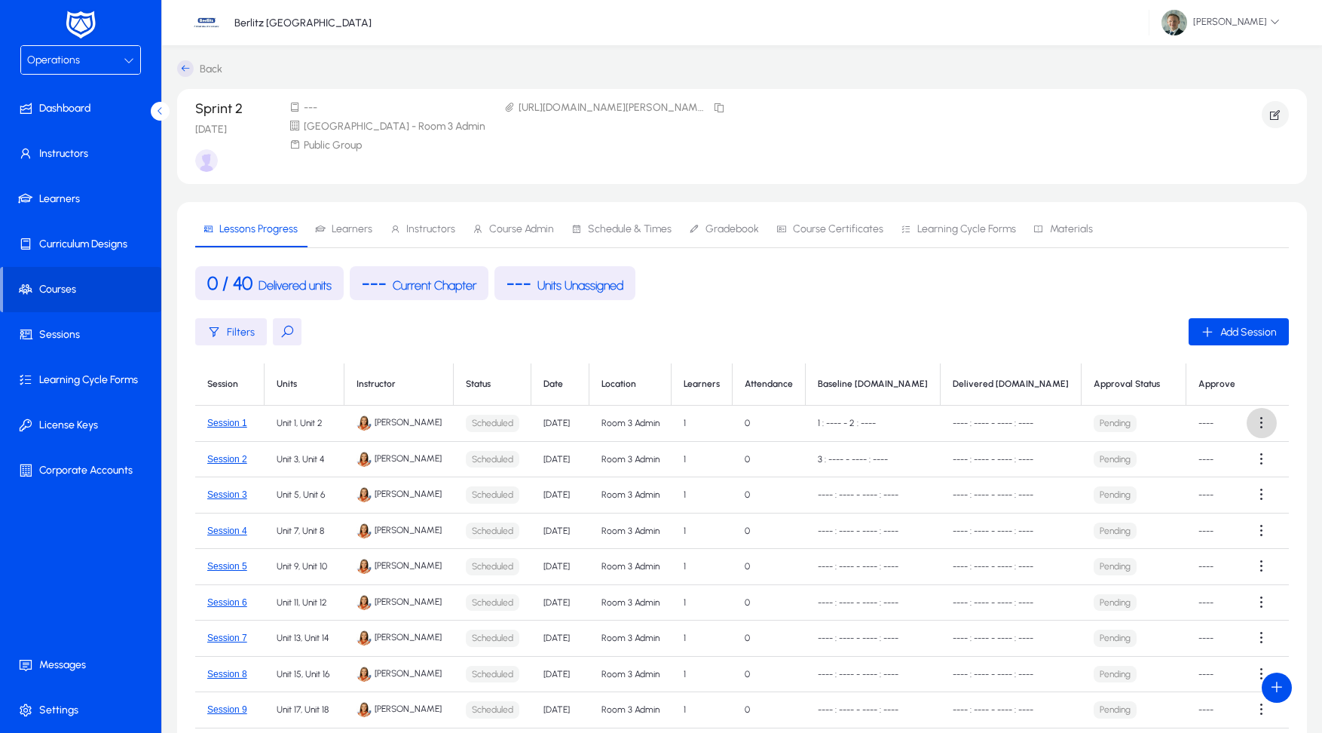
click at [1256, 421] on span at bounding box center [1262, 423] width 30 height 30
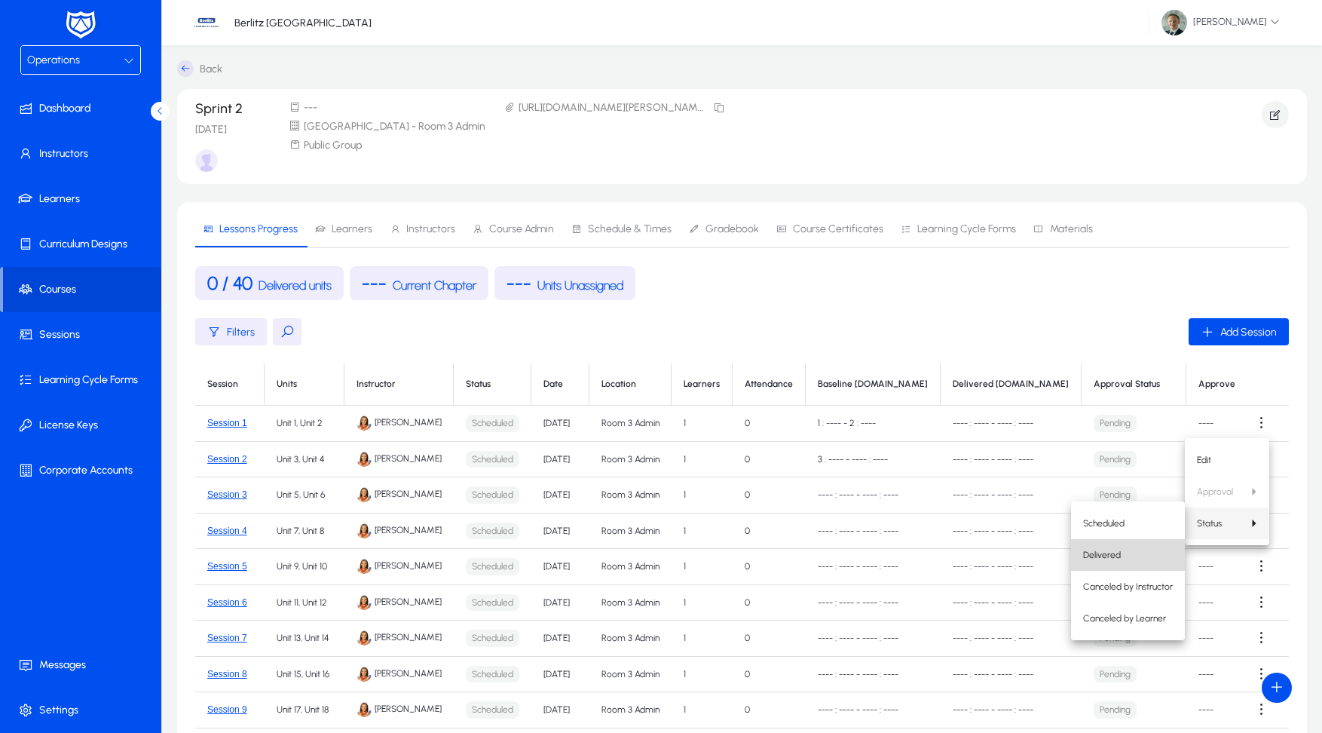
click at [1119, 553] on span "Delivered" at bounding box center [1128, 555] width 90 height 14
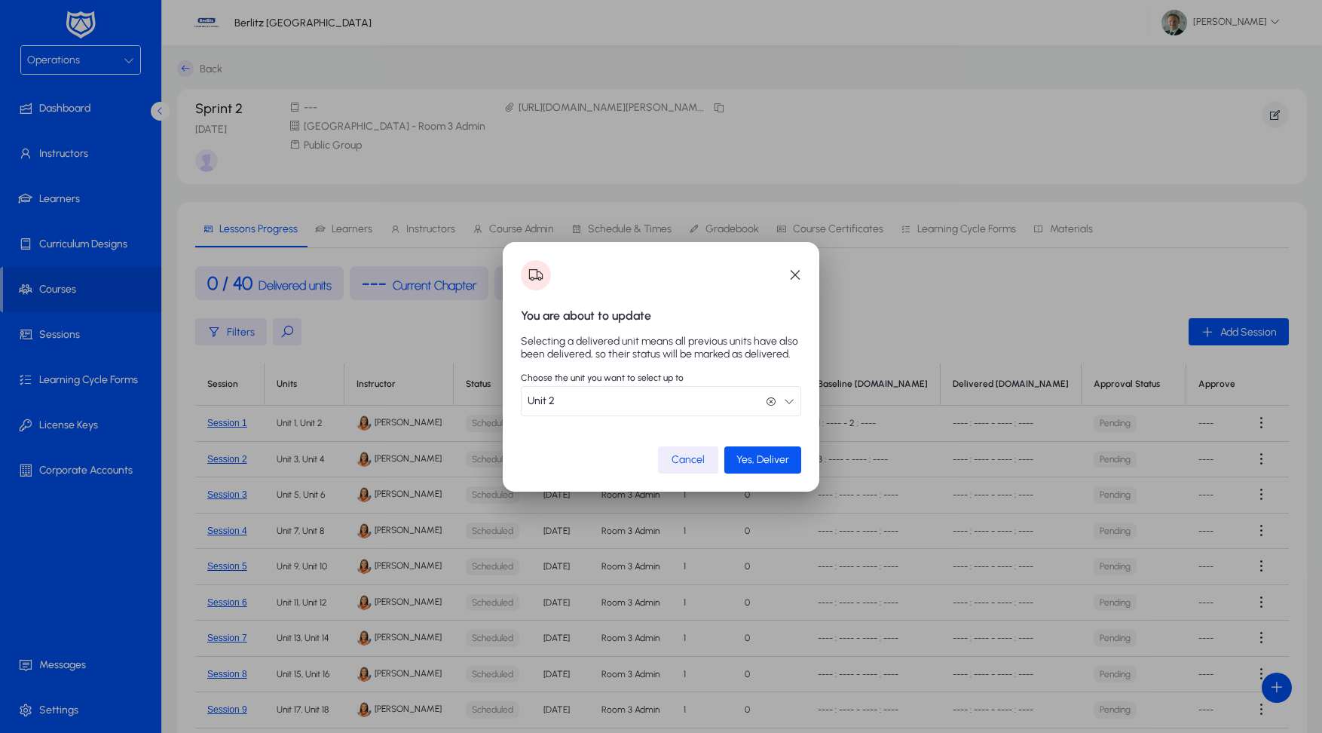
click at [753, 463] on span "Yes, Deliver" at bounding box center [763, 459] width 53 height 13
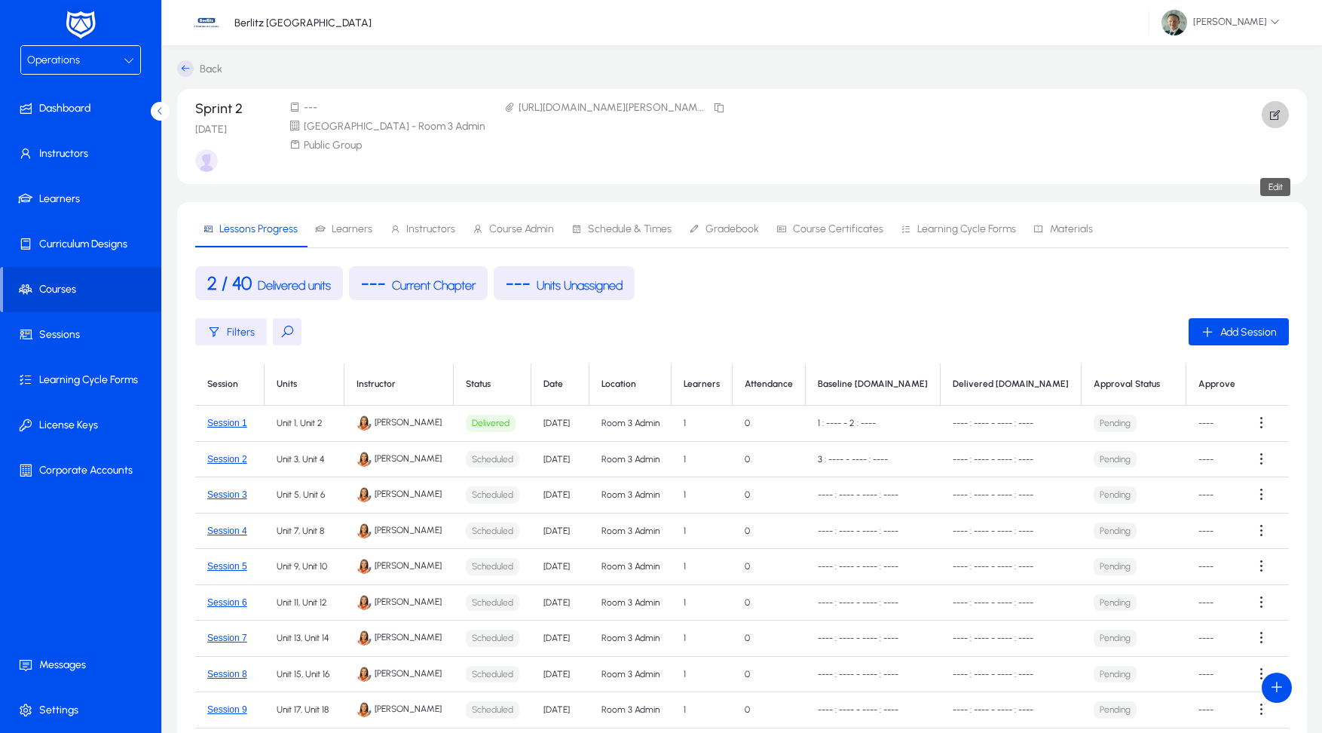
click at [1282, 112] on icon "button" at bounding box center [1276, 115] width 14 height 14
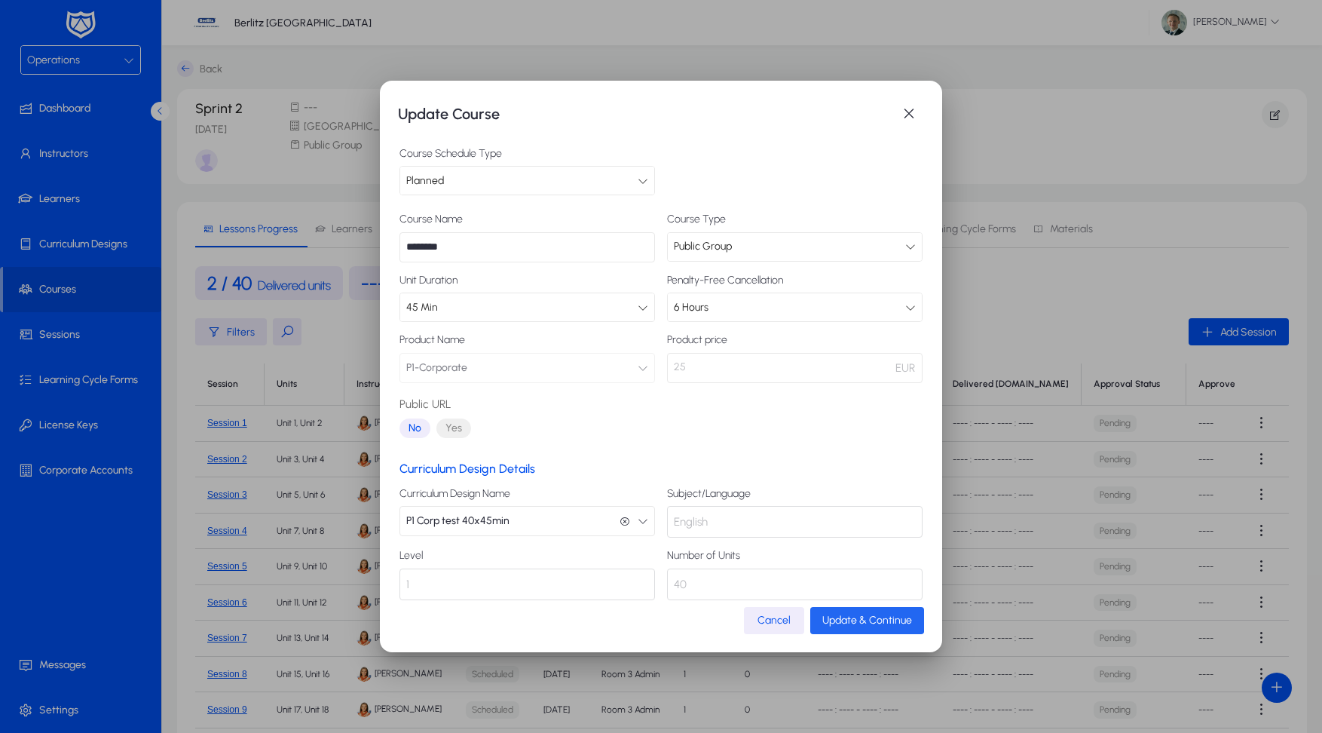
click at [848, 619] on span "Update & Continue" at bounding box center [868, 620] width 90 height 13
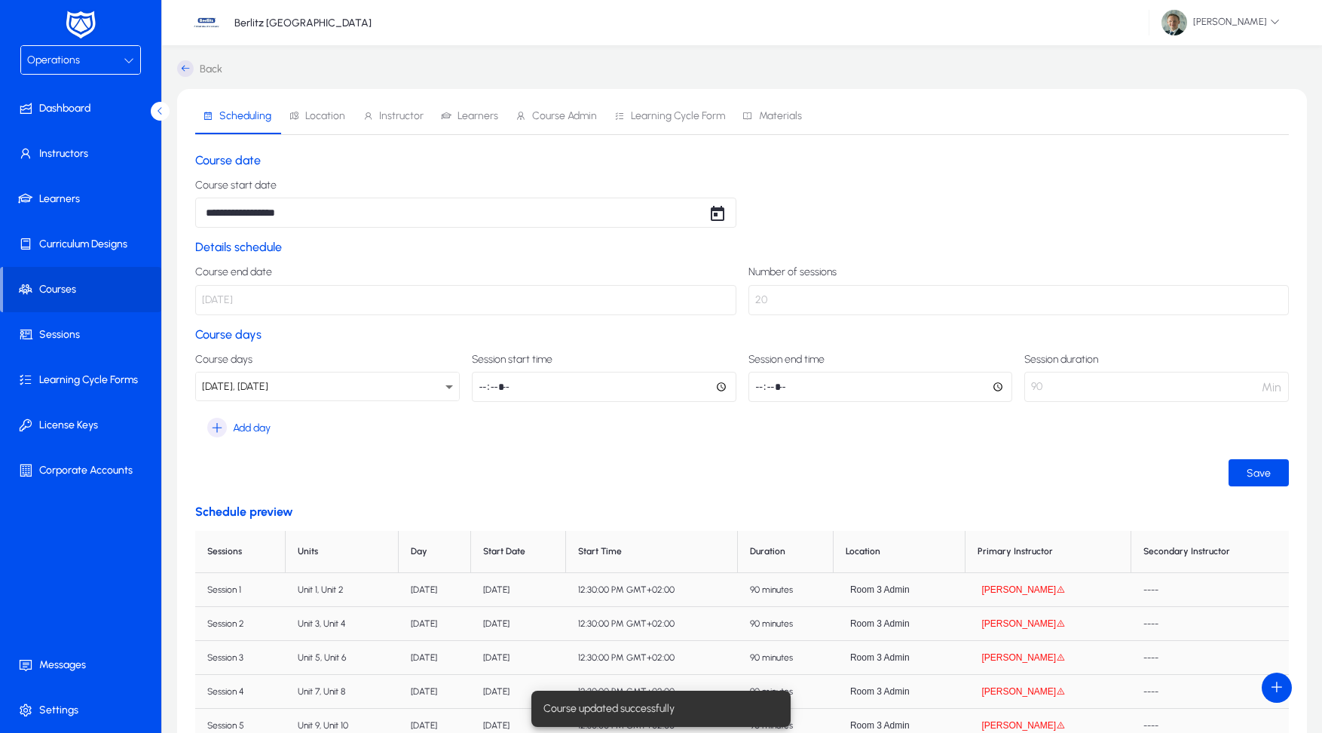
click at [404, 118] on span "Instructor" at bounding box center [401, 116] width 44 height 11
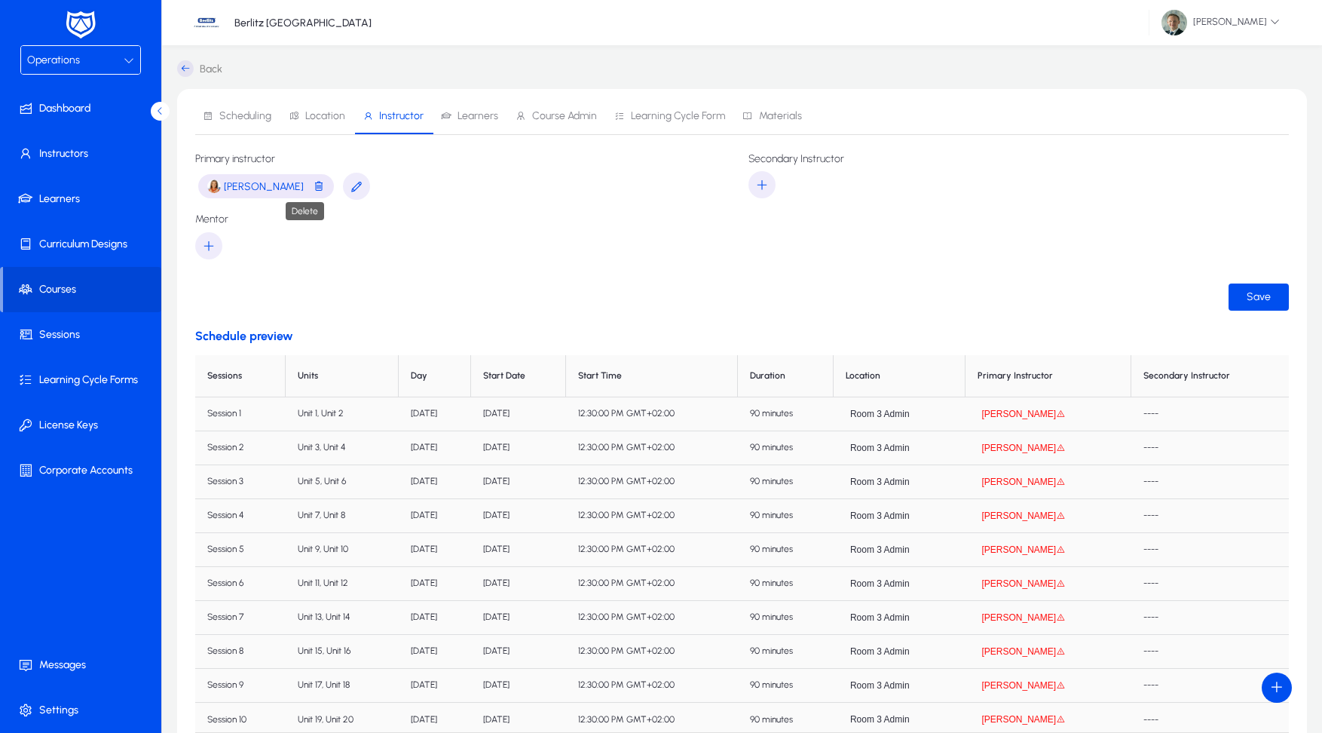
click at [313, 188] on span "button" at bounding box center [319, 186] width 12 height 19
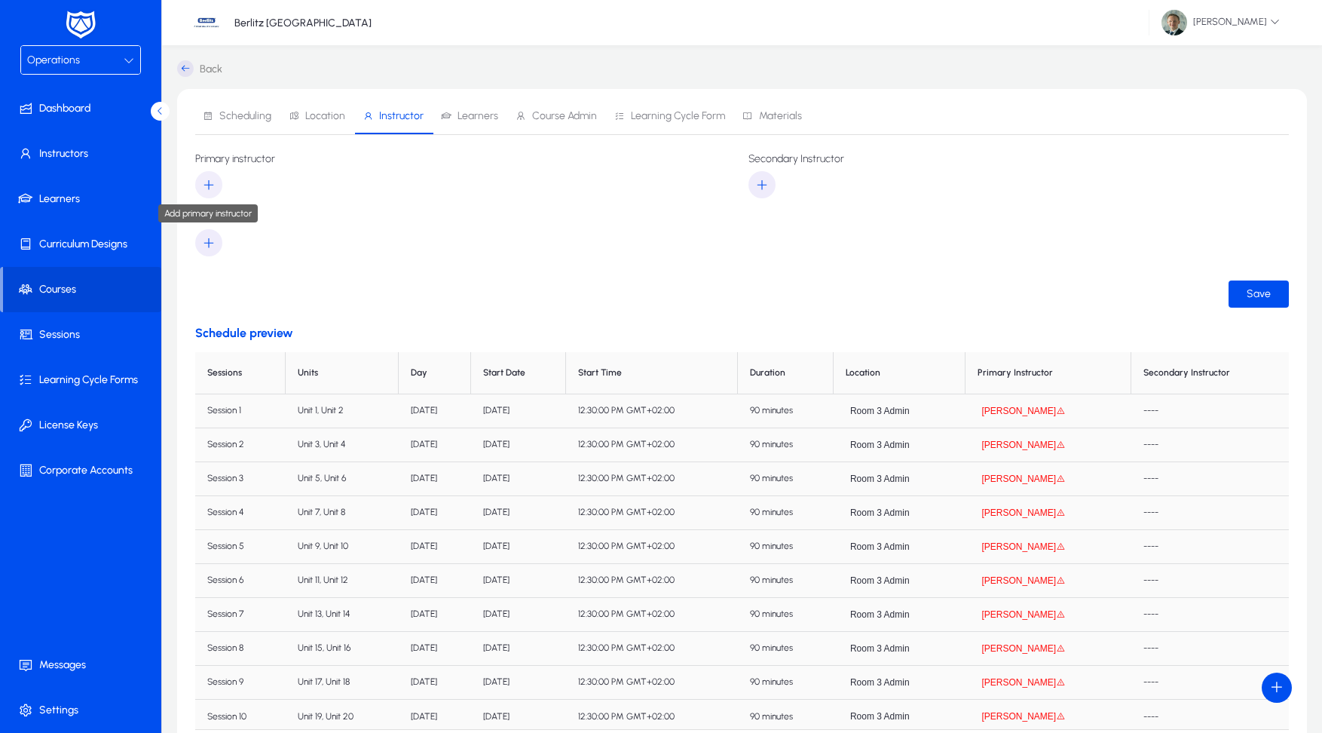
click at [210, 190] on icon "button" at bounding box center [209, 185] width 14 height 14
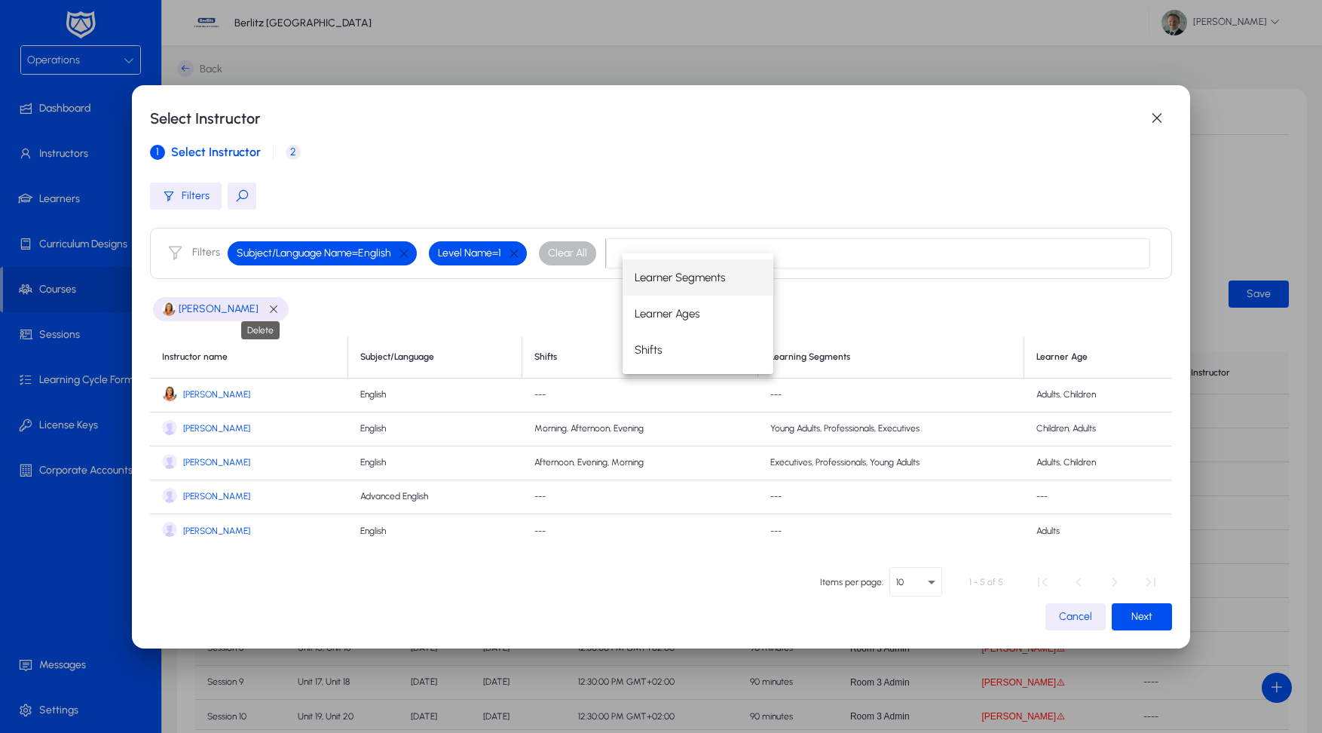
click at [268, 310] on span "button" at bounding box center [274, 309] width 12 height 12
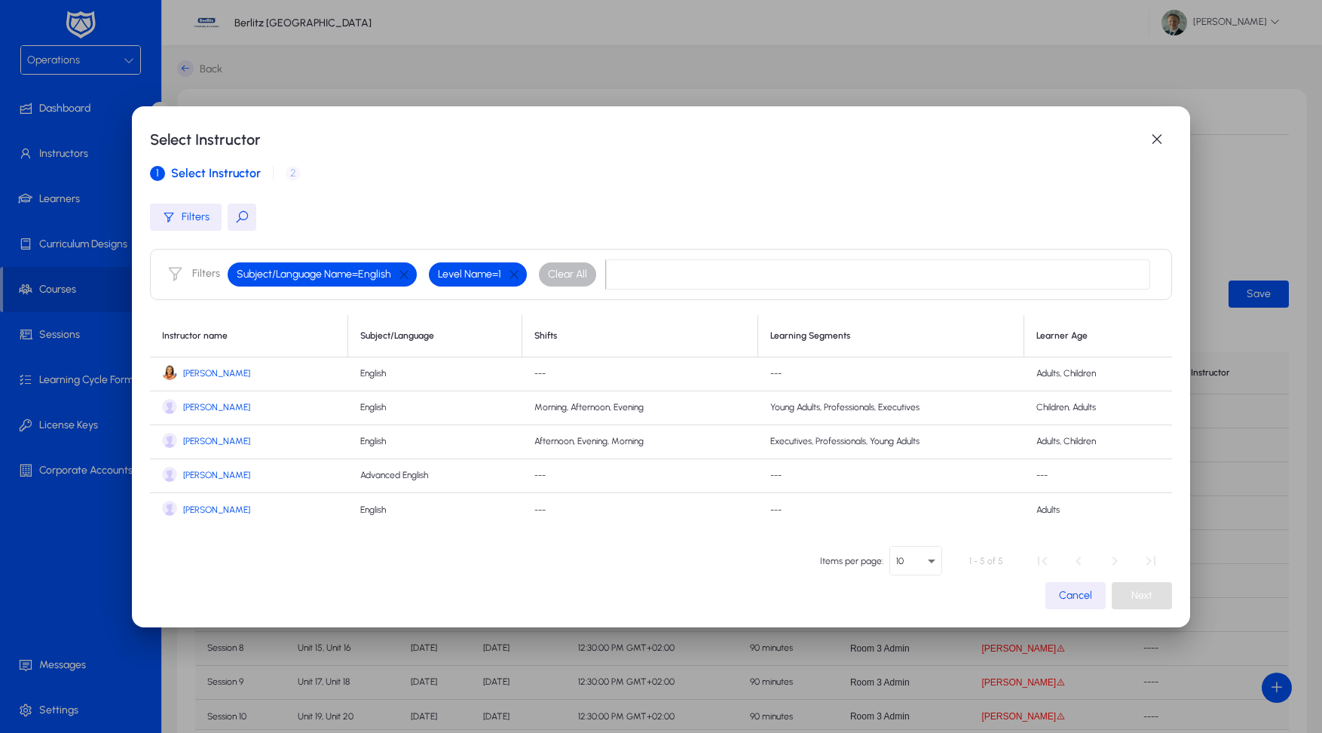
click at [206, 371] on span "Alina Kabaeva" at bounding box center [216, 373] width 67 height 11
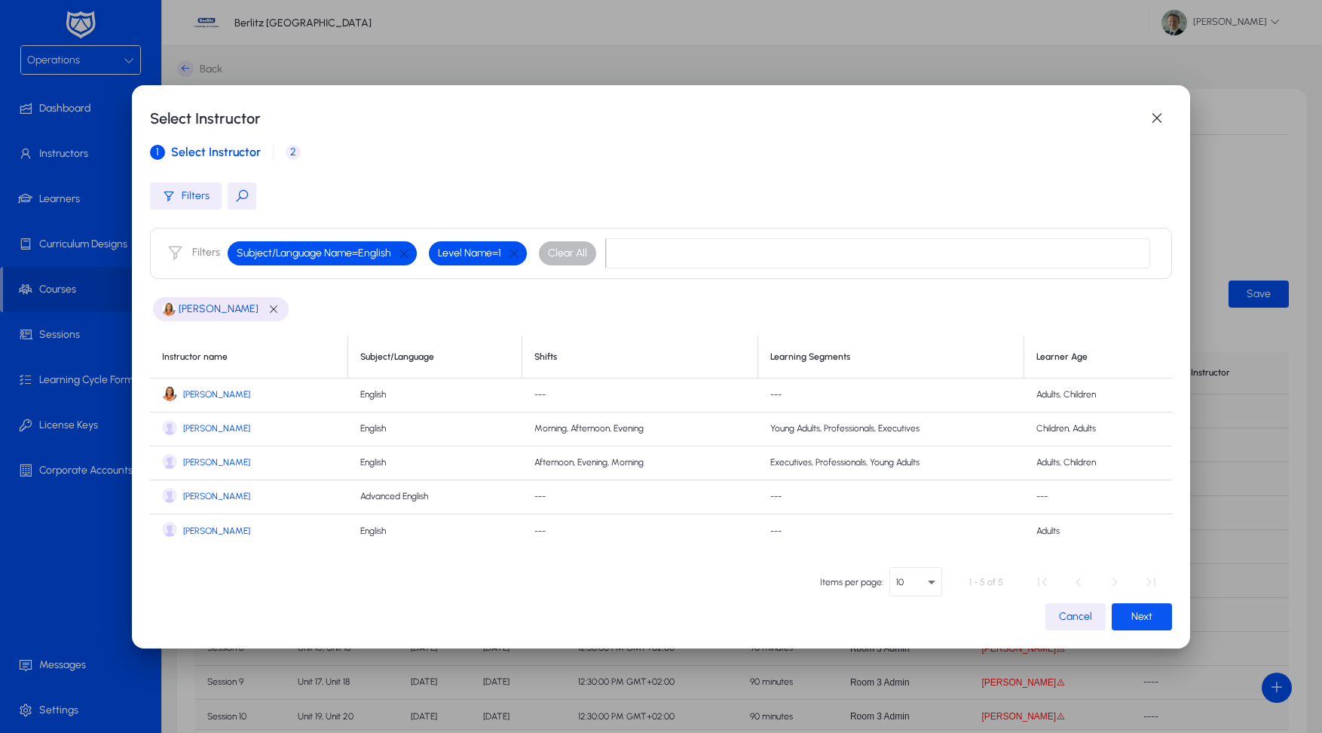
click at [1129, 614] on span "button" at bounding box center [1142, 617] width 60 height 36
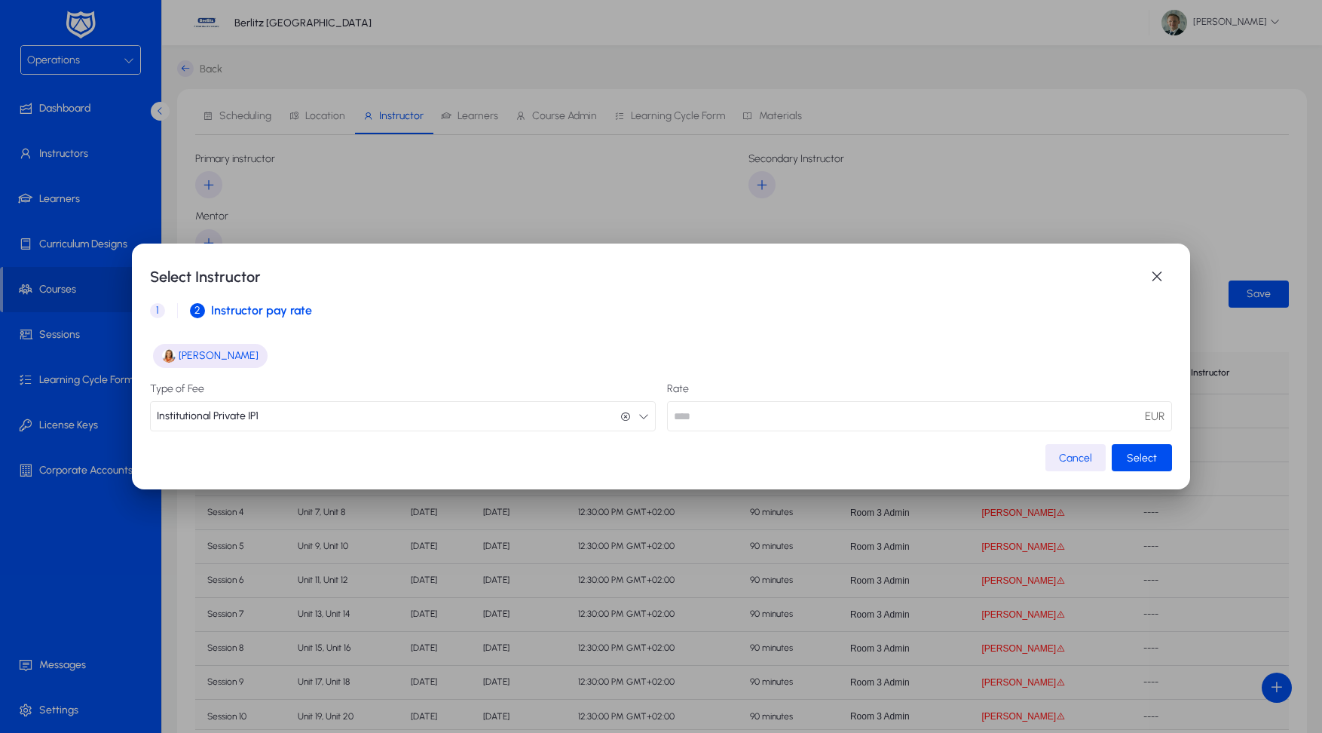
click at [644, 416] on icon "button" at bounding box center [644, 416] width 11 height 11
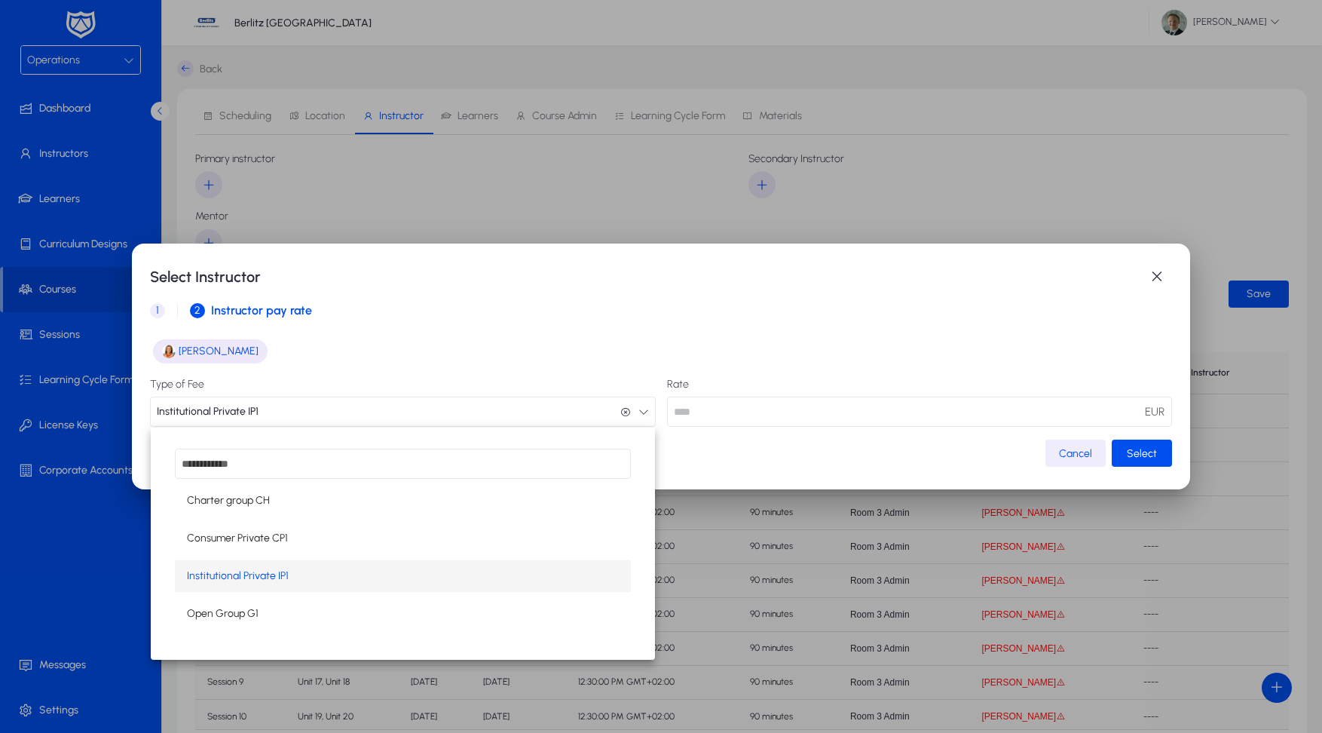
click at [548, 330] on div at bounding box center [661, 366] width 1322 height 733
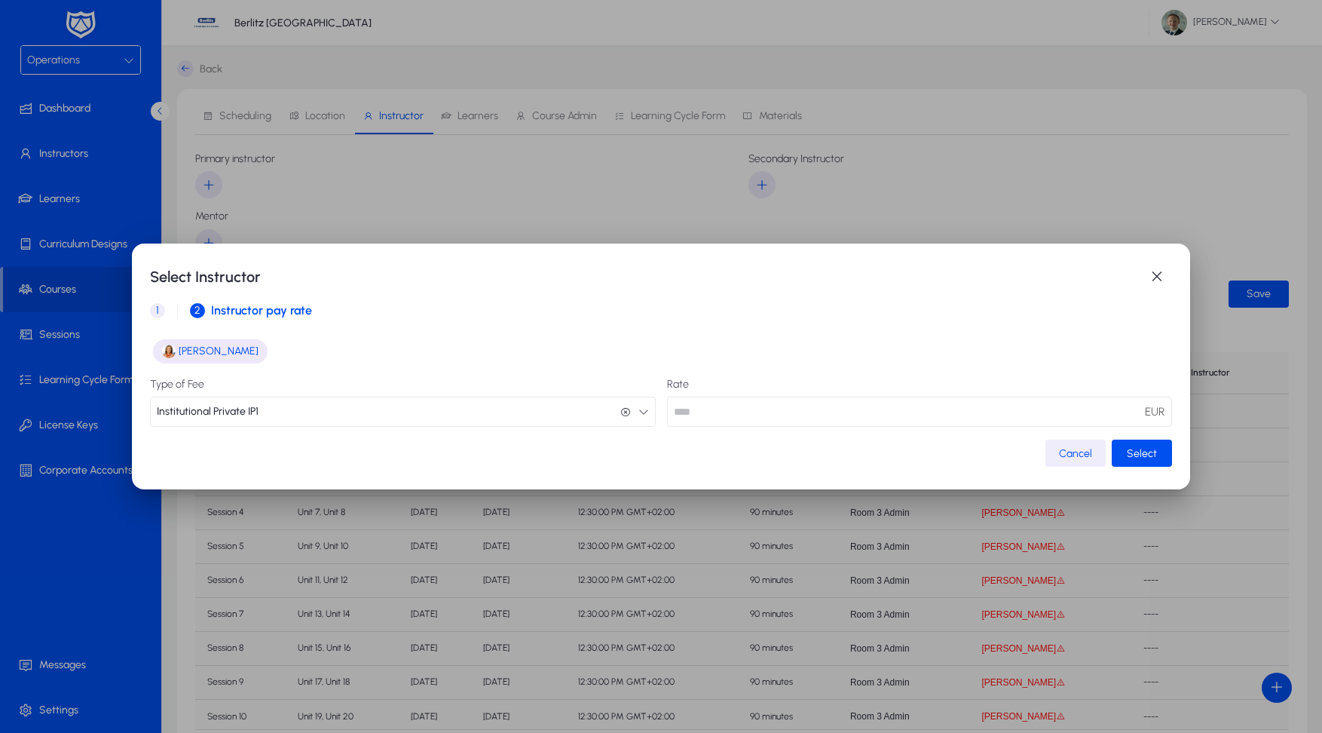
click at [865, 413] on input "**" at bounding box center [919, 412] width 505 height 30
click at [587, 412] on button "Institutional Private IP1 Institutional Private IP1" at bounding box center [402, 412] width 505 height 30
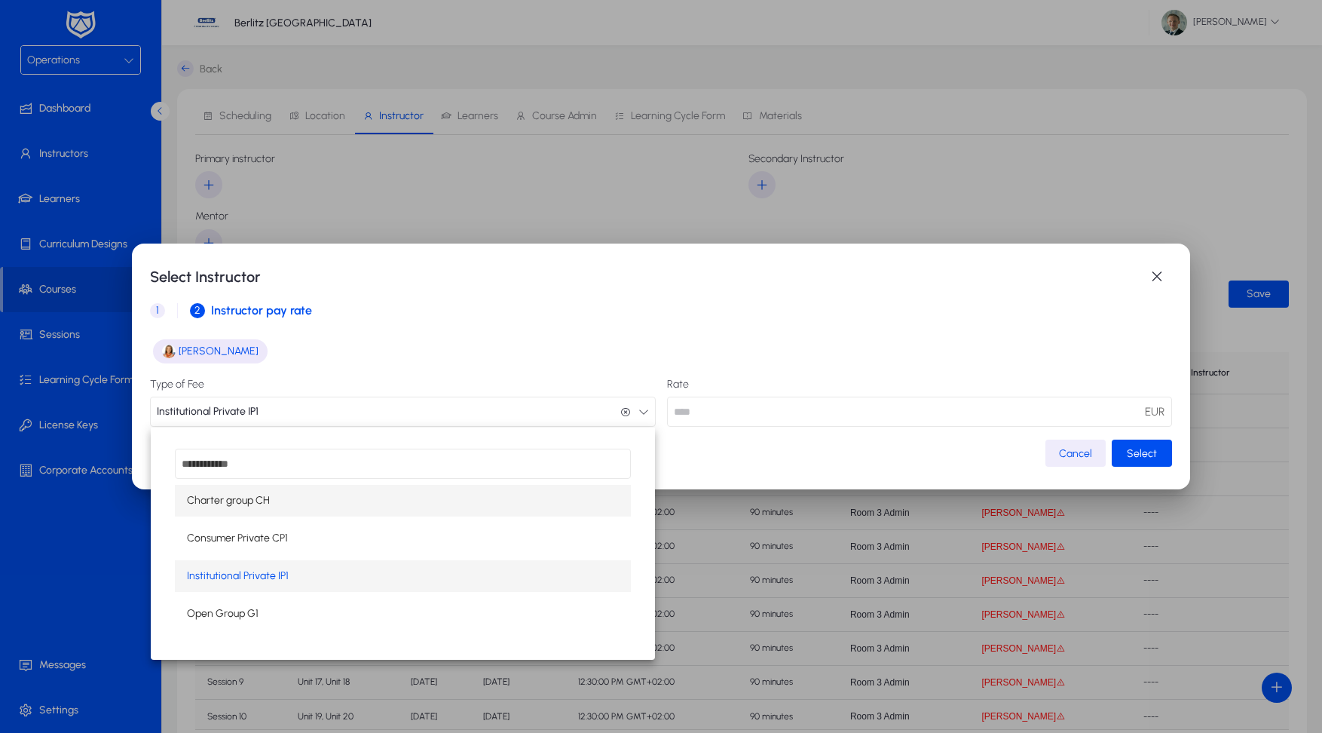
click at [355, 501] on mat-option "Charter group CH" at bounding box center [402, 501] width 455 height 32
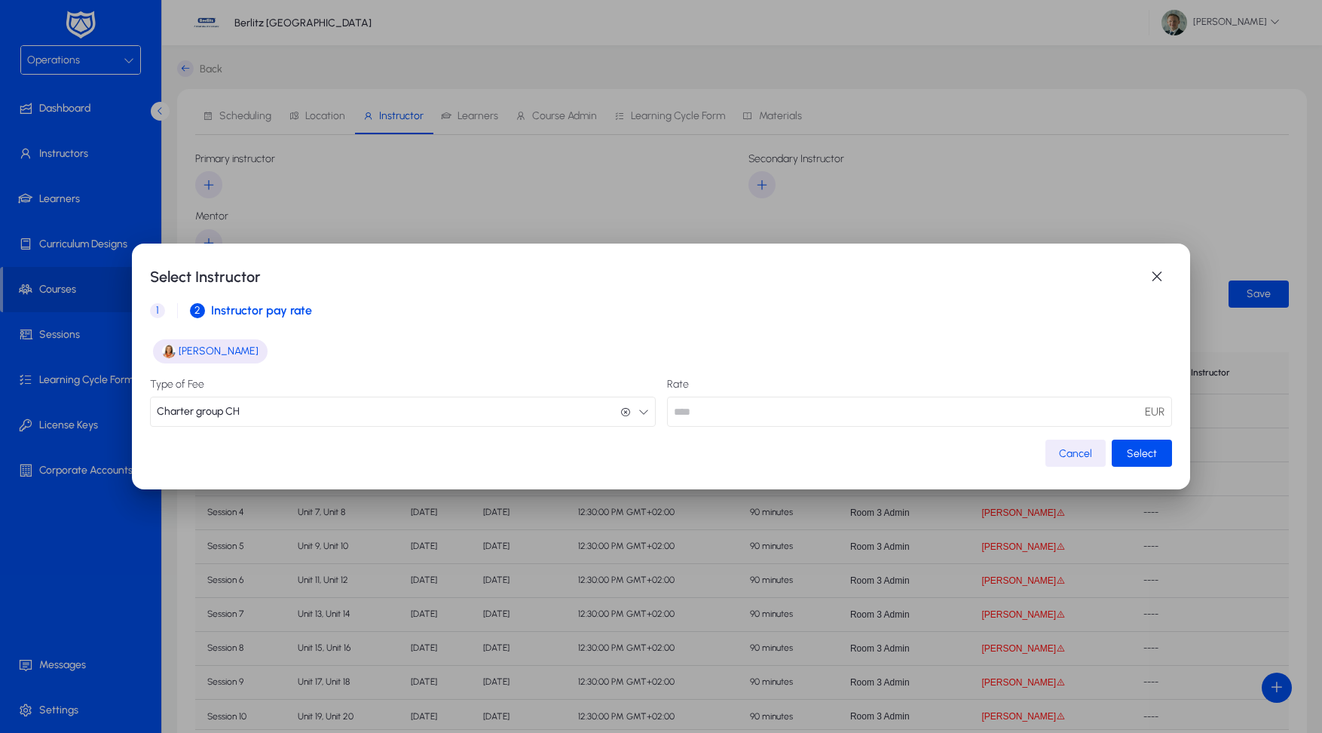
click at [519, 405] on button "Charter group CH Charter group CH" at bounding box center [402, 412] width 505 height 30
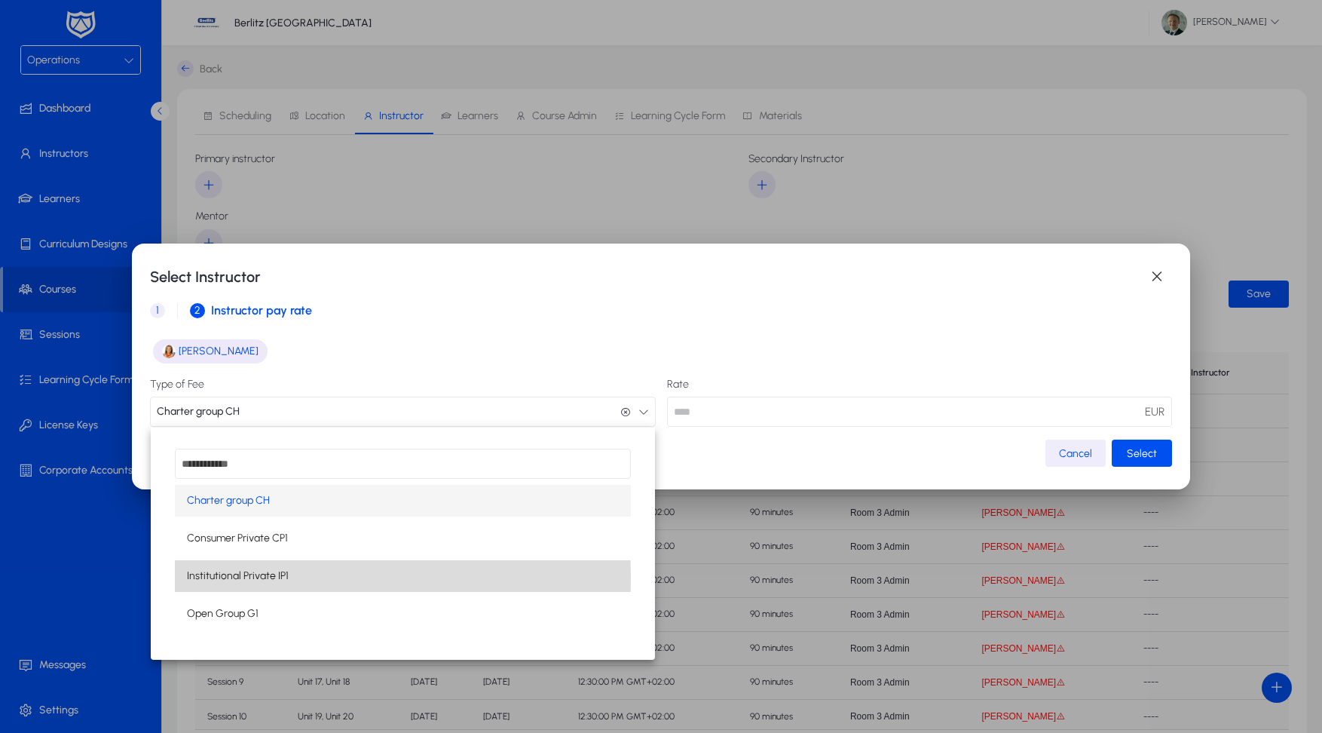
click at [275, 577] on span "Institutional Private IP1" at bounding box center [238, 576] width 102 height 18
type input "**"
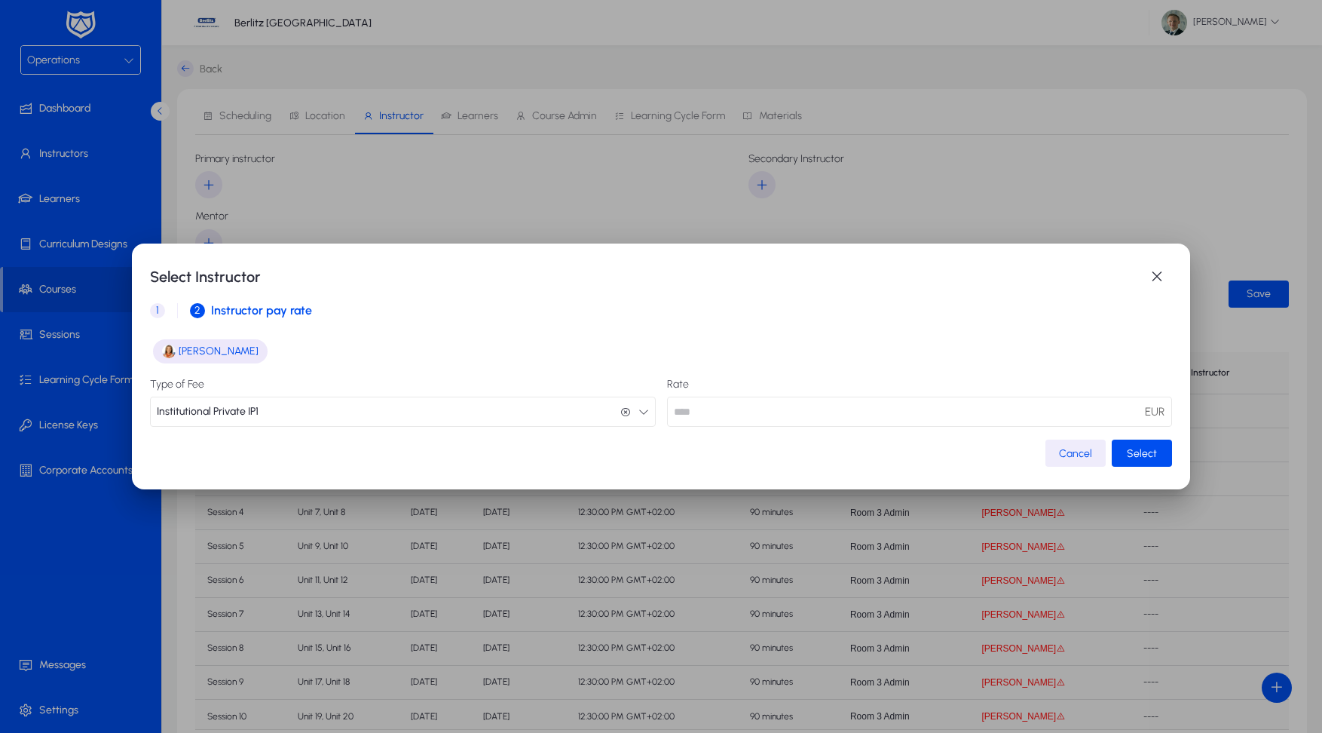
click at [435, 415] on button "Institutional Private IP1 Institutional Private IP1" at bounding box center [402, 412] width 505 height 30
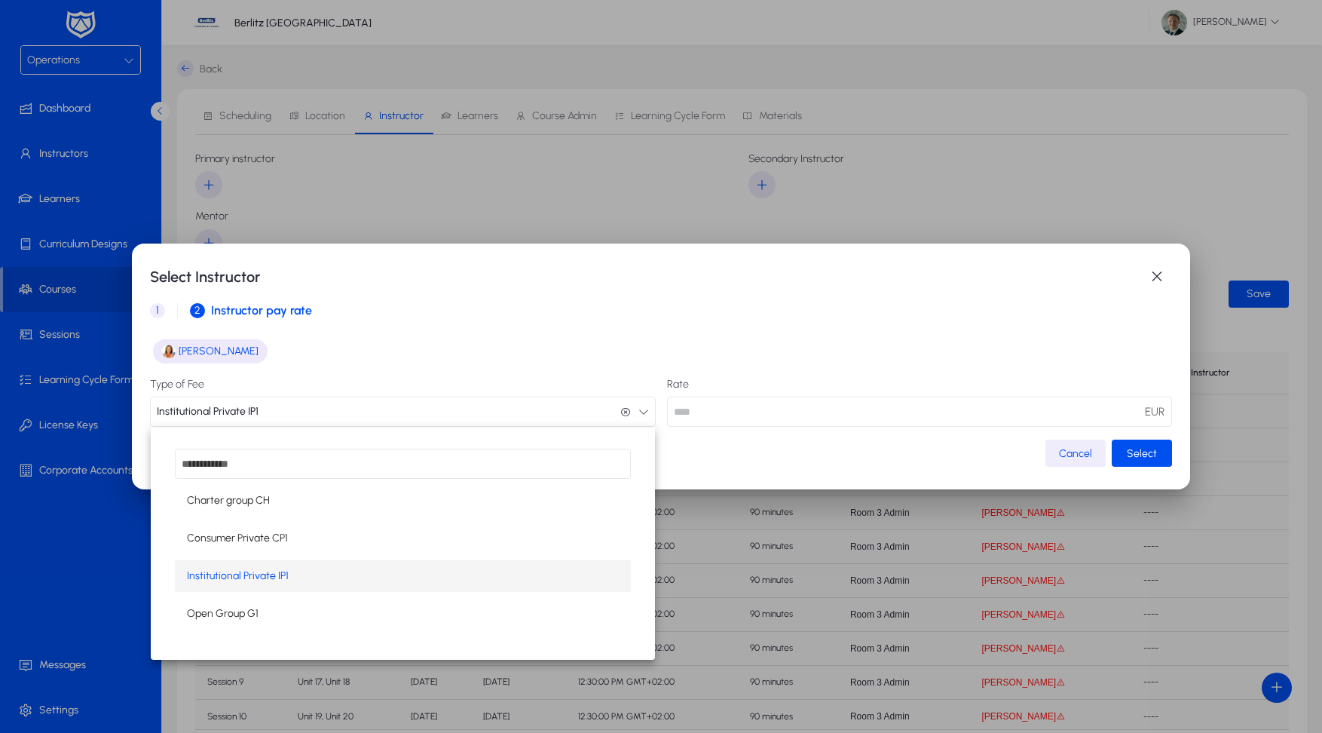
click at [330, 467] on input "dropdown search" at bounding box center [402, 464] width 455 height 30
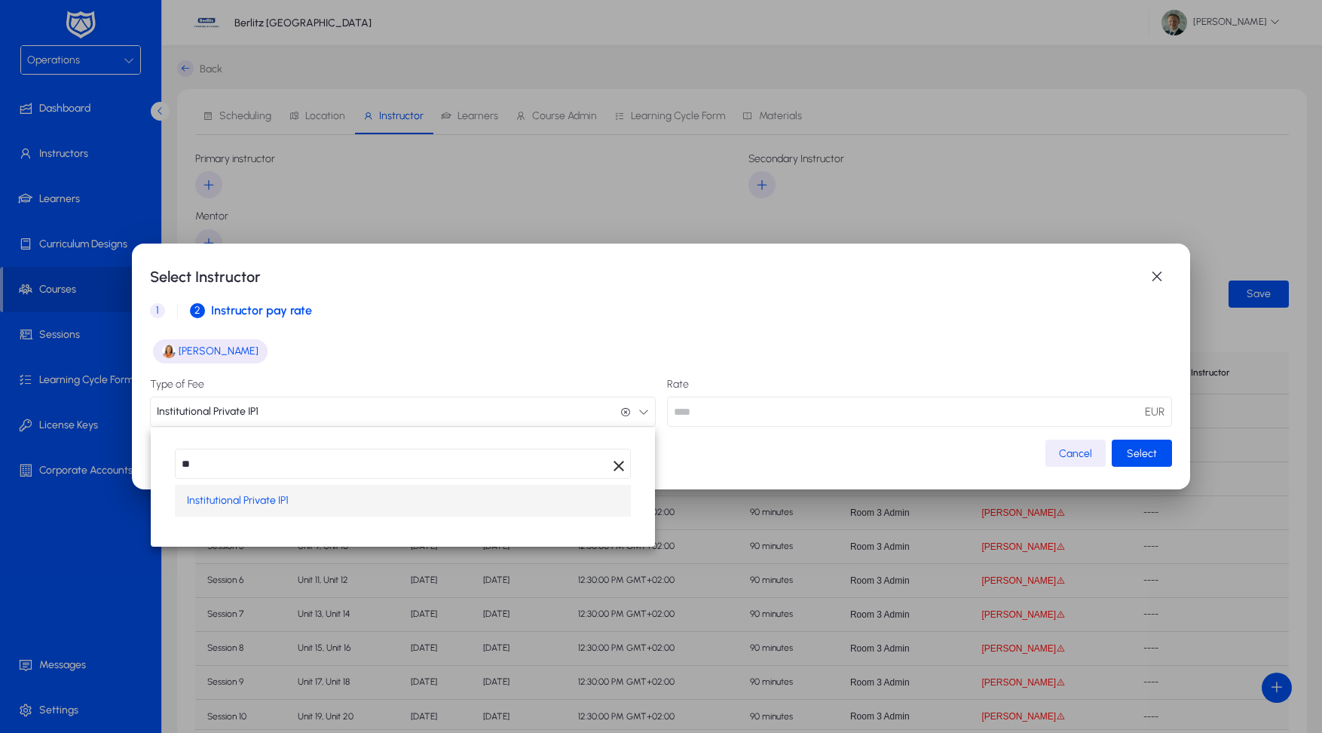
type input "**"
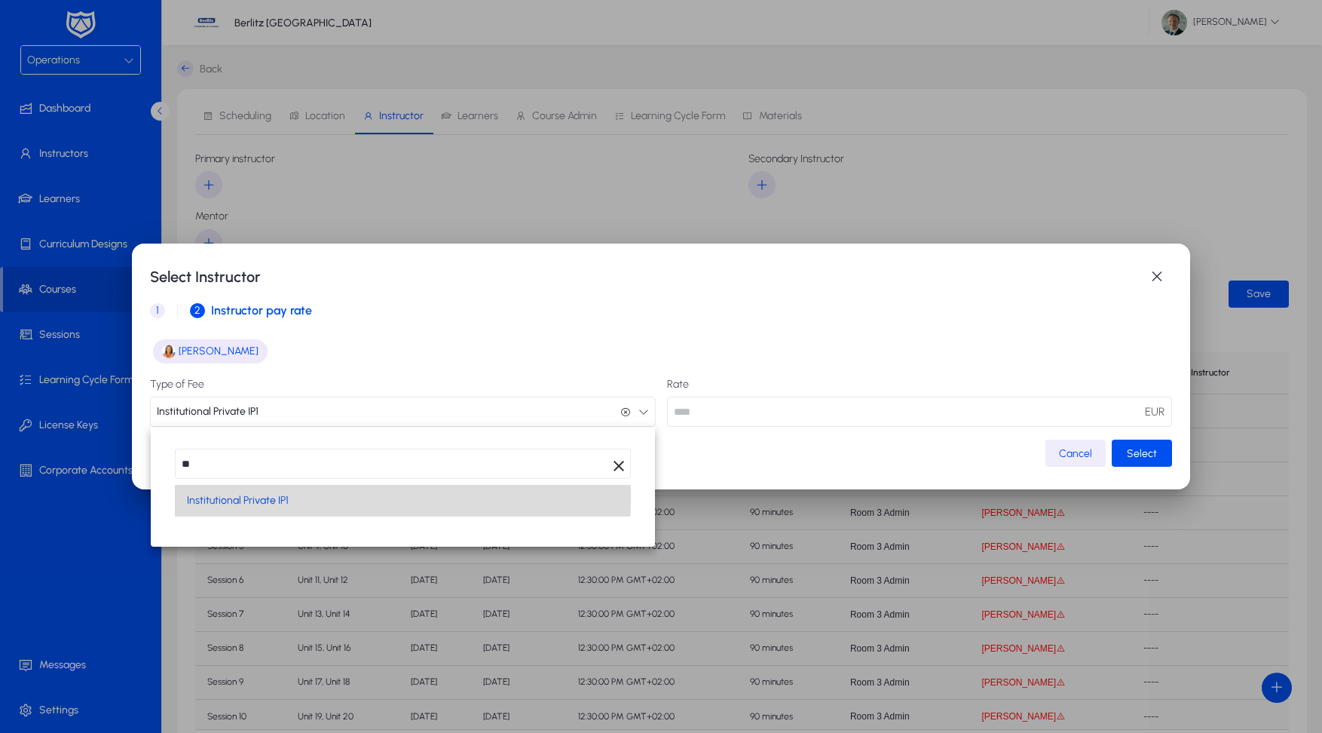
click at [317, 497] on mat-option "Institutional Private IP1" at bounding box center [402, 501] width 455 height 32
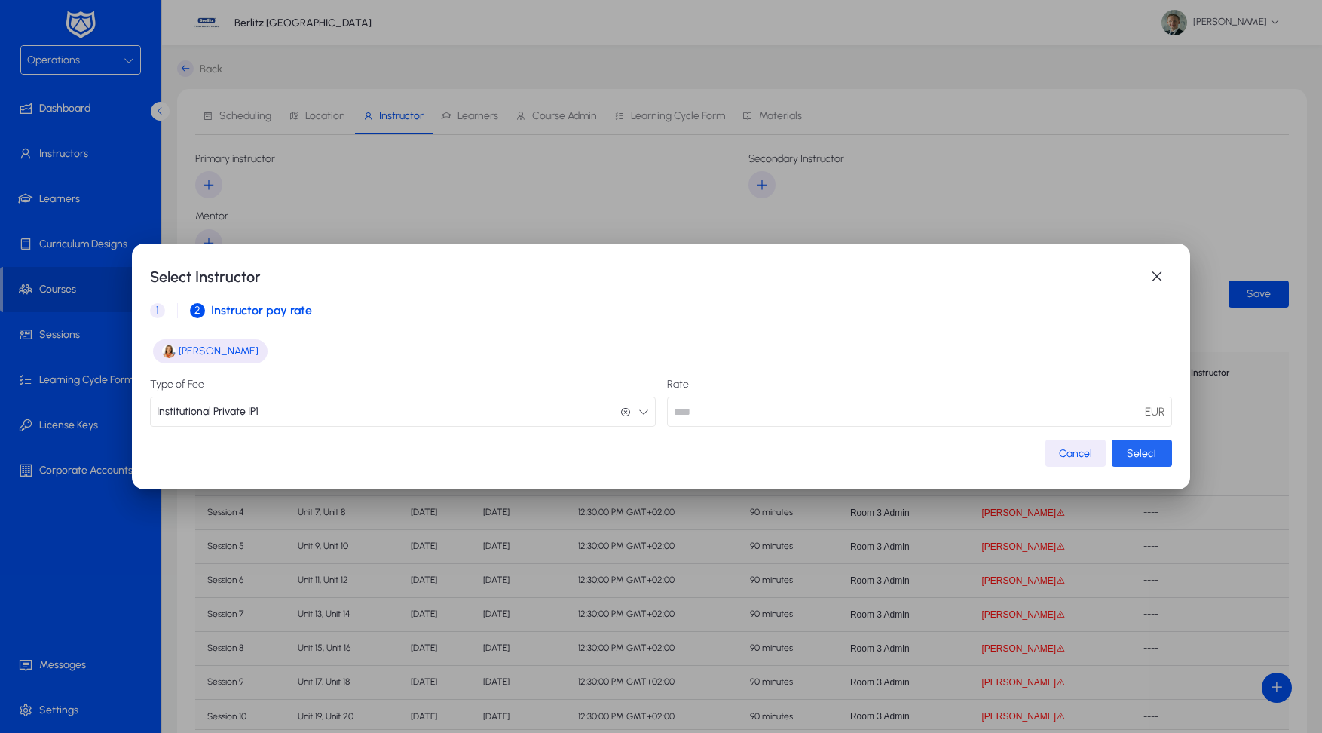
click at [1153, 451] on span "Select" at bounding box center [1142, 453] width 30 height 13
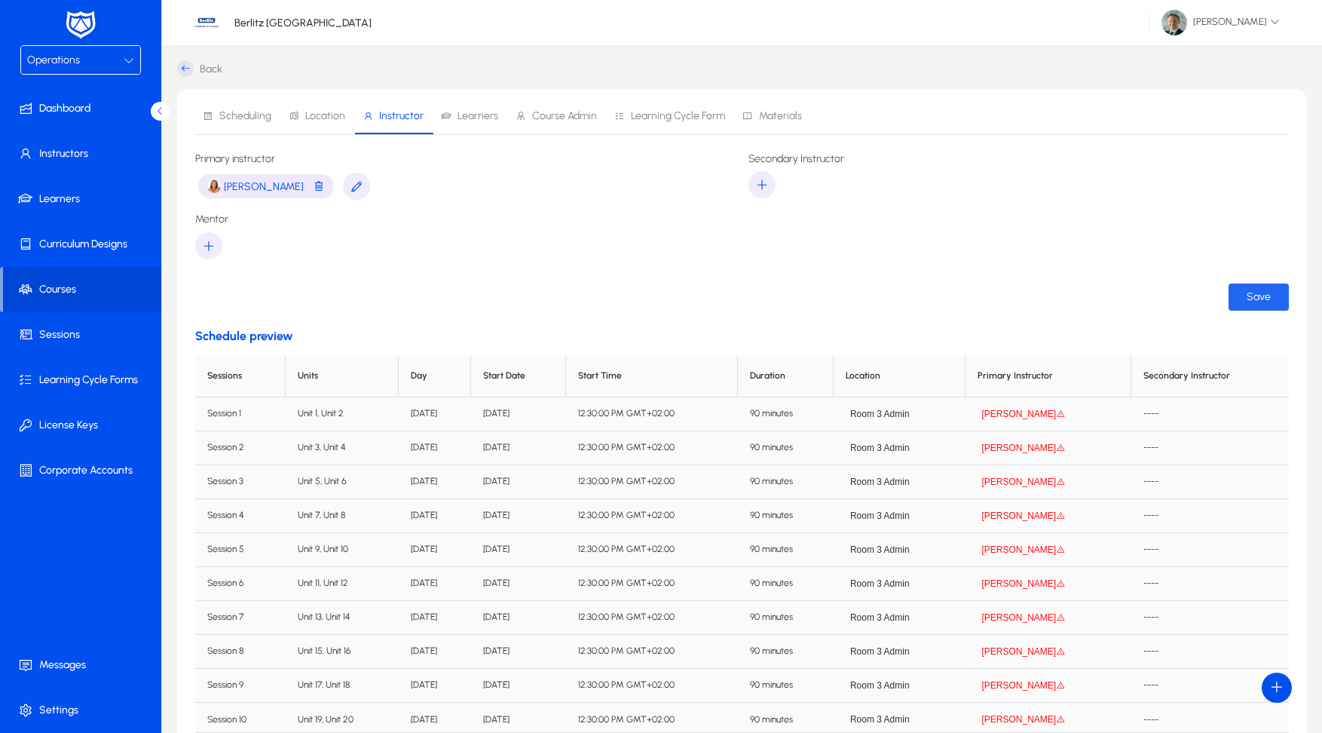
click at [1265, 299] on span "Save" at bounding box center [1259, 296] width 24 height 13
click at [1064, 412] on icon "button" at bounding box center [1060, 413] width 9 height 9
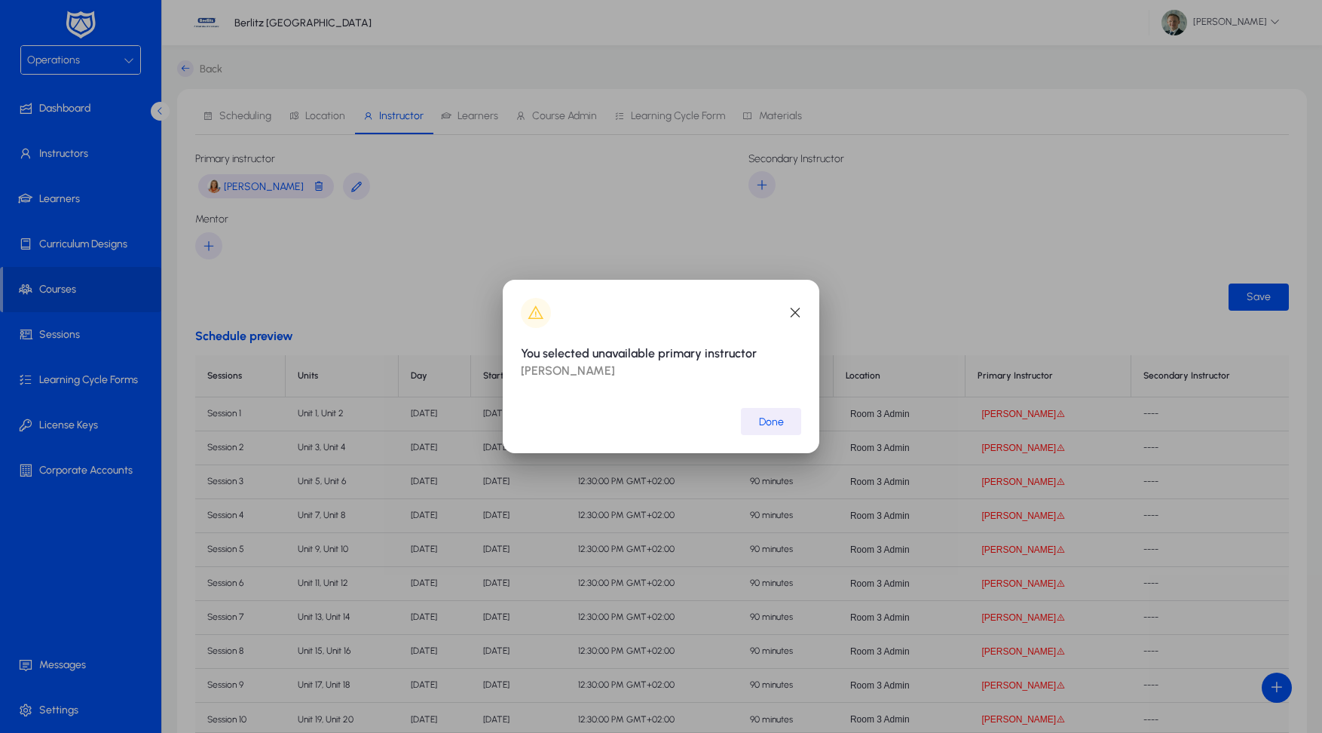
click at [774, 412] on span "button" at bounding box center [771, 421] width 60 height 36
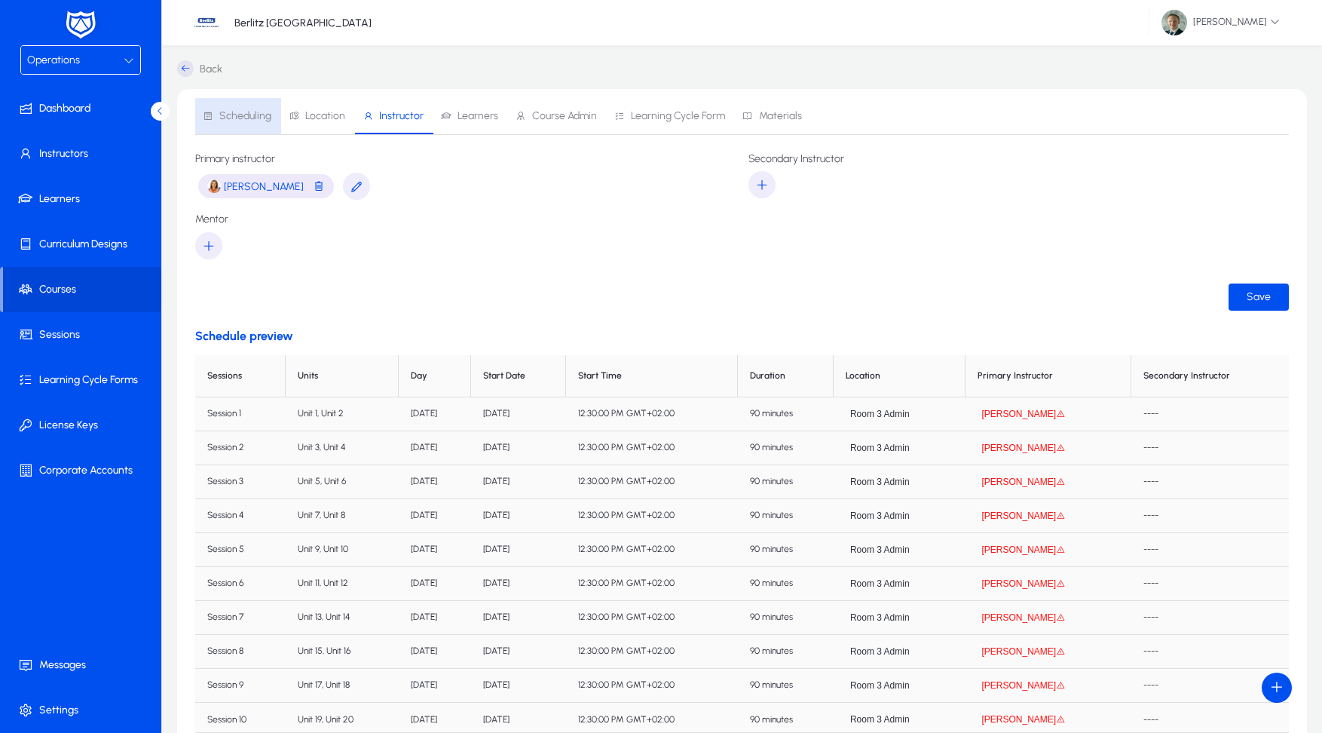
click at [261, 127] on span "Scheduling" at bounding box center [237, 116] width 69 height 36
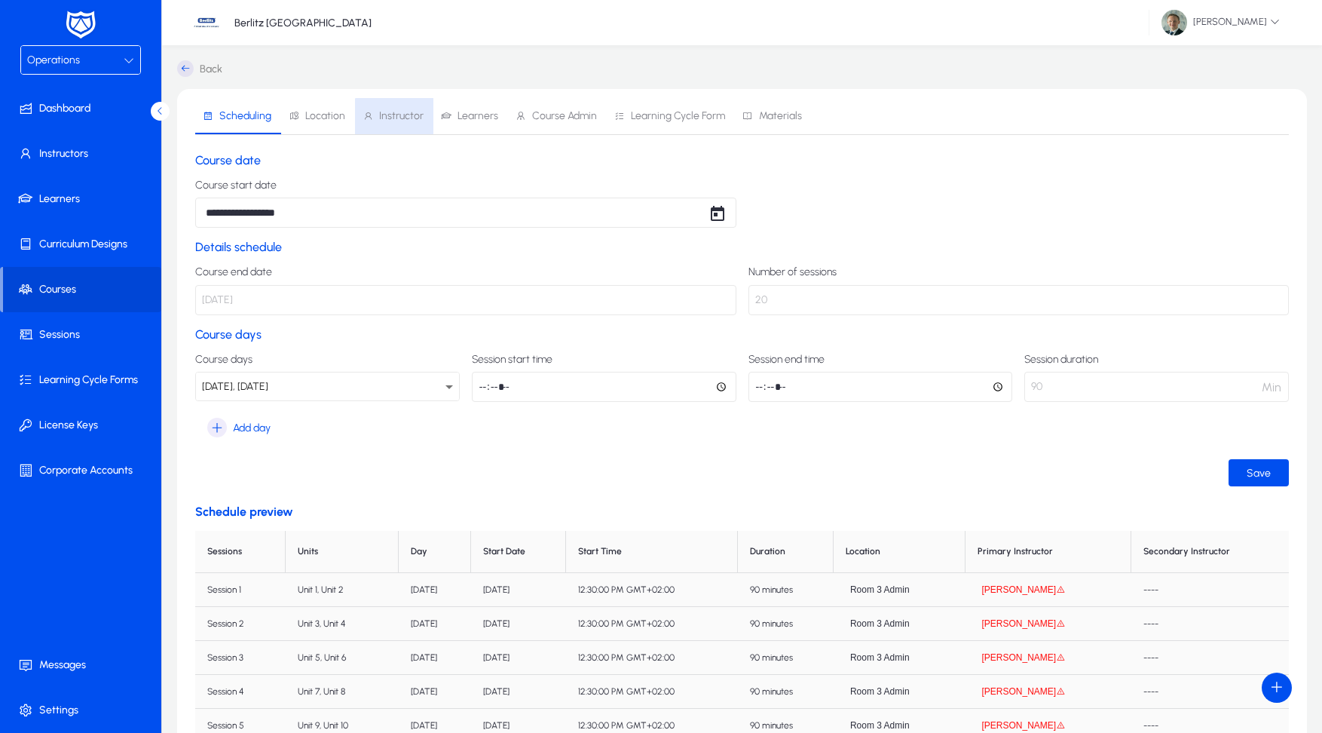
click at [393, 118] on span "Instructor" at bounding box center [401, 116] width 44 height 11
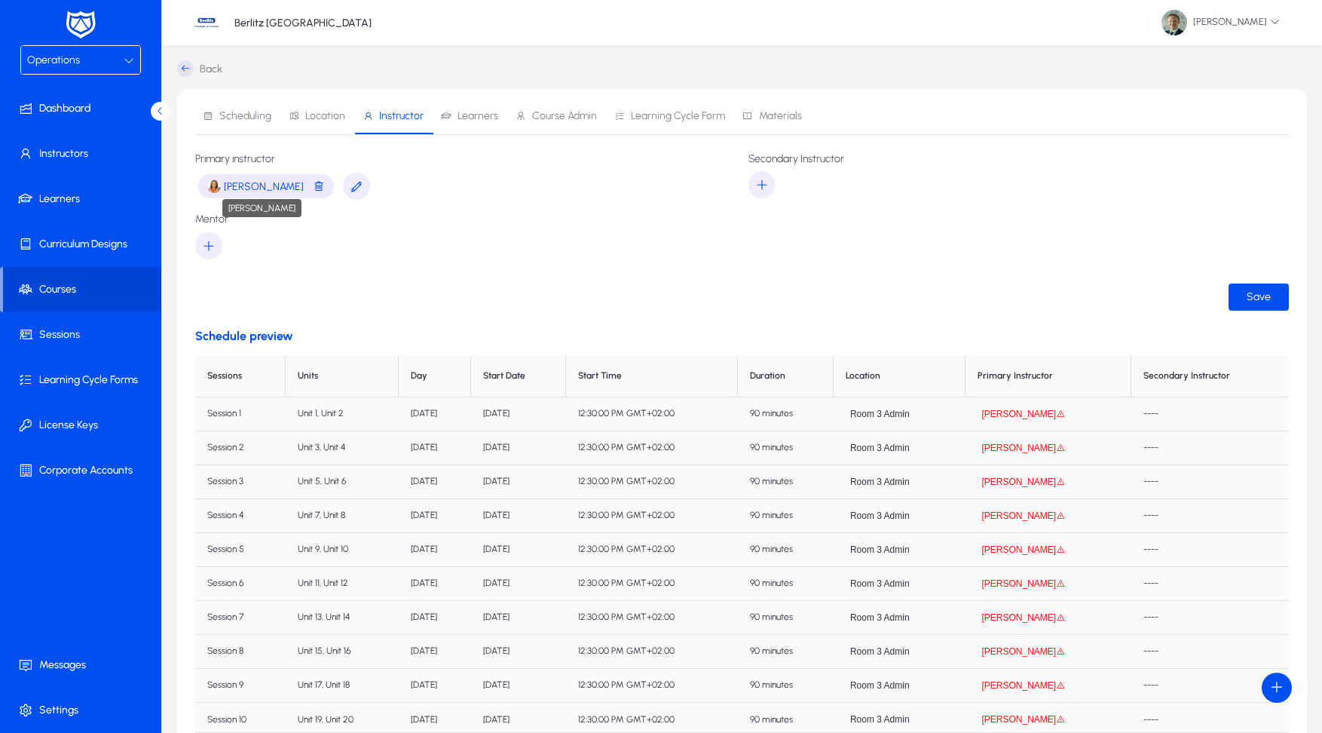
click at [253, 182] on span "Alina Kabaeva" at bounding box center [264, 186] width 80 height 13
click at [260, 192] on span "Alina Kabaeva" at bounding box center [264, 186] width 80 height 13
click at [99, 155] on span at bounding box center [83, 154] width 161 height 36
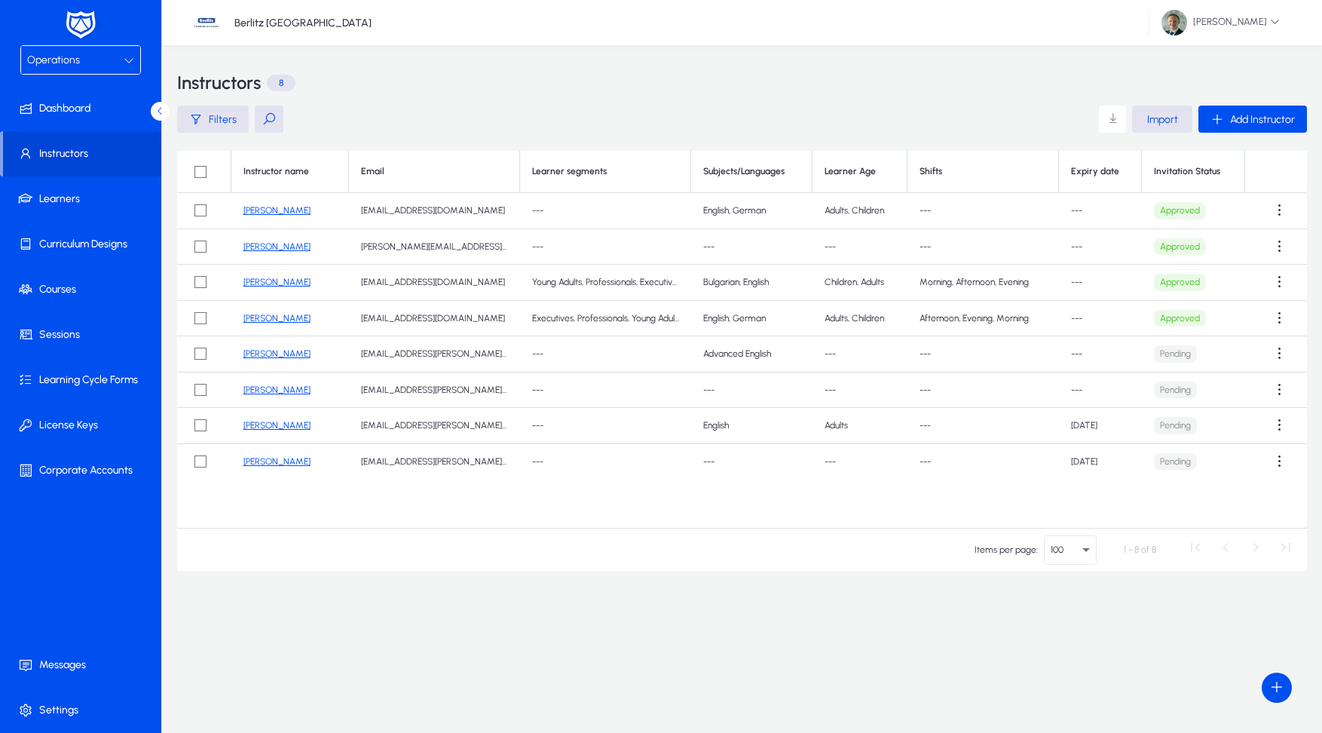
click at [292, 208] on link "Alina Kabaeva" at bounding box center [277, 210] width 67 height 11
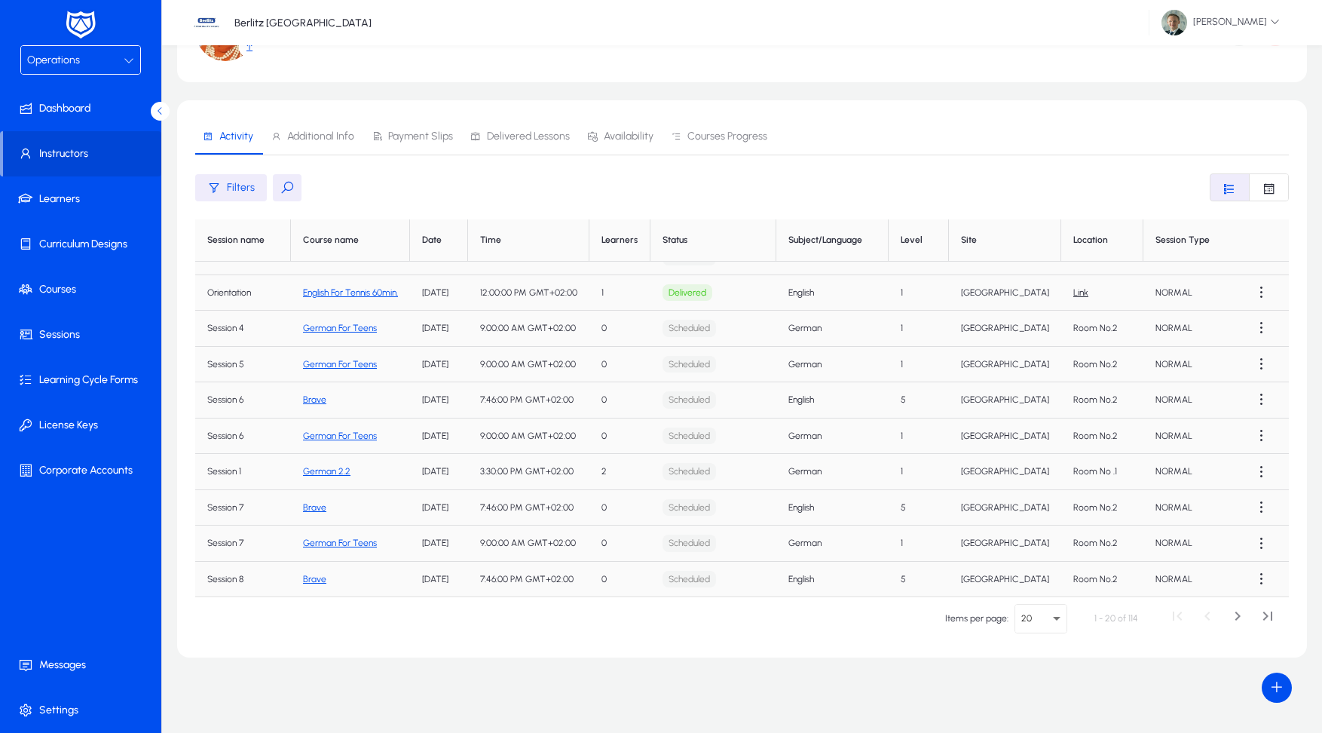
scroll to position [106, 0]
click at [1246, 621] on span "Next page" at bounding box center [1238, 618] width 30 height 30
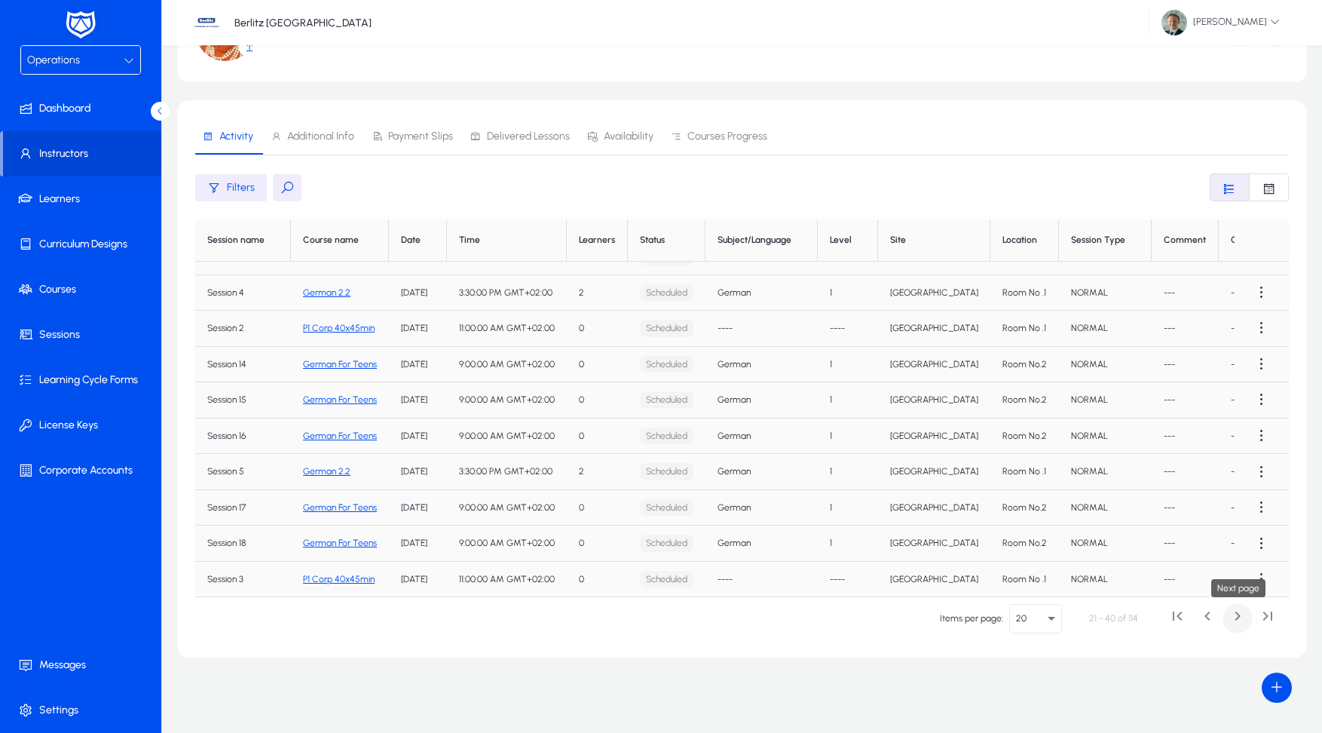
click at [1242, 623] on span "Next page" at bounding box center [1238, 618] width 30 height 30
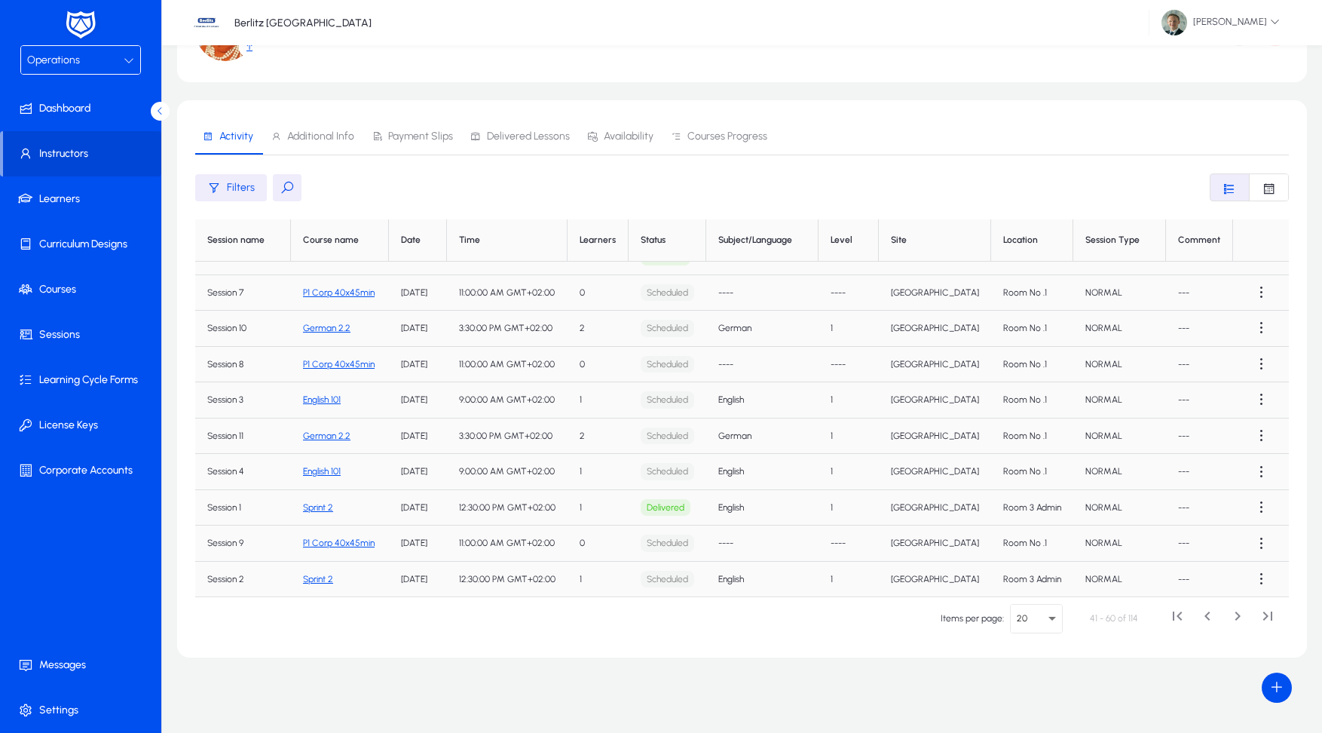
drag, startPoint x: 1242, startPoint y: 623, endPoint x: 837, endPoint y: 560, distance: 409.7
click at [899, 642] on section "Activity Additional Info Payment Slips Delivered Lessons Availability Courses P…" at bounding box center [742, 378] width 1130 height 557
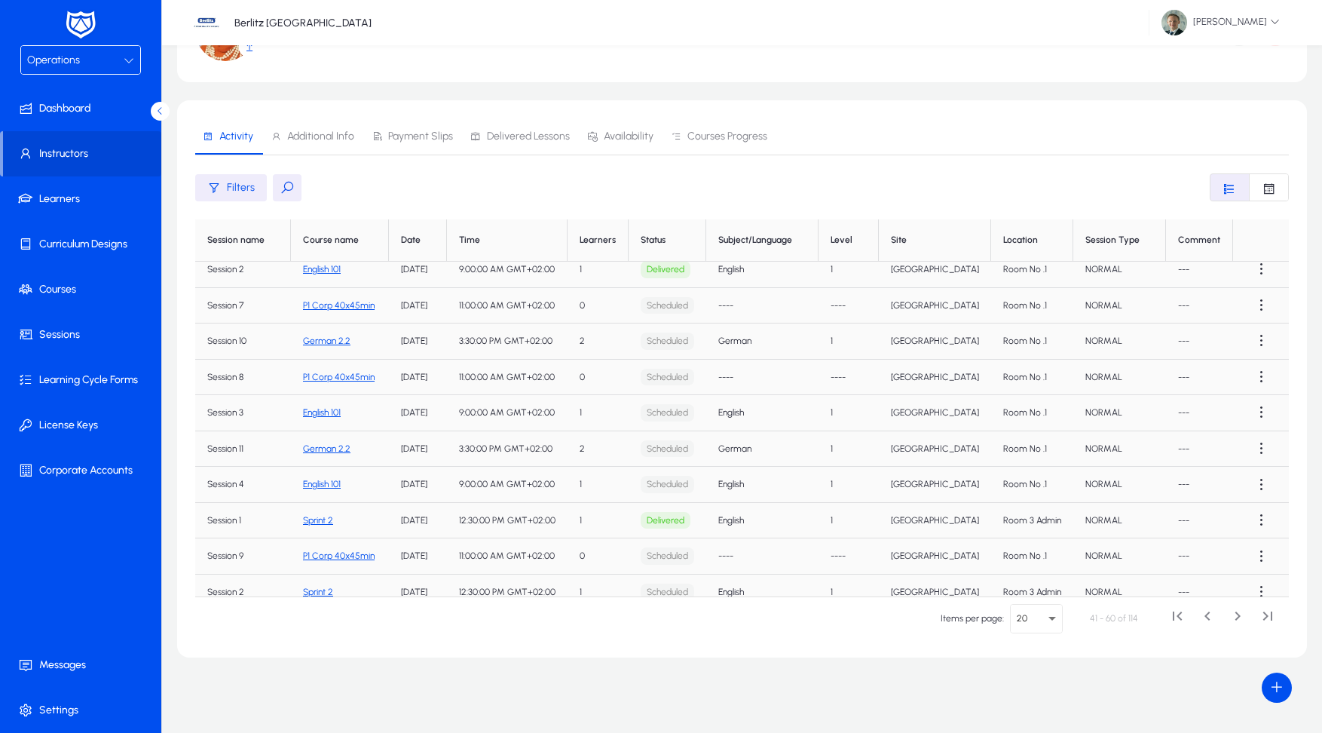
scroll to position [366, 0]
click at [1256, 516] on span at bounding box center [1262, 522] width 30 height 30
click at [1211, 552] on span "Edit" at bounding box center [1227, 552] width 60 height 14
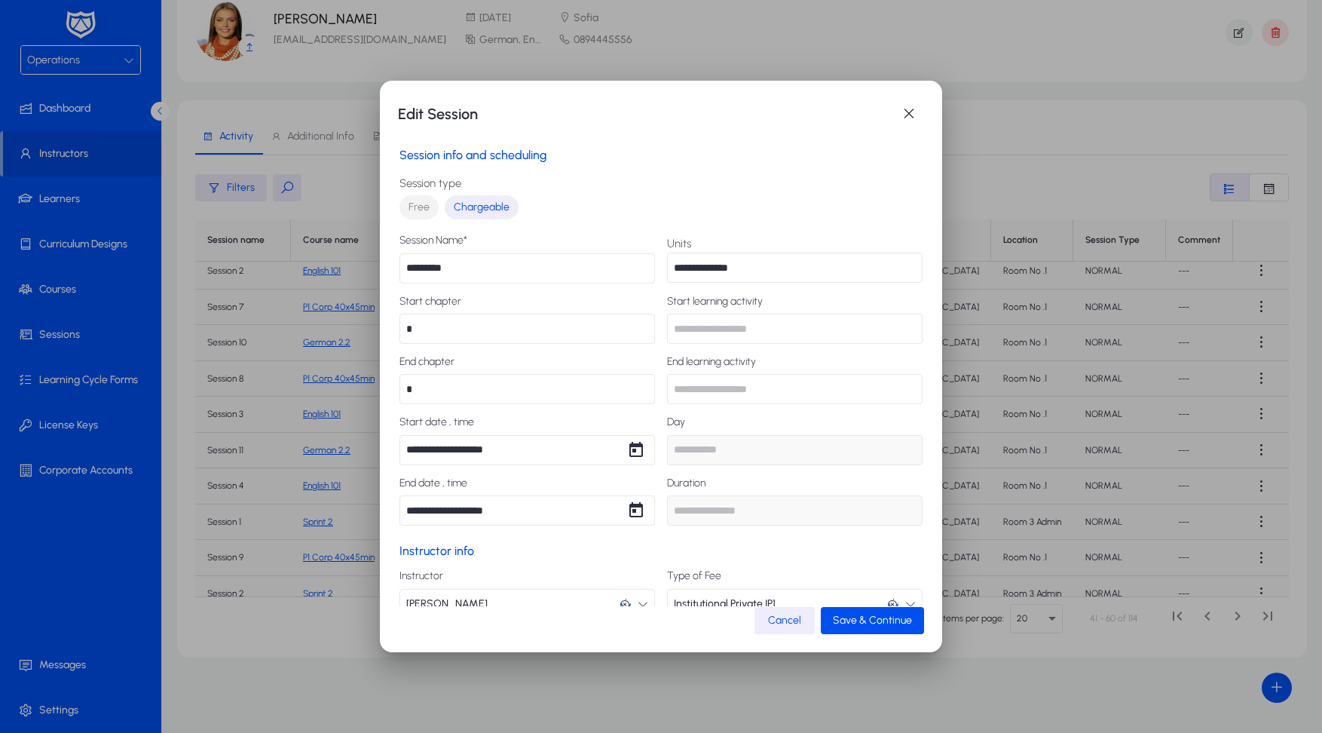
type input "********"
type input "*****"
click at [916, 115] on span "button" at bounding box center [909, 114] width 30 height 30
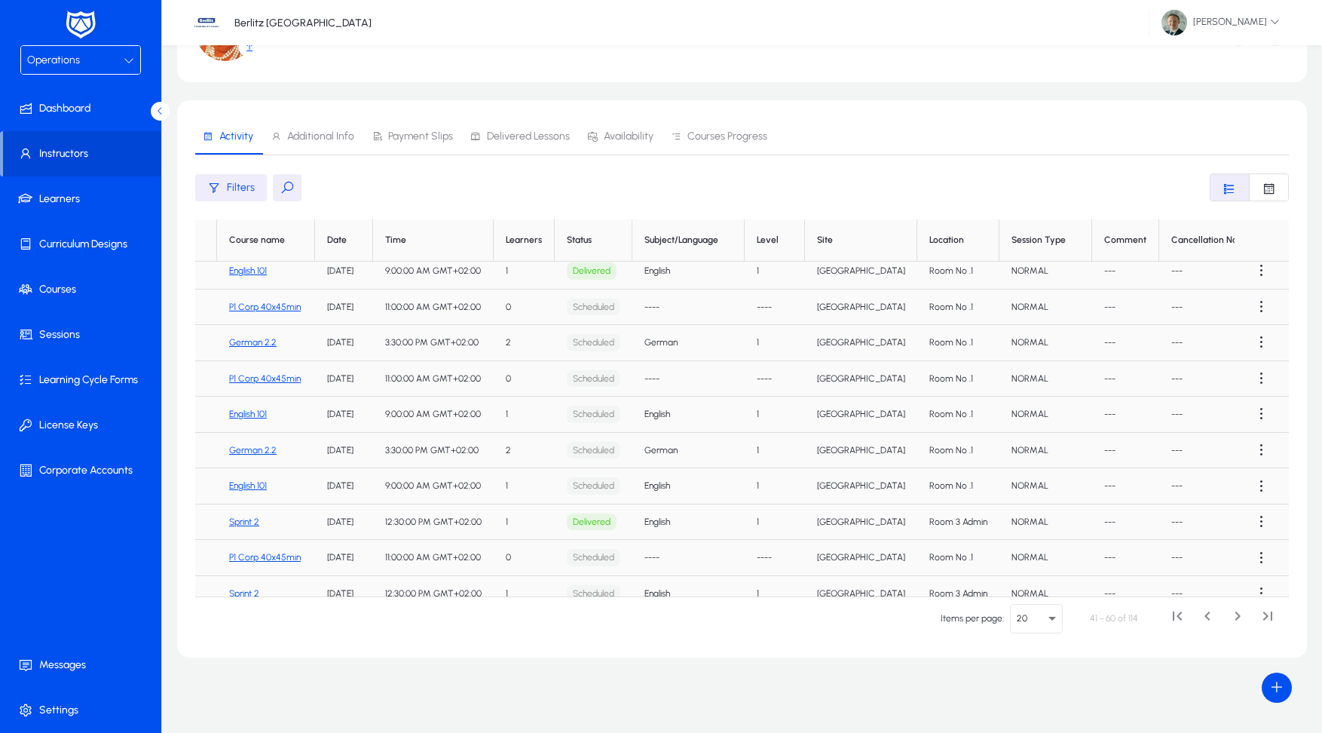
scroll to position [366, 73]
click at [1258, 514] on span at bounding box center [1262, 522] width 30 height 30
click at [1258, 514] on div at bounding box center [661, 366] width 1322 height 733
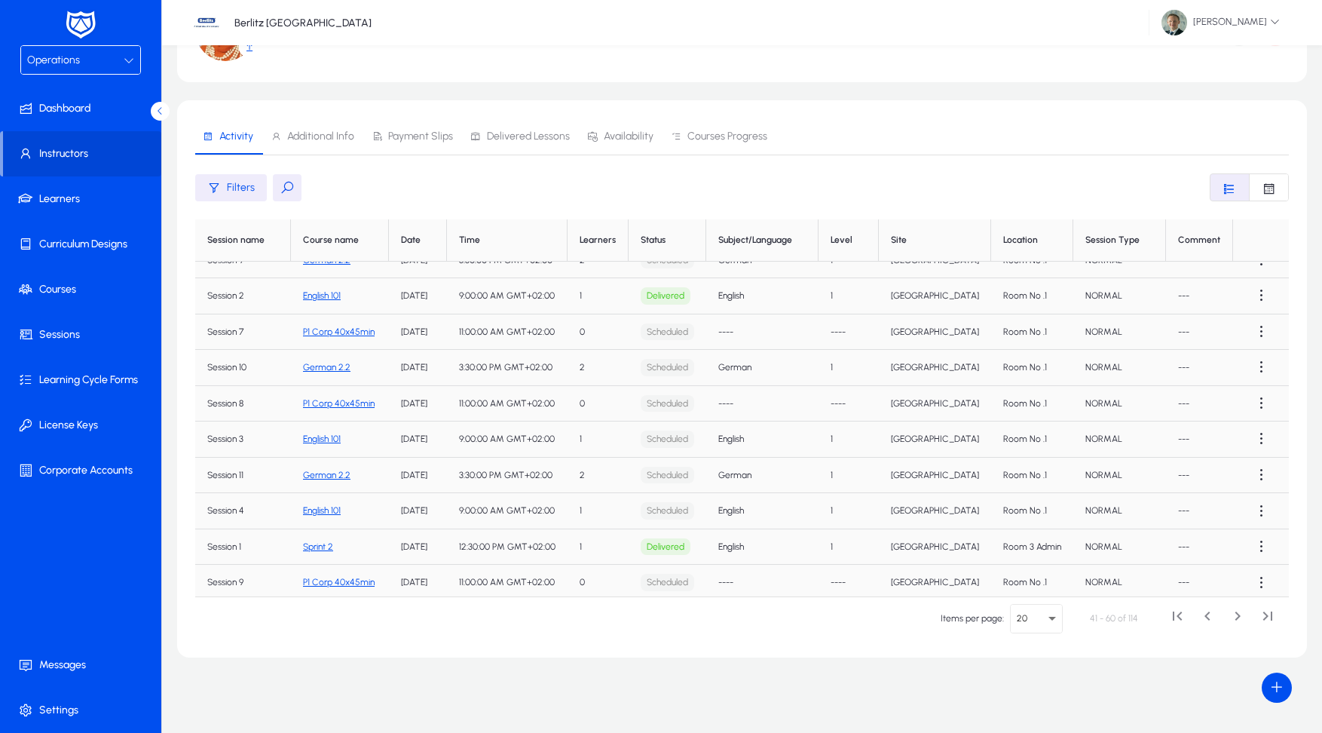
scroll to position [341, 0]
click at [75, 293] on span at bounding box center [83, 289] width 161 height 36
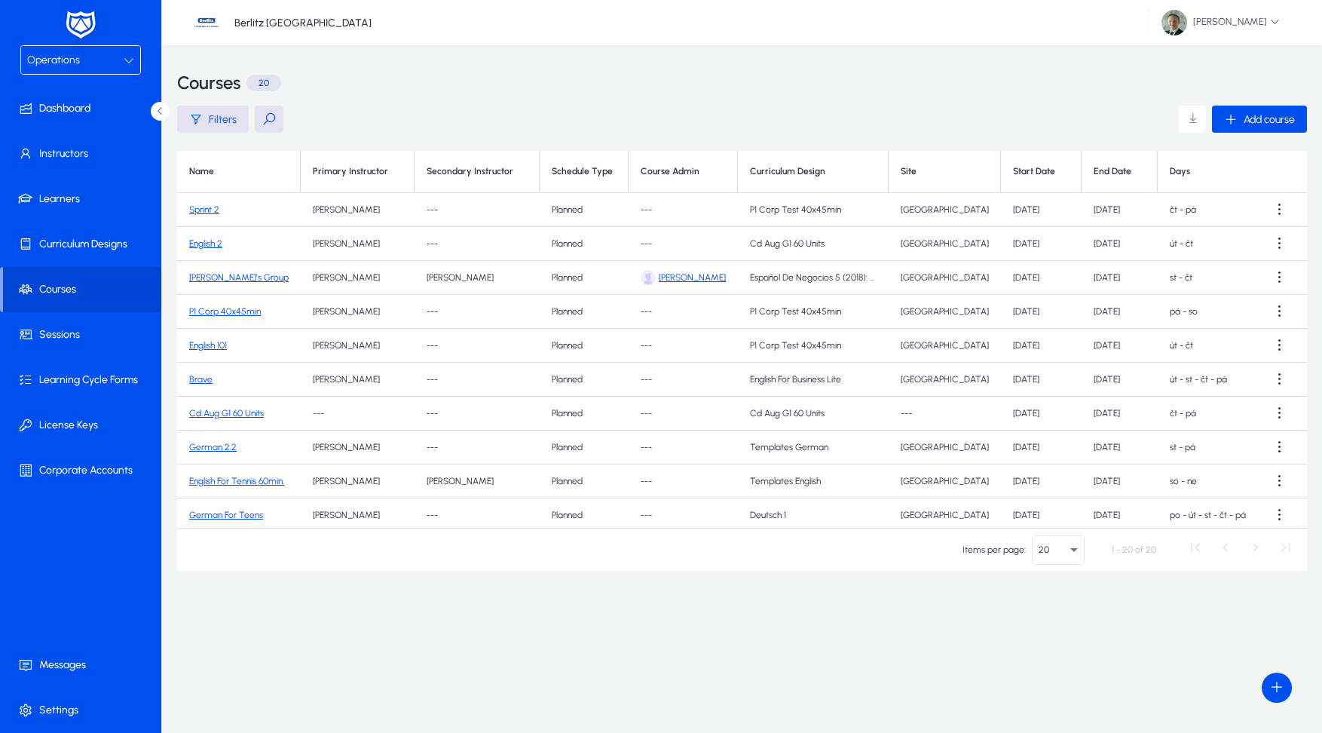
click at [204, 209] on link "Sprint 2" at bounding box center [204, 209] width 30 height 11
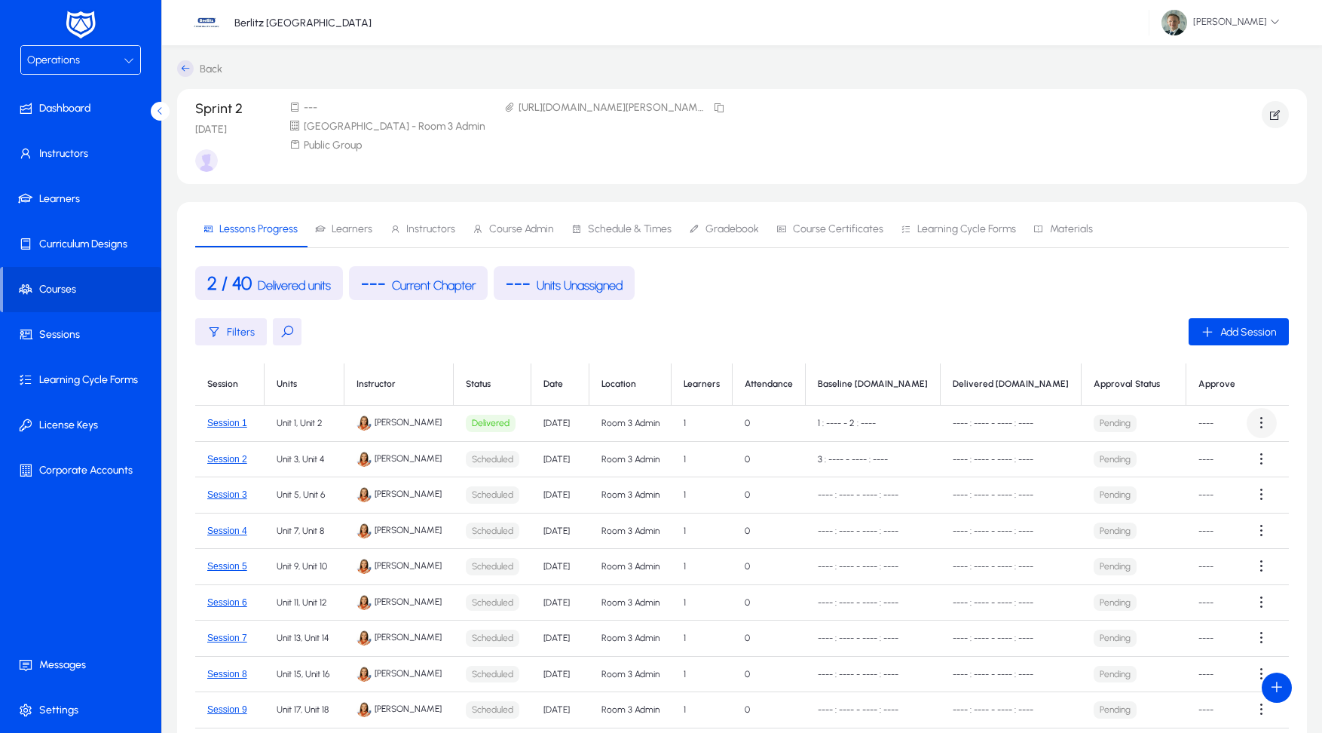
click at [1252, 417] on span at bounding box center [1262, 423] width 30 height 30
click at [1159, 492] on span "Approve" at bounding box center [1143, 492] width 60 height 14
click at [443, 231] on span "Instructors" at bounding box center [430, 229] width 49 height 11
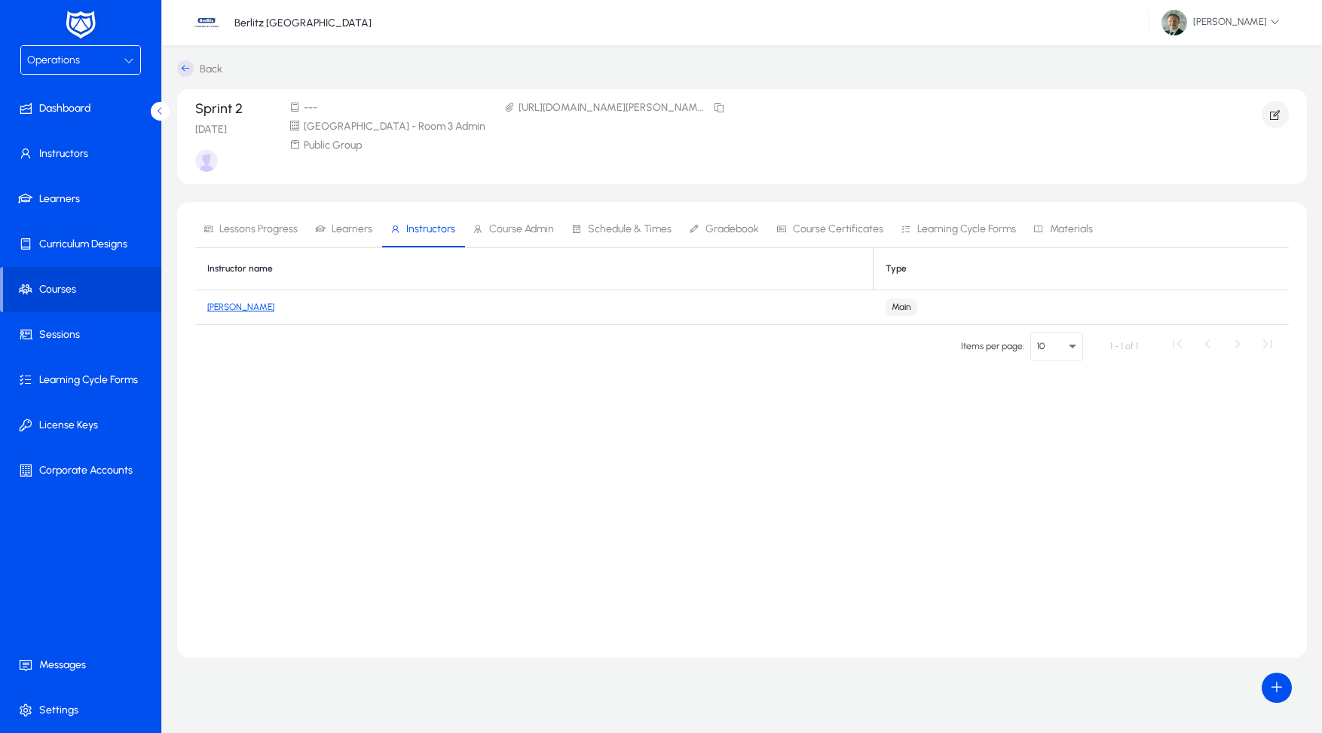
click at [65, 63] on span "Operations" at bounding box center [53, 60] width 53 height 13
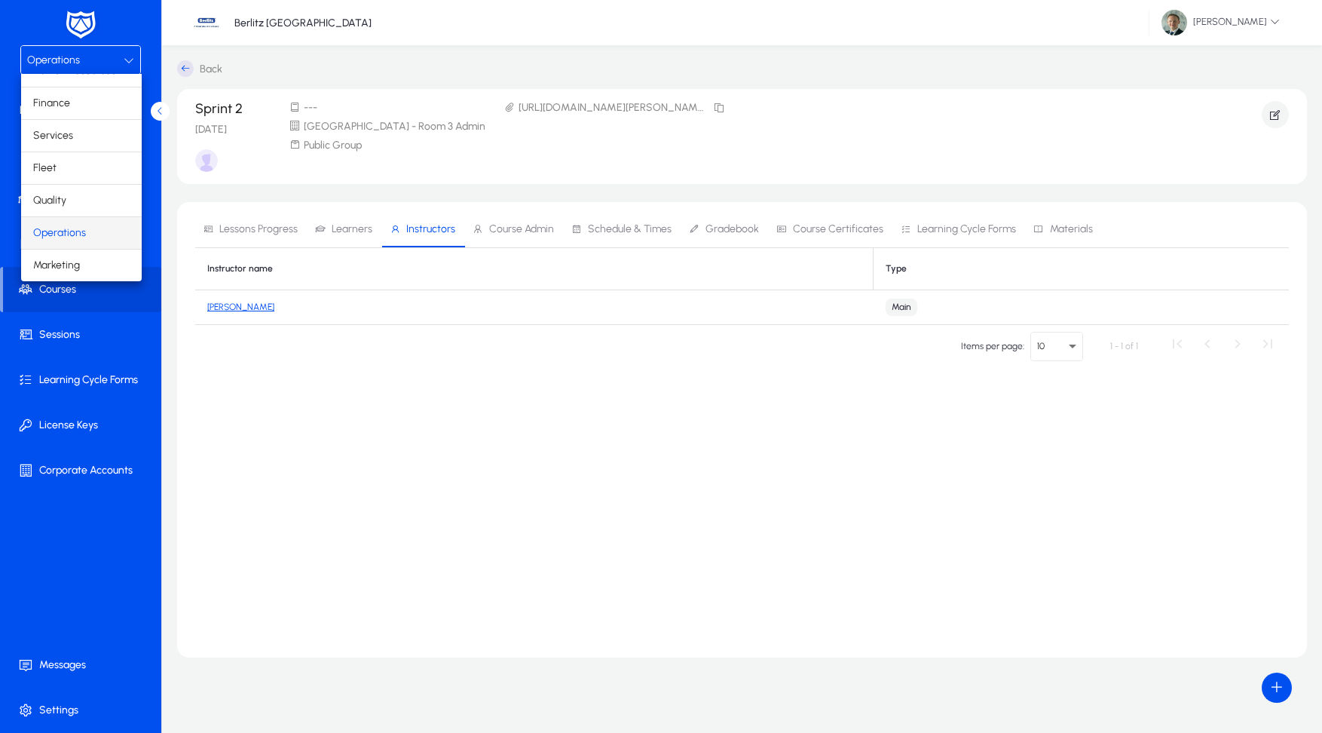
scroll to position [51, 0]
click at [95, 109] on mat-option "Finance" at bounding box center [81, 103] width 121 height 32
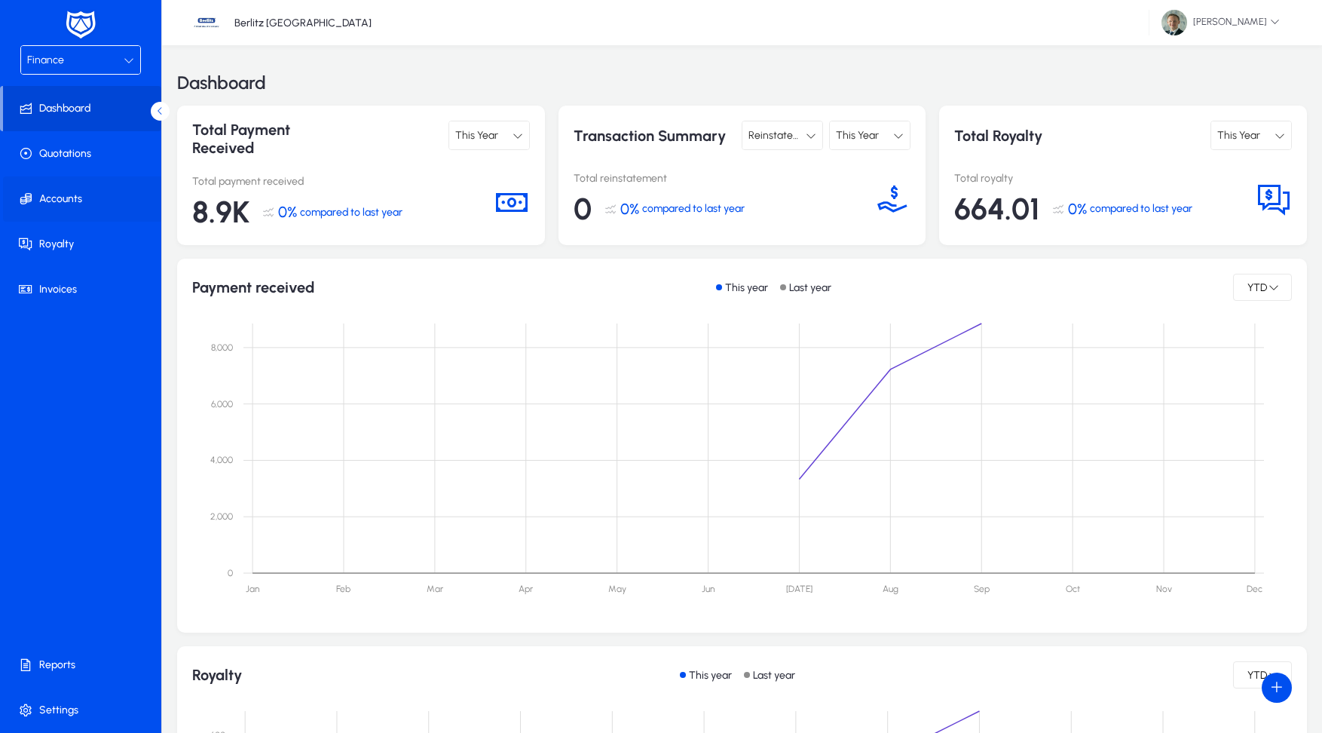
click at [98, 207] on span at bounding box center [83, 199] width 161 height 36
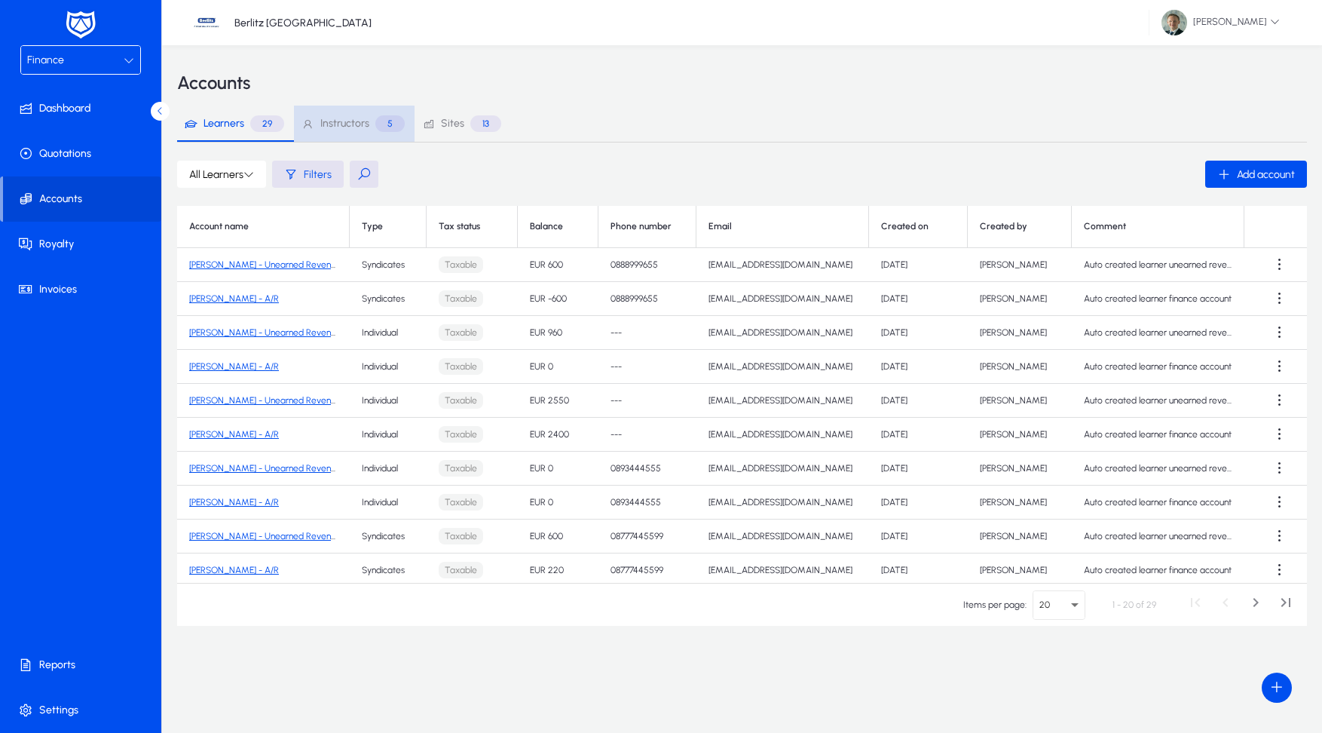
click at [335, 128] on span "Instructors" at bounding box center [344, 123] width 49 height 11
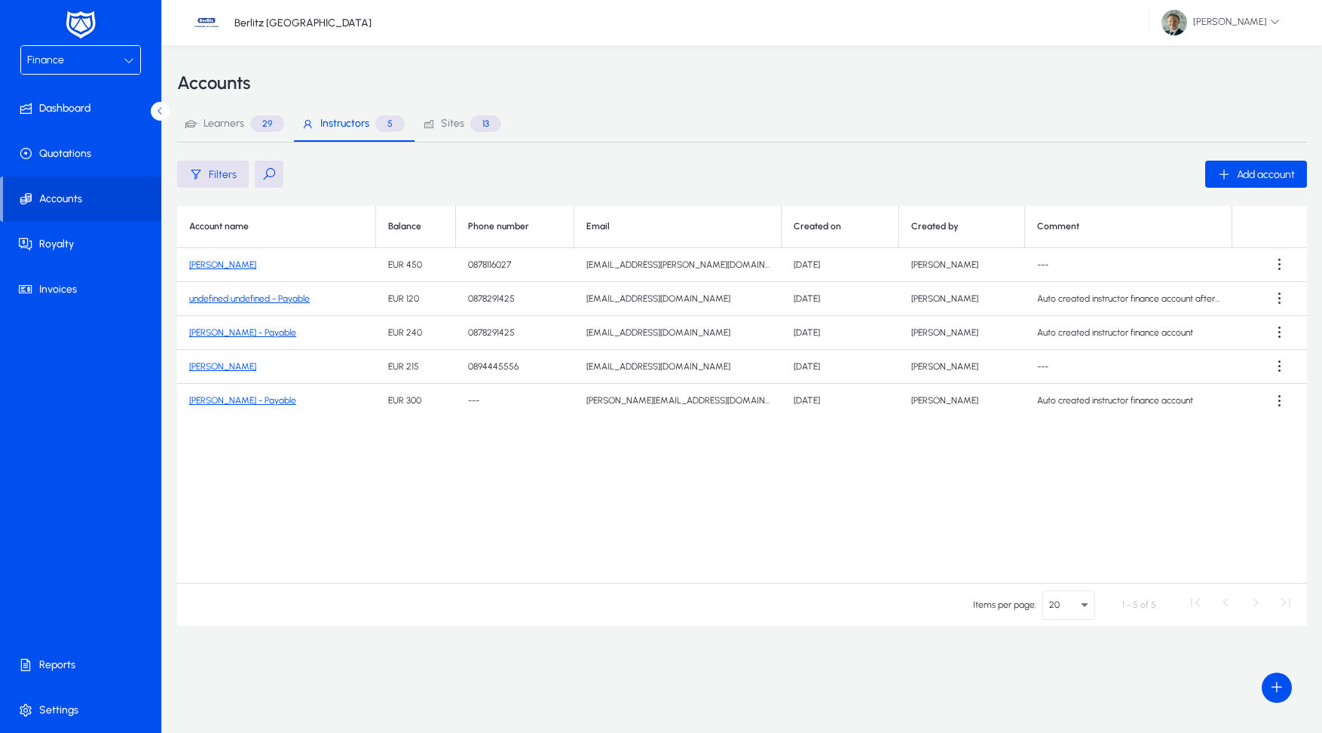
click at [225, 367] on link "[PERSON_NAME]" at bounding box center [222, 366] width 67 height 11
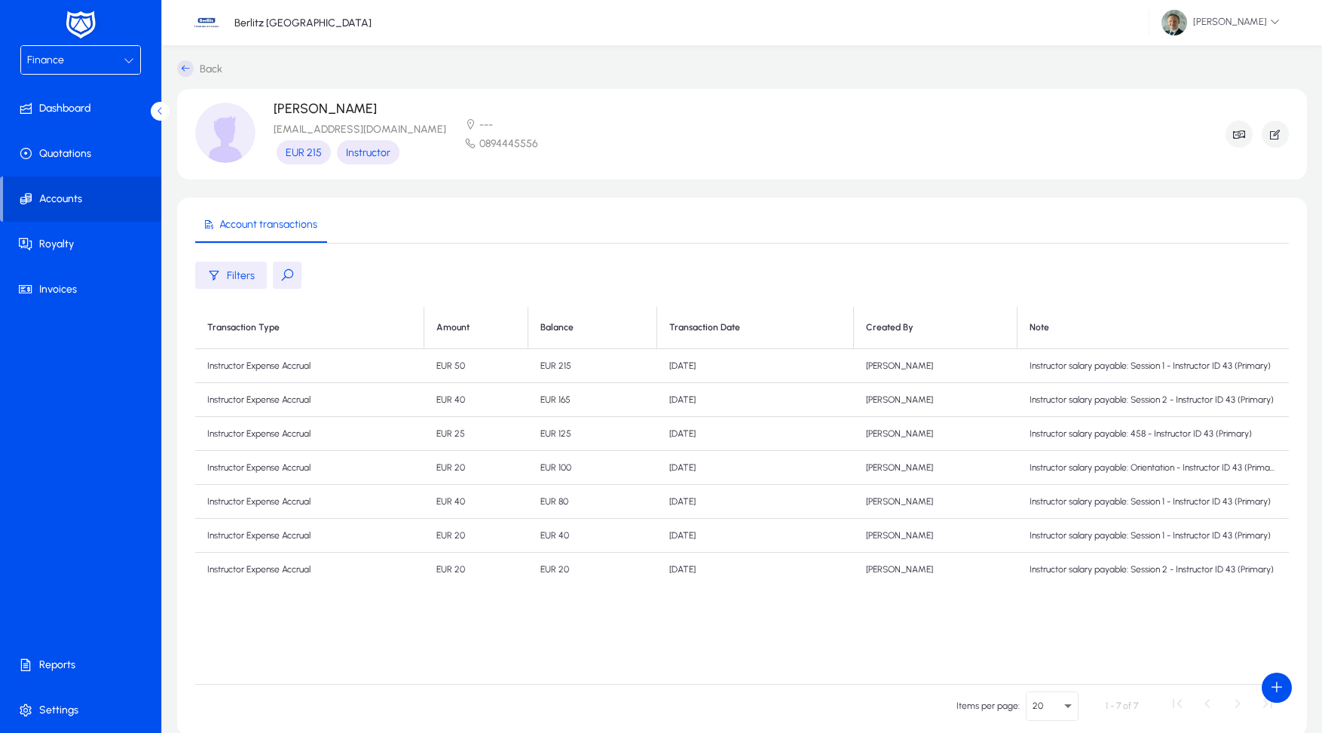
click at [79, 67] on div "Finance" at bounding box center [75, 61] width 97 height 20
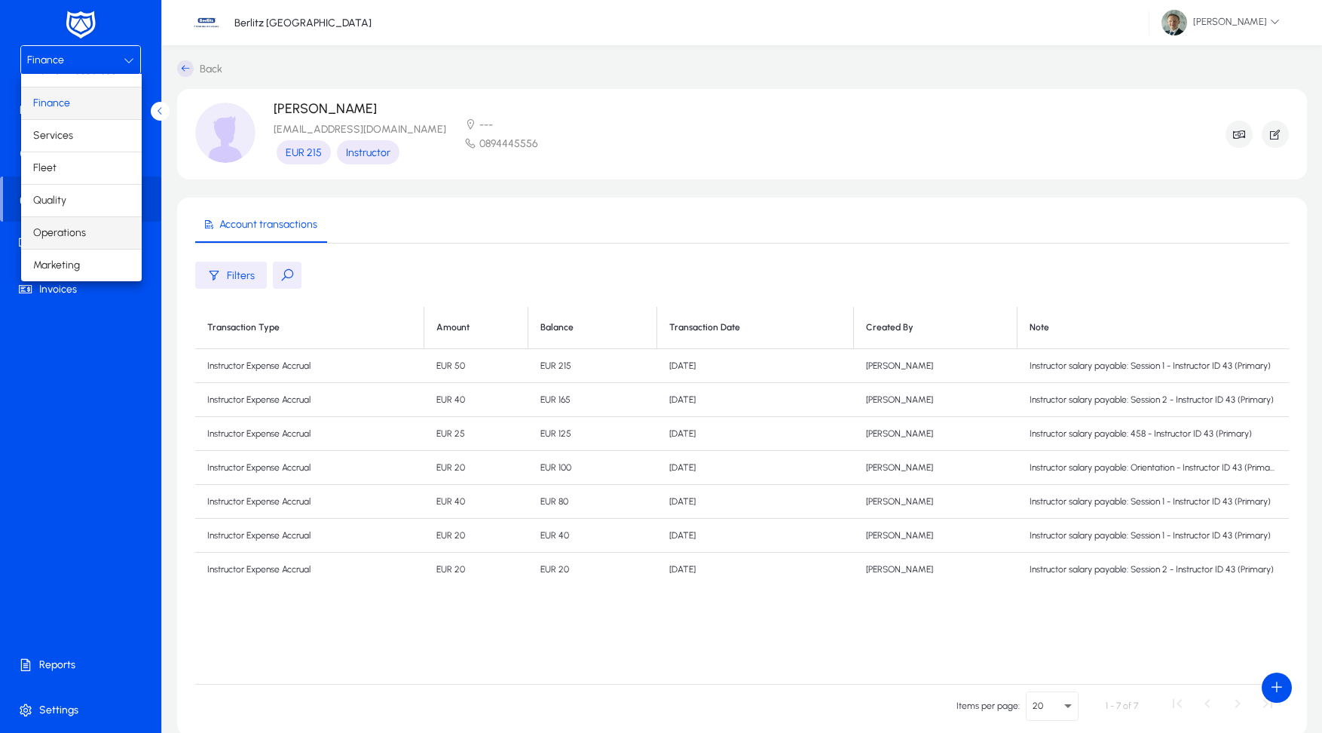
scroll to position [51, 0]
click at [90, 239] on mat-option "Operations" at bounding box center [81, 233] width 121 height 32
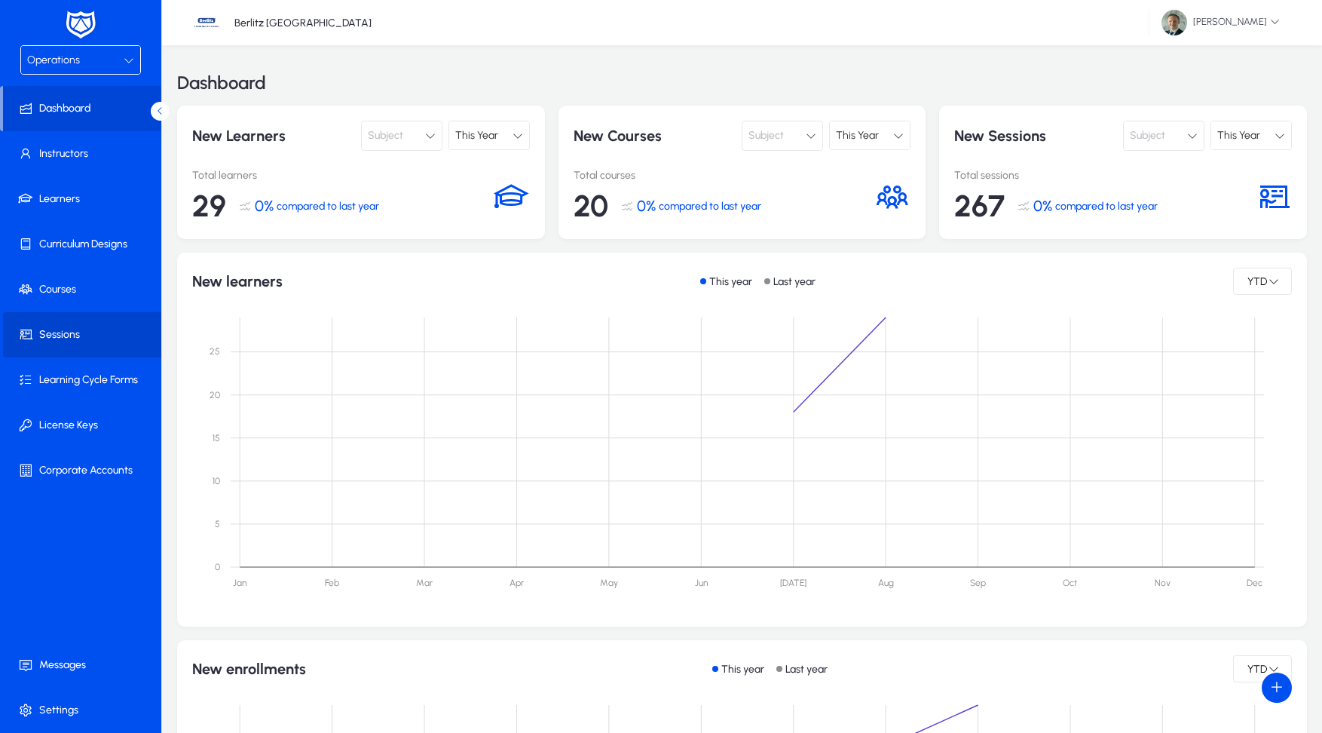
click at [77, 335] on span at bounding box center [83, 335] width 161 height 36
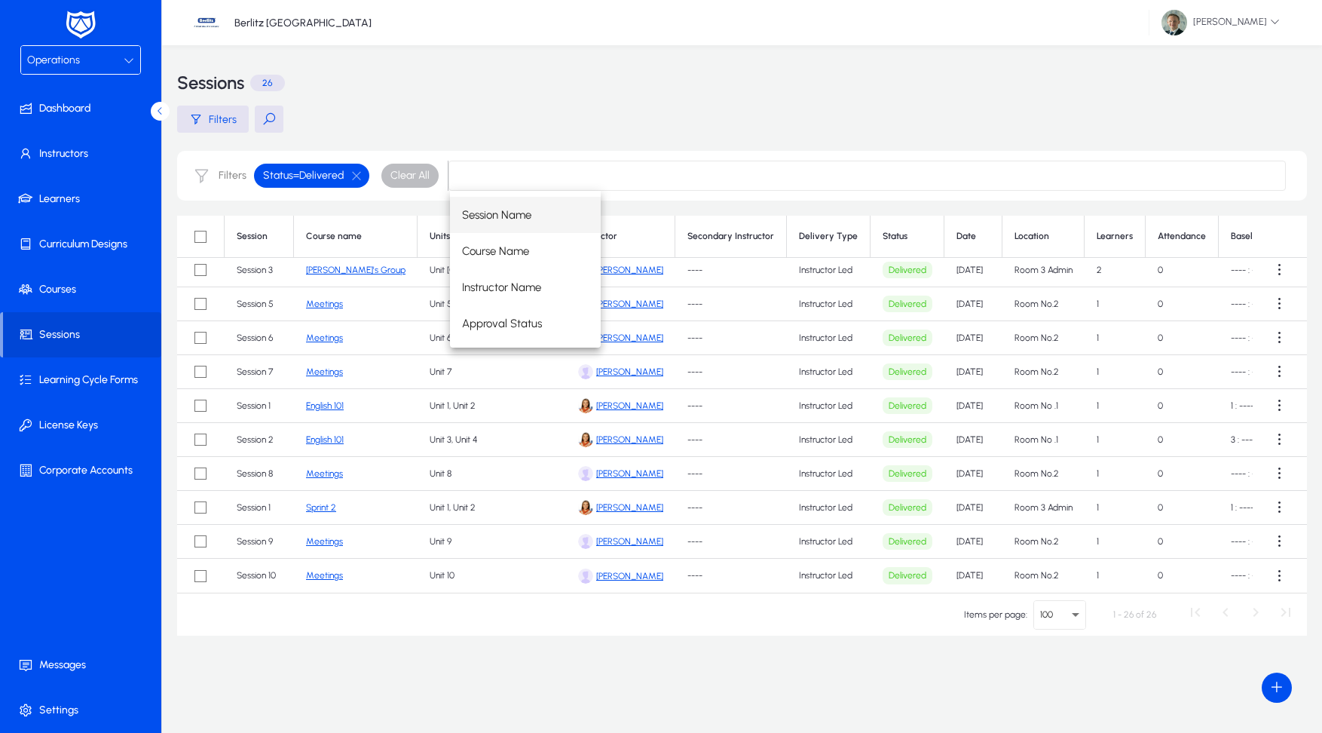
scroll to position [559, 0]
type input "******"
click at [362, 174] on button "button" at bounding box center [357, 176] width 26 height 14
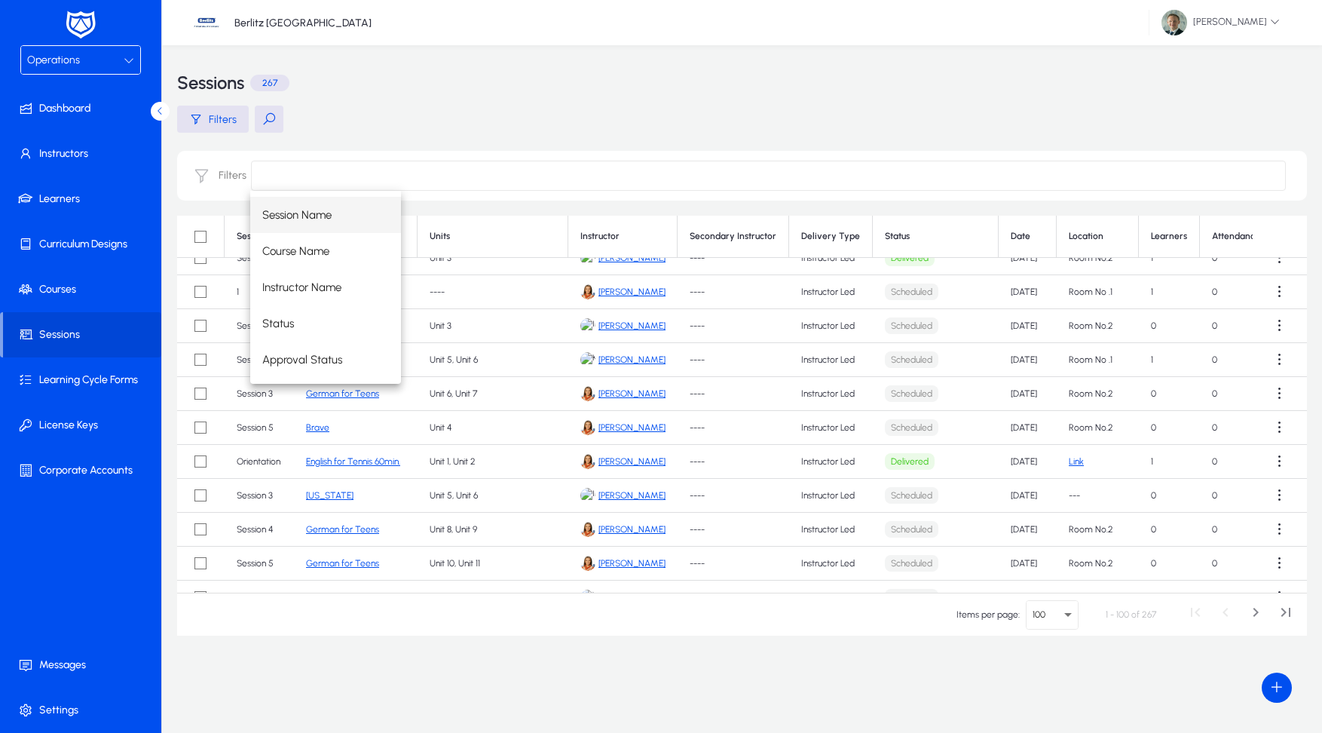
click at [375, 176] on input at bounding box center [768, 176] width 1035 height 30
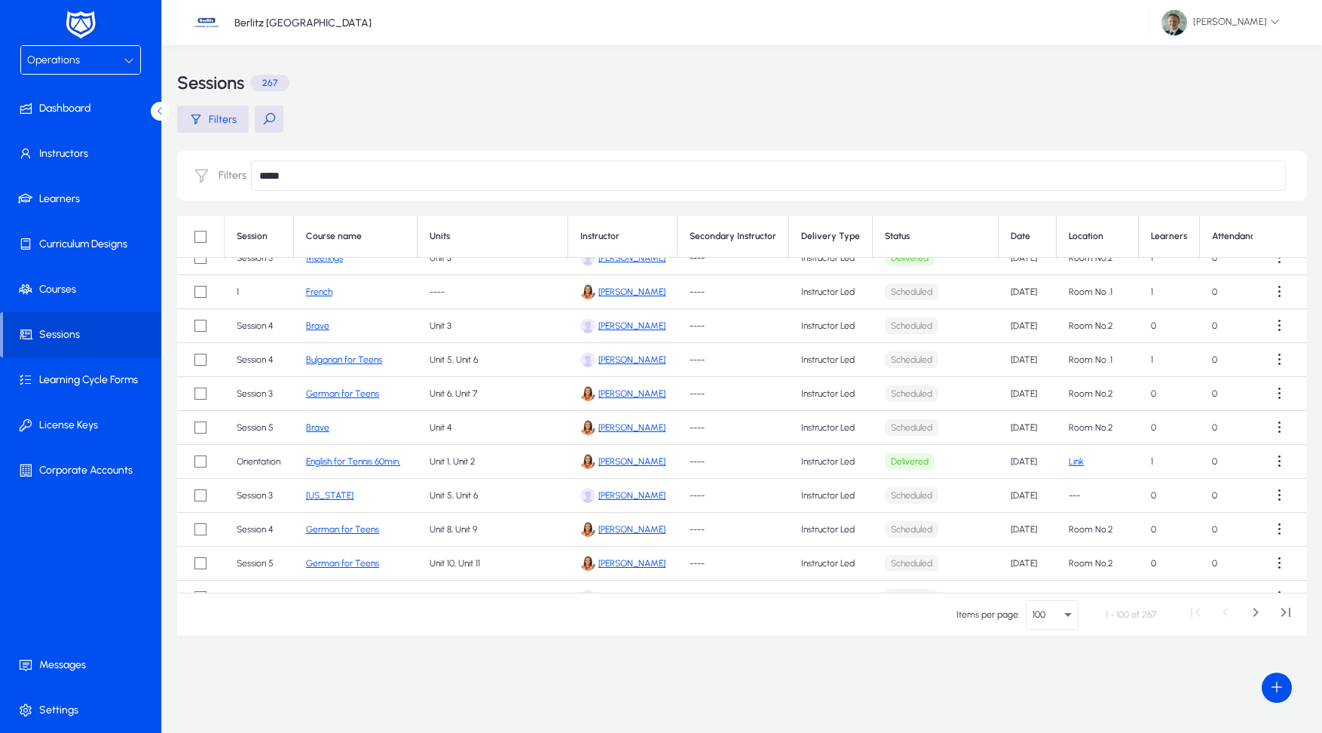
type input "******"
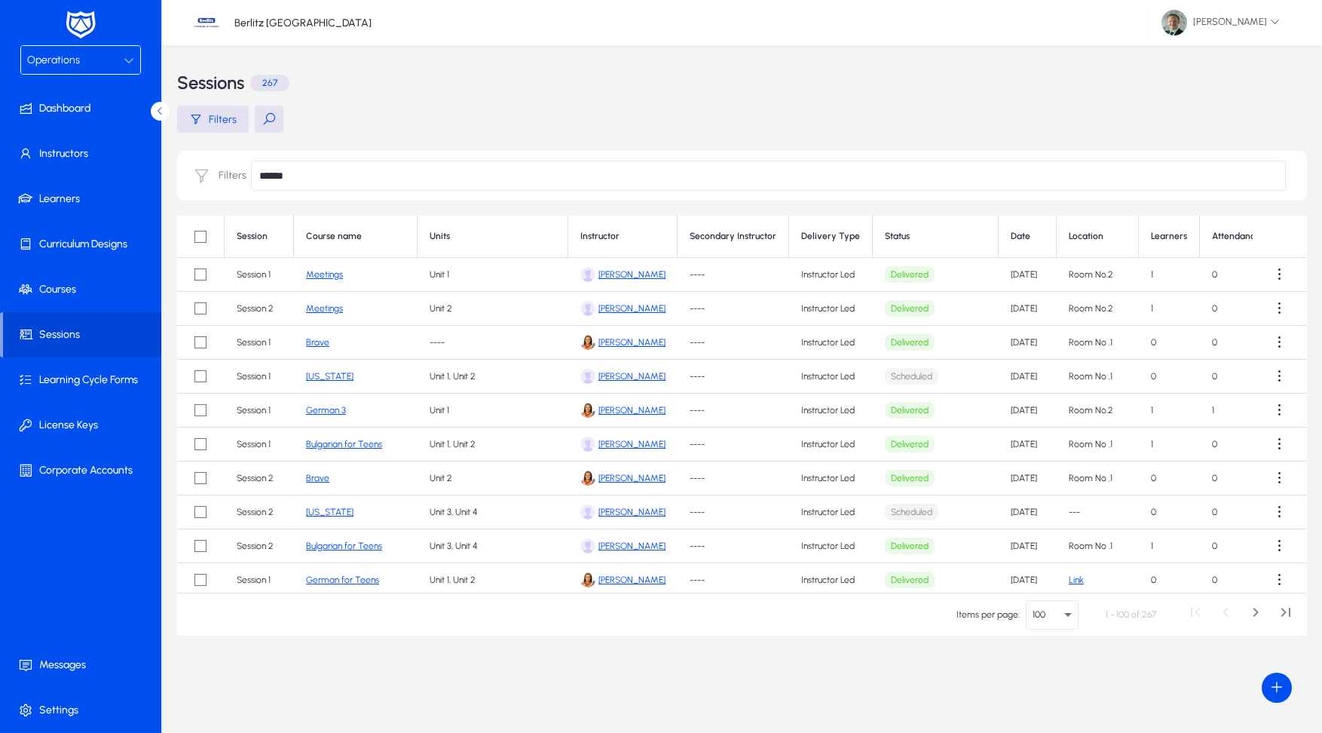
scroll to position [0, 0]
click at [1068, 182] on input "******" at bounding box center [768, 176] width 1035 height 30
click at [314, 171] on input "******" at bounding box center [768, 176] width 1035 height 30
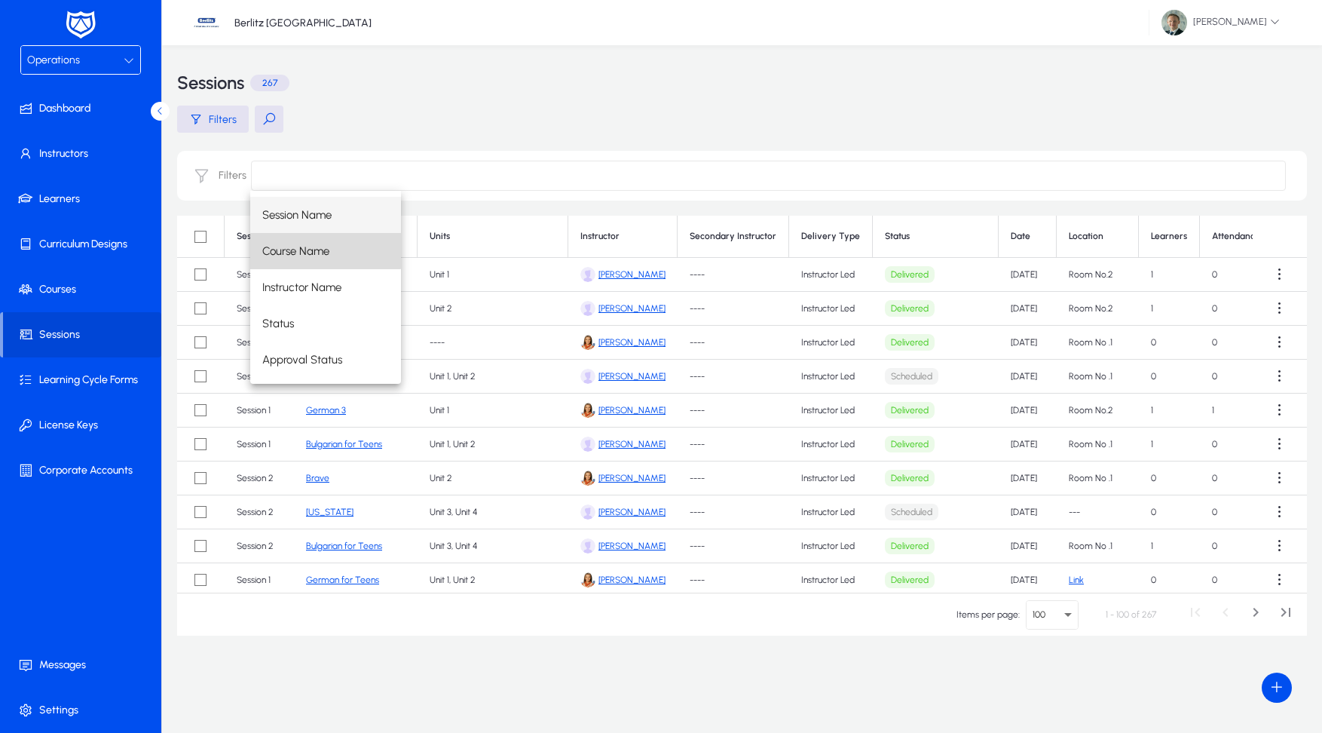
click at [308, 244] on span "Course Name" at bounding box center [295, 251] width 67 height 18
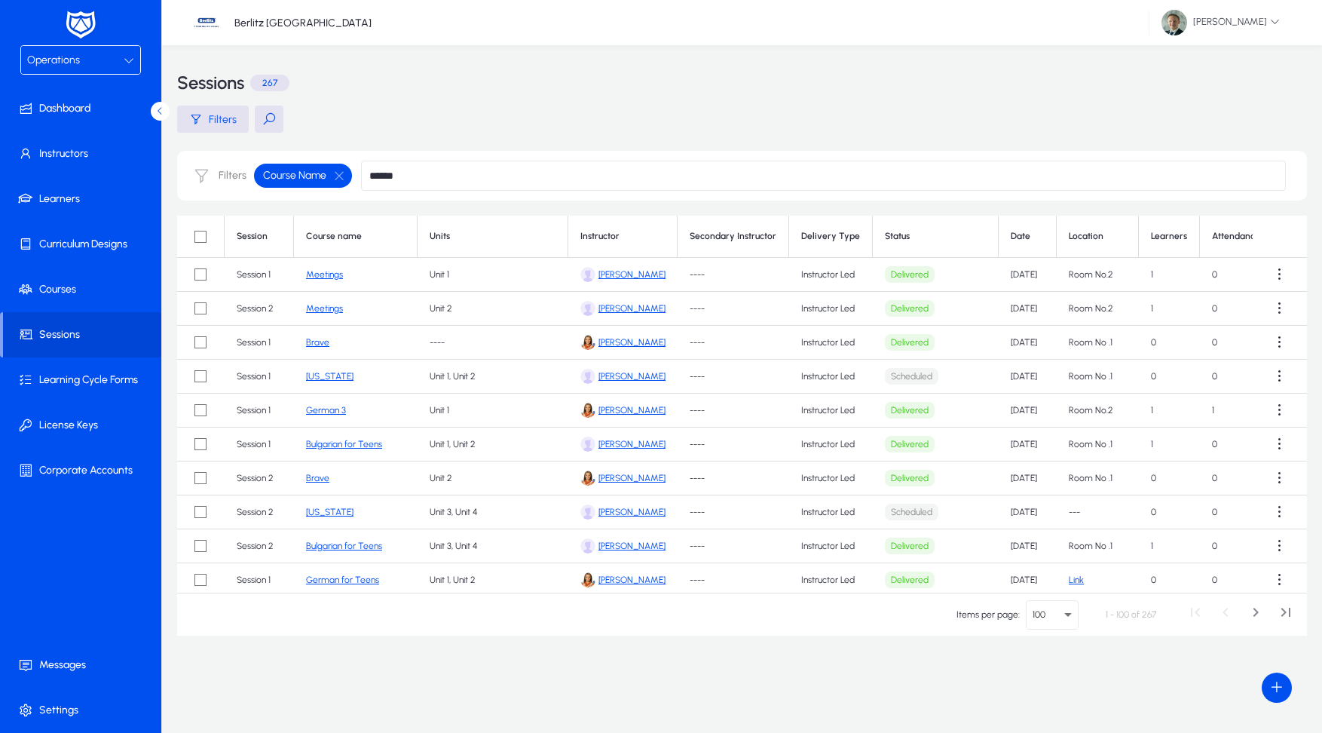
type input "******"
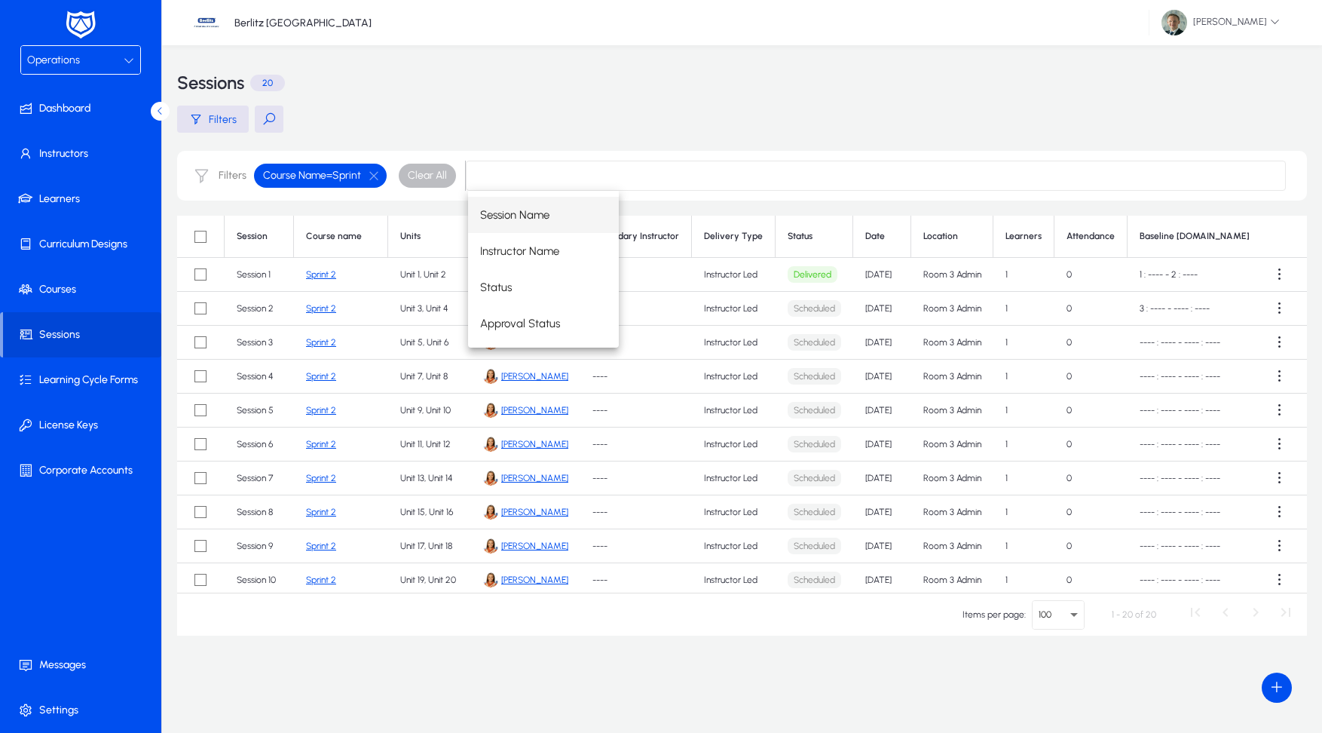
drag, startPoint x: 993, startPoint y: 160, endPoint x: 920, endPoint y: 194, distance: 80.6
click at [993, 160] on div "Filters Course Name = Sprint Clear All" at bounding box center [742, 176] width 1130 height 50
click at [313, 274] on link "Sprint 2" at bounding box center [321, 274] width 30 height 11
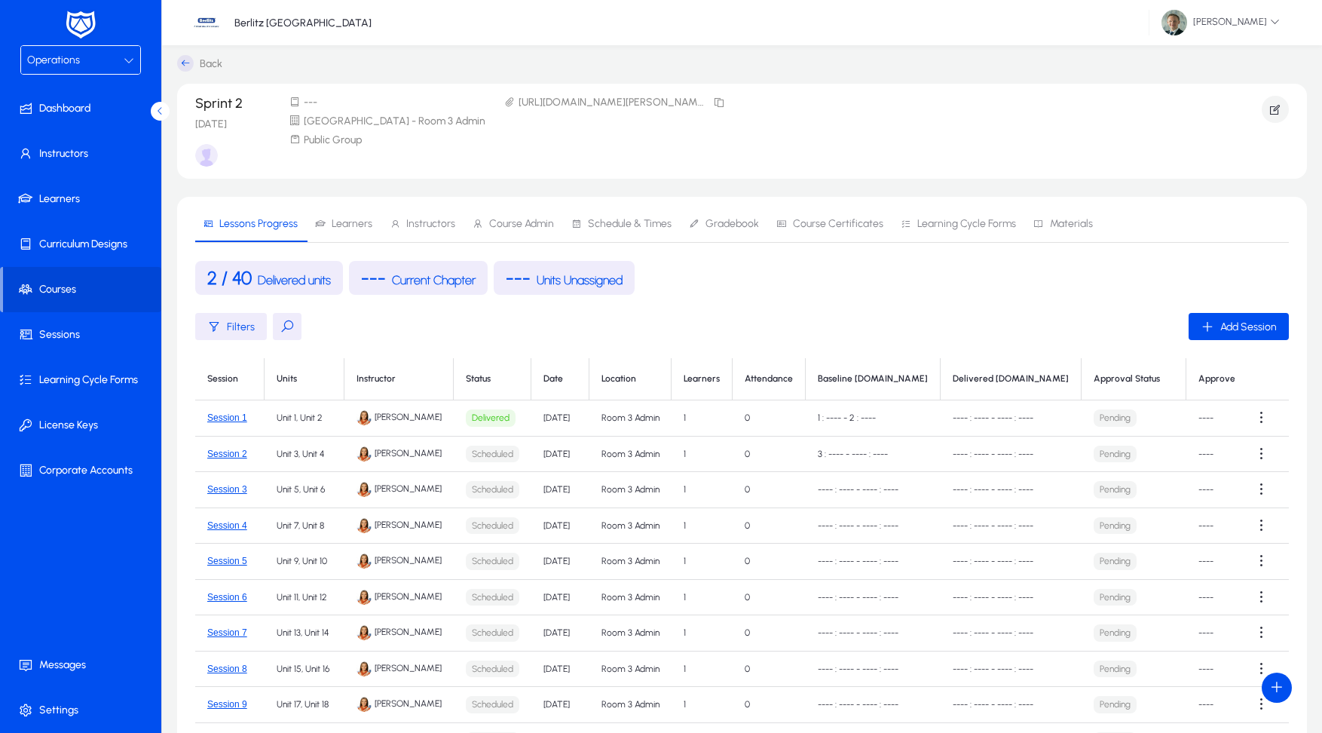
scroll to position [4, 1]
click at [1279, 108] on icon "button" at bounding box center [1276, 111] width 14 height 14
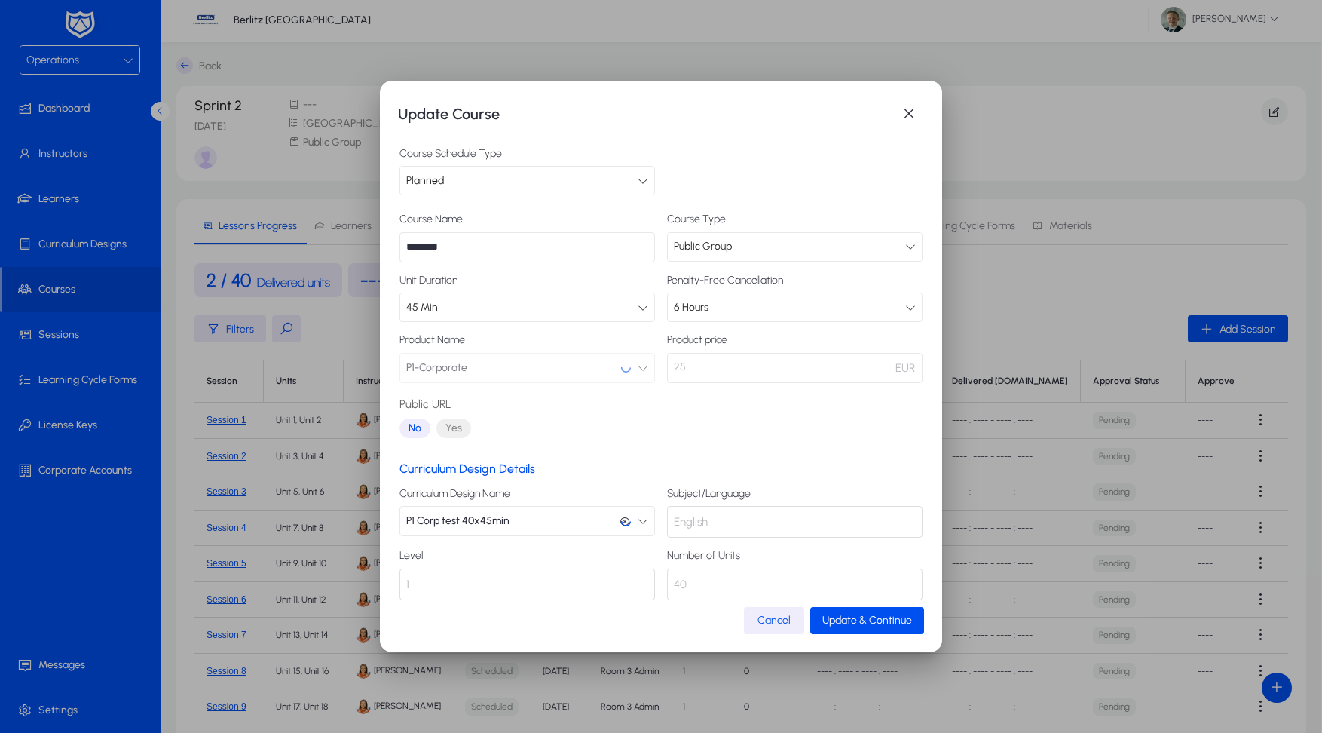
scroll to position [0, 0]
click at [875, 623] on span "Update & Continue" at bounding box center [868, 620] width 90 height 13
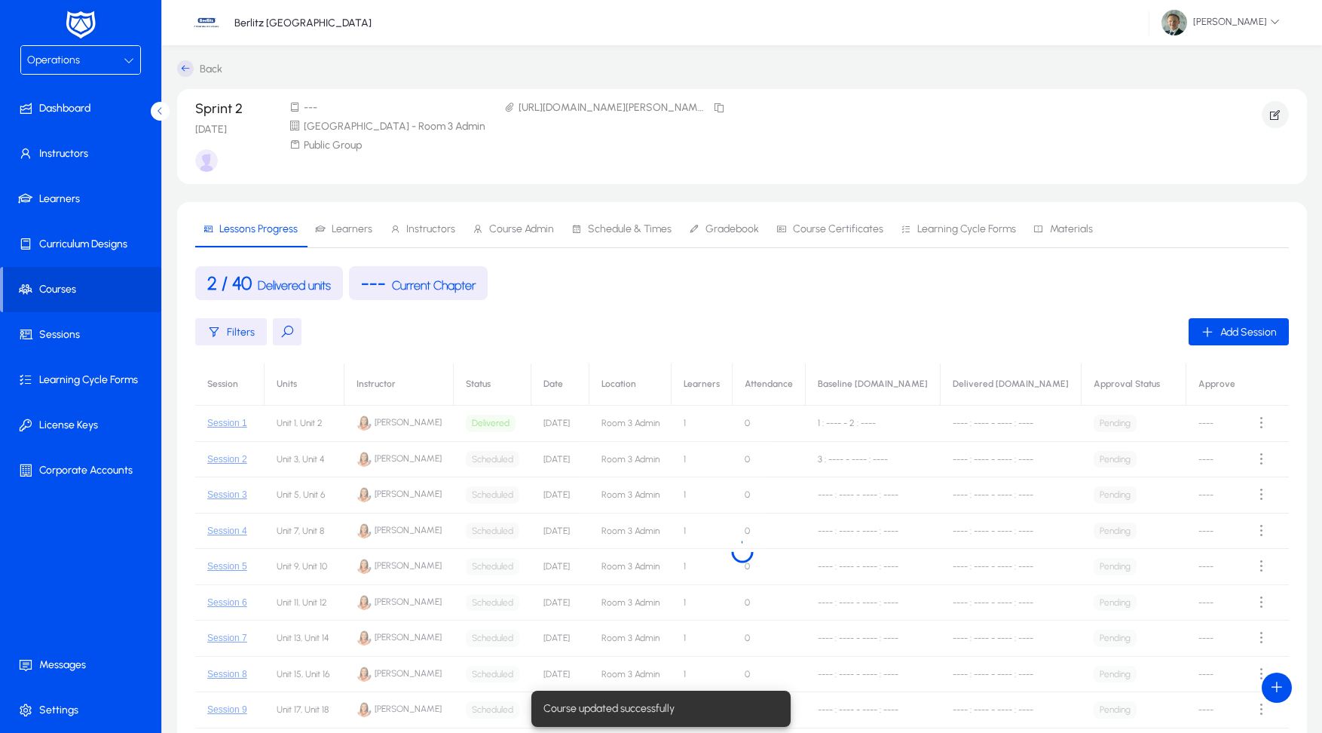
scroll to position [3, 0]
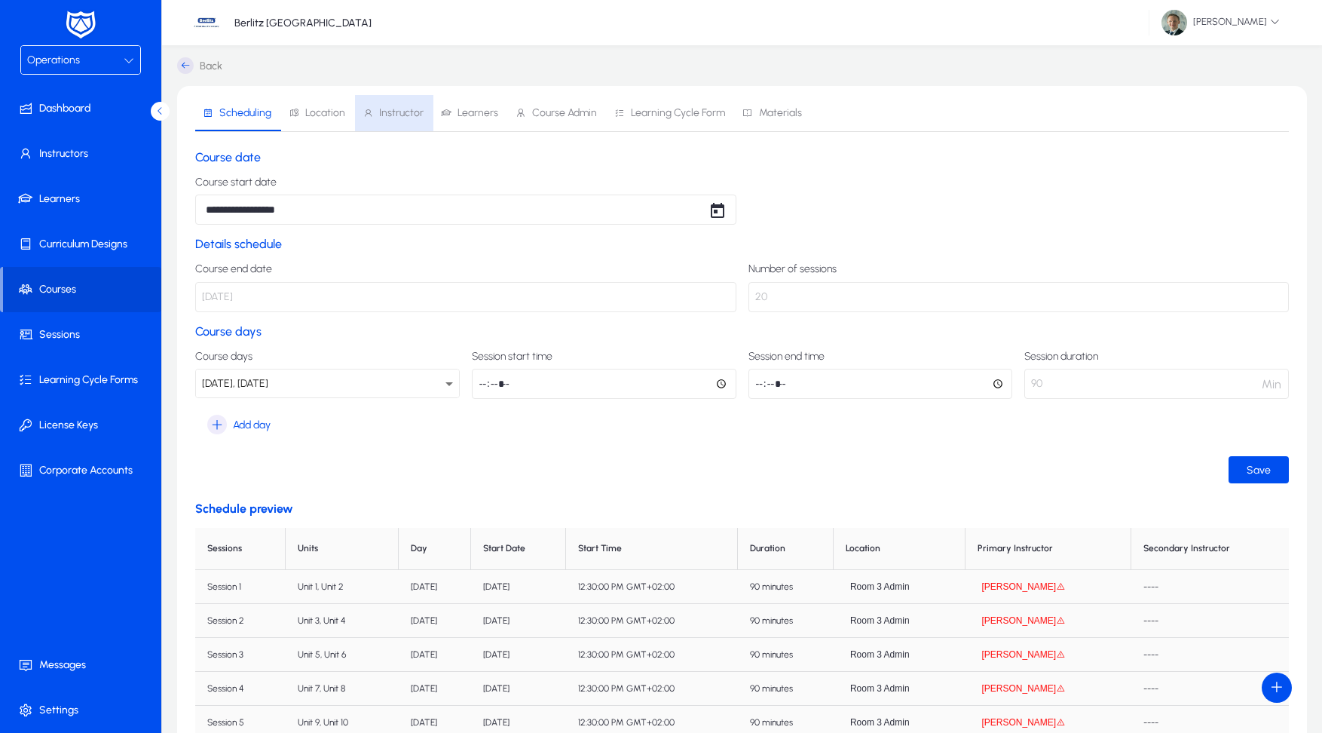
click at [412, 112] on span "Instructor" at bounding box center [401, 113] width 44 height 11
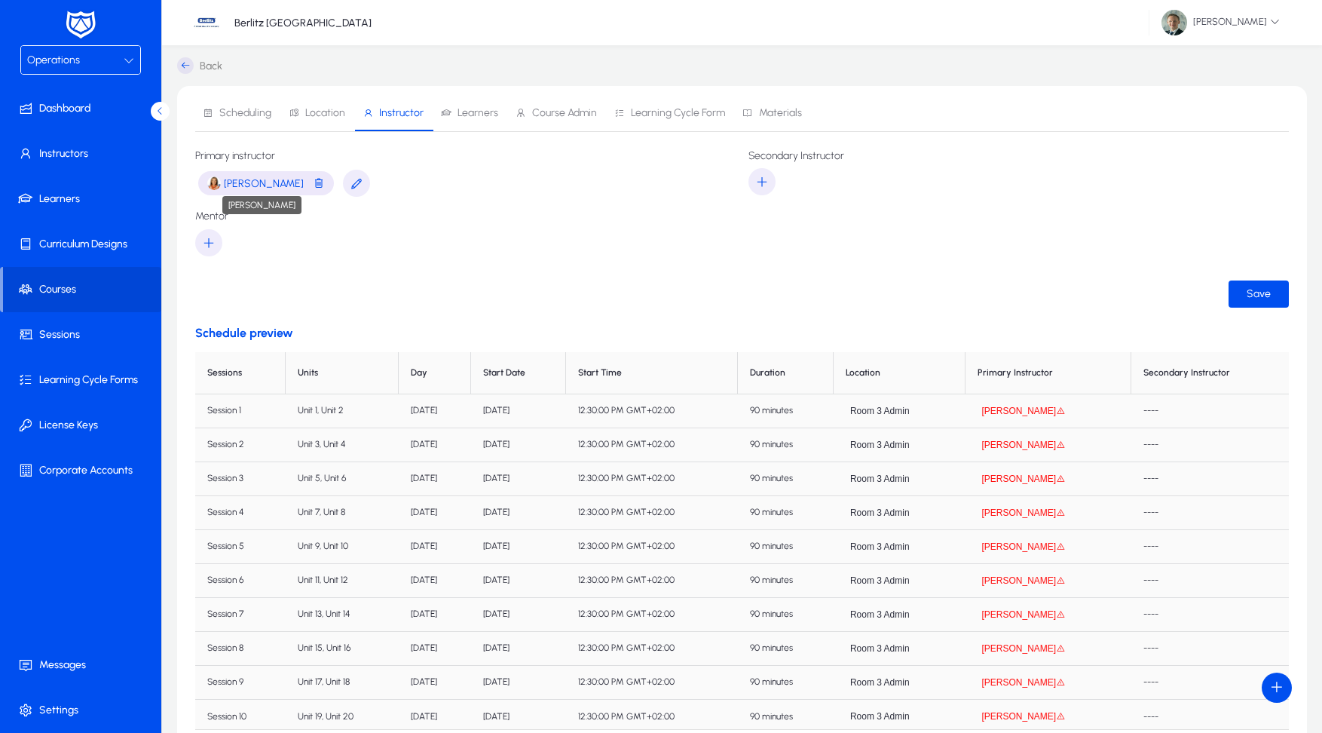
click at [280, 182] on span "Alina Kabaeva" at bounding box center [264, 183] width 80 height 13
click at [350, 183] on icon "button" at bounding box center [357, 183] width 14 height 14
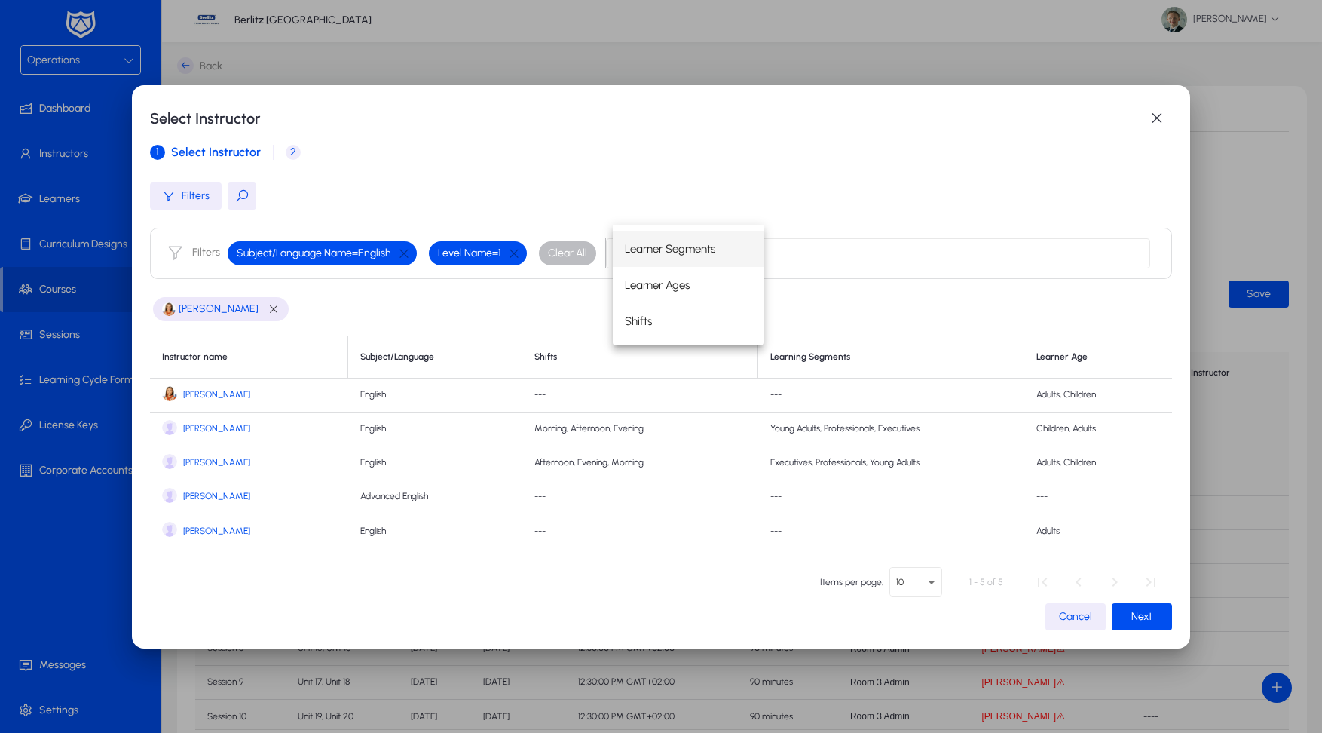
click at [295, 152] on span "2" at bounding box center [293, 152] width 15 height 15
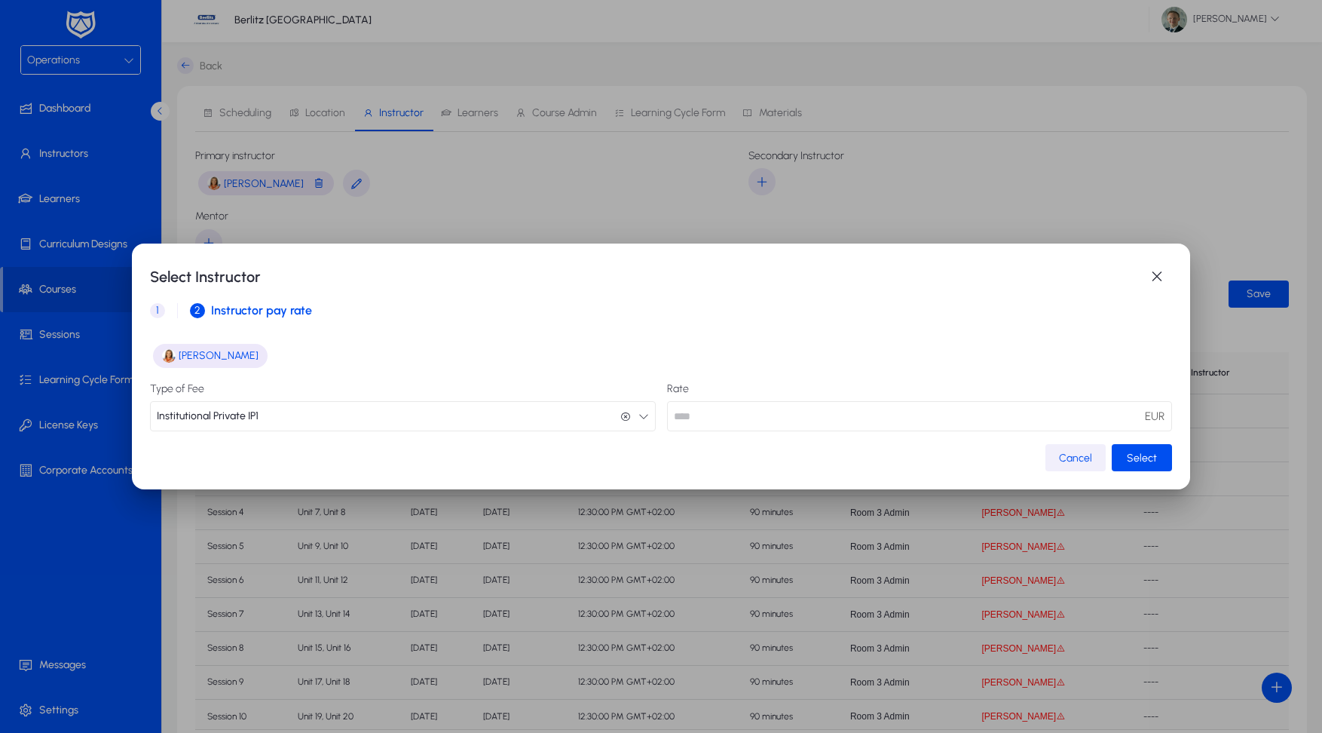
click at [1075, 453] on span "Cancel" at bounding box center [1075, 458] width 33 height 13
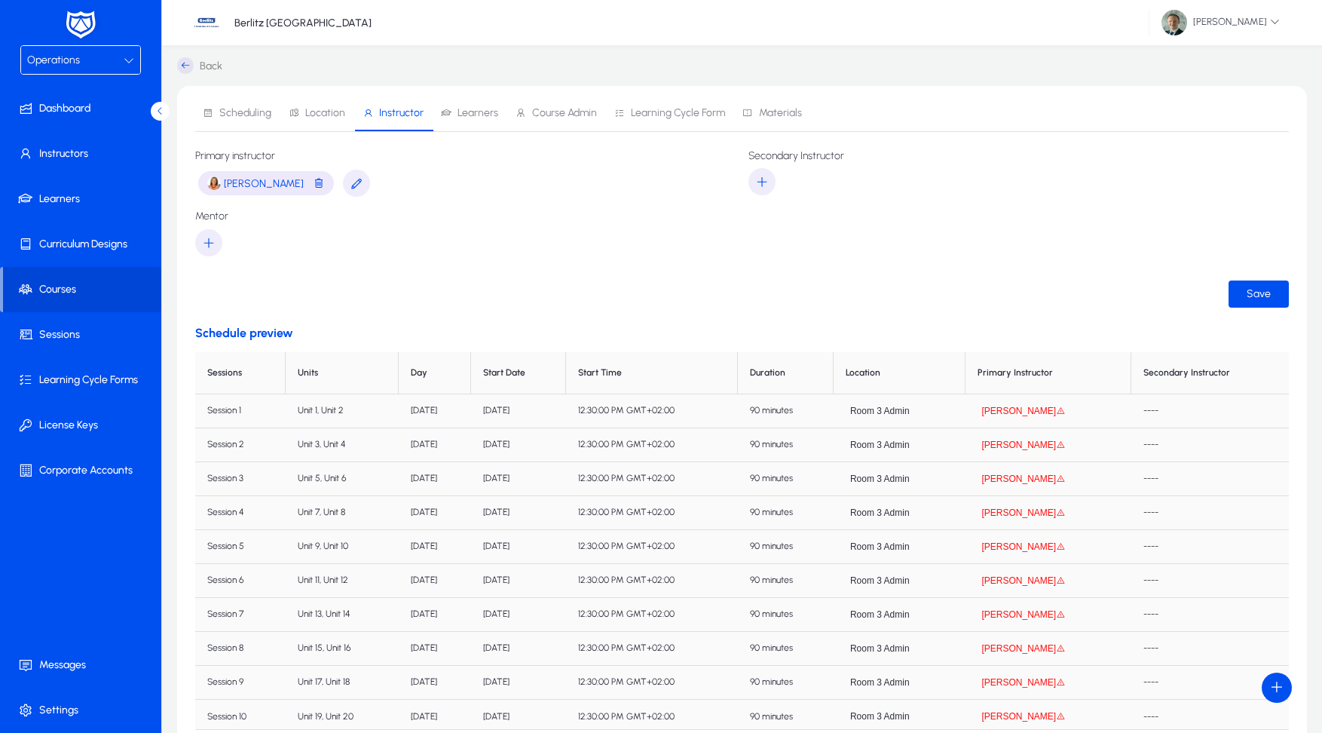
click at [72, 68] on div "Operations" at bounding box center [75, 61] width 97 height 20
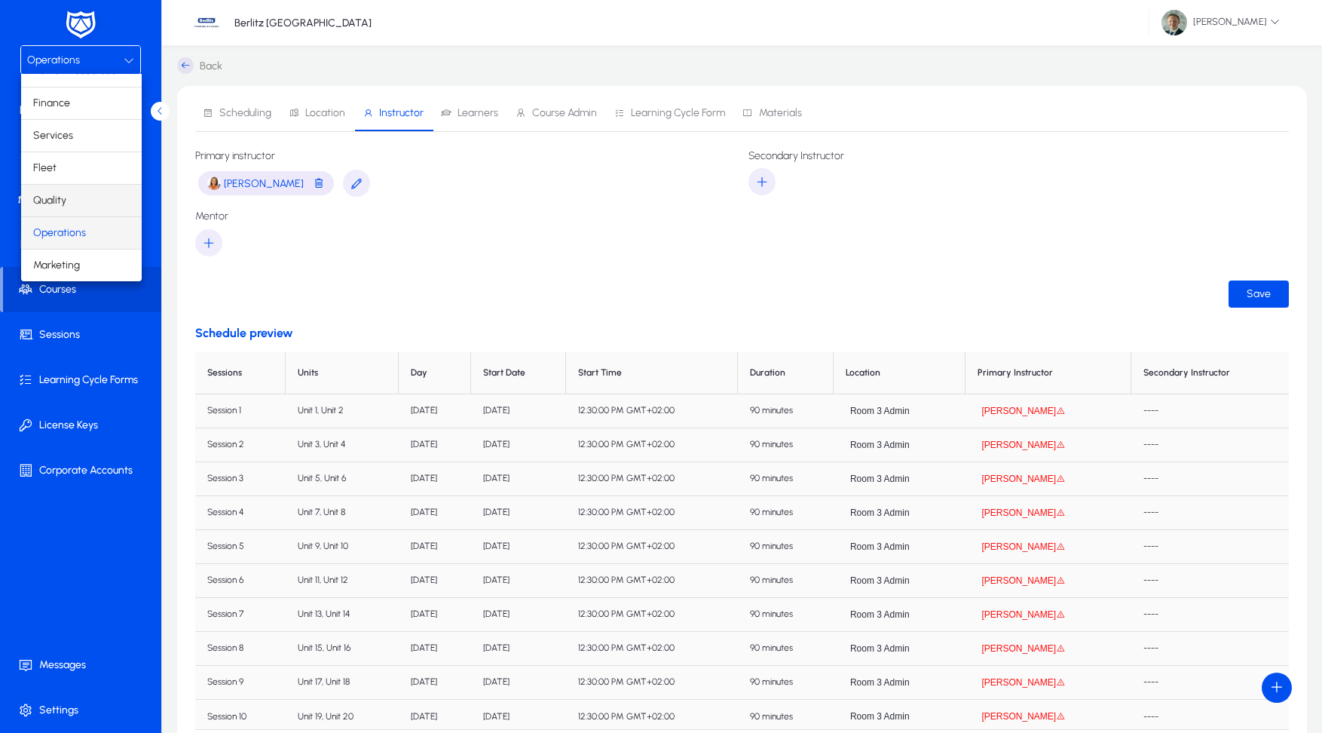
scroll to position [51, 0]
click at [63, 108] on span "Finance" at bounding box center [51, 103] width 37 height 18
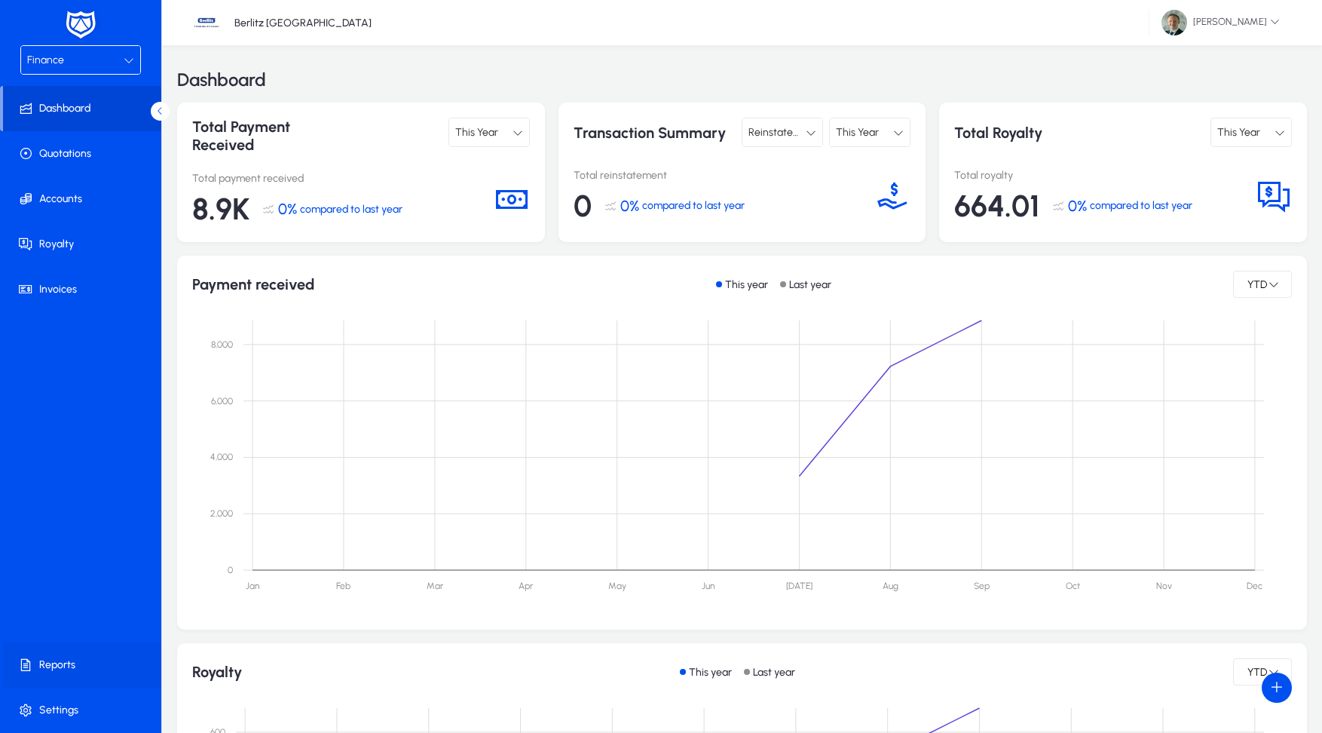
click at [89, 667] on span at bounding box center [83, 665] width 161 height 36
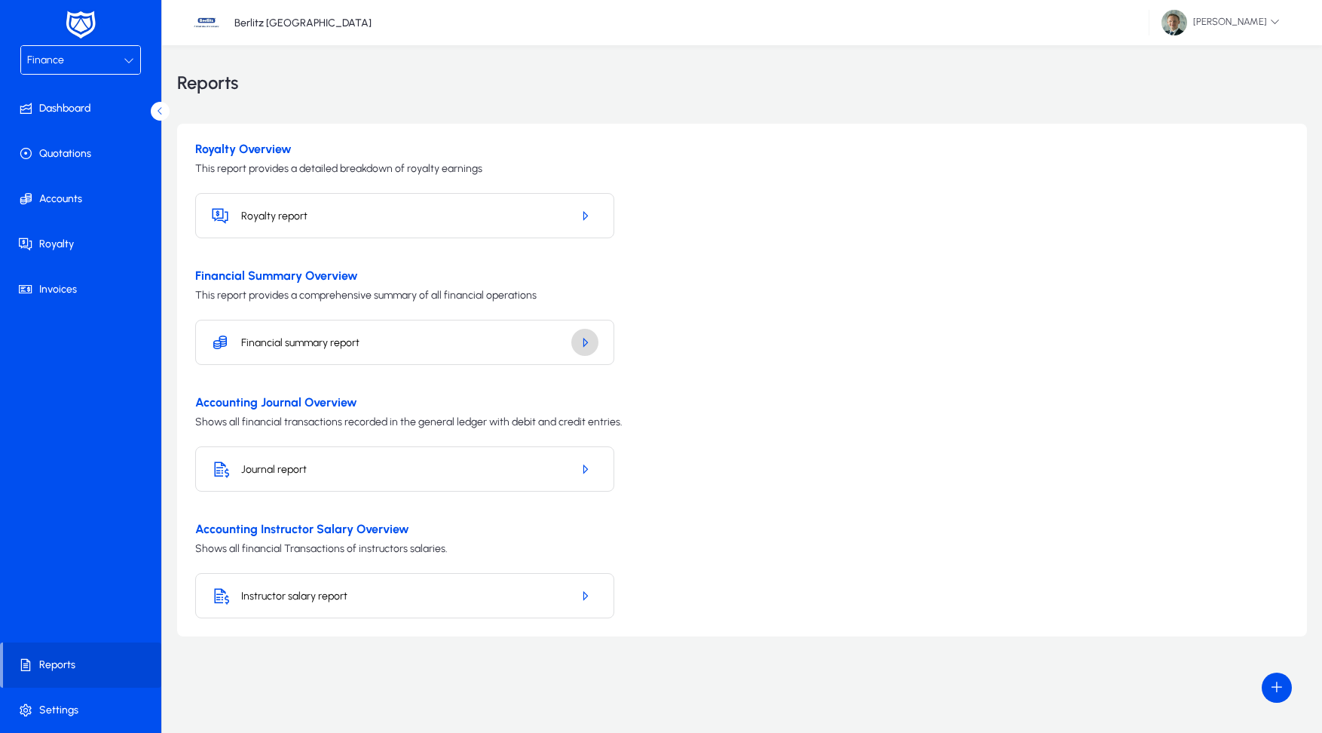
click at [583, 340] on icon "button" at bounding box center [585, 343] width 14 height 14
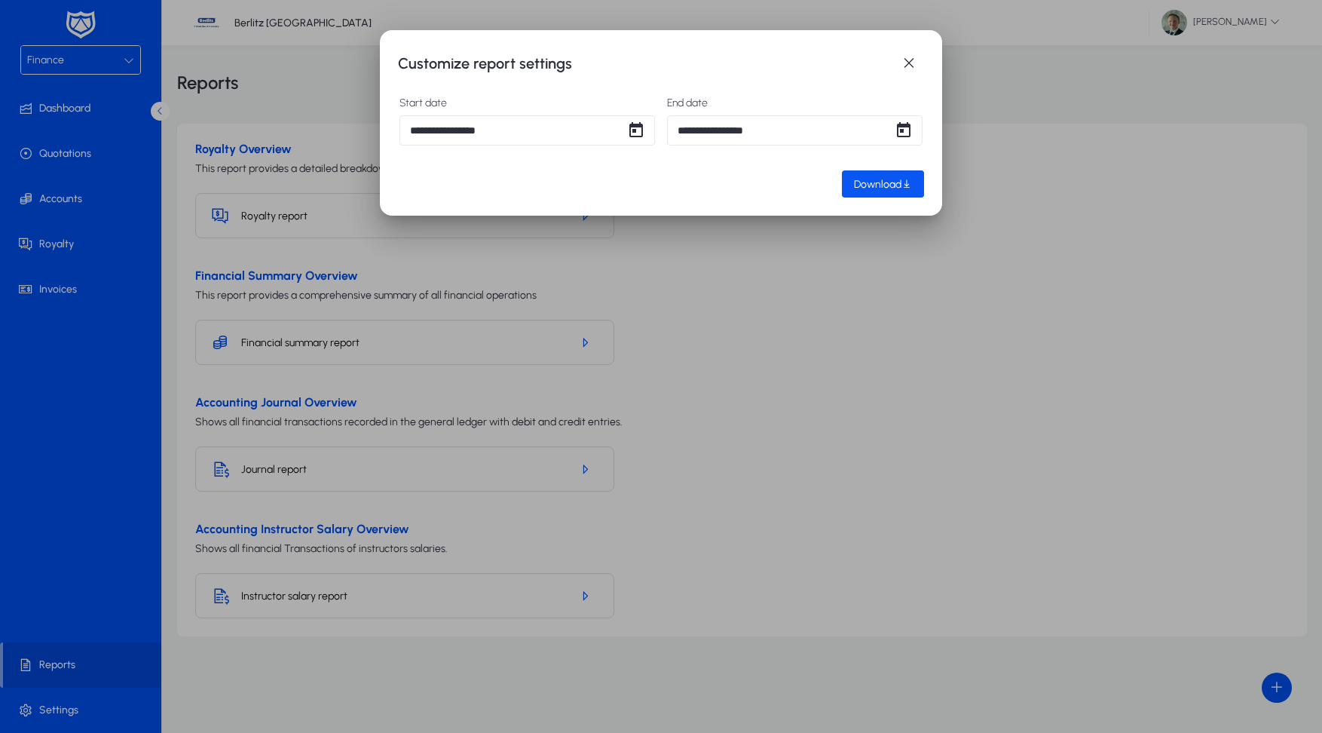
click at [860, 188] on span "Download" at bounding box center [878, 184] width 48 height 13
click at [222, 372] on div at bounding box center [661, 366] width 1322 height 733
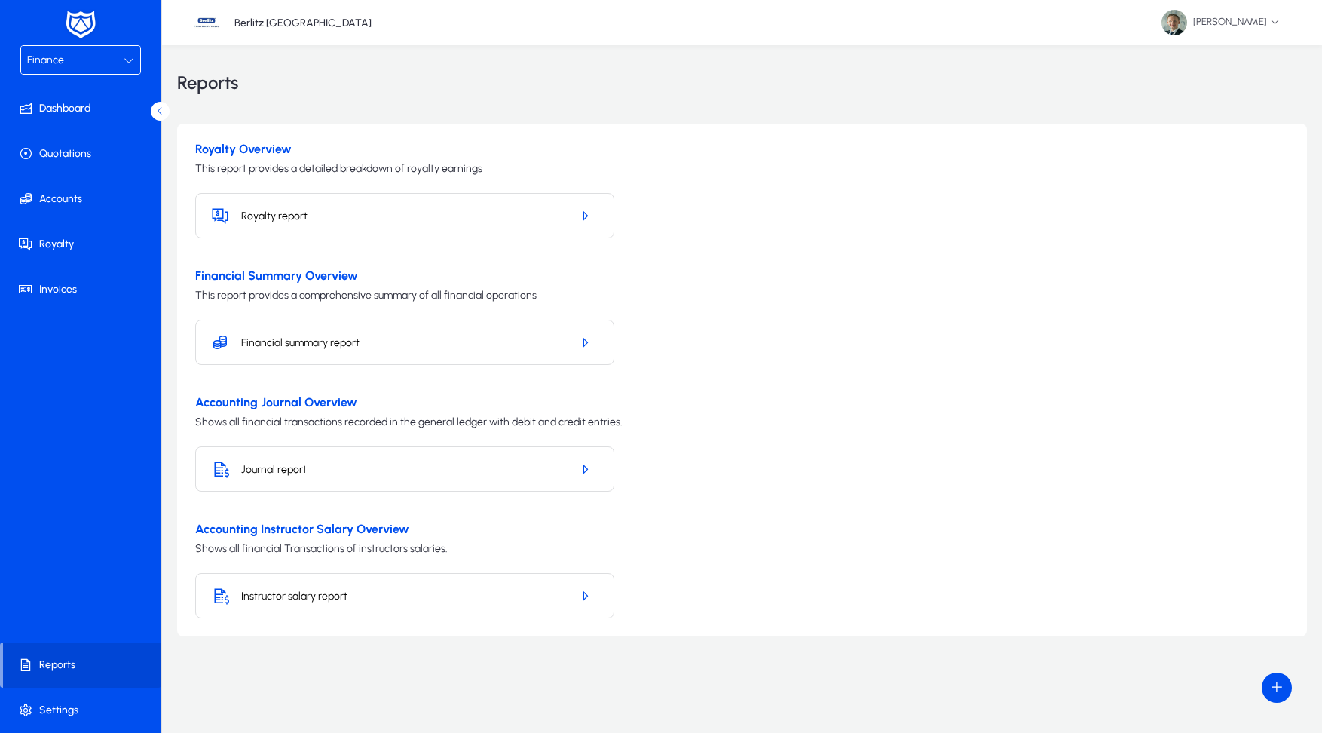
click at [69, 65] on div "Finance" at bounding box center [75, 61] width 97 height 20
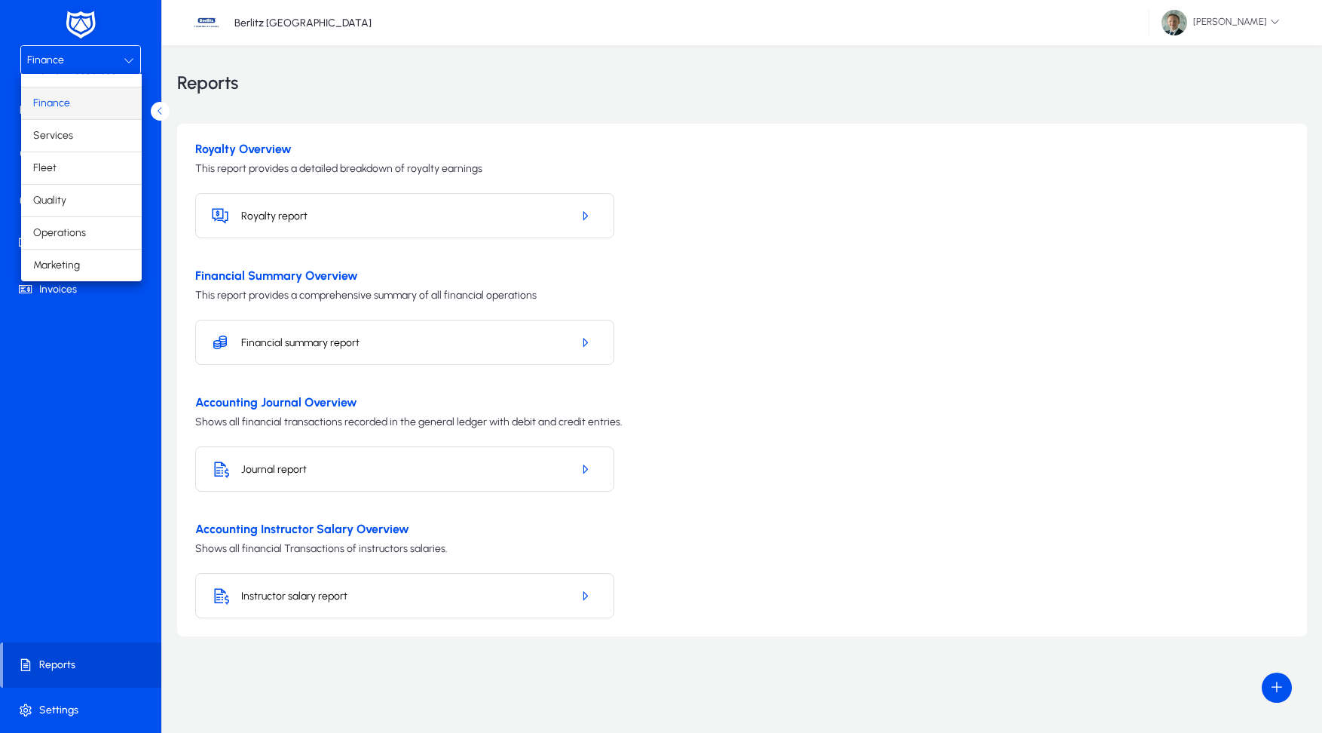
click at [51, 360] on div at bounding box center [661, 366] width 1322 height 733
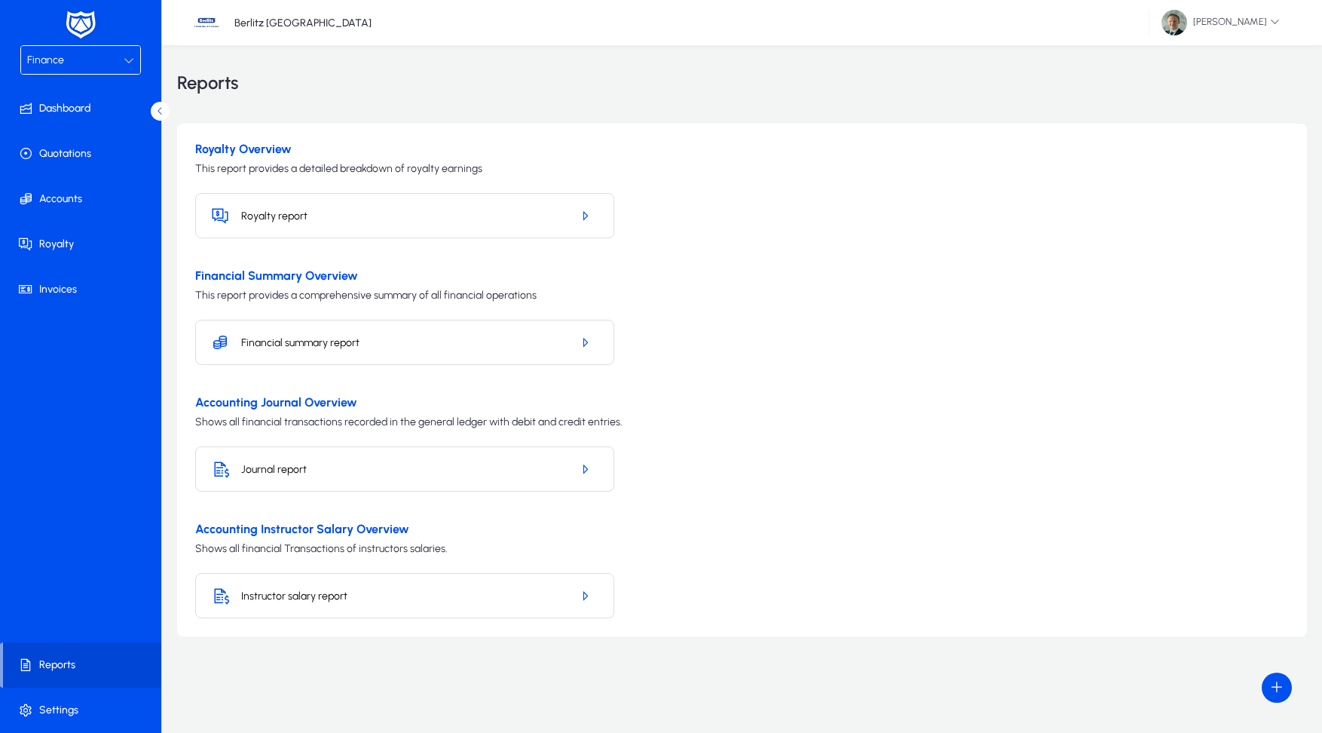
click at [101, 81] on div "Finance" at bounding box center [80, 65] width 161 height 41
click at [103, 66] on div "Finance" at bounding box center [75, 61] width 97 height 20
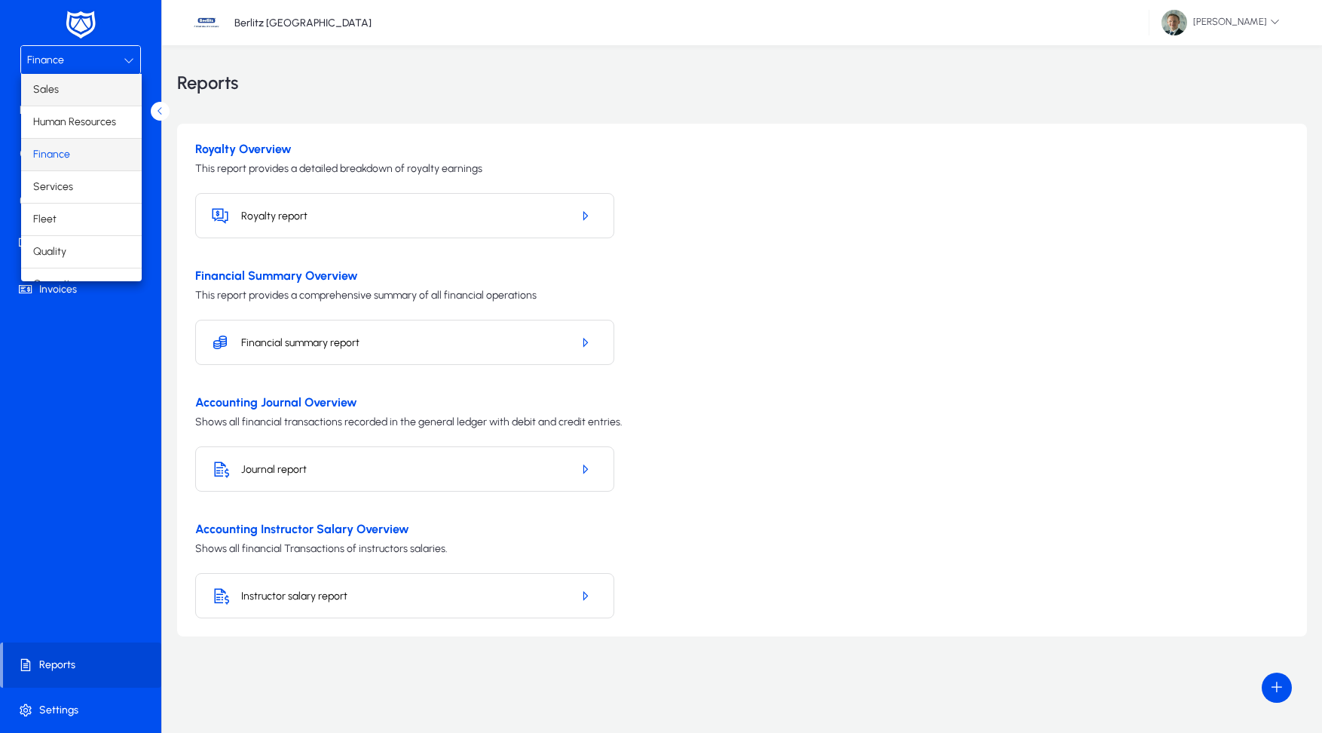
click at [91, 80] on mat-option "Sales" at bounding box center [81, 90] width 121 height 32
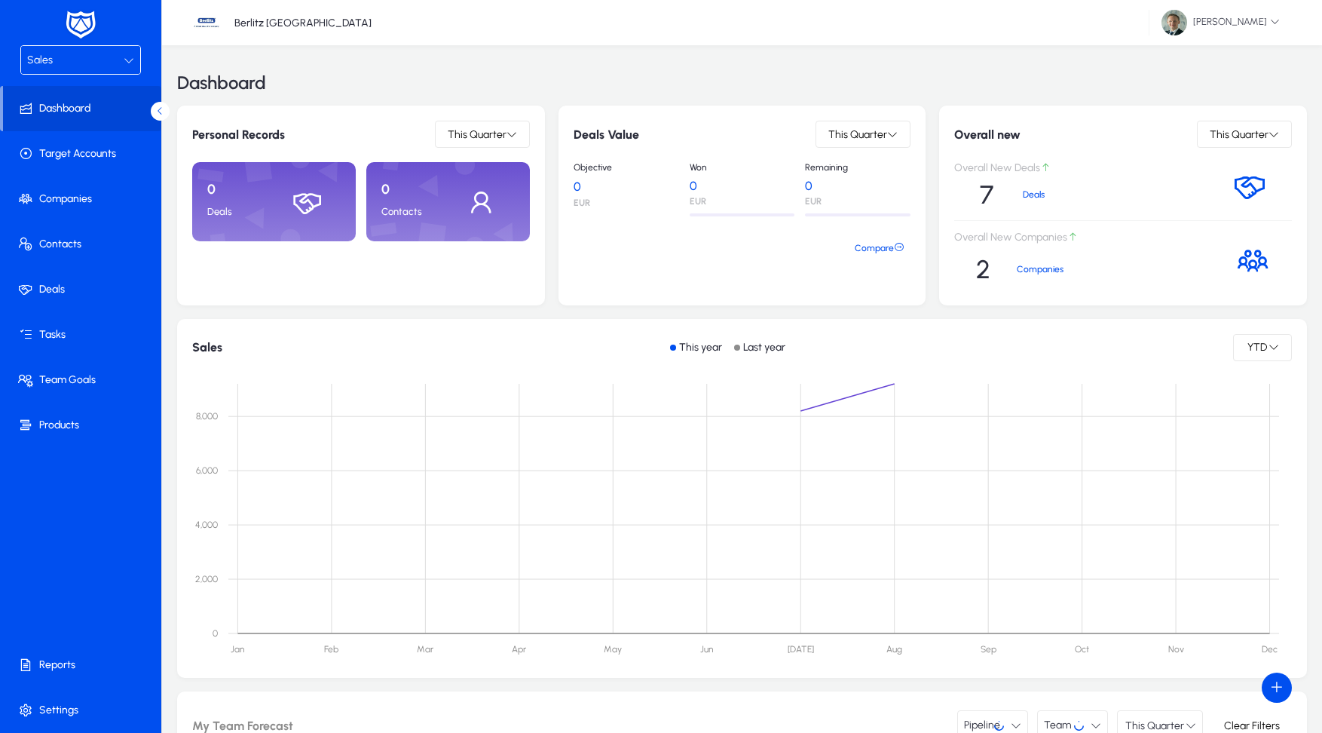
click at [91, 65] on div "Sales" at bounding box center [75, 61] width 97 height 20
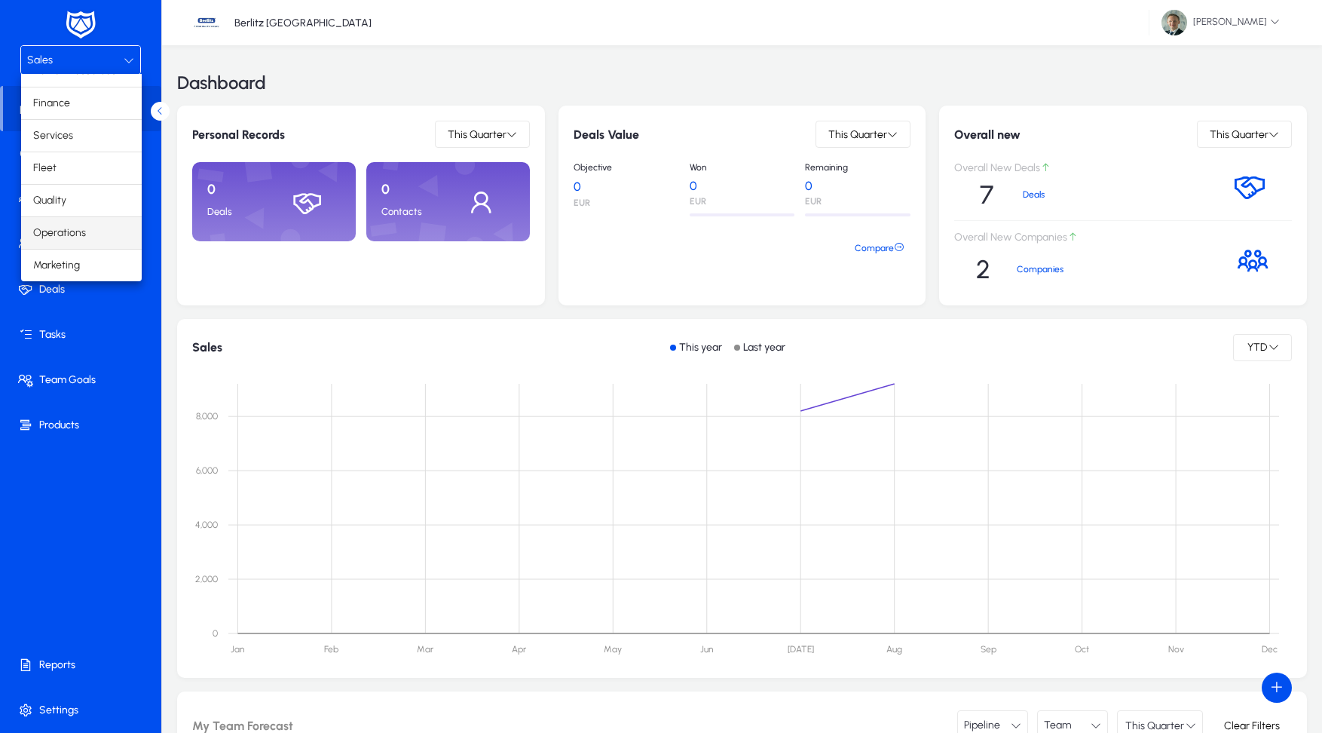
scroll to position [51, 0]
click at [72, 109] on mat-option "Finance" at bounding box center [81, 103] width 121 height 32
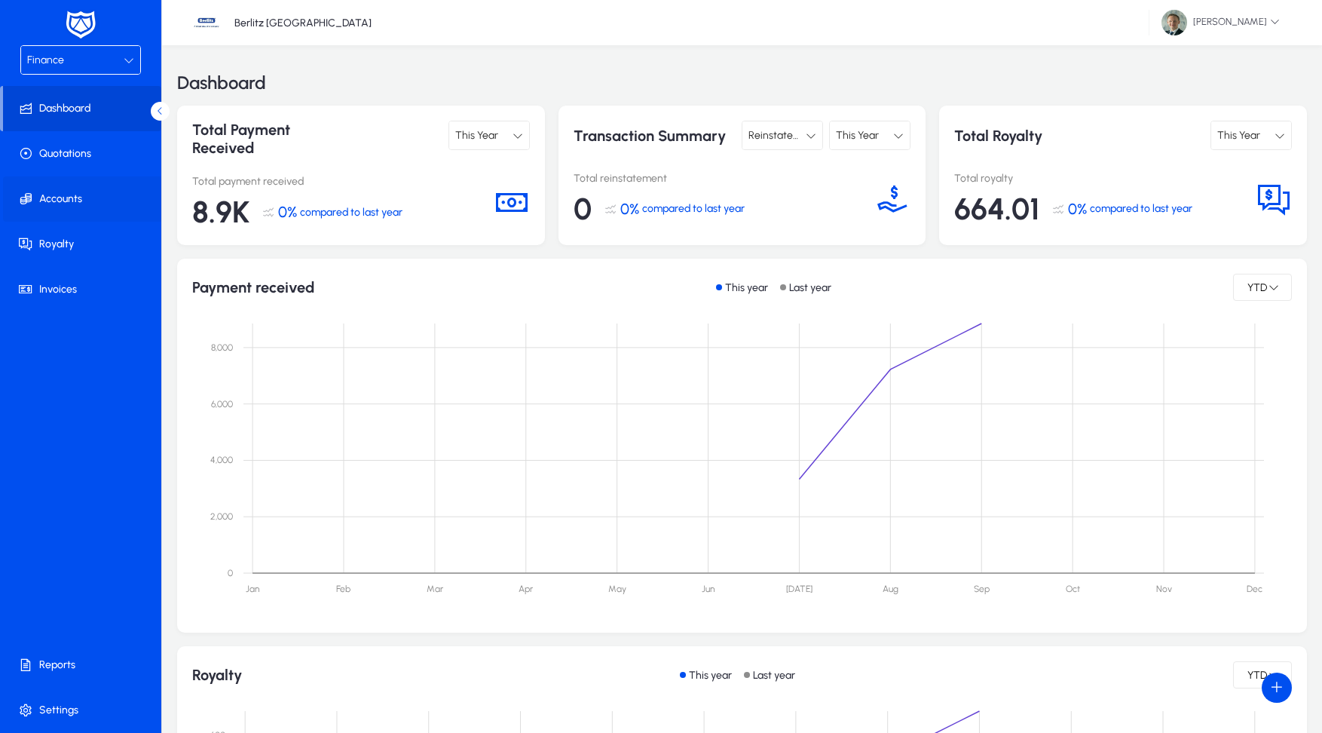
click at [78, 201] on span at bounding box center [83, 199] width 161 height 36
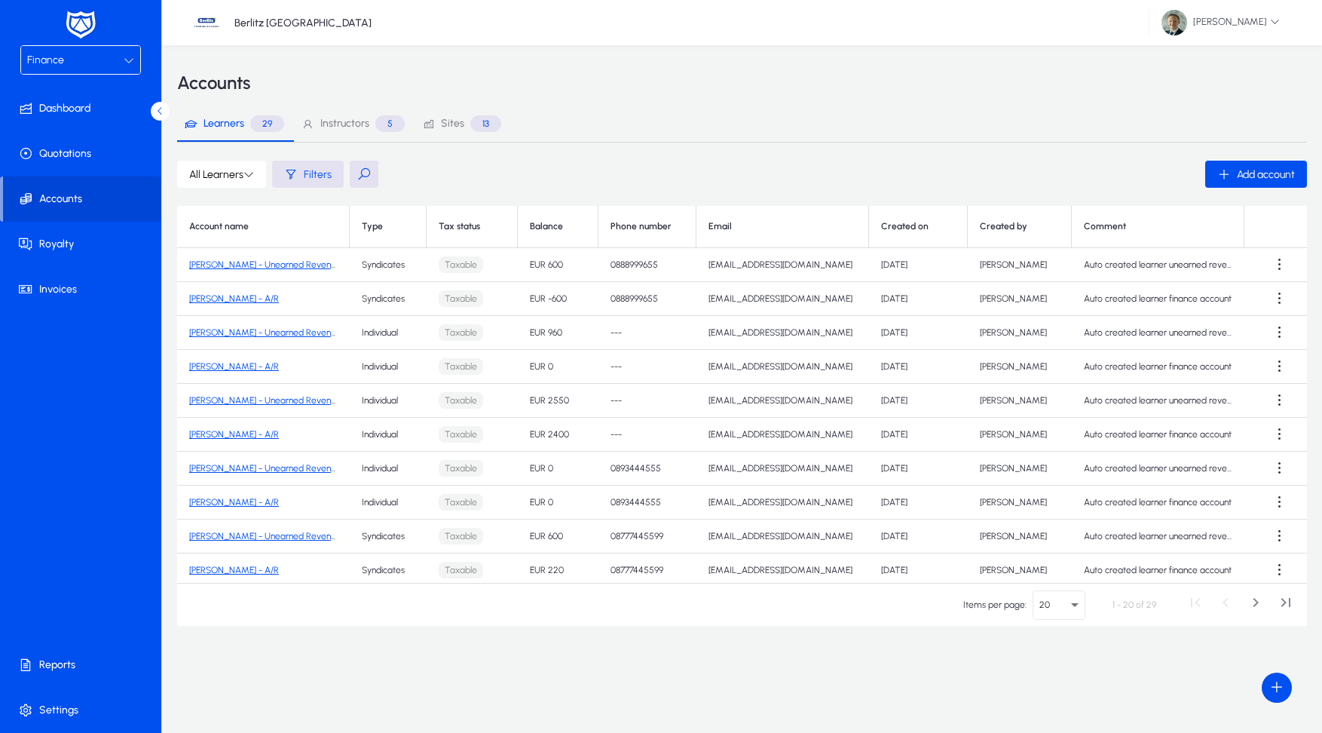
click at [364, 170] on button at bounding box center [364, 174] width 29 height 27
type input "*****"
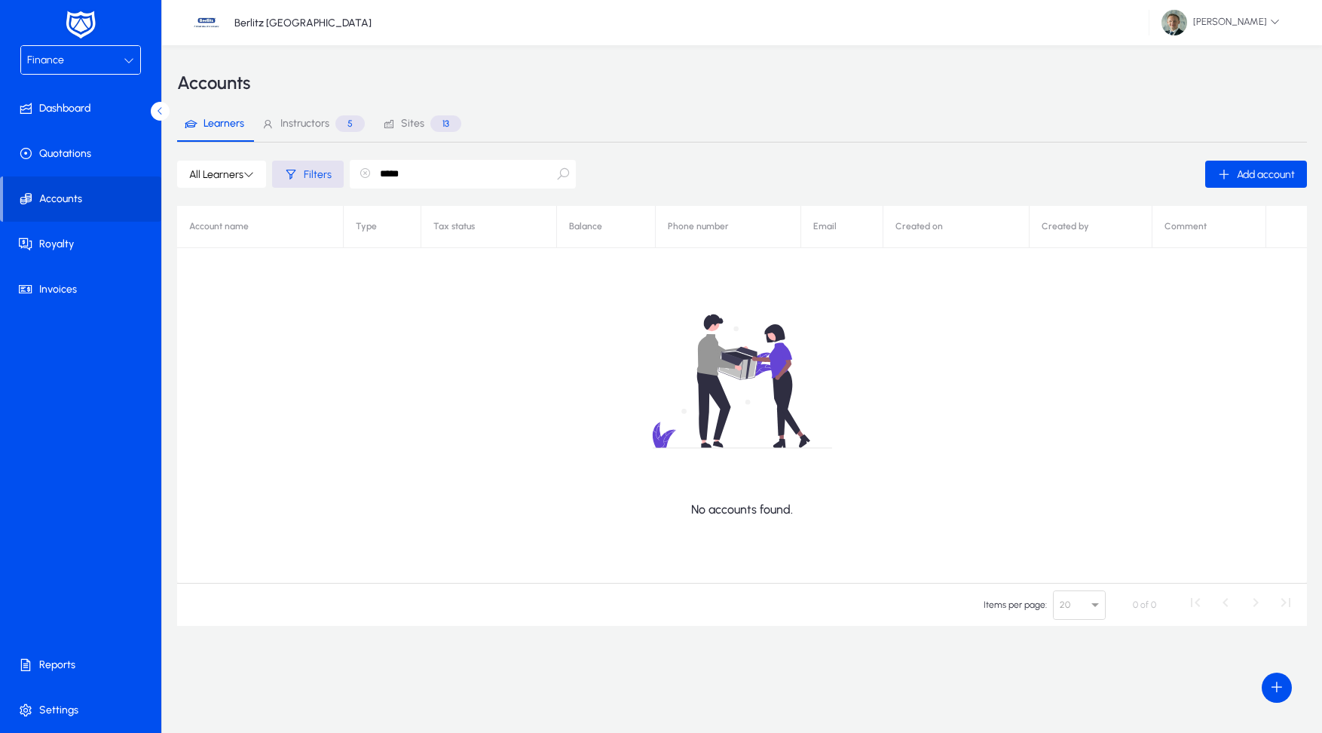
click at [412, 113] on span "Sites 13" at bounding box center [421, 124] width 79 height 36
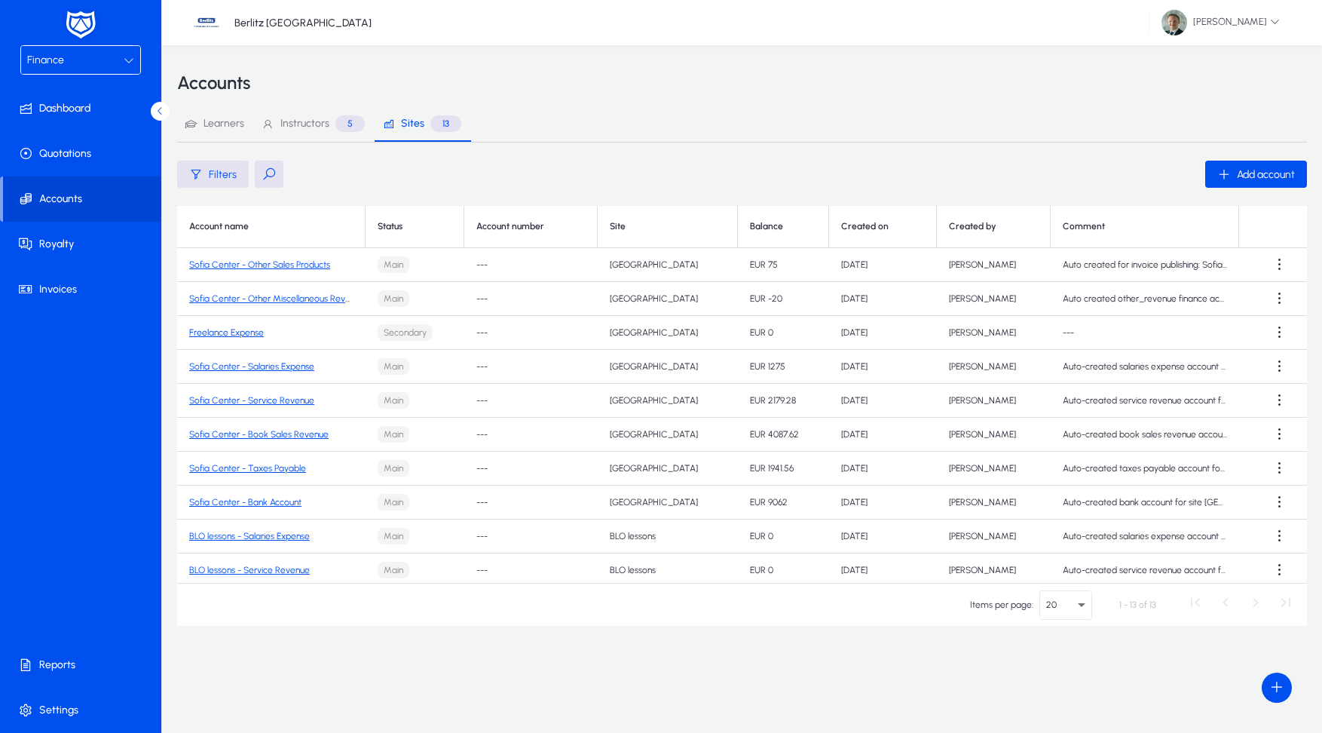
click at [245, 367] on link "Sofia Center - Salaries Expense" at bounding box center [251, 366] width 125 height 11
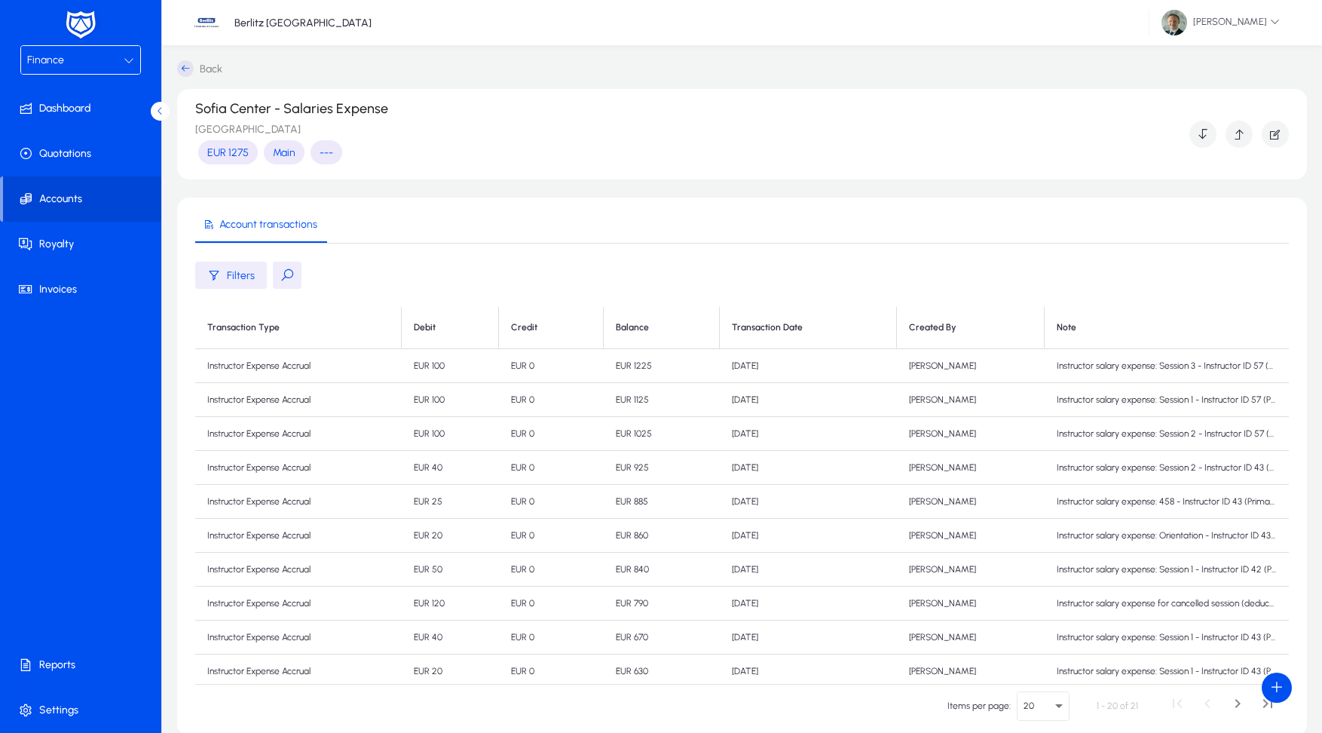
click at [182, 65] on icon at bounding box center [185, 68] width 17 height 17
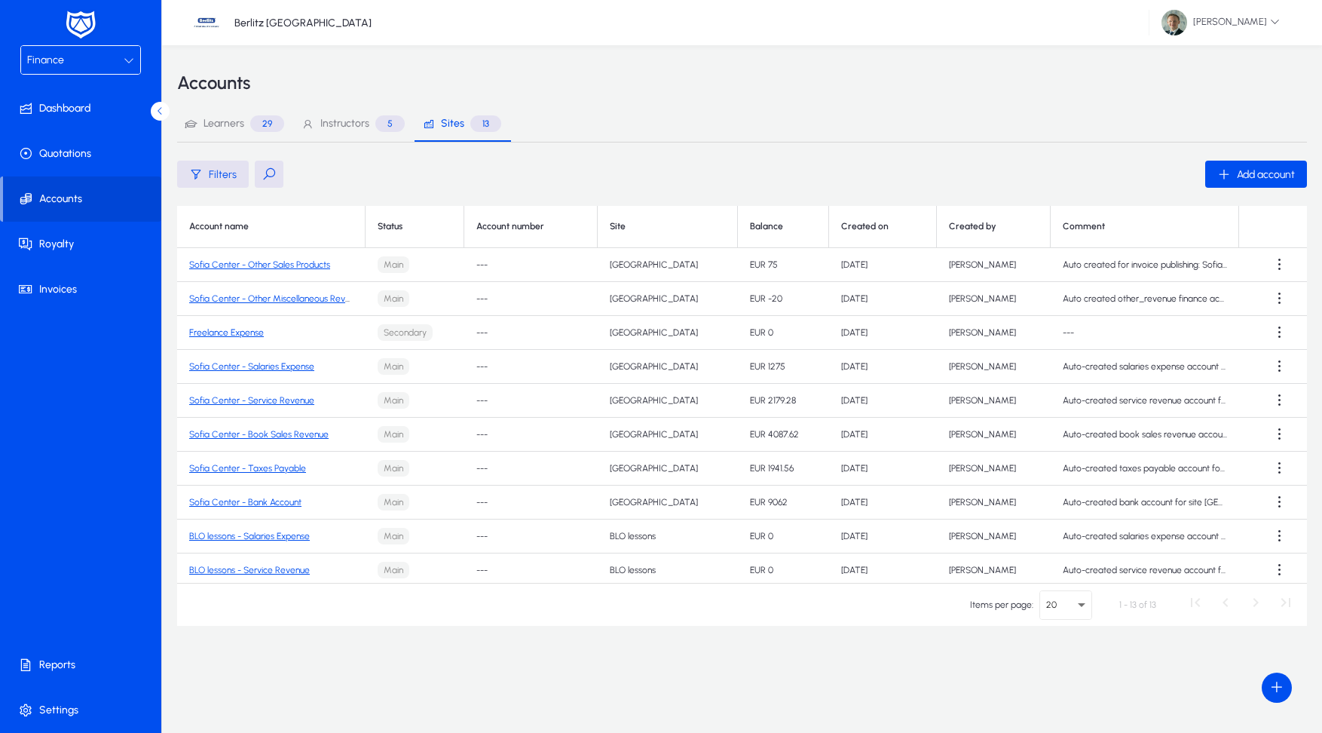
click at [290, 401] on link "Sofia Center - Service Revenue" at bounding box center [251, 400] width 125 height 11
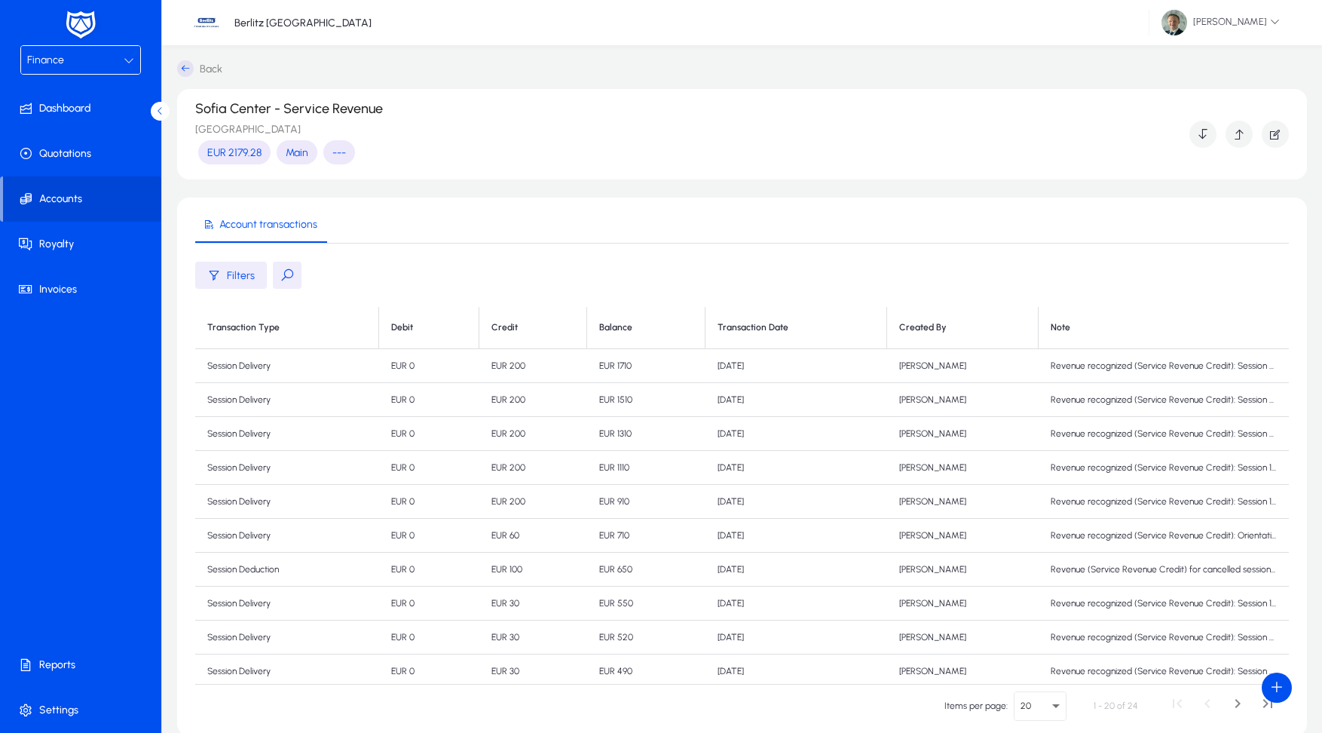
click at [187, 64] on icon at bounding box center [185, 68] width 17 height 17
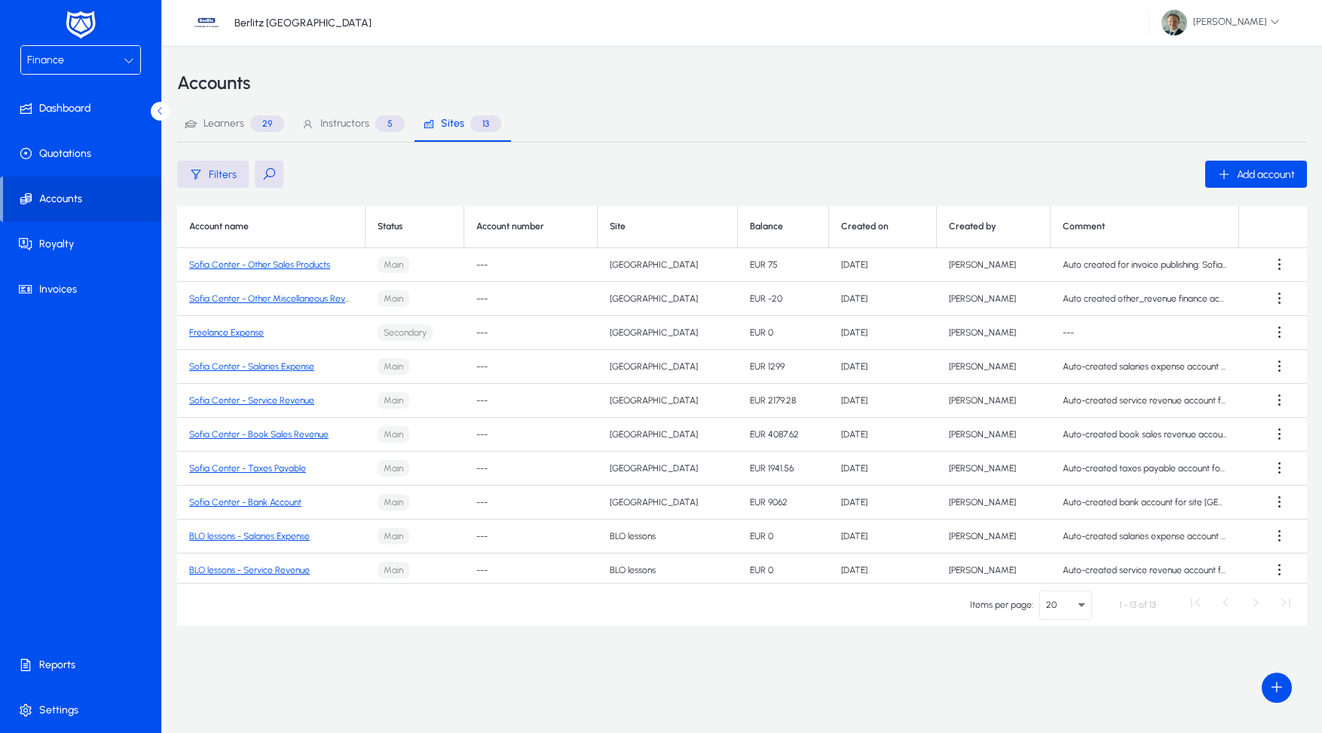
click at [252, 366] on link "Sofia Center - Salaries Expense" at bounding box center [251, 366] width 125 height 11
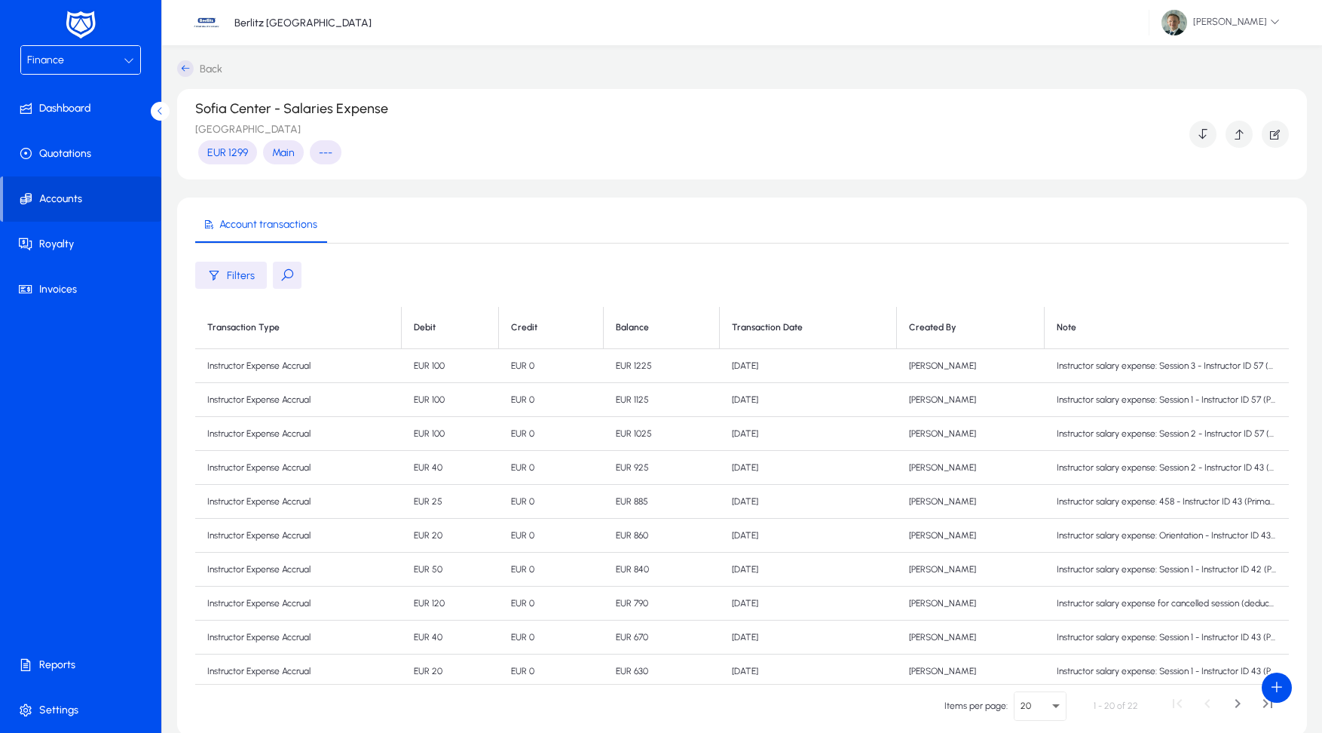
click at [185, 66] on icon at bounding box center [185, 68] width 17 height 17
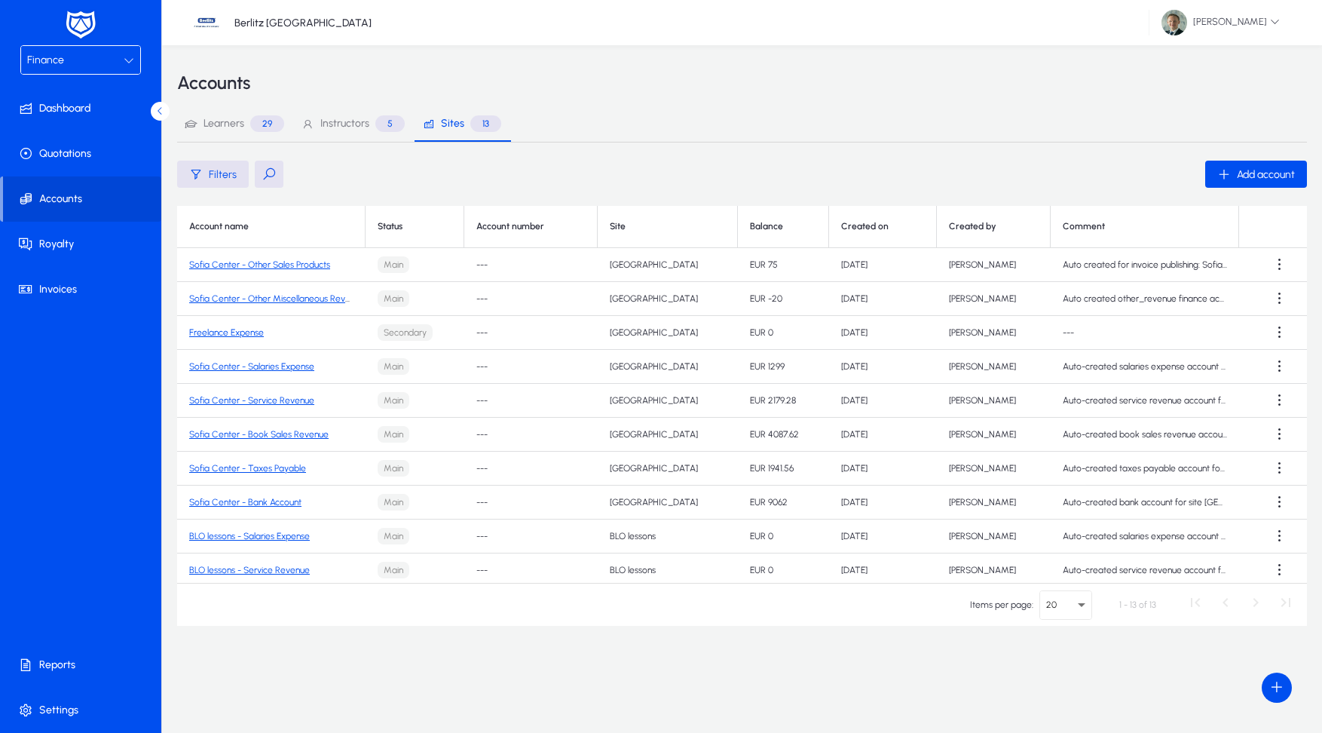
click at [292, 400] on link "Sofia Center - Service Revenue" at bounding box center [251, 400] width 125 height 11
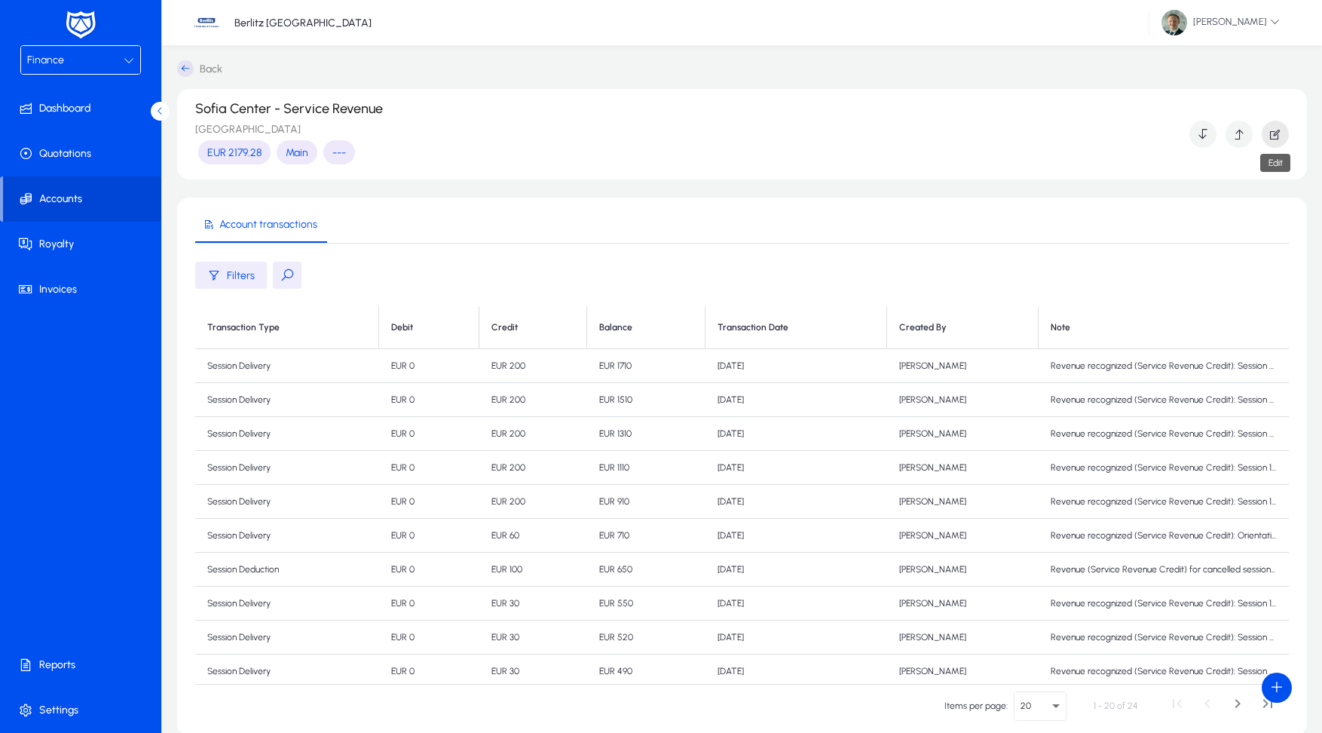
click at [1275, 134] on icon "button" at bounding box center [1276, 134] width 14 height 14
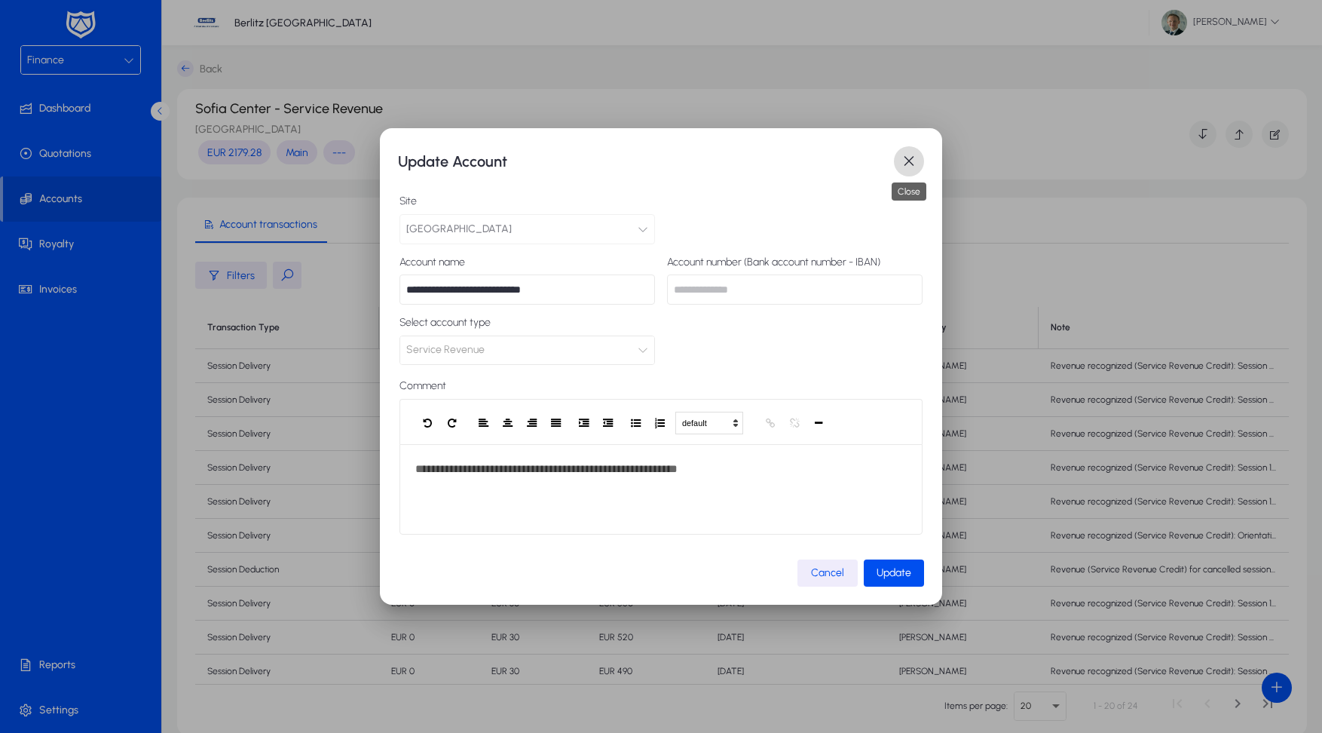
click at [906, 157] on span "button" at bounding box center [909, 161] width 30 height 30
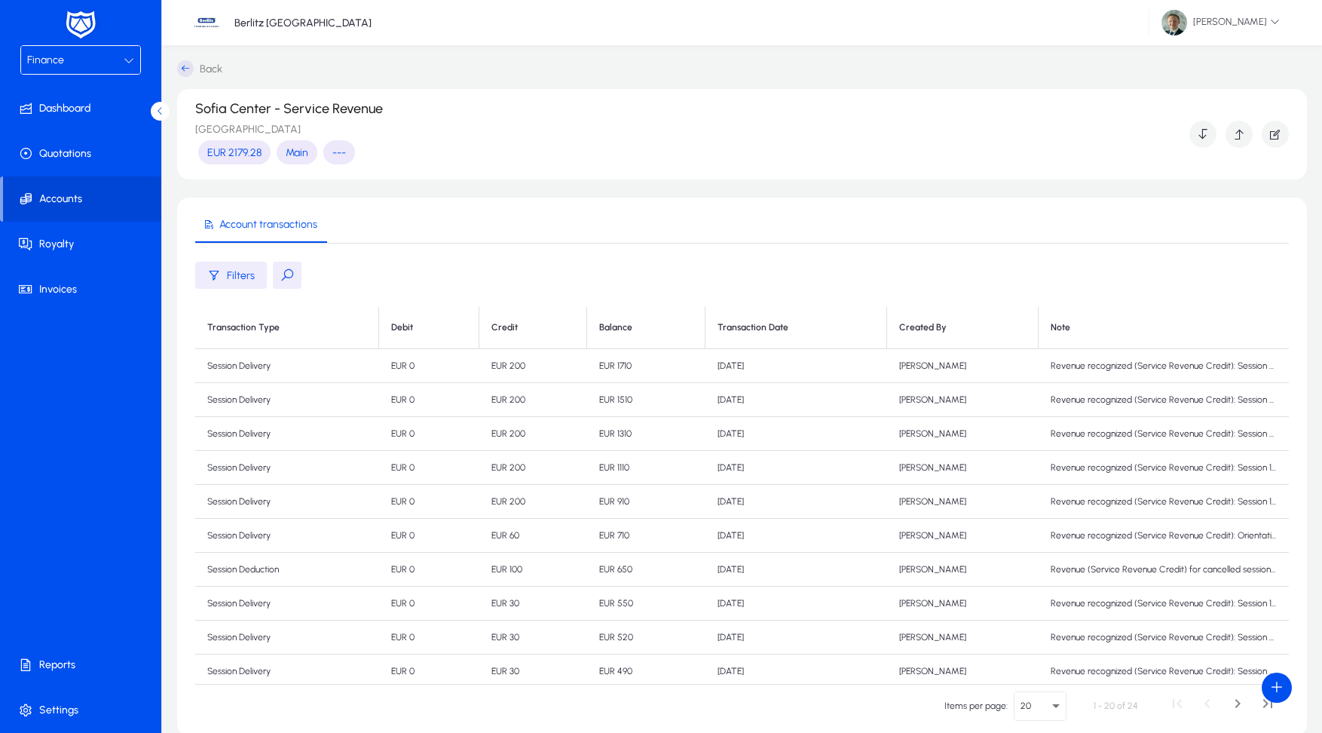
click at [188, 69] on icon at bounding box center [185, 68] width 17 height 17
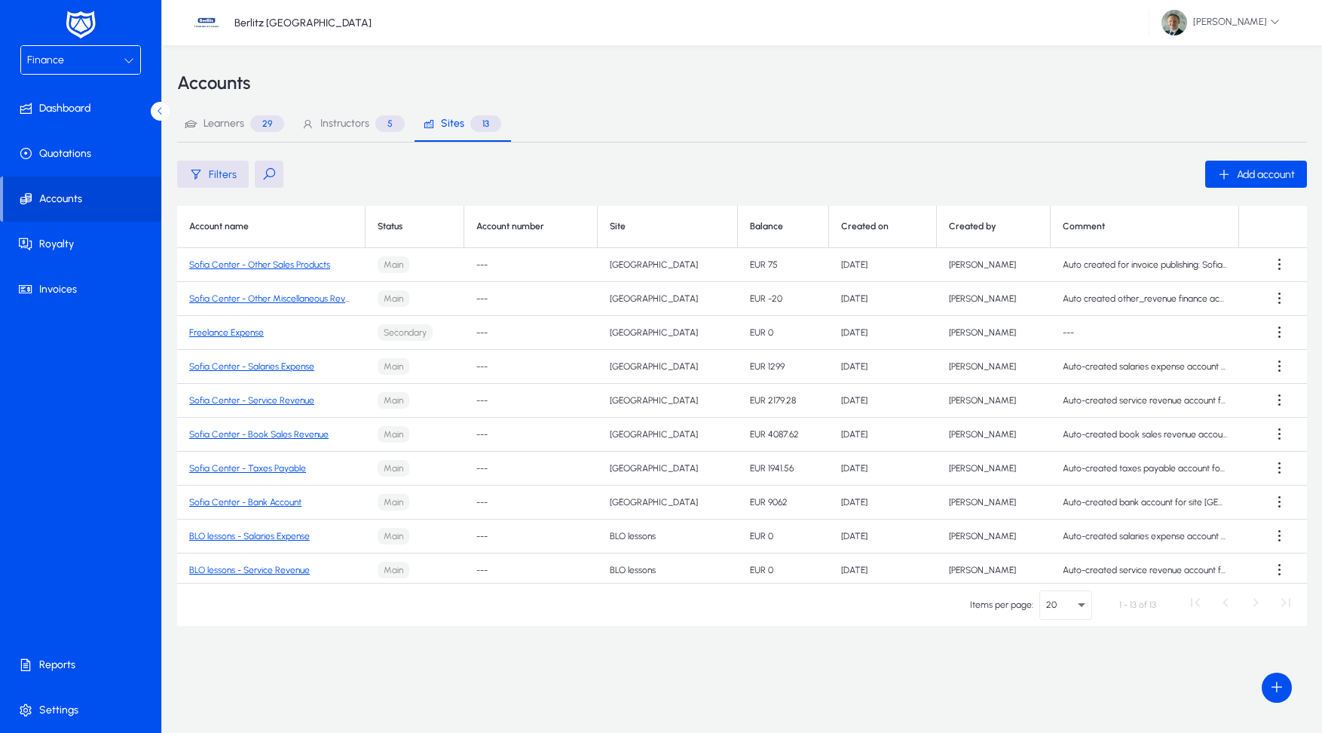
click at [691, 62] on div "Accounts" at bounding box center [742, 82] width 1130 height 45
